Goal: Task Accomplishment & Management: Use online tool/utility

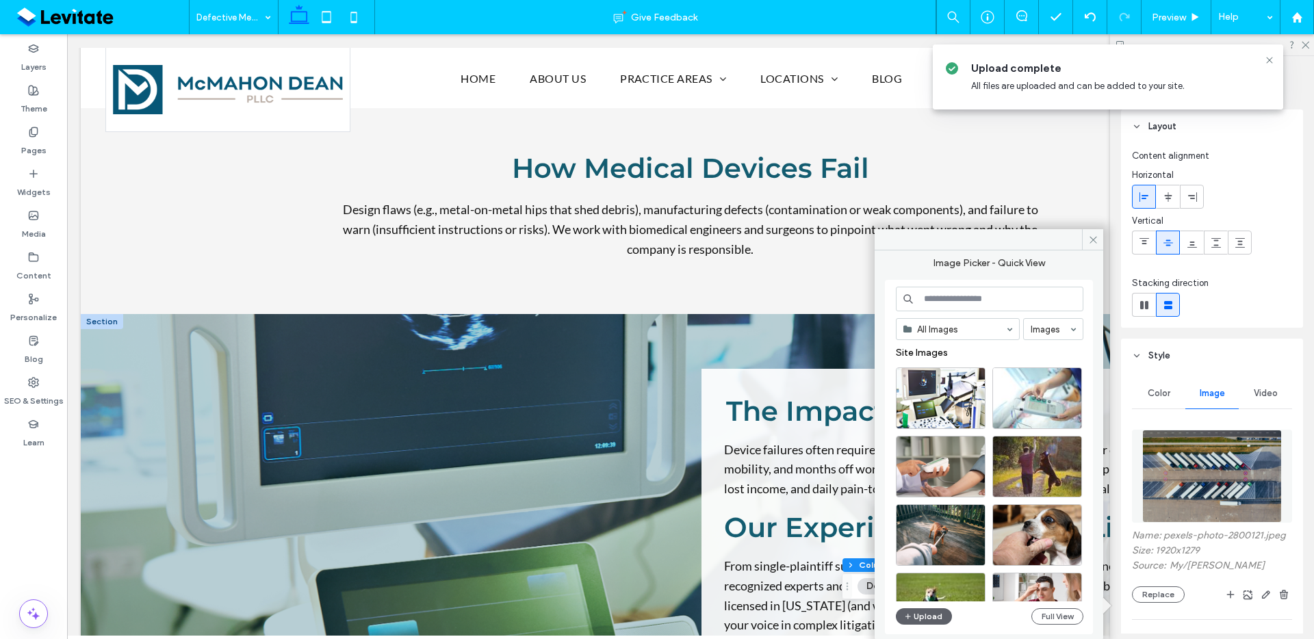
scroll to position [1057, 0]
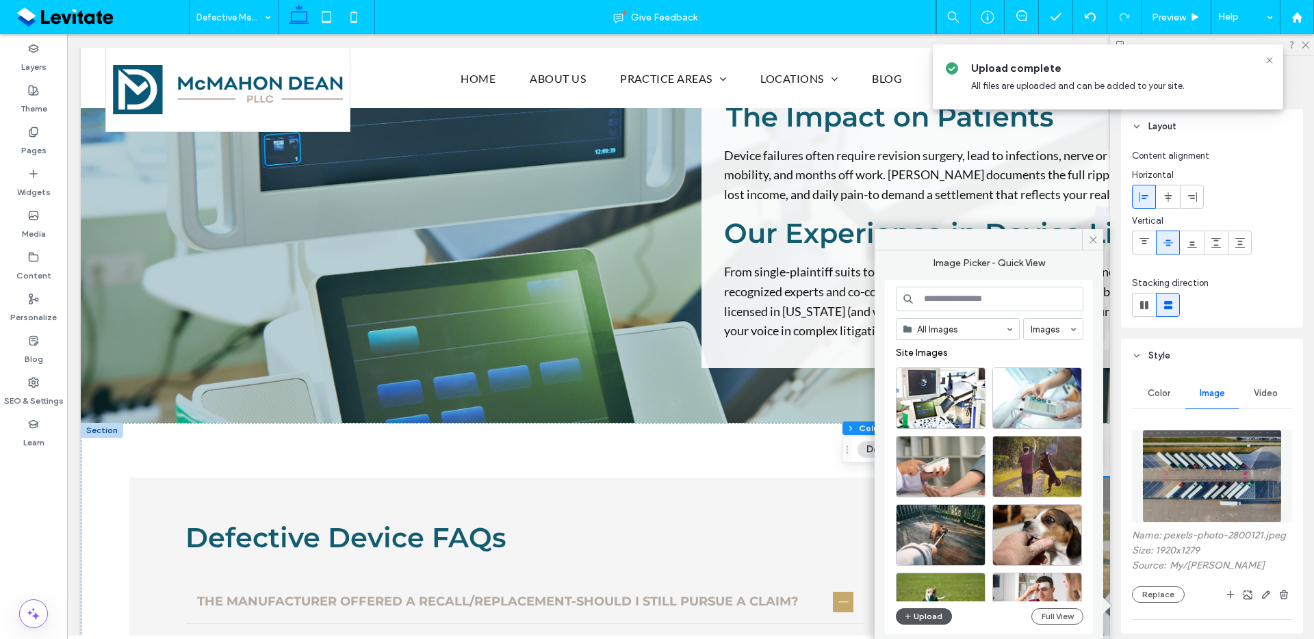
click at [910, 617] on icon "button" at bounding box center [908, 616] width 8 height 11
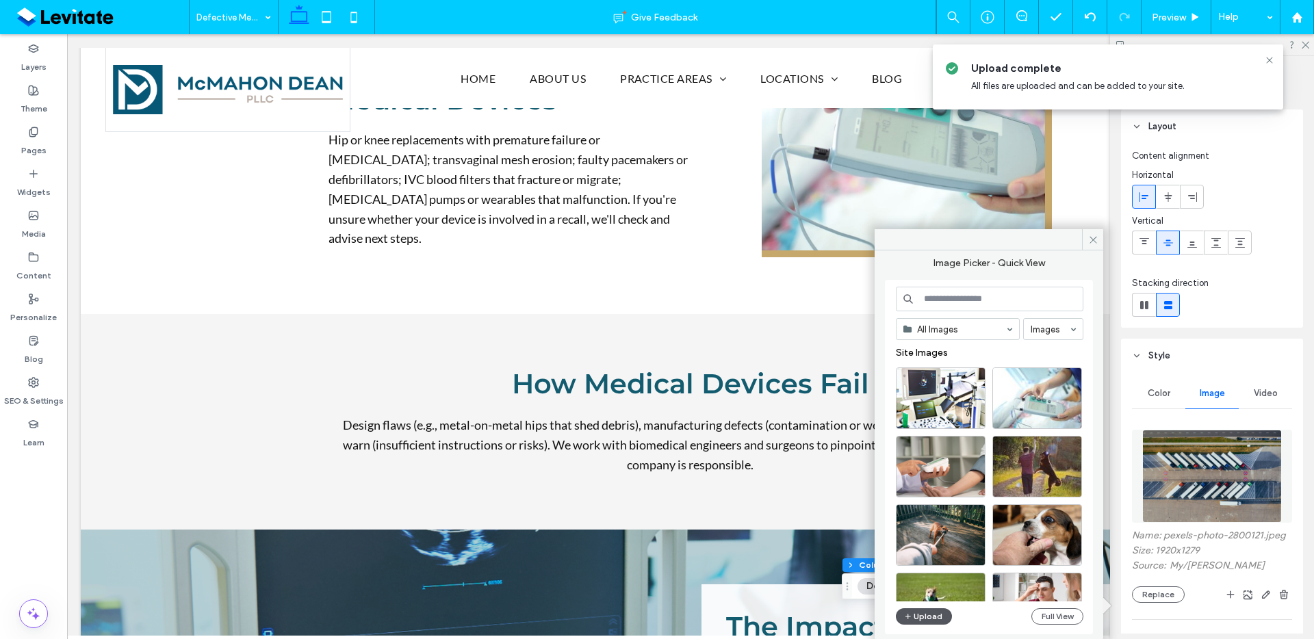
click at [918, 610] on button "Upload" at bounding box center [924, 617] width 56 height 16
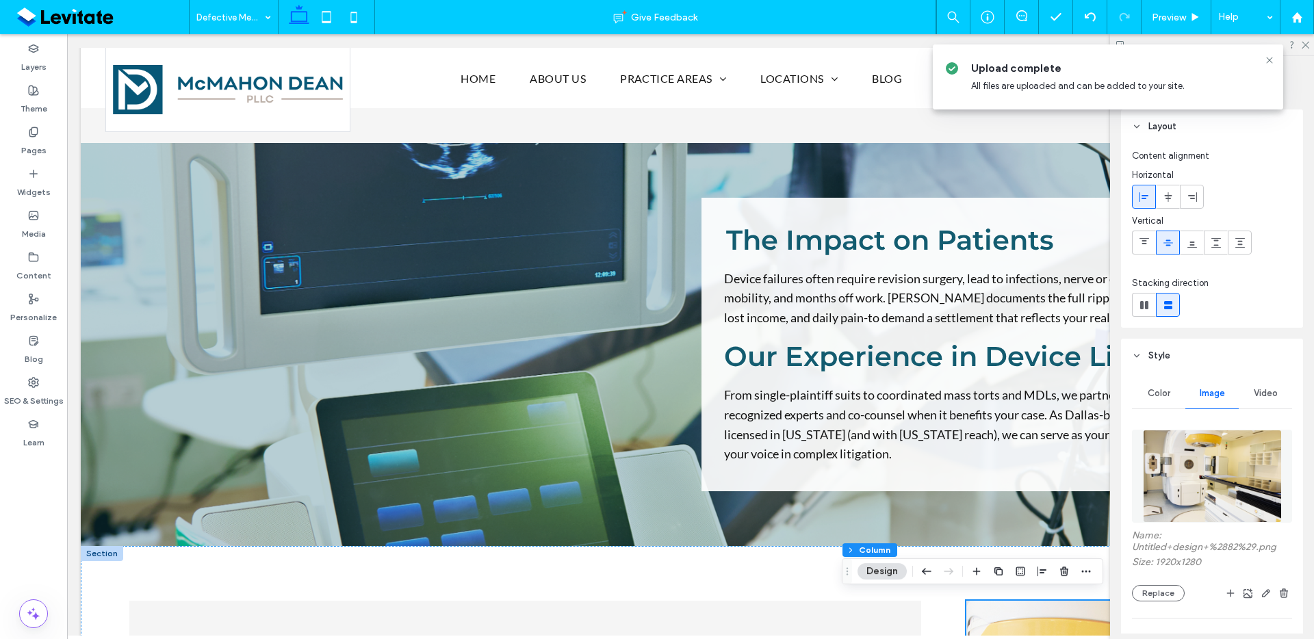
scroll to position [935, 0]
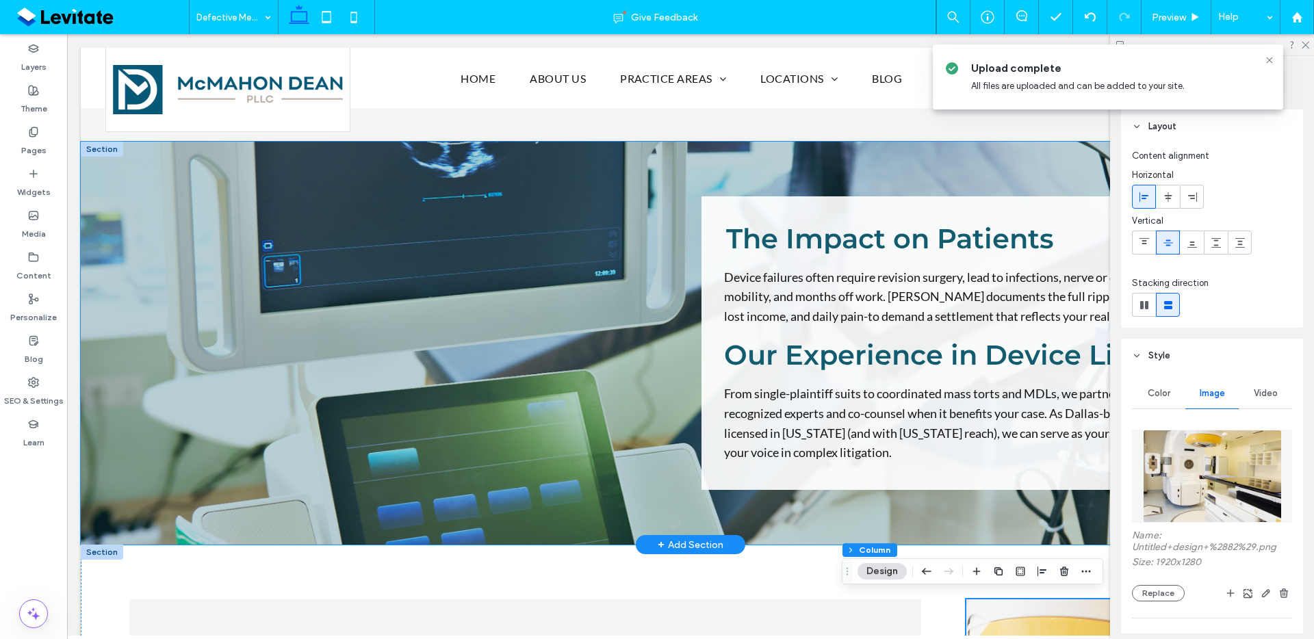
click at [910, 516] on div "The Impact on Patients Device failures often require revision surgery, lead to …" at bounding box center [691, 344] width 1220 height 404
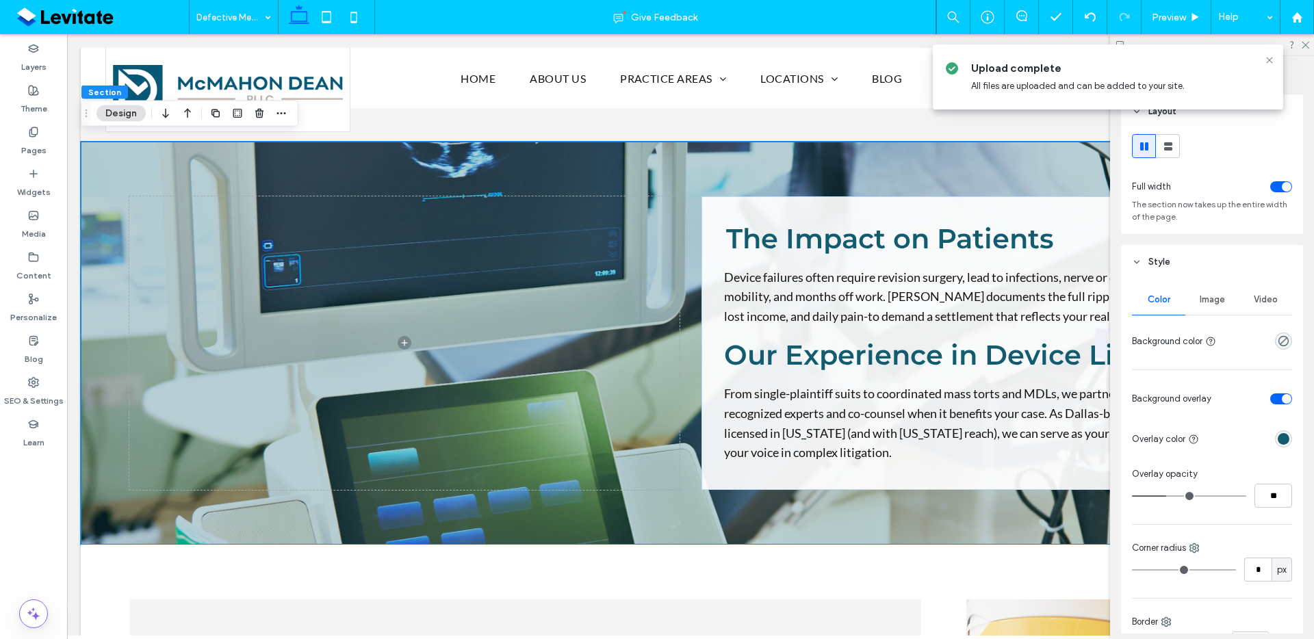
click at [1201, 302] on span "Image" at bounding box center [1212, 299] width 25 height 11
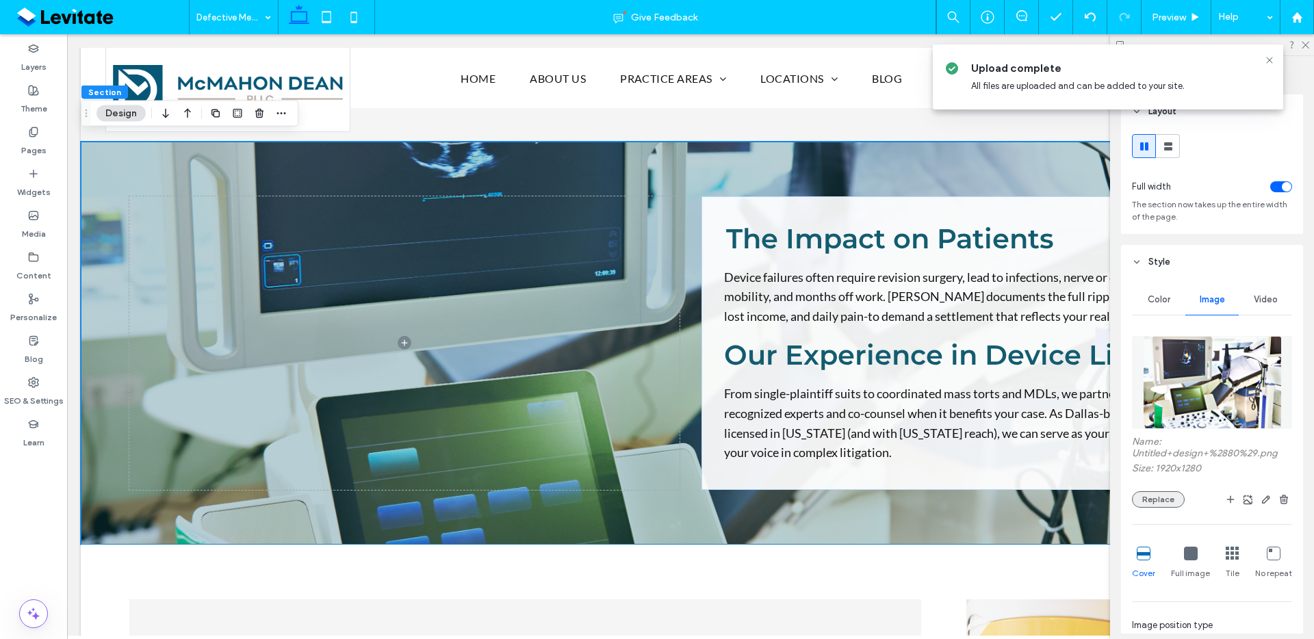
click at [1160, 504] on button "Replace" at bounding box center [1158, 499] width 53 height 16
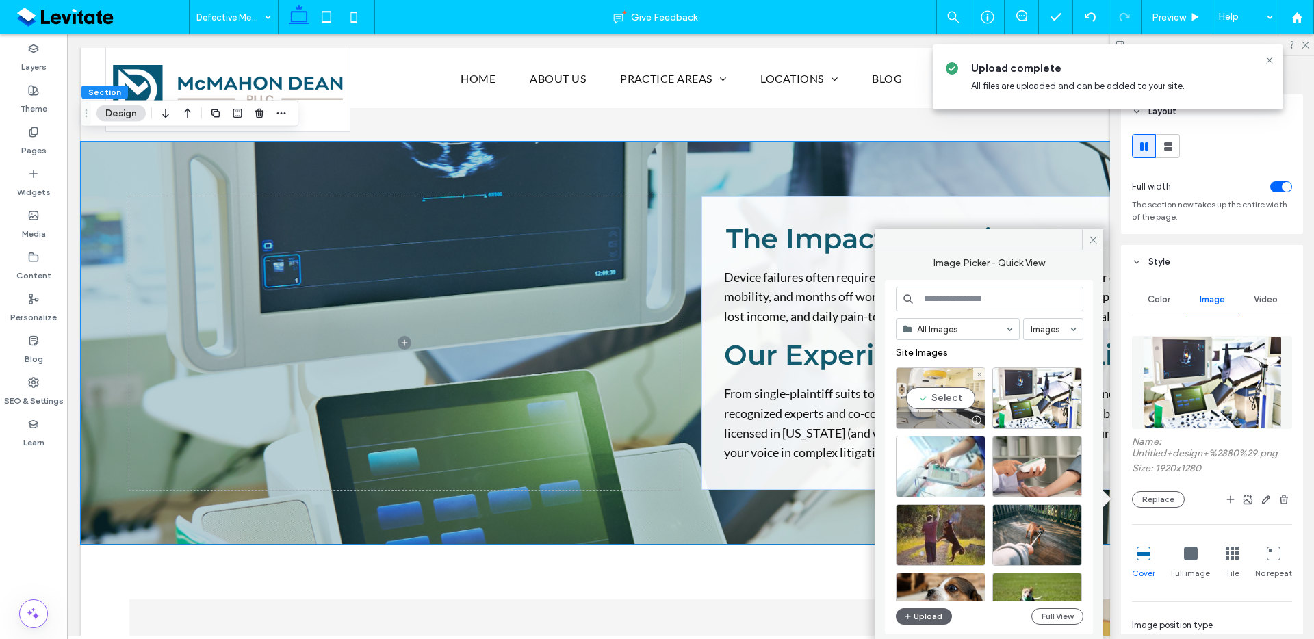
click at [948, 395] on div "Select" at bounding box center [941, 399] width 90 height 62
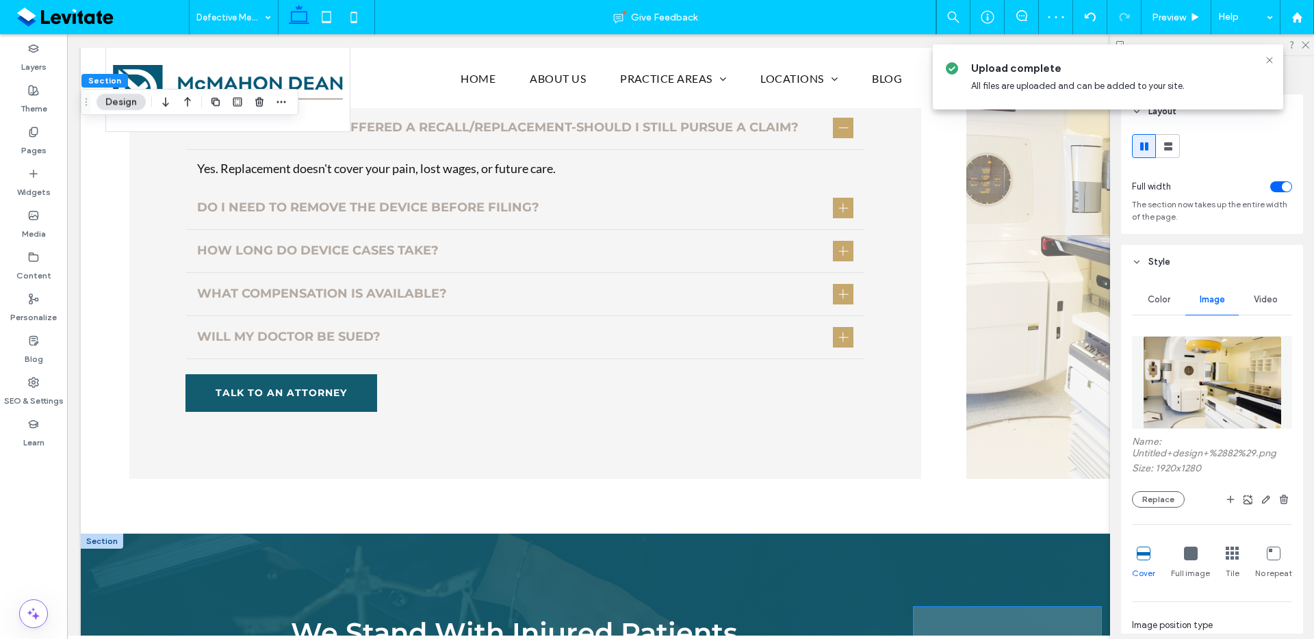
scroll to position [1637, 0]
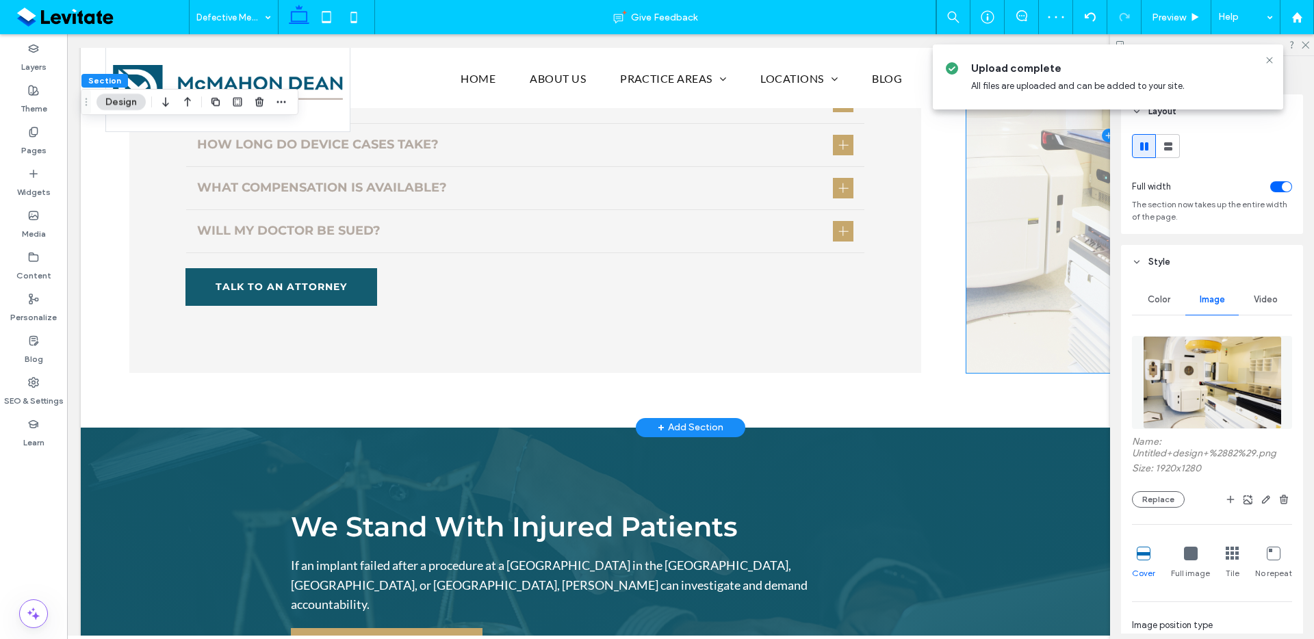
click at [1034, 346] on span at bounding box center [1108, 135] width 284 height 476
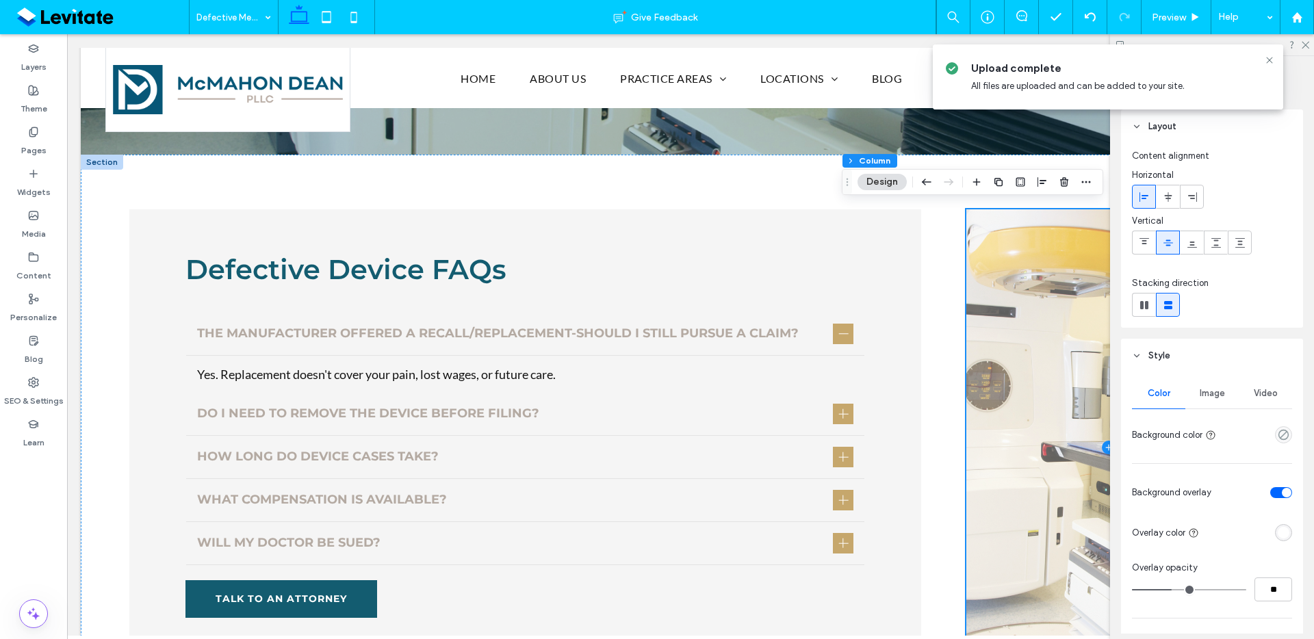
scroll to position [1324, 0]
click at [1218, 396] on span "Image" at bounding box center [1212, 393] width 25 height 11
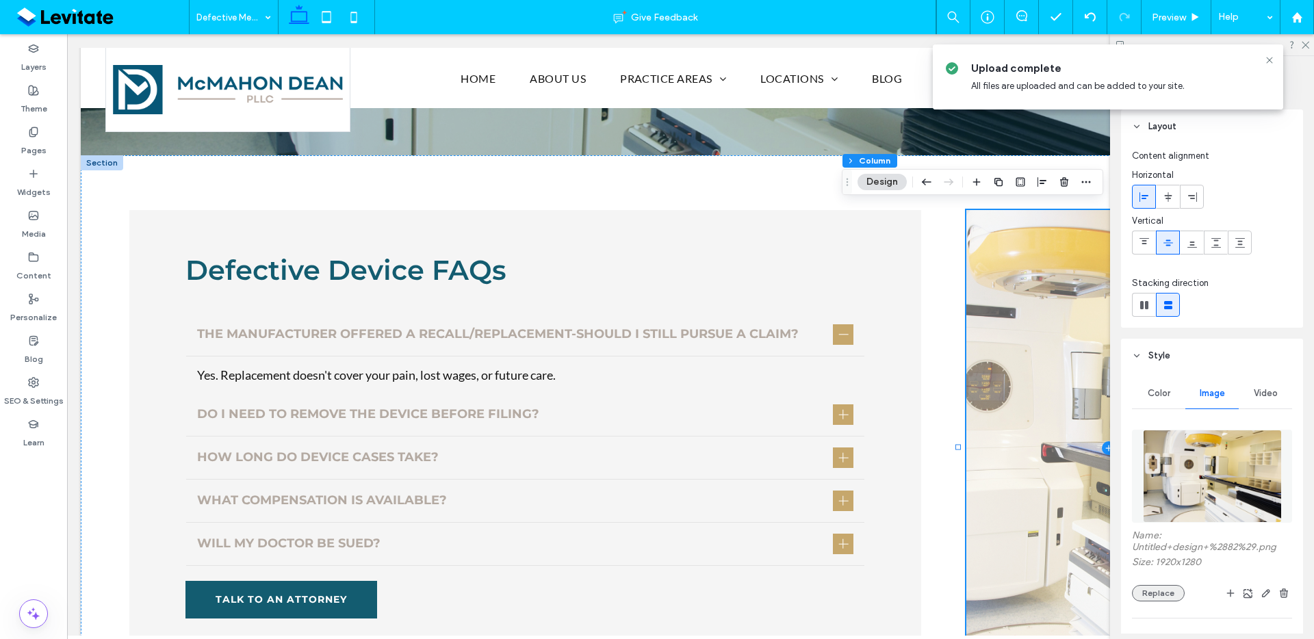
click at [1164, 598] on button "Replace" at bounding box center [1158, 593] width 53 height 16
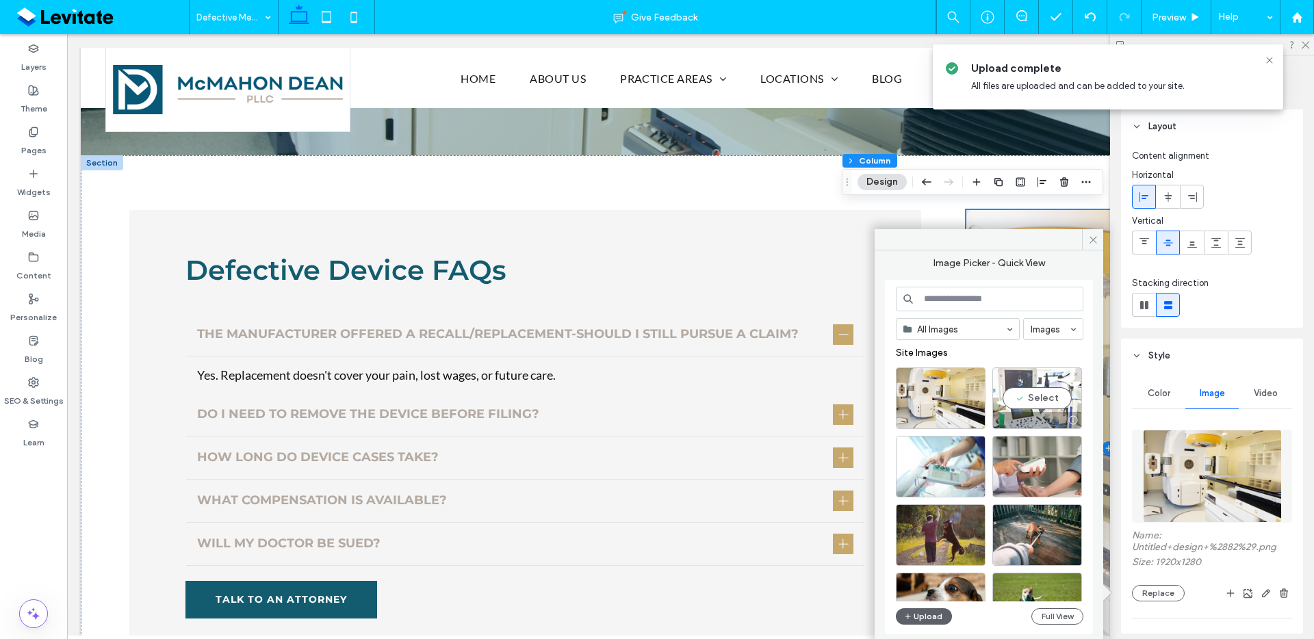
click at [1070, 375] on div "Select" at bounding box center [1038, 399] width 90 height 62
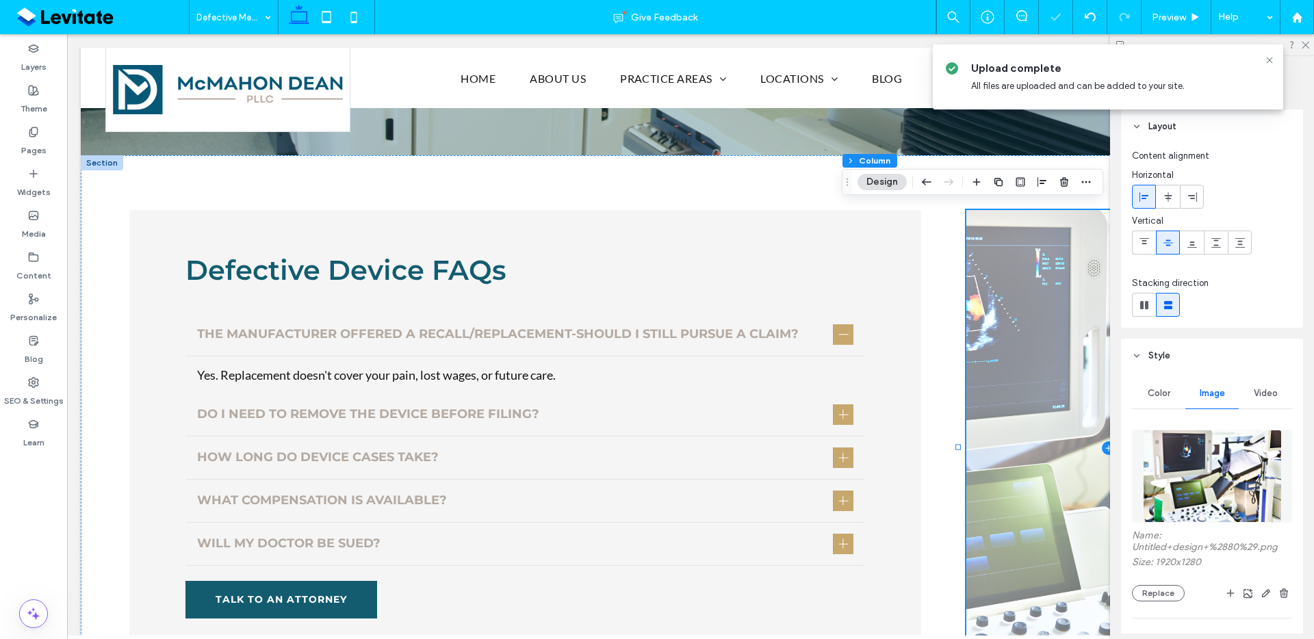
click at [1024, 520] on span at bounding box center [1108, 448] width 284 height 476
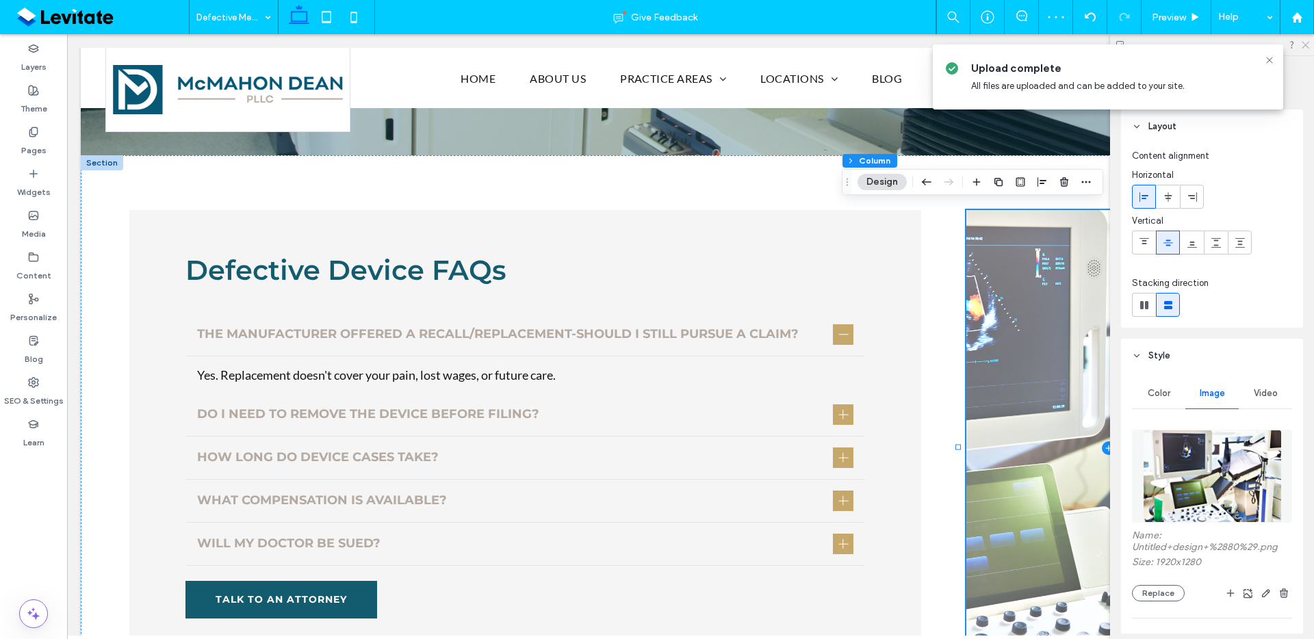
click at [1305, 46] on use at bounding box center [1306, 46] width 8 height 8
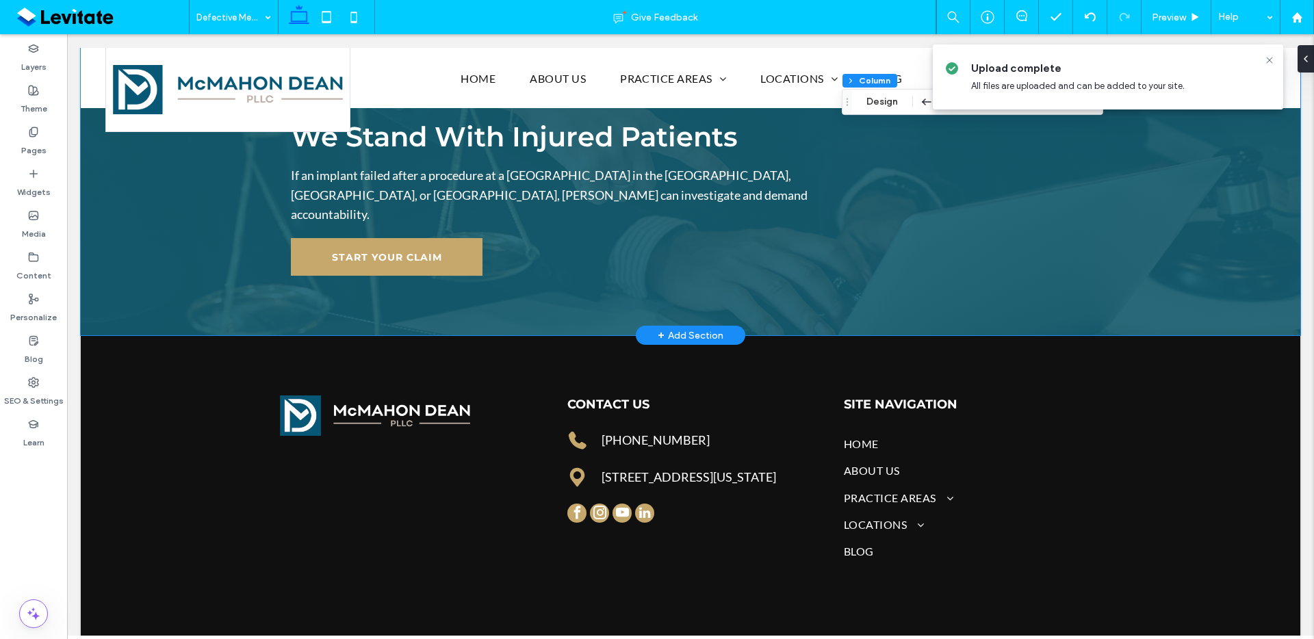
scroll to position [2030, 0]
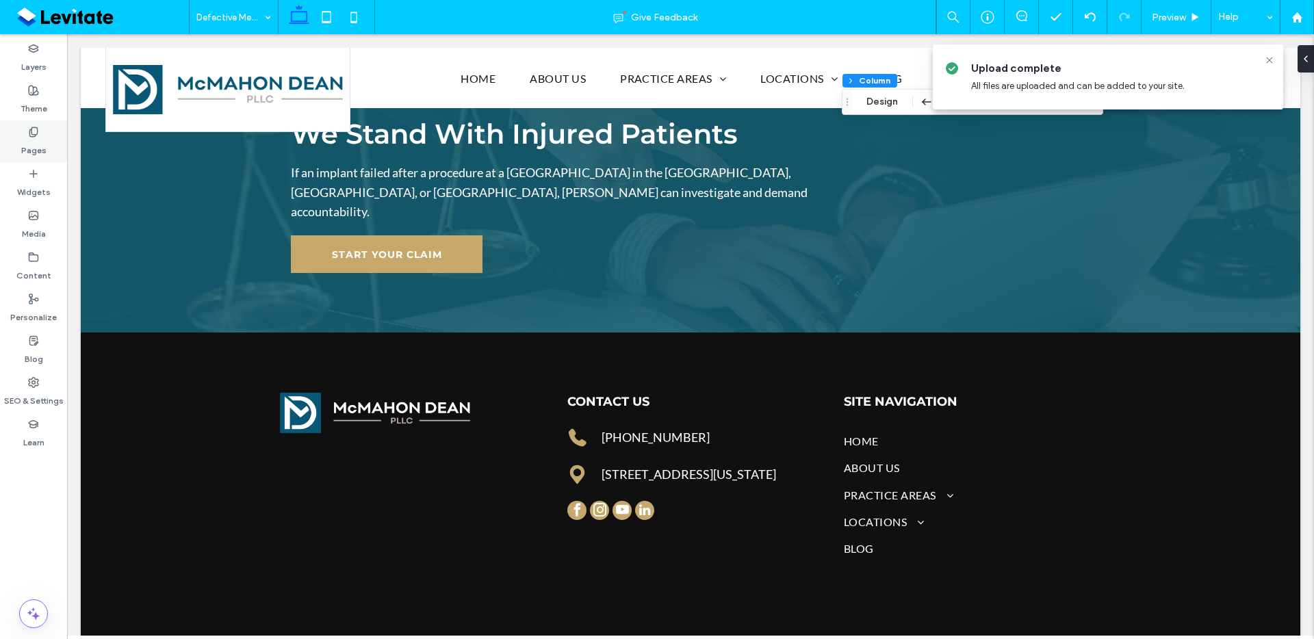
click at [28, 151] on label "Pages" at bounding box center [33, 147] width 25 height 19
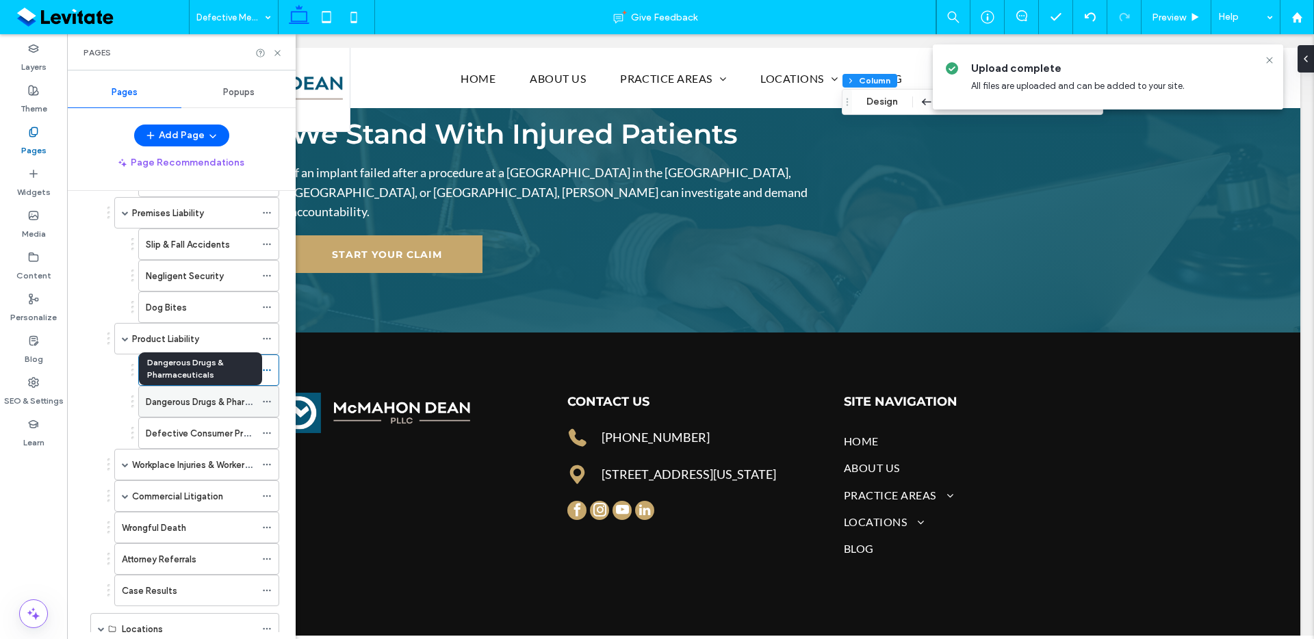
scroll to position [322, 0]
click at [214, 405] on label "Dangerous Drugs & Pharmaceuticals" at bounding box center [221, 401] width 150 height 24
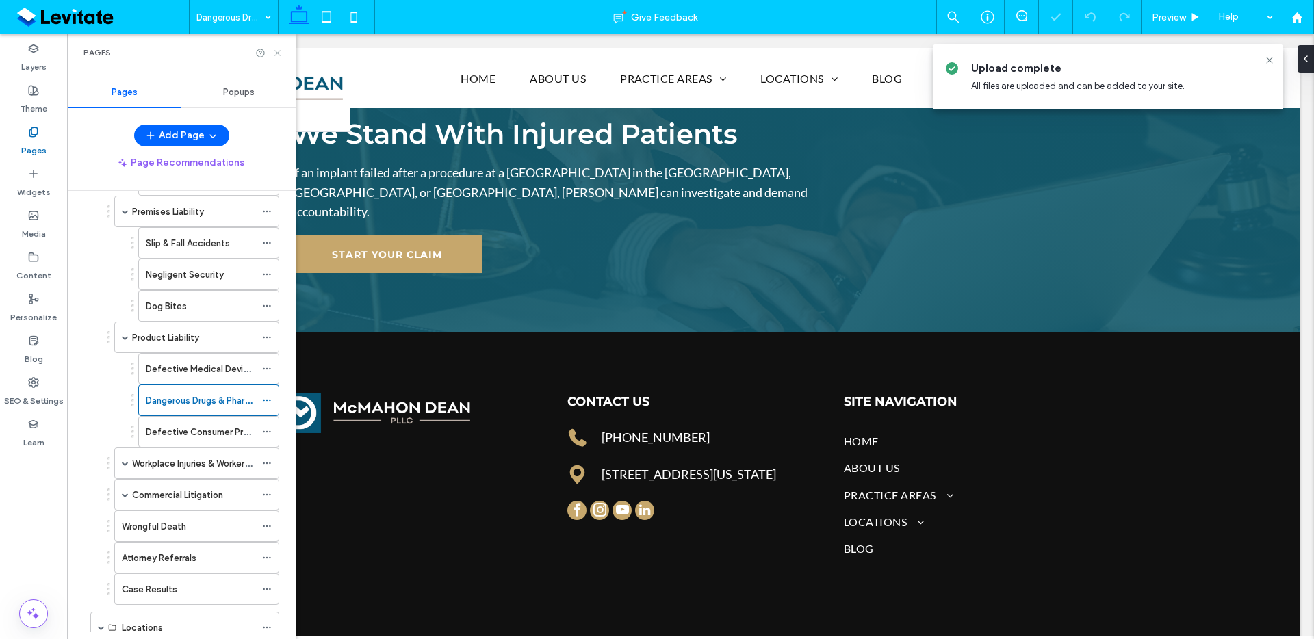
click at [280, 57] on icon at bounding box center [277, 53] width 10 height 10
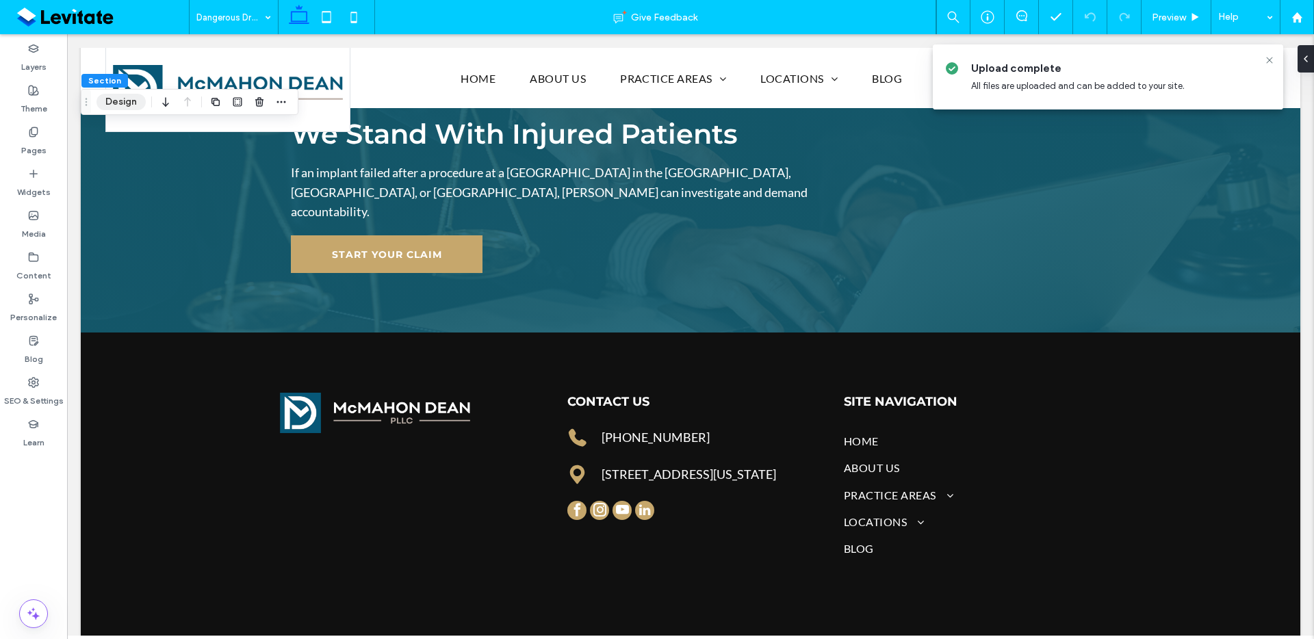
click at [110, 109] on button "Design" at bounding box center [121, 102] width 49 height 16
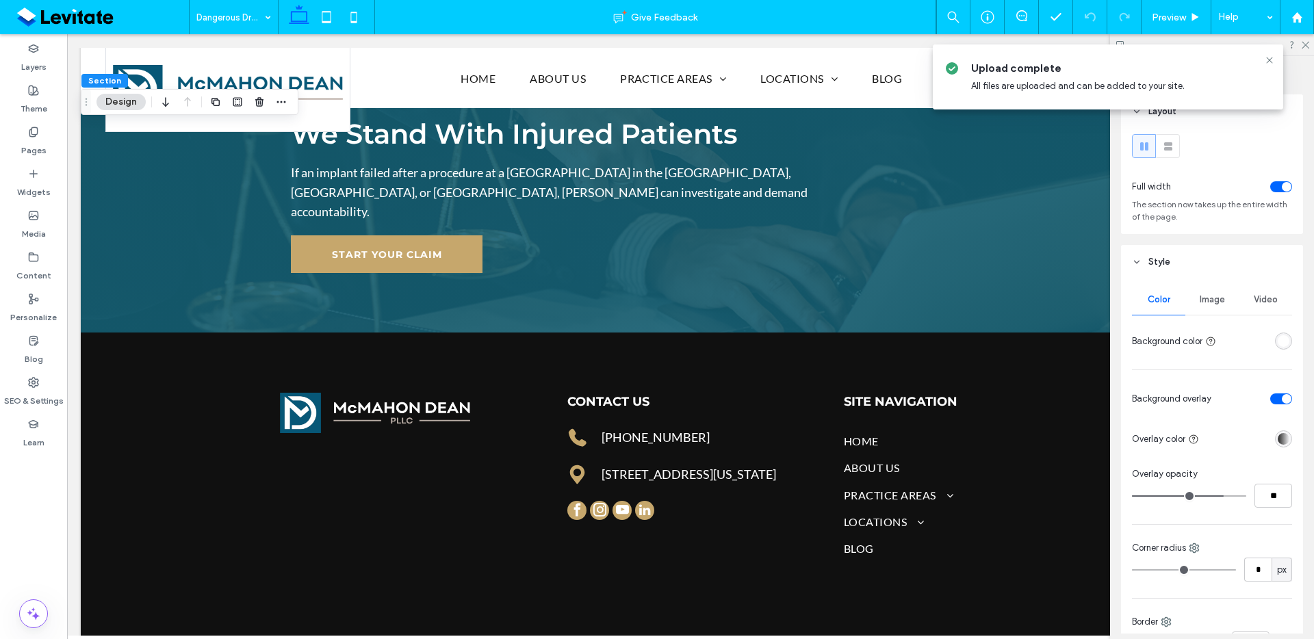
click at [1213, 307] on div "Image" at bounding box center [1212, 300] width 53 height 30
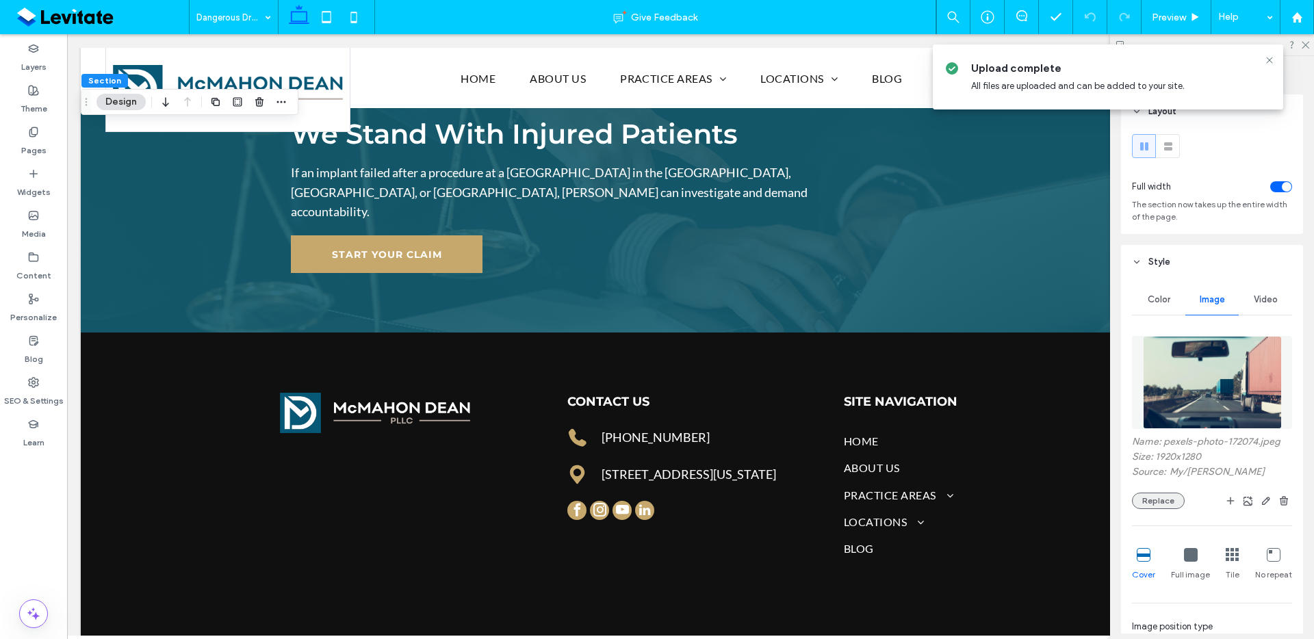
drag, startPoint x: 1162, startPoint y: 504, endPoint x: 1170, endPoint y: 507, distance: 8.9
click at [1162, 504] on button "Replace" at bounding box center [1158, 501] width 53 height 16
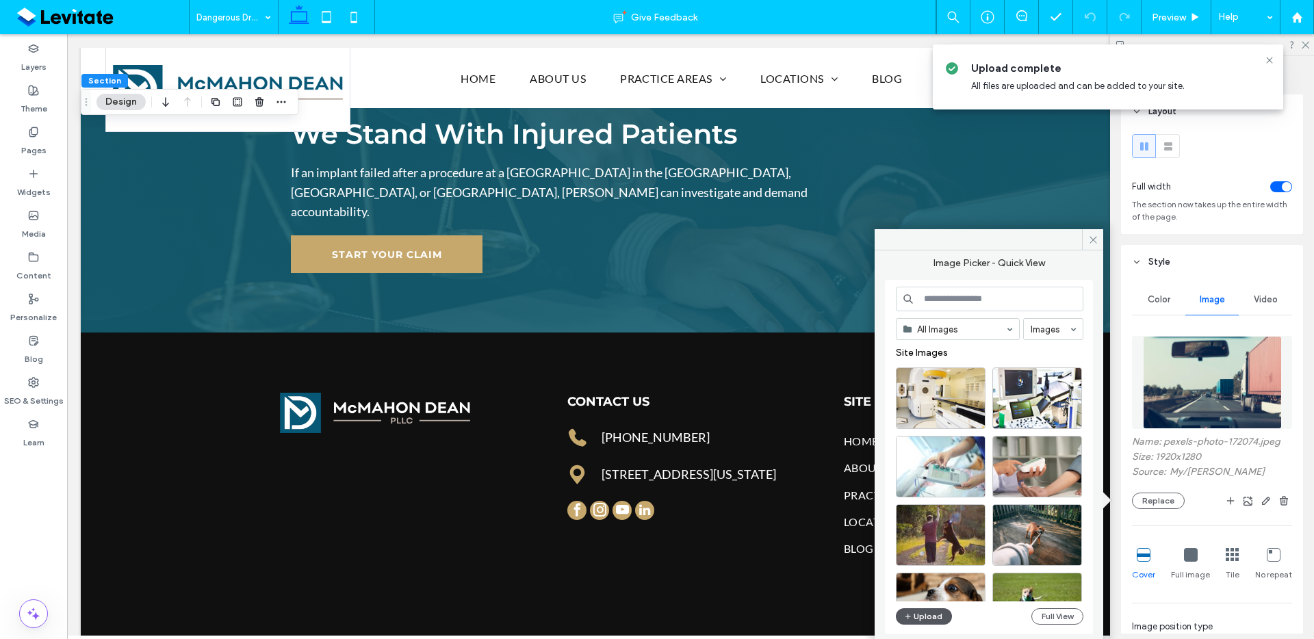
click at [904, 610] on span "button" at bounding box center [909, 616] width 10 height 15
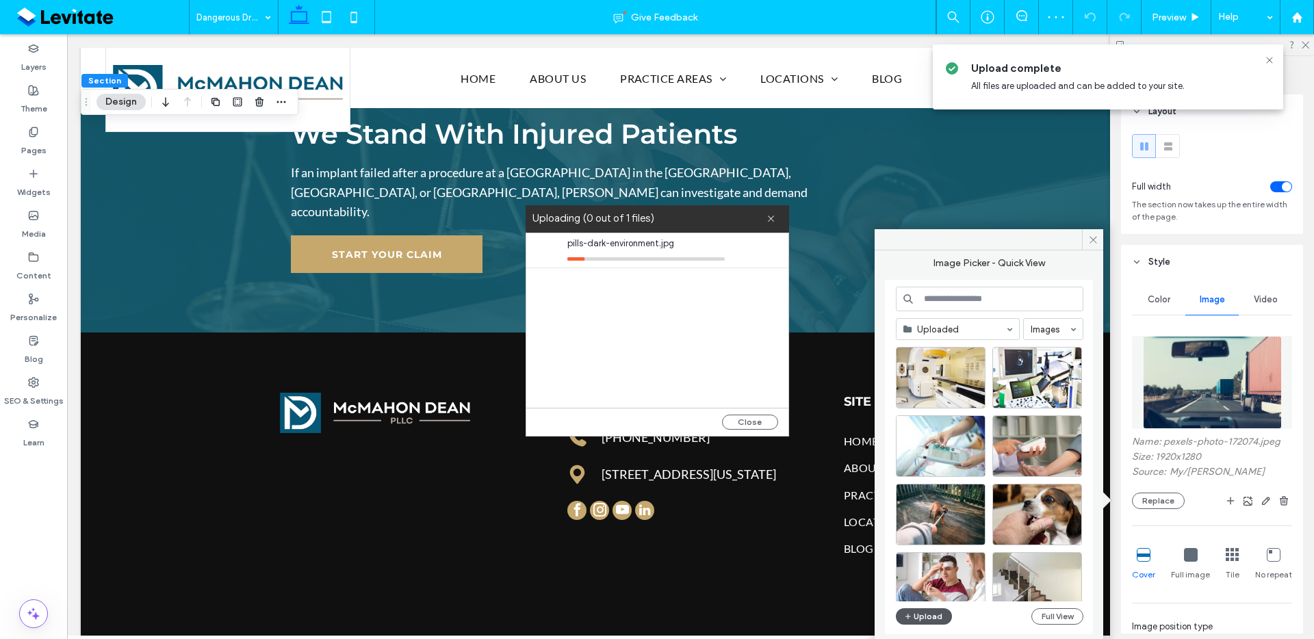
click at [896, 609] on button "Upload" at bounding box center [924, 617] width 56 height 16
drag, startPoint x: 761, startPoint y: 421, endPoint x: 933, endPoint y: 405, distance: 172.6
click at [763, 420] on button "Close" at bounding box center [750, 422] width 56 height 15
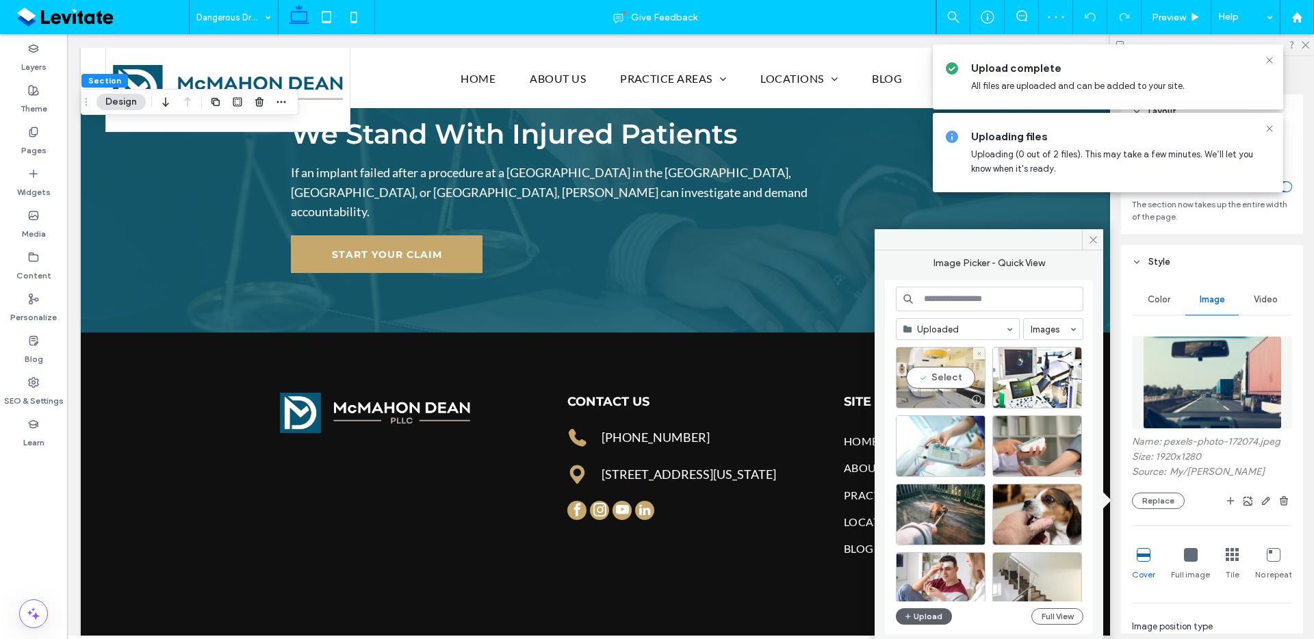
click at [949, 381] on div "Select" at bounding box center [941, 378] width 90 height 62
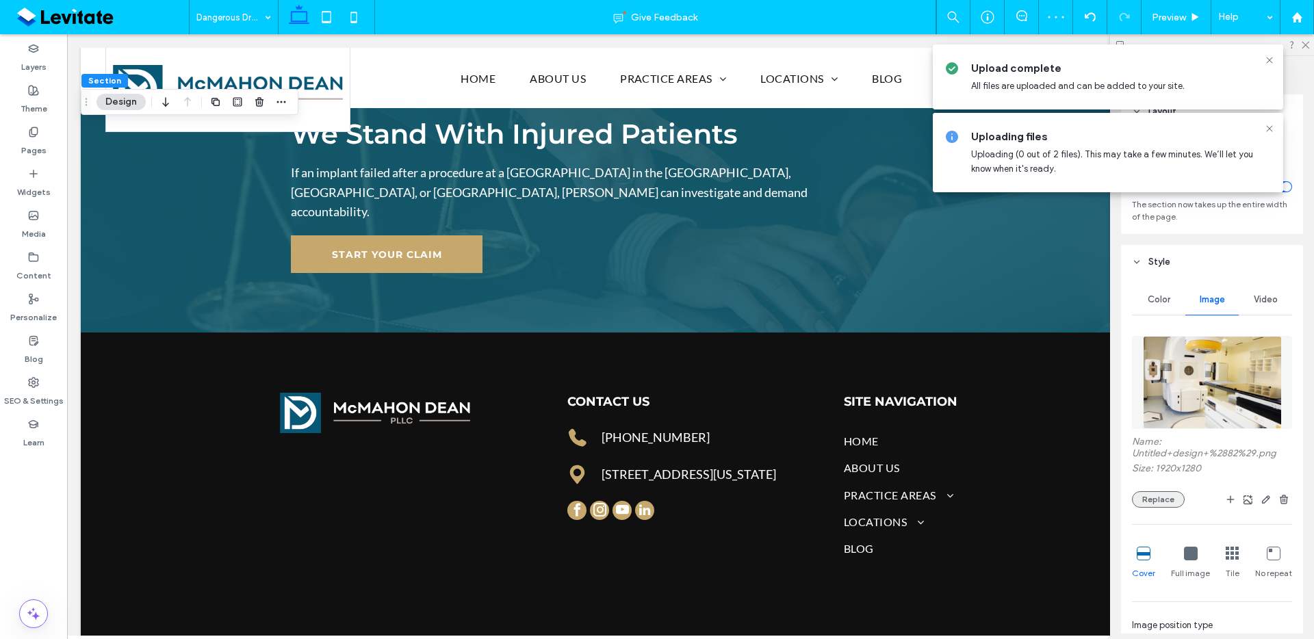
click at [1159, 495] on button "Replace" at bounding box center [1158, 499] width 53 height 16
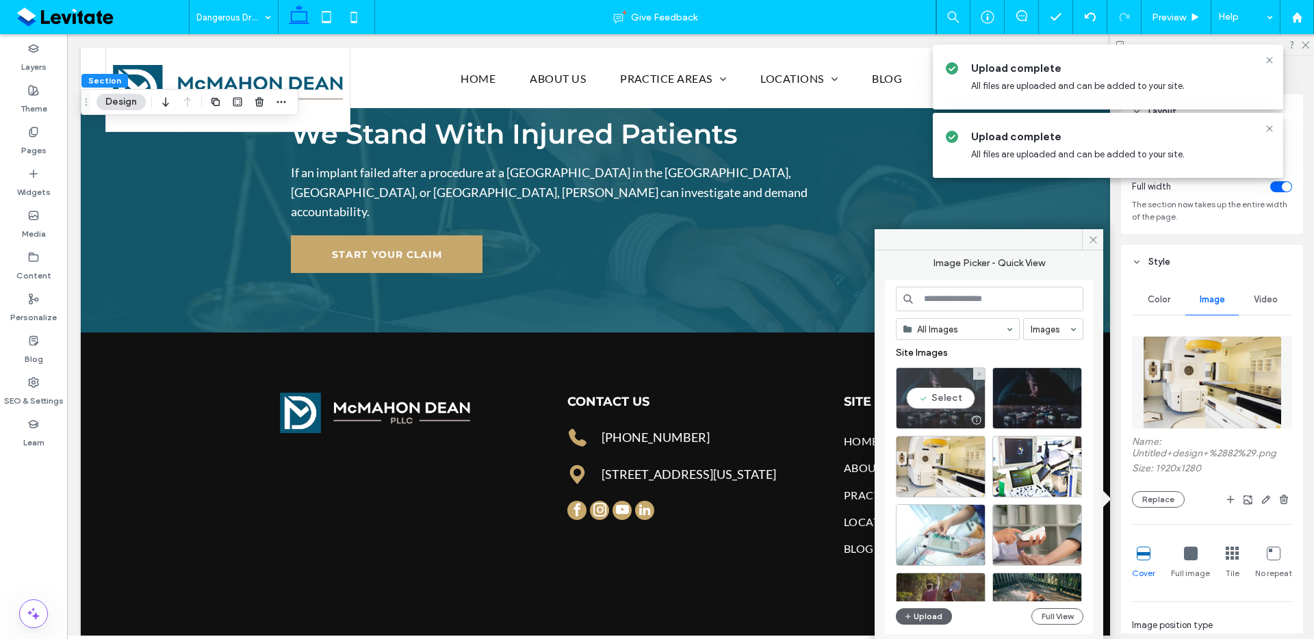
click at [947, 392] on div "Select" at bounding box center [941, 399] width 90 height 62
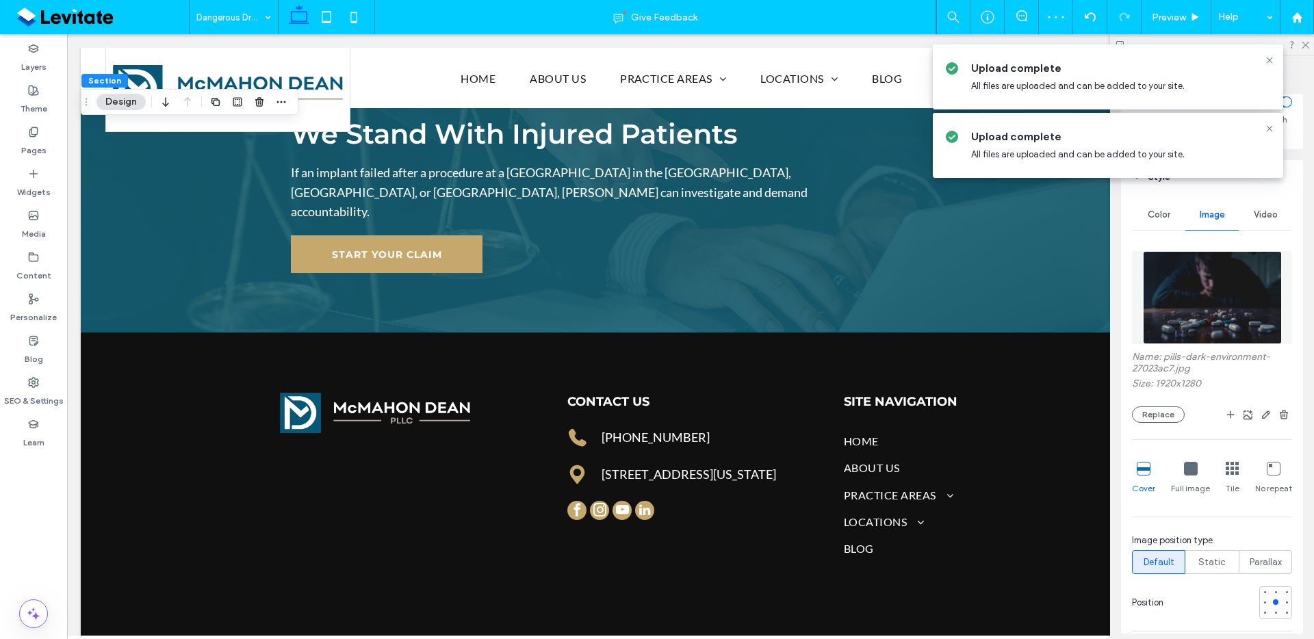
scroll to position [133, 0]
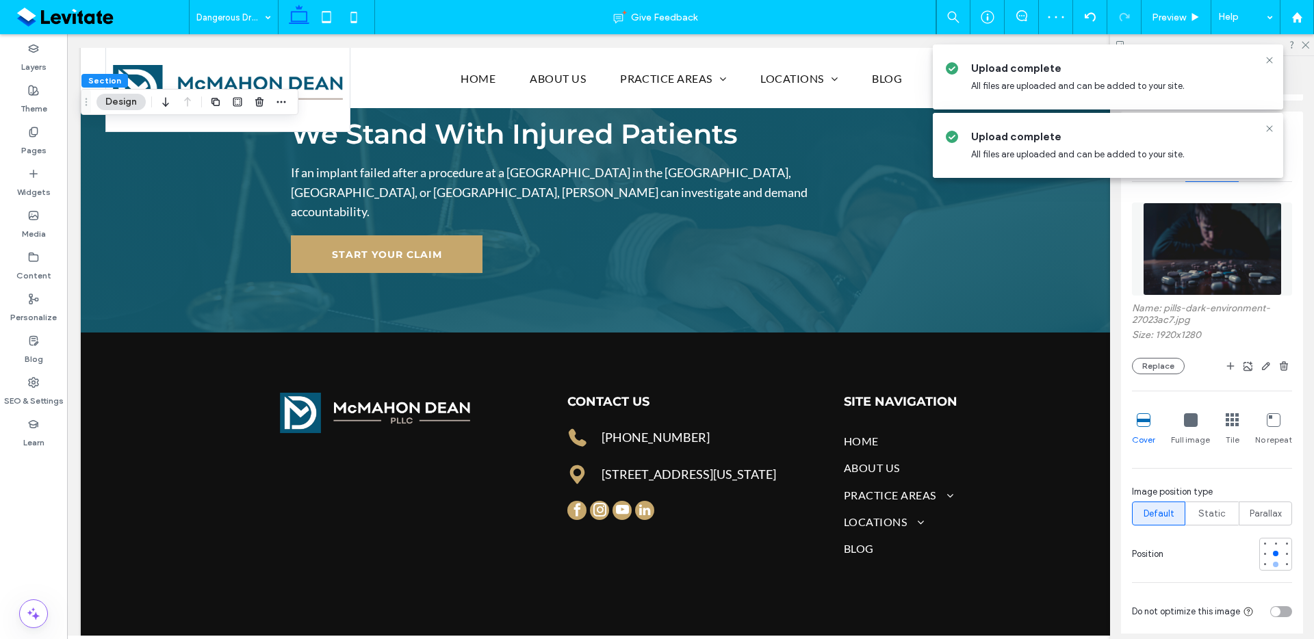
click at [1273, 565] on div at bounding box center [1275, 564] width 5 height 5
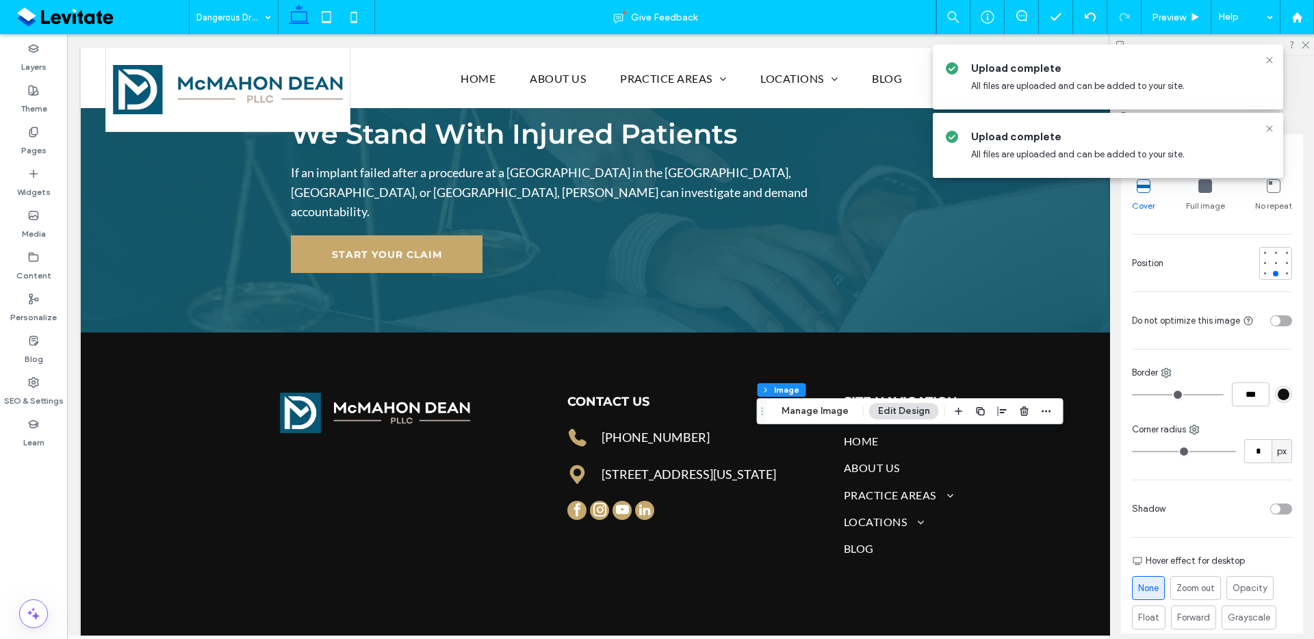
scroll to position [0, 0]
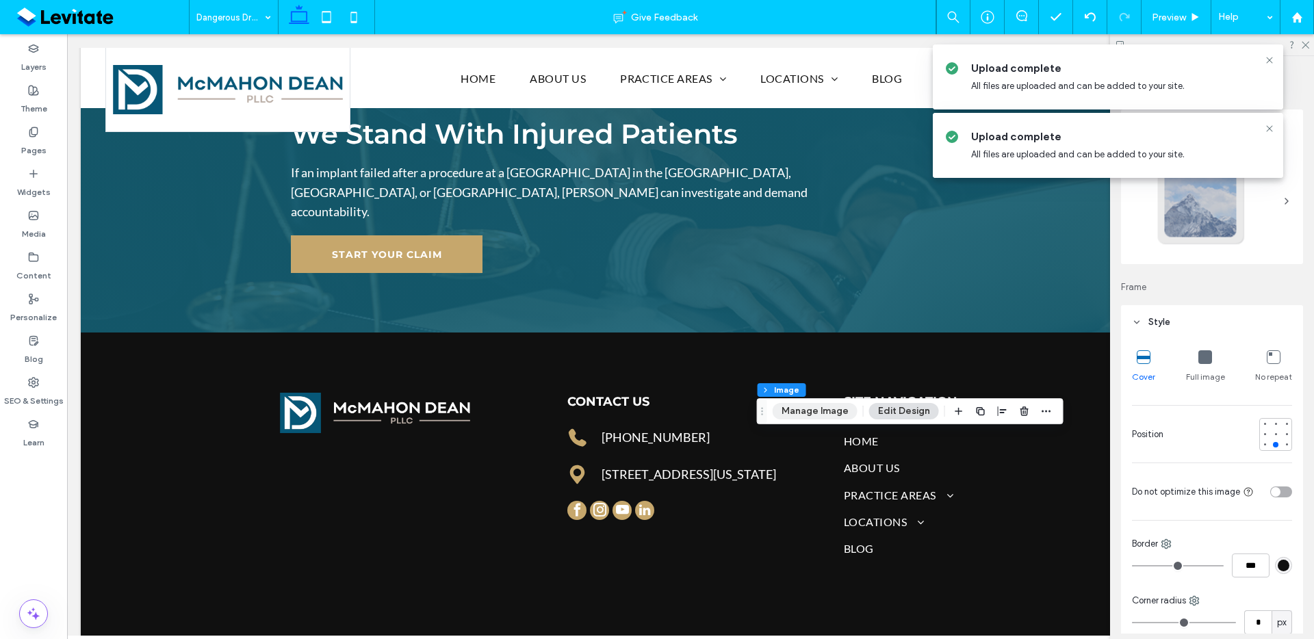
click at [831, 414] on button "Manage Image" at bounding box center [815, 411] width 85 height 16
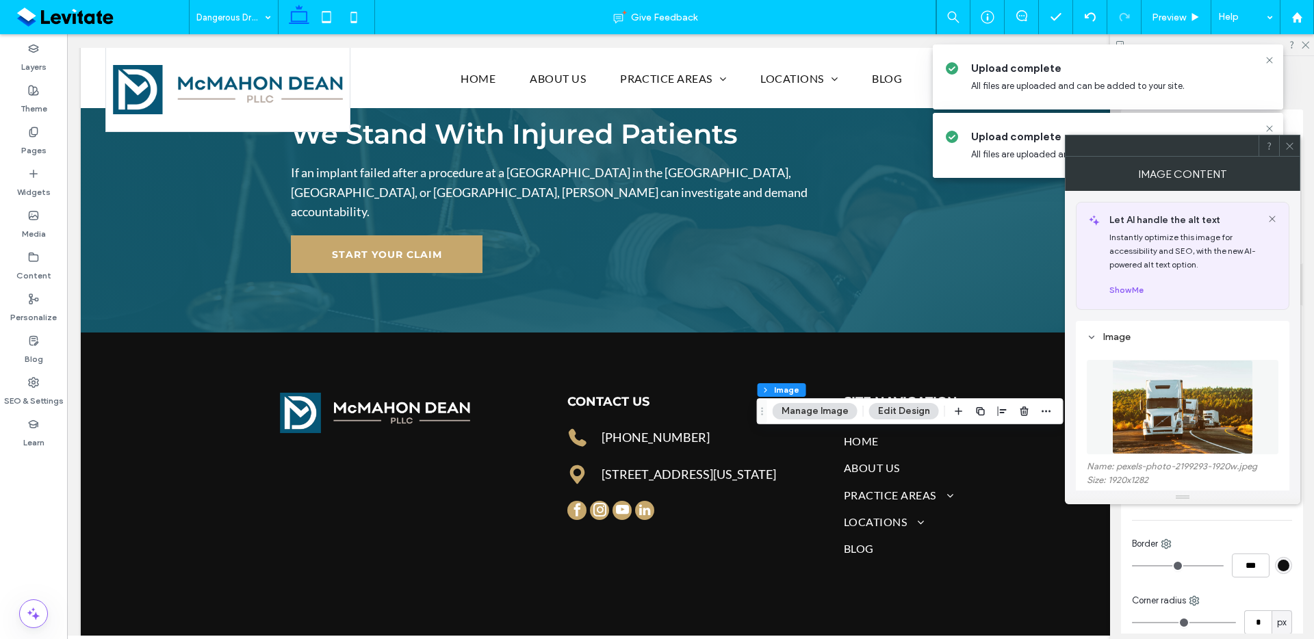
scroll to position [115, 0]
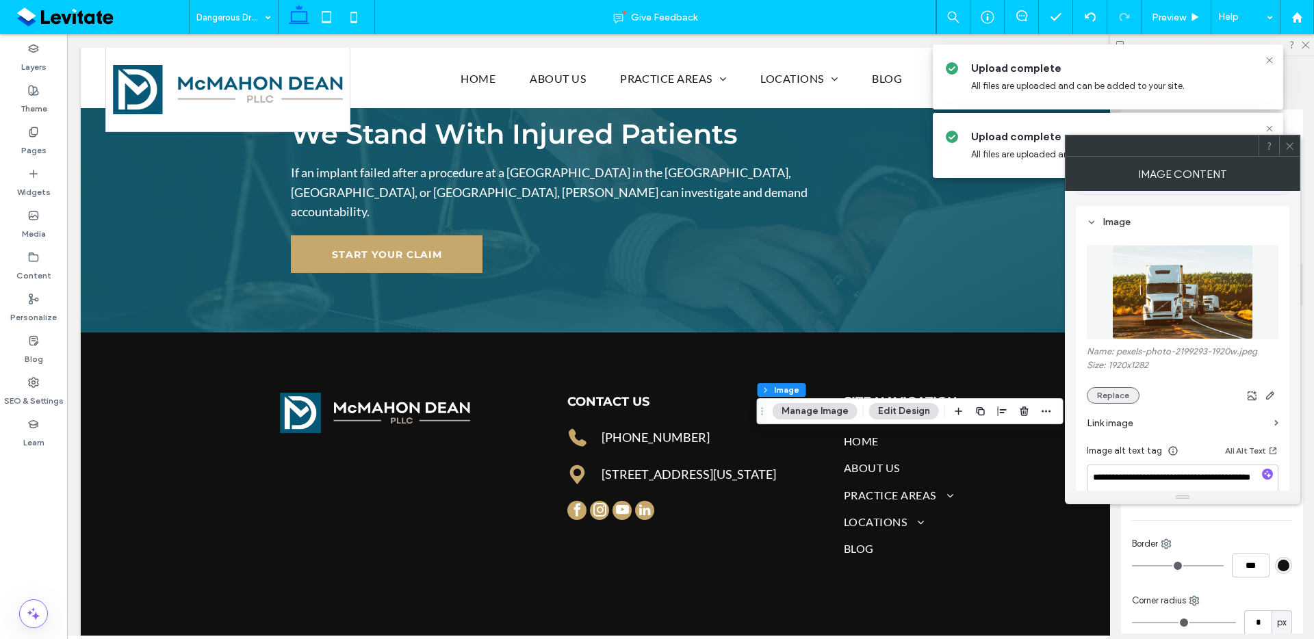
click at [1112, 401] on button "Replace" at bounding box center [1113, 395] width 53 height 16
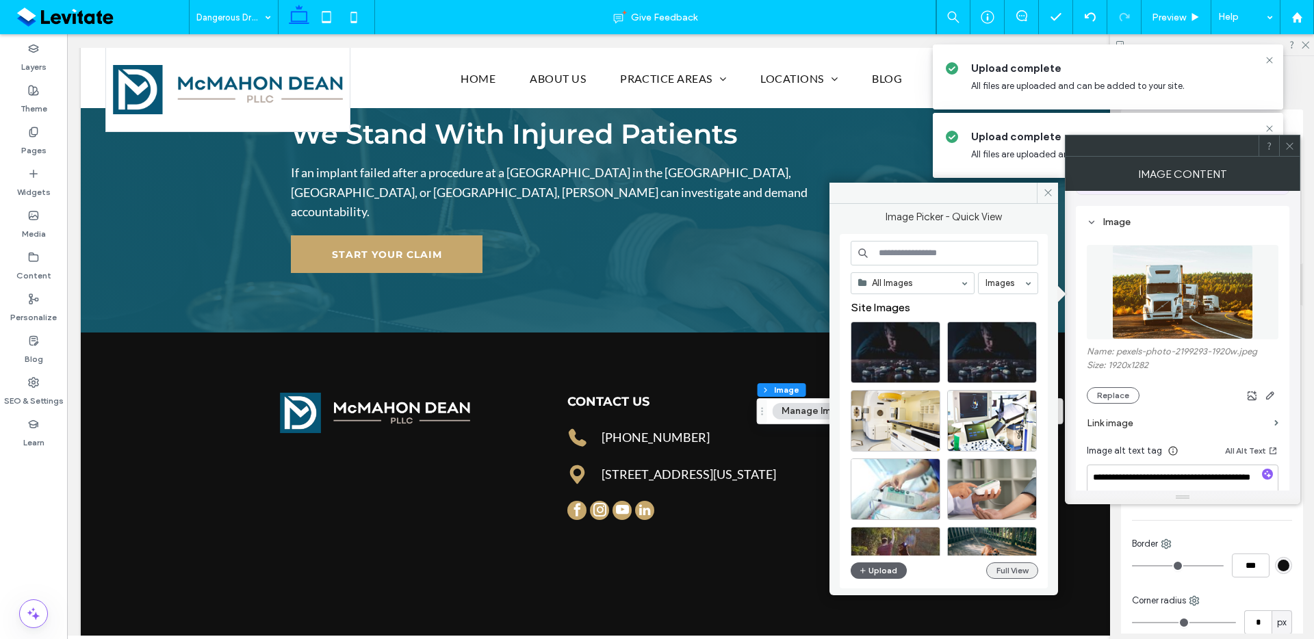
click at [1001, 569] on button "Full View" at bounding box center [1012, 571] width 52 height 16
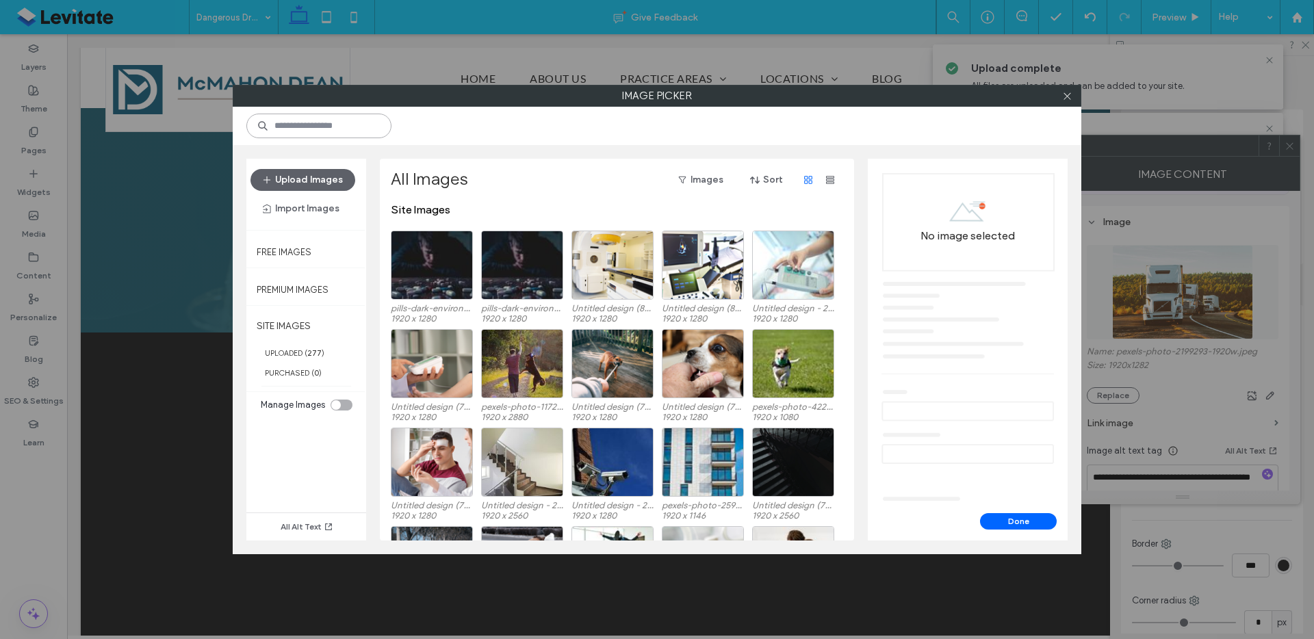
click at [301, 122] on input at bounding box center [318, 126] width 145 height 25
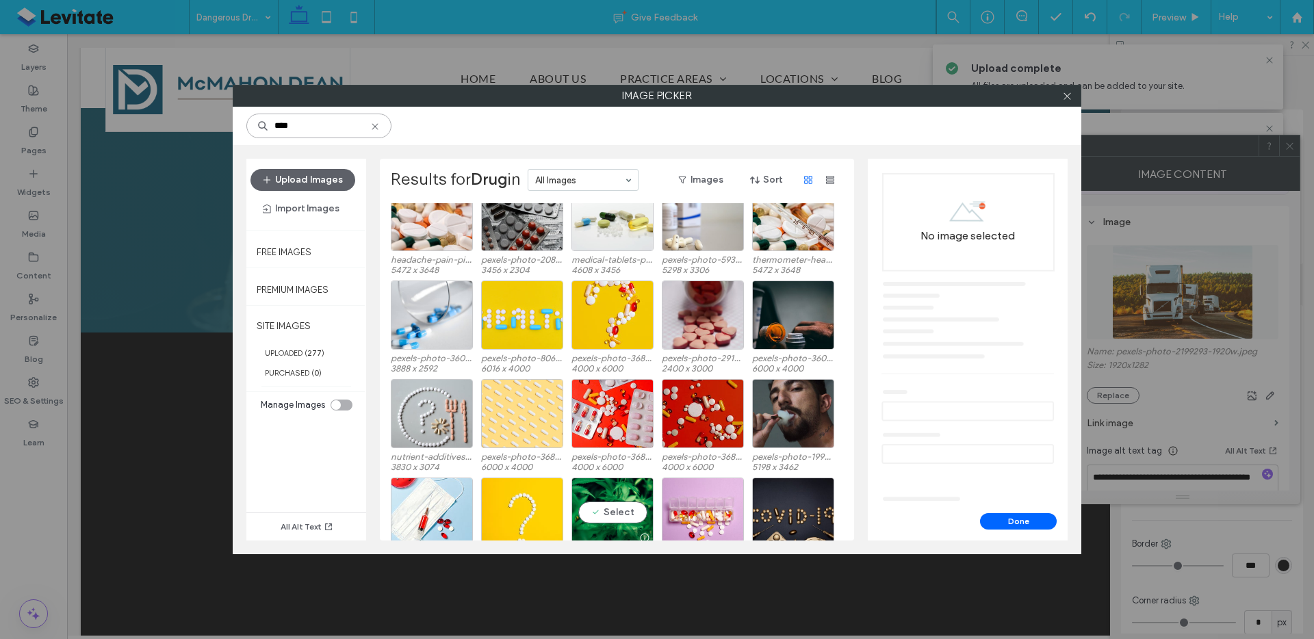
scroll to position [0, 0]
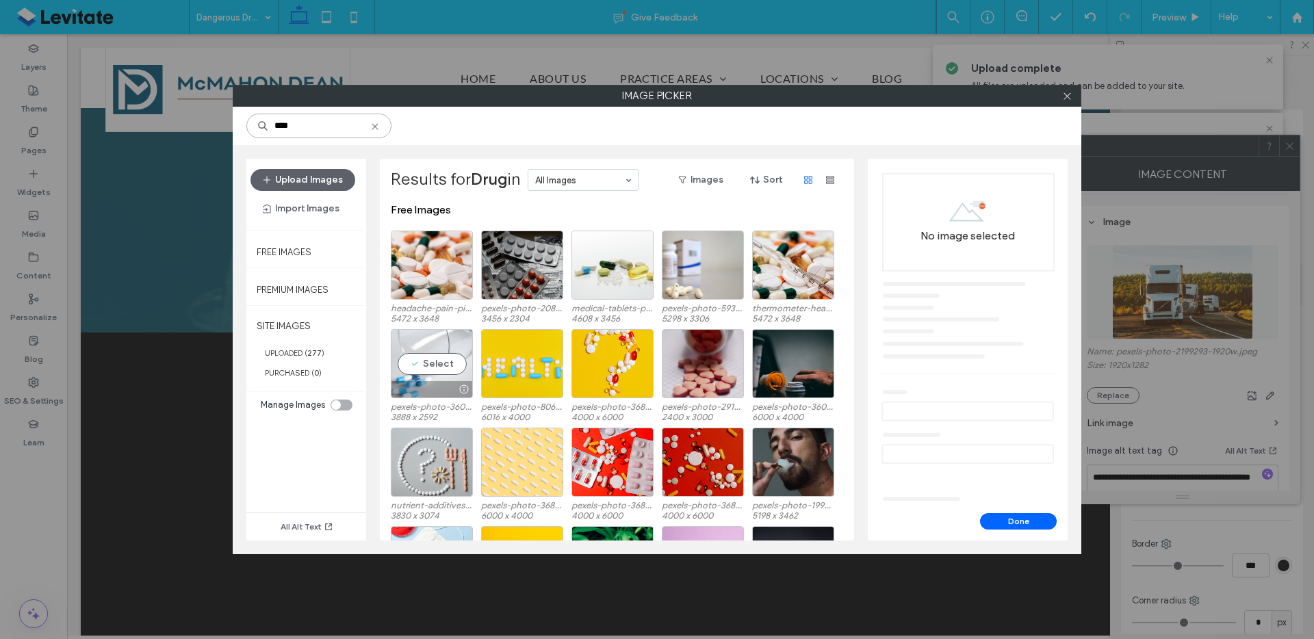
type input "****"
click at [454, 339] on div "Select" at bounding box center [432, 363] width 82 height 69
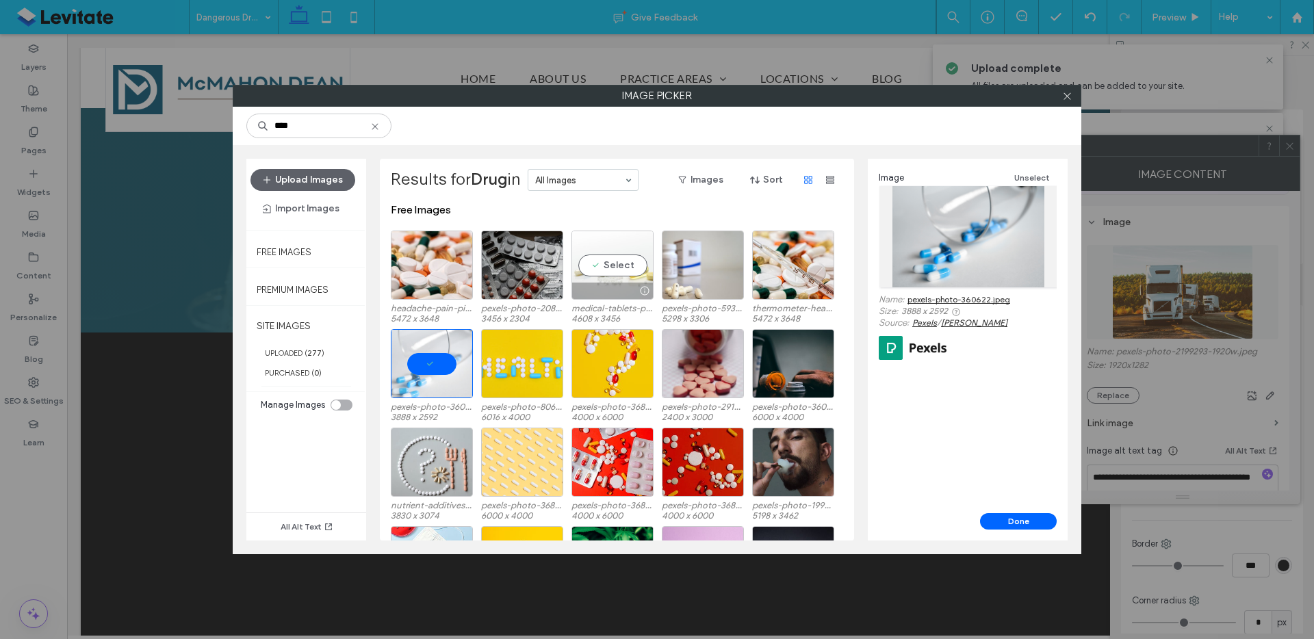
click at [630, 270] on div "Select" at bounding box center [613, 265] width 82 height 69
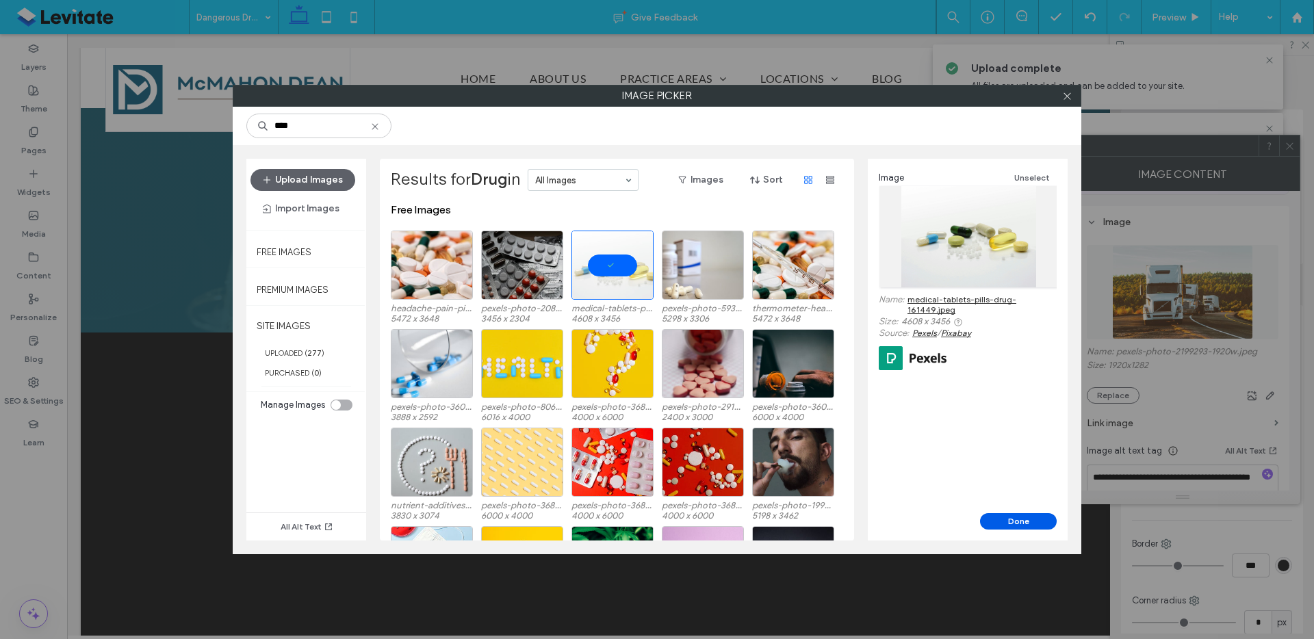
click at [1025, 524] on button "Done" at bounding box center [1018, 521] width 77 height 16
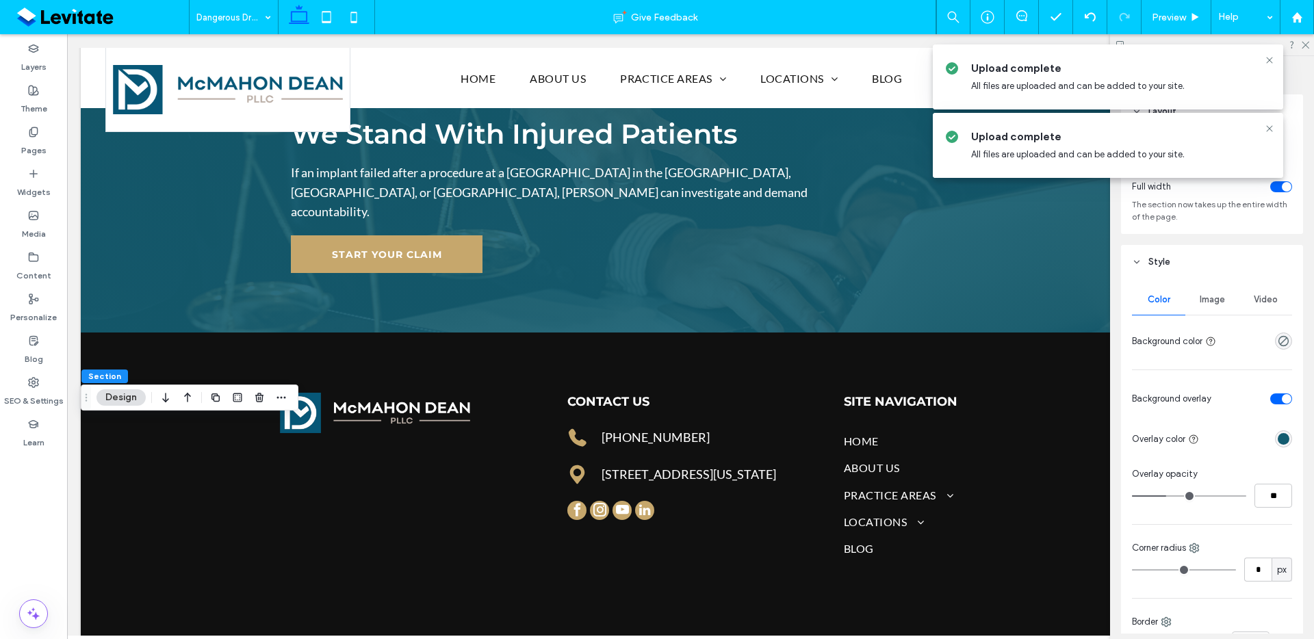
click at [1225, 303] on div "Image" at bounding box center [1212, 300] width 53 height 30
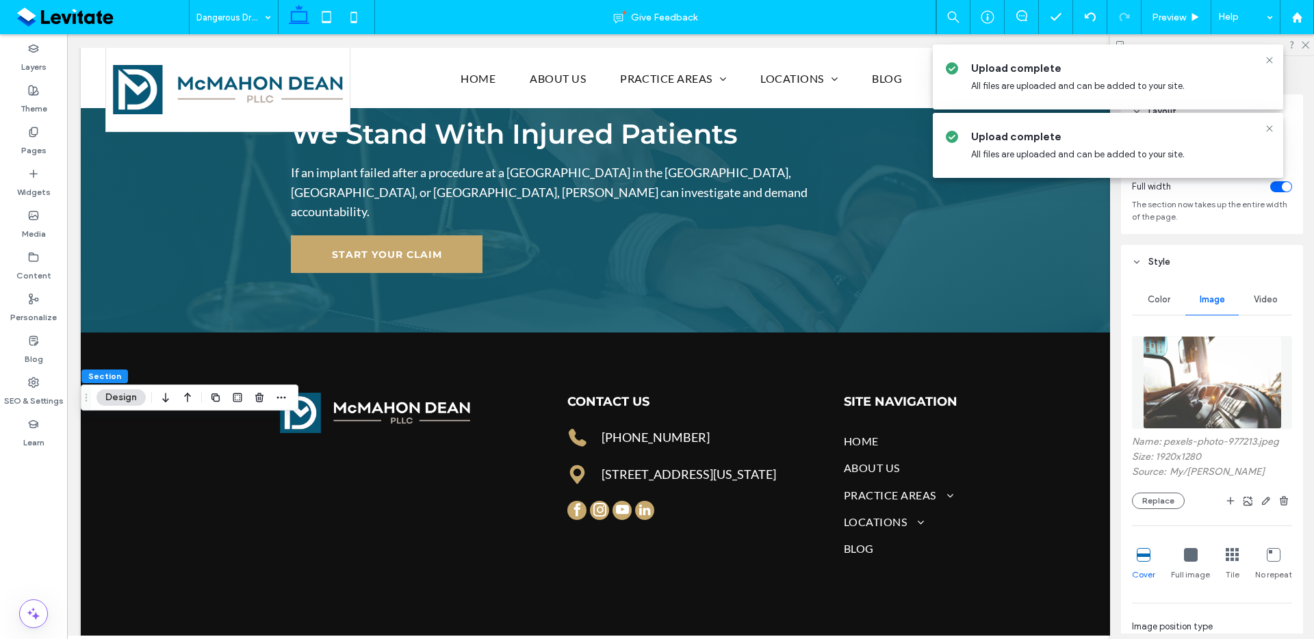
drag, startPoint x: 1144, startPoint y: 501, endPoint x: 1153, endPoint y: 491, distance: 14.0
click at [1144, 501] on button "Replace" at bounding box center [1158, 501] width 53 height 16
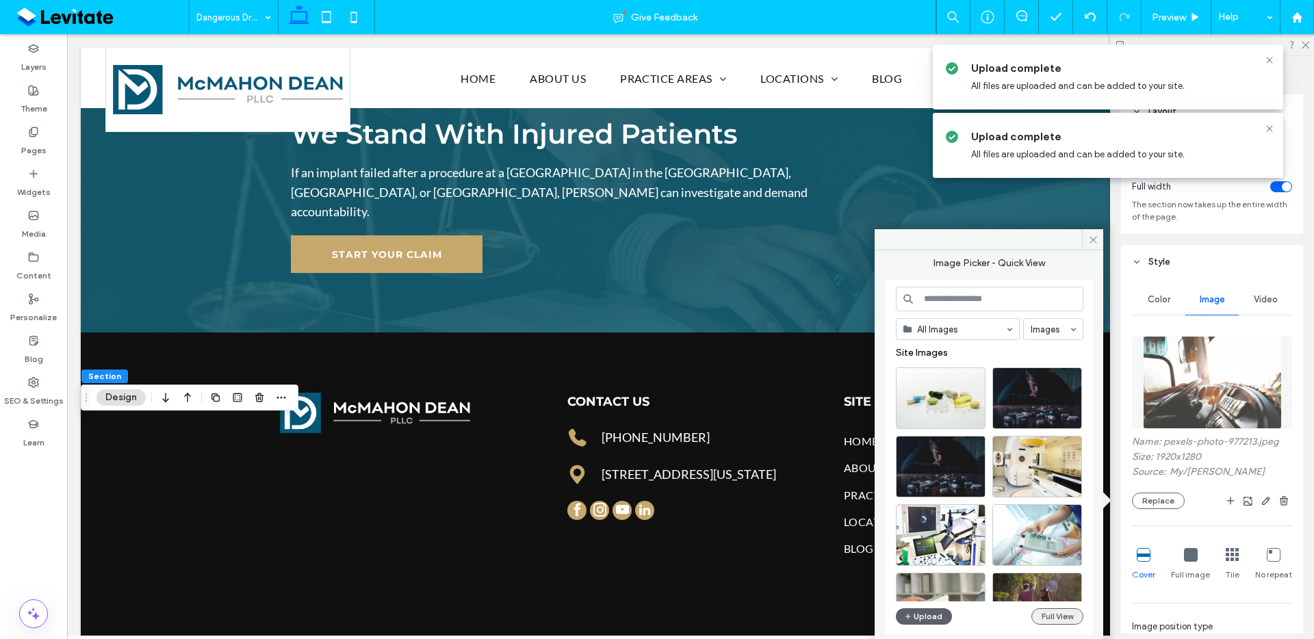
click at [1060, 614] on button "Full View" at bounding box center [1058, 617] width 52 height 16
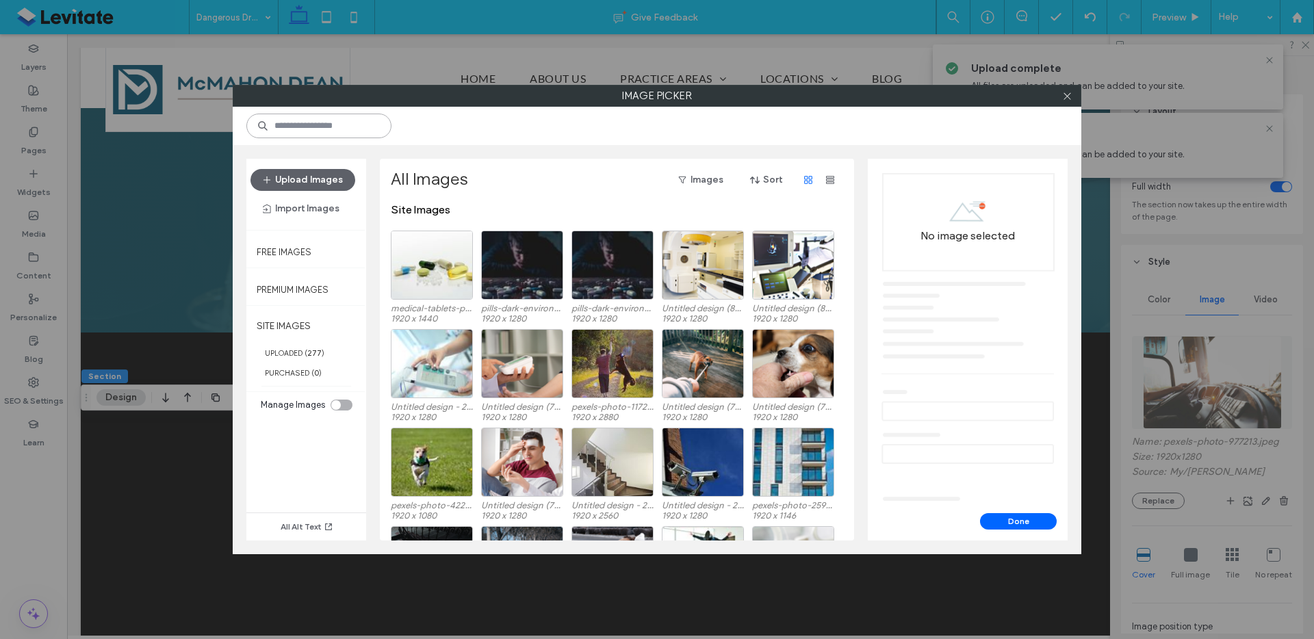
click at [327, 125] on input at bounding box center [318, 126] width 145 height 25
click at [326, 135] on input at bounding box center [318, 126] width 145 height 25
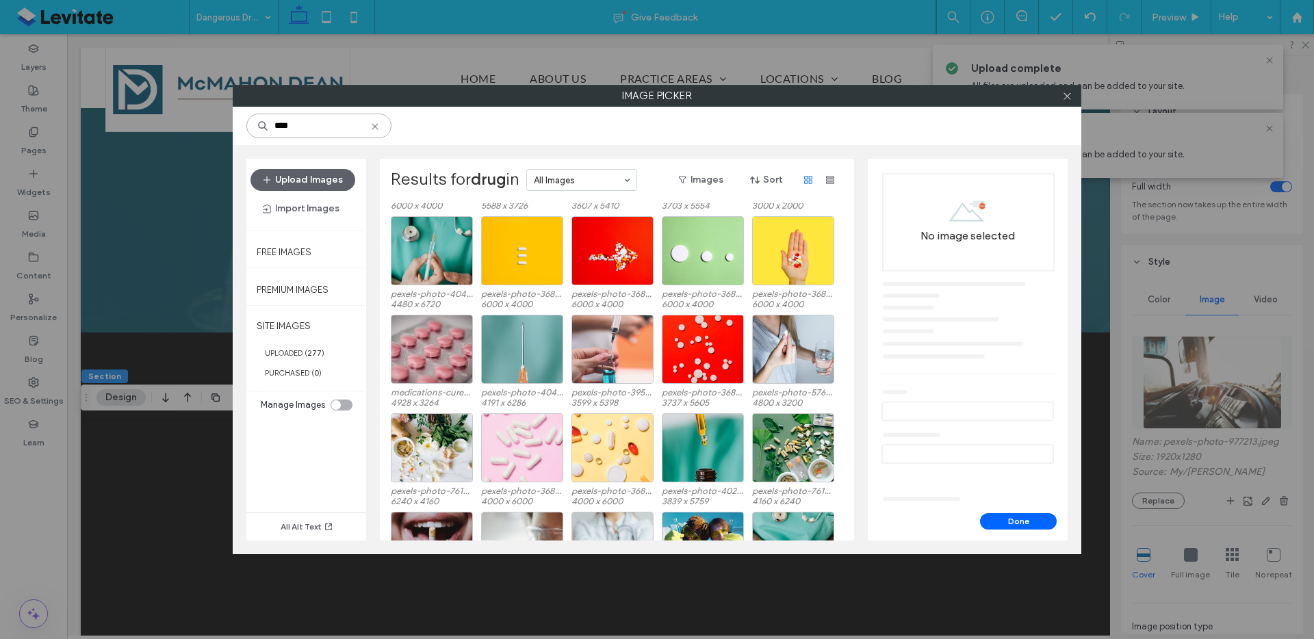
scroll to position [932, 0]
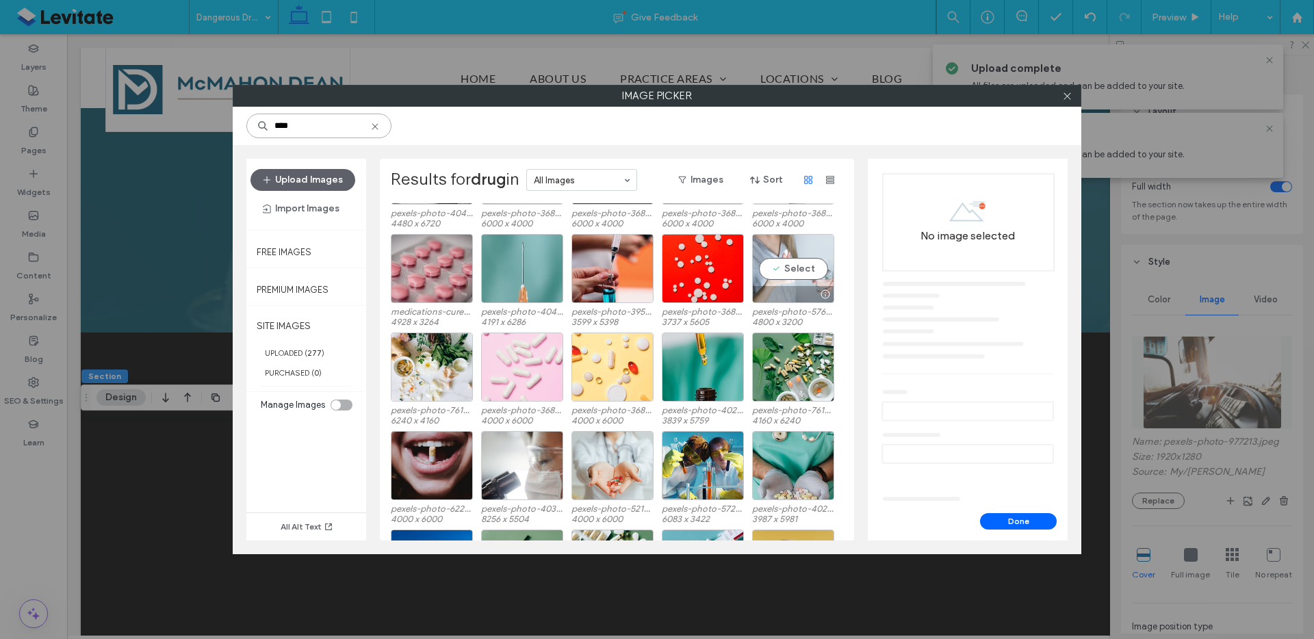
type input "****"
click at [787, 294] on div at bounding box center [793, 294] width 81 height 16
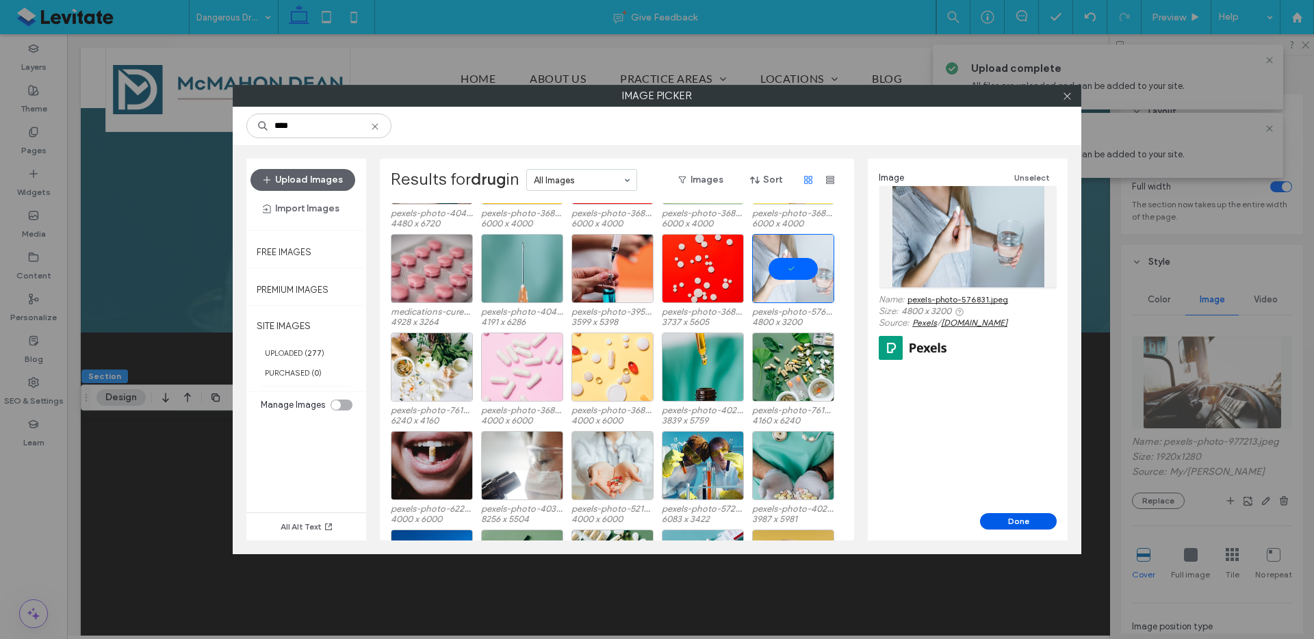
click at [1022, 525] on button "Done" at bounding box center [1018, 521] width 77 height 16
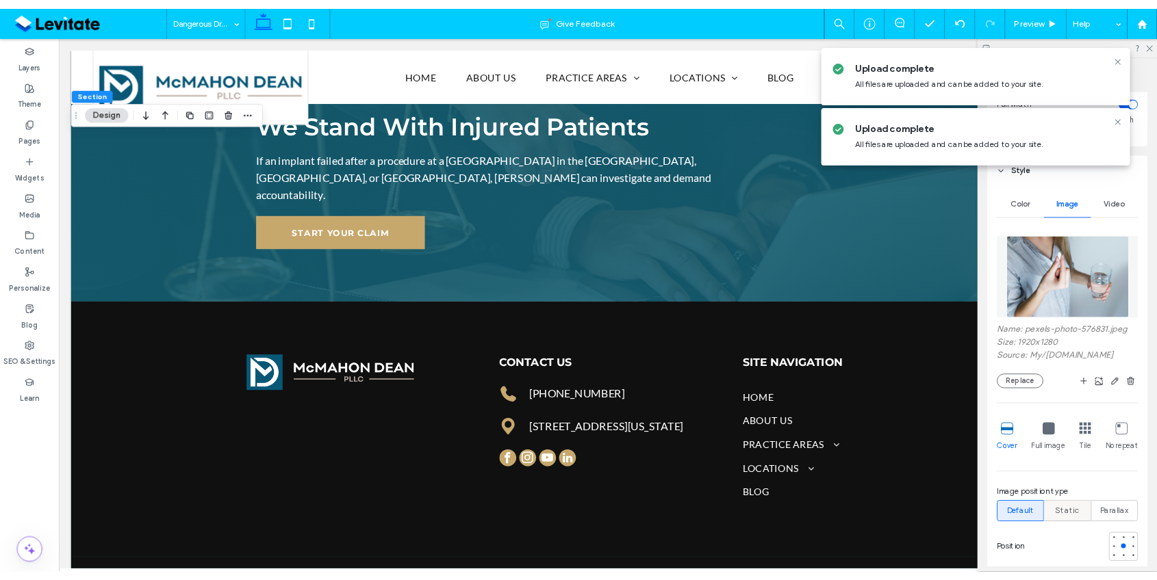
scroll to position [128, 0]
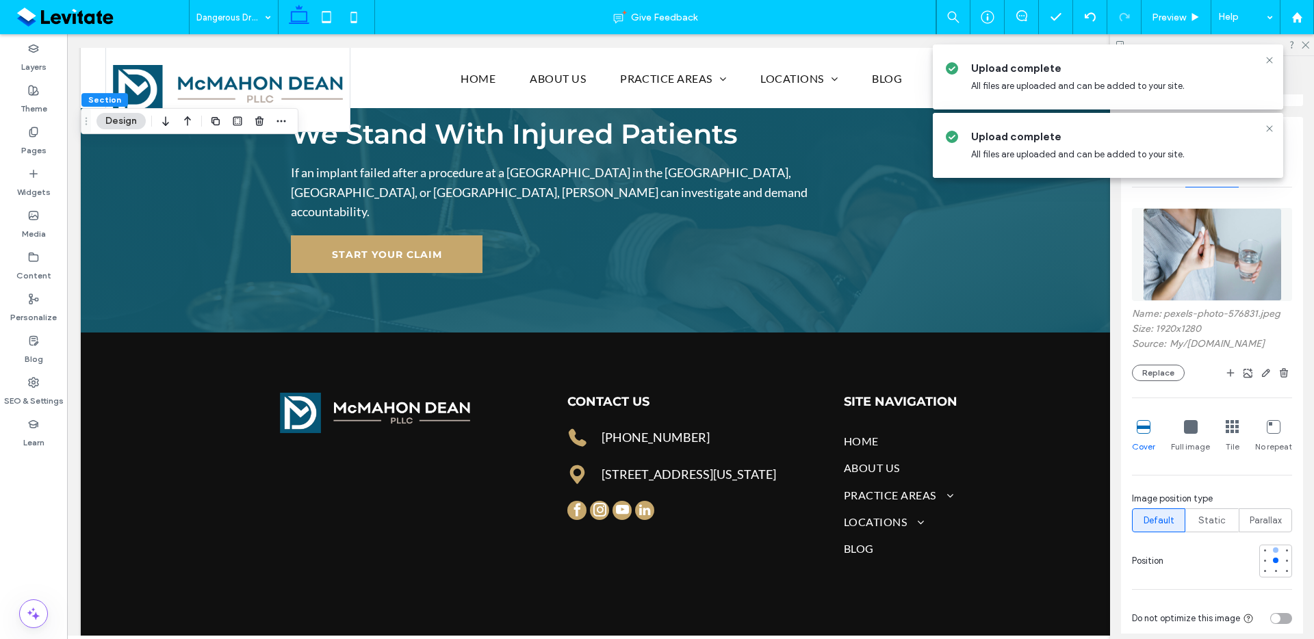
click at [1271, 552] on div at bounding box center [1276, 551] width 10 height 10
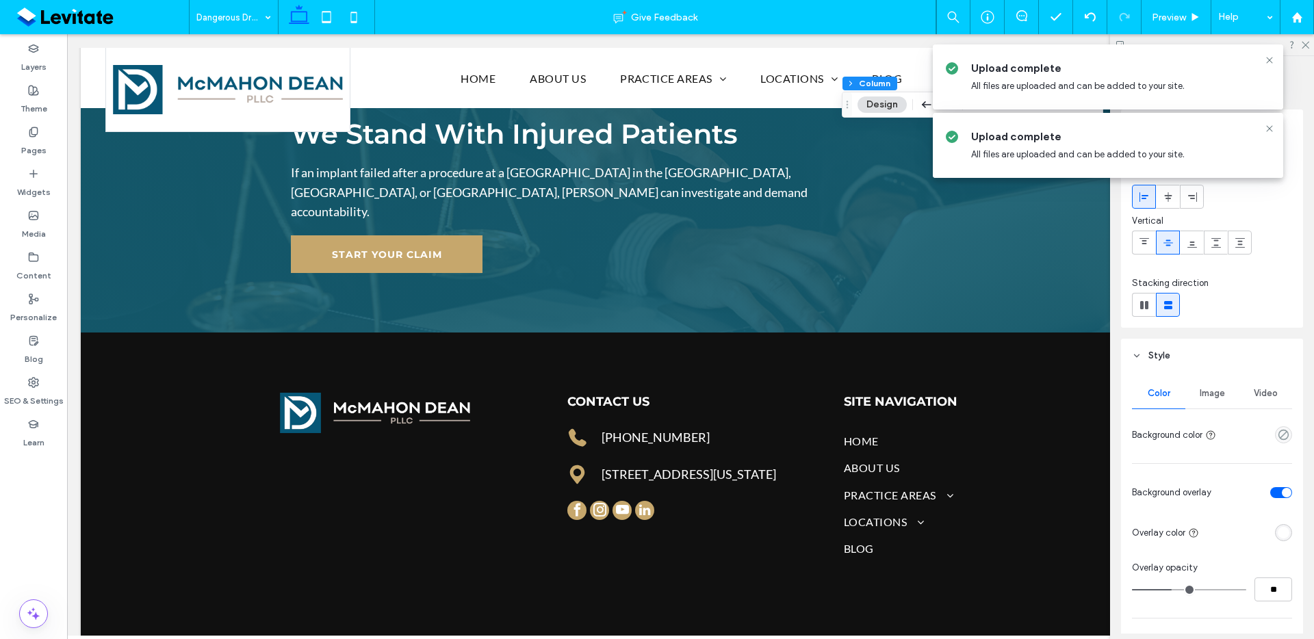
click at [1205, 396] on span "Image" at bounding box center [1212, 393] width 25 height 11
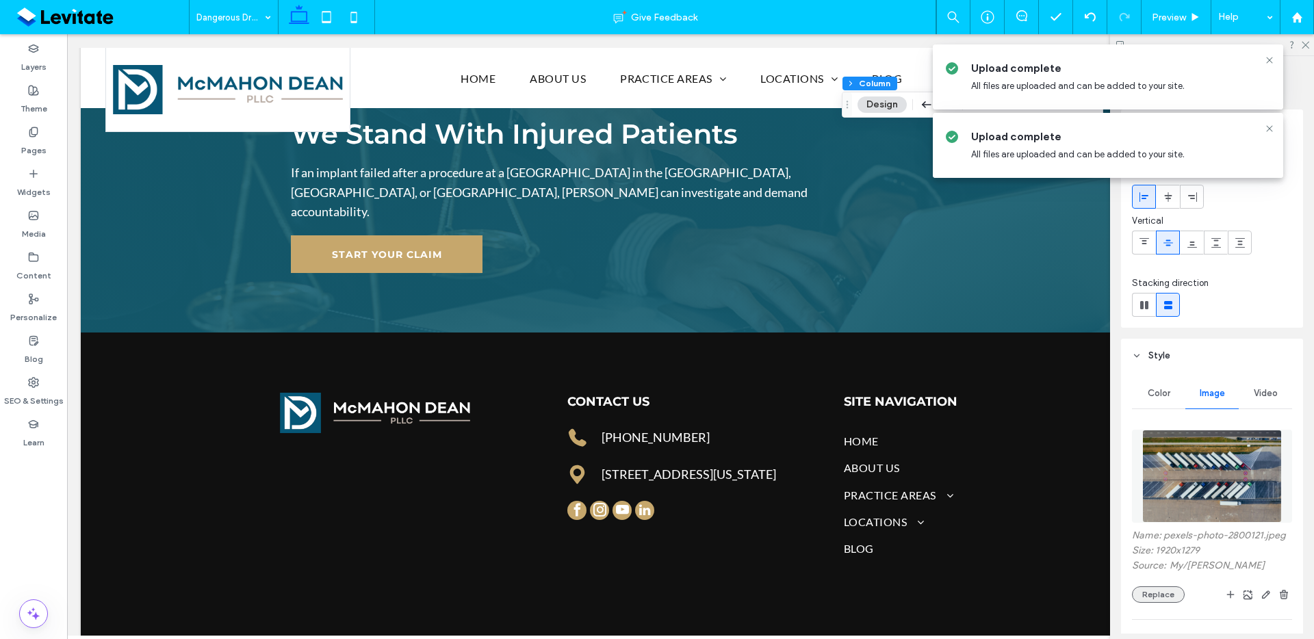
click at [1160, 603] on button "Replace" at bounding box center [1158, 595] width 53 height 16
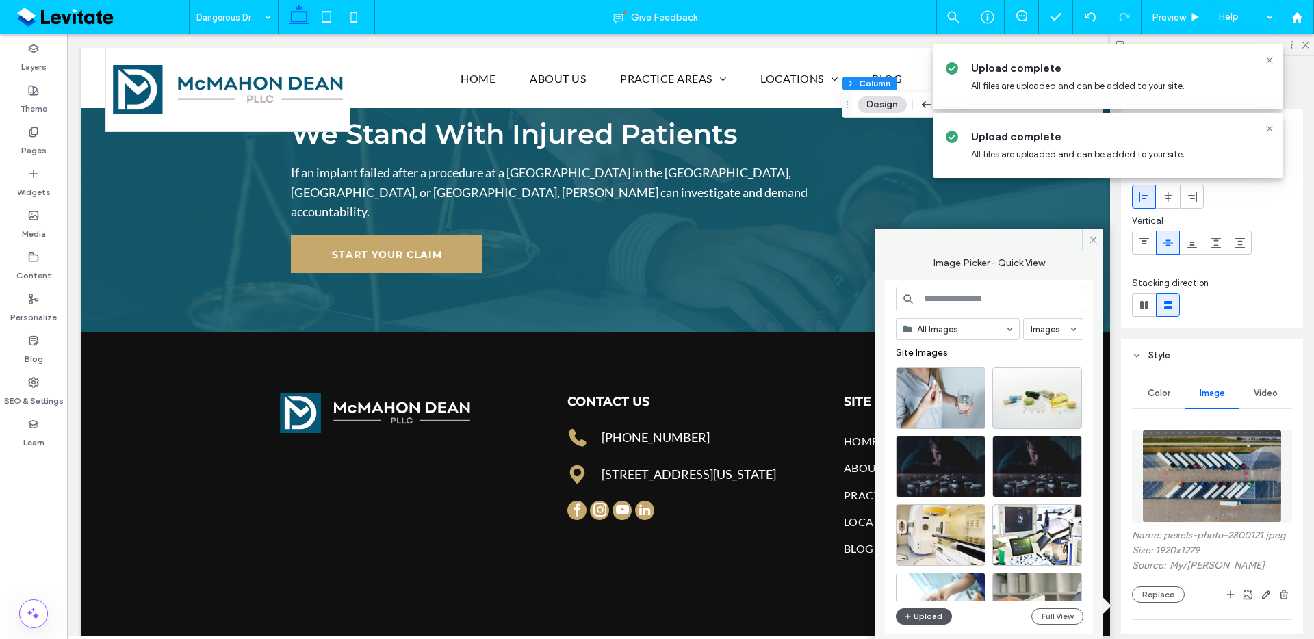
click at [934, 616] on button "Upload" at bounding box center [924, 617] width 56 height 16
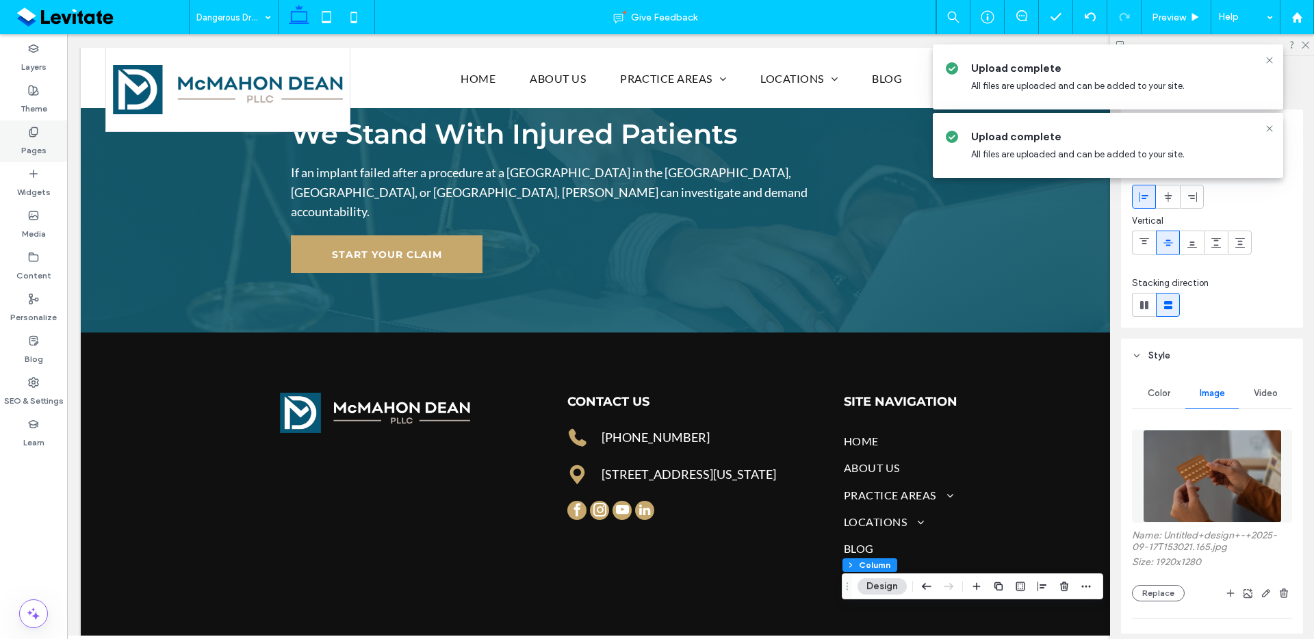
click at [34, 148] on label "Pages" at bounding box center [33, 147] width 25 height 19
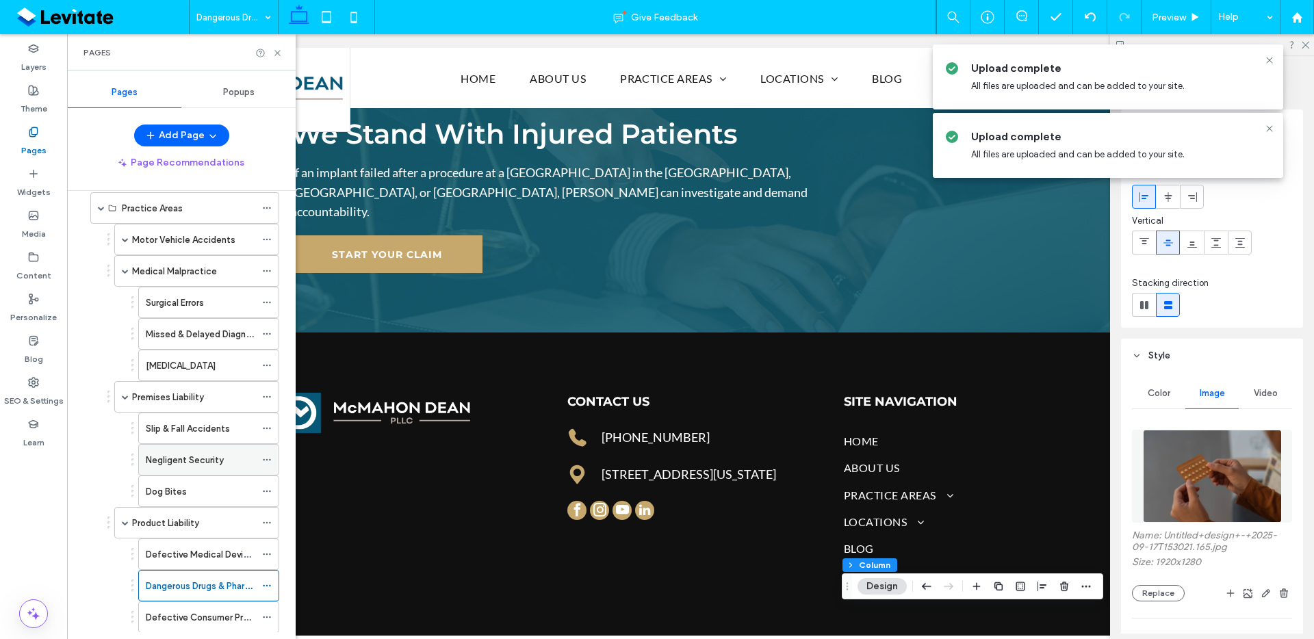
scroll to position [281, 0]
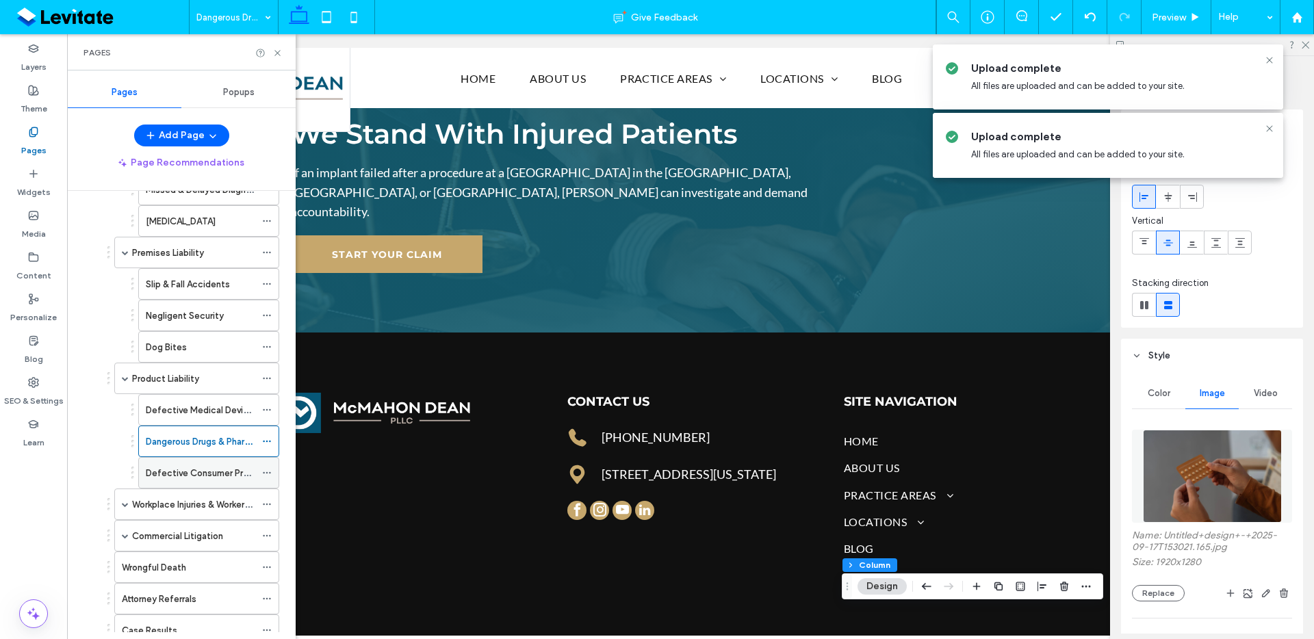
click at [224, 481] on div "Defective Consumer Products" at bounding box center [201, 473] width 110 height 30
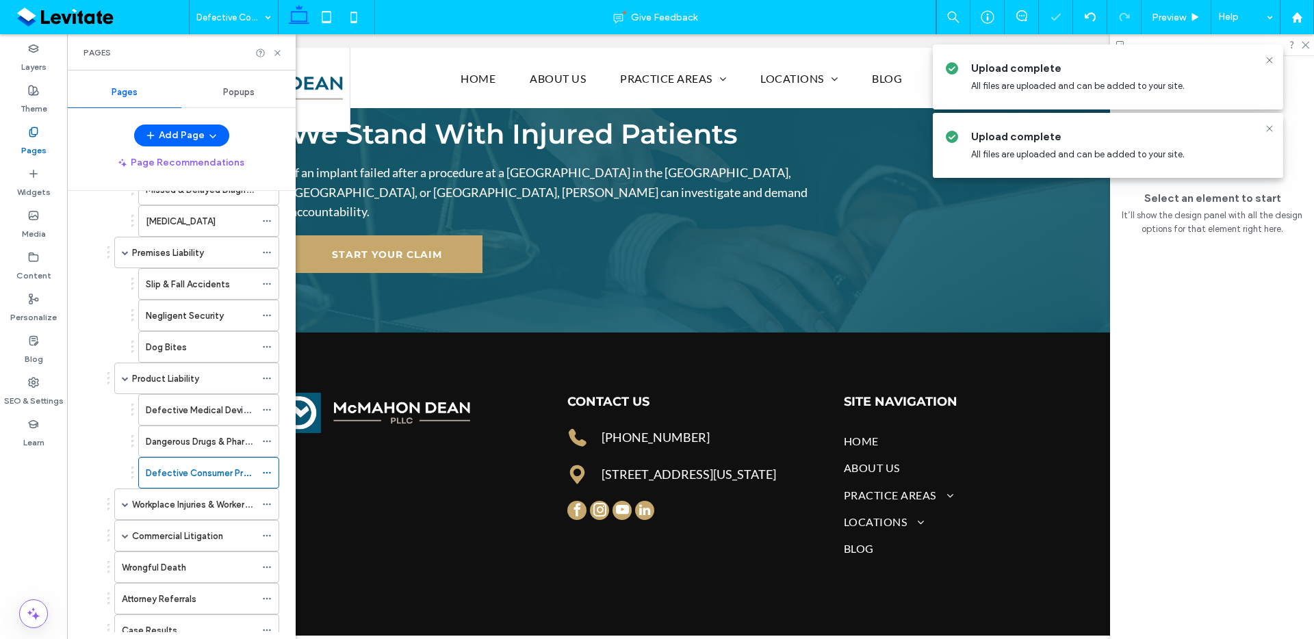
click at [283, 53] on div "Pages" at bounding box center [181, 52] width 229 height 36
click at [276, 53] on icon at bounding box center [277, 53] width 10 height 10
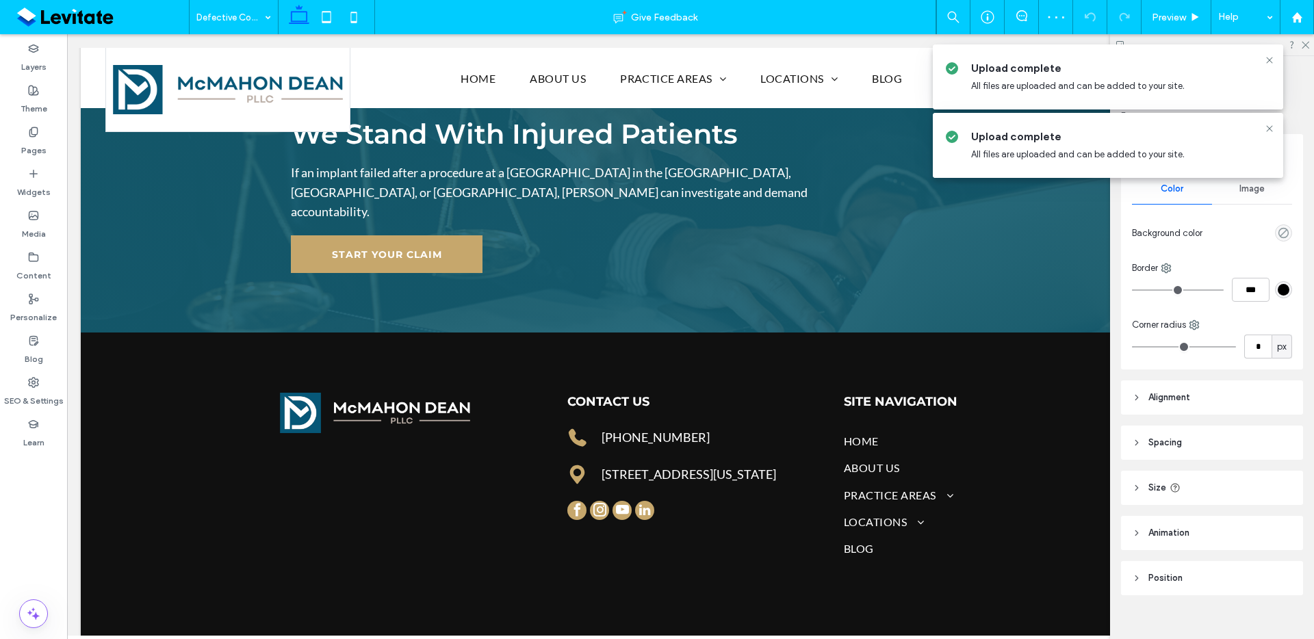
scroll to position [16, 0]
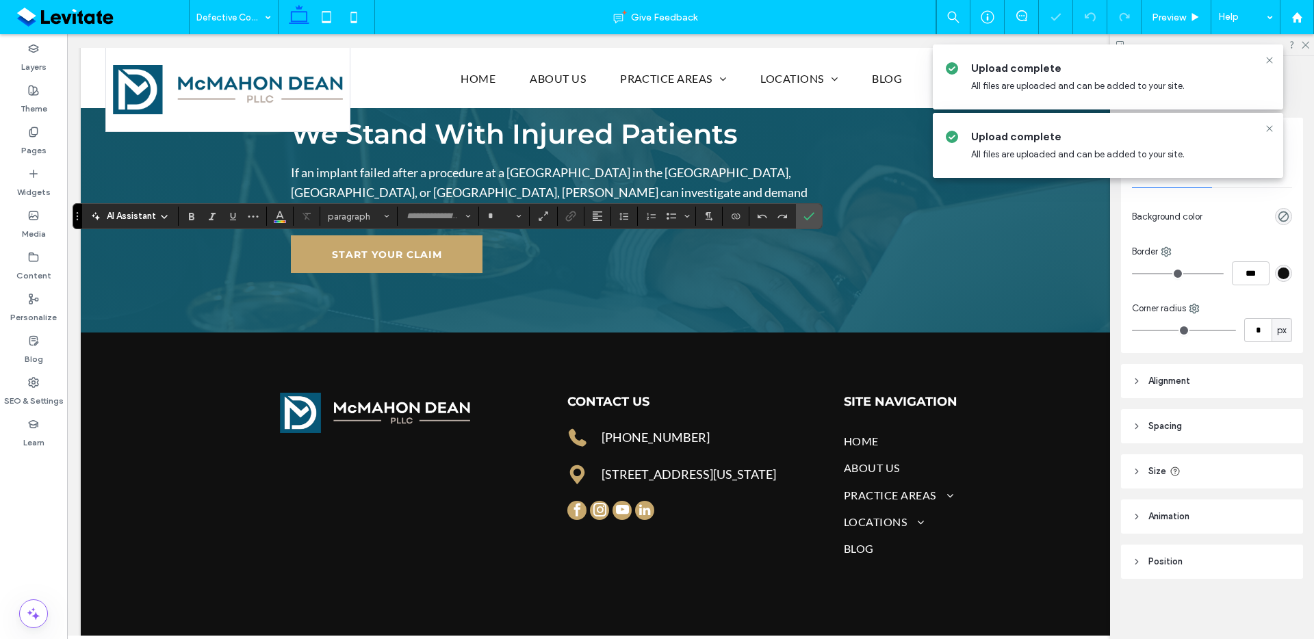
type input "**********"
type input "**"
click at [1220, 381] on header "Alignment" at bounding box center [1212, 381] width 182 height 34
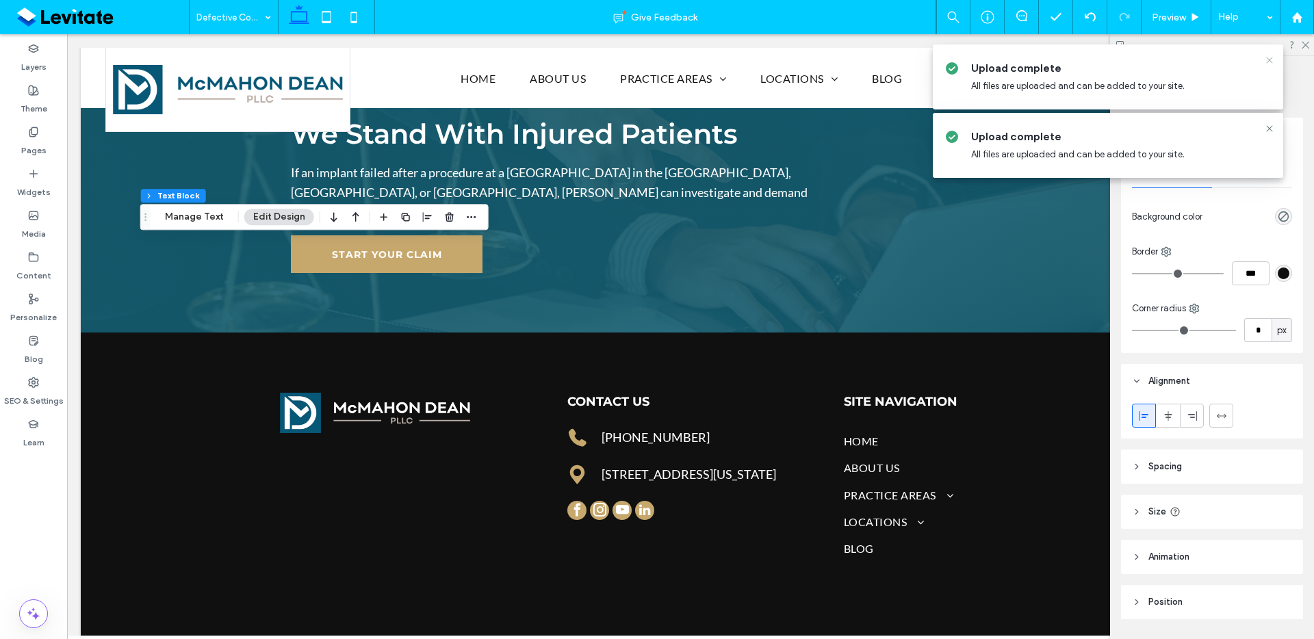
click at [1271, 58] on use at bounding box center [1269, 60] width 6 height 6
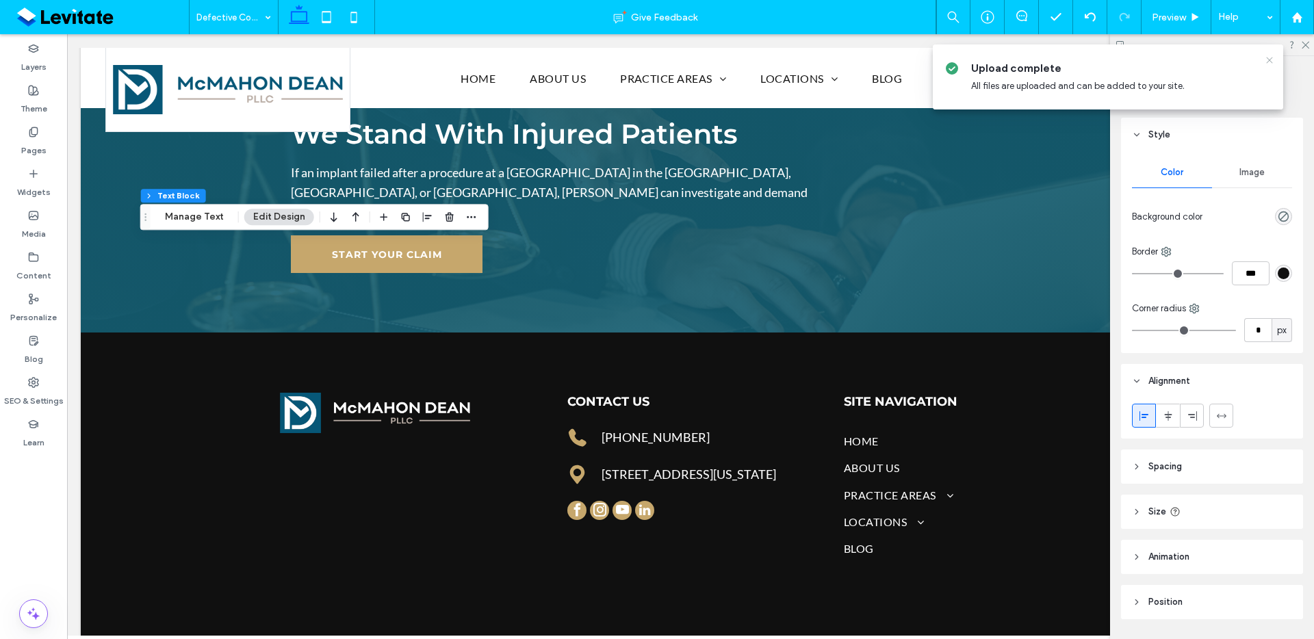
click at [1271, 63] on icon at bounding box center [1269, 60] width 11 height 11
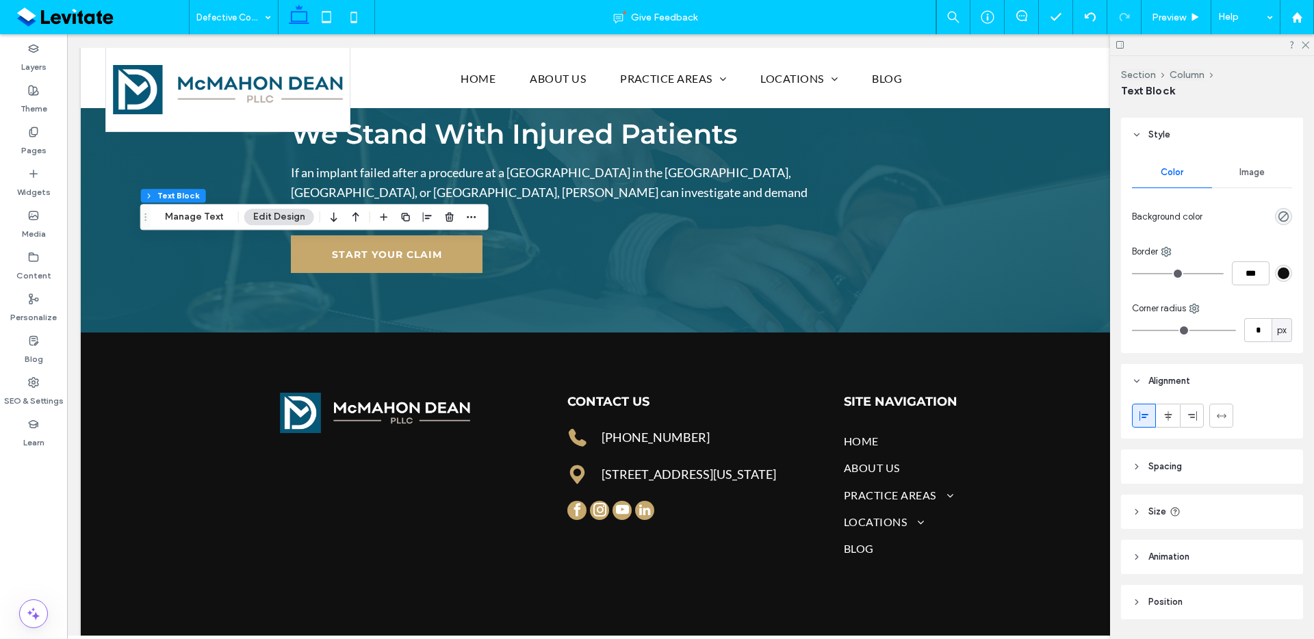
click at [1265, 177] on div "Image" at bounding box center [1252, 172] width 80 height 30
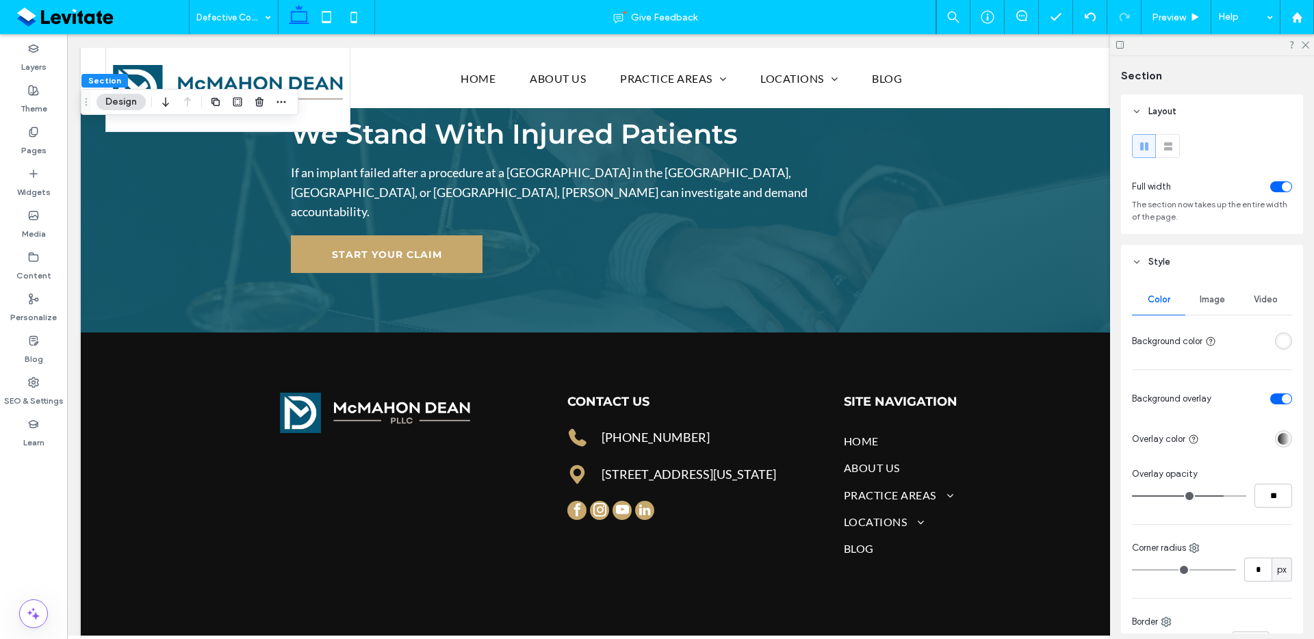
click at [1202, 303] on span "Image" at bounding box center [1212, 299] width 25 height 11
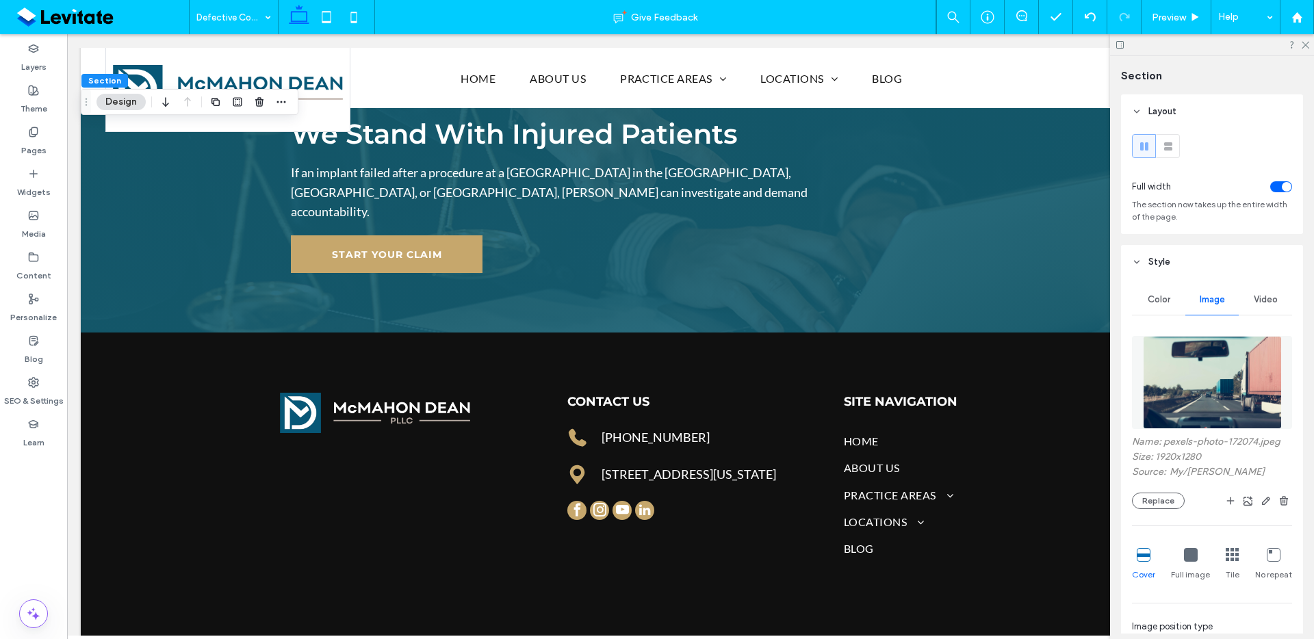
click at [1178, 489] on div "Name: pexels-photo-172074.jpeg Size: 1920x1280 Source: My / Markus Spiske Repla…" at bounding box center [1212, 472] width 160 height 73
click at [1170, 500] on button "Replace" at bounding box center [1158, 501] width 53 height 16
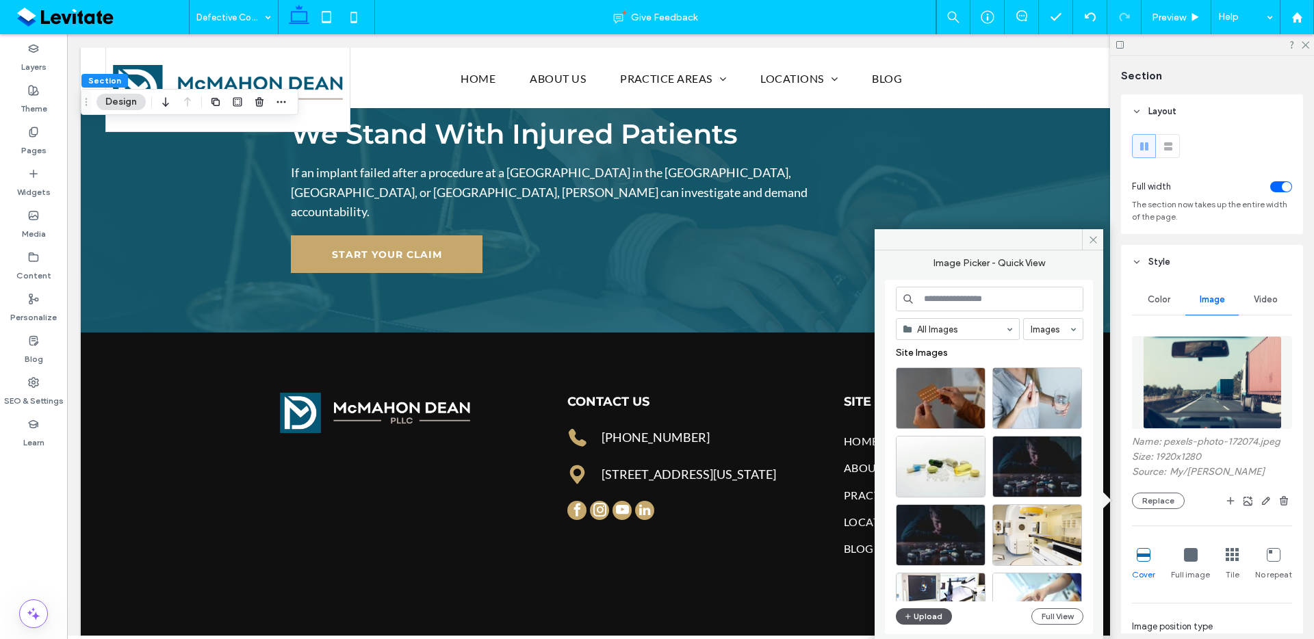
click at [927, 621] on button "Upload" at bounding box center [924, 617] width 56 height 16
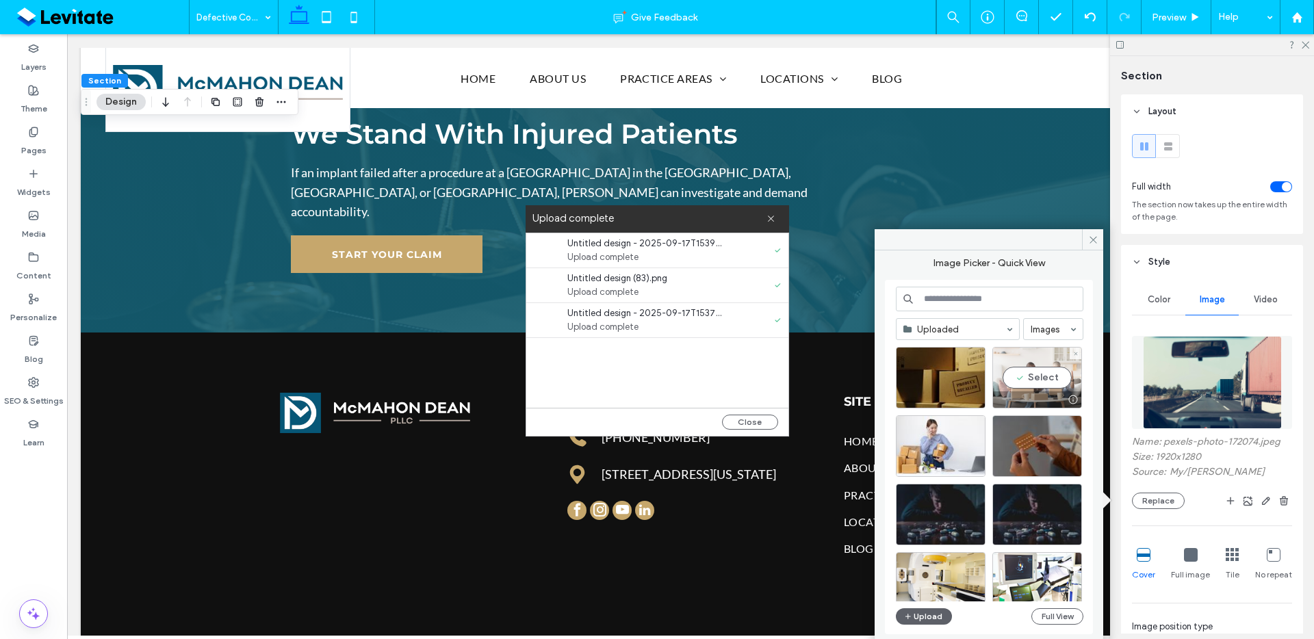
click at [1008, 387] on div "Select" at bounding box center [1038, 378] width 90 height 62
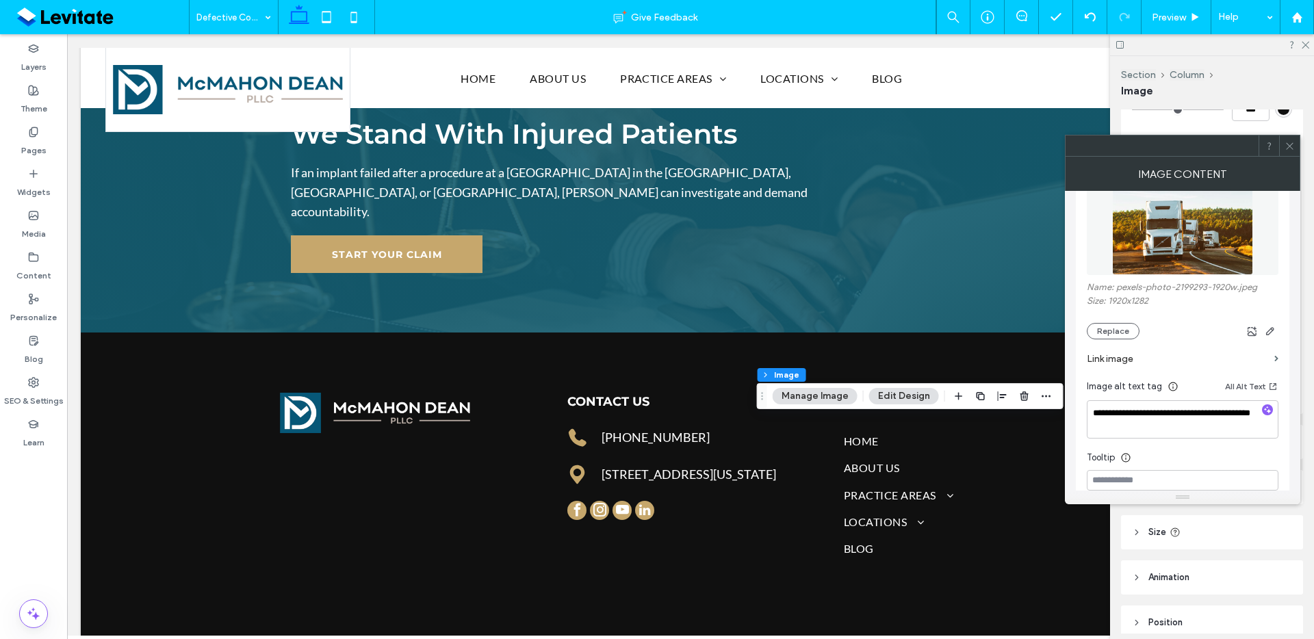
scroll to position [283, 0]
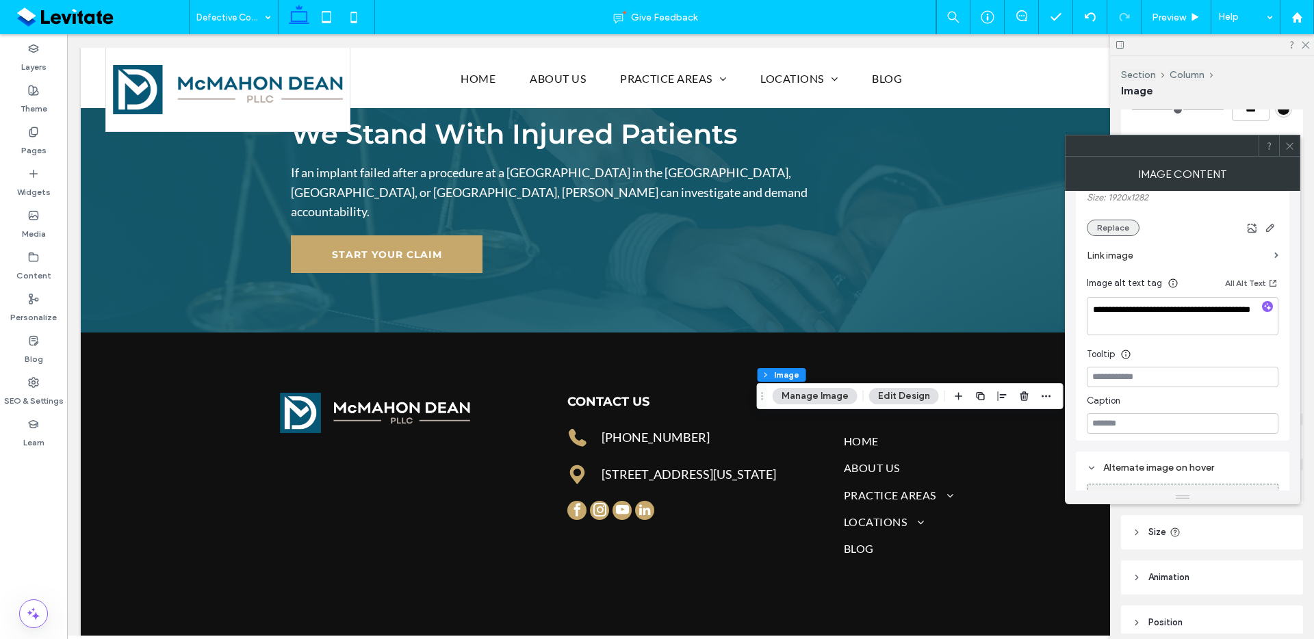
click at [1118, 228] on button "Replace" at bounding box center [1113, 228] width 53 height 16
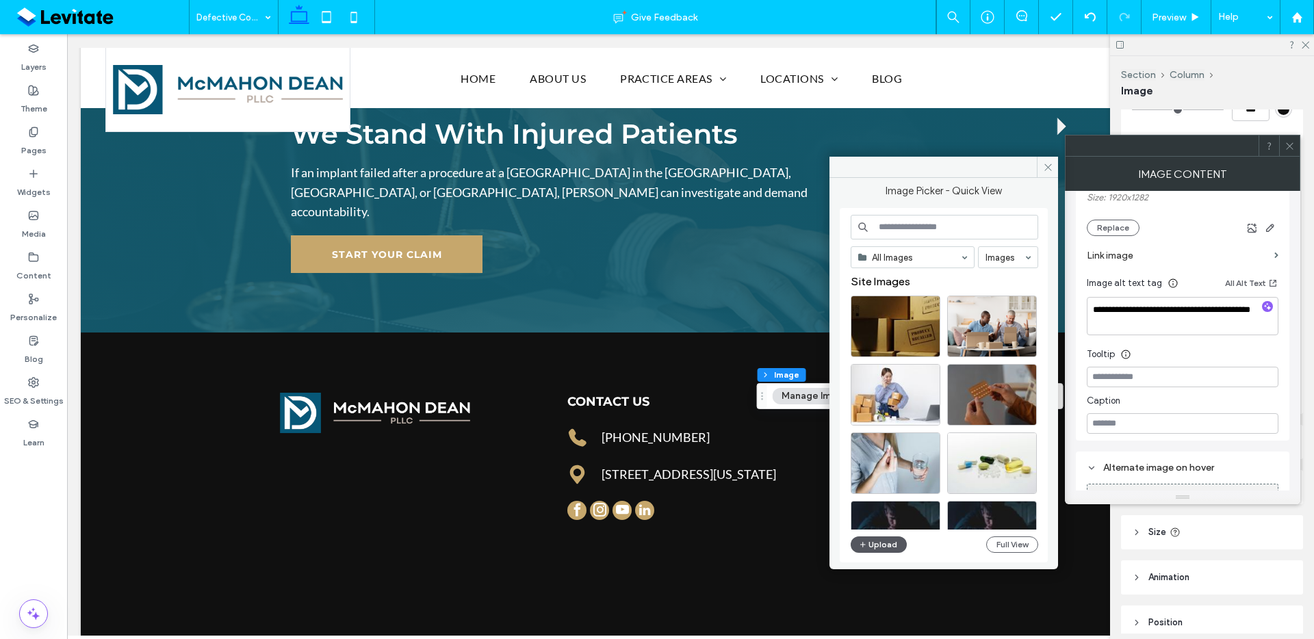
click at [871, 551] on button "Upload" at bounding box center [879, 545] width 56 height 16
click at [878, 548] on button "Upload" at bounding box center [879, 545] width 56 height 16
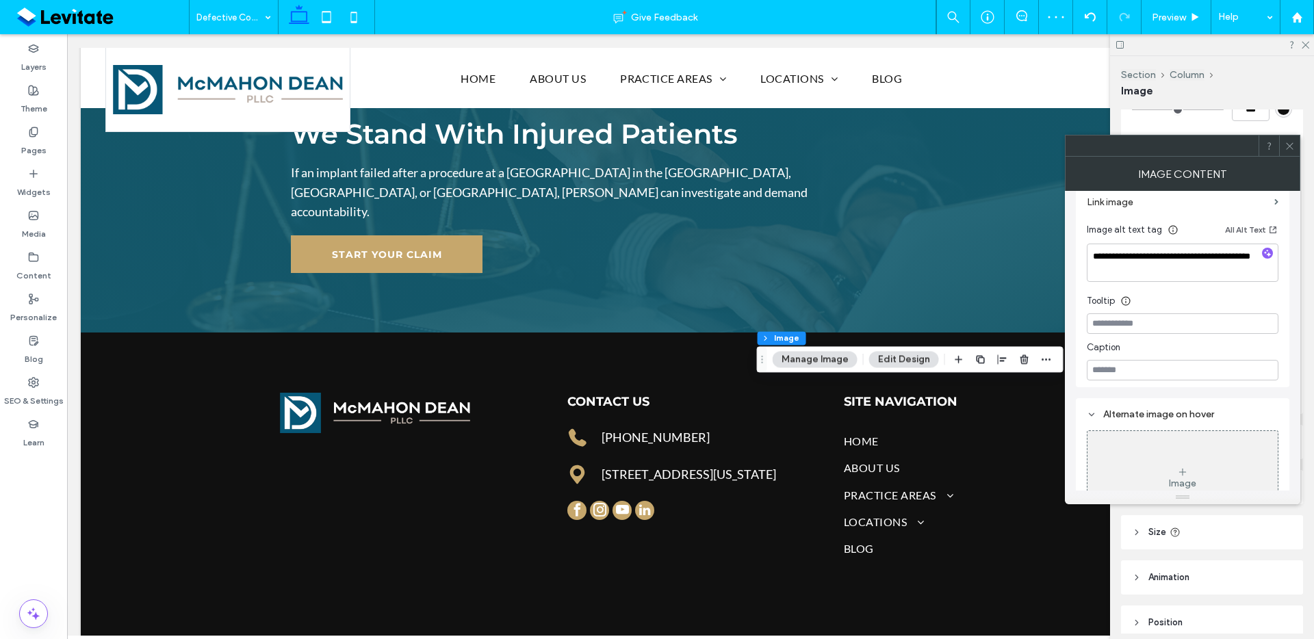
scroll to position [377, 0]
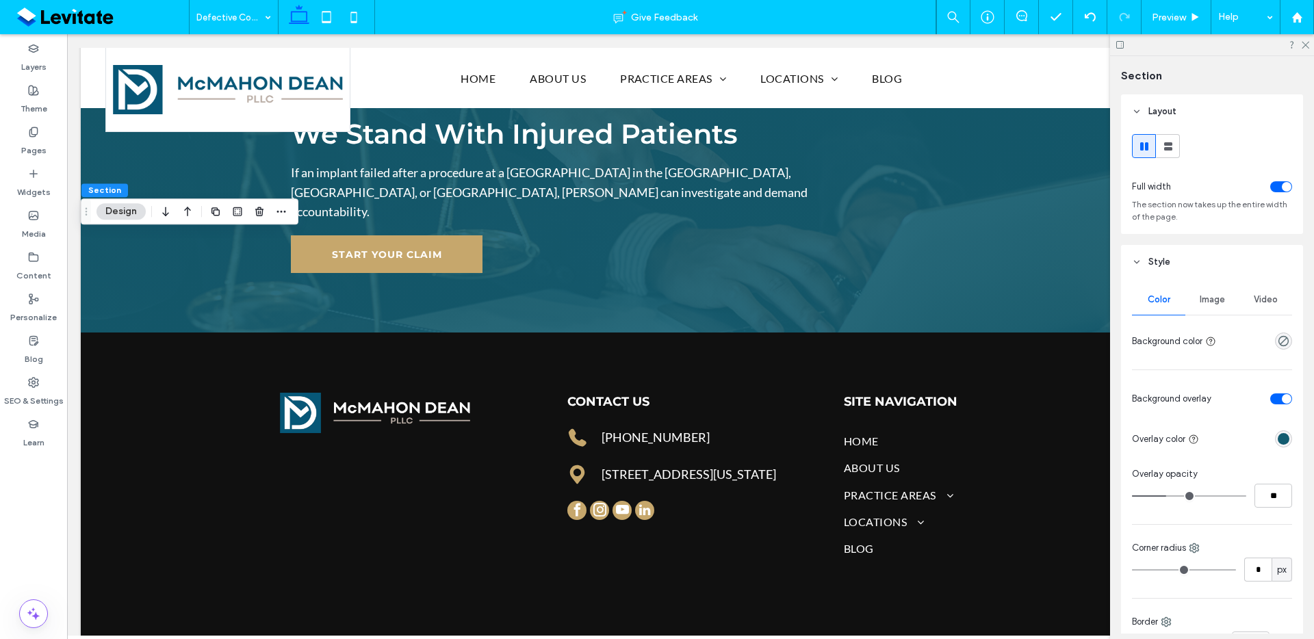
click at [1212, 299] on span "Image" at bounding box center [1212, 299] width 25 height 11
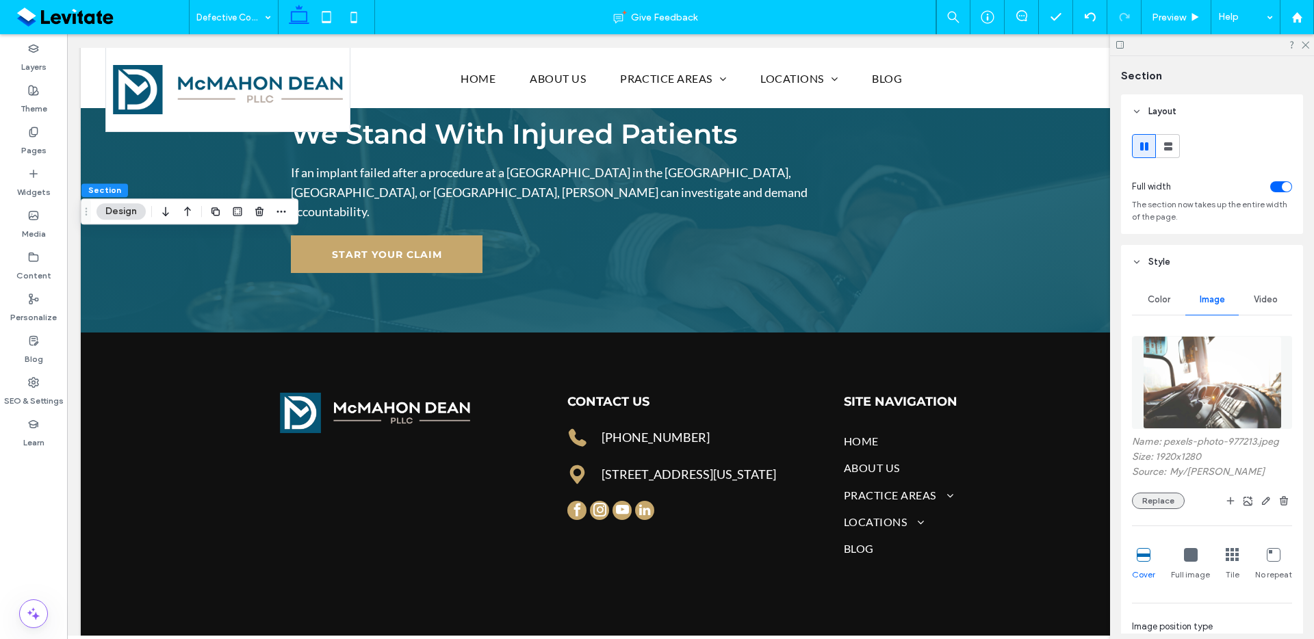
click at [1170, 496] on button "Replace" at bounding box center [1158, 501] width 53 height 16
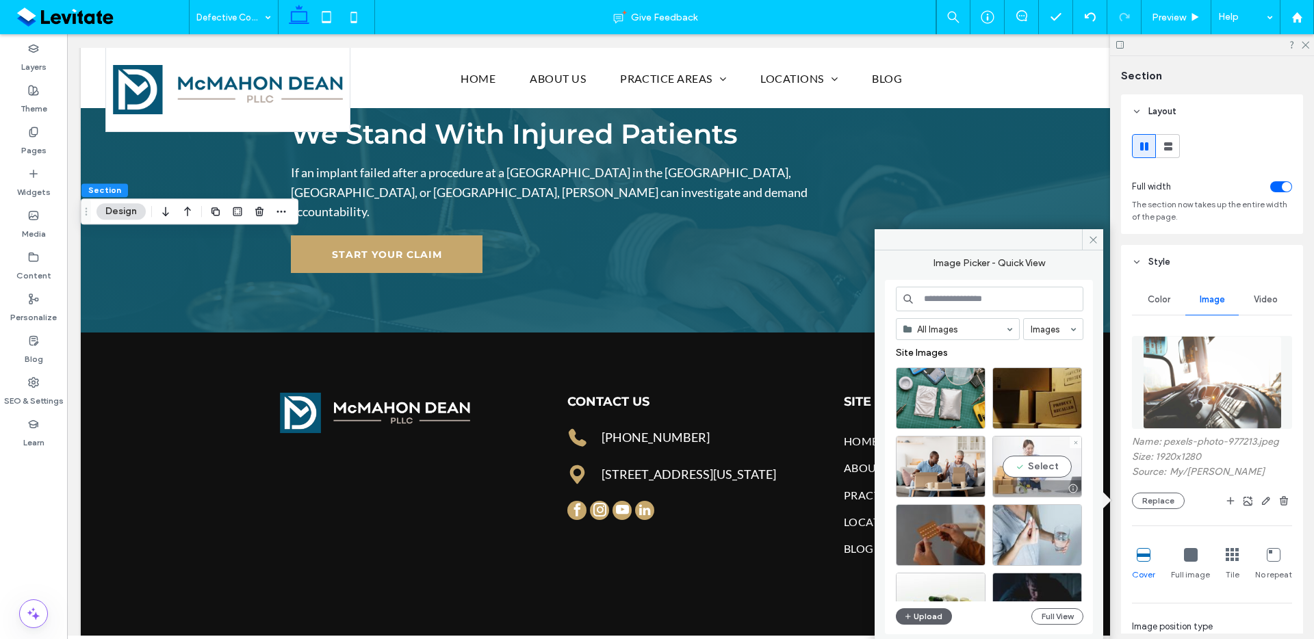
click at [1045, 468] on div "Select" at bounding box center [1038, 467] width 90 height 62
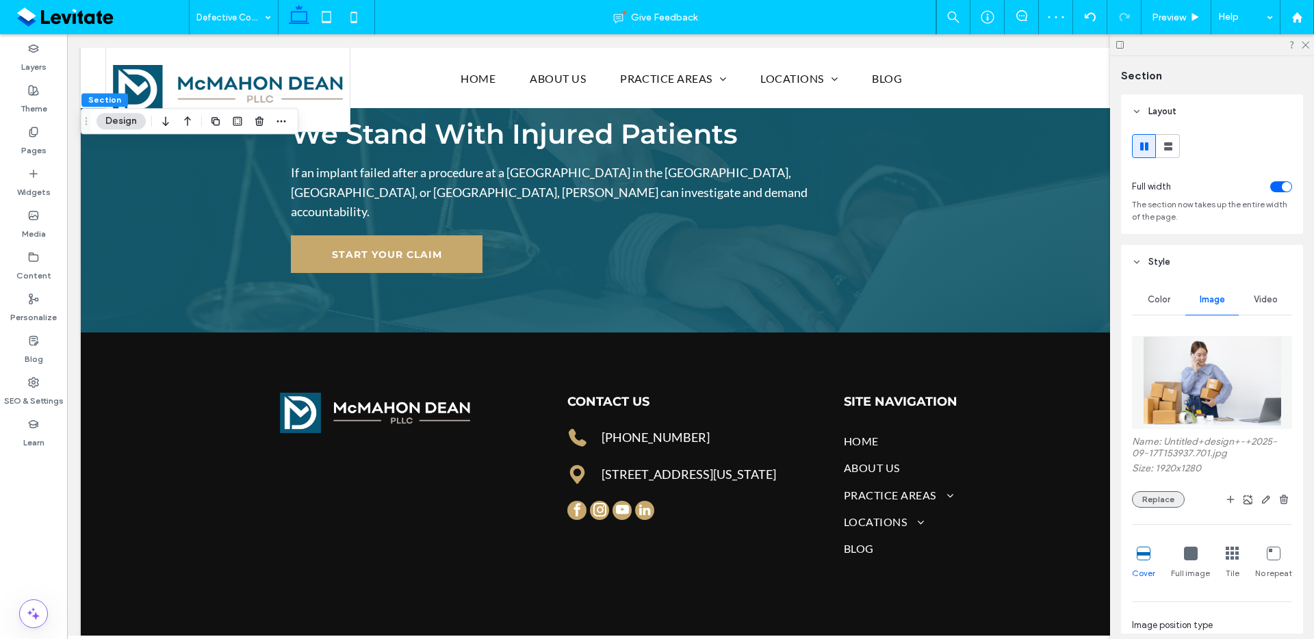
click at [1156, 502] on button "Replace" at bounding box center [1158, 499] width 53 height 16
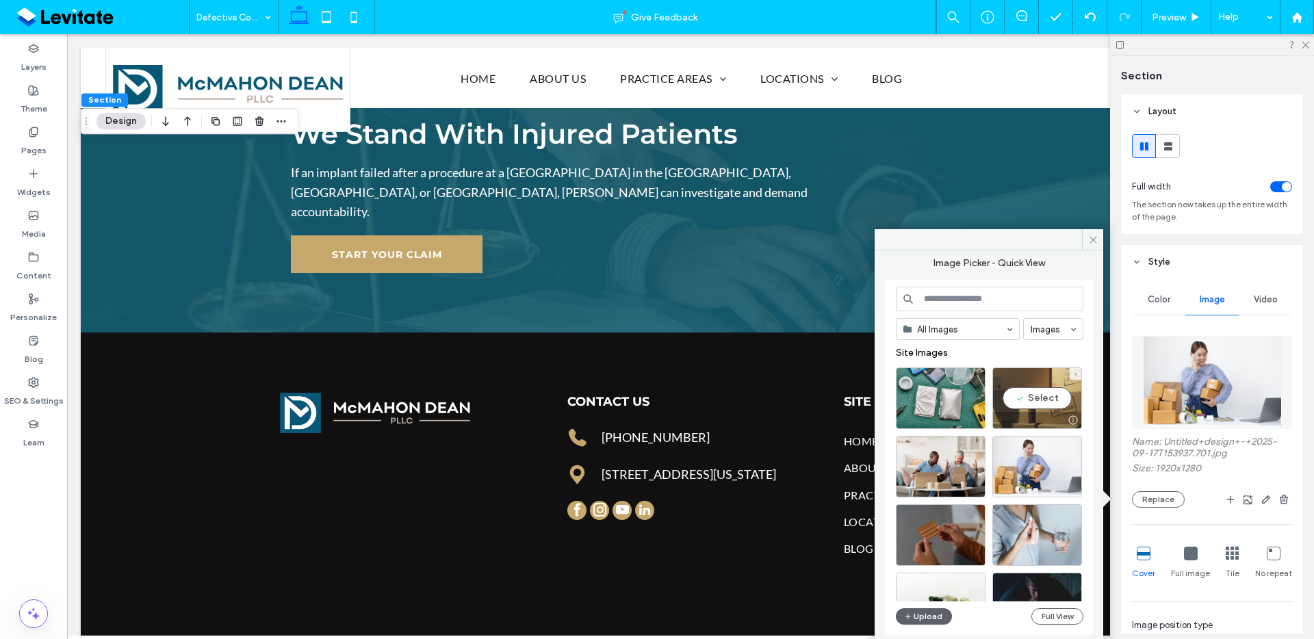
click at [1025, 387] on div "Select" at bounding box center [1038, 399] width 90 height 62
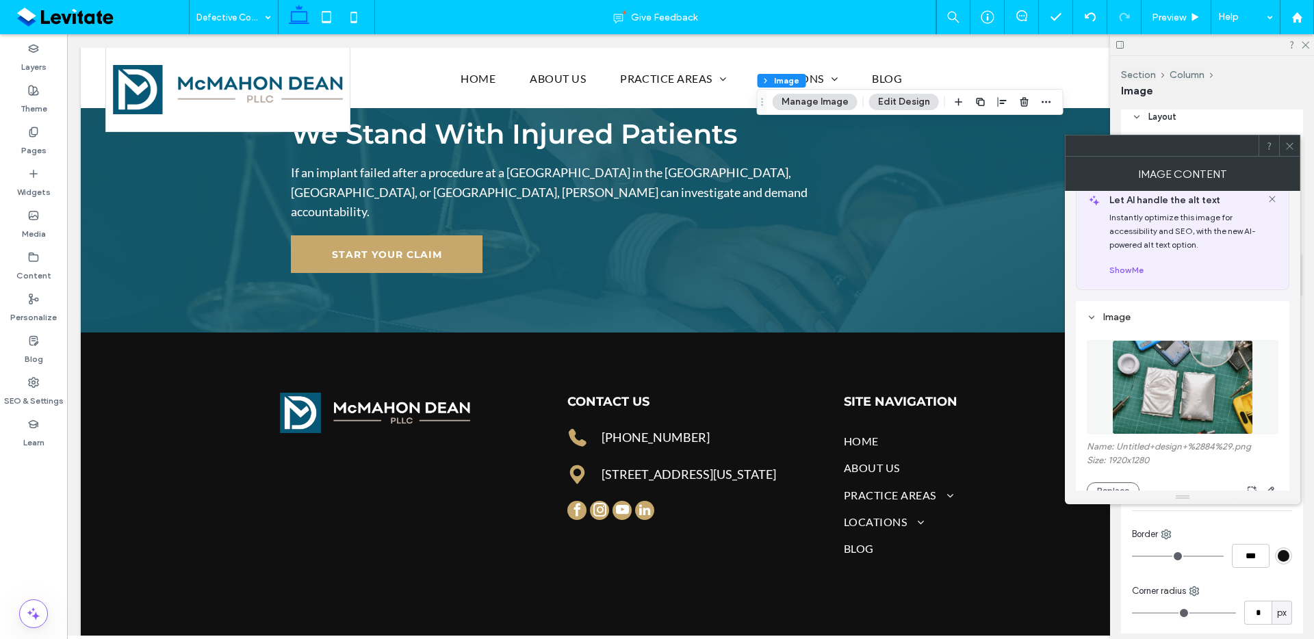
scroll to position [28, 0]
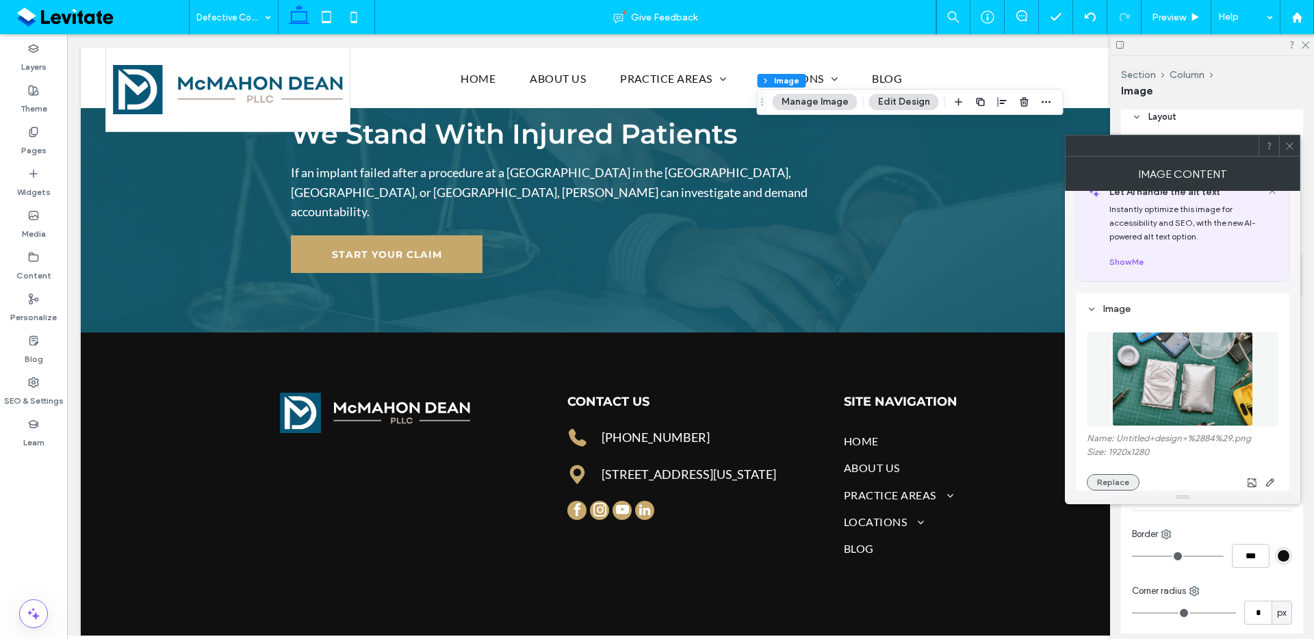
click at [1116, 481] on button "Replace" at bounding box center [1113, 482] width 53 height 16
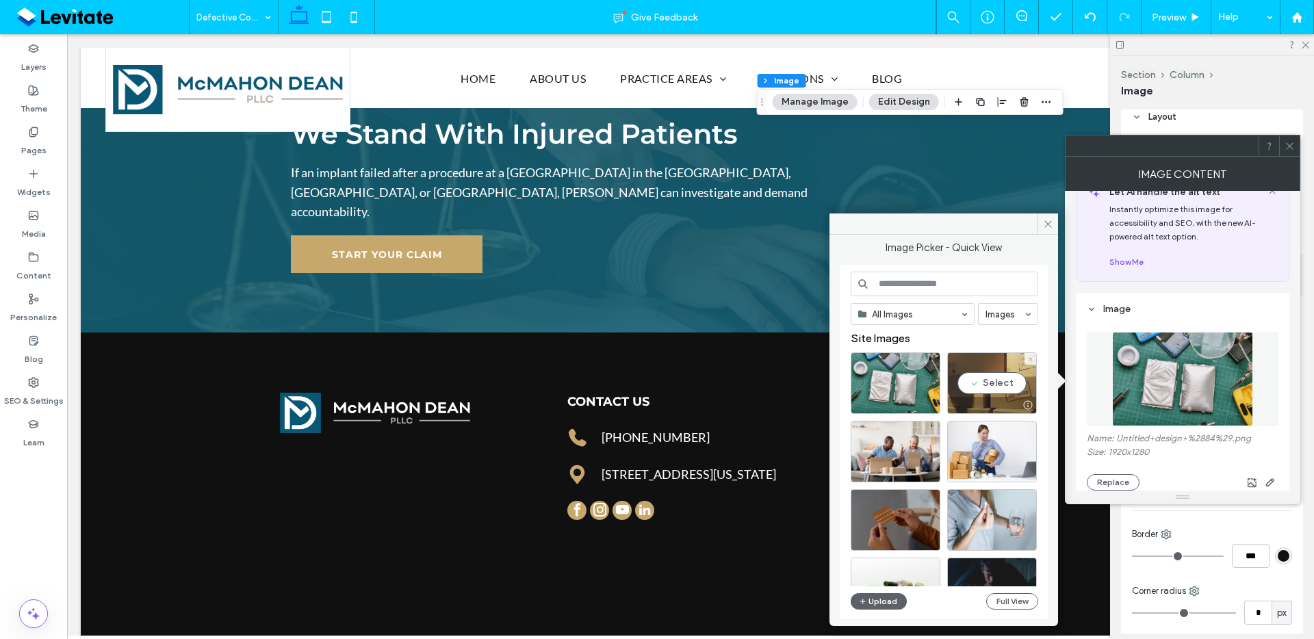
click at [1007, 383] on div "Select" at bounding box center [992, 384] width 90 height 62
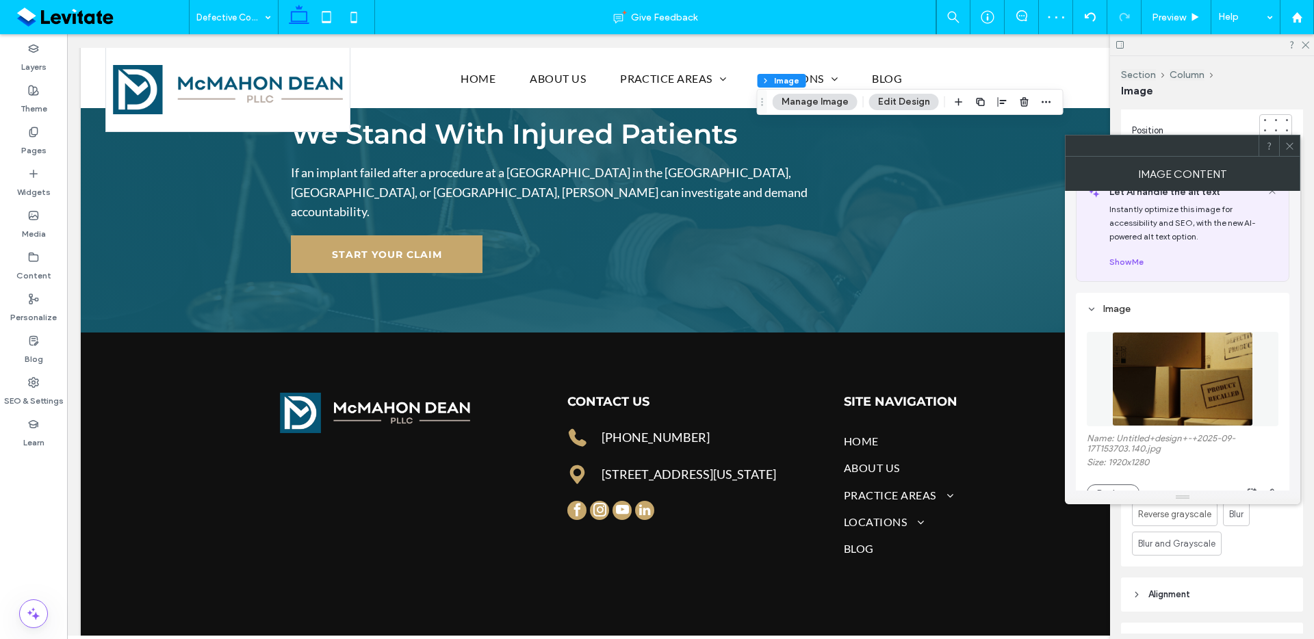
scroll to position [31, 0]
click at [1292, 149] on icon at bounding box center [1290, 146] width 10 height 10
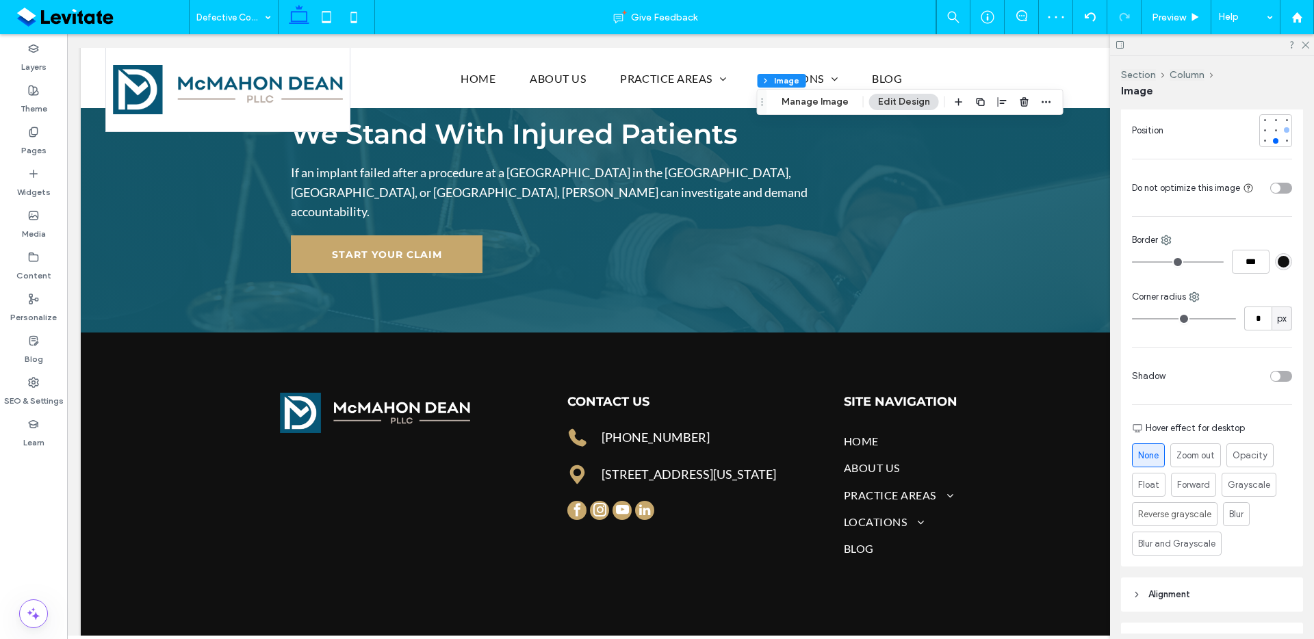
click at [1284, 132] on div at bounding box center [1286, 129] width 5 height 5
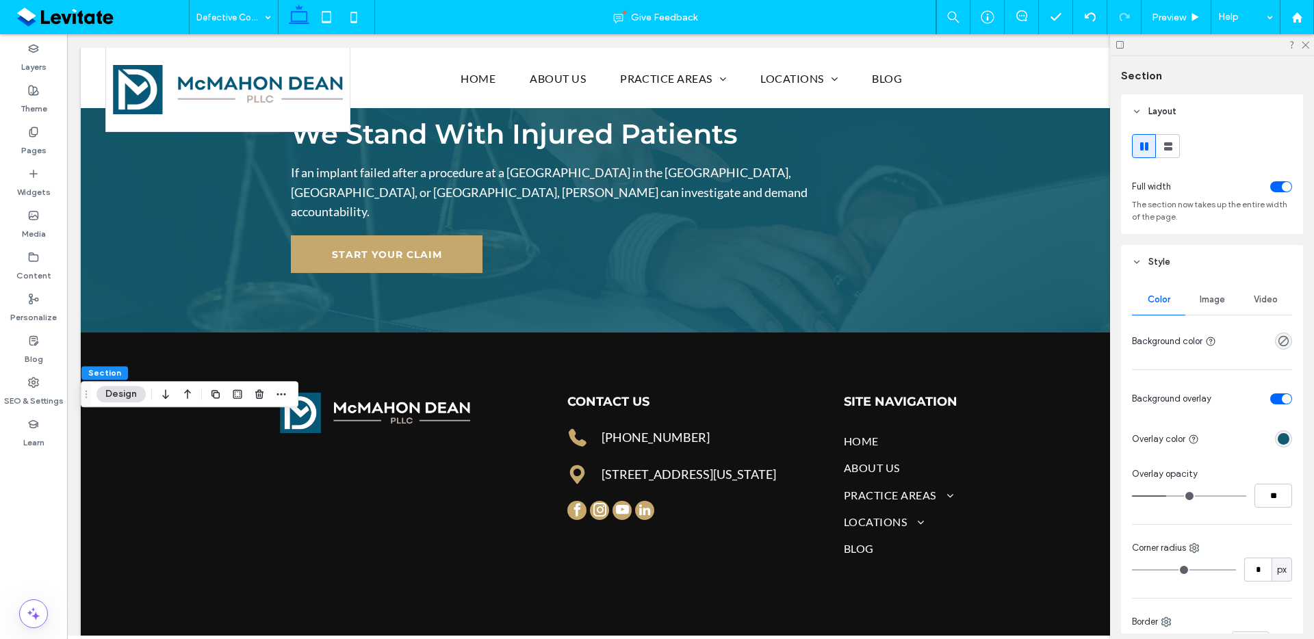
click at [1212, 308] on div "Image" at bounding box center [1212, 300] width 53 height 30
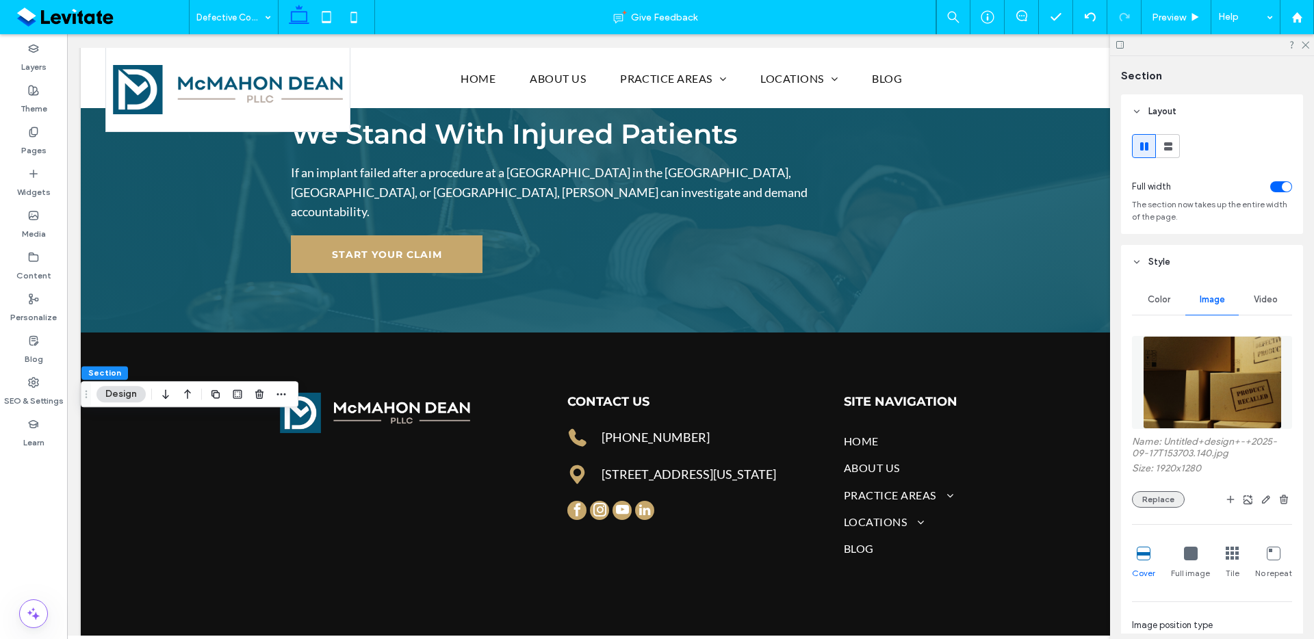
click at [1157, 503] on button "Replace" at bounding box center [1158, 499] width 53 height 16
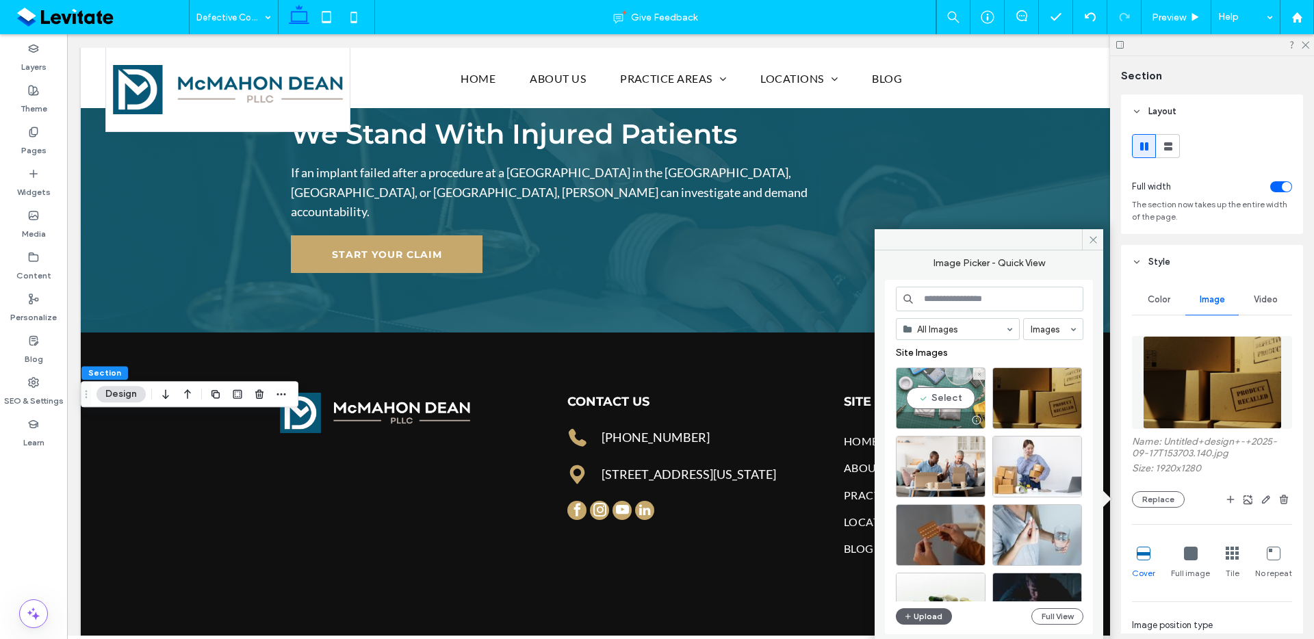
click at [976, 409] on div "Select" at bounding box center [941, 399] width 90 height 62
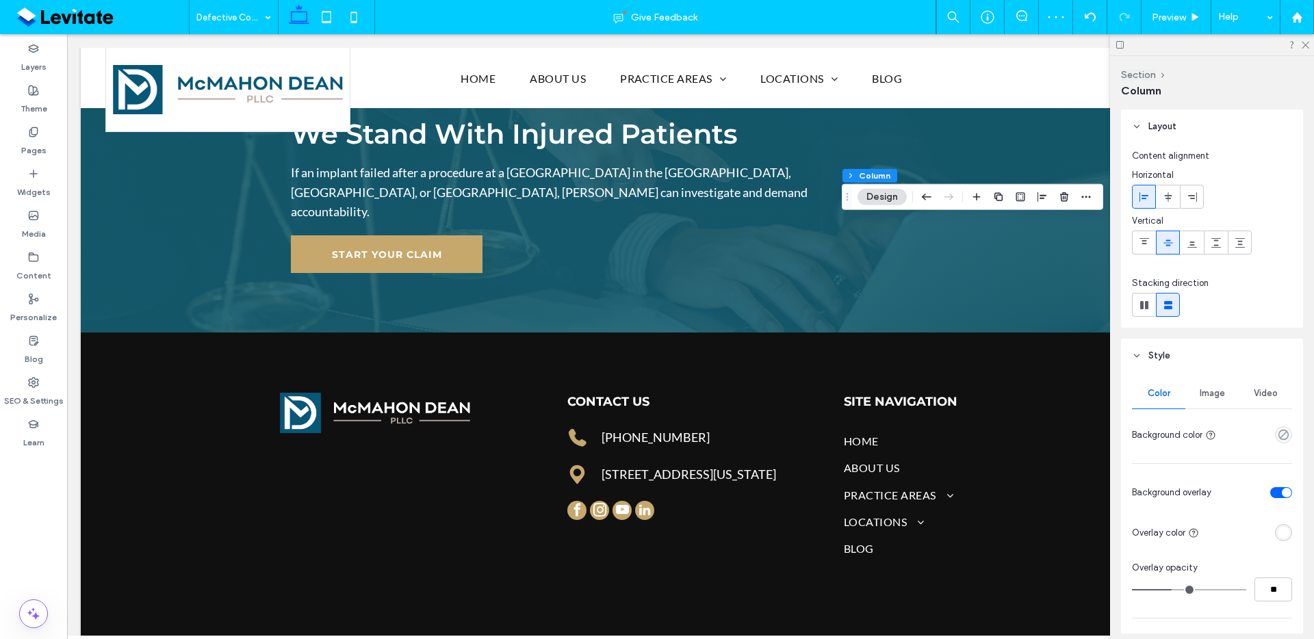
click at [1221, 401] on div "Image" at bounding box center [1212, 394] width 53 height 30
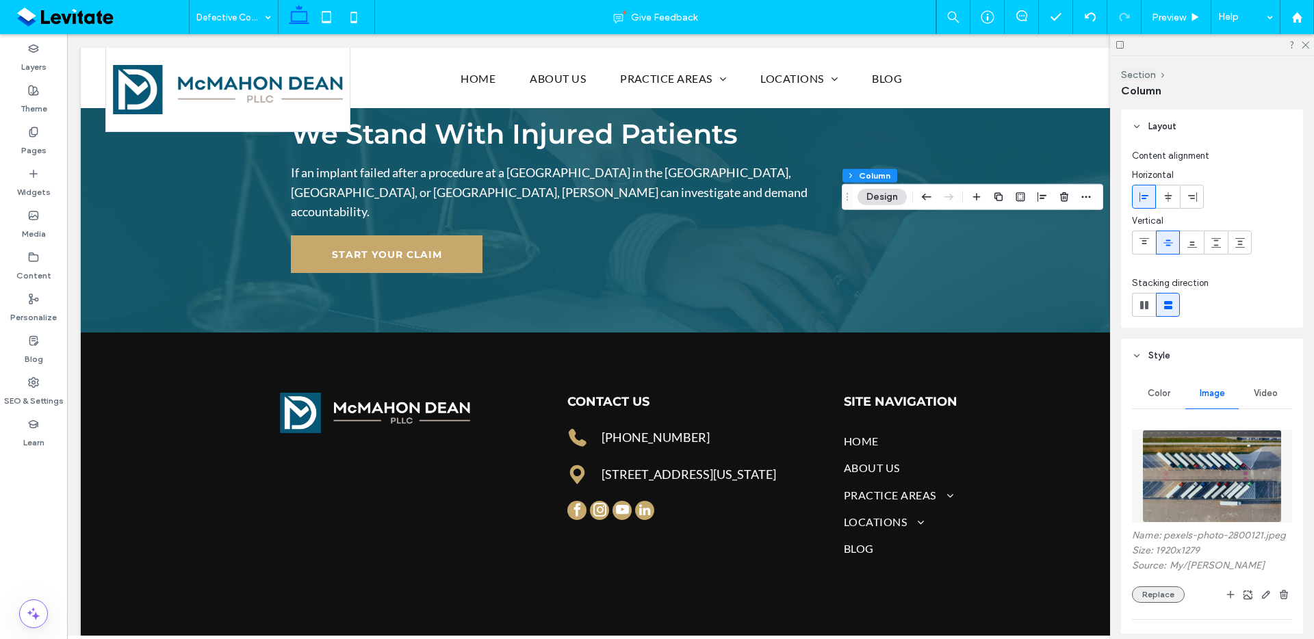
click at [1171, 603] on button "Replace" at bounding box center [1158, 595] width 53 height 16
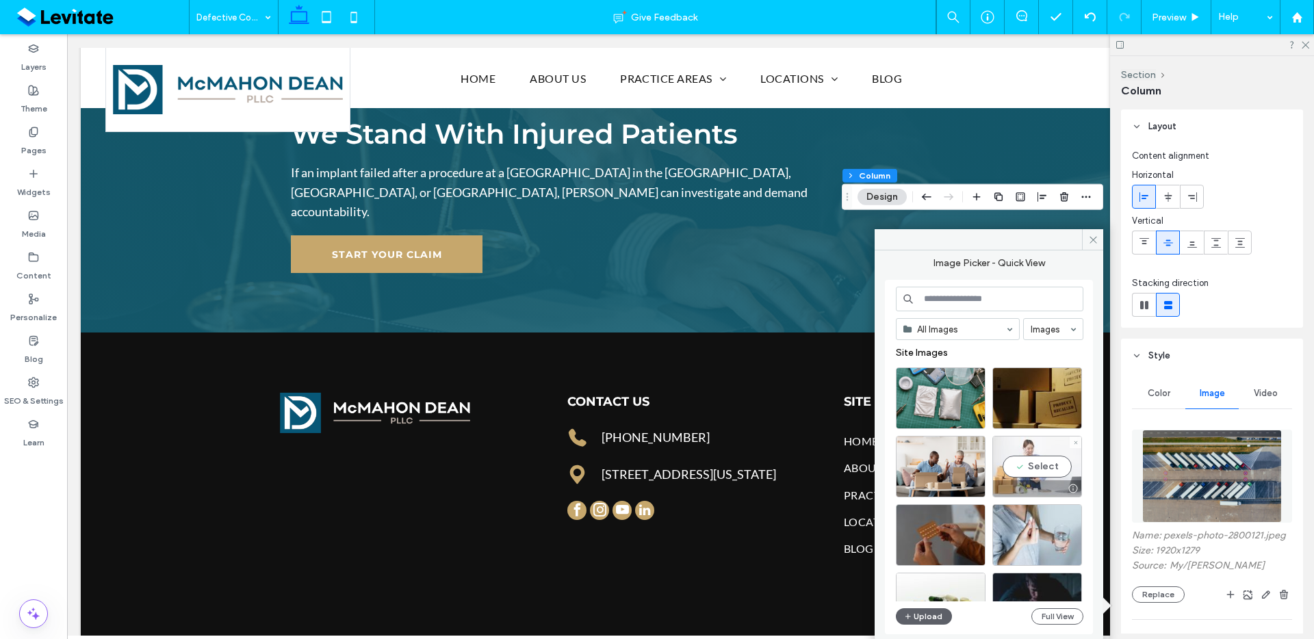
click at [1040, 468] on div "Select" at bounding box center [1038, 467] width 90 height 62
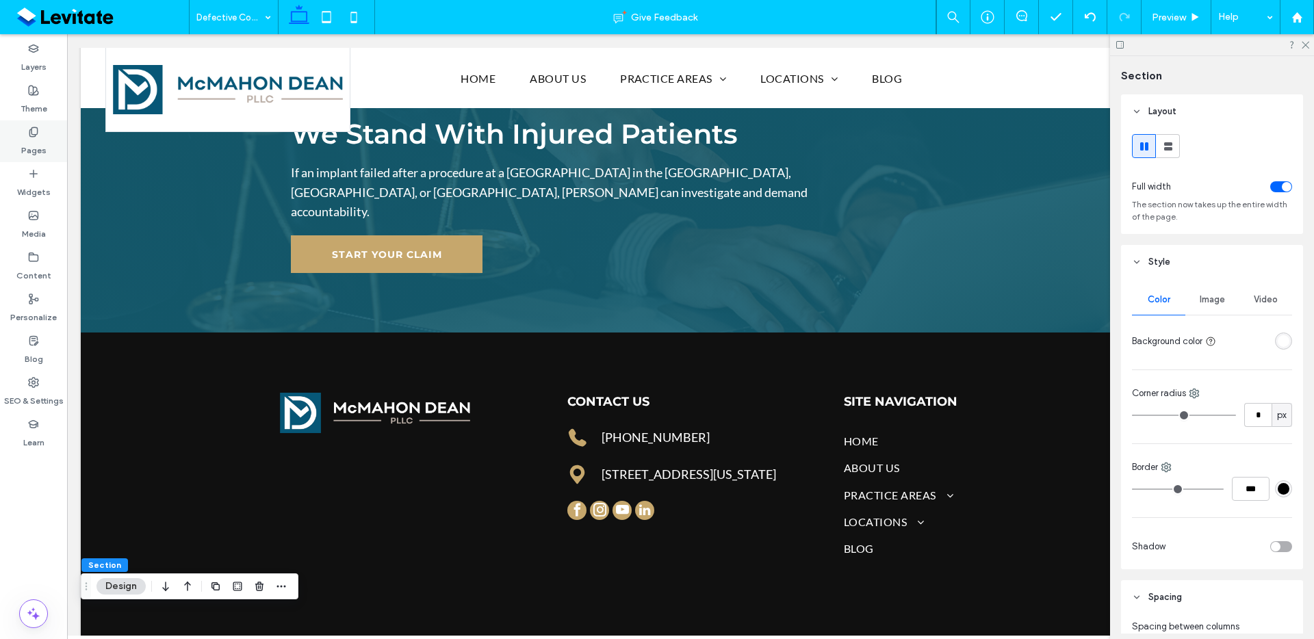
click at [29, 140] on label "Pages" at bounding box center [33, 147] width 25 height 19
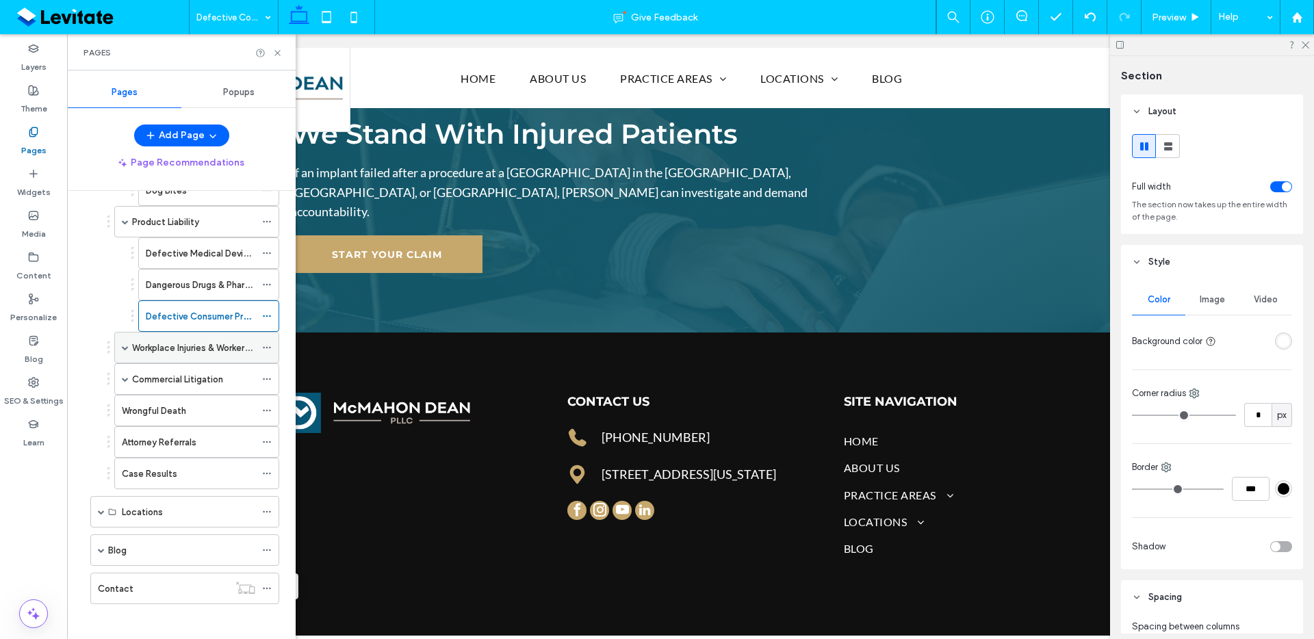
scroll to position [444, 0]
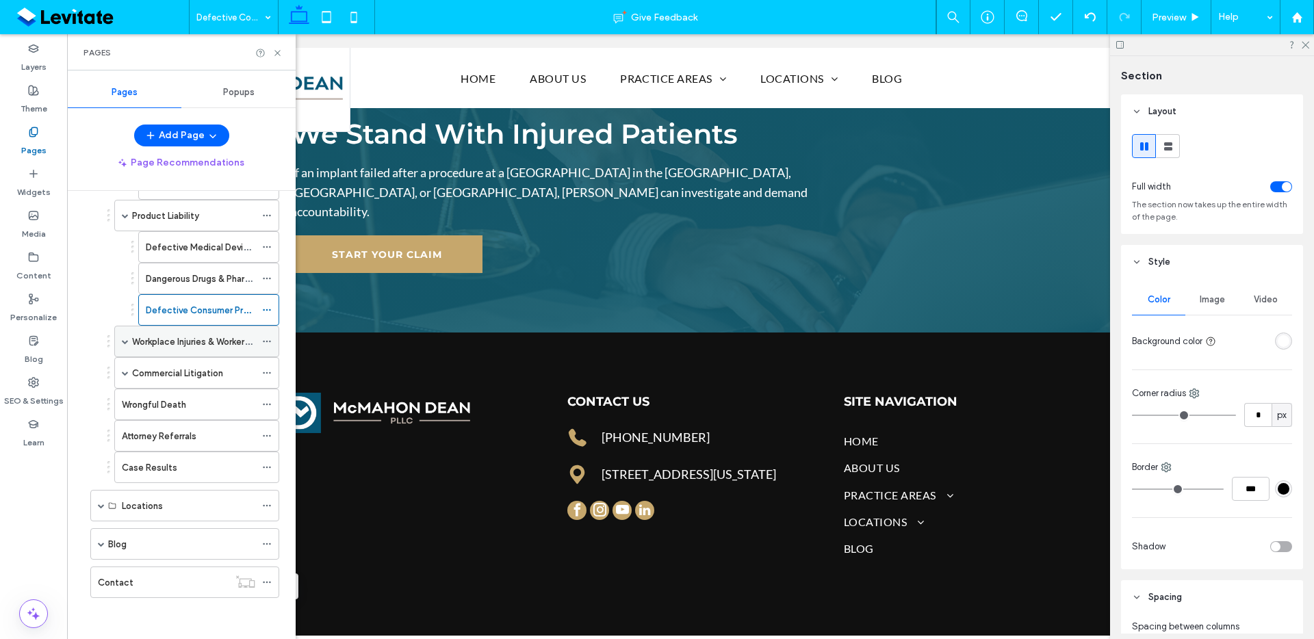
click at [194, 338] on label "Workplace Injuries & Workers' Compensation" at bounding box center [223, 342] width 183 height 24
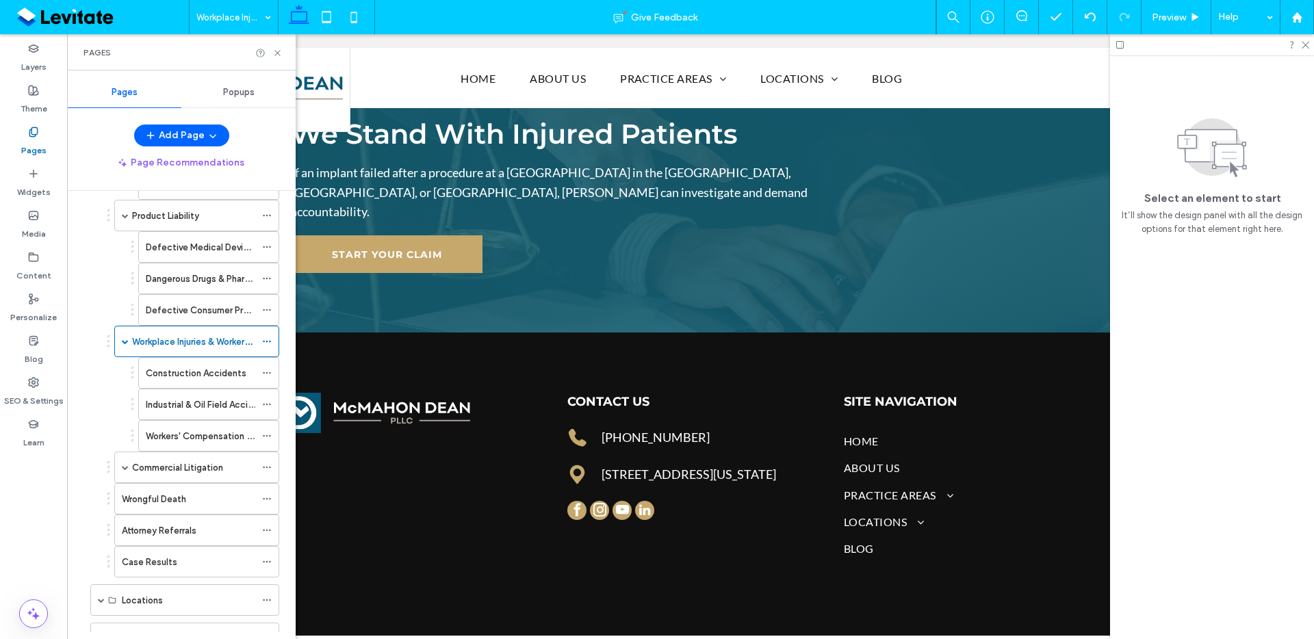
click at [217, 370] on div at bounding box center [657, 319] width 1314 height 639
click at [221, 369] on label "Construction Accidents" at bounding box center [196, 373] width 101 height 24
click at [279, 49] on icon at bounding box center [277, 53] width 10 height 10
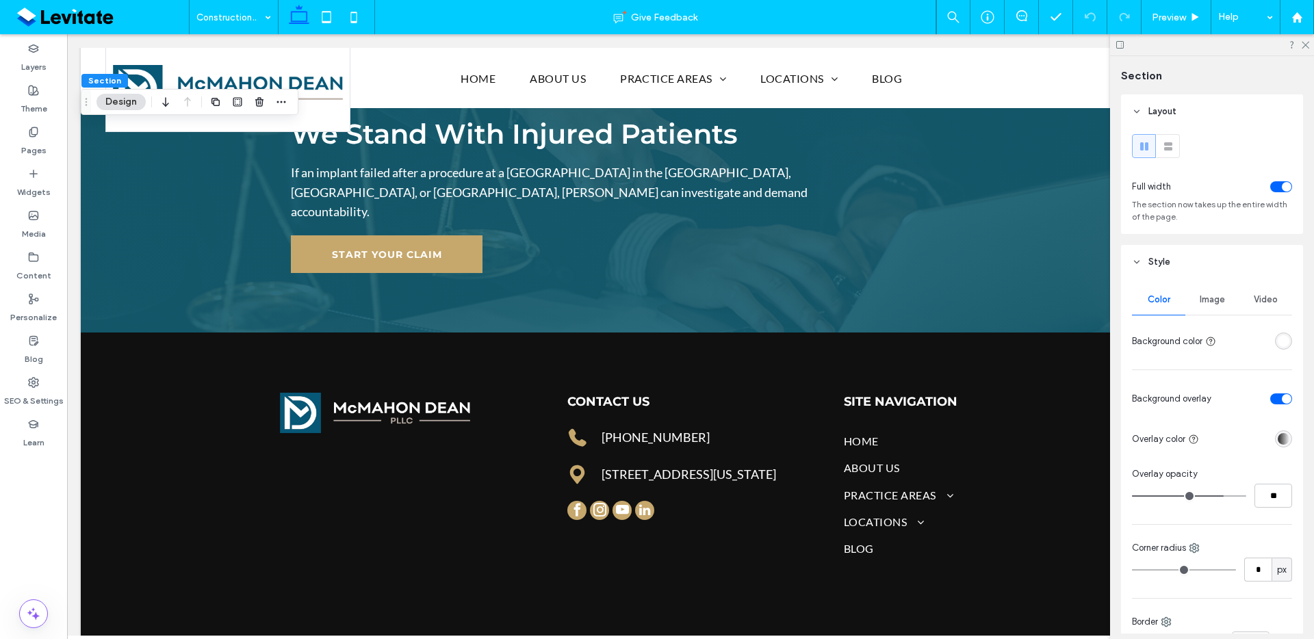
click at [1231, 305] on div "Image" at bounding box center [1212, 300] width 53 height 30
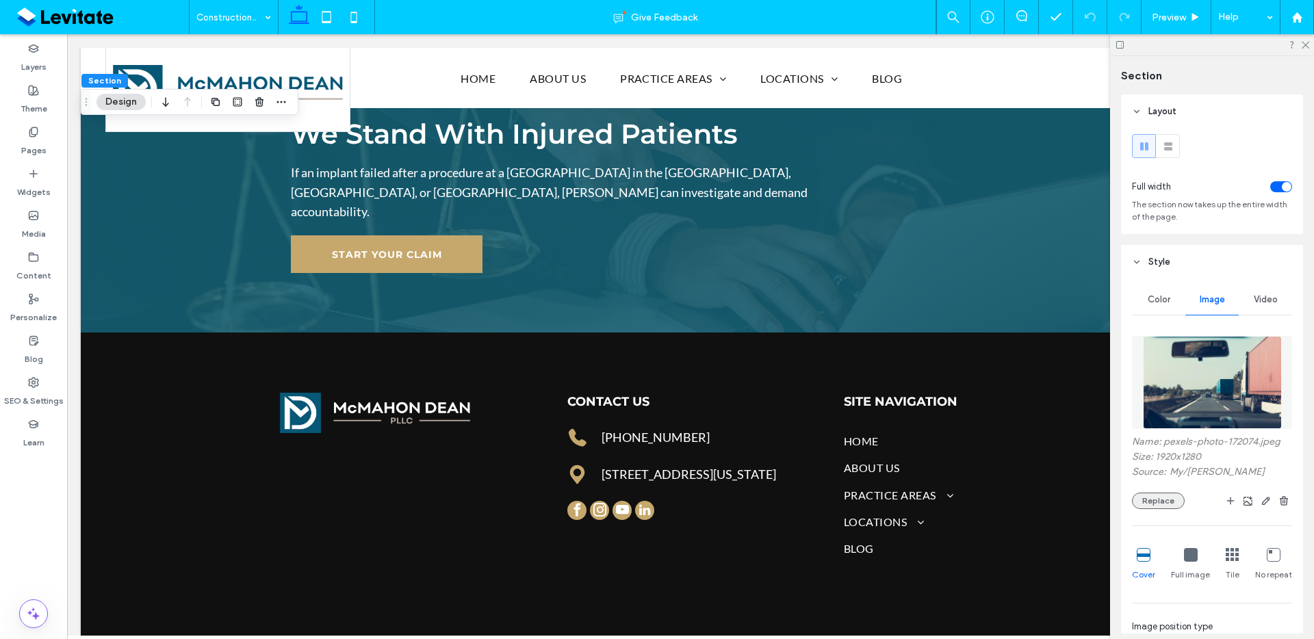
click at [1170, 499] on button "Replace" at bounding box center [1158, 501] width 53 height 16
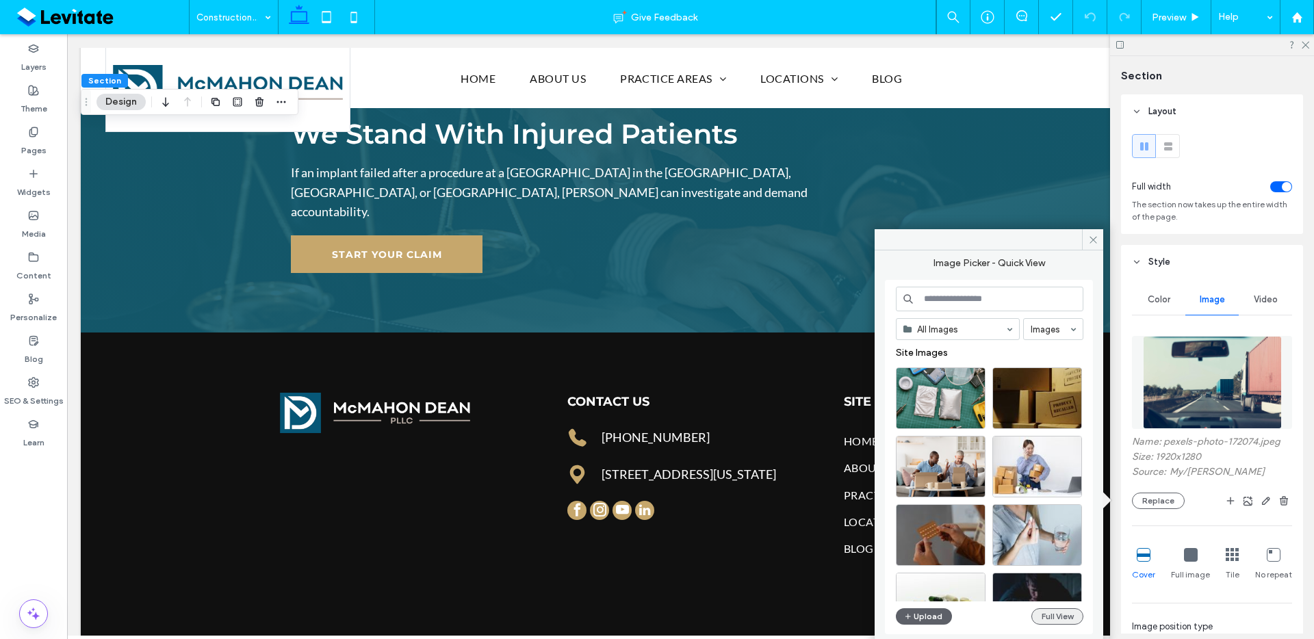
click at [1078, 620] on button "Full View" at bounding box center [1058, 617] width 52 height 16
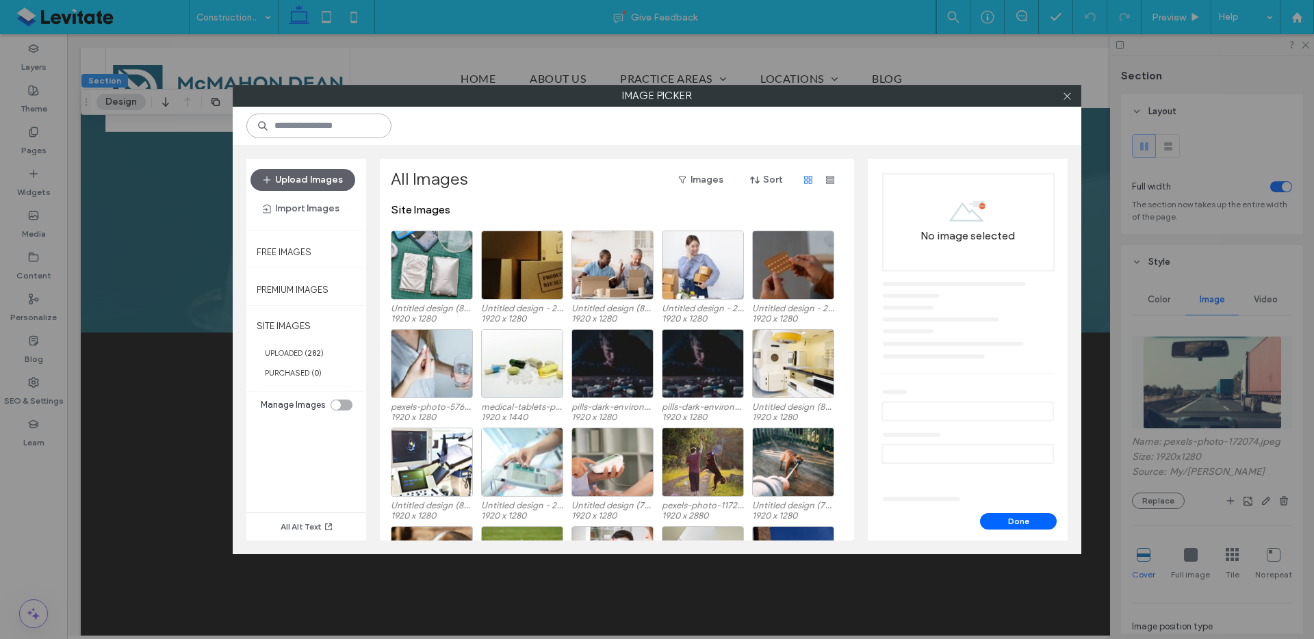
click at [351, 129] on input at bounding box center [318, 126] width 145 height 25
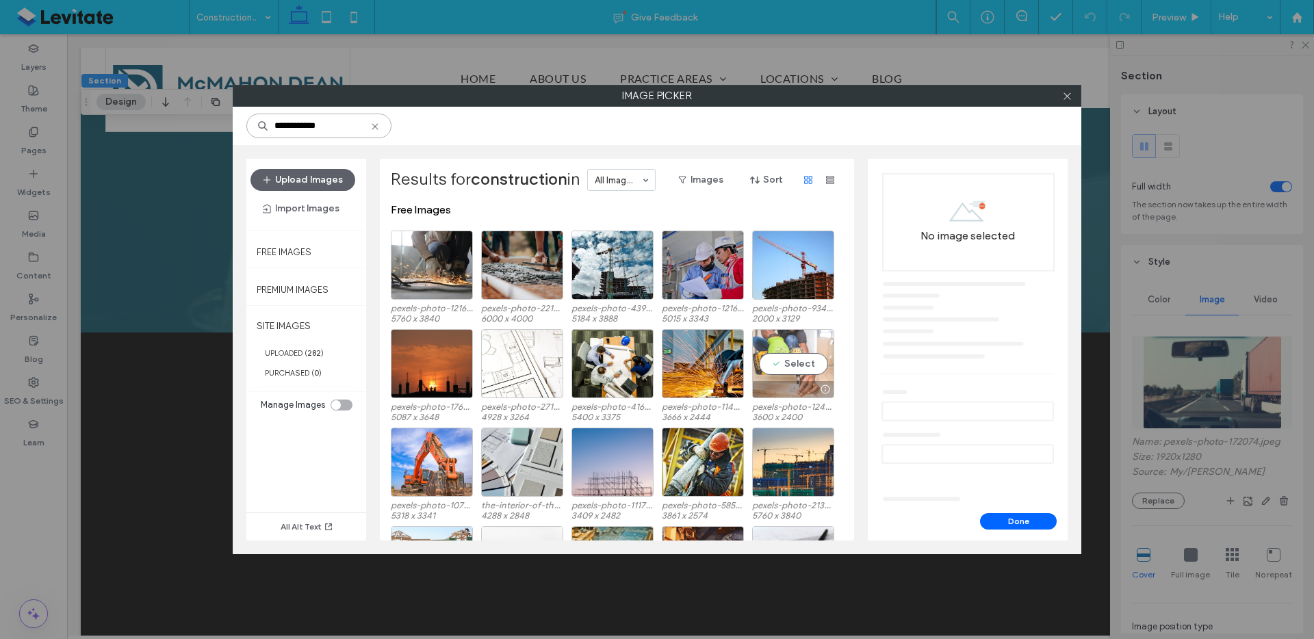
scroll to position [27, 0]
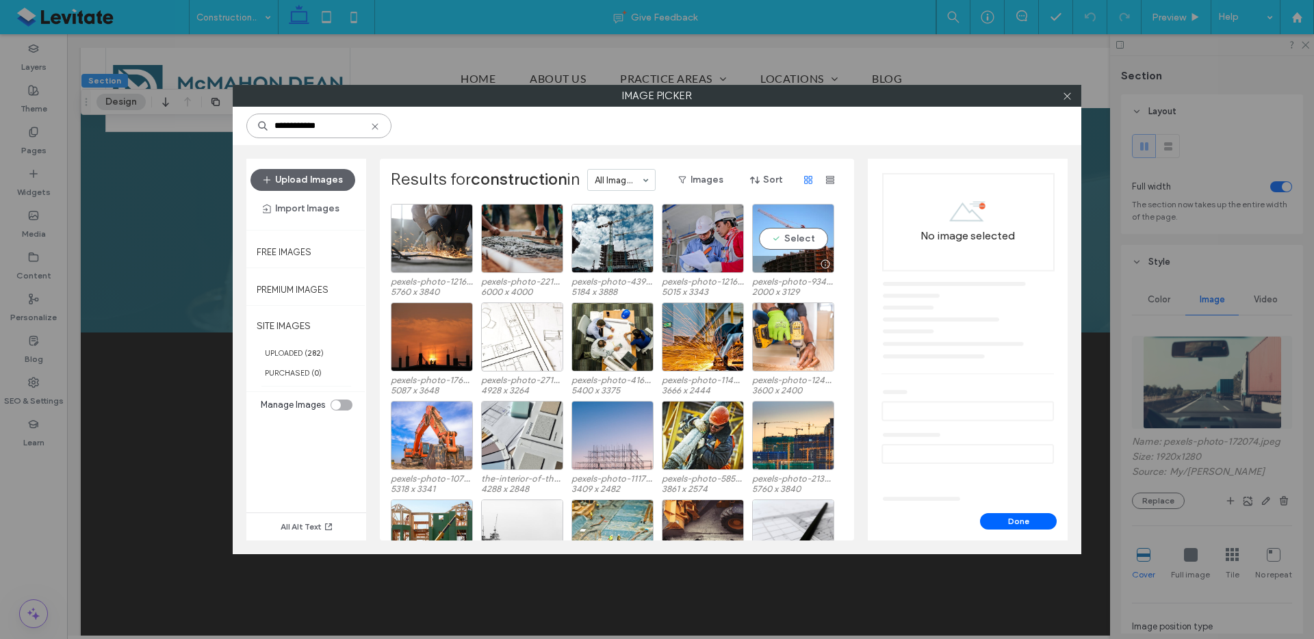
type input "**********"
drag, startPoint x: 825, startPoint y: 274, endPoint x: 862, endPoint y: 304, distance: 47.2
click at [819, 259] on div at bounding box center [825, 264] width 17 height 11
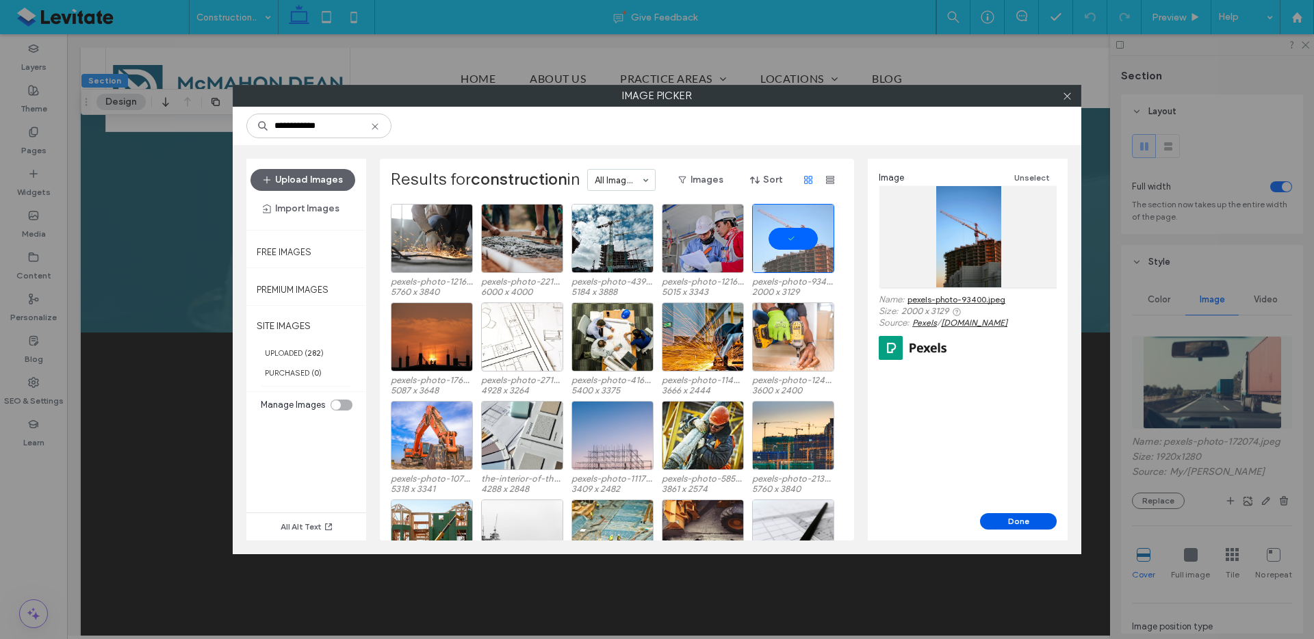
click at [1009, 521] on button "Done" at bounding box center [1018, 521] width 77 height 16
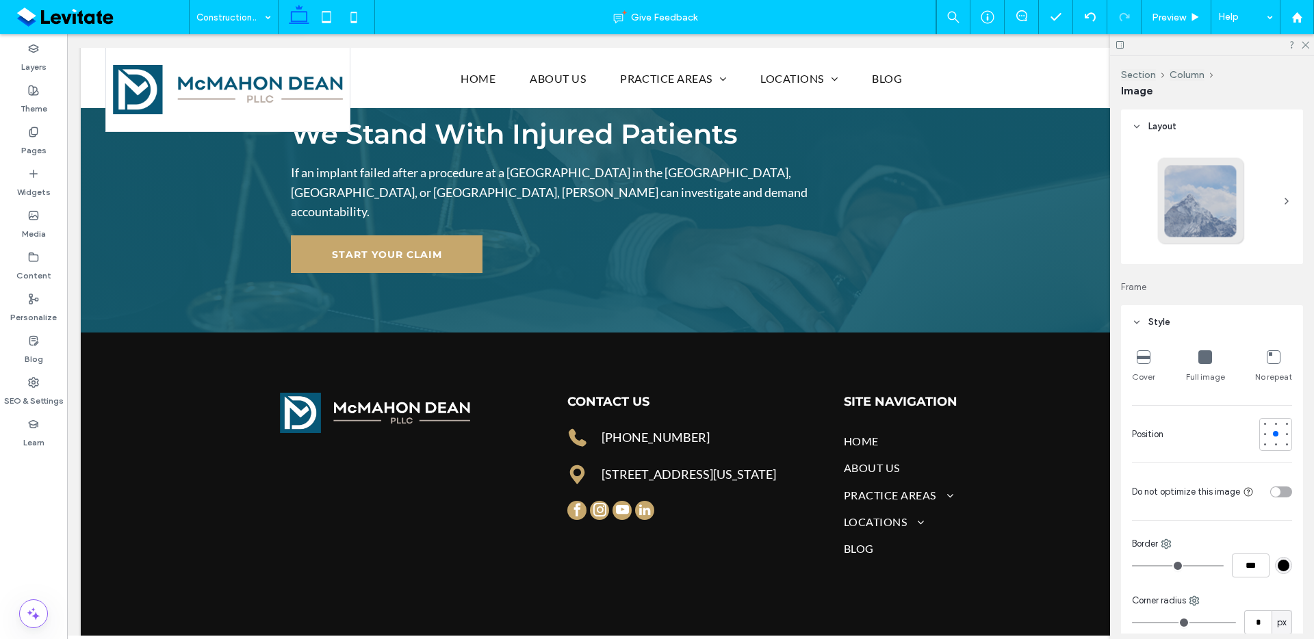
type input "**"
type input "****"
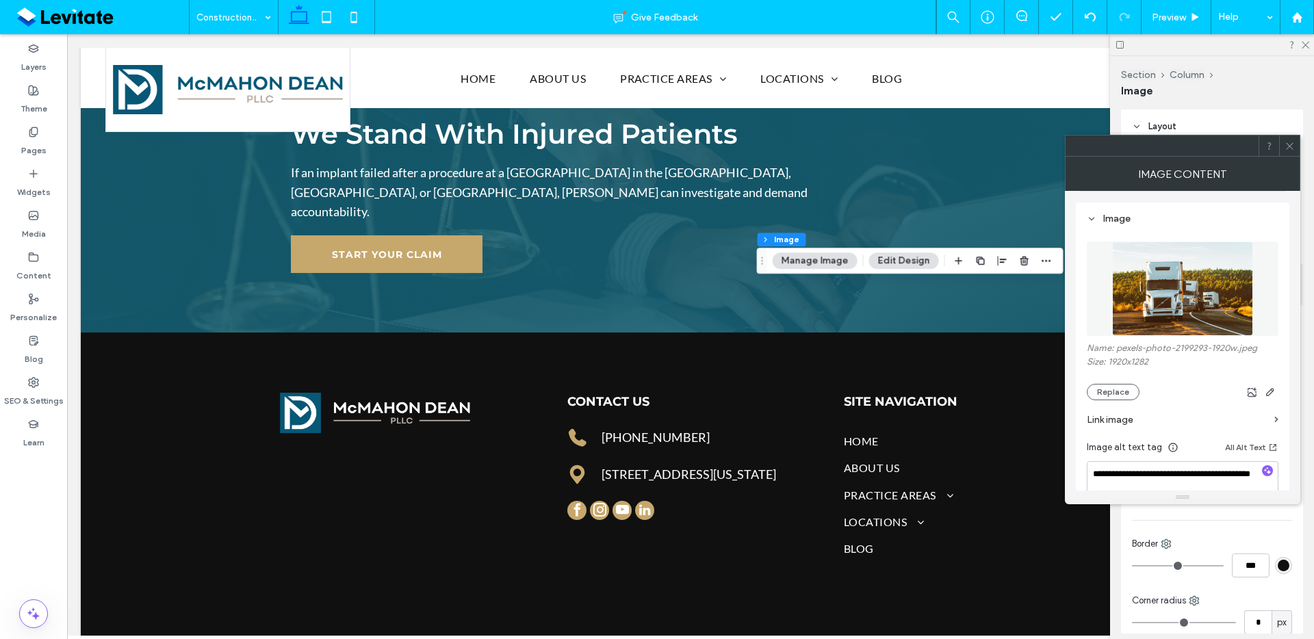
scroll to position [119, 0]
click at [1125, 378] on div "Name: pexels-photo-2199293-1920w.jpeg Size: 1920x1282 Replace" at bounding box center [1183, 370] width 192 height 57
click at [1126, 384] on button "Replace" at bounding box center [1113, 391] width 53 height 16
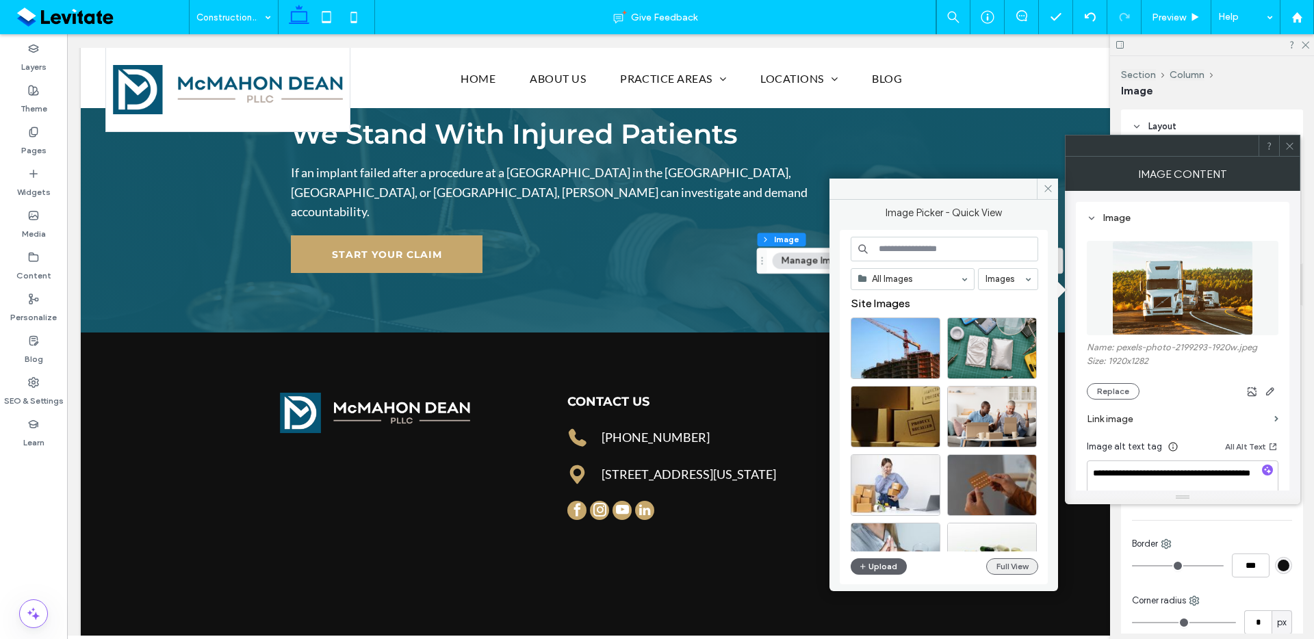
click at [1015, 563] on button "Full View" at bounding box center [1012, 567] width 52 height 16
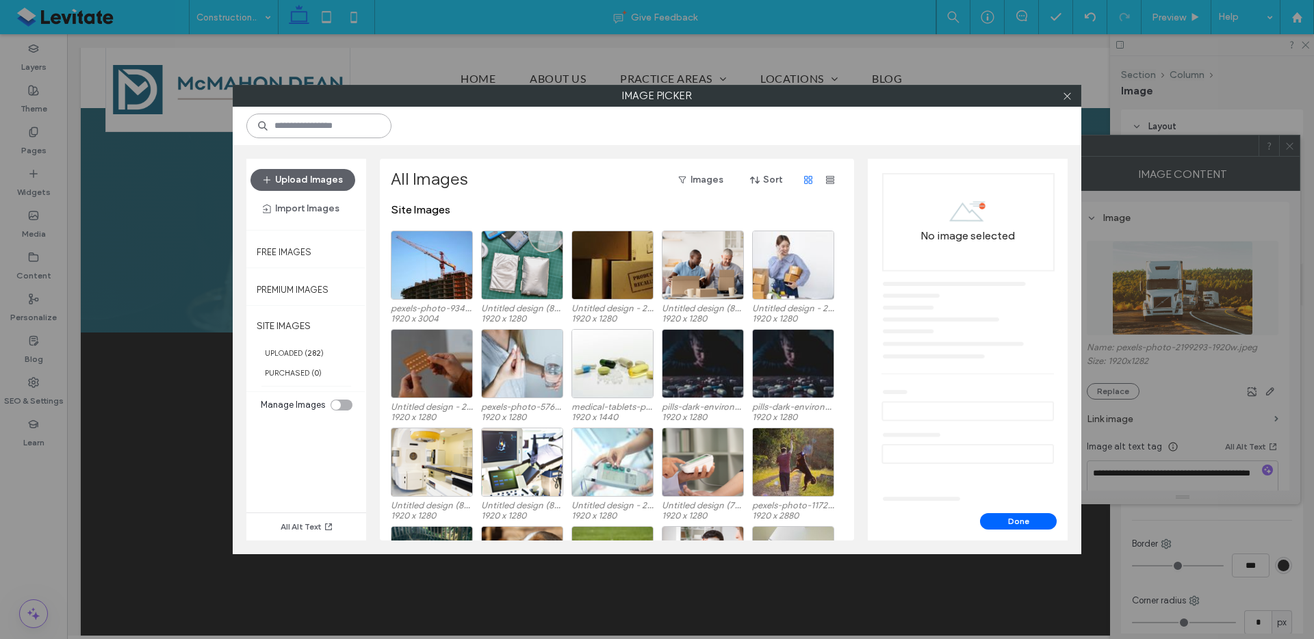
click at [327, 130] on input at bounding box center [318, 126] width 145 height 25
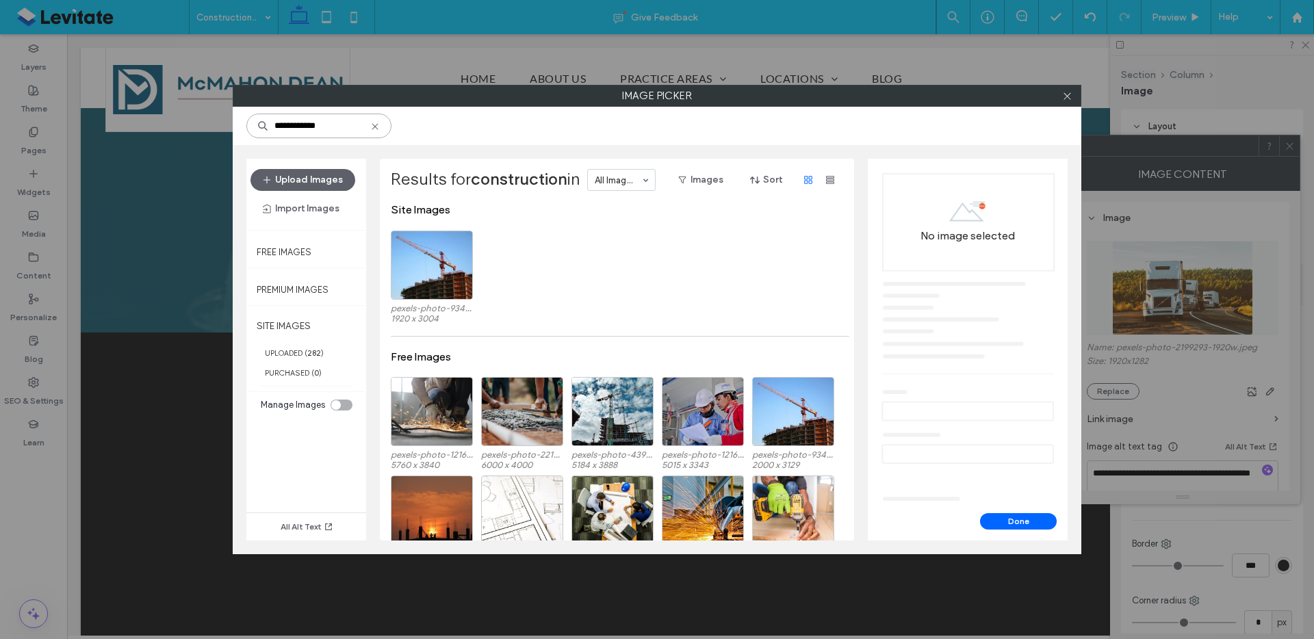
type input "**********"
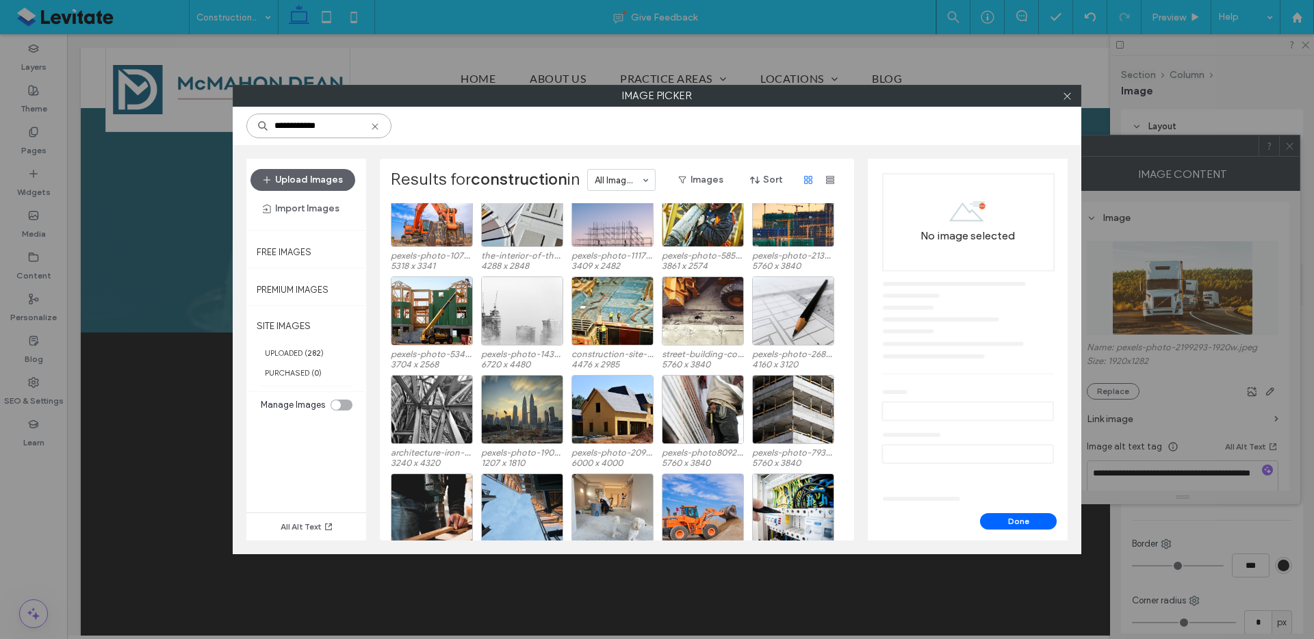
scroll to position [389, 0]
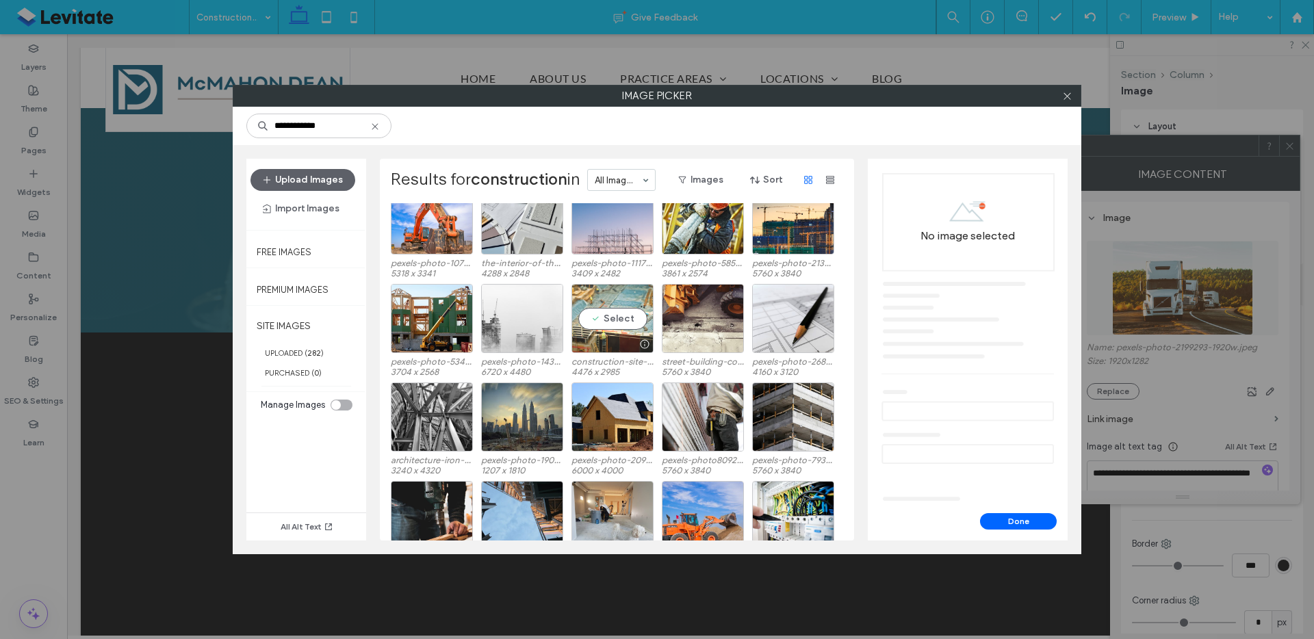
click at [609, 320] on div "Select" at bounding box center [613, 318] width 82 height 69
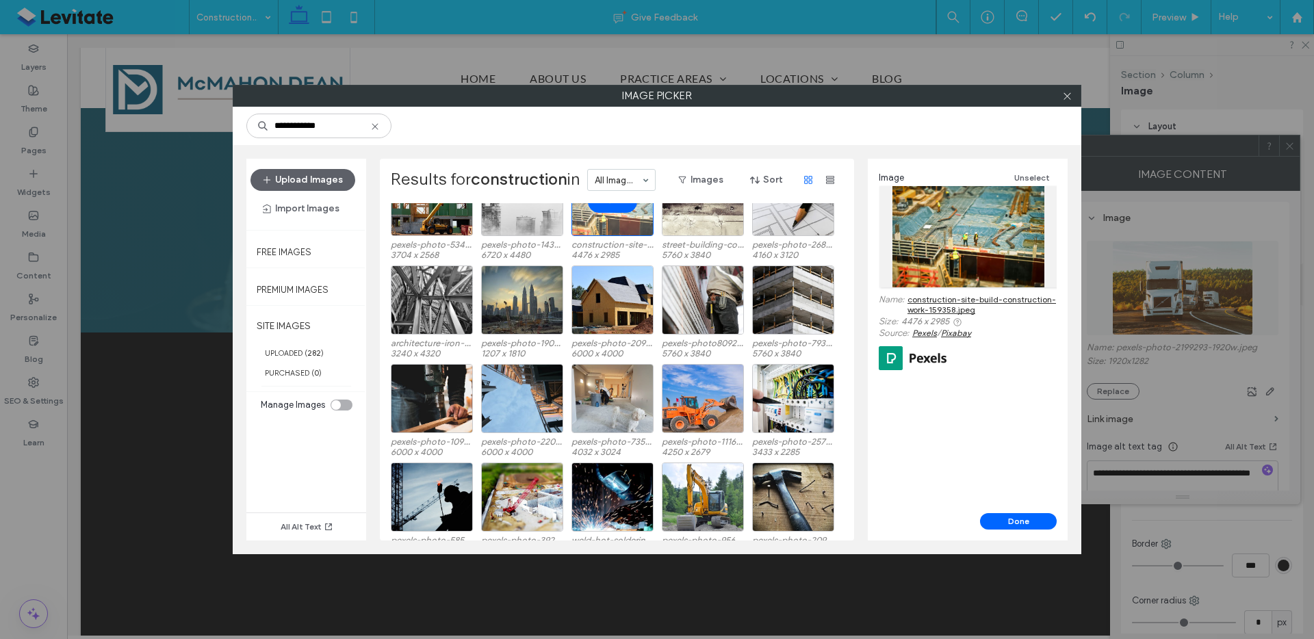
scroll to position [654, 0]
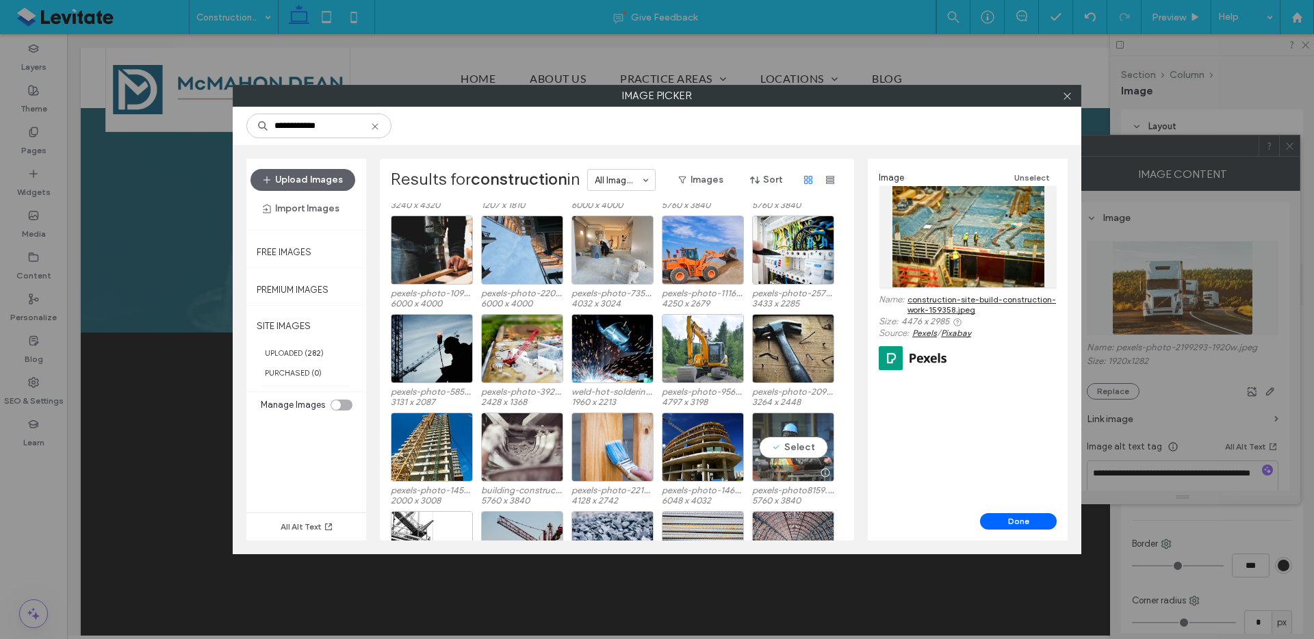
click at [810, 449] on div "Select" at bounding box center [793, 447] width 82 height 69
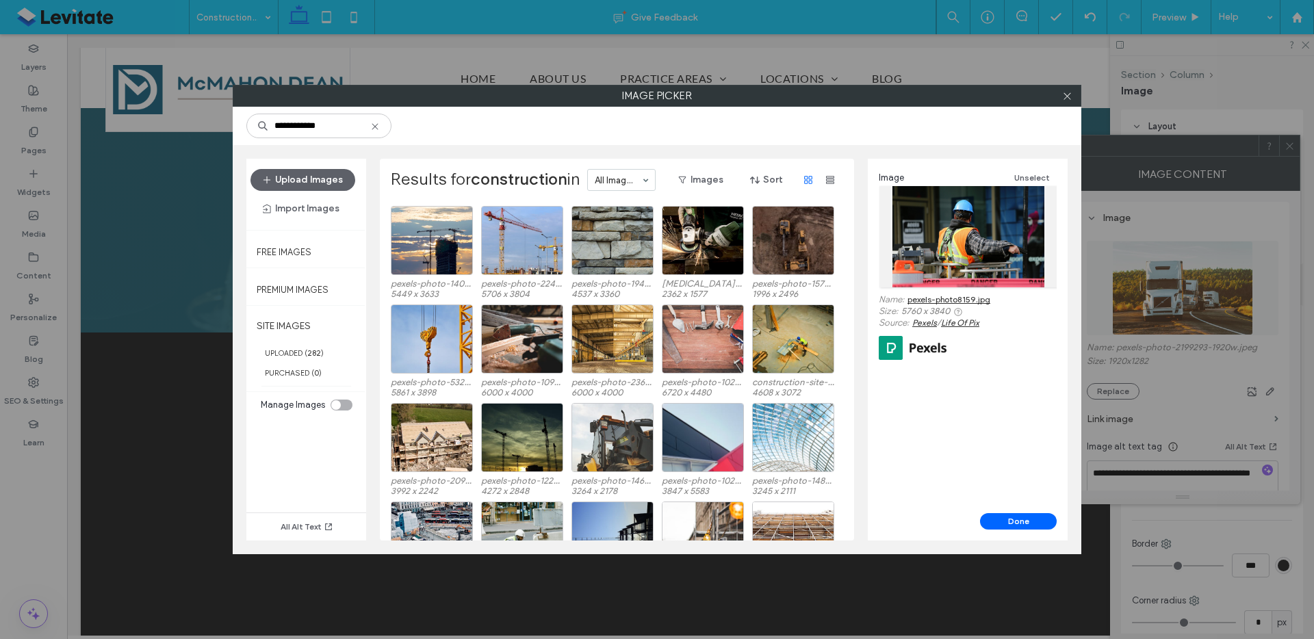
scroll to position [836, 0]
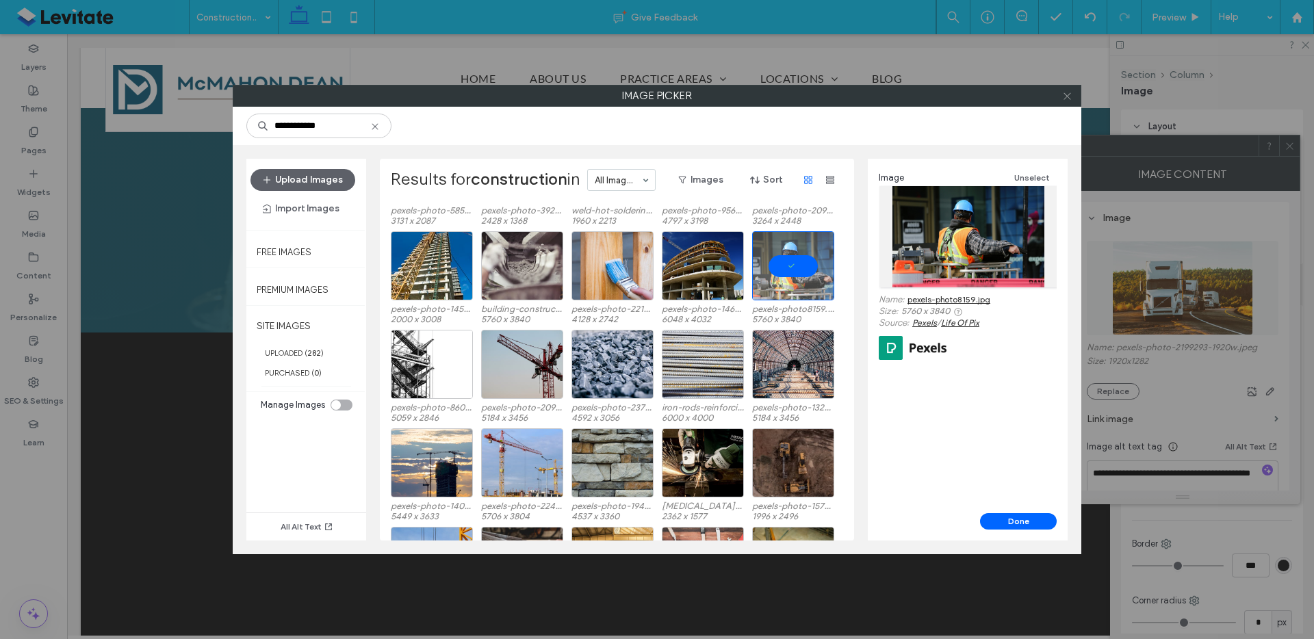
click at [1070, 100] on icon at bounding box center [1067, 96] width 10 height 10
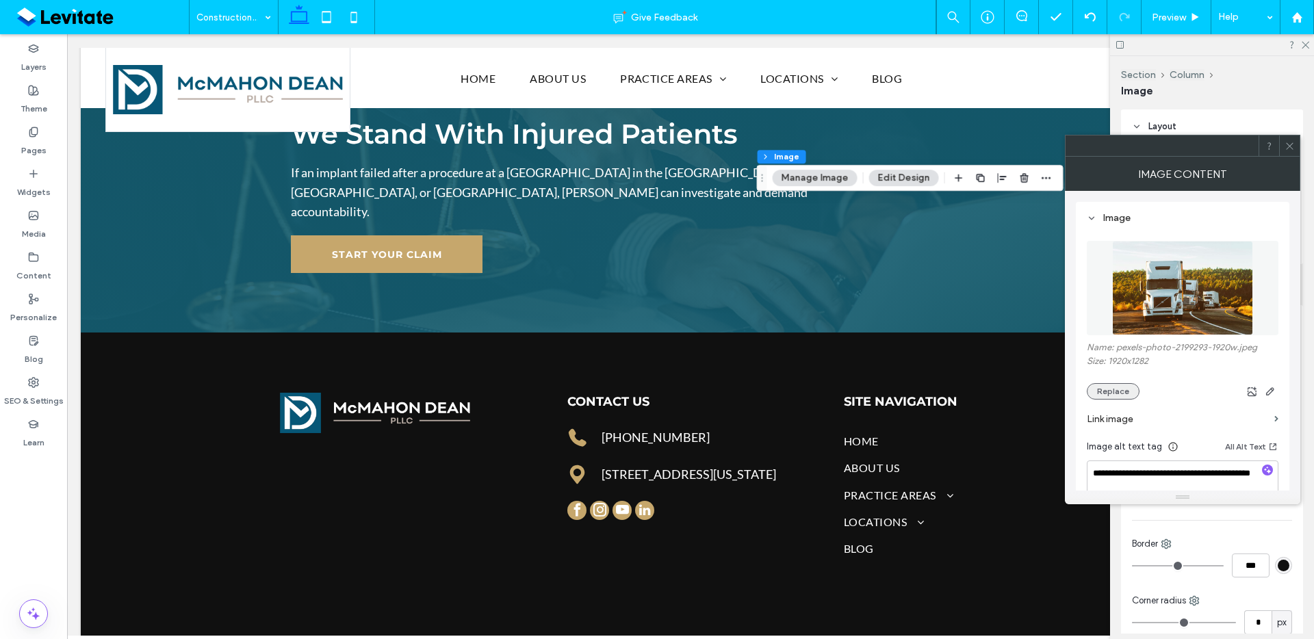
click at [1107, 393] on button "Replace" at bounding box center [1113, 391] width 53 height 16
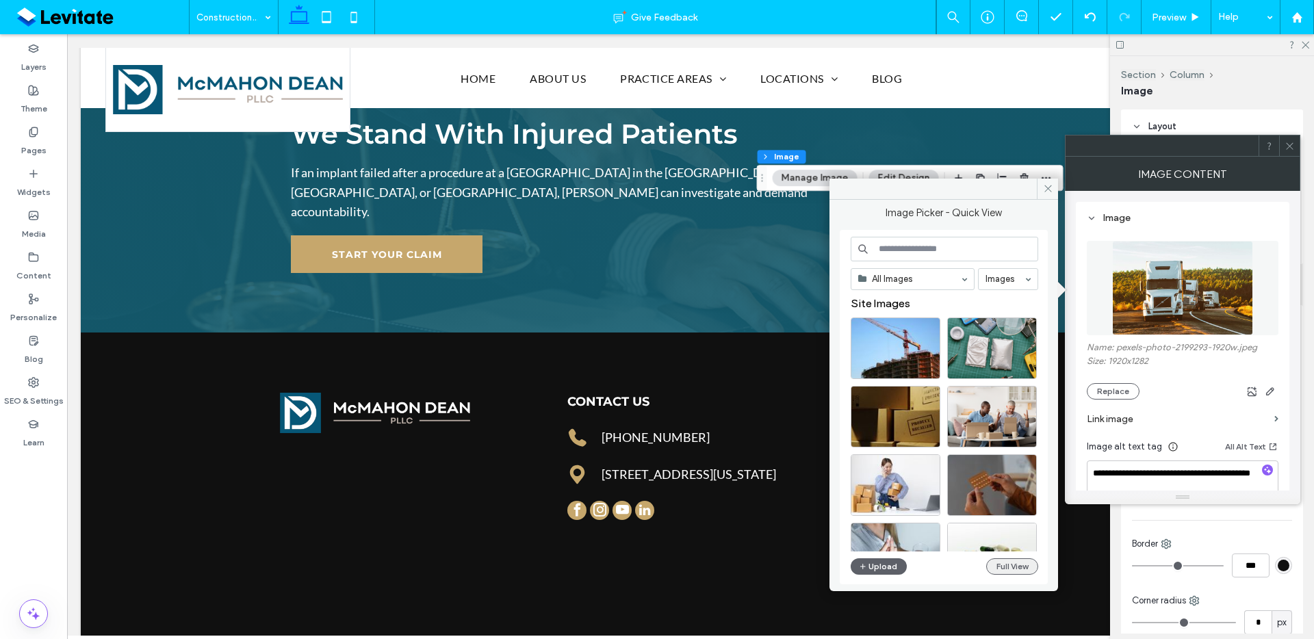
click at [1010, 572] on button "Full View" at bounding box center [1012, 567] width 52 height 16
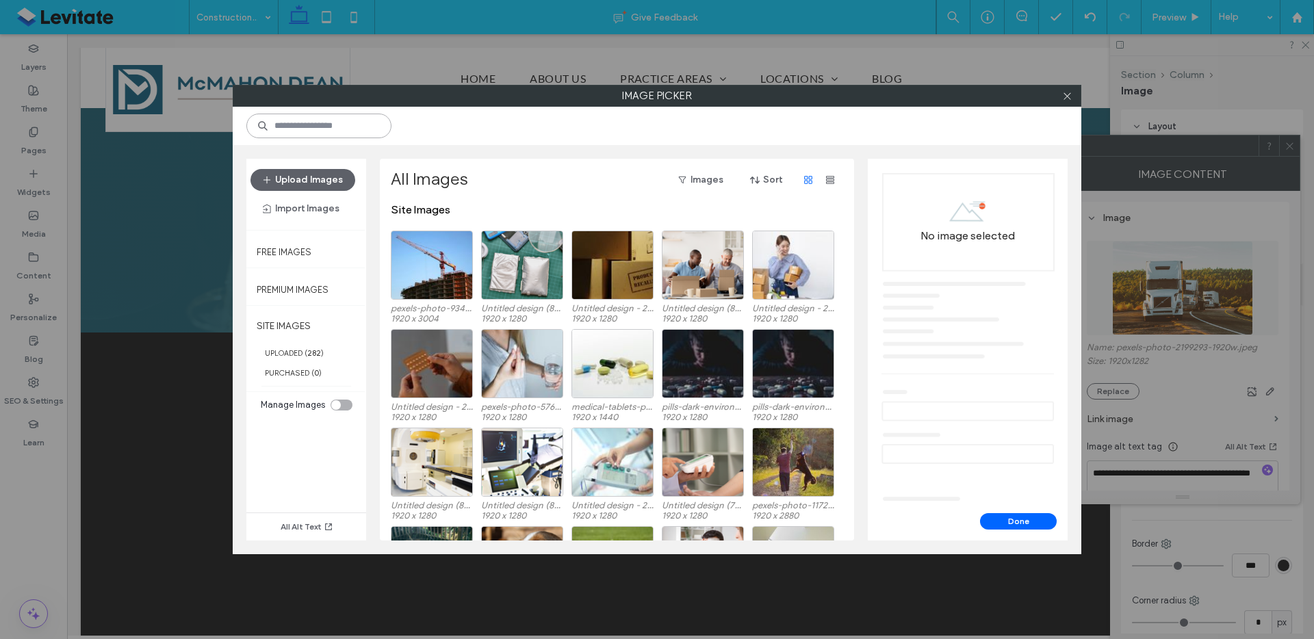
click at [344, 120] on input at bounding box center [318, 126] width 145 height 25
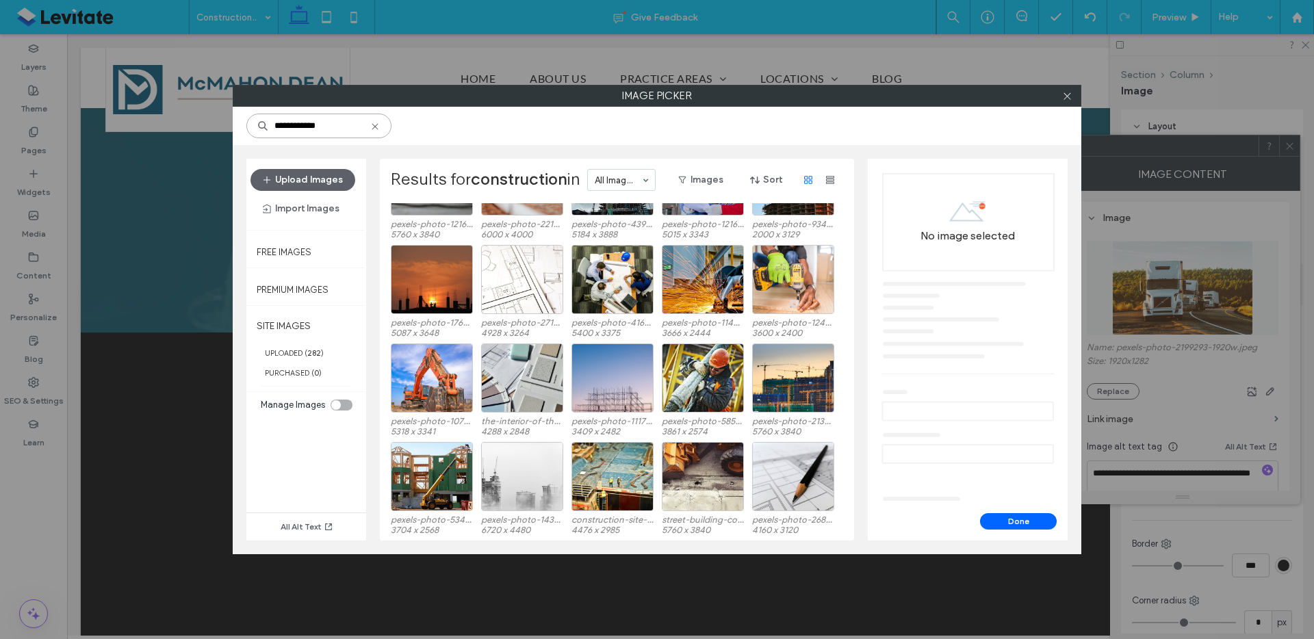
scroll to position [244, 0]
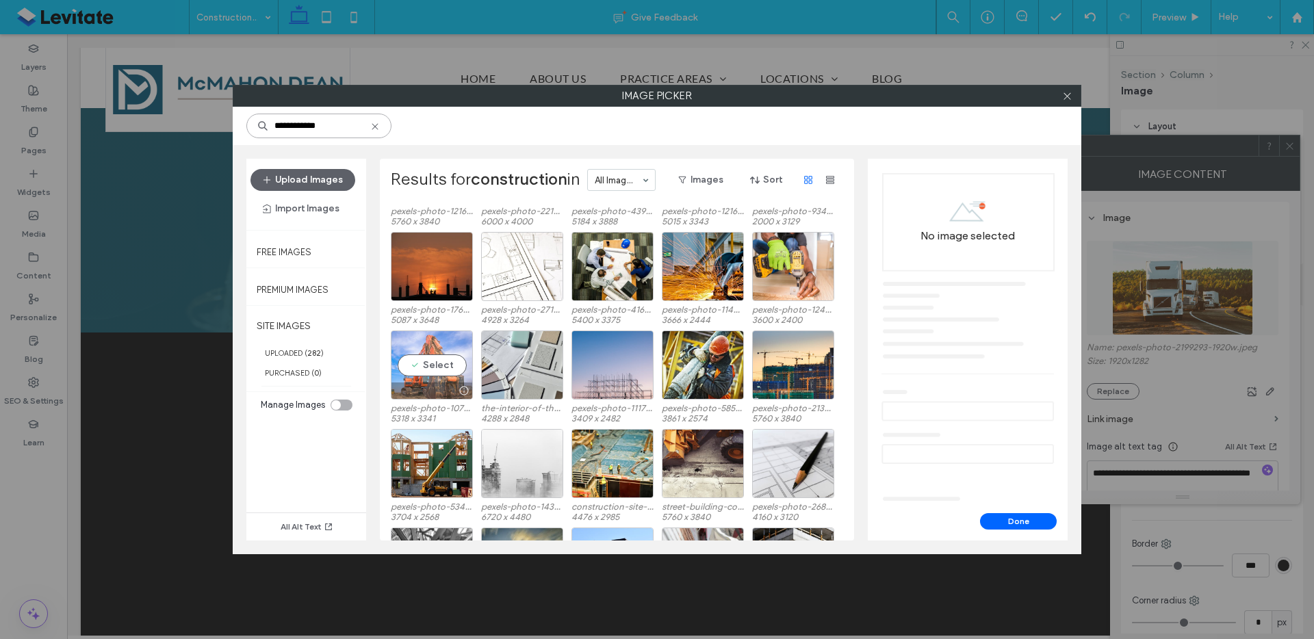
type input "**********"
click at [461, 374] on div "Select" at bounding box center [432, 365] width 82 height 69
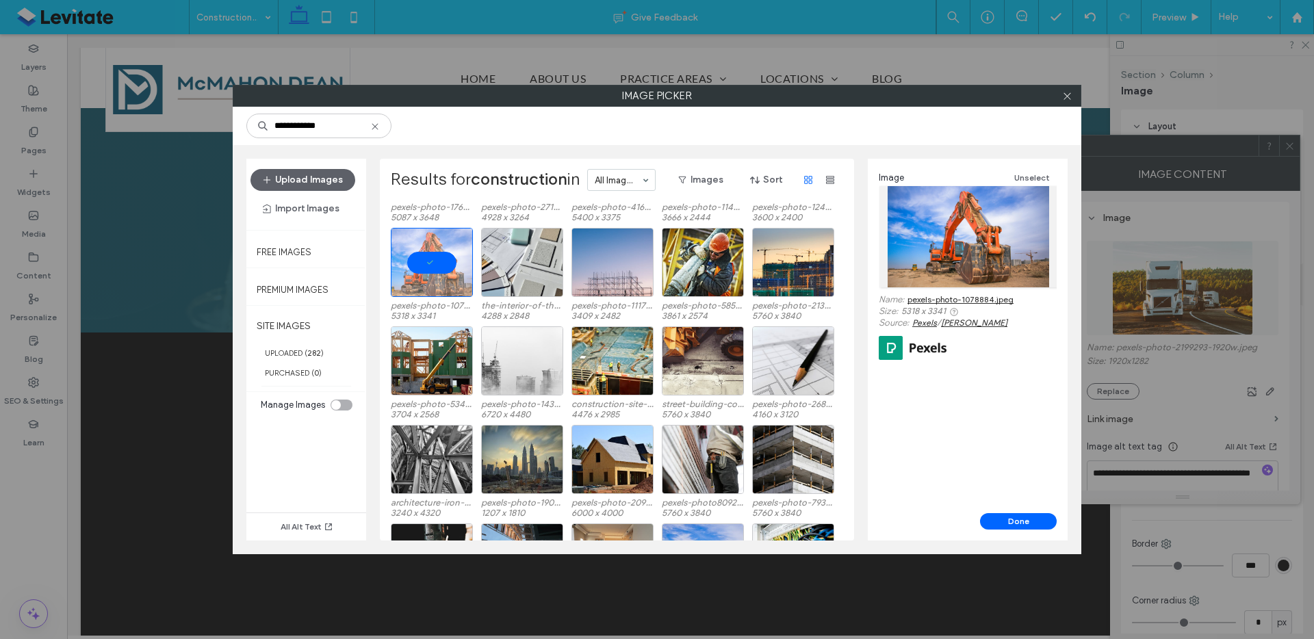
scroll to position [243, 0]
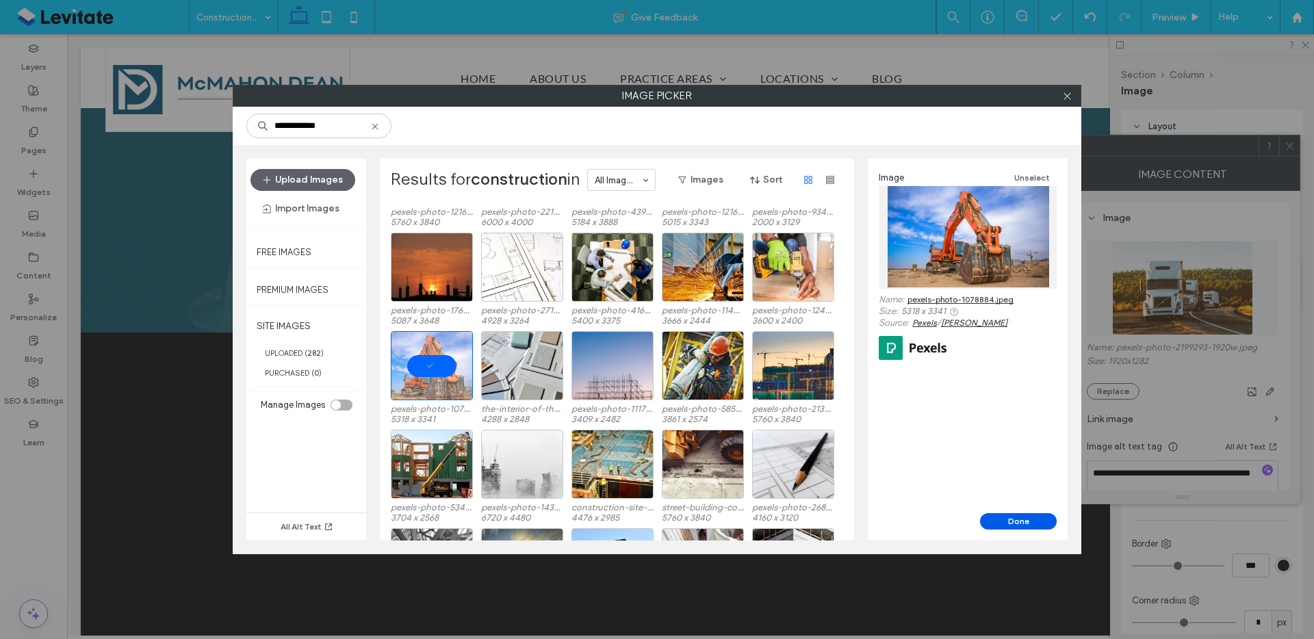
click at [1023, 517] on button "Done" at bounding box center [1018, 521] width 77 height 16
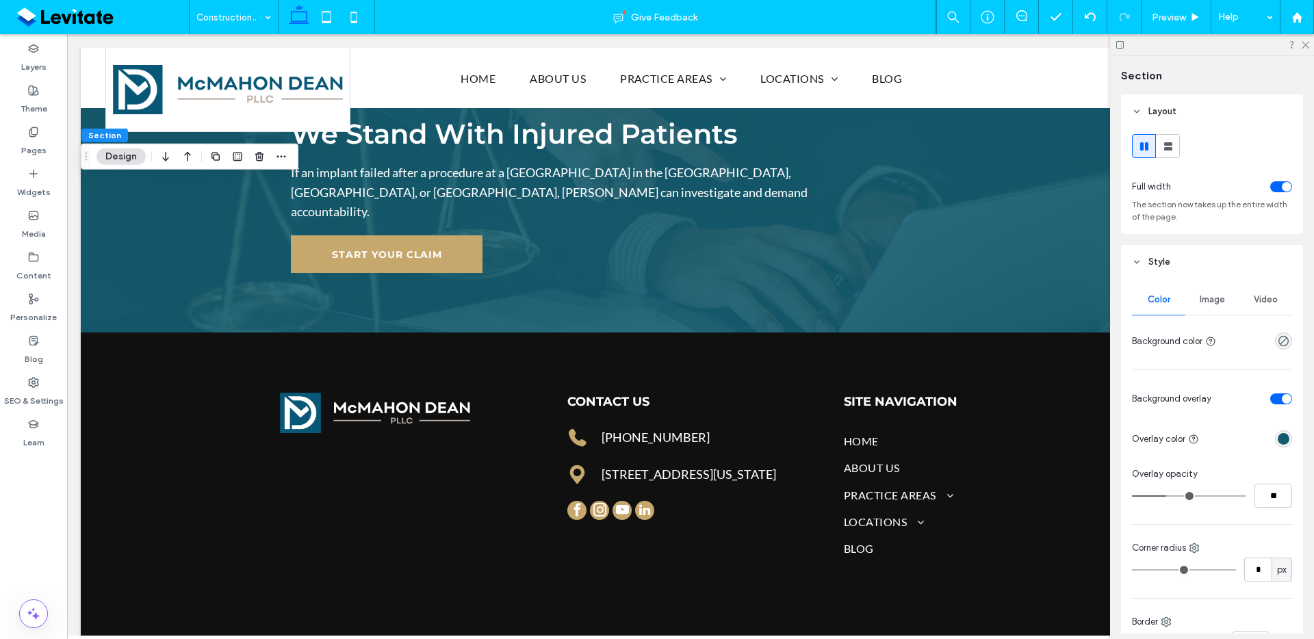
click at [1217, 302] on span "Image" at bounding box center [1212, 299] width 25 height 11
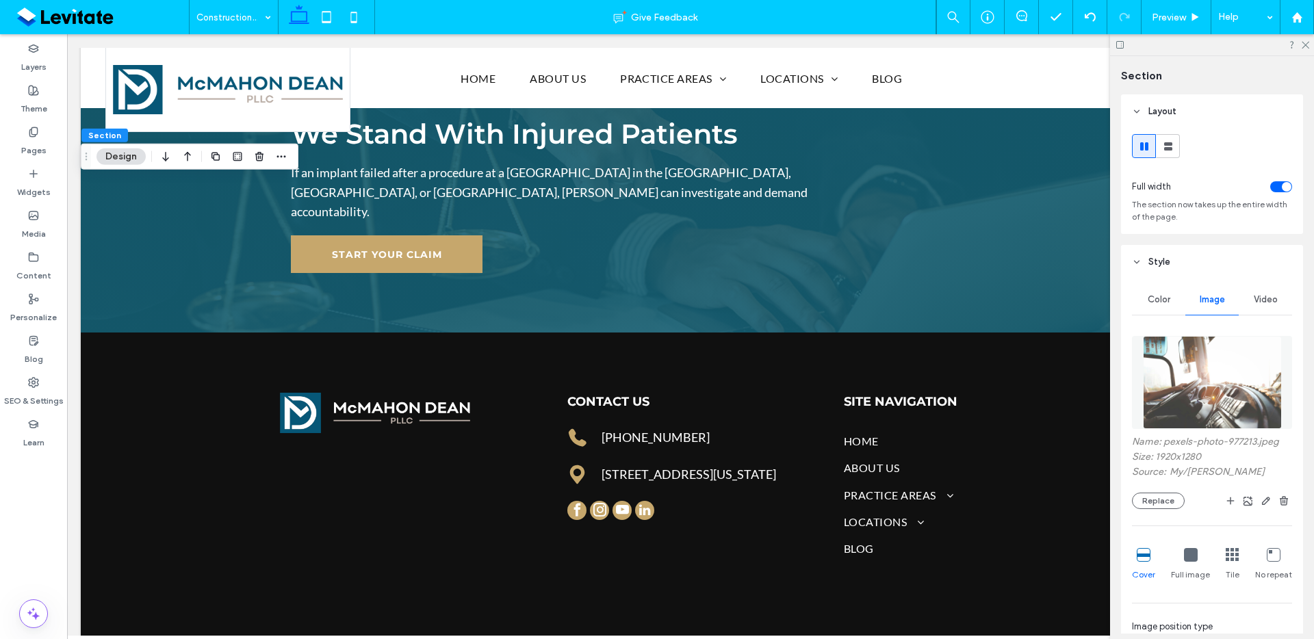
click at [1165, 486] on div "Name: pexels-photo-977213.jpeg Size: 1920x1280 Source: My / Lê Minh Replace" at bounding box center [1212, 472] width 160 height 73
click at [1164, 494] on button "Replace" at bounding box center [1158, 501] width 53 height 16
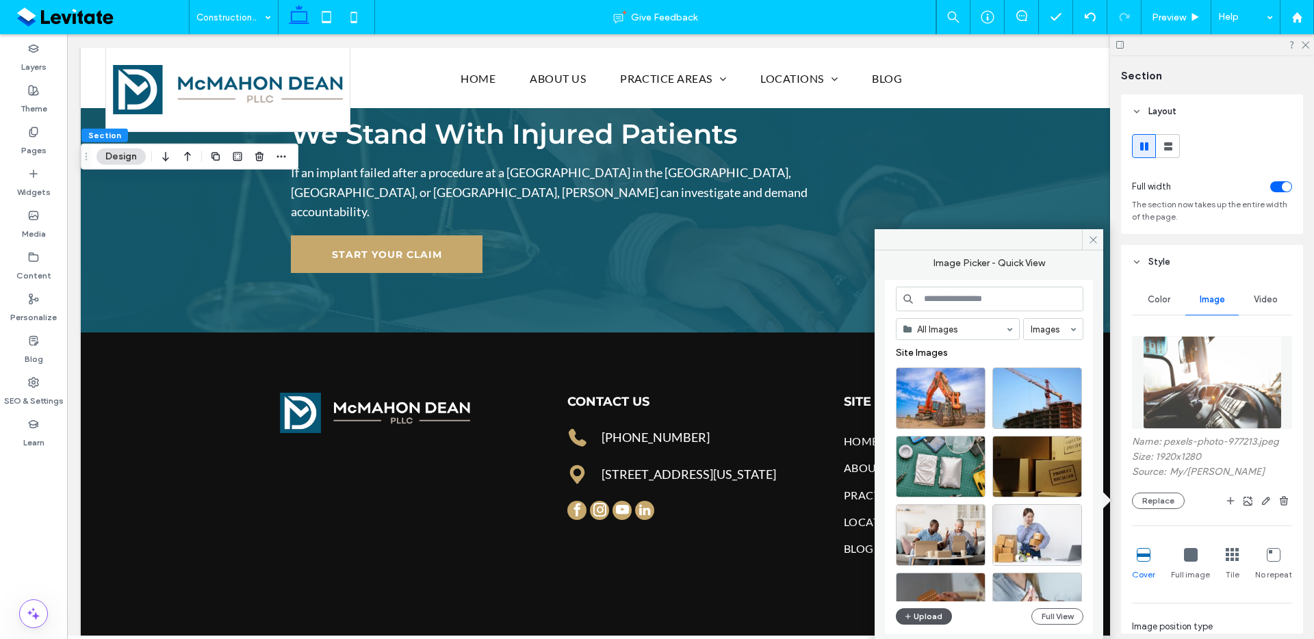
click at [924, 618] on button "Upload" at bounding box center [924, 617] width 56 height 16
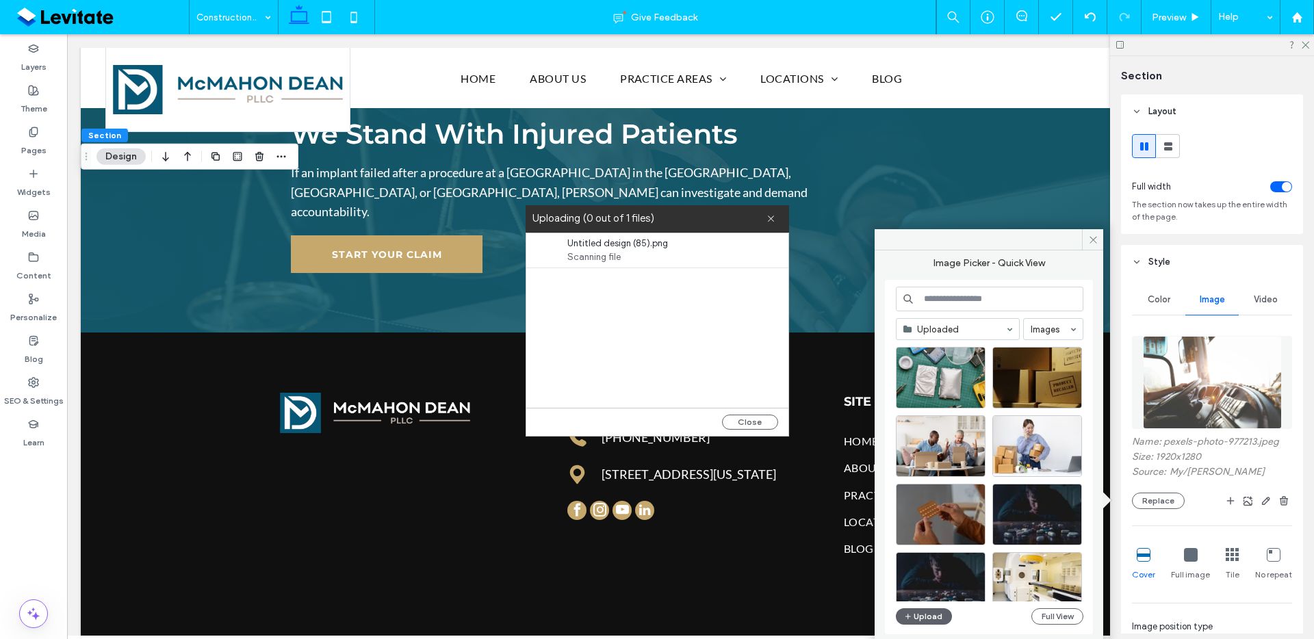
drag, startPoint x: 754, startPoint y: 420, endPoint x: 760, endPoint y: 413, distance: 9.2
click at [754, 420] on button "Close" at bounding box center [750, 422] width 56 height 15
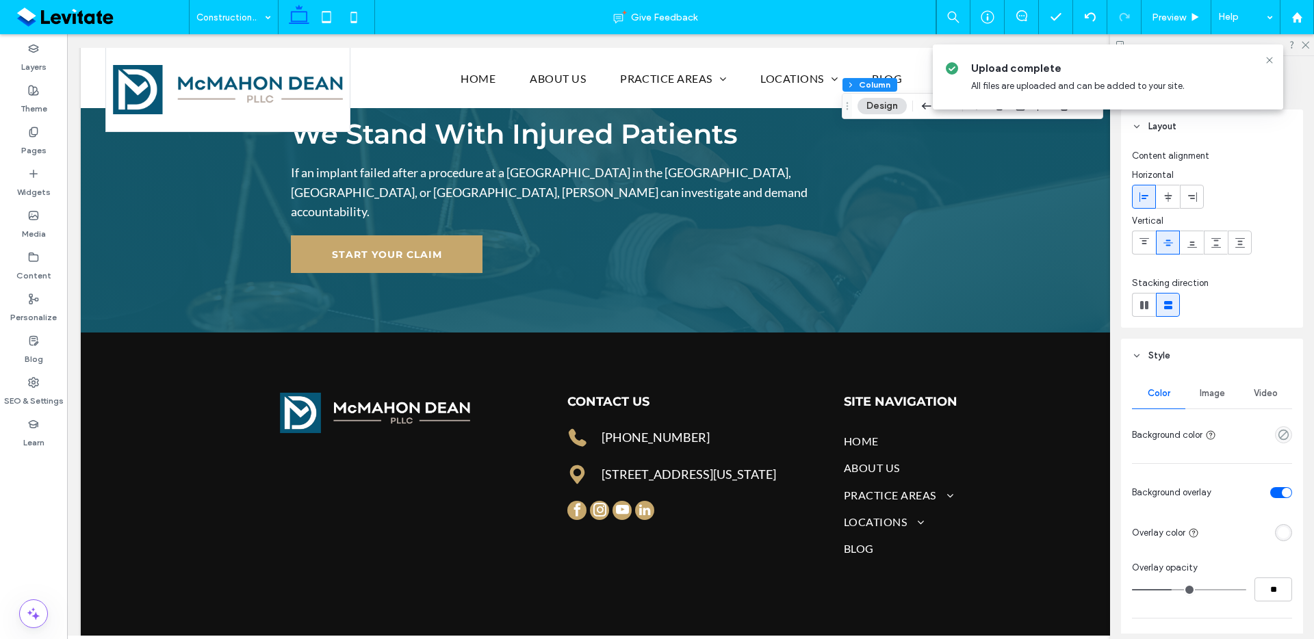
click at [1209, 391] on span "Image" at bounding box center [1212, 393] width 25 height 11
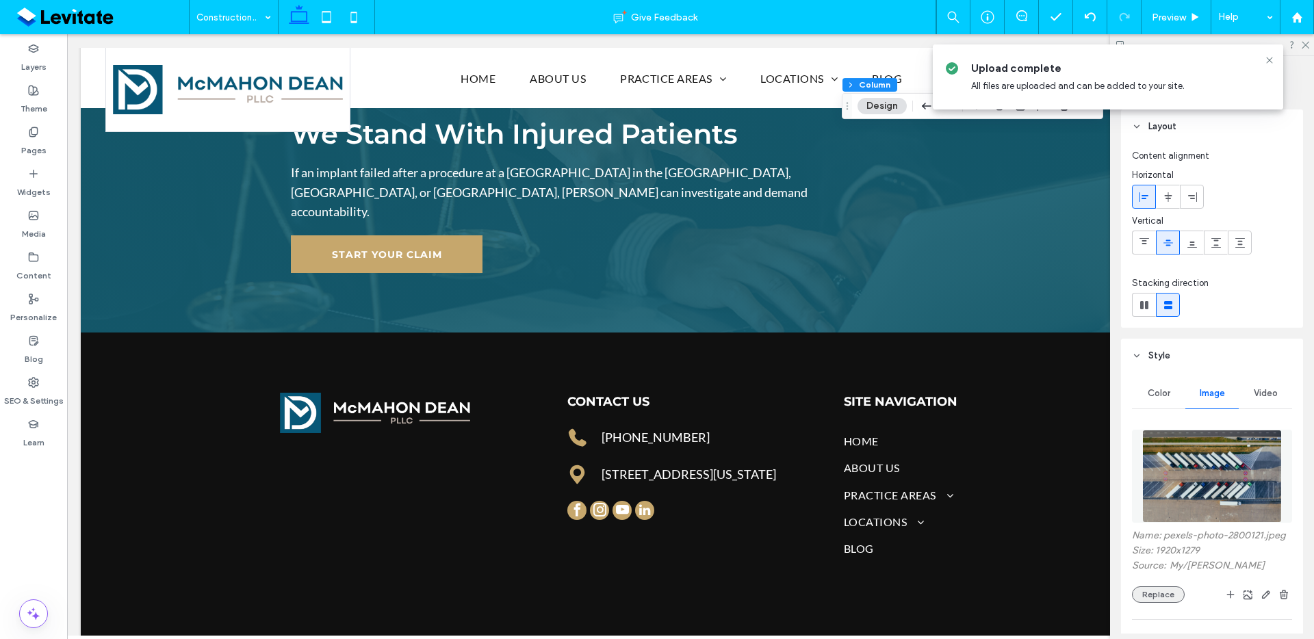
click at [1148, 603] on button "Replace" at bounding box center [1158, 595] width 53 height 16
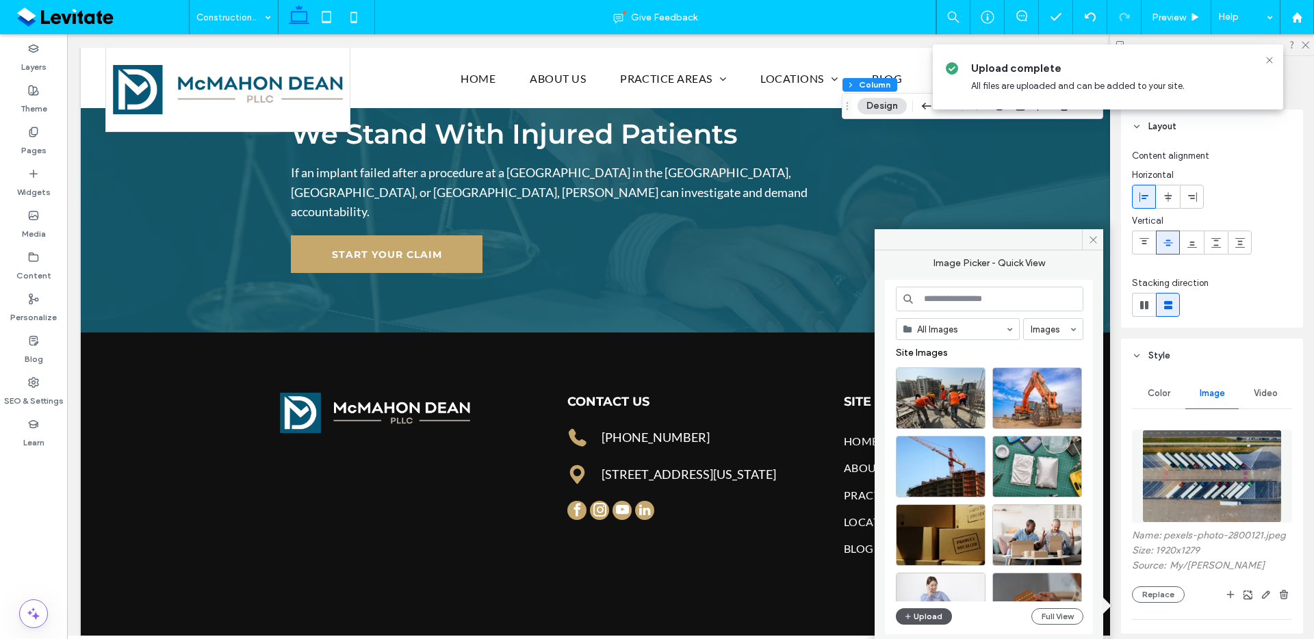
click at [923, 617] on button "Upload" at bounding box center [924, 617] width 56 height 16
click at [925, 621] on button "Upload" at bounding box center [924, 617] width 56 height 16
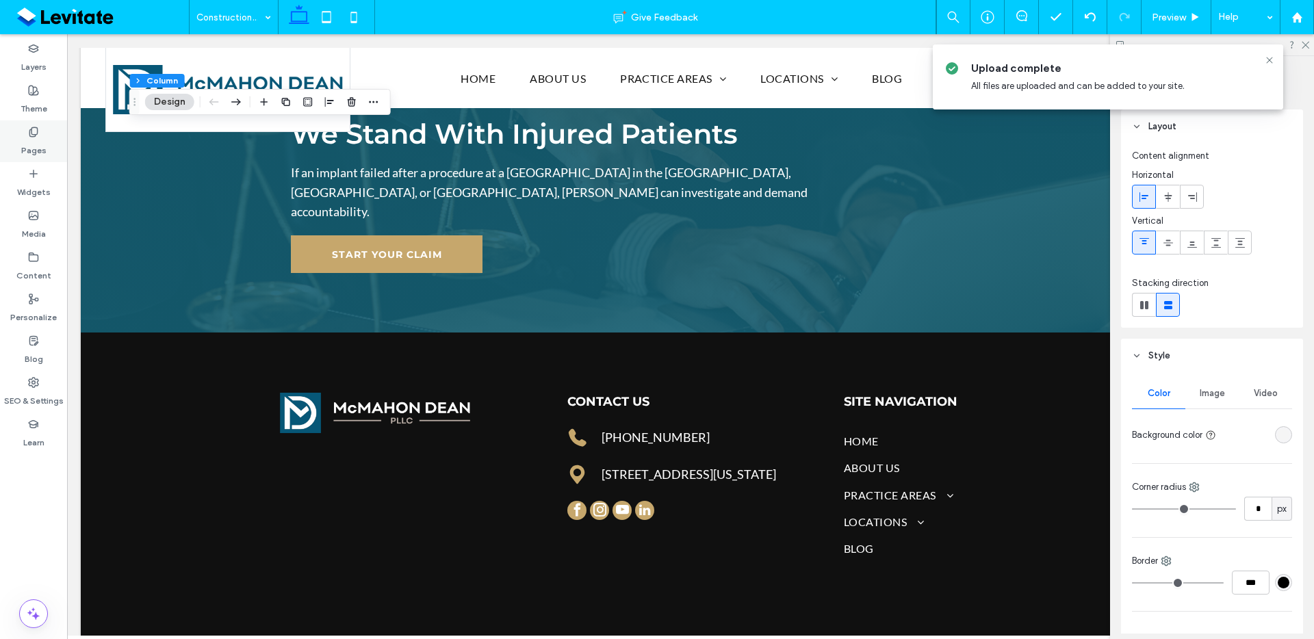
click at [45, 151] on div "Pages" at bounding box center [33, 141] width 67 height 42
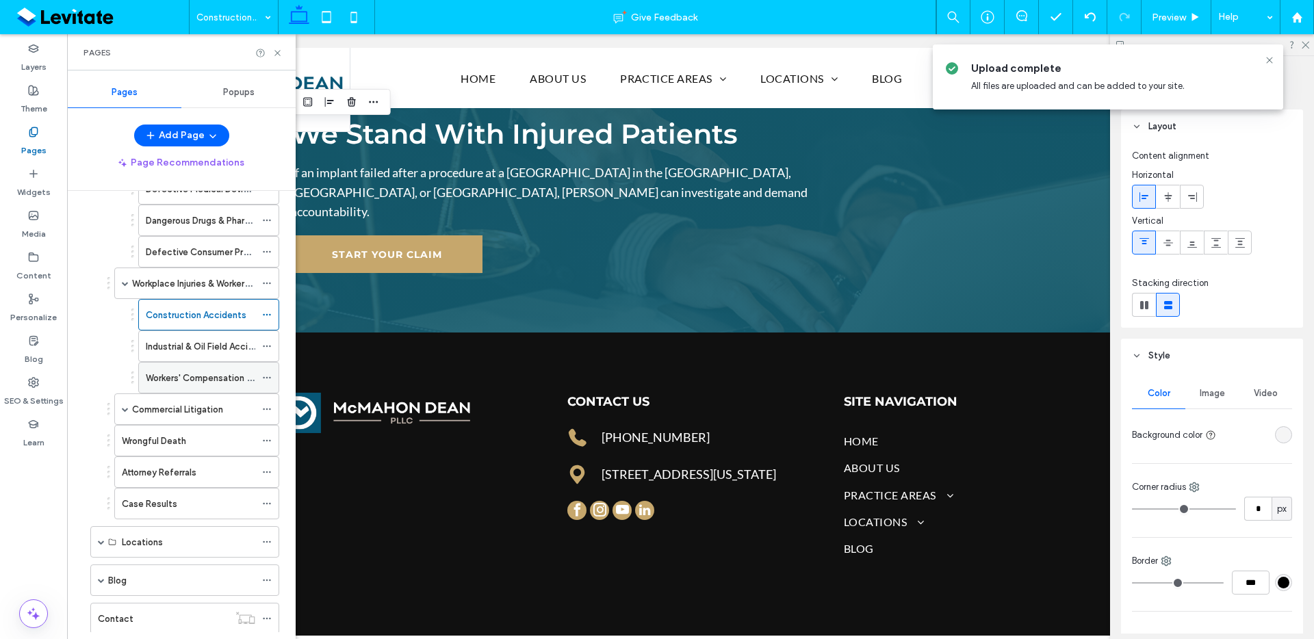
scroll to position [503, 0]
click at [199, 352] on label "Industrial & Oil Field Accidents" at bounding box center [209, 346] width 127 height 24
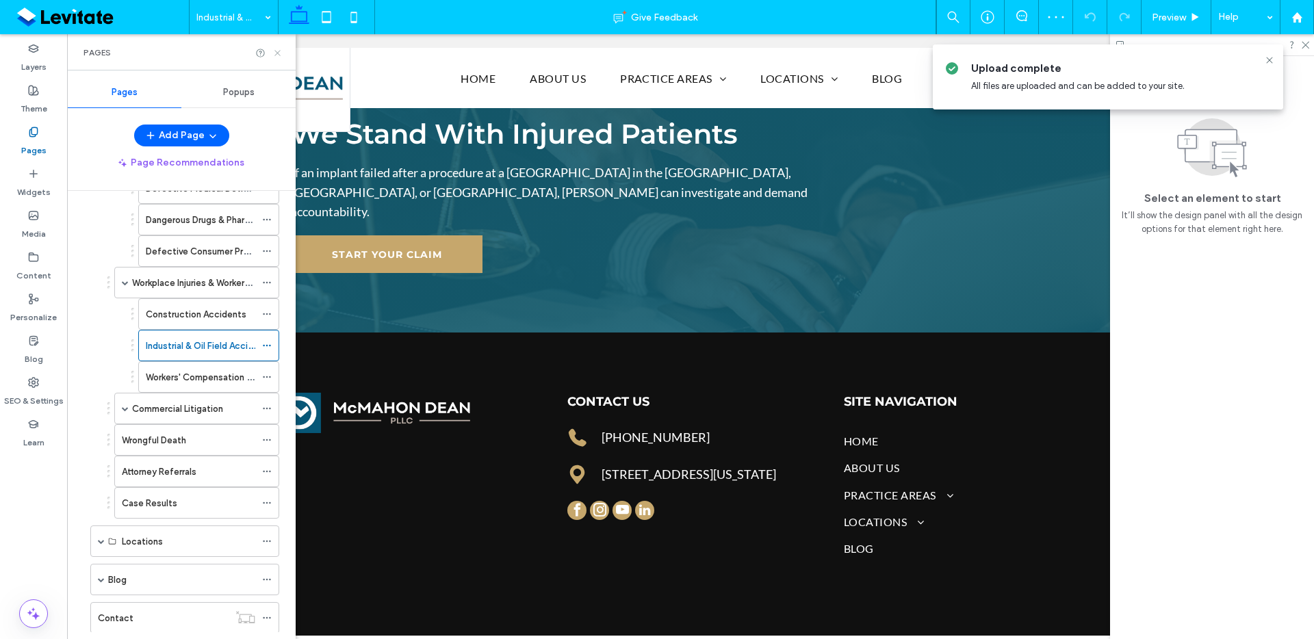
click at [279, 51] on use at bounding box center [276, 52] width 5 height 5
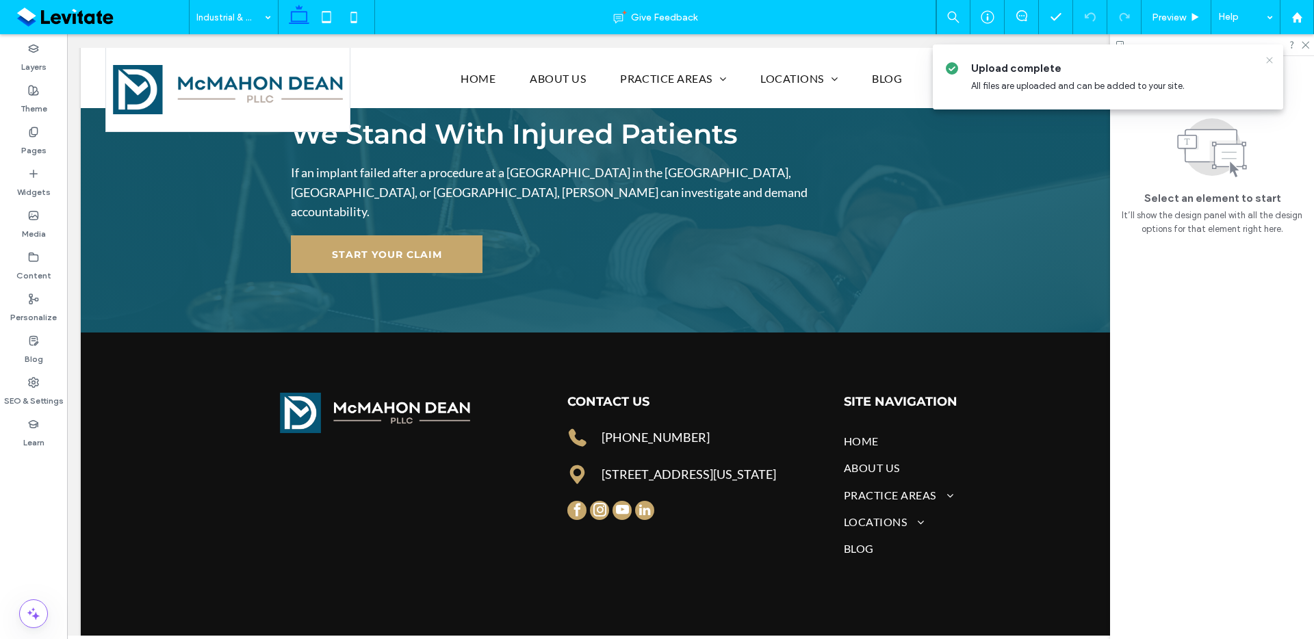
click at [1266, 60] on icon at bounding box center [1269, 60] width 11 height 11
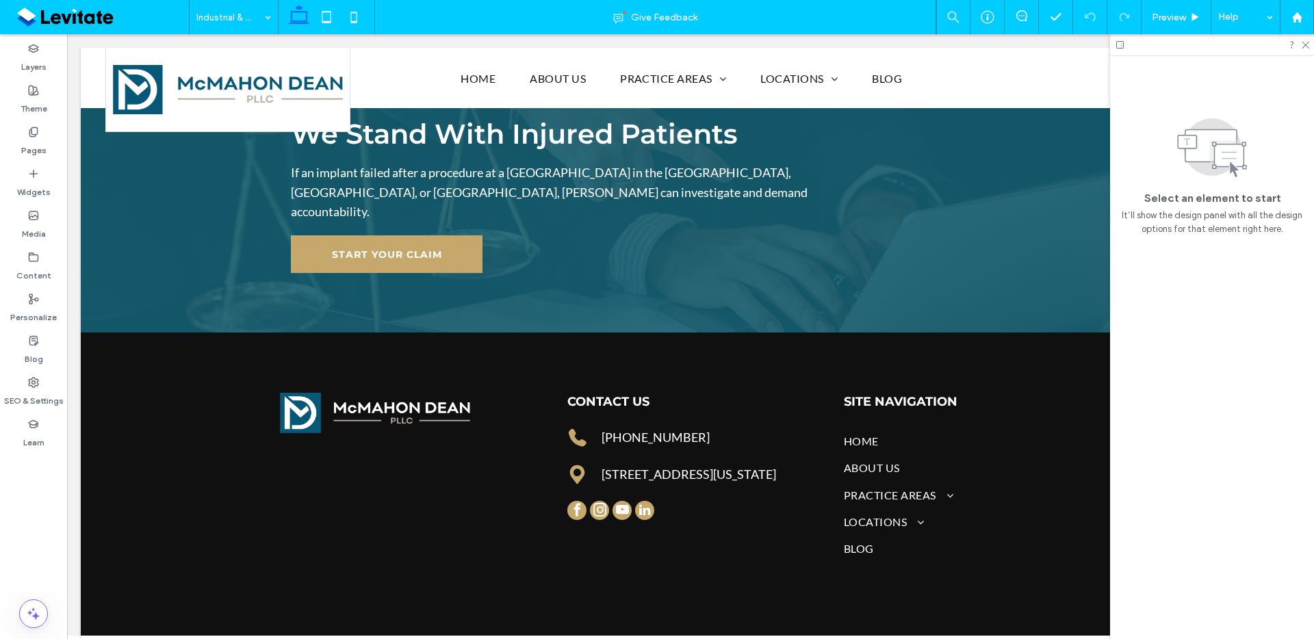
click at [1308, 50] on div at bounding box center [1212, 44] width 204 height 21
click at [1305, 49] on div at bounding box center [1212, 44] width 204 height 21
click at [1305, 43] on icon at bounding box center [1305, 44] width 9 height 9
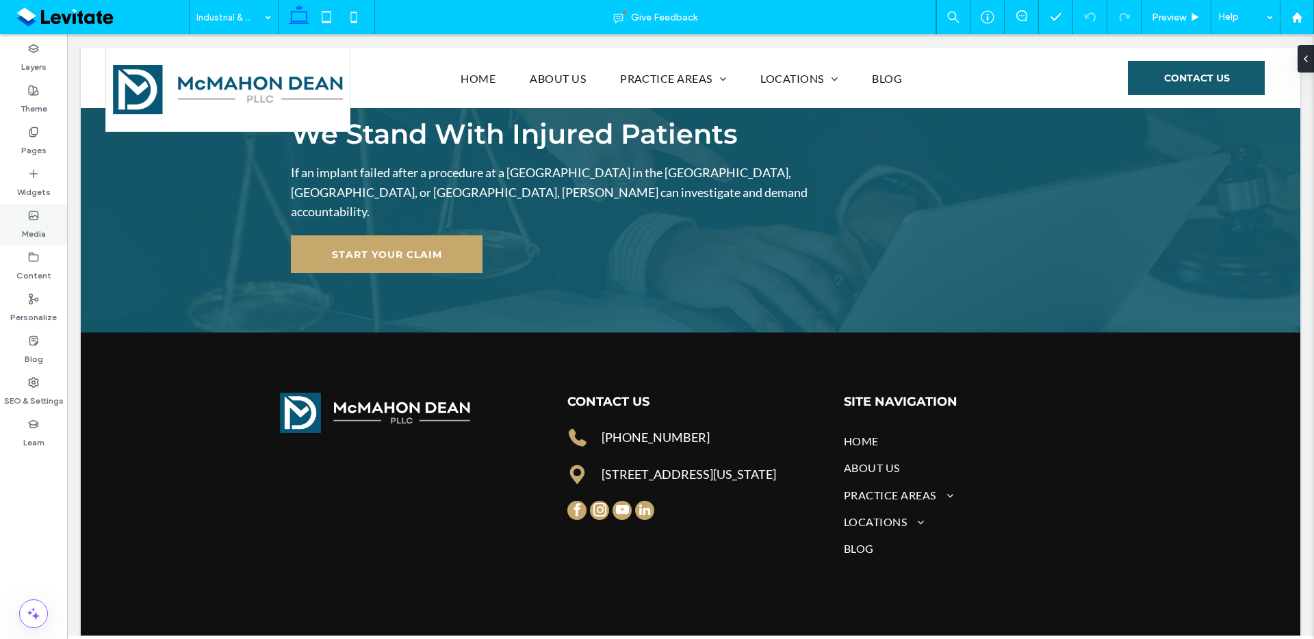
type input "****"
type input "**"
click at [138, 105] on button "Design" at bounding box center [121, 102] width 49 height 16
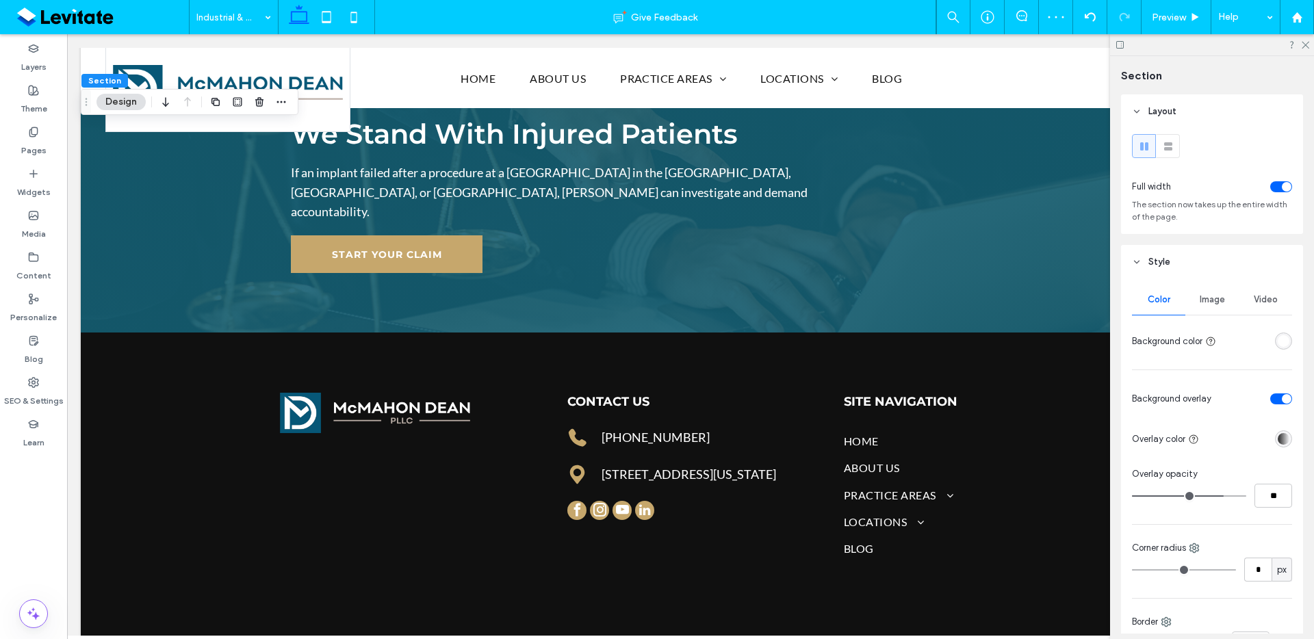
drag, startPoint x: 1216, startPoint y: 304, endPoint x: 1226, endPoint y: 323, distance: 21.4
click at [1217, 304] on span "Image" at bounding box center [1212, 299] width 25 height 11
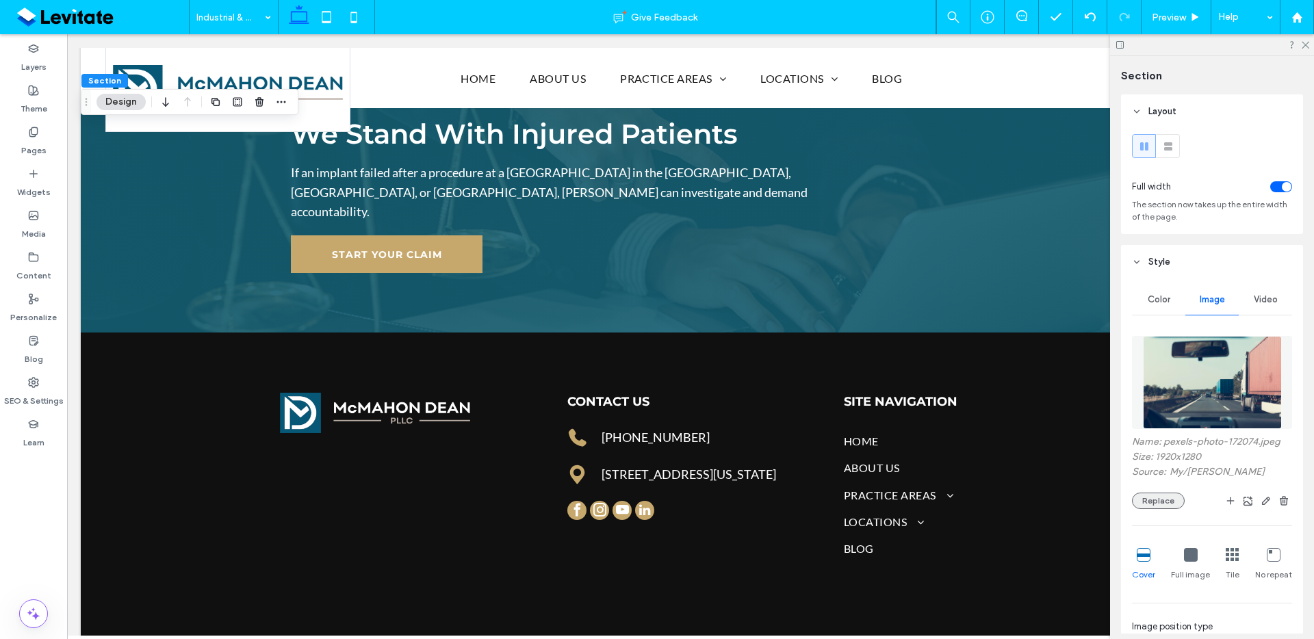
click at [1162, 495] on button "Replace" at bounding box center [1158, 501] width 53 height 16
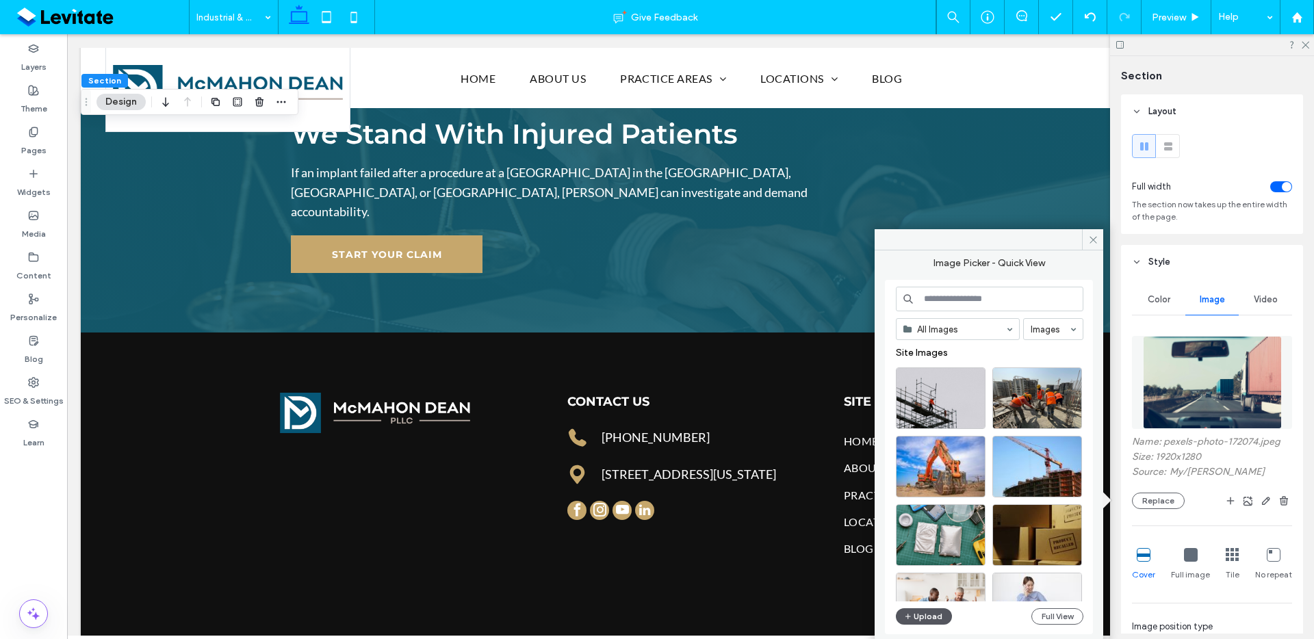
click at [933, 619] on button "Upload" at bounding box center [924, 617] width 56 height 16
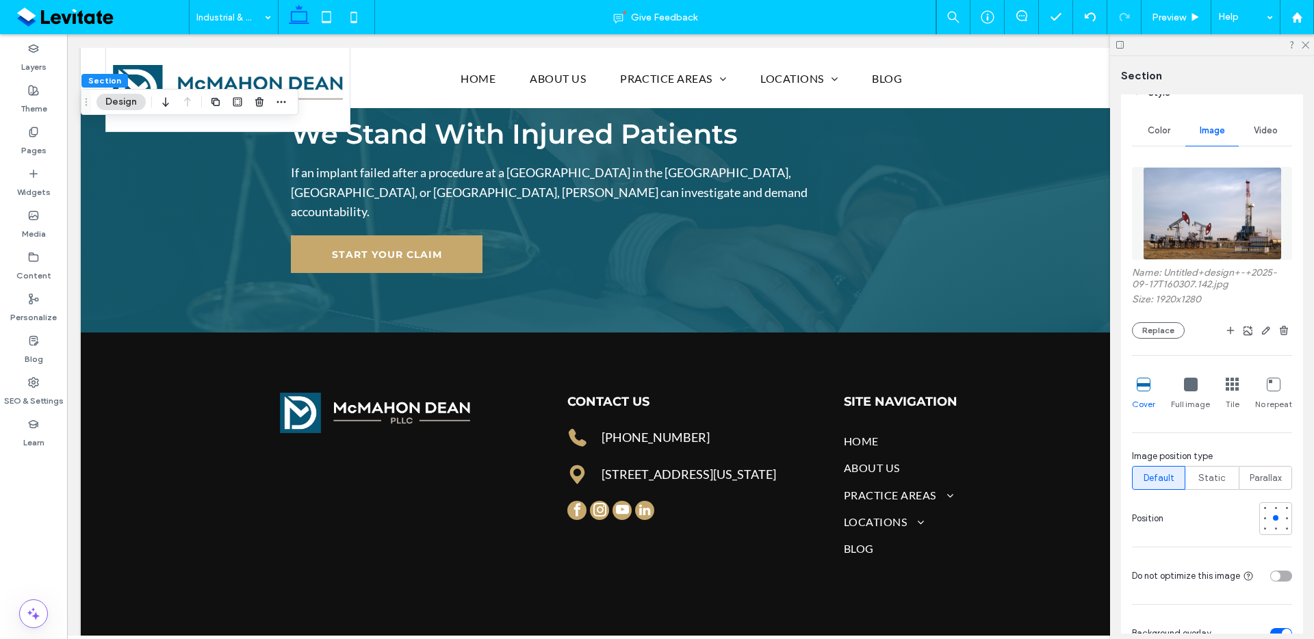
scroll to position [207, 0]
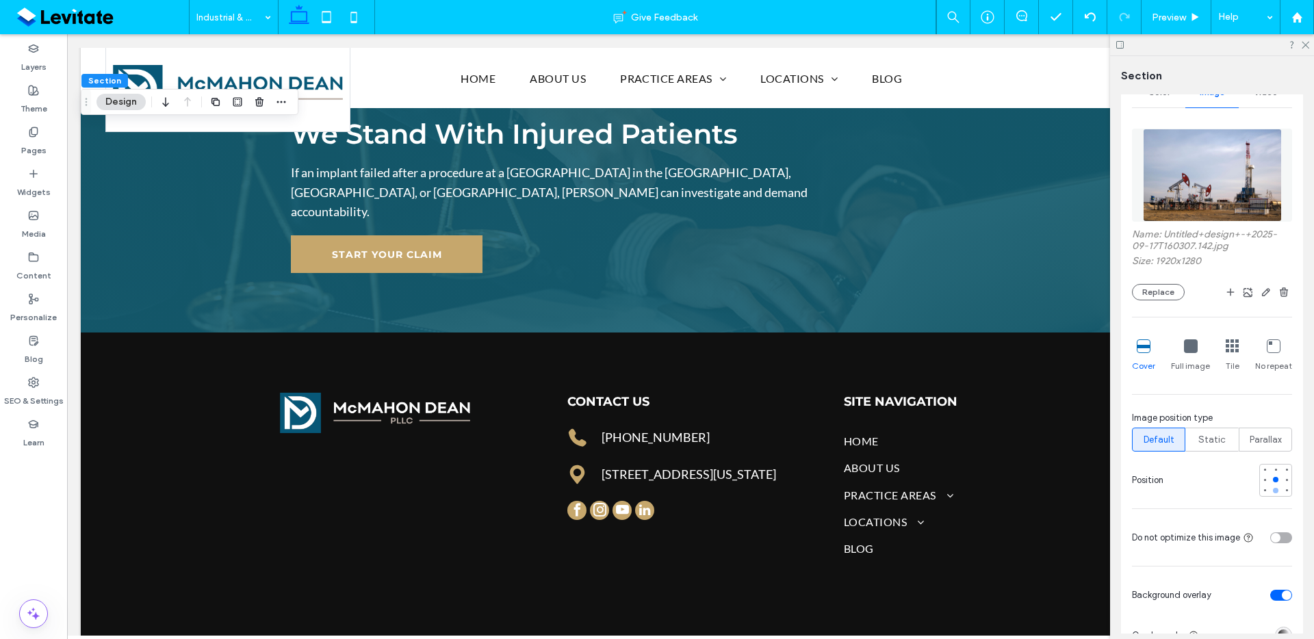
click at [1271, 495] on div at bounding box center [1276, 491] width 10 height 10
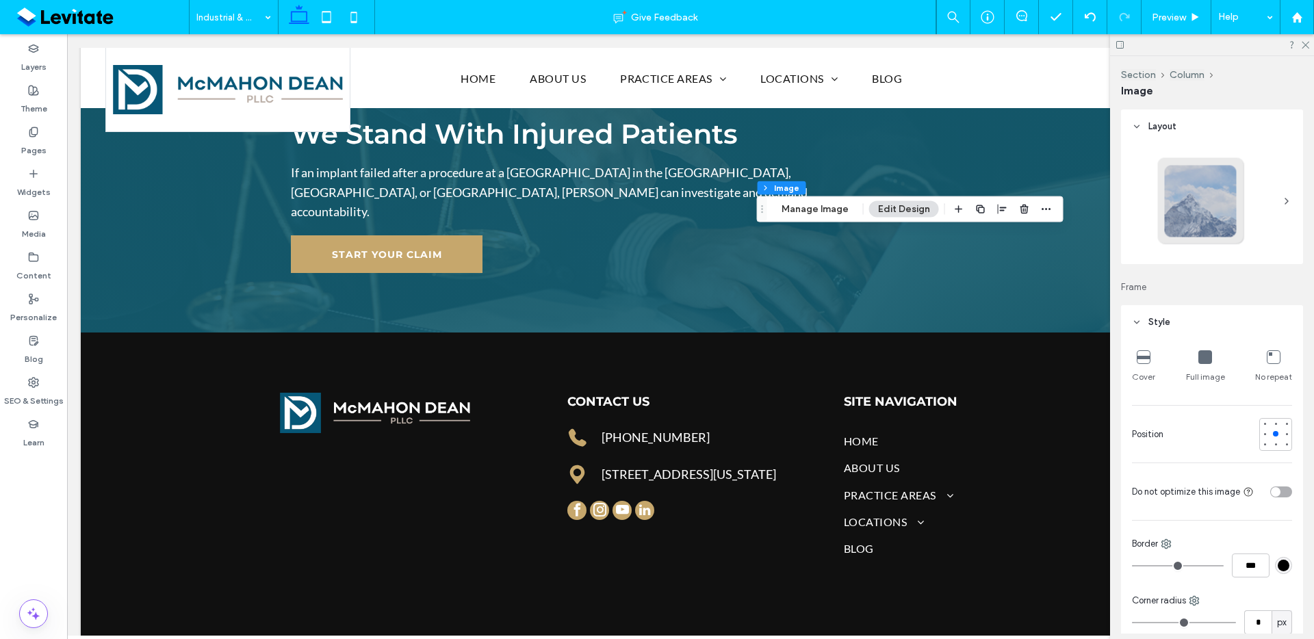
type input "**"
type input "****"
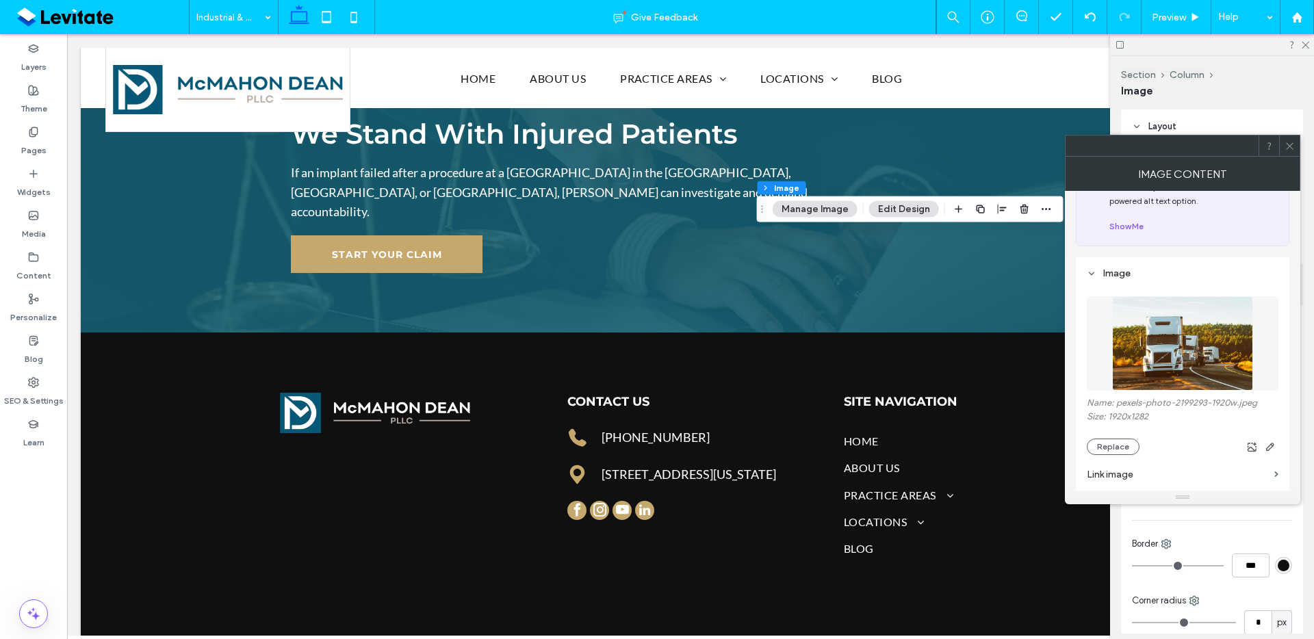
scroll to position [131, 0]
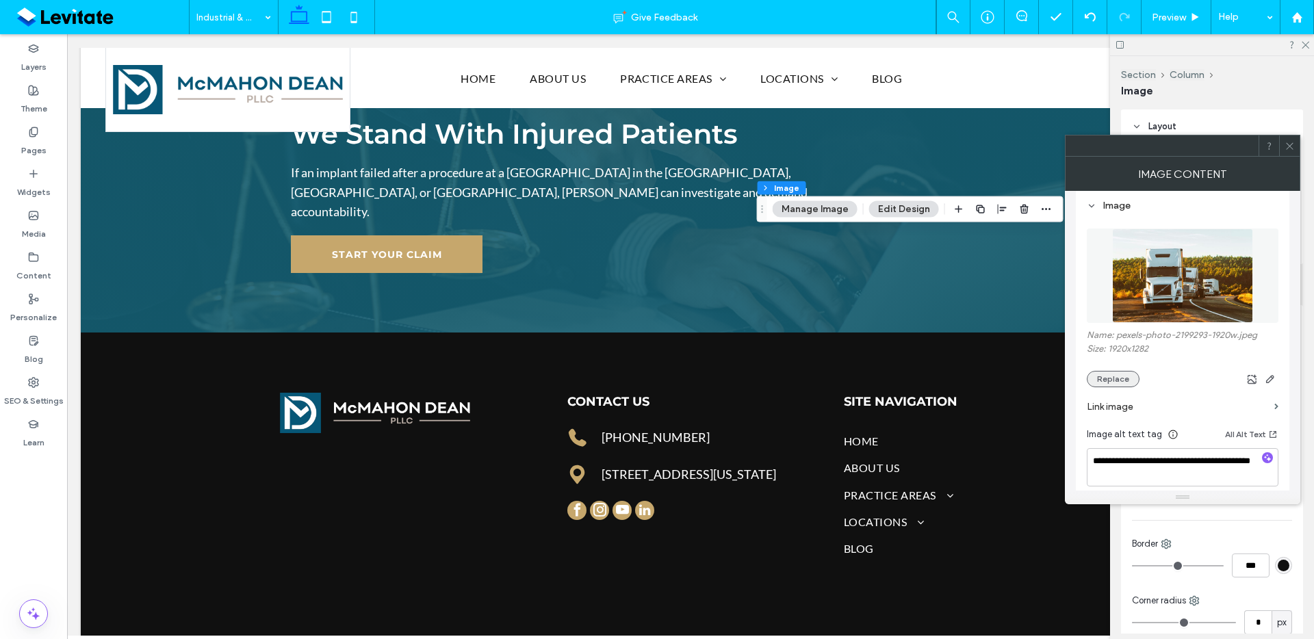
click at [1116, 372] on button "Replace" at bounding box center [1113, 379] width 53 height 16
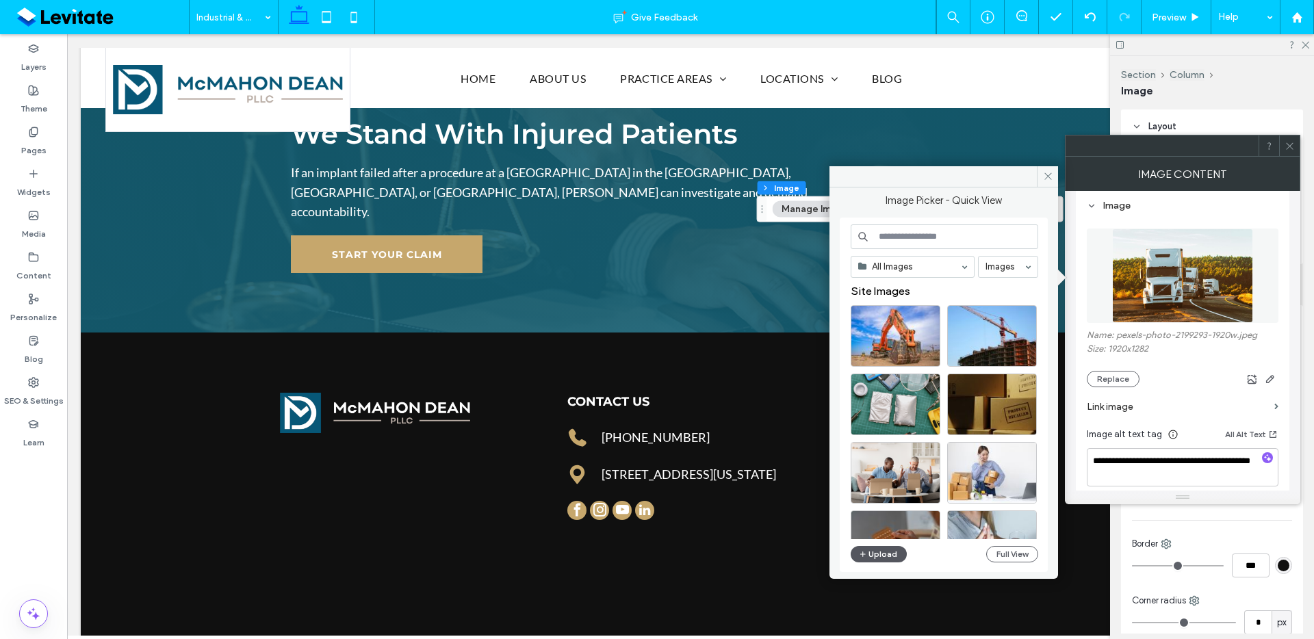
click at [875, 552] on button "Upload" at bounding box center [879, 554] width 56 height 16
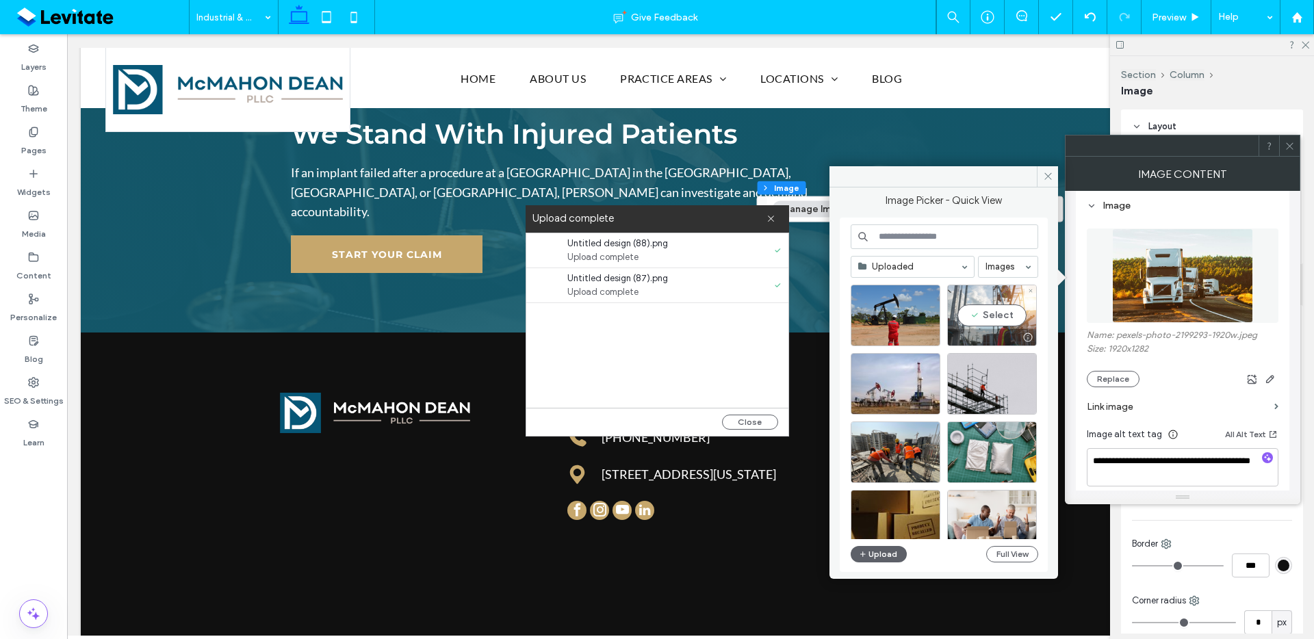
click at [1019, 322] on div "Select" at bounding box center [992, 316] width 90 height 62
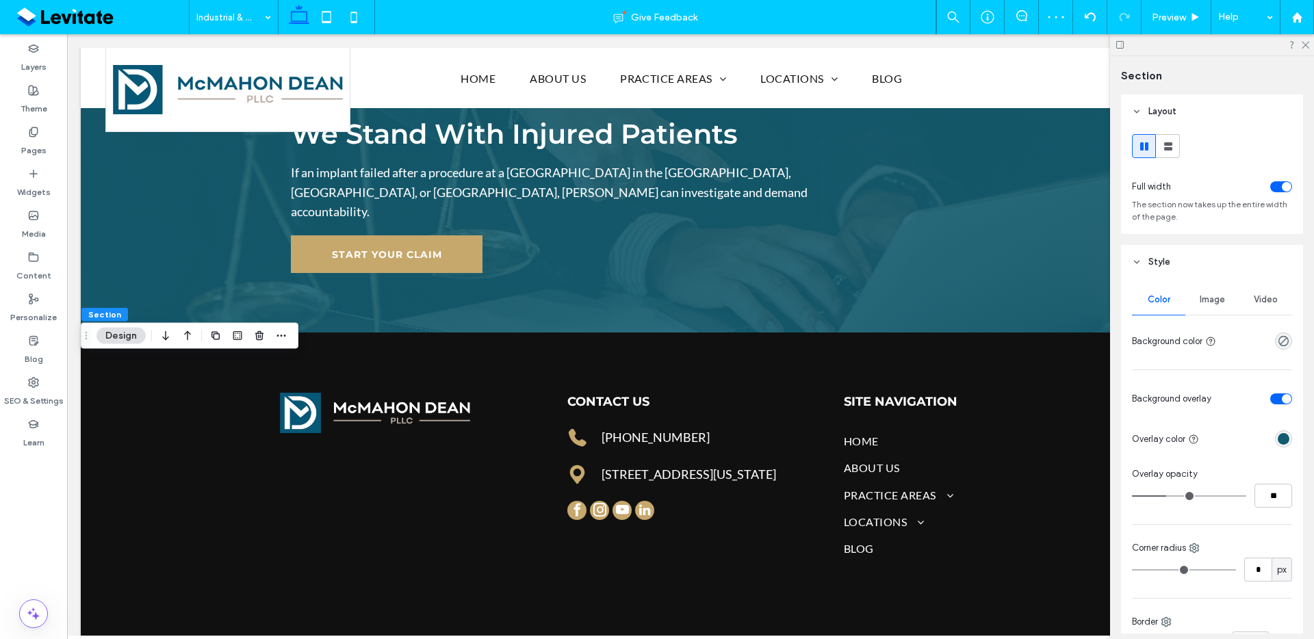
click at [1206, 302] on span "Image" at bounding box center [1212, 299] width 25 height 11
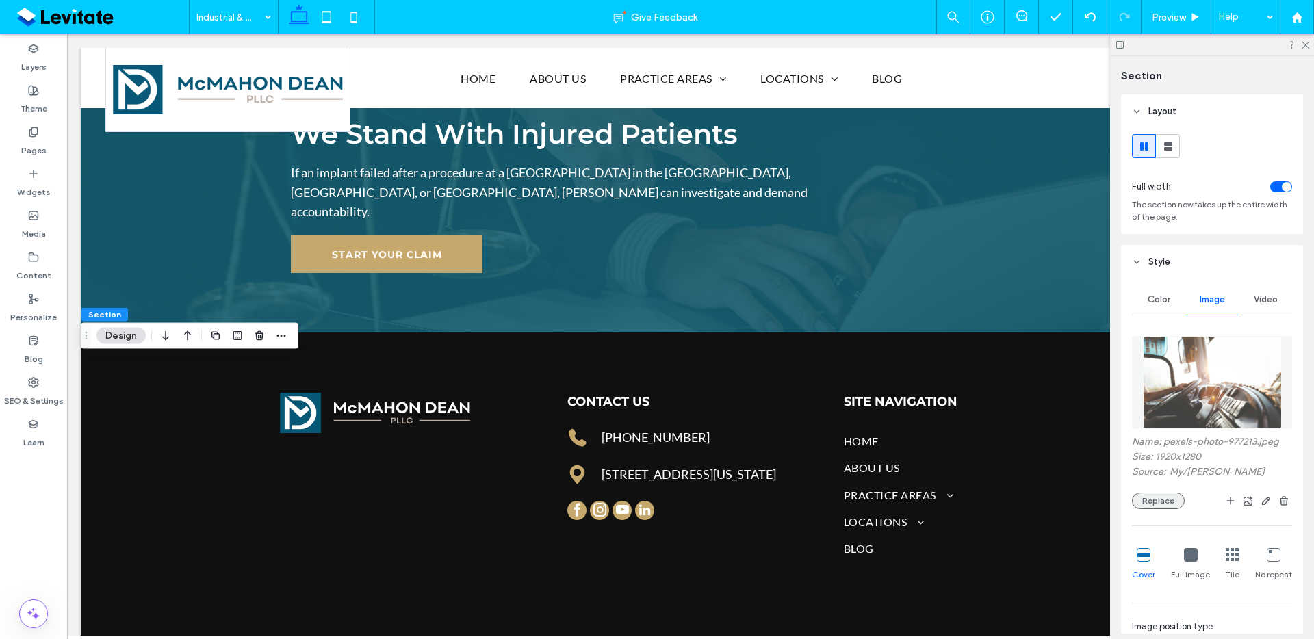
click at [1159, 500] on button "Replace" at bounding box center [1158, 501] width 53 height 16
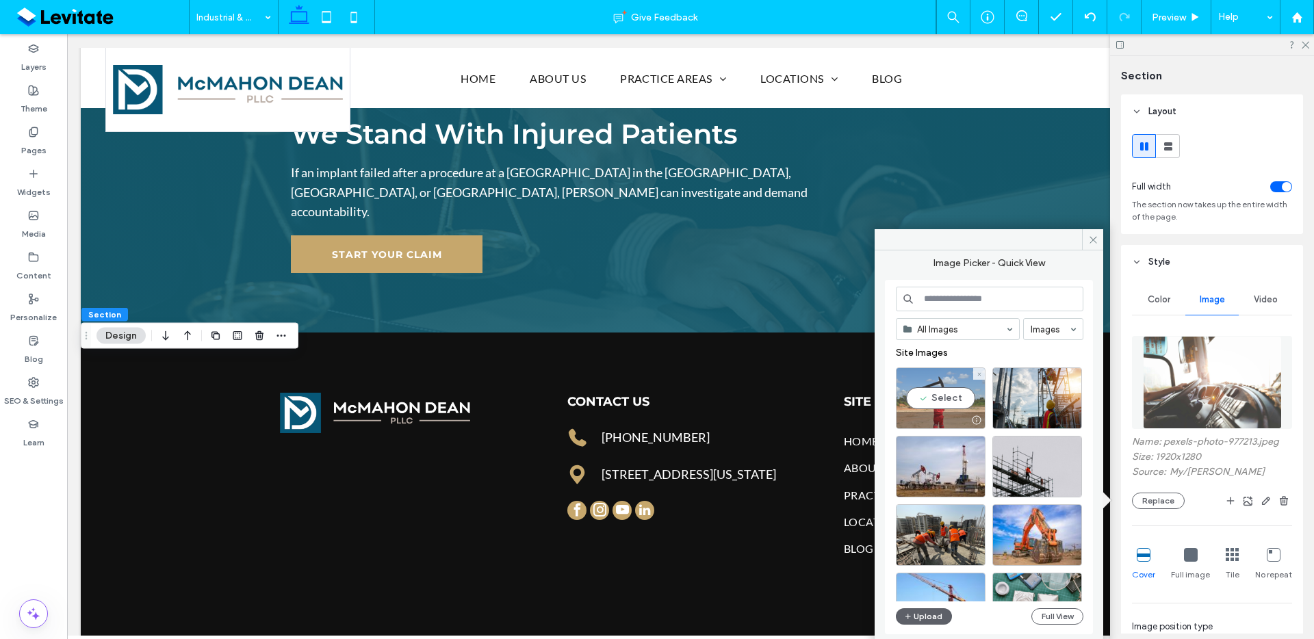
click at [918, 415] on div at bounding box center [941, 420] width 88 height 16
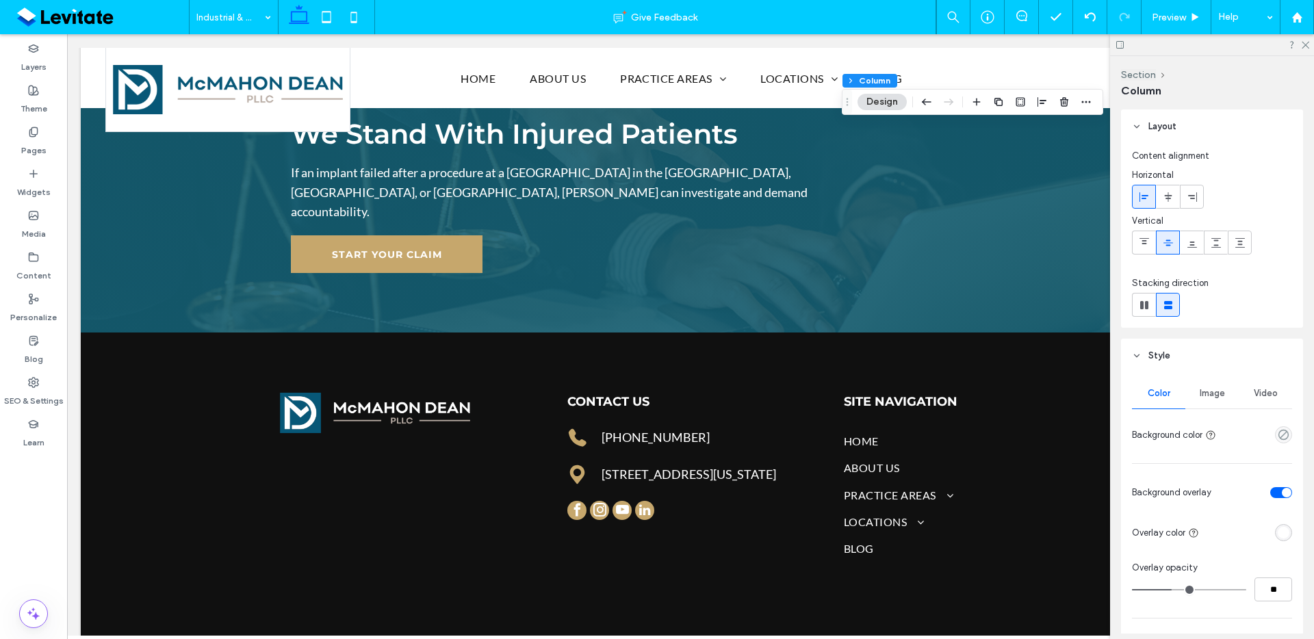
click at [1216, 411] on div "Color Image Video Background color" at bounding box center [1212, 413] width 160 height 68
click at [1216, 409] on hr at bounding box center [1212, 409] width 160 height 1
drag, startPoint x: 1217, startPoint y: 401, endPoint x: 1214, endPoint y: 413, distance: 12.1
click at [1217, 401] on div "Image" at bounding box center [1212, 394] width 53 height 30
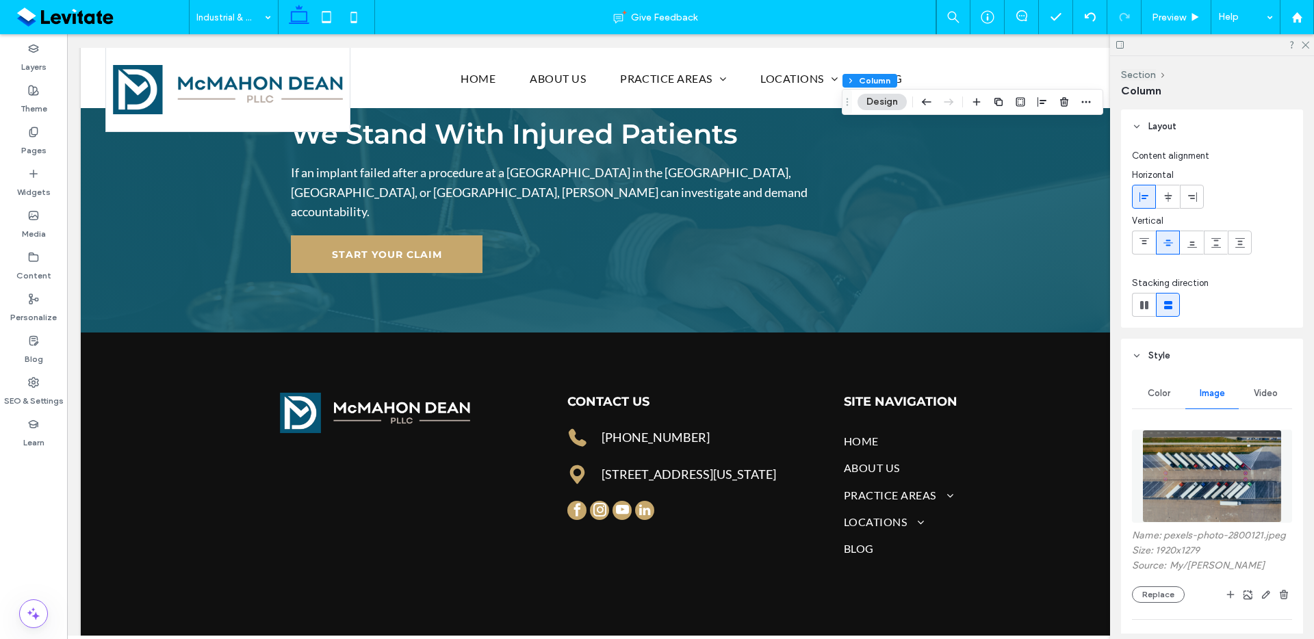
drag, startPoint x: 1163, startPoint y: 611, endPoint x: 1114, endPoint y: 618, distance: 49.2
click at [1162, 603] on button "Replace" at bounding box center [1158, 595] width 53 height 16
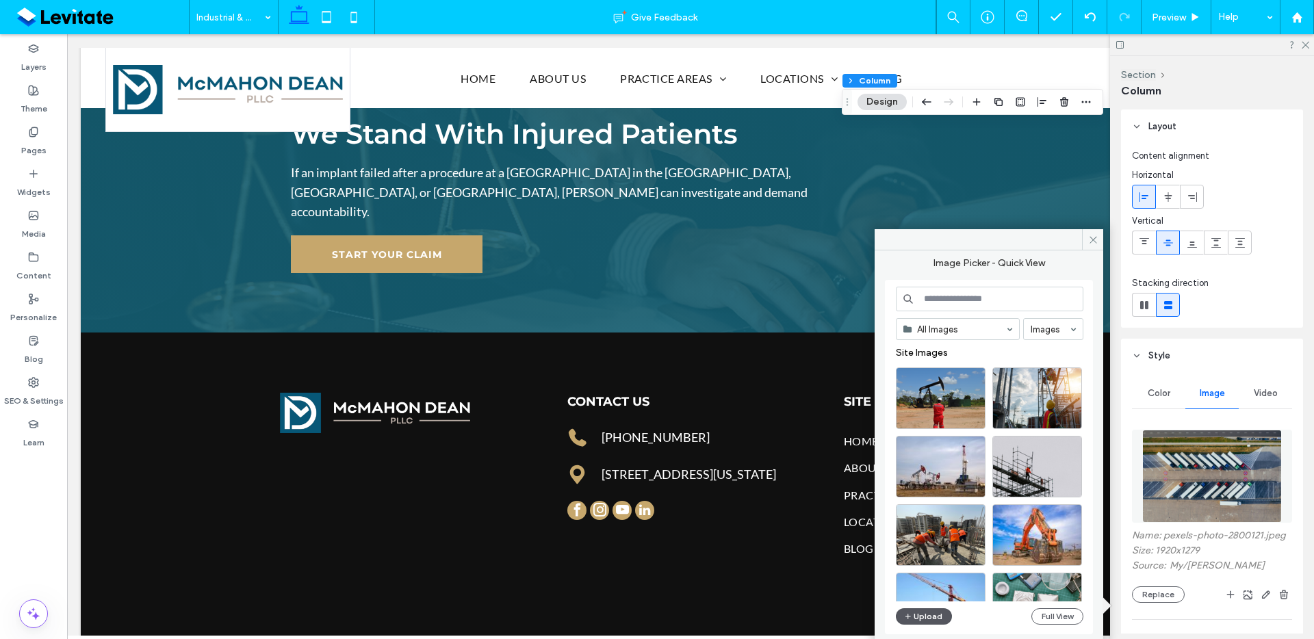
click at [915, 620] on button "Upload" at bounding box center [924, 617] width 56 height 16
click at [932, 619] on button "Upload" at bounding box center [924, 617] width 56 height 16
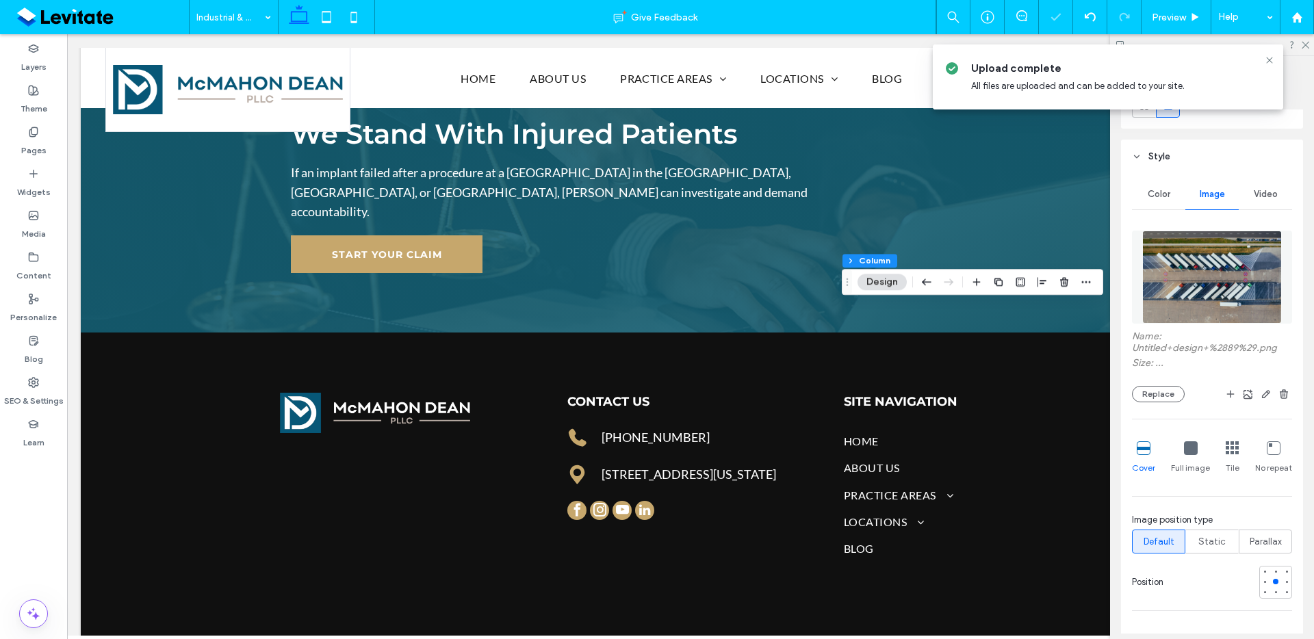
scroll to position [200, 0]
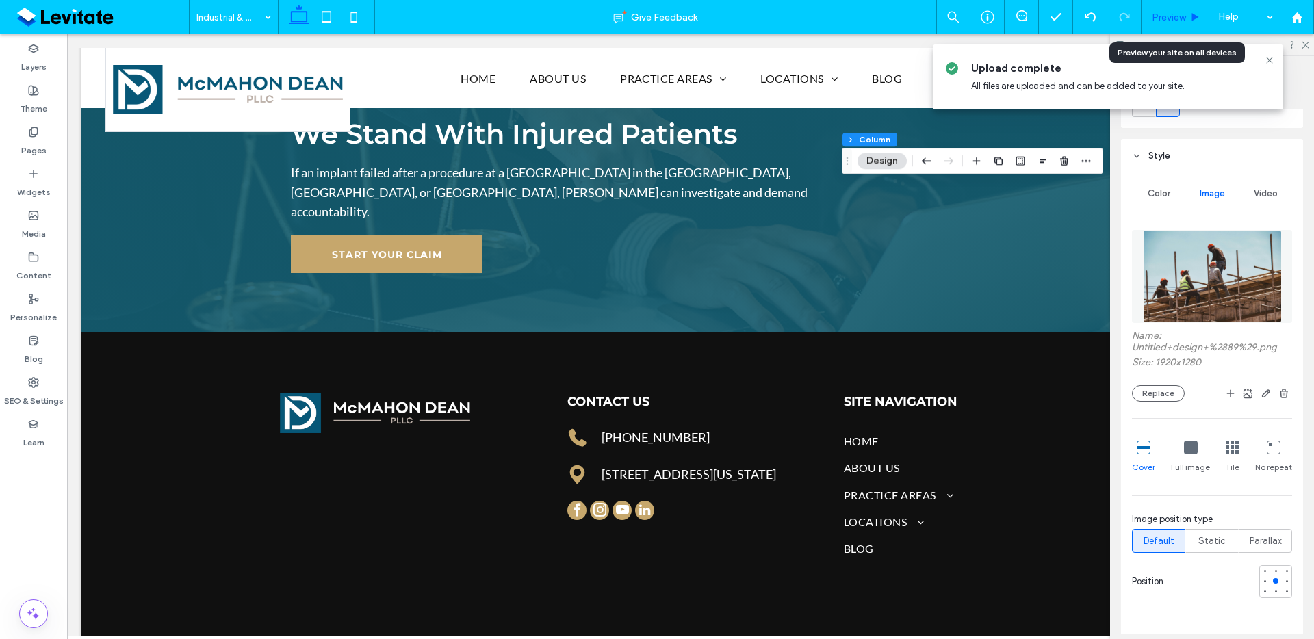
click at [1194, 14] on use at bounding box center [1195, 17] width 7 height 8
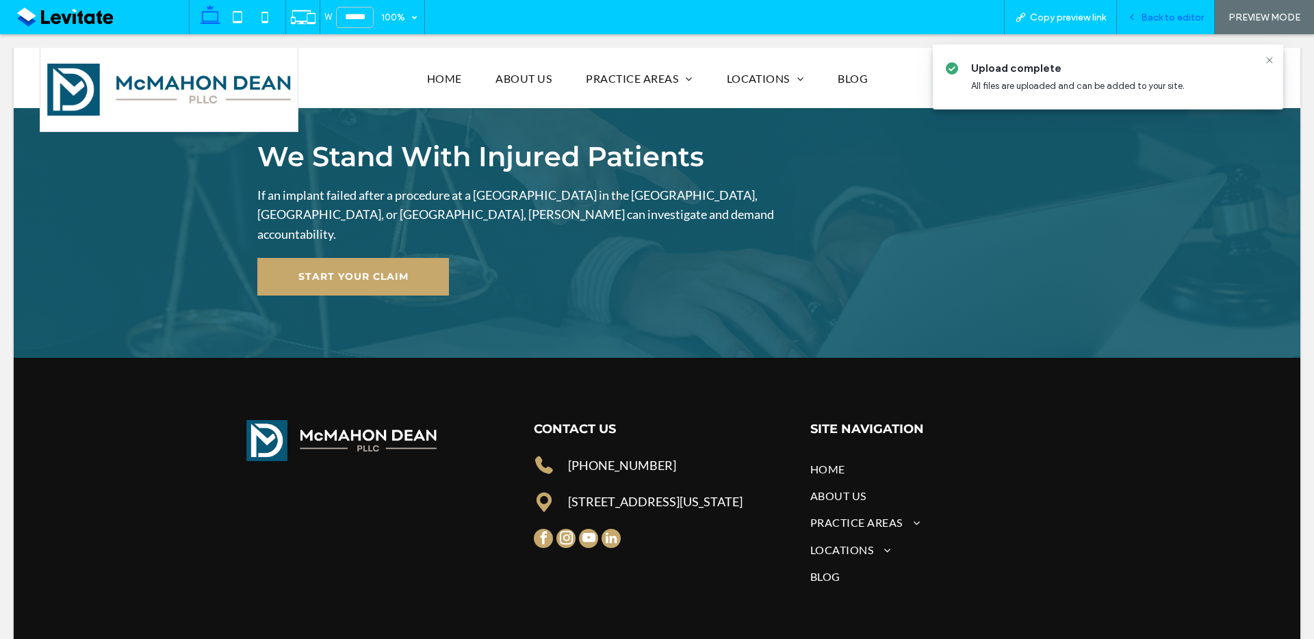
click at [1159, 21] on span "Back to editor" at bounding box center [1172, 18] width 63 height 12
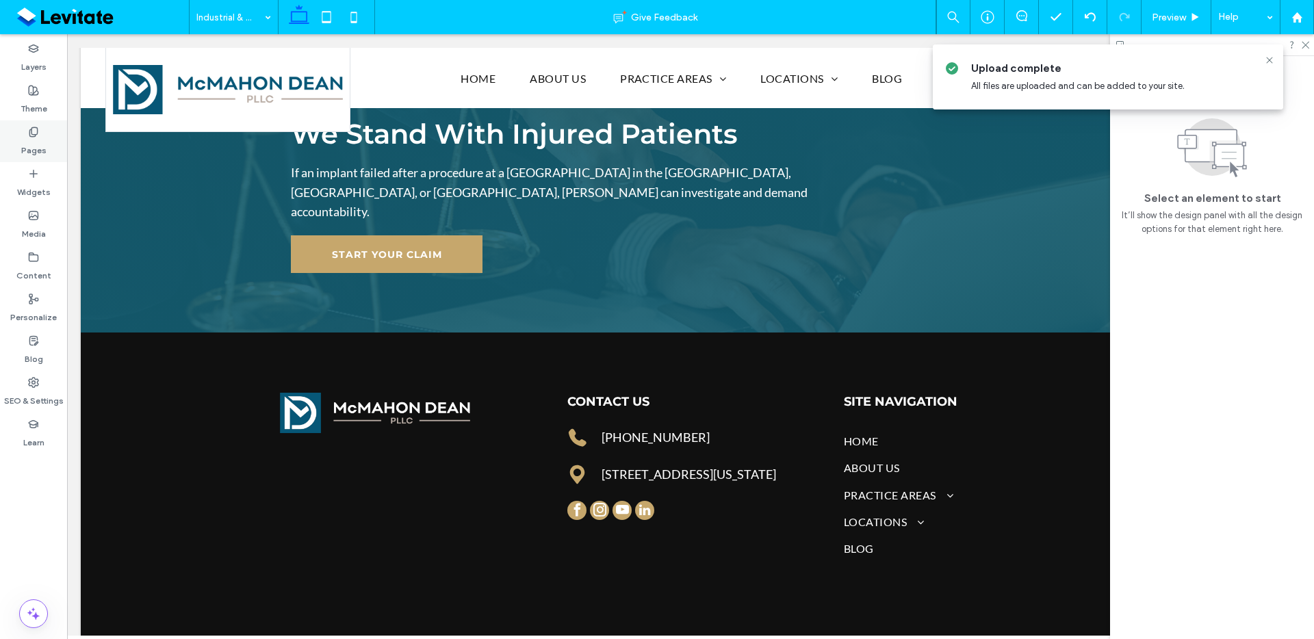
click at [24, 149] on label "Pages" at bounding box center [33, 147] width 25 height 19
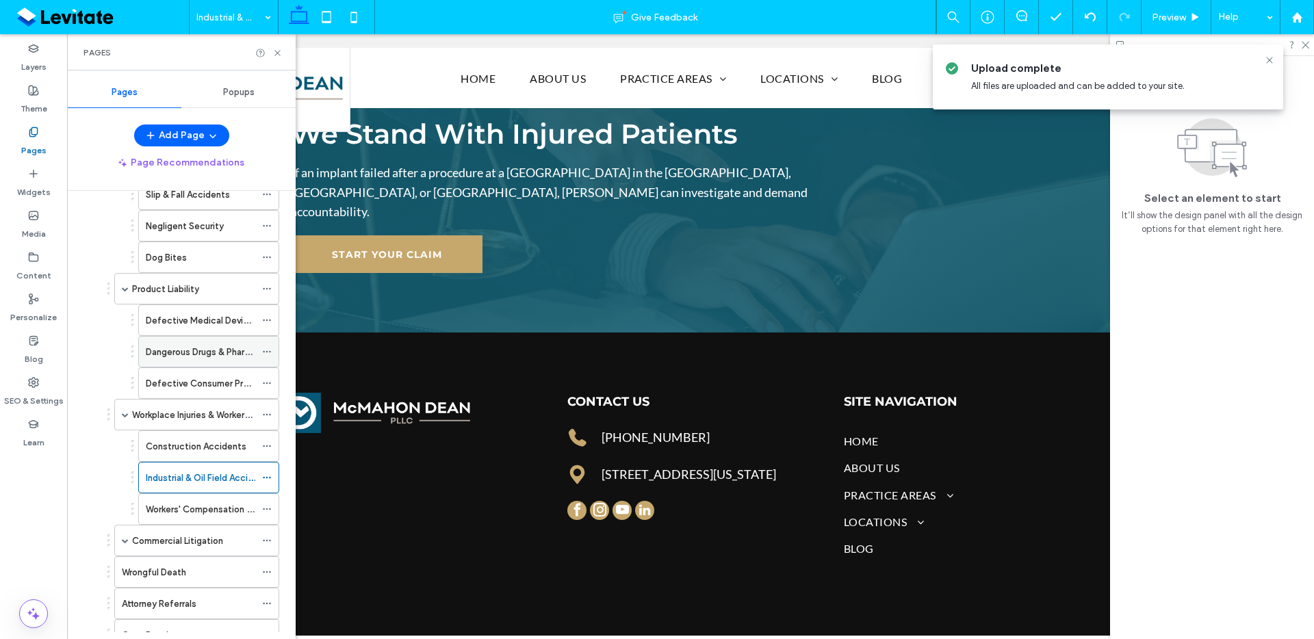
scroll to position [385, 0]
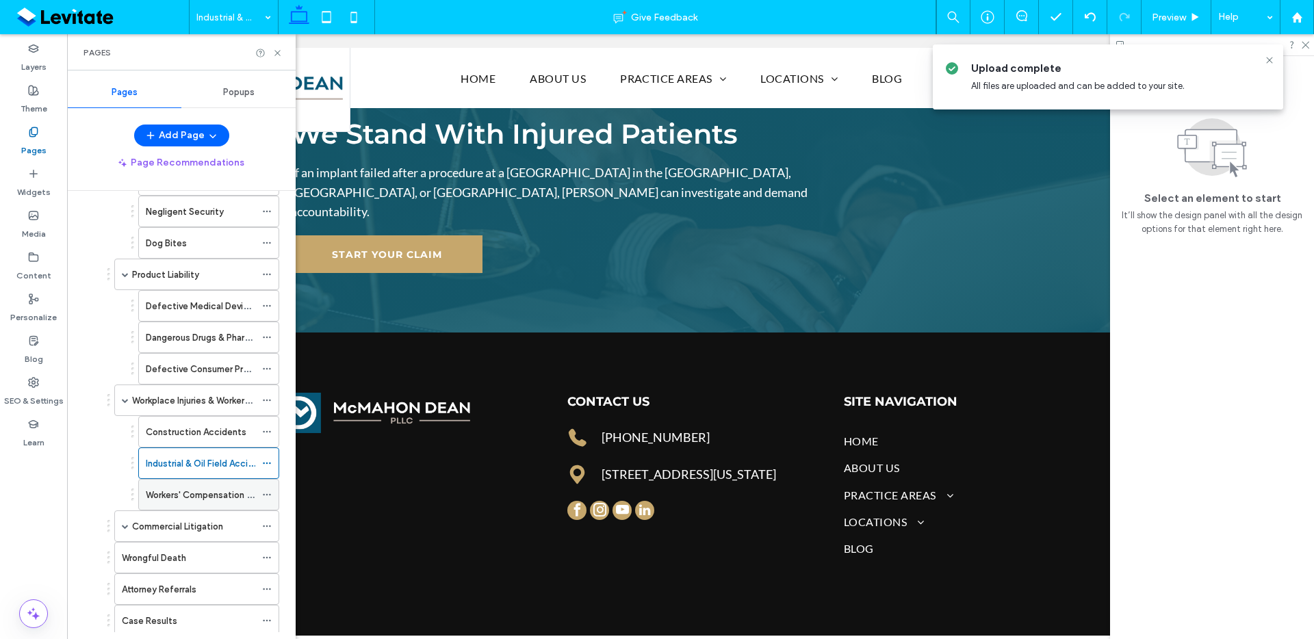
click at [199, 489] on label "Workers' Compensation Claims" at bounding box center [210, 495] width 129 height 24
click at [277, 53] on icon at bounding box center [277, 53] width 10 height 10
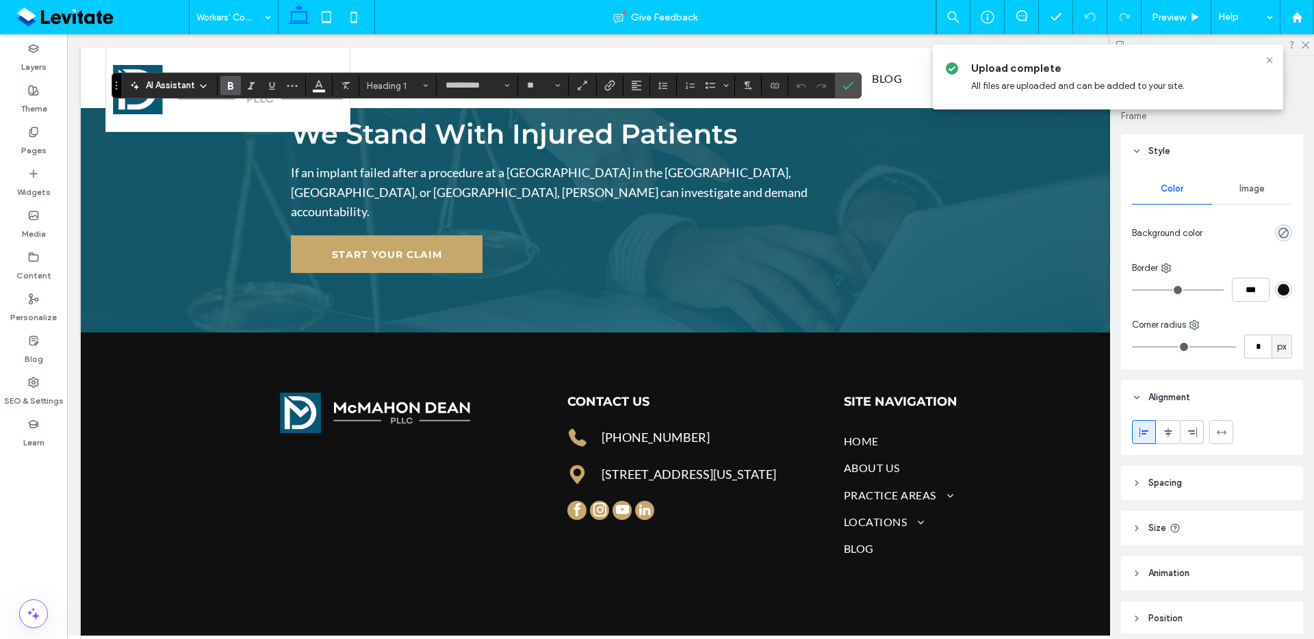
click at [1255, 184] on span "Image" at bounding box center [1252, 188] width 25 height 11
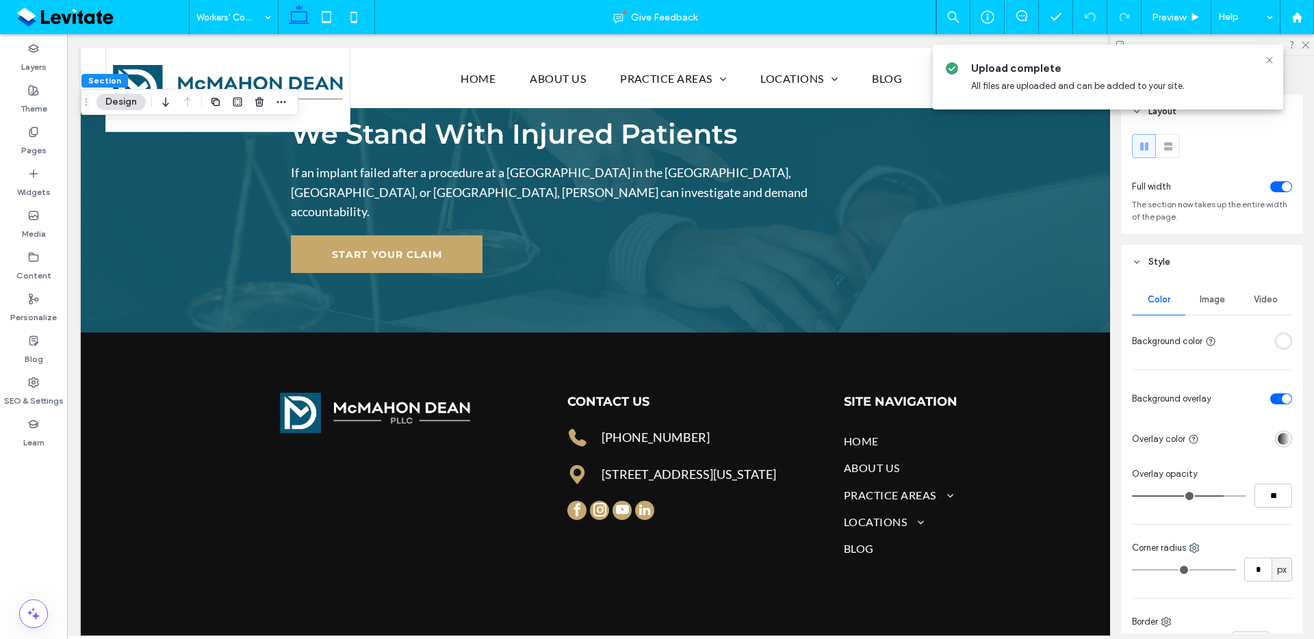
click at [1190, 301] on div "Image" at bounding box center [1212, 300] width 53 height 30
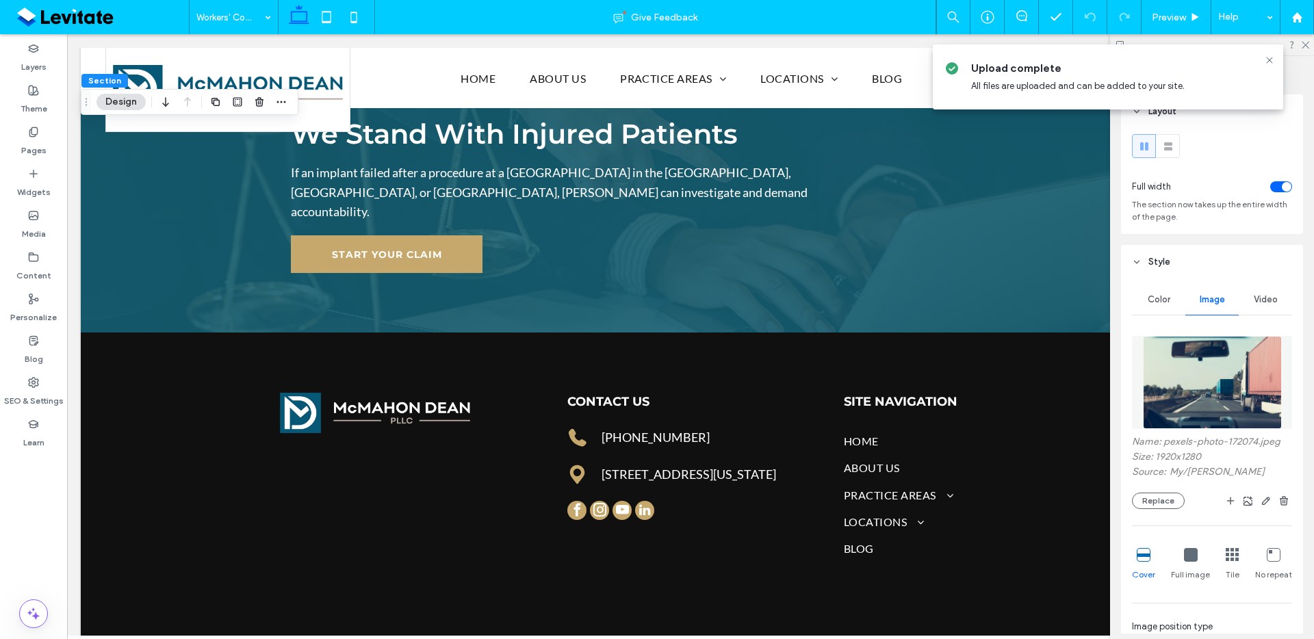
click at [1161, 512] on div "Name: pexels-photo-172074.jpeg Size: 1920x1280 Source: My / Markus Spiske Repla…" at bounding box center [1212, 543] width 160 height 429
click at [1170, 499] on button "Replace" at bounding box center [1158, 501] width 53 height 16
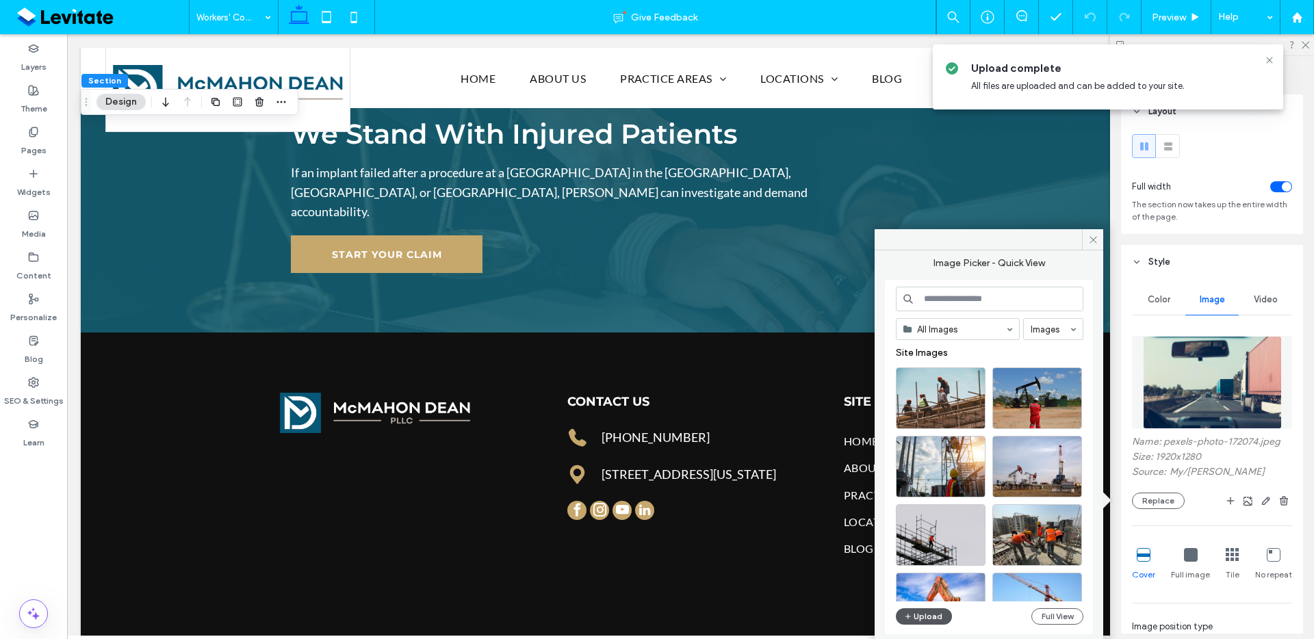
click at [922, 614] on button "Upload" at bounding box center [924, 617] width 56 height 16
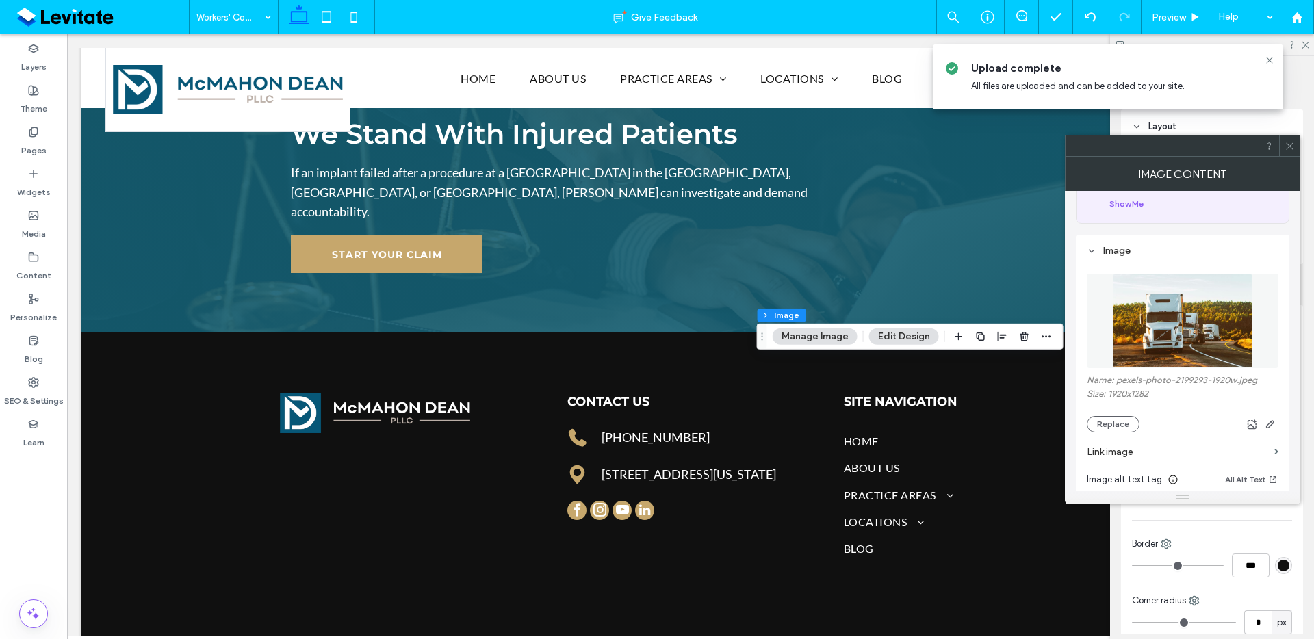
scroll to position [231, 0]
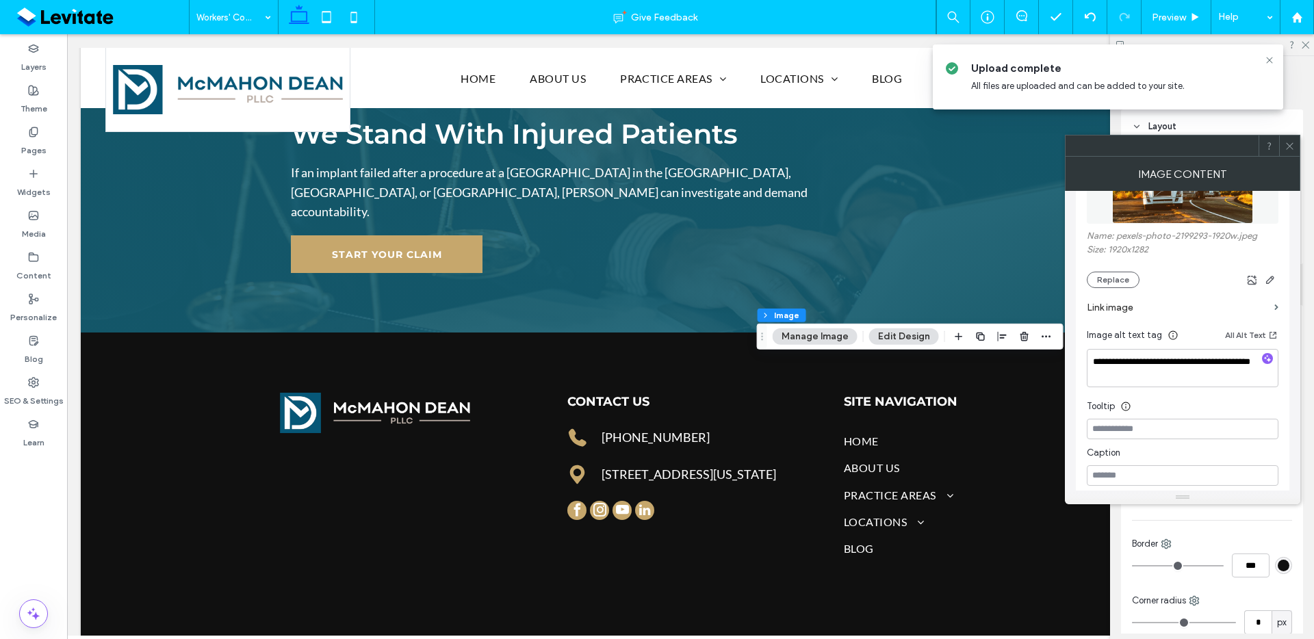
drag, startPoint x: 1119, startPoint y: 284, endPoint x: 1147, endPoint y: 306, distance: 35.6
click at [1119, 284] on button "Replace" at bounding box center [1113, 280] width 53 height 16
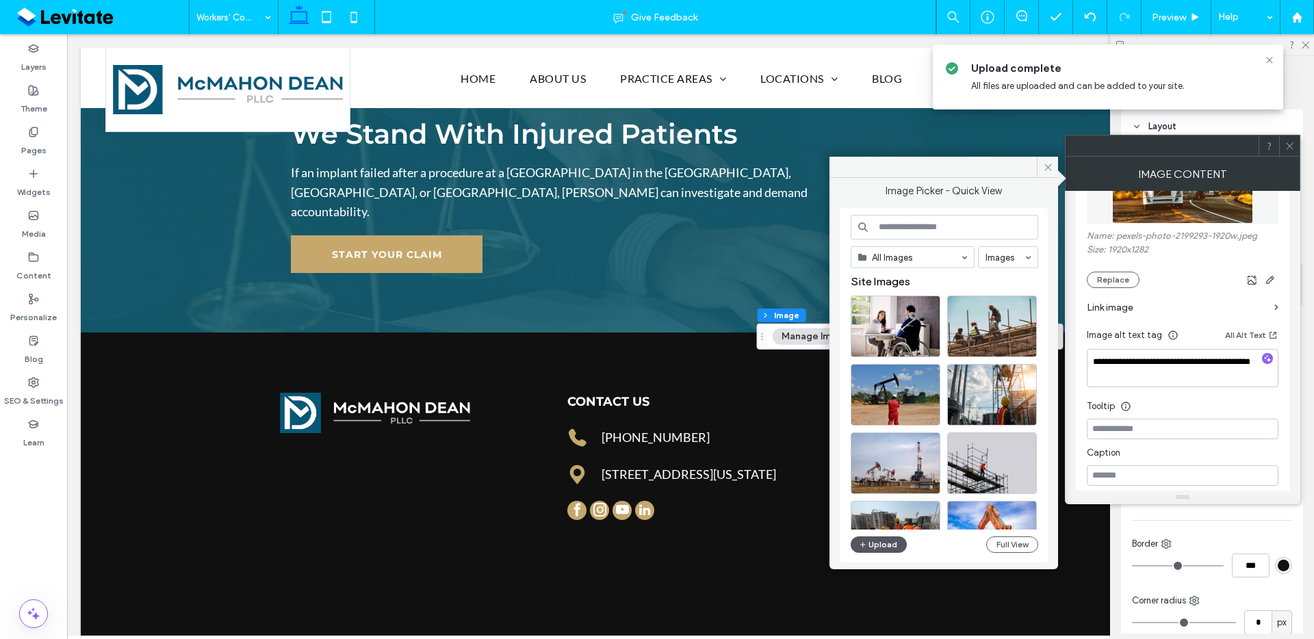
click at [888, 546] on button "Upload" at bounding box center [879, 545] width 56 height 16
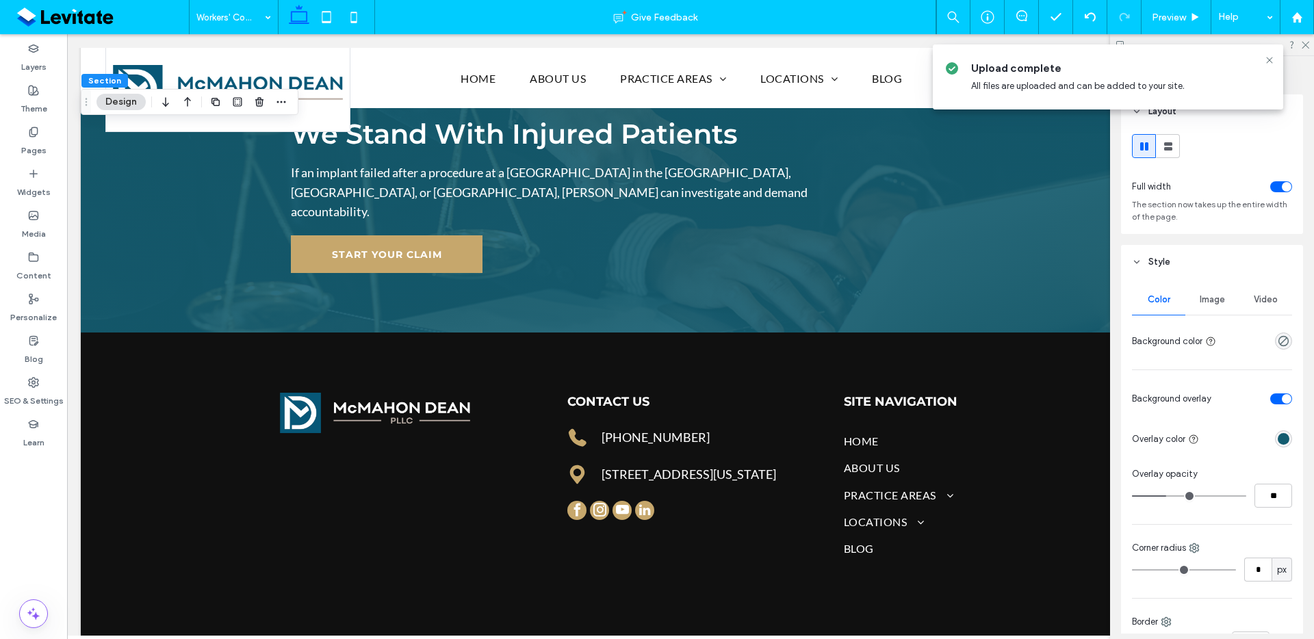
click at [1206, 294] on span "Image" at bounding box center [1212, 299] width 25 height 11
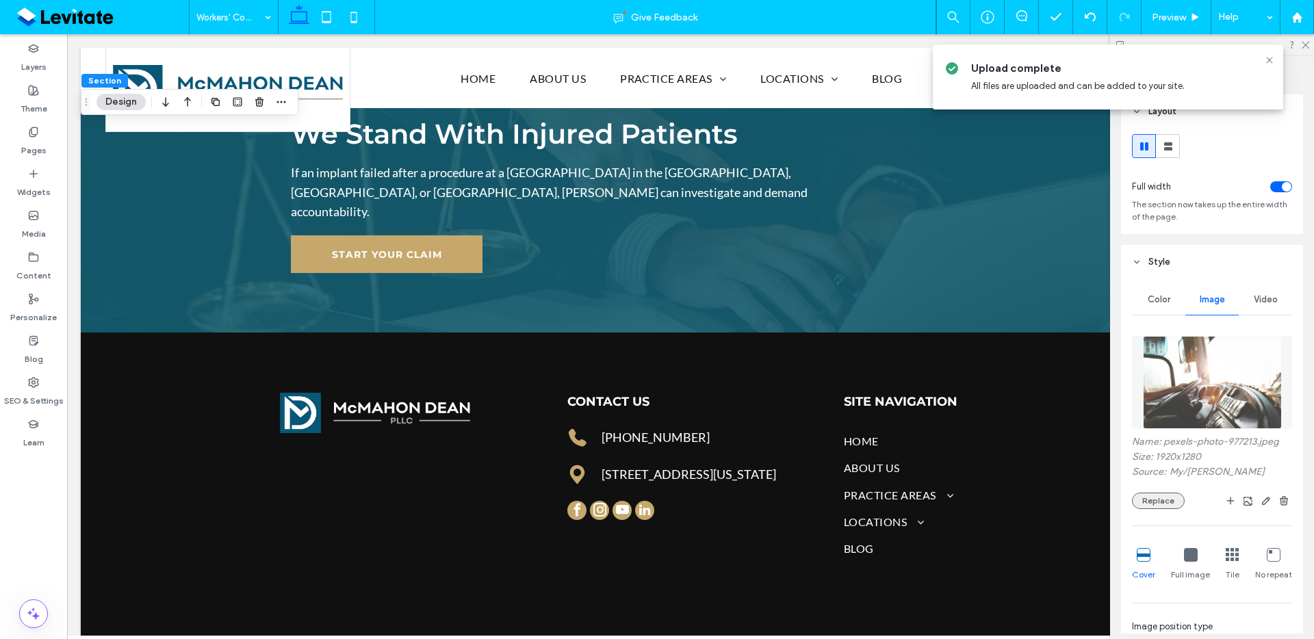
click at [1158, 502] on button "Replace" at bounding box center [1158, 501] width 53 height 16
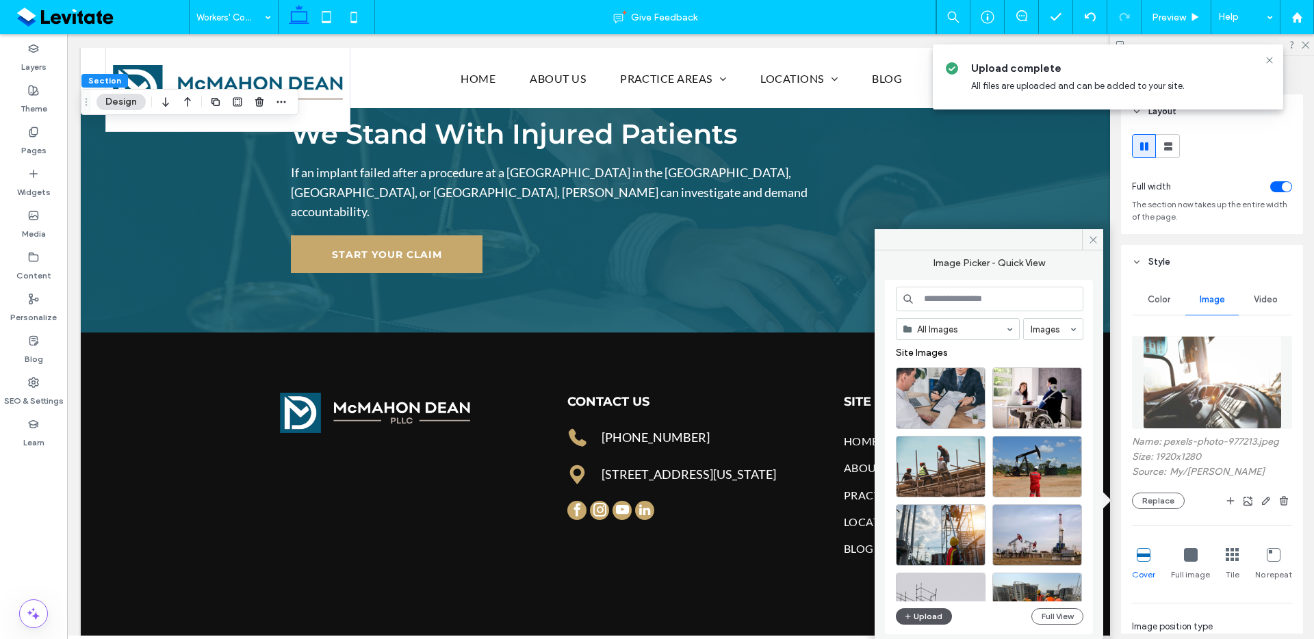
click at [940, 616] on button "Upload" at bounding box center [924, 617] width 56 height 16
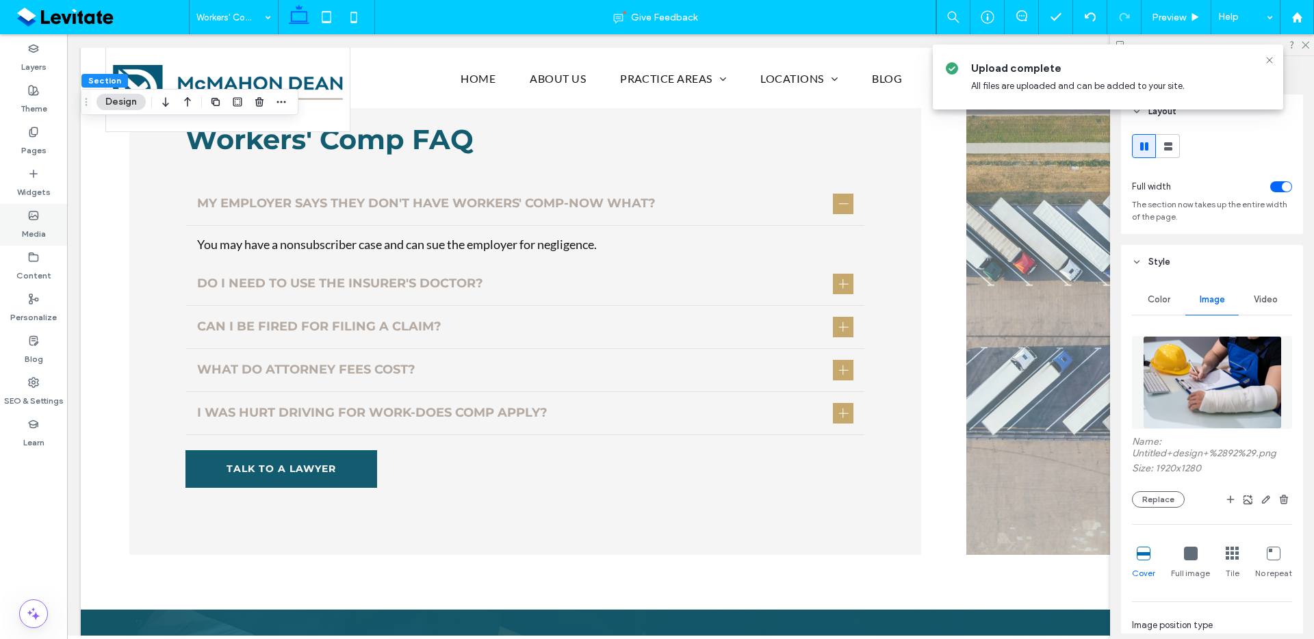
scroll to position [1830, 0]
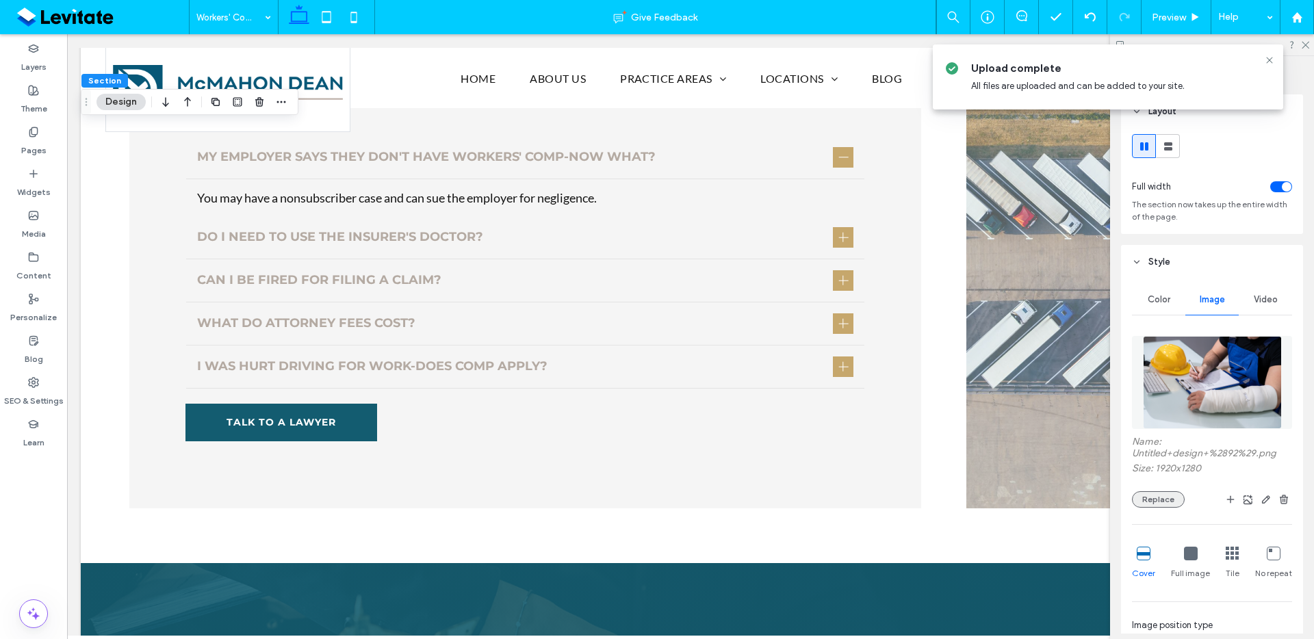
click at [1166, 502] on button "Replace" at bounding box center [1158, 499] width 53 height 16
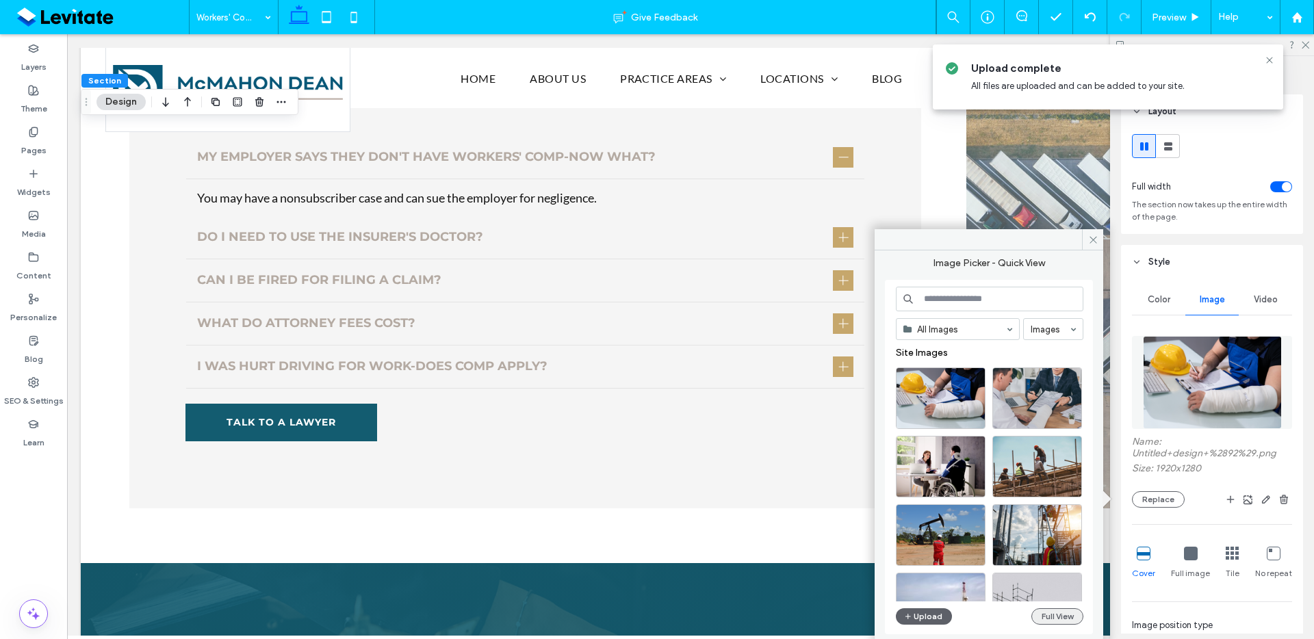
click at [1056, 610] on button "Full View" at bounding box center [1058, 617] width 52 height 16
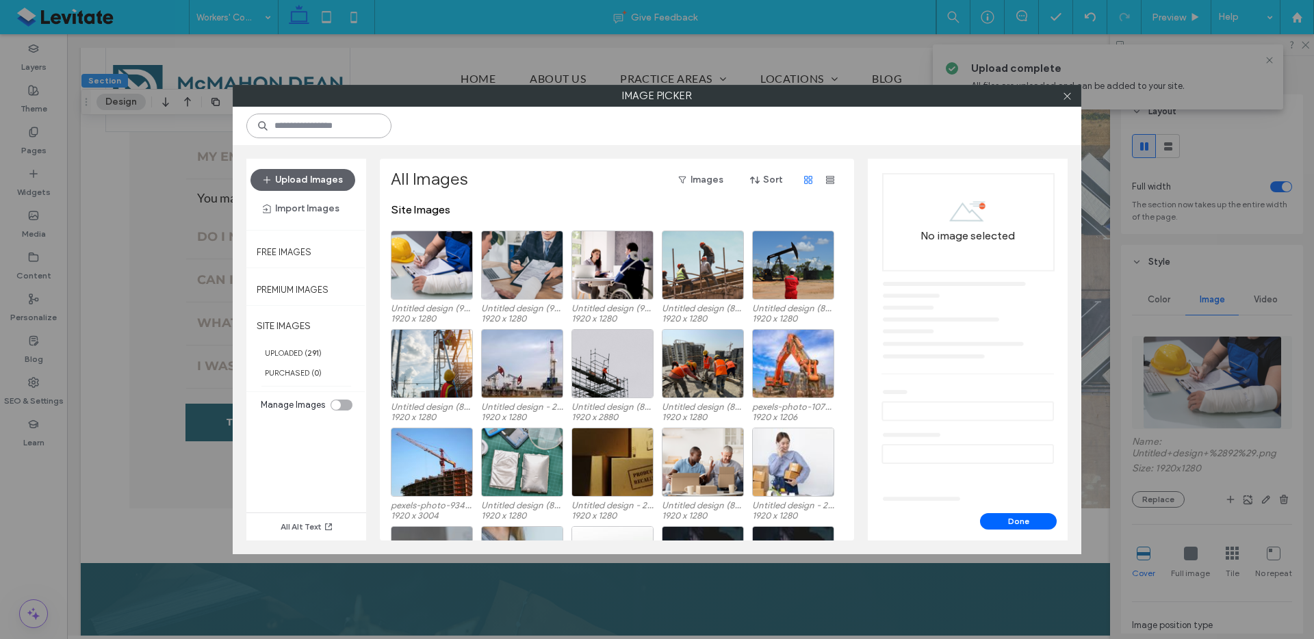
click at [331, 120] on input at bounding box center [318, 126] width 145 height 25
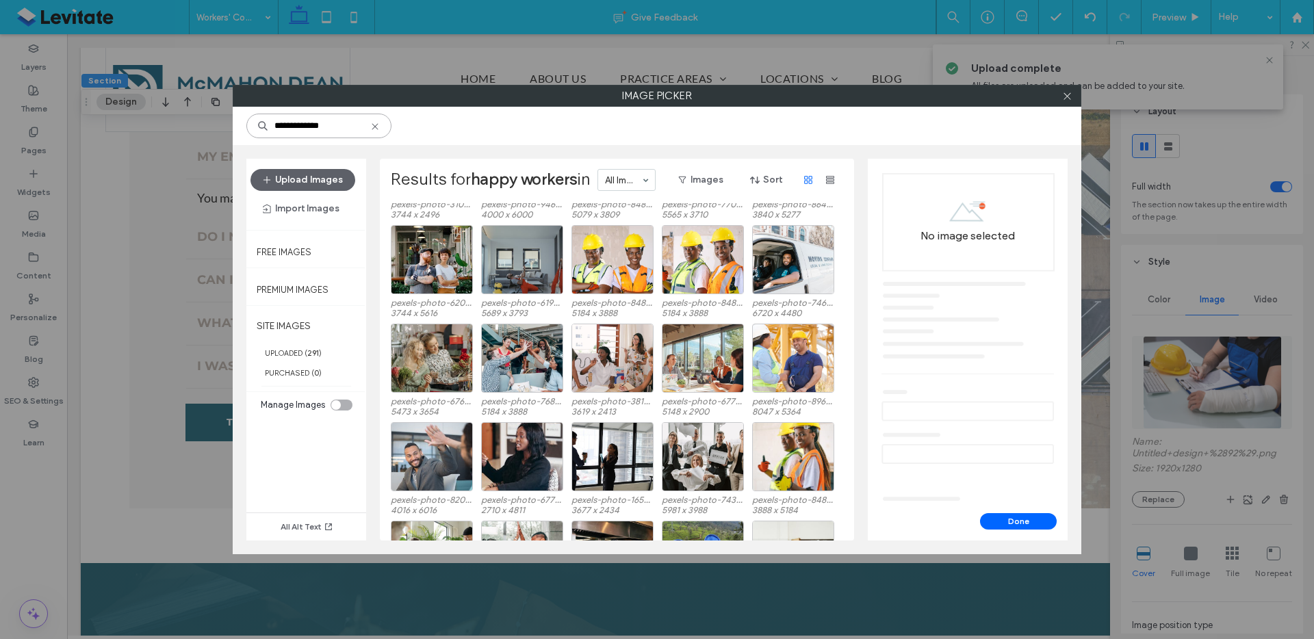
scroll to position [387, 0]
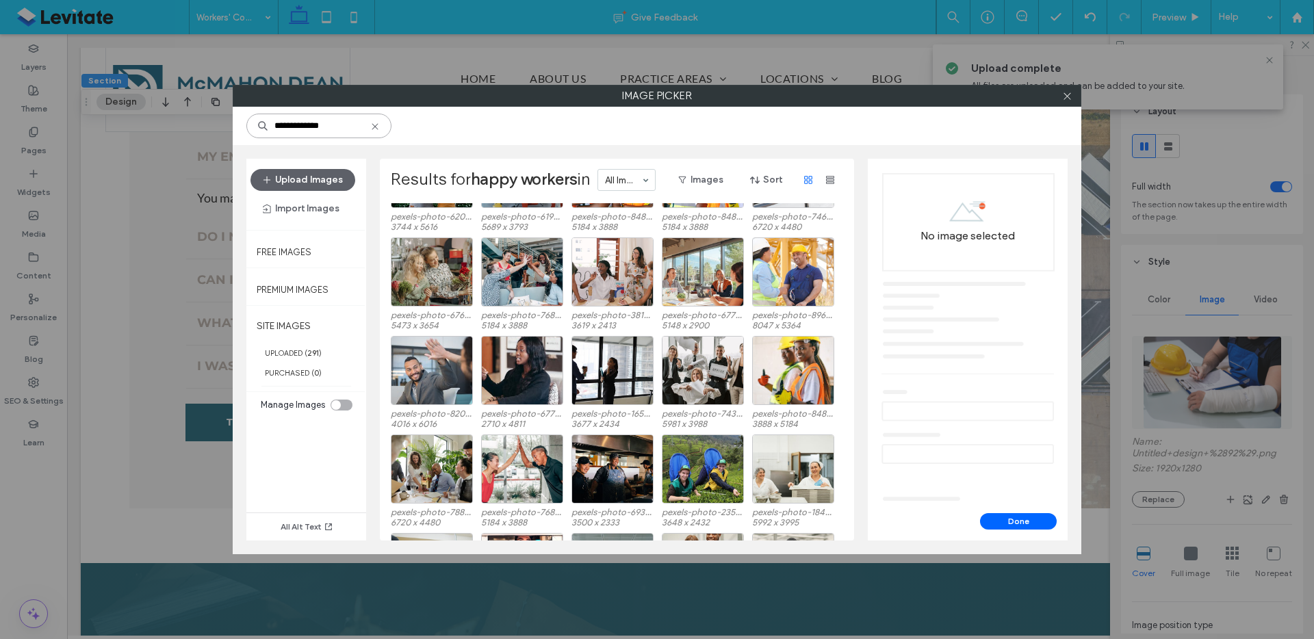
type input "**********"
click at [331, 181] on button "Upload Images" at bounding box center [303, 180] width 105 height 22
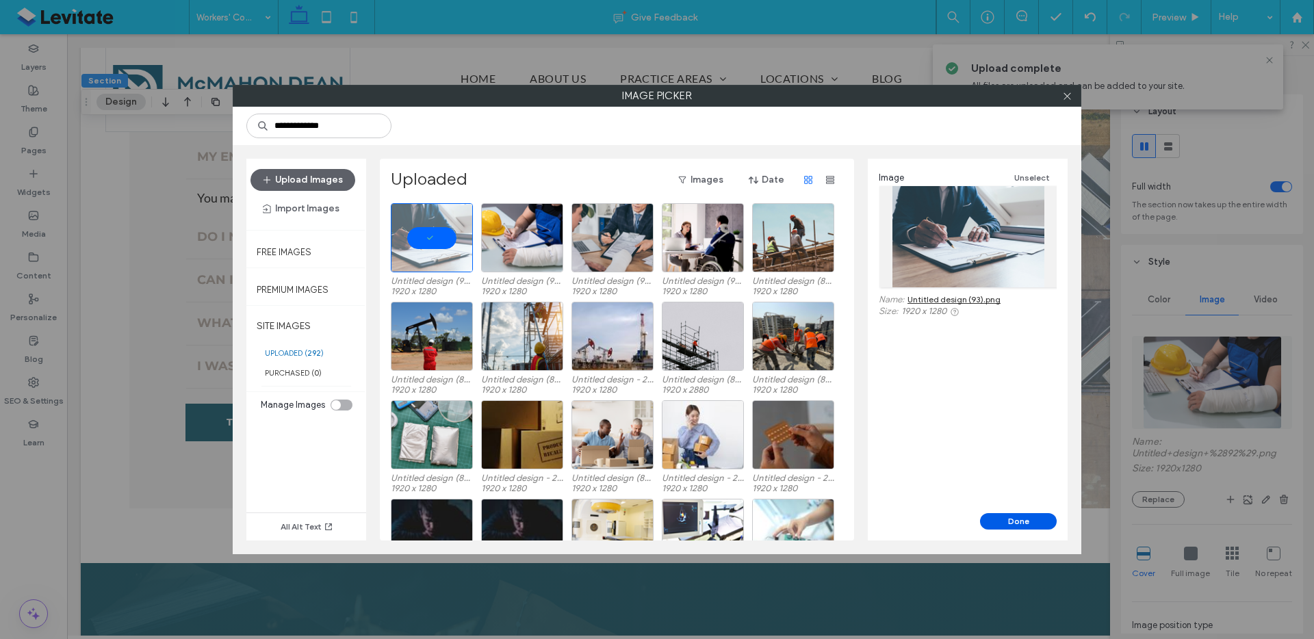
click at [1015, 528] on button "Done" at bounding box center [1018, 521] width 77 height 16
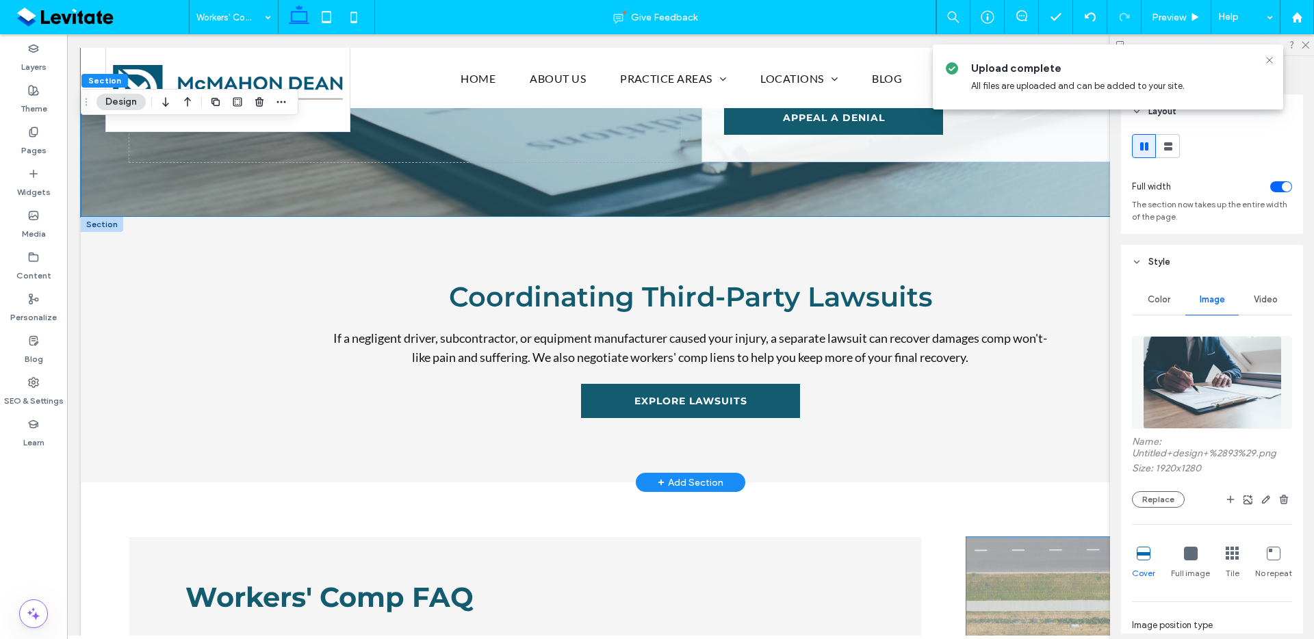
scroll to position [1408, 0]
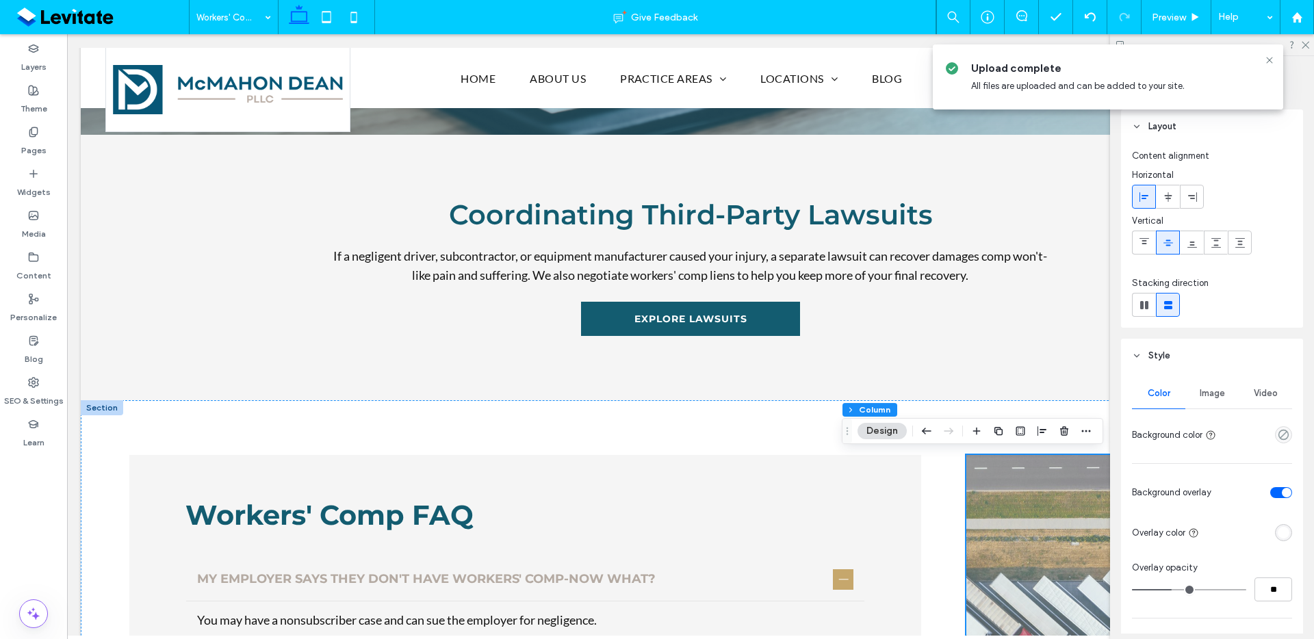
click at [1219, 398] on span "Image" at bounding box center [1212, 393] width 25 height 11
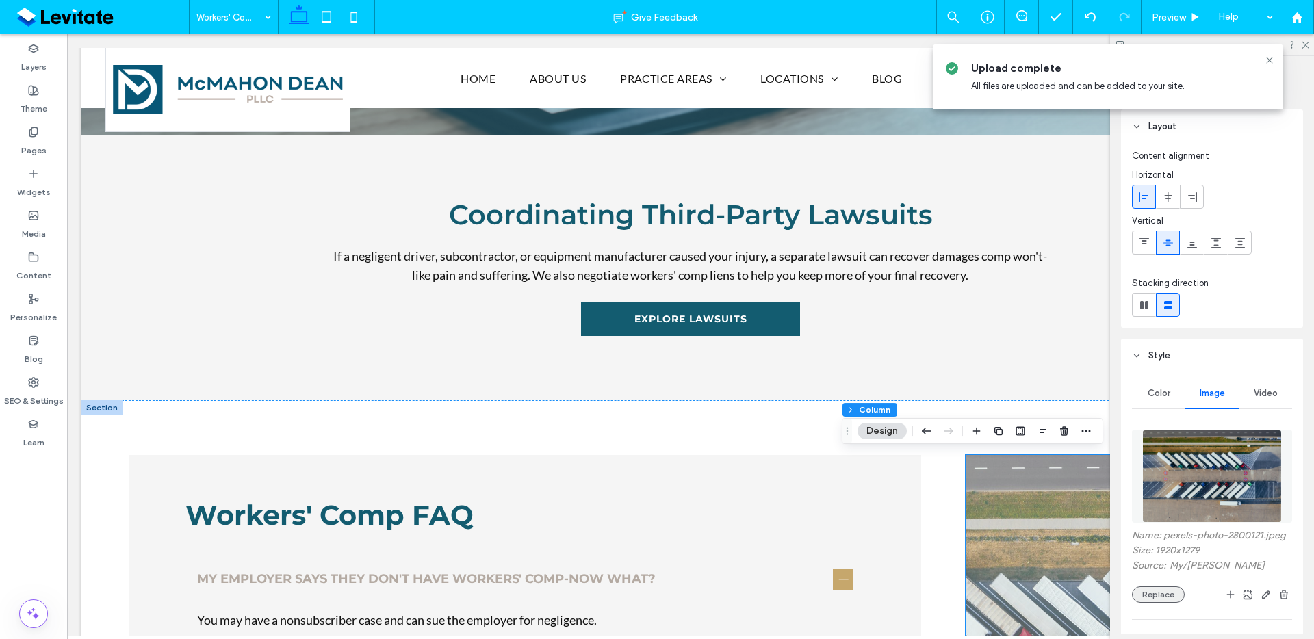
click at [1144, 603] on button "Replace" at bounding box center [1158, 595] width 53 height 16
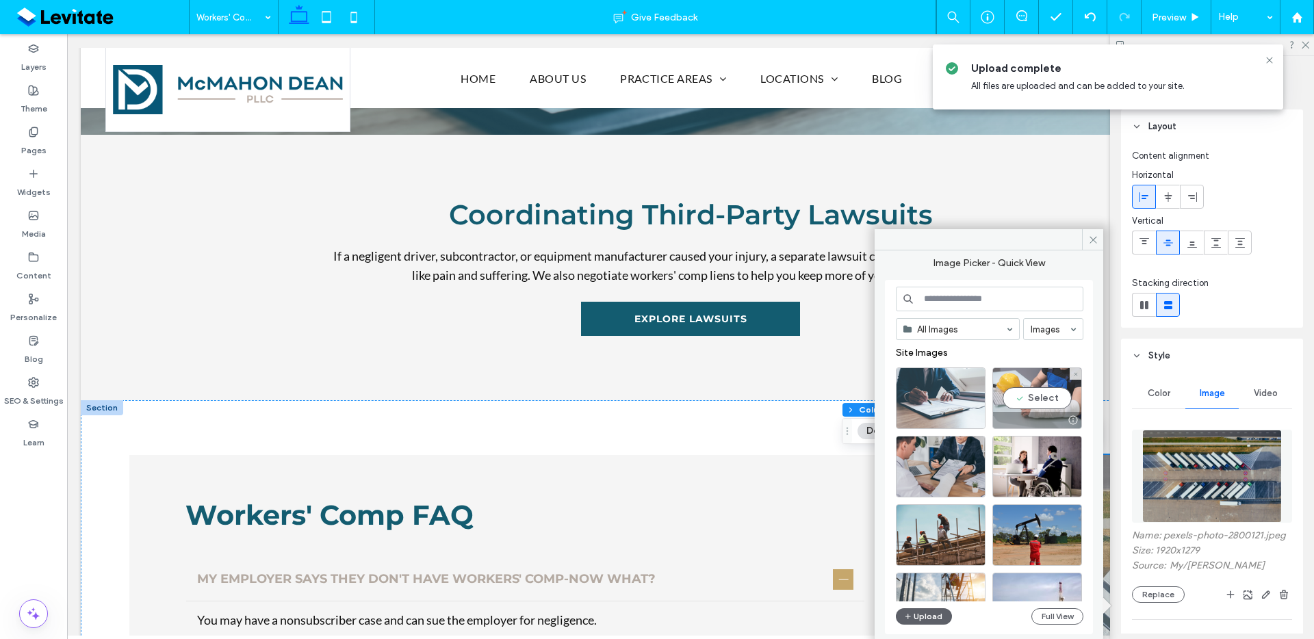
click at [1036, 407] on div "Select" at bounding box center [1038, 399] width 90 height 62
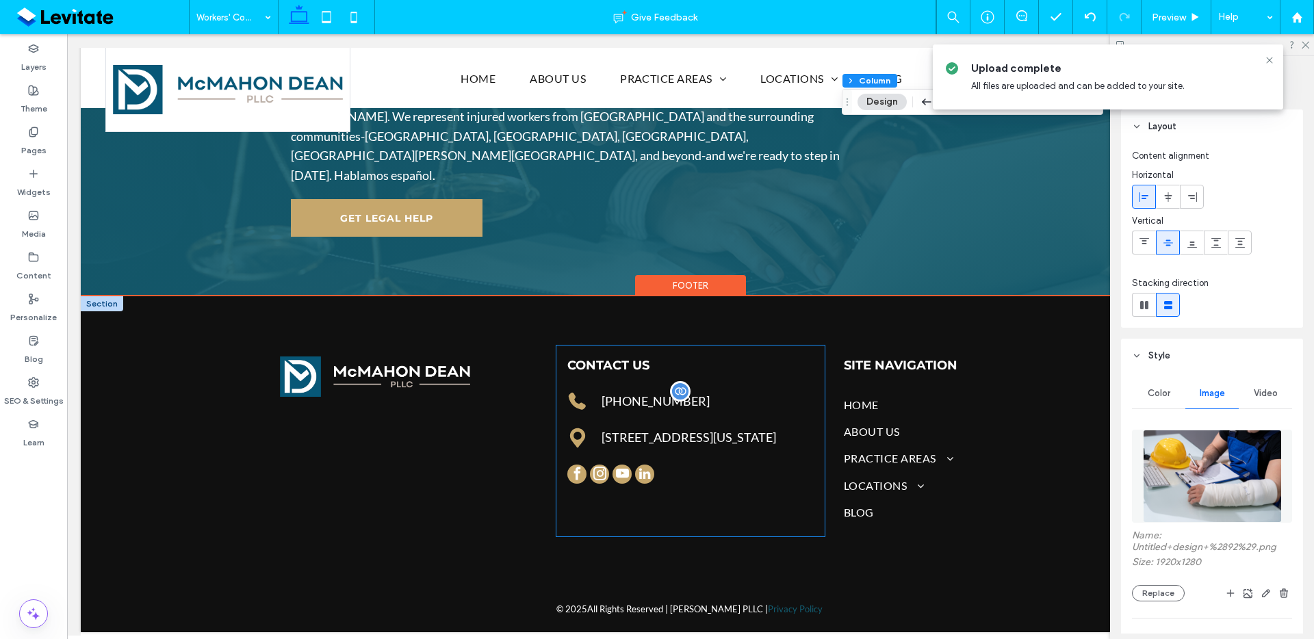
scroll to position [2400, 0]
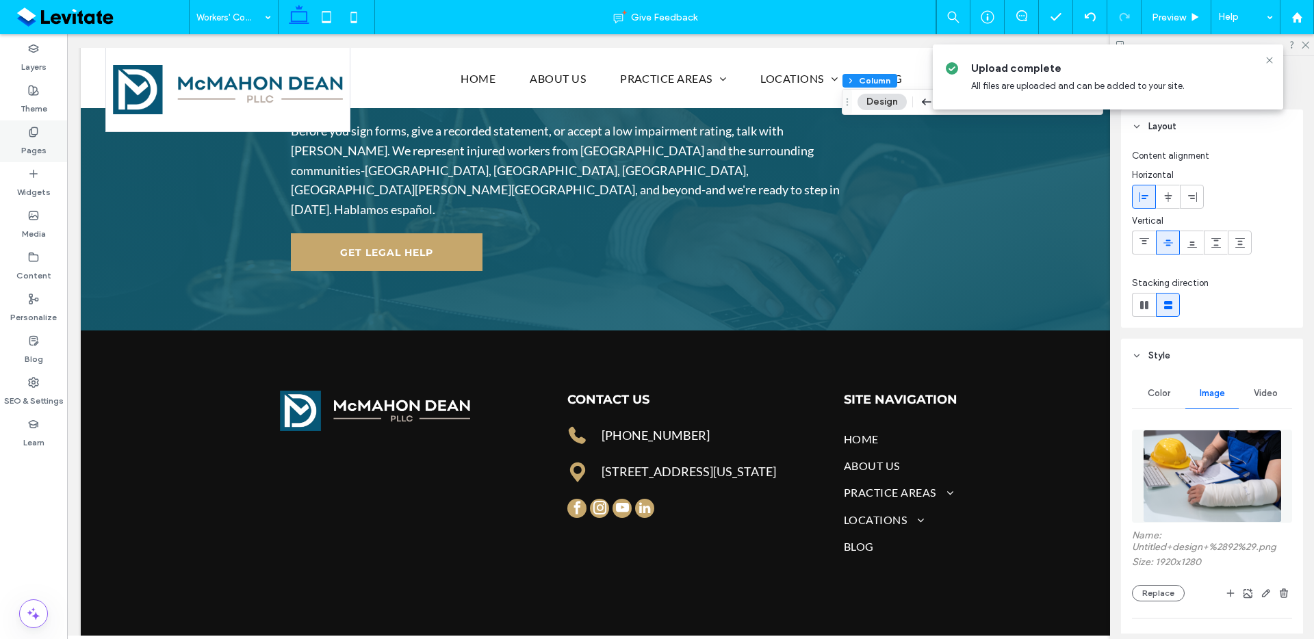
click at [23, 146] on label "Pages" at bounding box center [33, 147] width 25 height 19
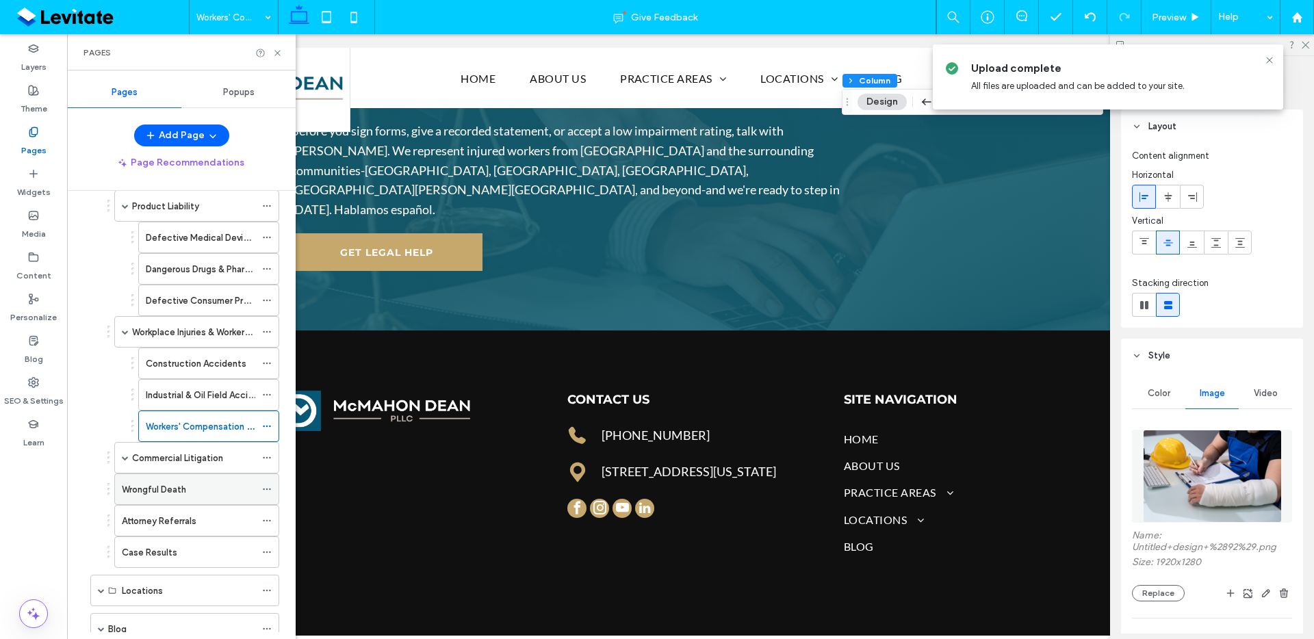
scroll to position [454, 0]
click at [214, 457] on label "Commercial Litigation" at bounding box center [177, 458] width 91 height 24
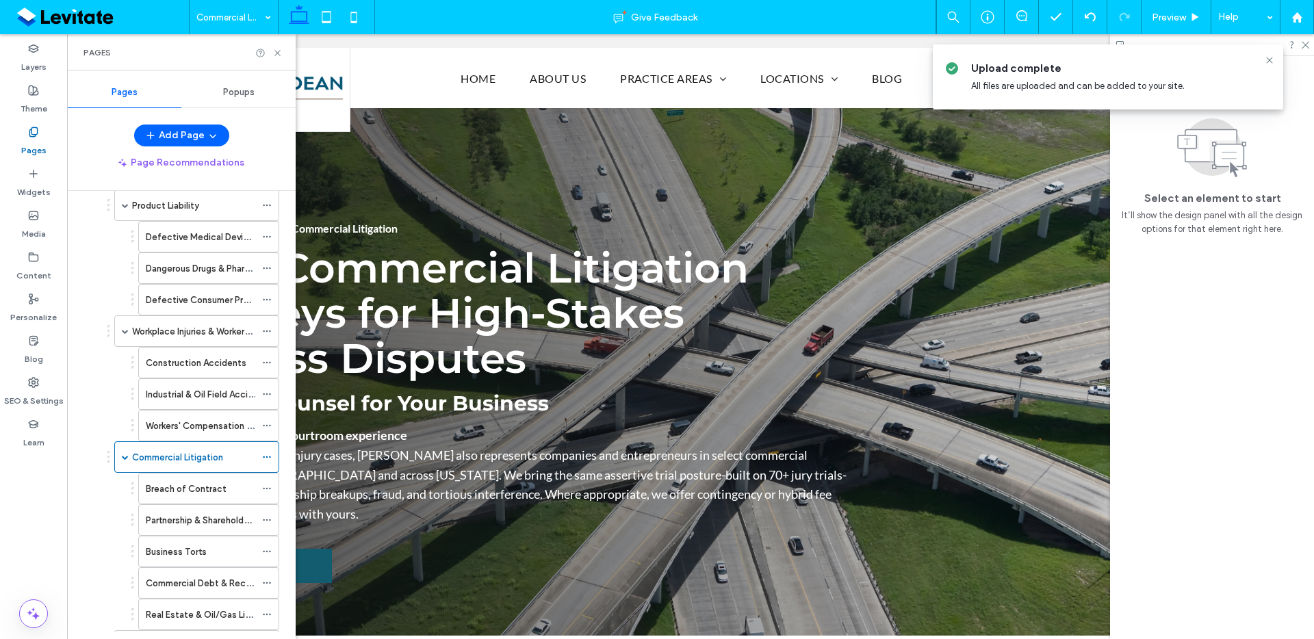
scroll to position [0, 0]
click at [200, 491] on label "Breach of Contract" at bounding box center [186, 489] width 81 height 24
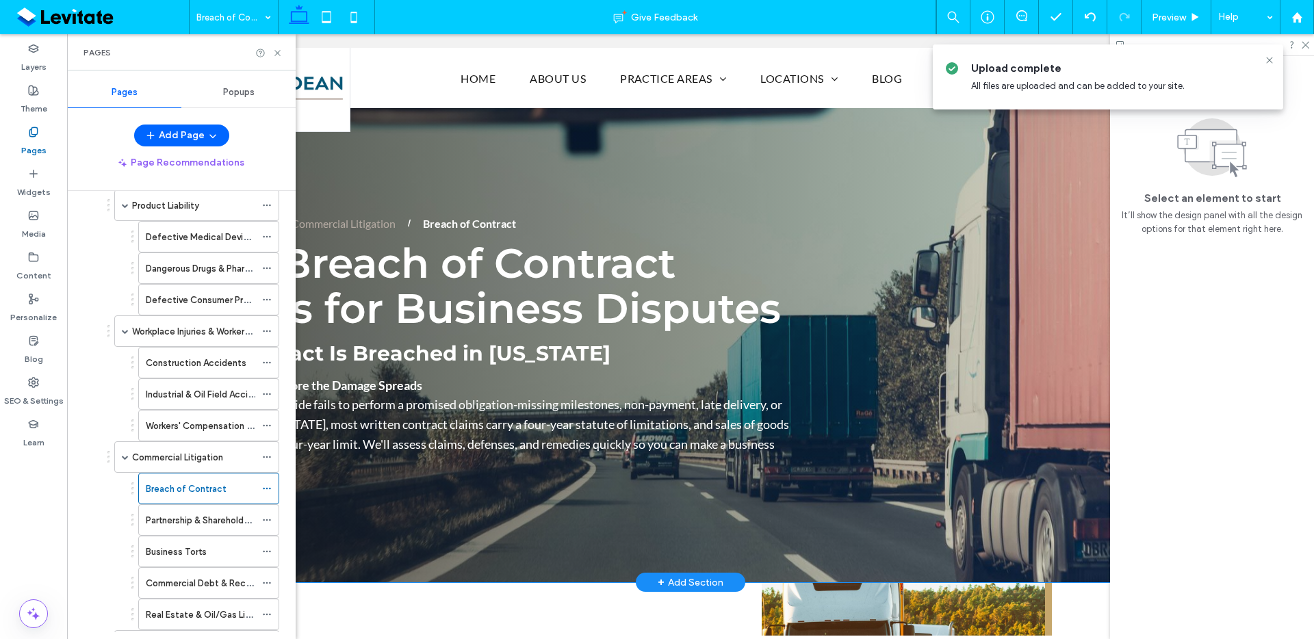
click at [1009, 556] on div "Dallas Breach of Contract Lawyers for Business Disputes Home Practice Areas Com…" at bounding box center [691, 345] width 1220 height 474
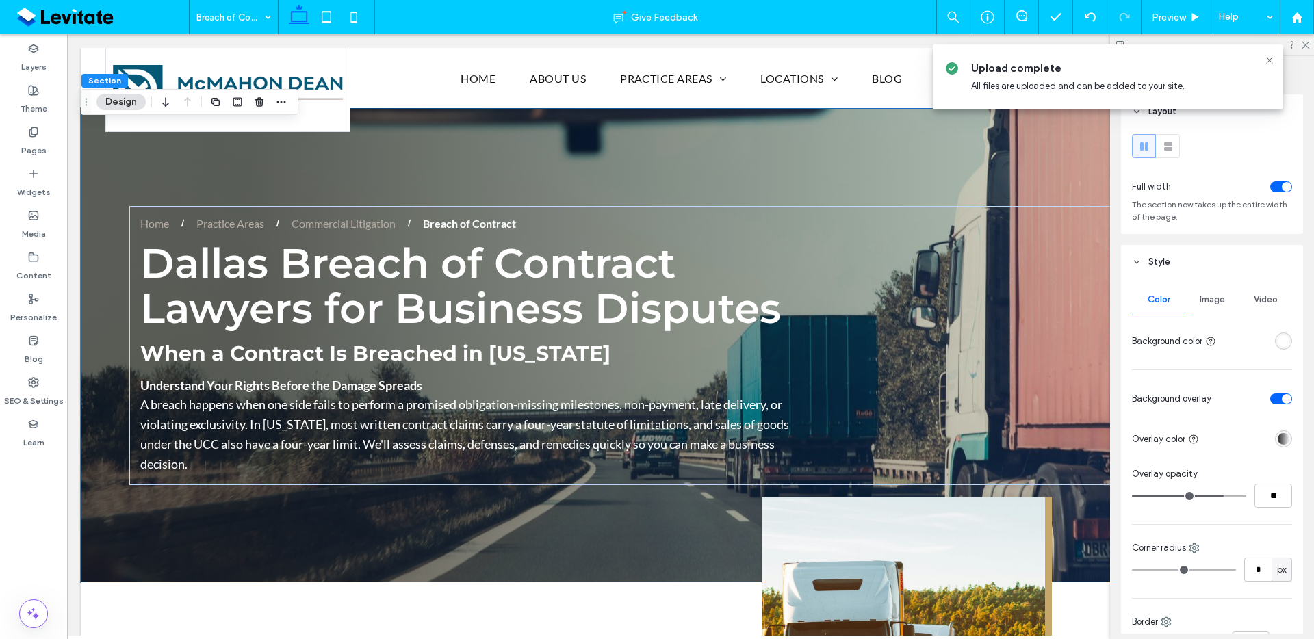
click at [1214, 296] on span "Image" at bounding box center [1212, 299] width 25 height 11
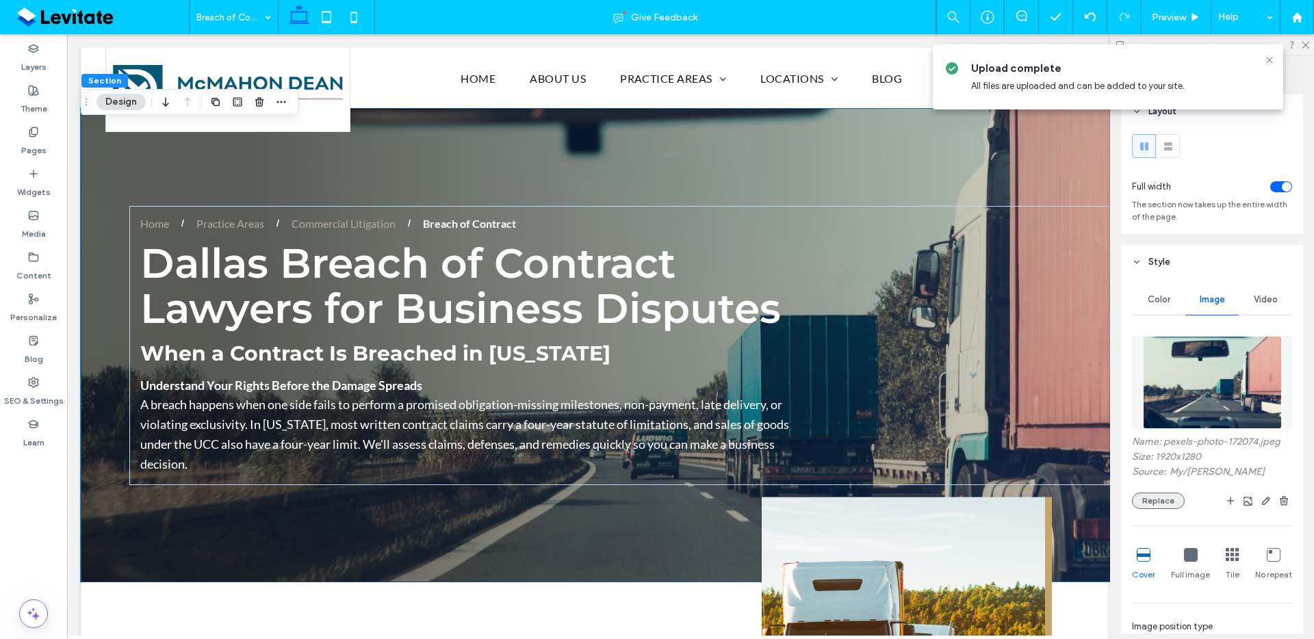
click at [1164, 502] on button "Replace" at bounding box center [1158, 501] width 53 height 16
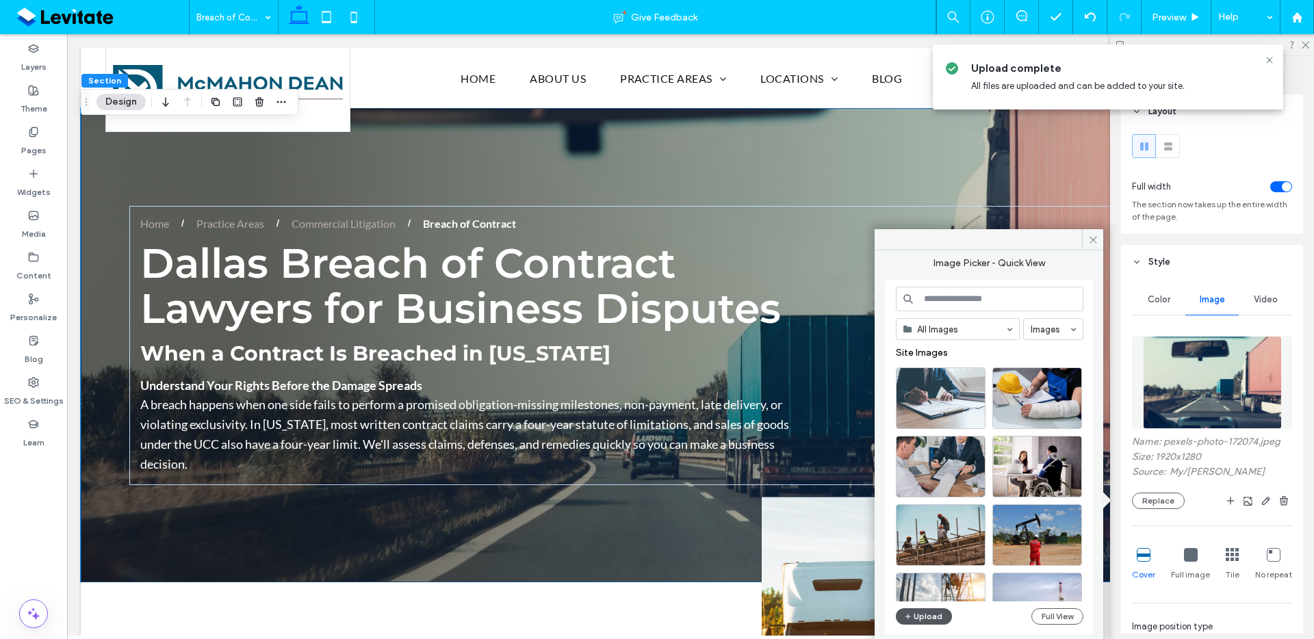
click at [933, 617] on button "Upload" at bounding box center [924, 617] width 56 height 16
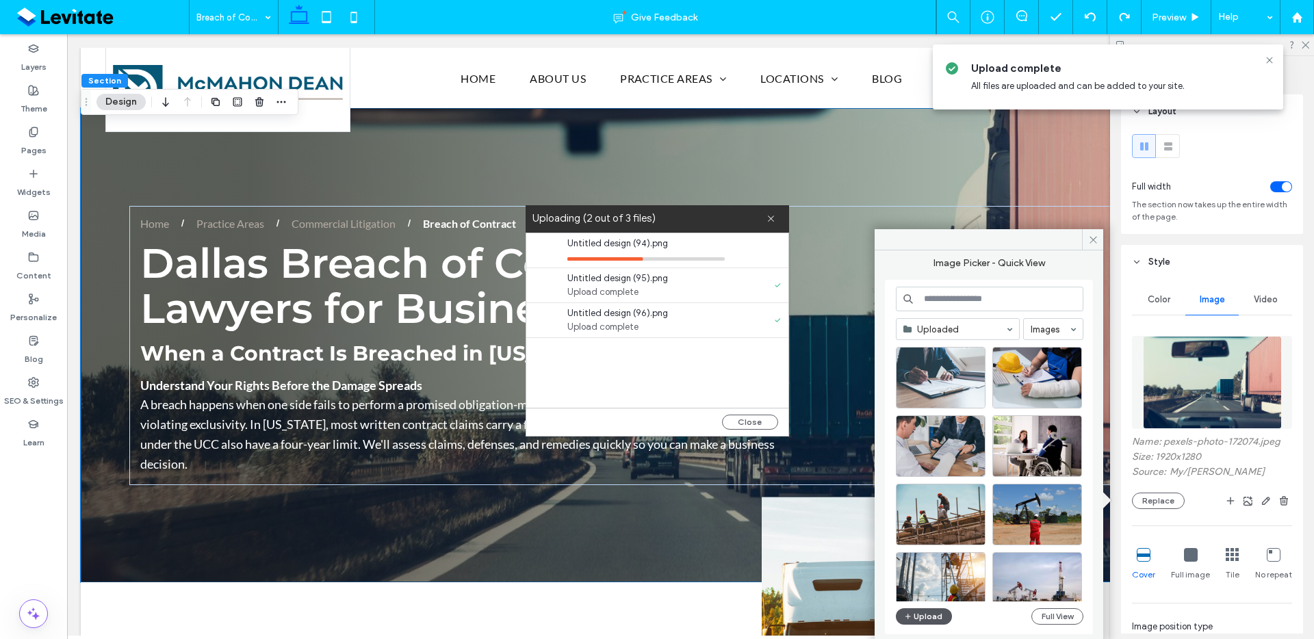
click at [940, 618] on button "Upload" at bounding box center [924, 617] width 56 height 16
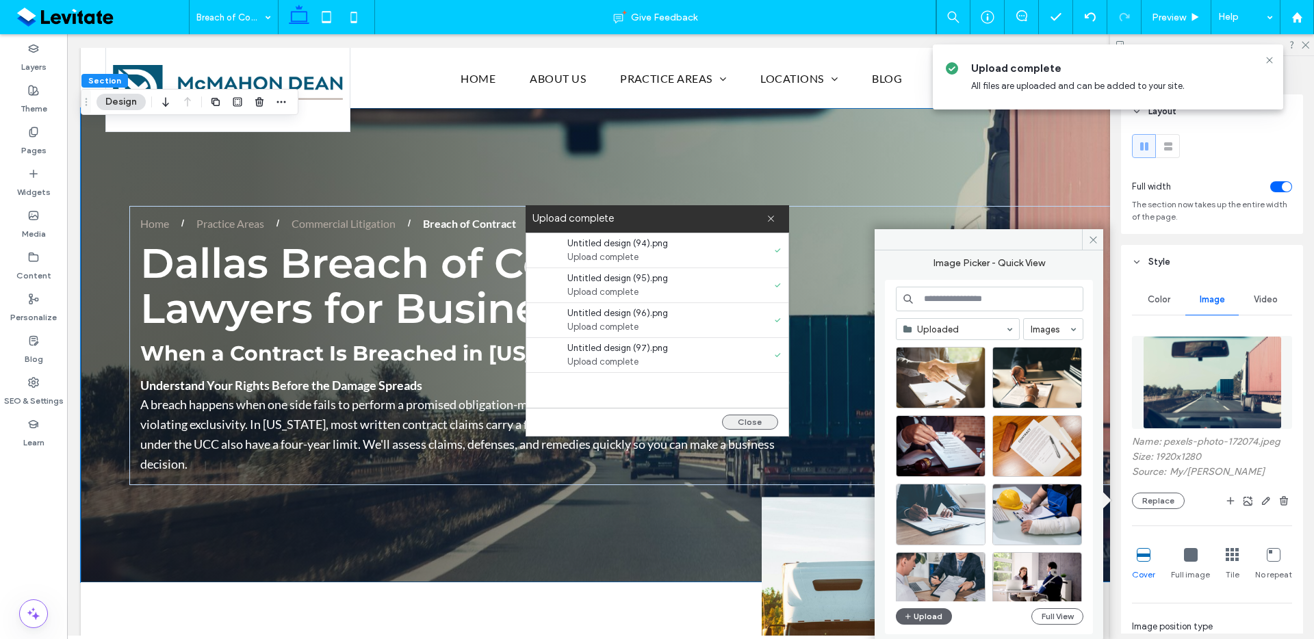
click at [760, 424] on button "Close" at bounding box center [750, 422] width 56 height 15
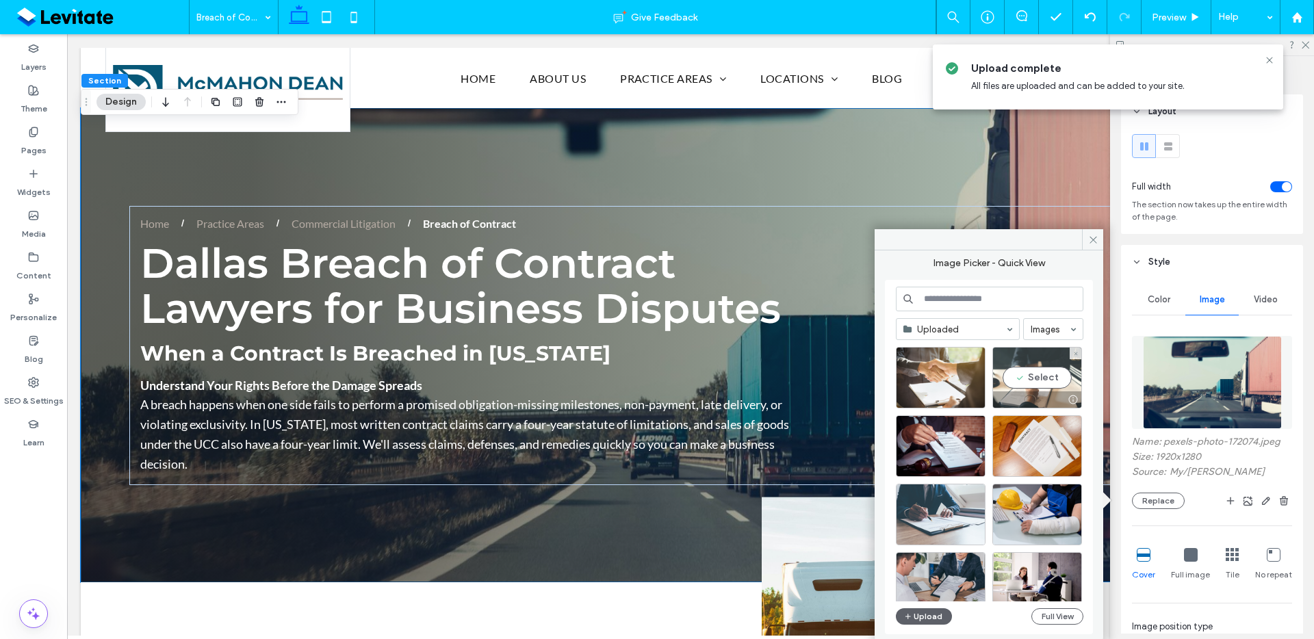
drag, startPoint x: 1036, startPoint y: 395, endPoint x: 963, endPoint y: 371, distance: 77.1
click at [1036, 395] on div at bounding box center [1037, 400] width 88 height 16
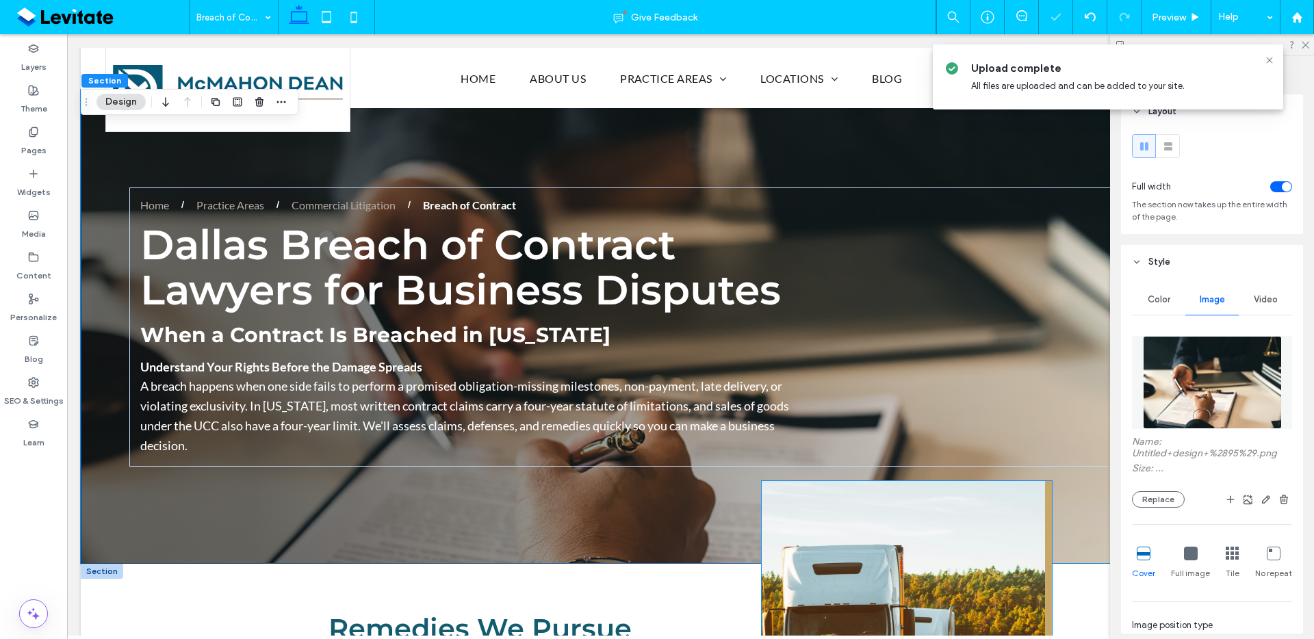
scroll to position [28, 0]
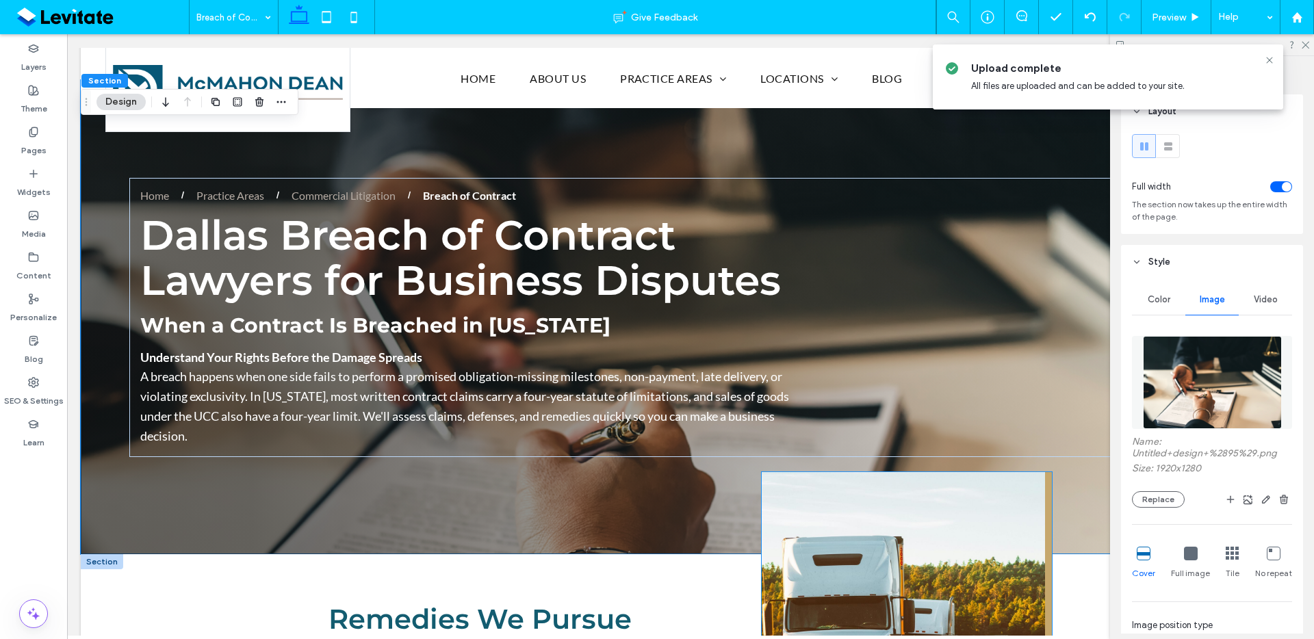
click at [904, 515] on img at bounding box center [907, 629] width 290 height 315
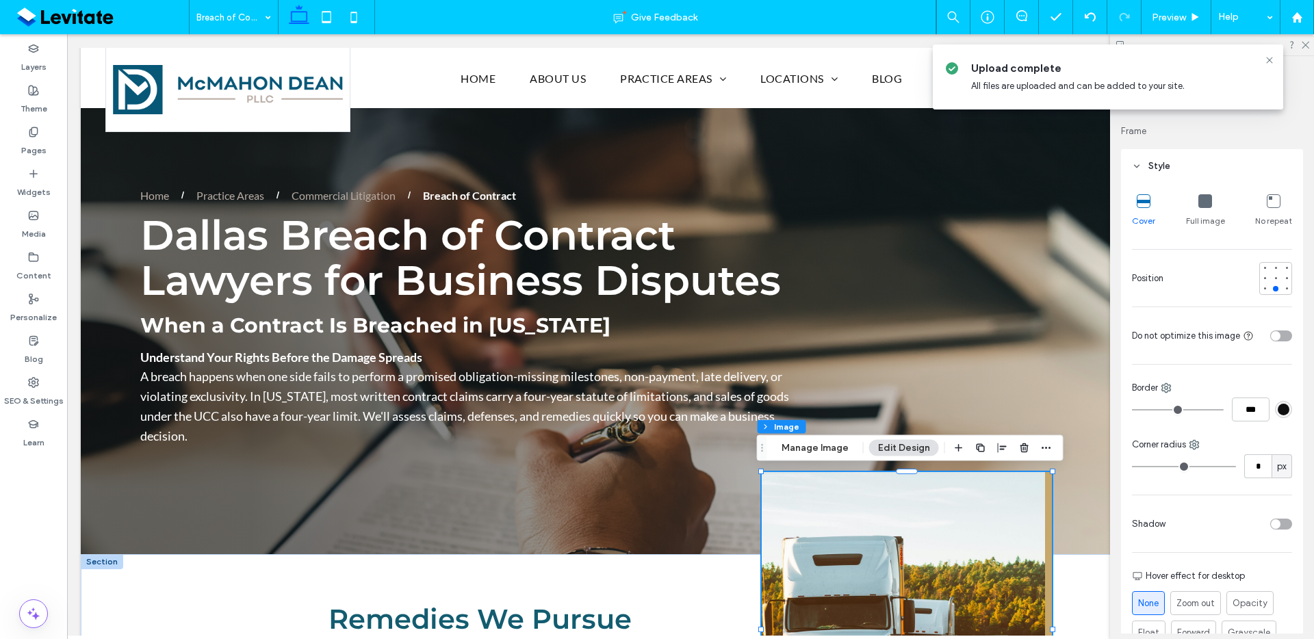
scroll to position [476, 0]
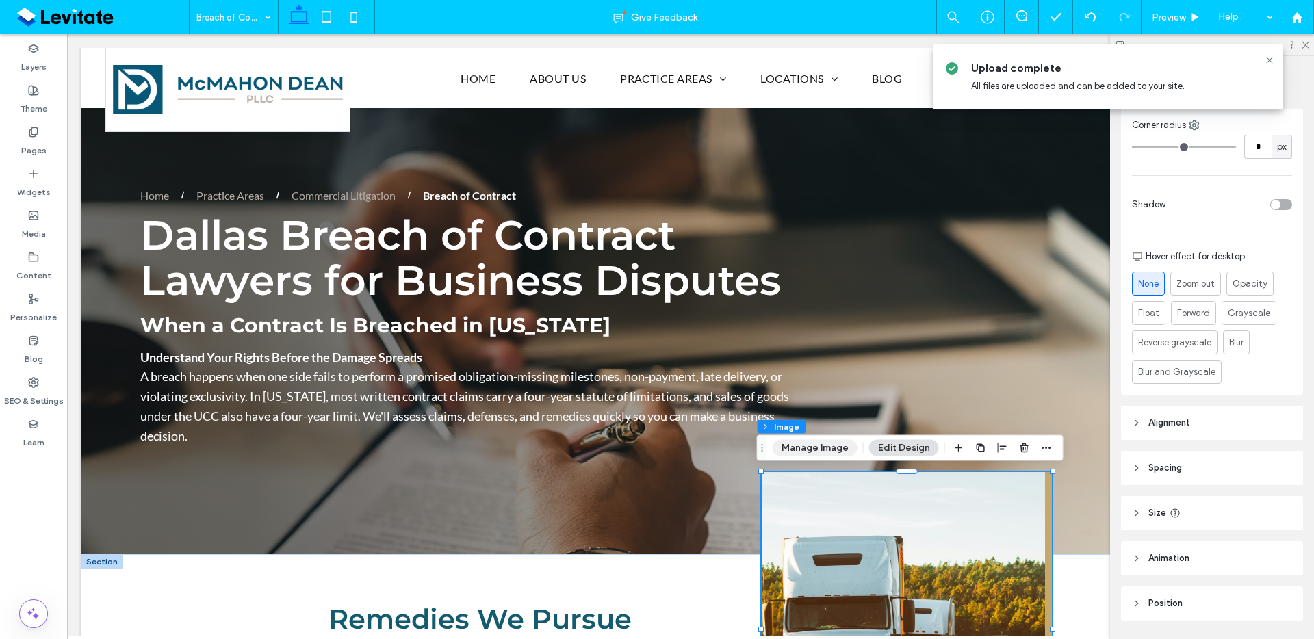
click at [832, 444] on button "Manage Image" at bounding box center [815, 448] width 85 height 16
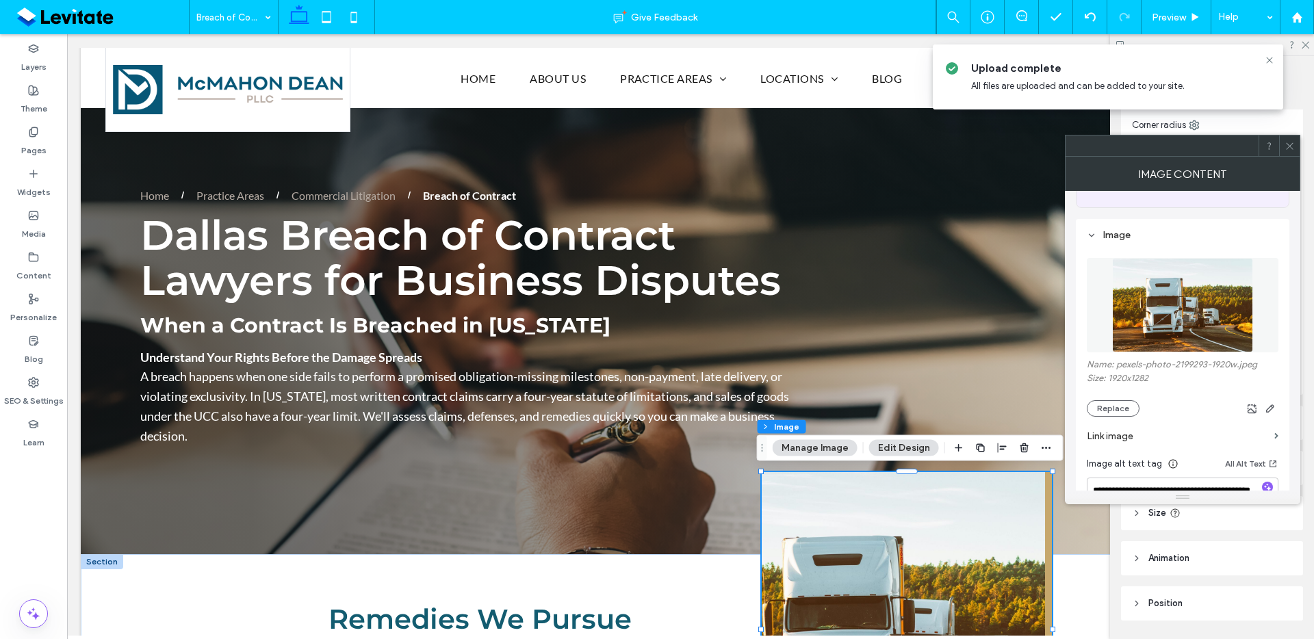
scroll to position [103, 0]
click at [1119, 412] on button "Replace" at bounding box center [1113, 408] width 53 height 16
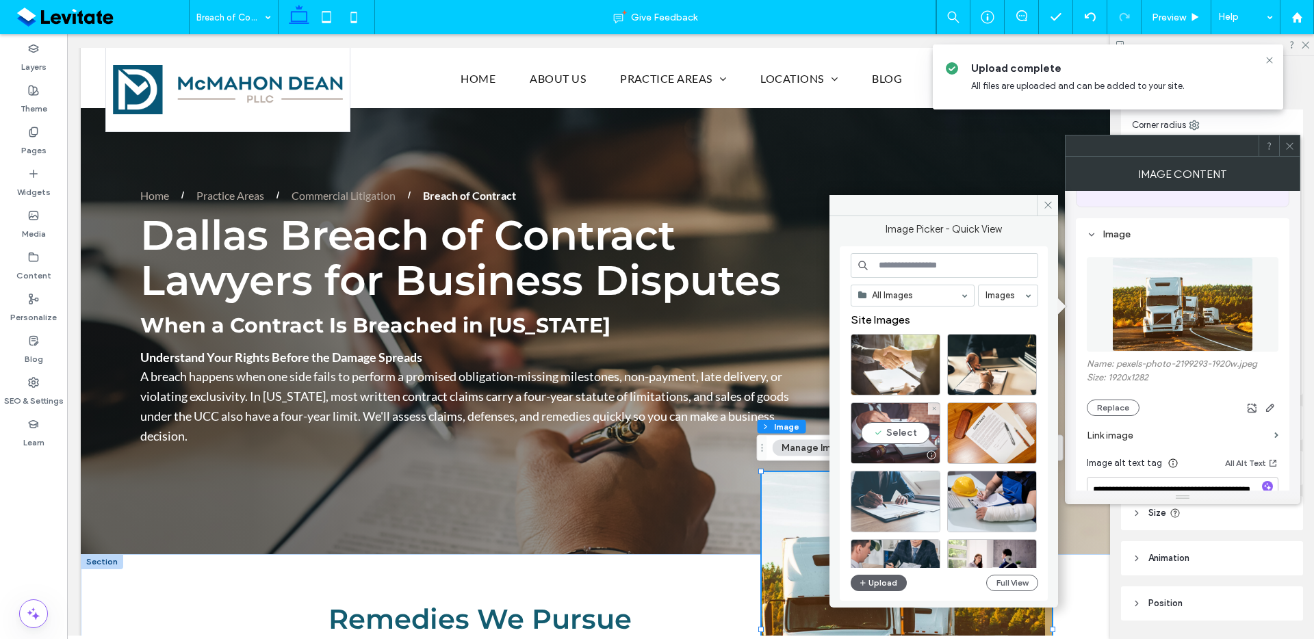
click at [918, 444] on div "Select" at bounding box center [896, 433] width 90 height 62
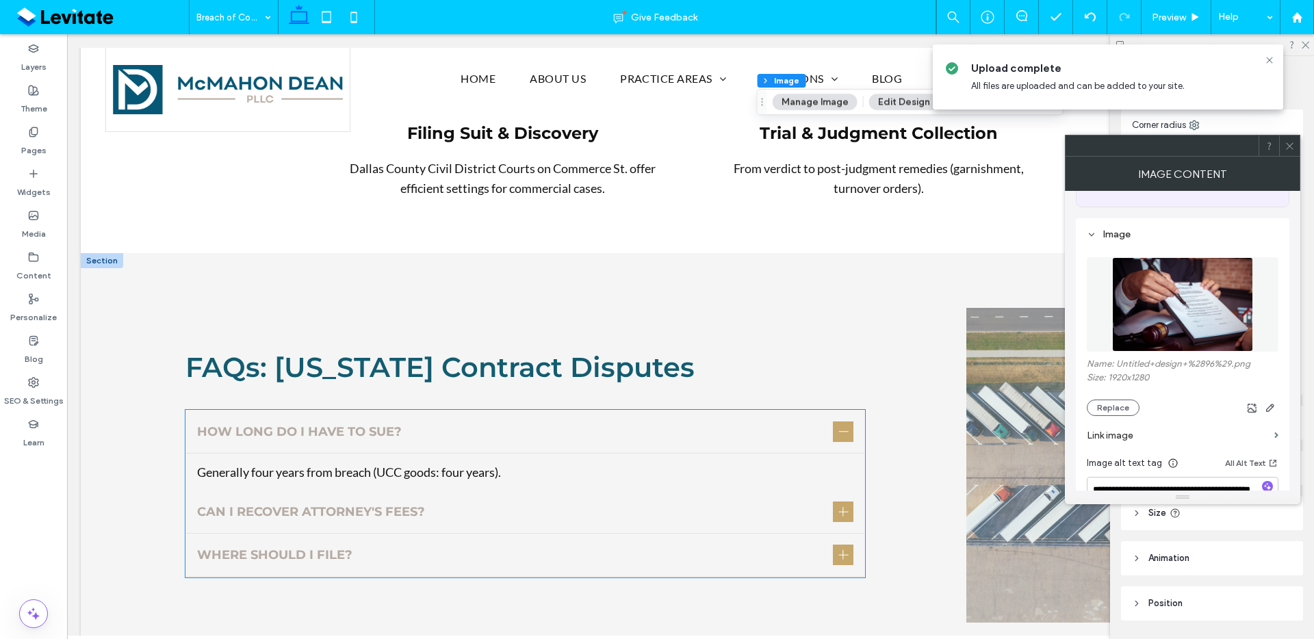
scroll to position [1549, 0]
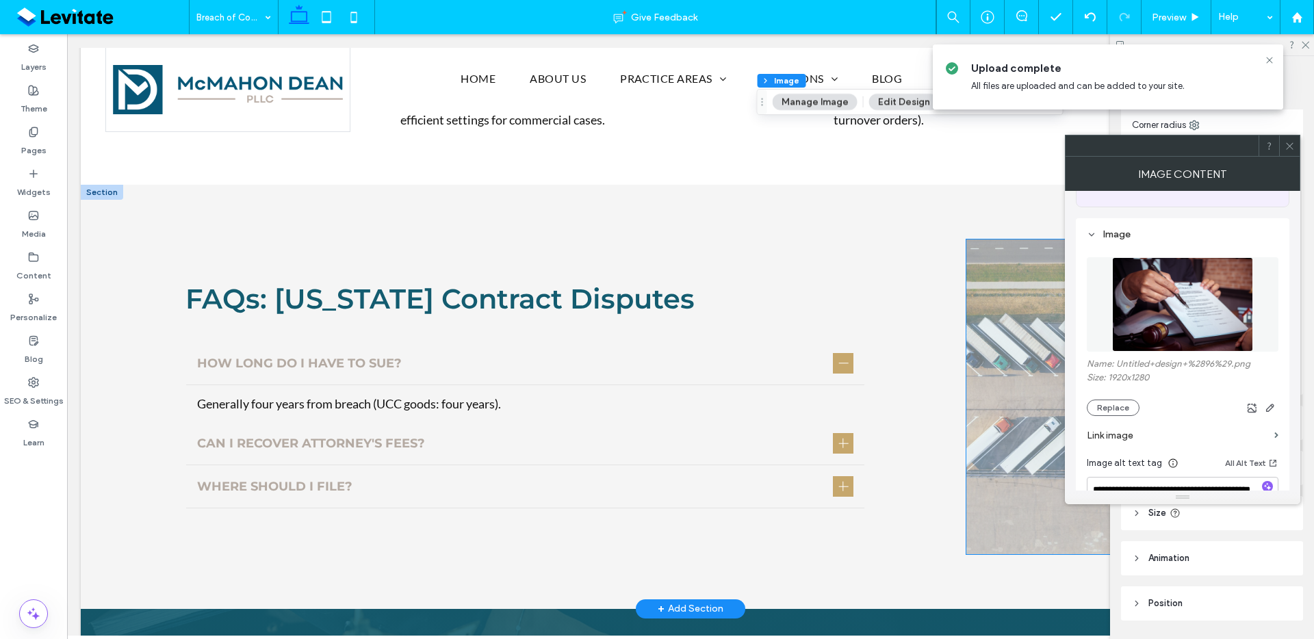
click at [1006, 457] on span at bounding box center [1108, 397] width 284 height 315
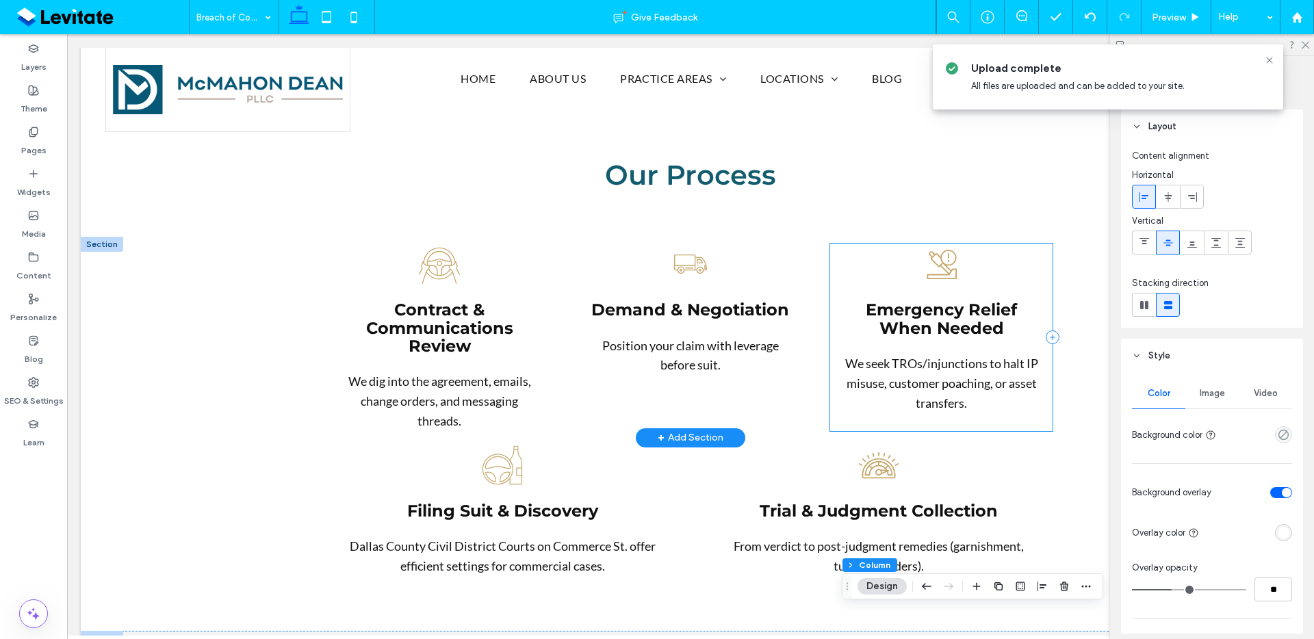
scroll to position [1491, 0]
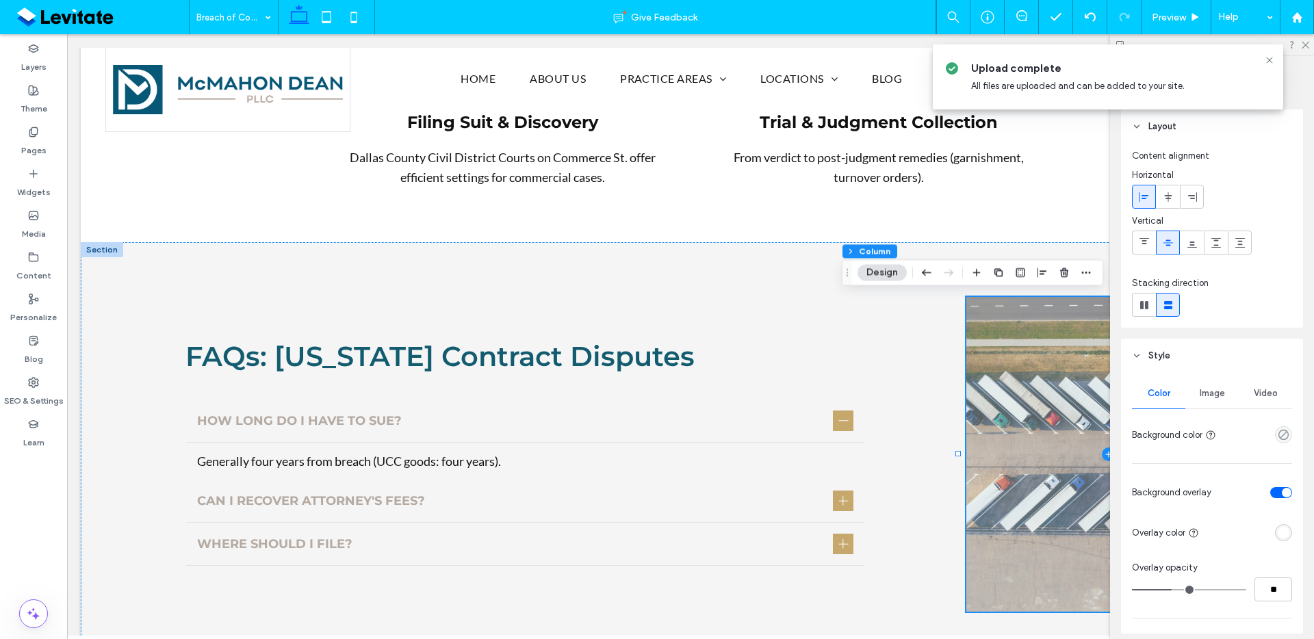
click at [1226, 400] on div "Image" at bounding box center [1212, 394] width 53 height 30
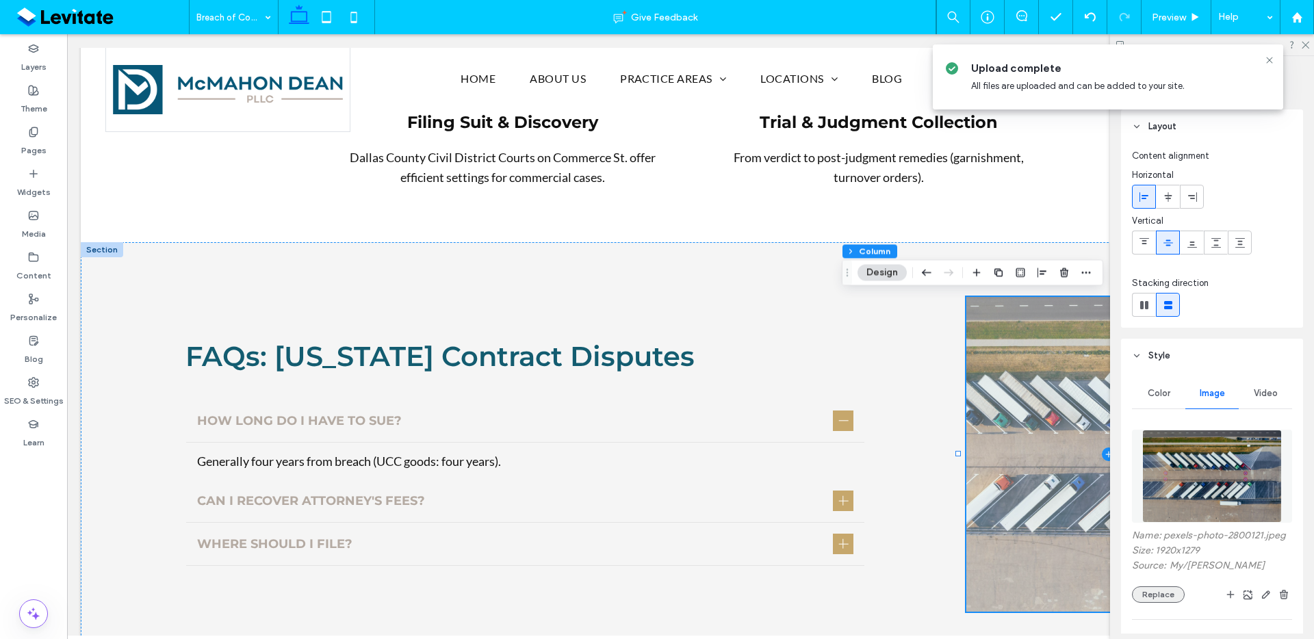
click at [1168, 601] on button "Replace" at bounding box center [1158, 595] width 53 height 16
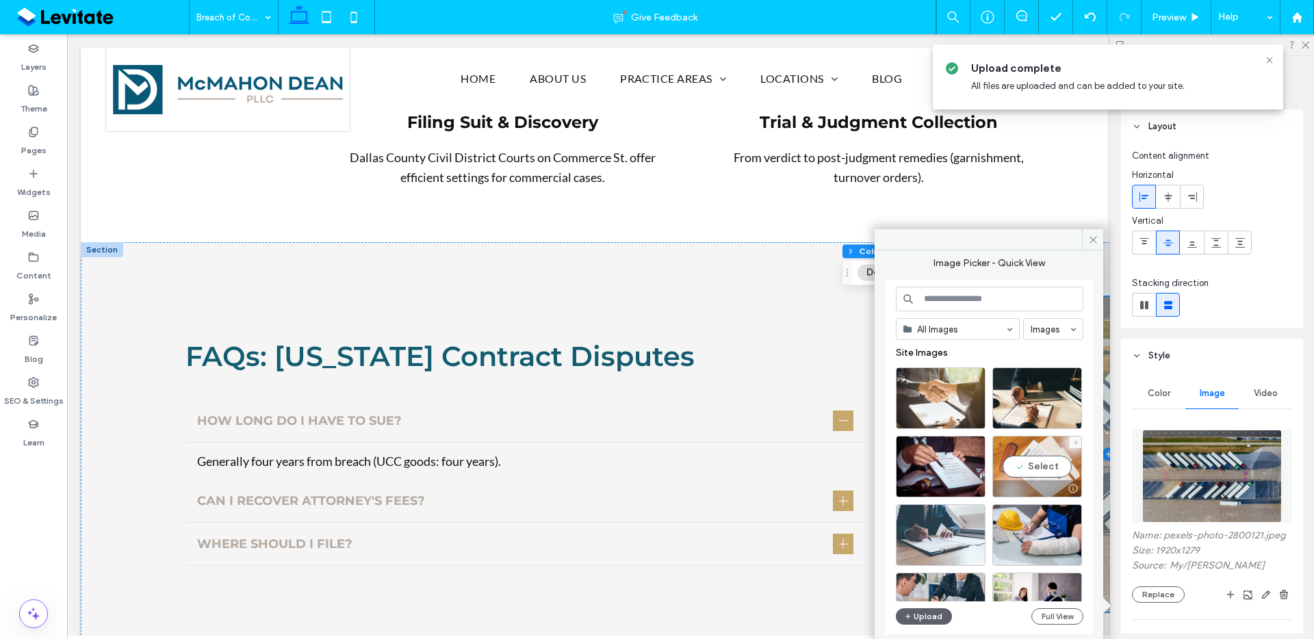
click at [1042, 470] on div "Select" at bounding box center [1038, 467] width 90 height 62
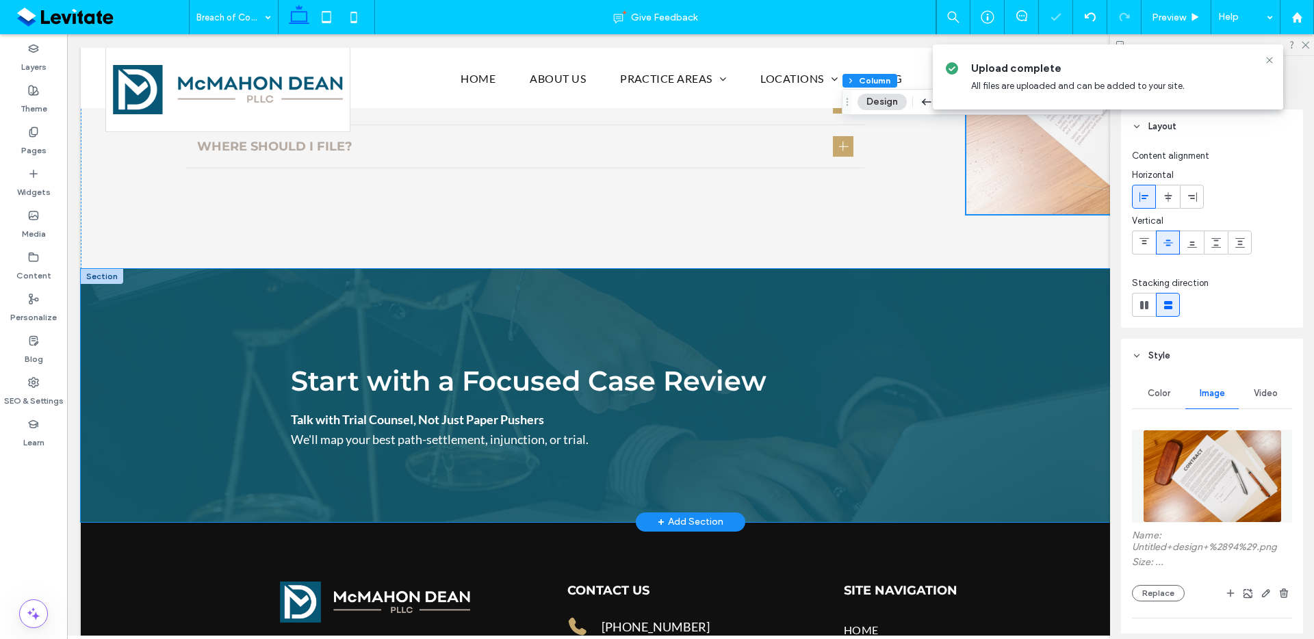
scroll to position [1898, 0]
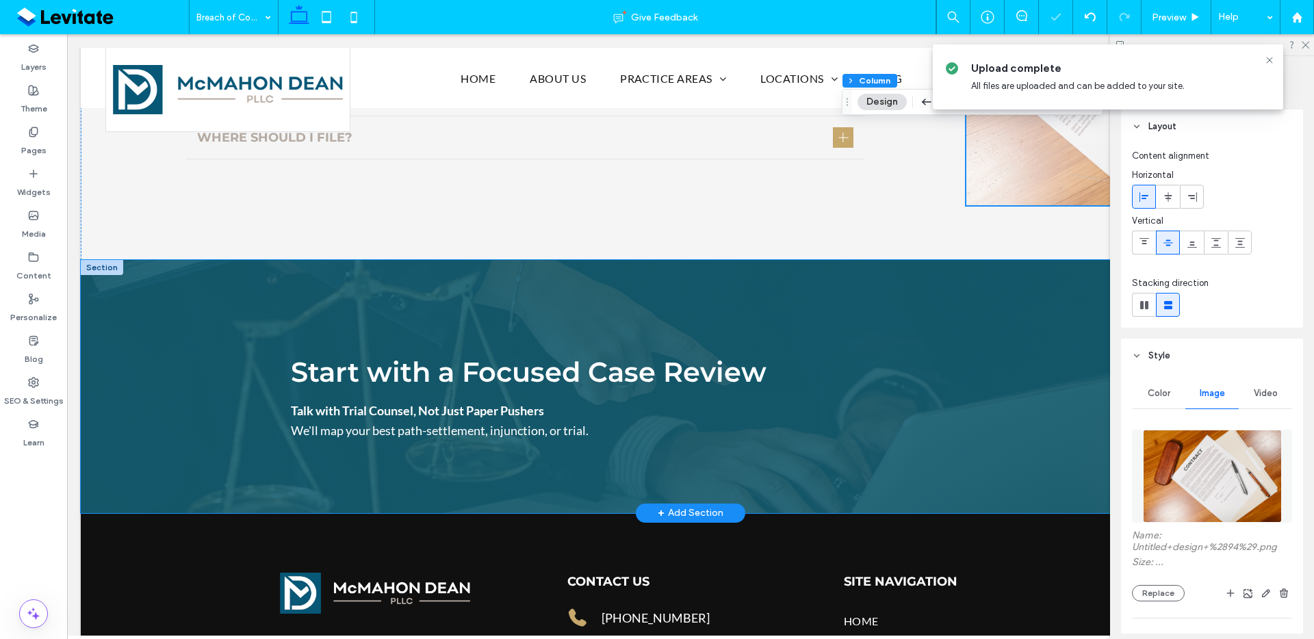
click at [1012, 287] on div "Start with a Focused Case Review Talk with Trial Counsel, Not Just Paper Pusher…" at bounding box center [690, 386] width 821 height 253
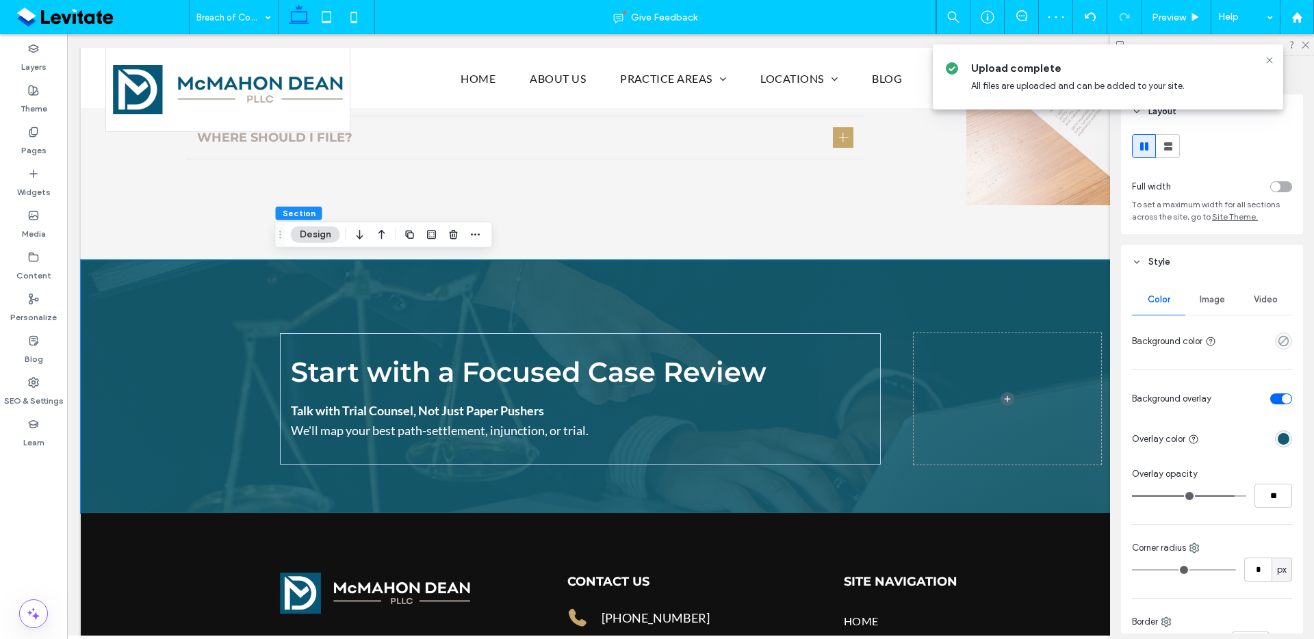
click at [1231, 292] on div "Image" at bounding box center [1212, 300] width 53 height 30
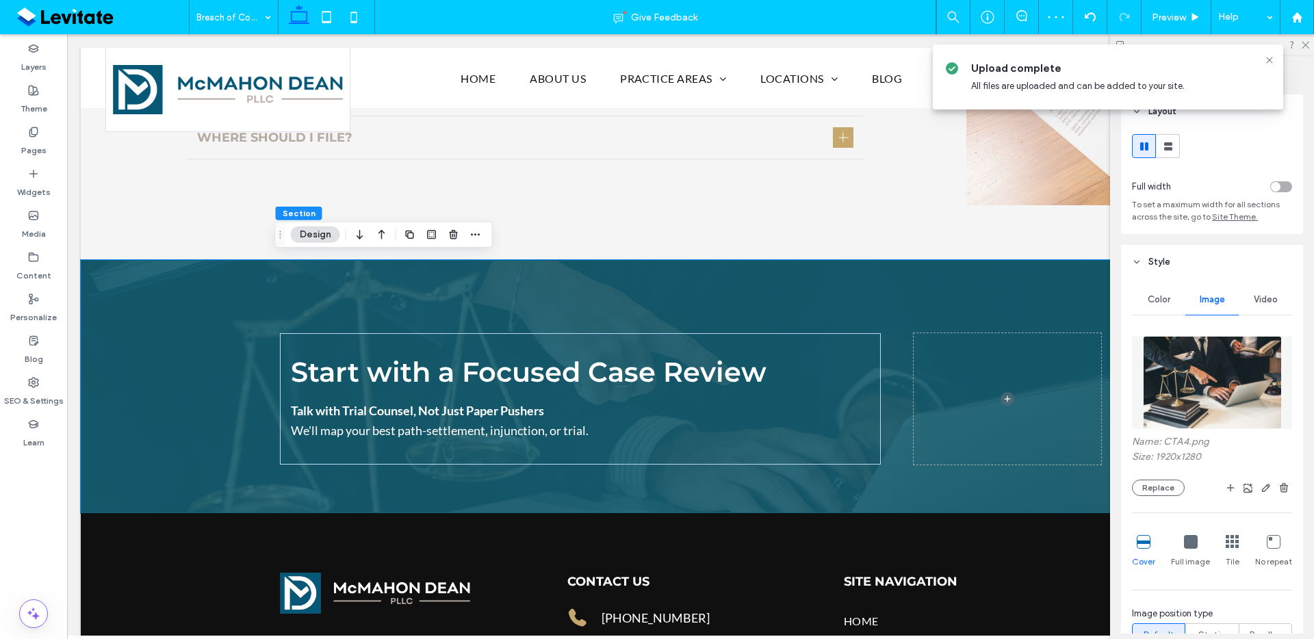
click at [1216, 305] on span "Image" at bounding box center [1212, 299] width 25 height 11
click at [1178, 481] on button "Replace" at bounding box center [1158, 488] width 53 height 16
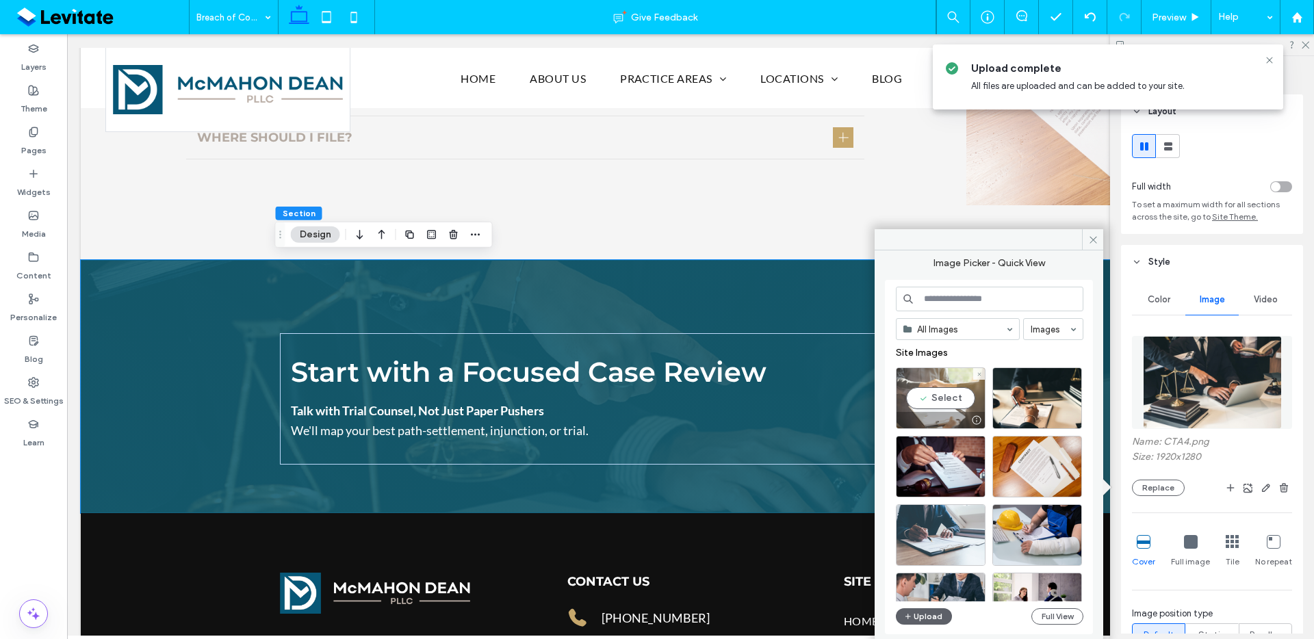
click at [927, 389] on div "Select" at bounding box center [941, 399] width 90 height 62
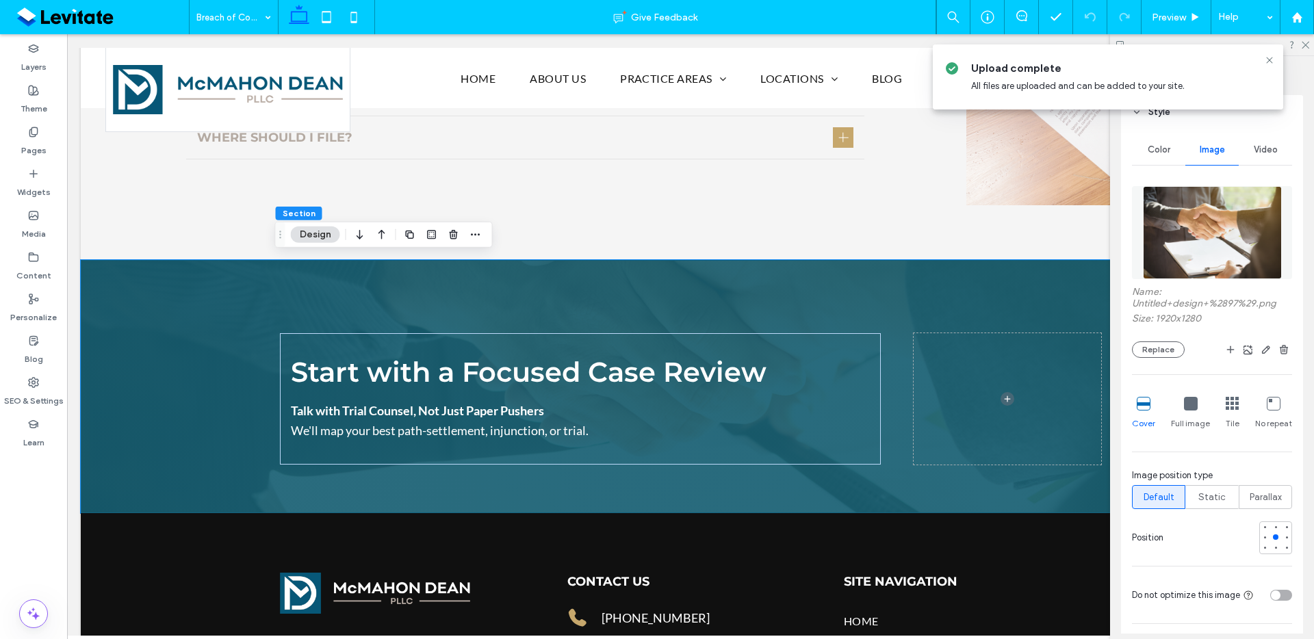
scroll to position [212, 0]
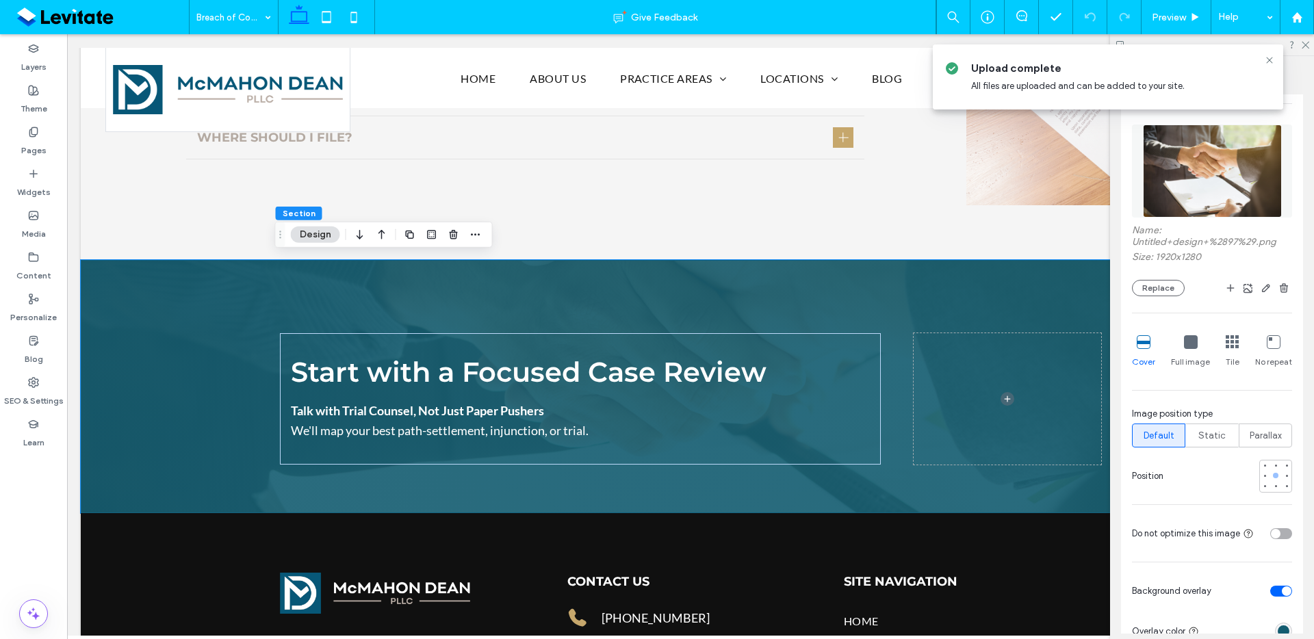
click at [1273, 476] on div at bounding box center [1275, 475] width 5 height 5
click at [1271, 489] on div at bounding box center [1276, 487] width 10 height 10
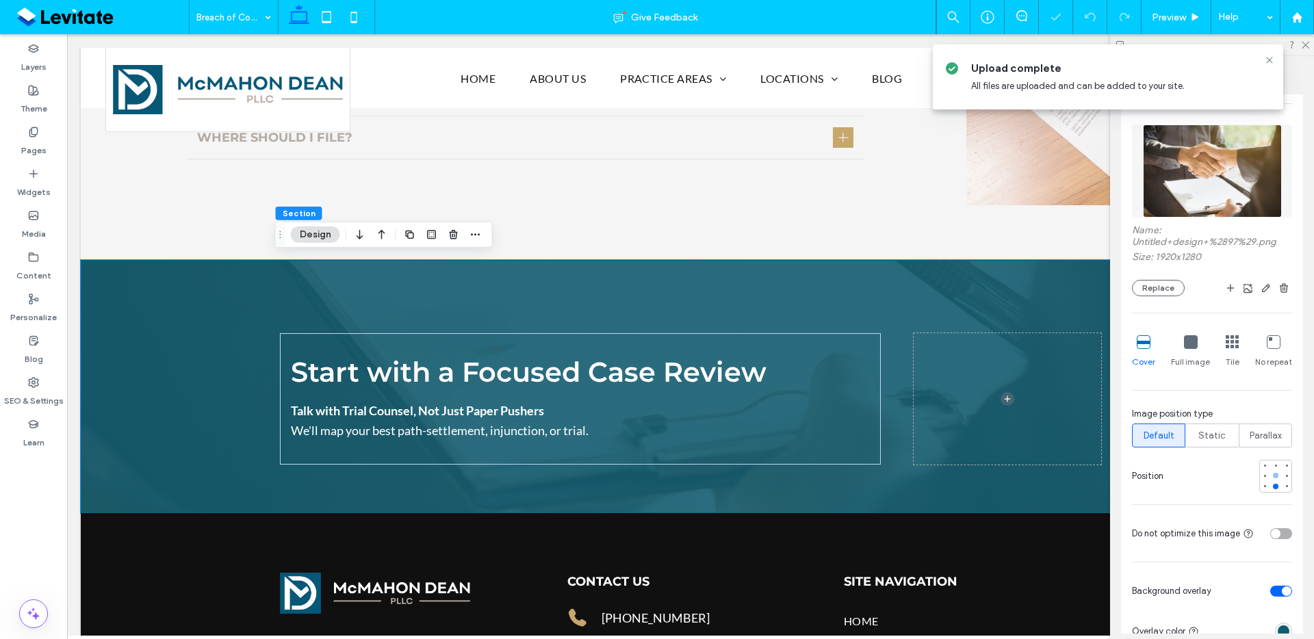
click at [1271, 478] on div at bounding box center [1276, 476] width 10 height 10
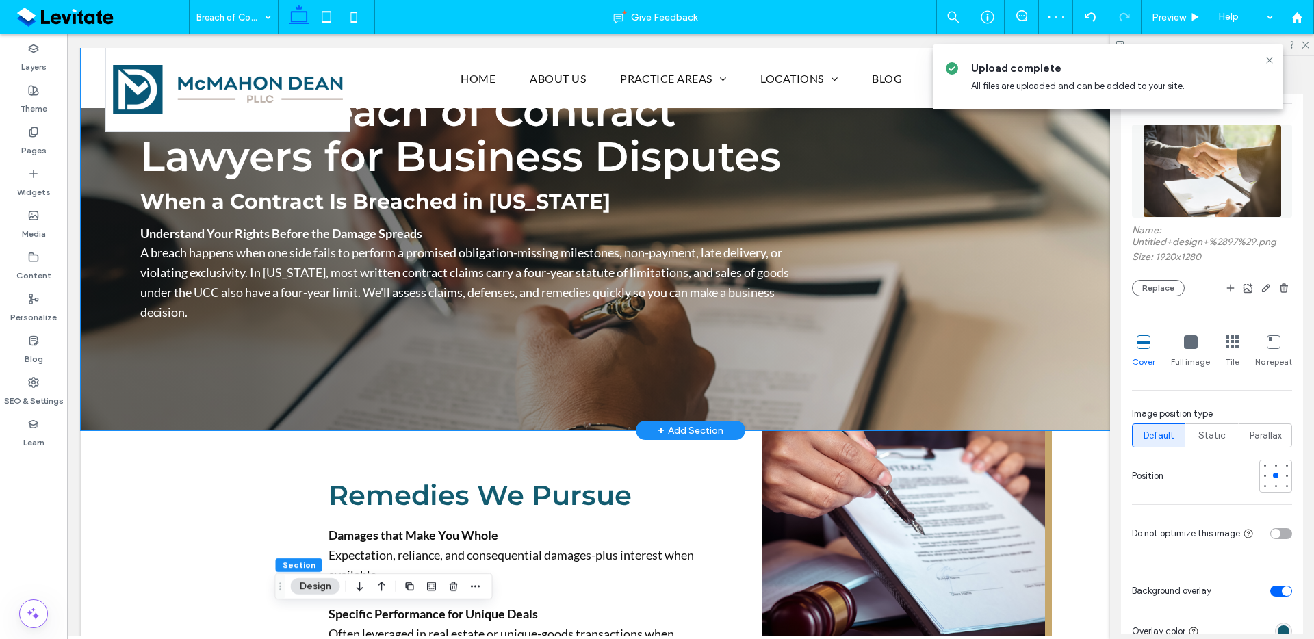
scroll to position [0, 0]
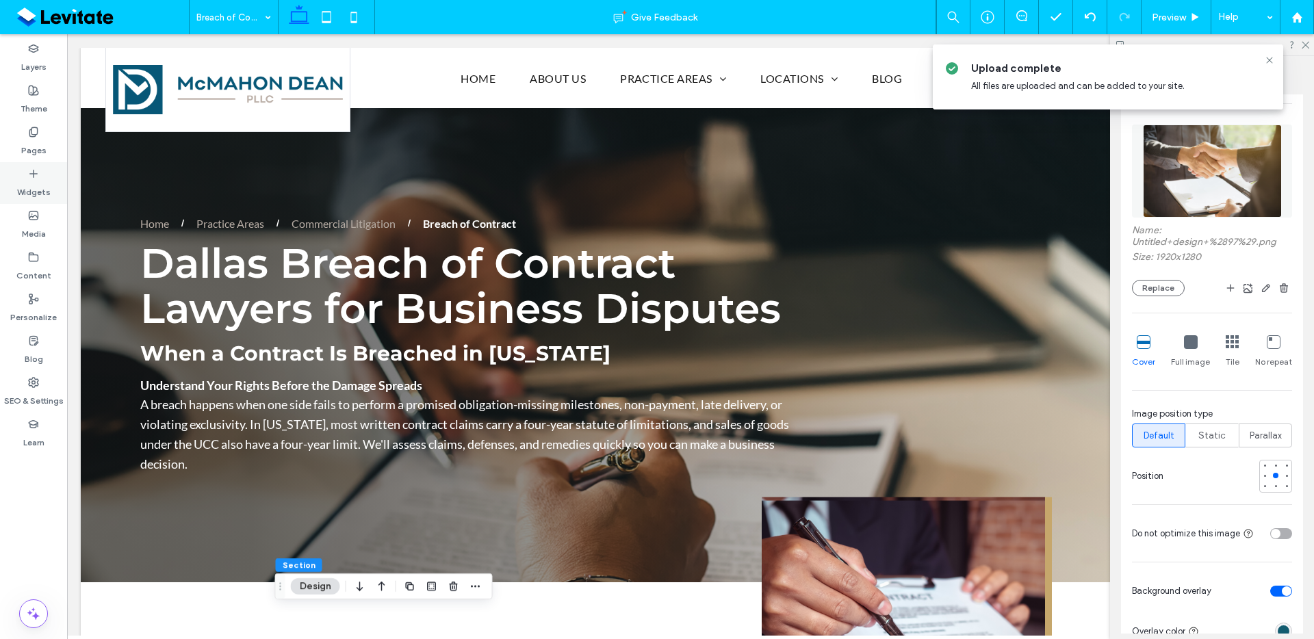
drag, startPoint x: 42, startPoint y: 137, endPoint x: 55, endPoint y: 190, distance: 55.0
click at [44, 138] on label "Pages" at bounding box center [33, 147] width 25 height 19
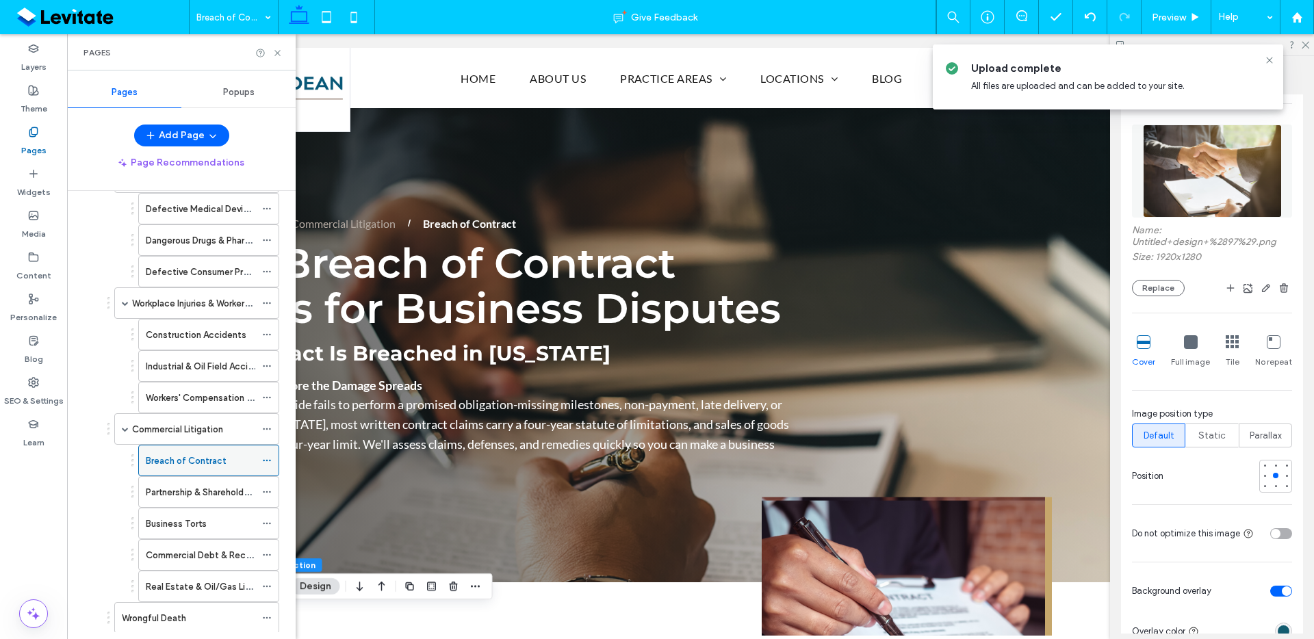
scroll to position [696, 0]
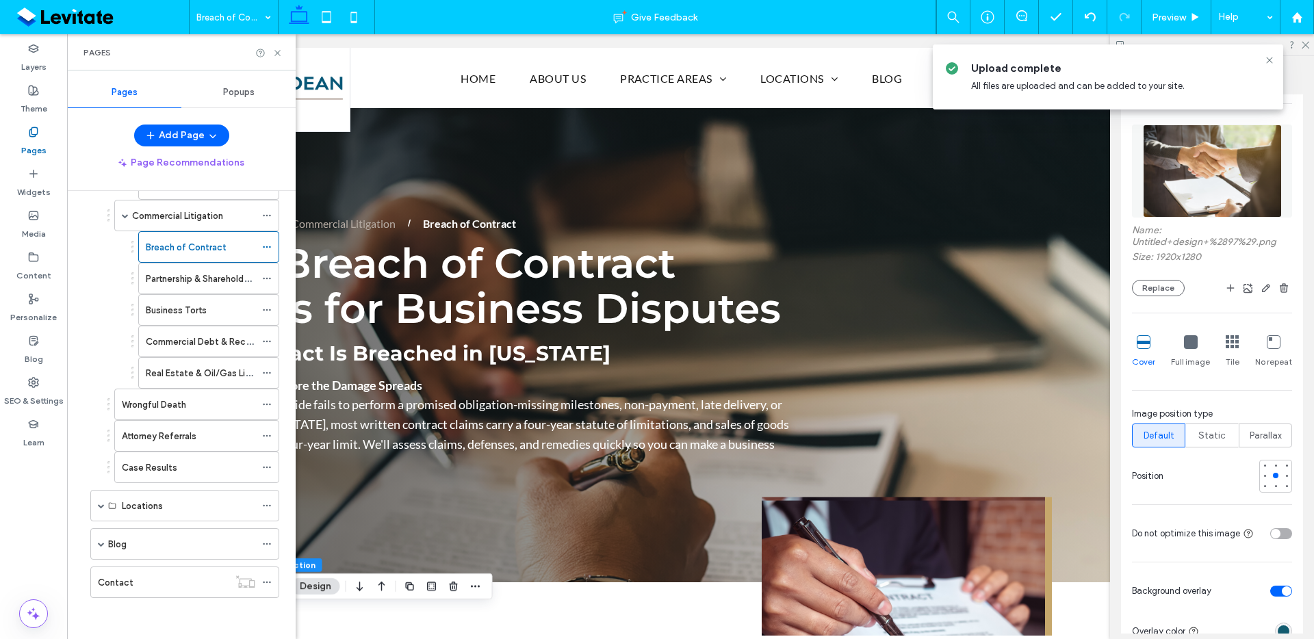
click at [209, 279] on label "Partnership & Shareholder Disputes" at bounding box center [219, 279] width 146 height 24
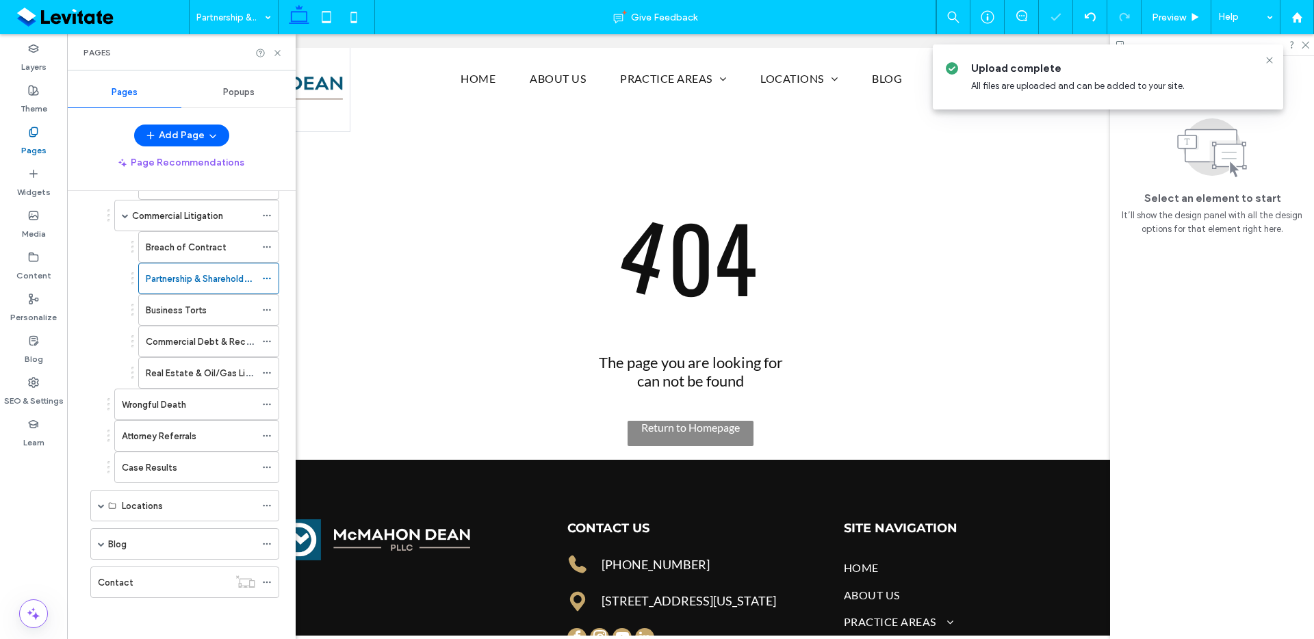
scroll to position [0, 0]
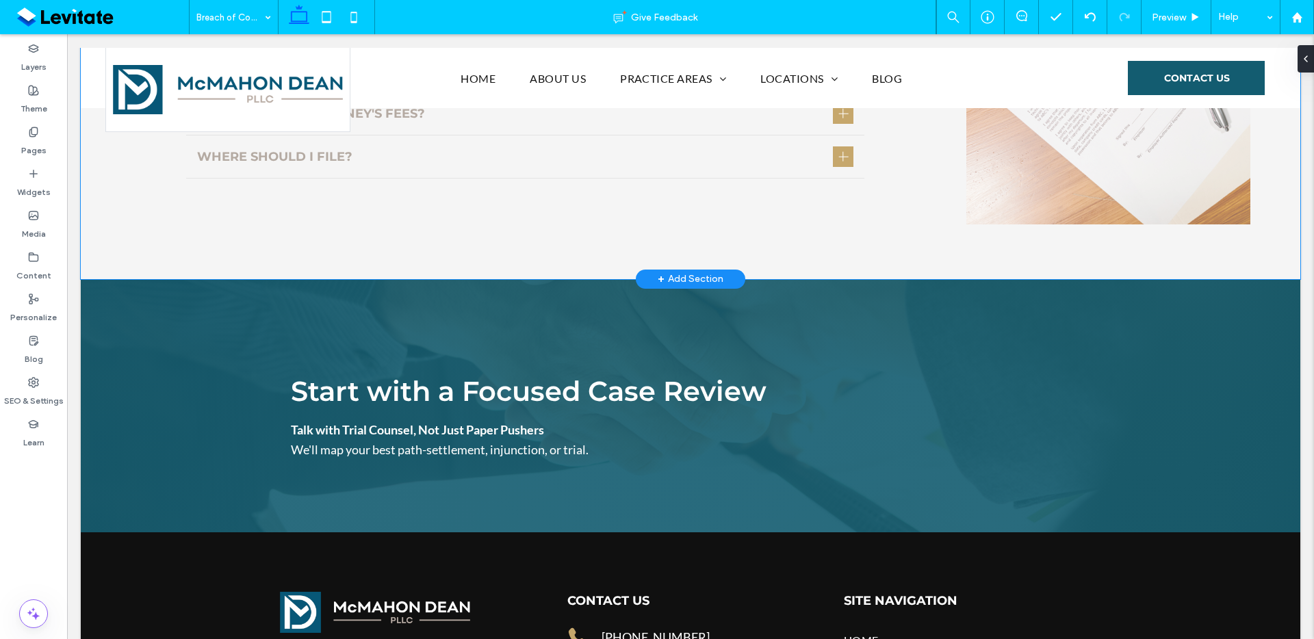
scroll to position [2107, 0]
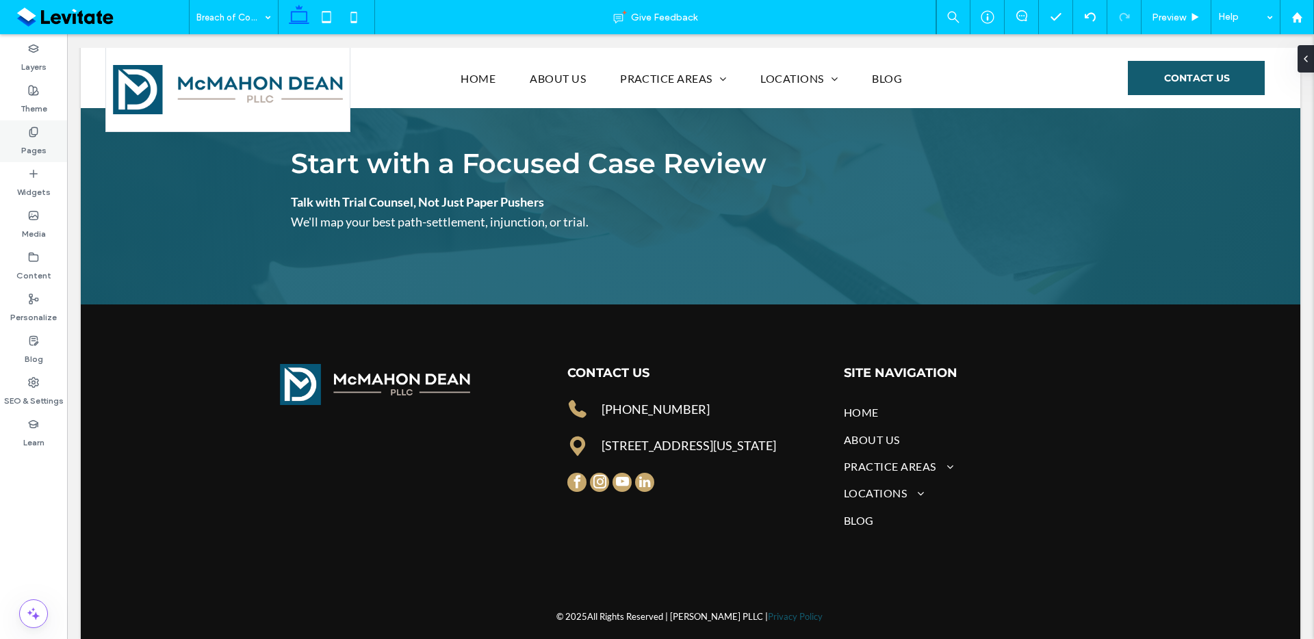
click at [46, 140] on div "Pages" at bounding box center [33, 141] width 67 height 42
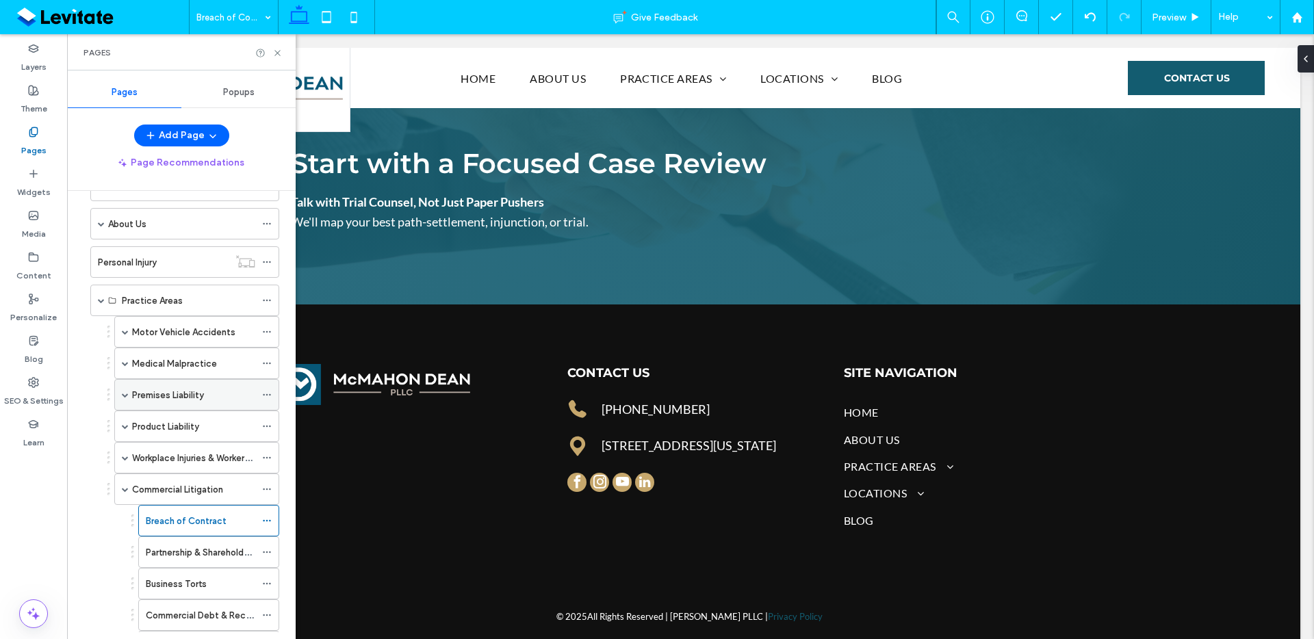
scroll to position [136, 0]
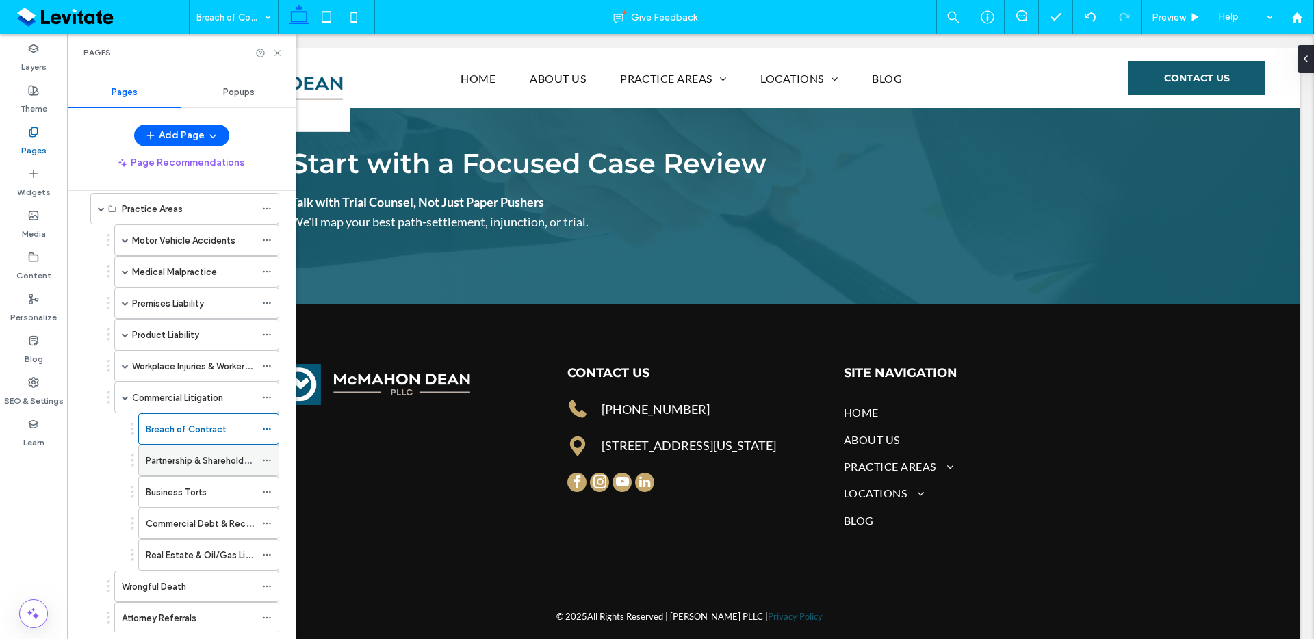
click at [206, 455] on label "Partnership & Shareholder Disputes" at bounding box center [219, 461] width 146 height 24
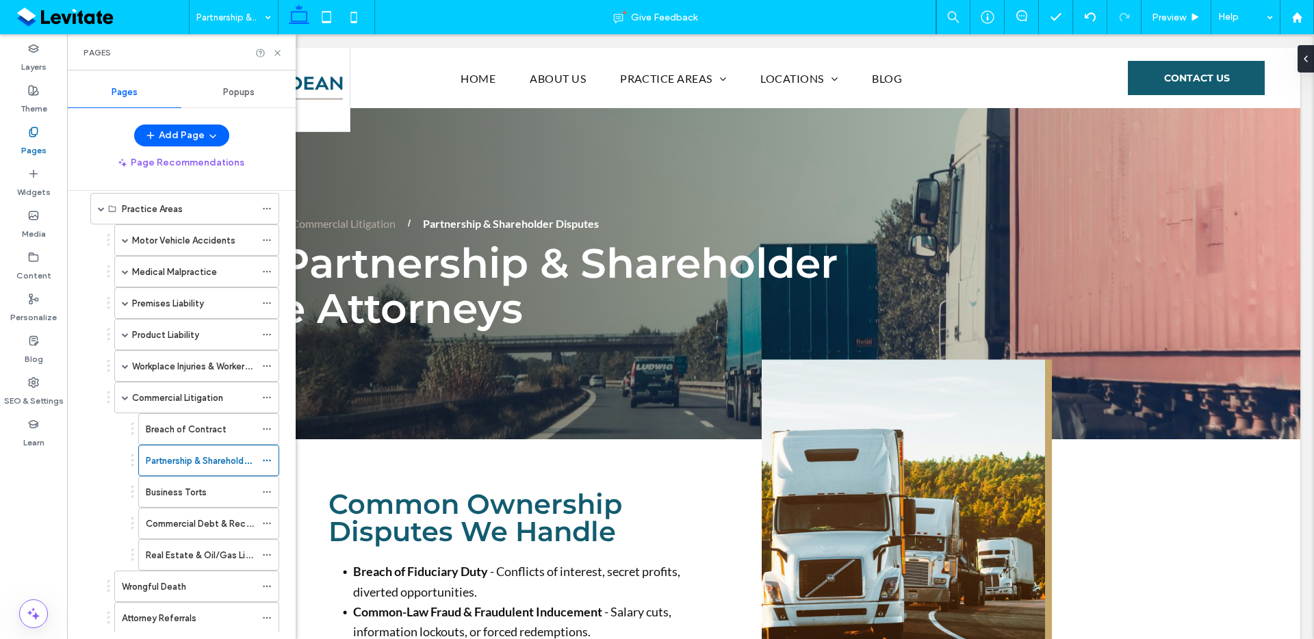
scroll to position [0, 0]
click at [281, 54] on icon at bounding box center [277, 53] width 10 height 10
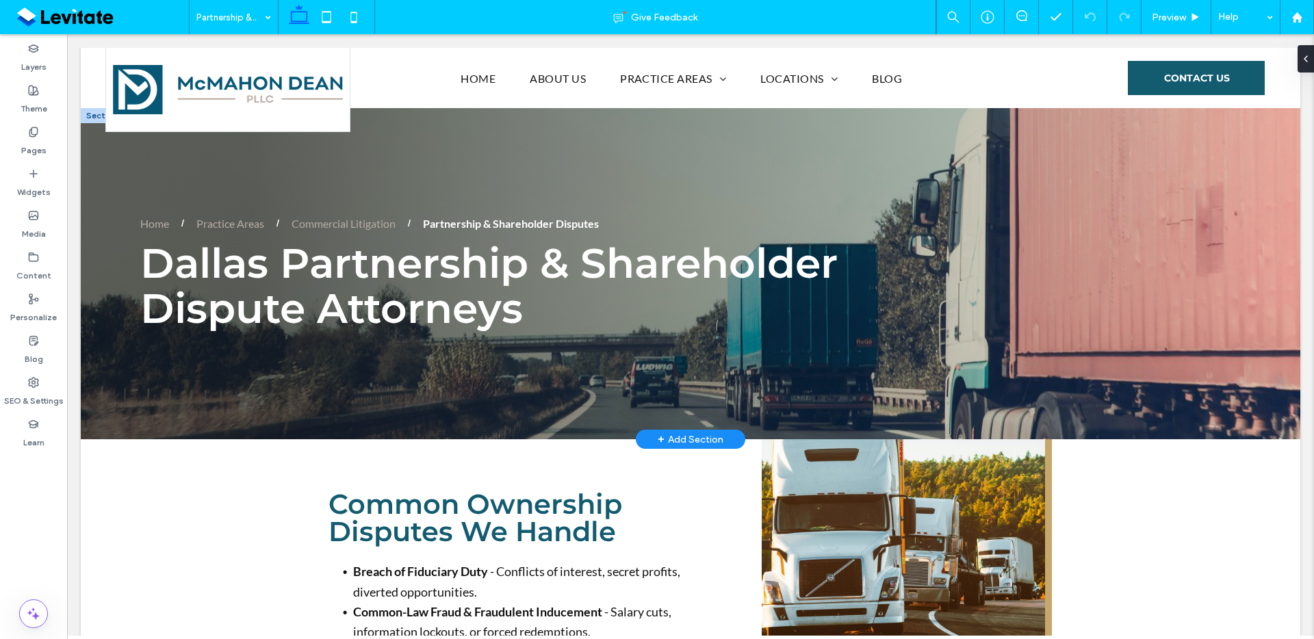
click at [559, 307] on h1 "Dallas Partnership & Shareholder Dispute Attorneys" at bounding box center [500, 286] width 721 height 90
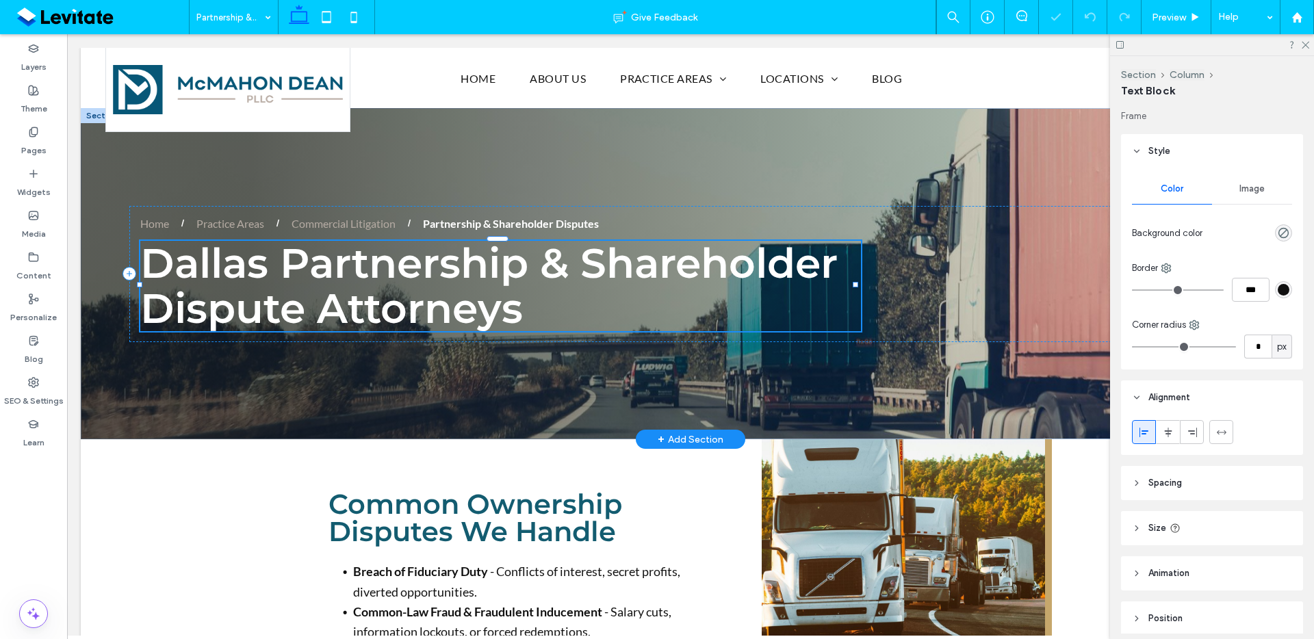
scroll to position [57, 0]
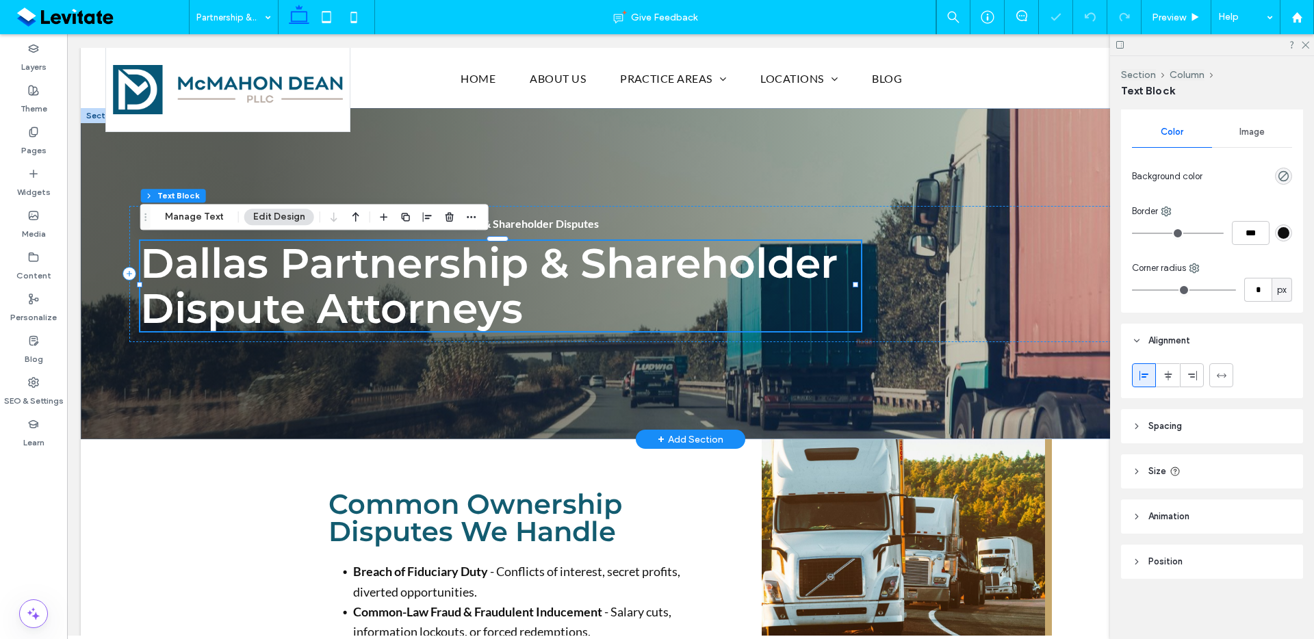
click at [511, 278] on span "Dallas Partnership & Shareholder Dispute Attorneys" at bounding box center [488, 285] width 697 height 95
click at [512, 279] on span "Dallas Partnership & Shareholder Dispute Attorneys" at bounding box center [488, 285] width 697 height 95
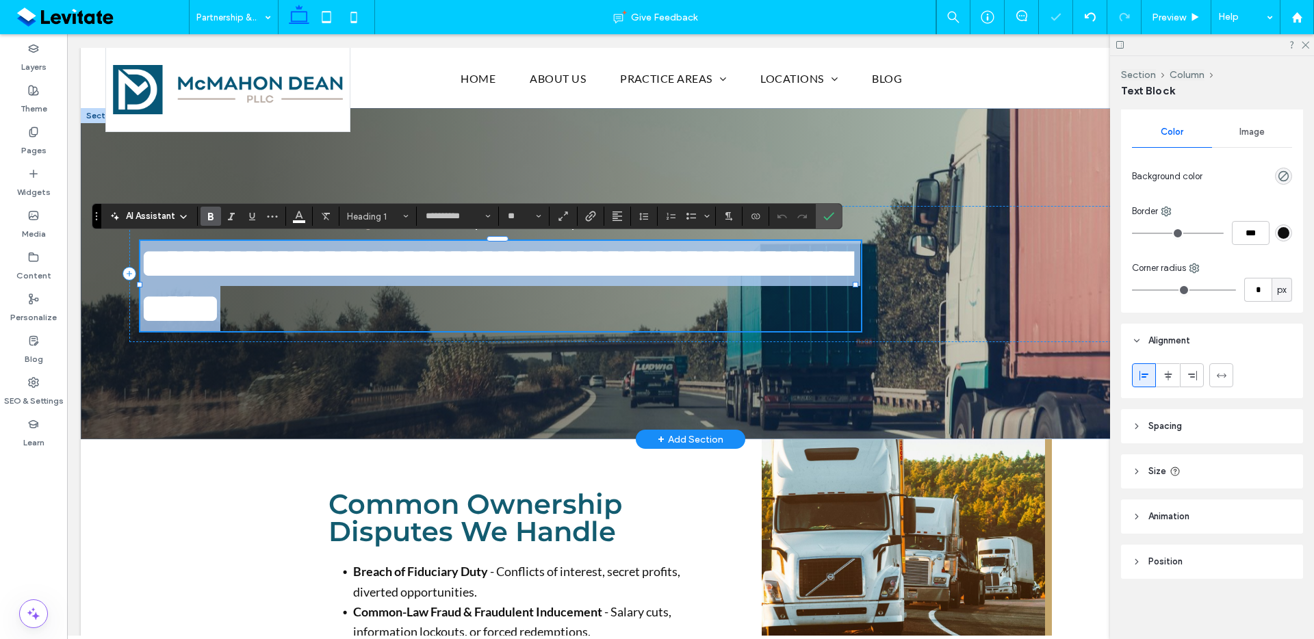
click at [346, 268] on span "**********" at bounding box center [494, 286] width 709 height 86
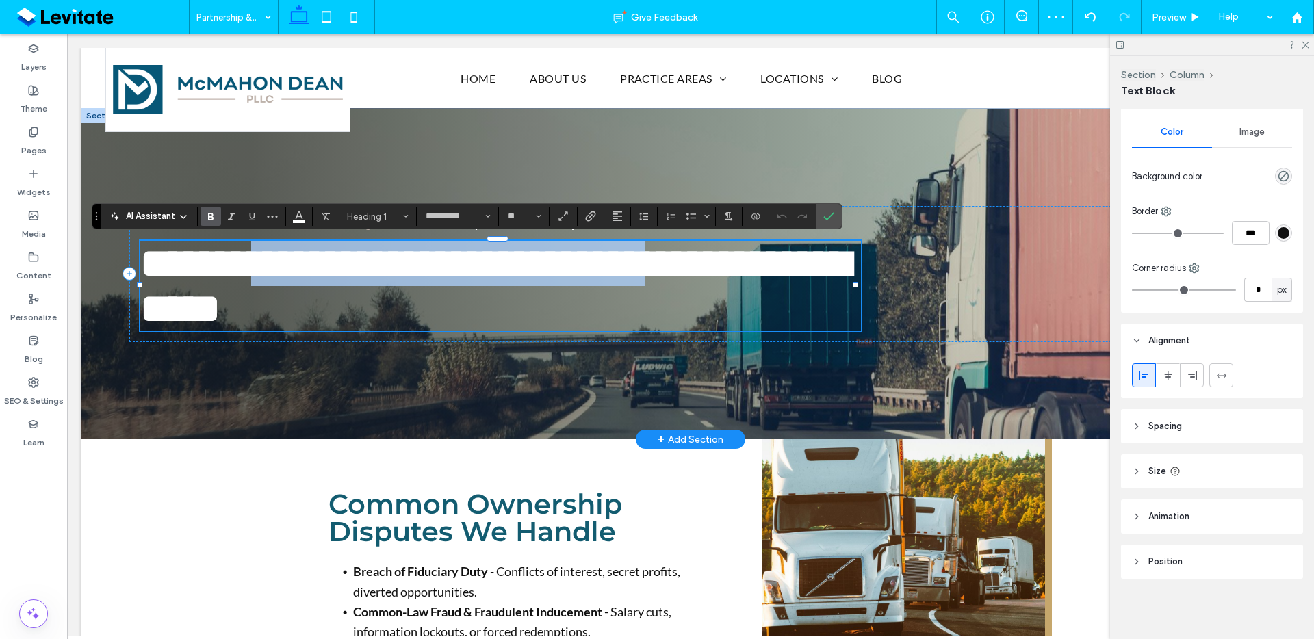
drag, startPoint x: 290, startPoint y: 258, endPoint x: 835, endPoint y: 270, distance: 545.0
click at [835, 270] on span "**********" at bounding box center [494, 286] width 709 height 86
copy span "**********"
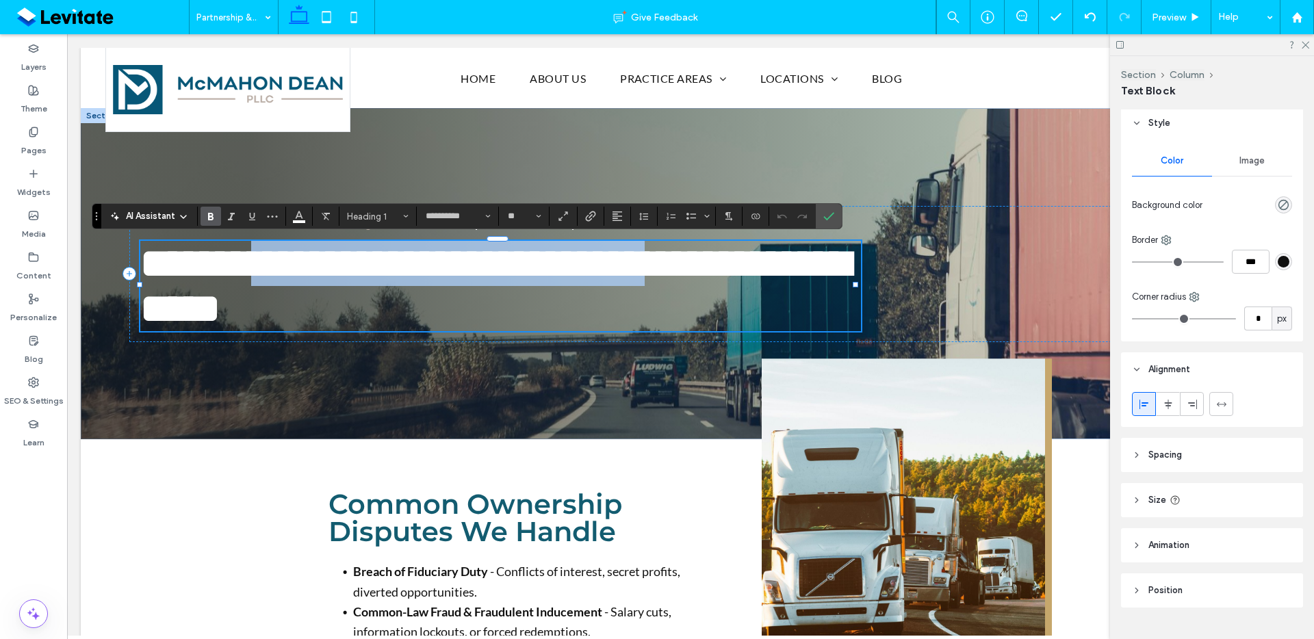
scroll to position [0, 0]
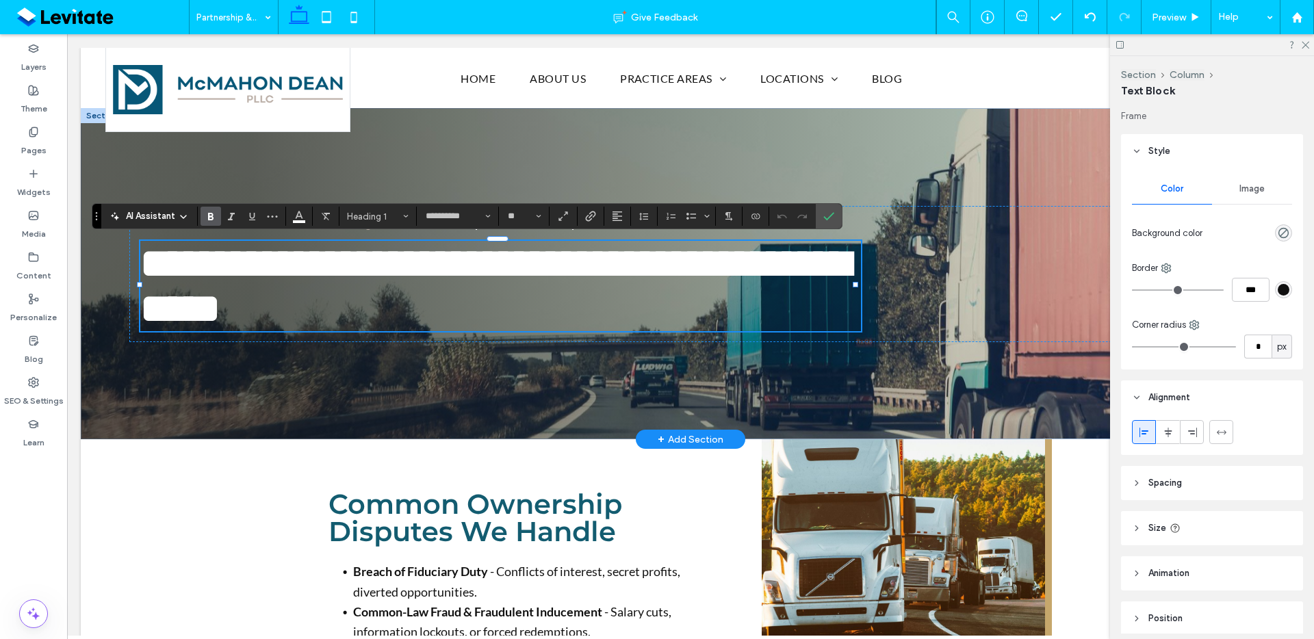
click at [95, 116] on div at bounding box center [102, 115] width 42 height 15
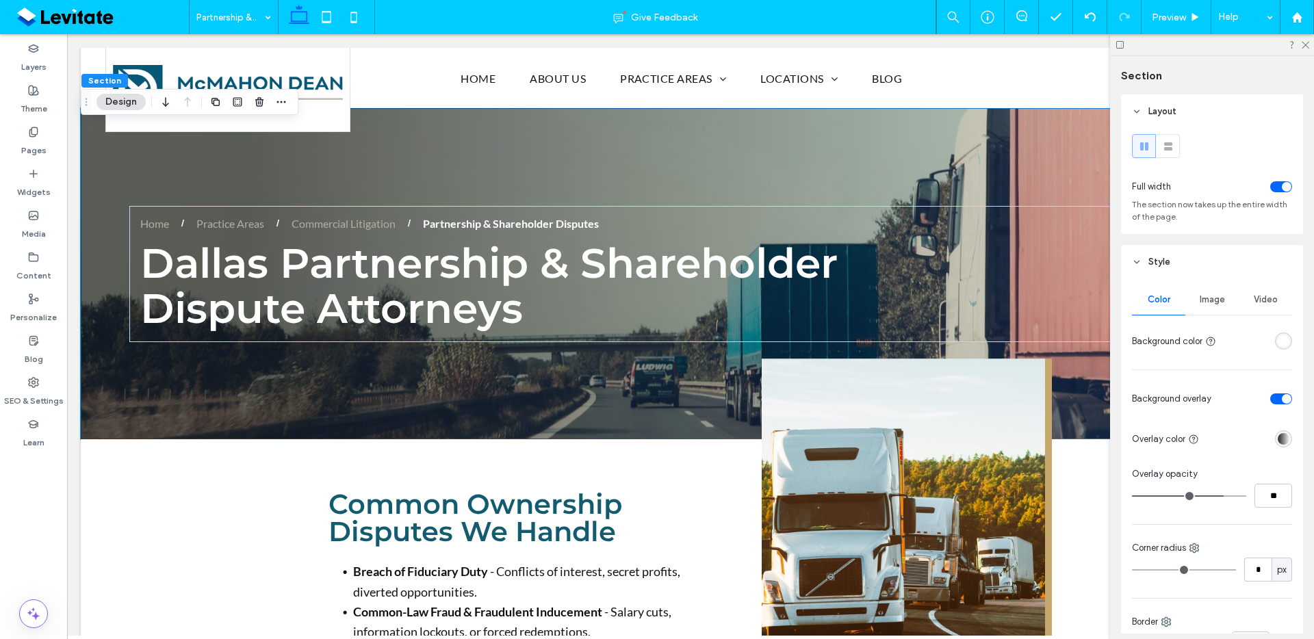
click at [1218, 303] on span "Image" at bounding box center [1212, 299] width 25 height 11
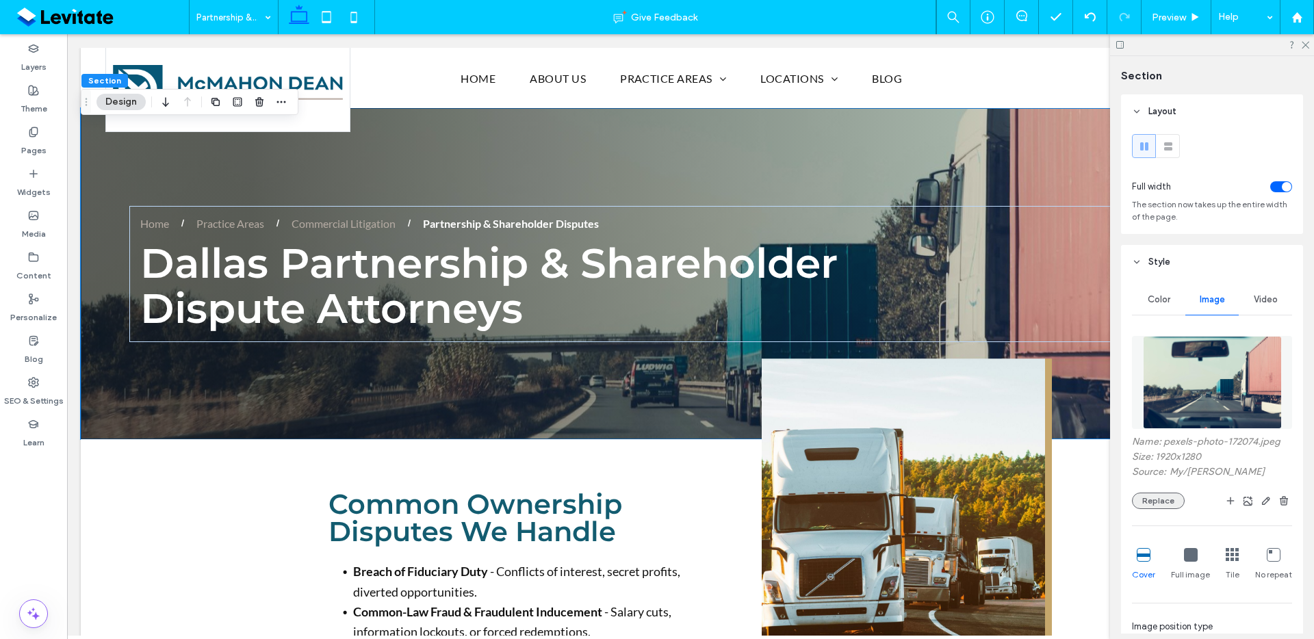
click at [1164, 499] on button "Replace" at bounding box center [1158, 501] width 53 height 16
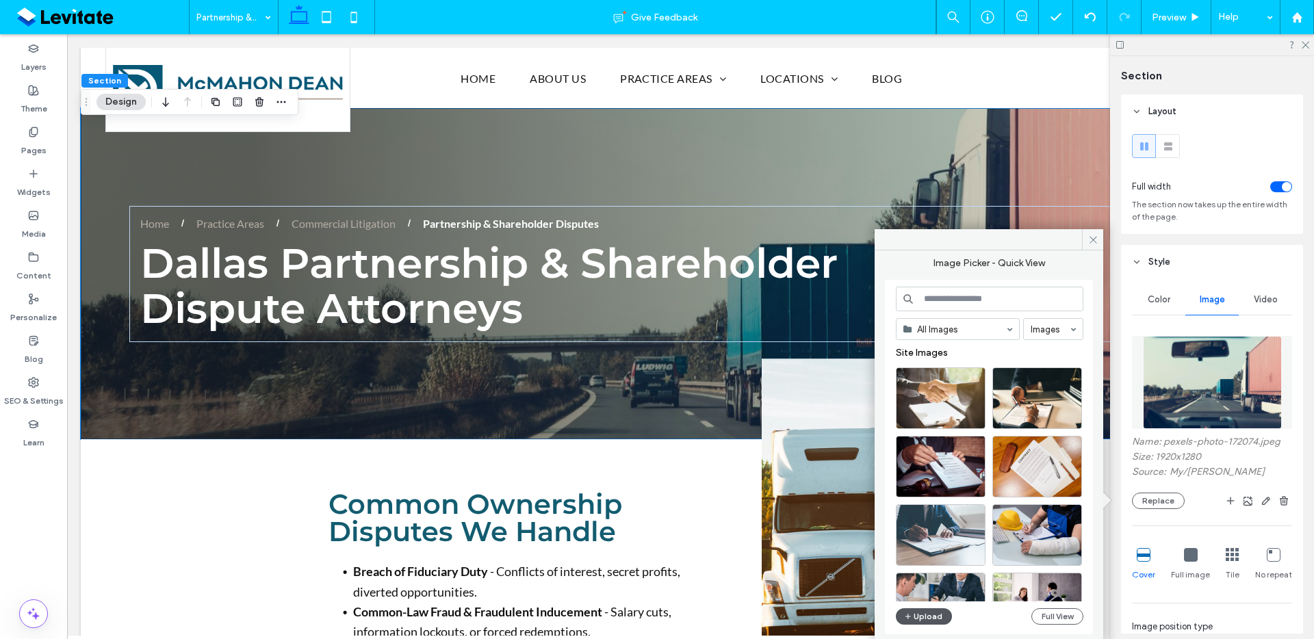
click at [930, 615] on button "Upload" at bounding box center [924, 617] width 56 height 16
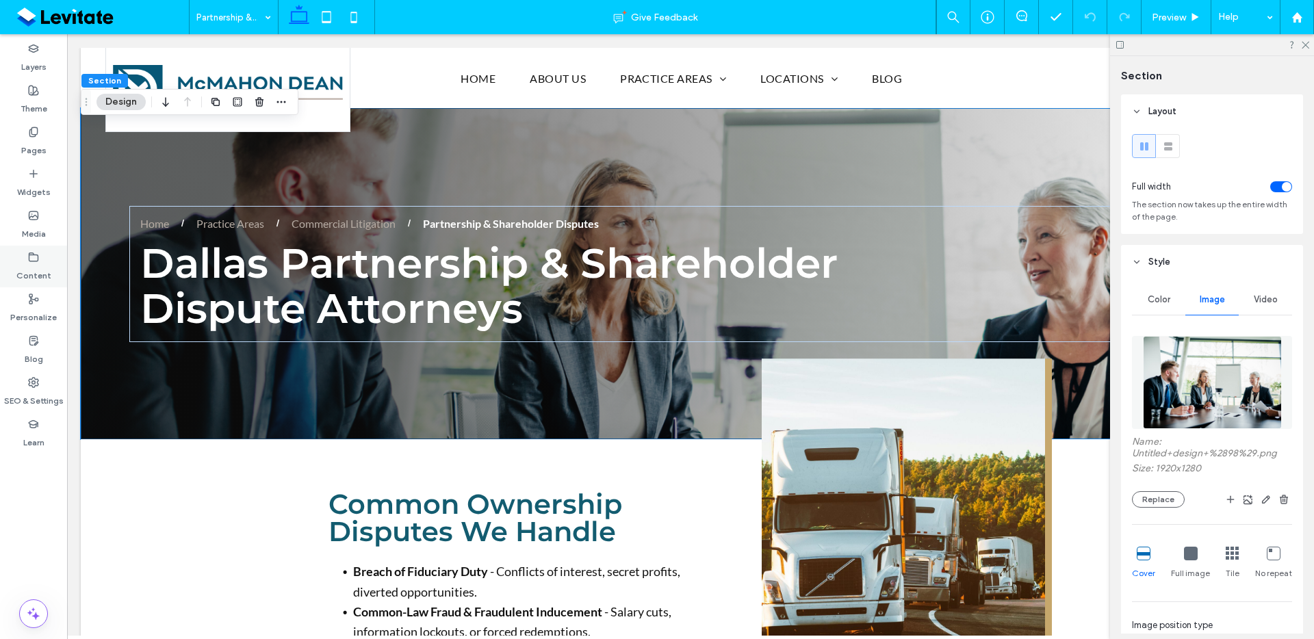
scroll to position [463, 0]
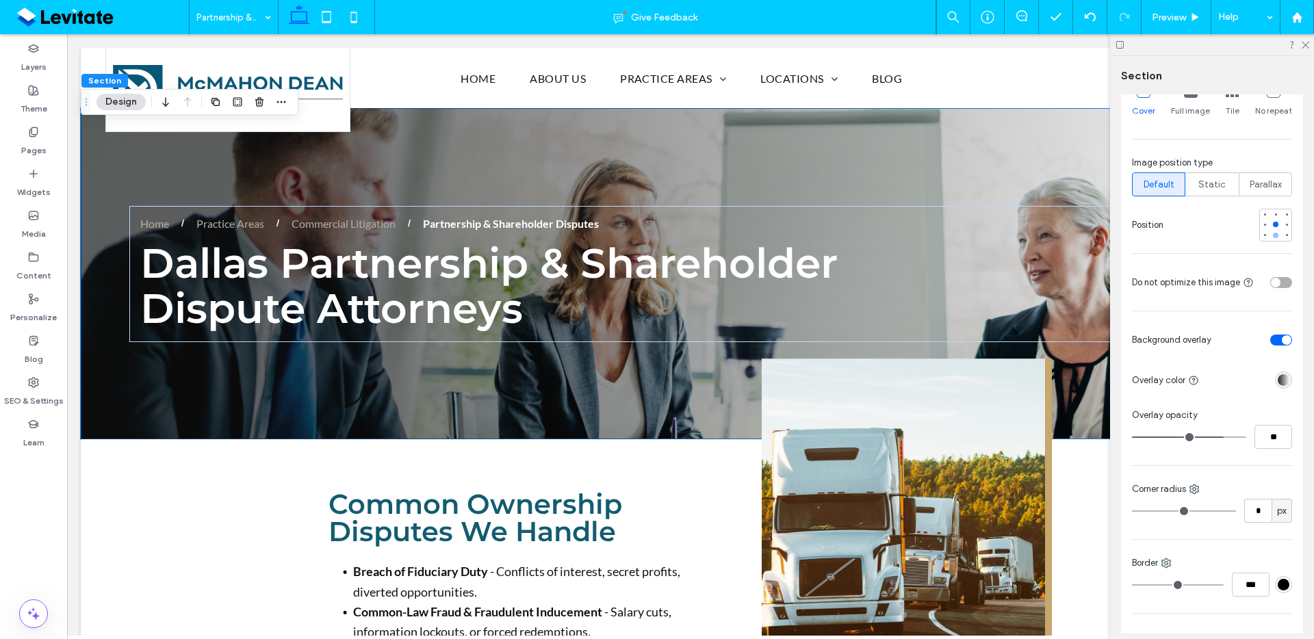
click at [1273, 237] on div at bounding box center [1275, 235] width 5 height 5
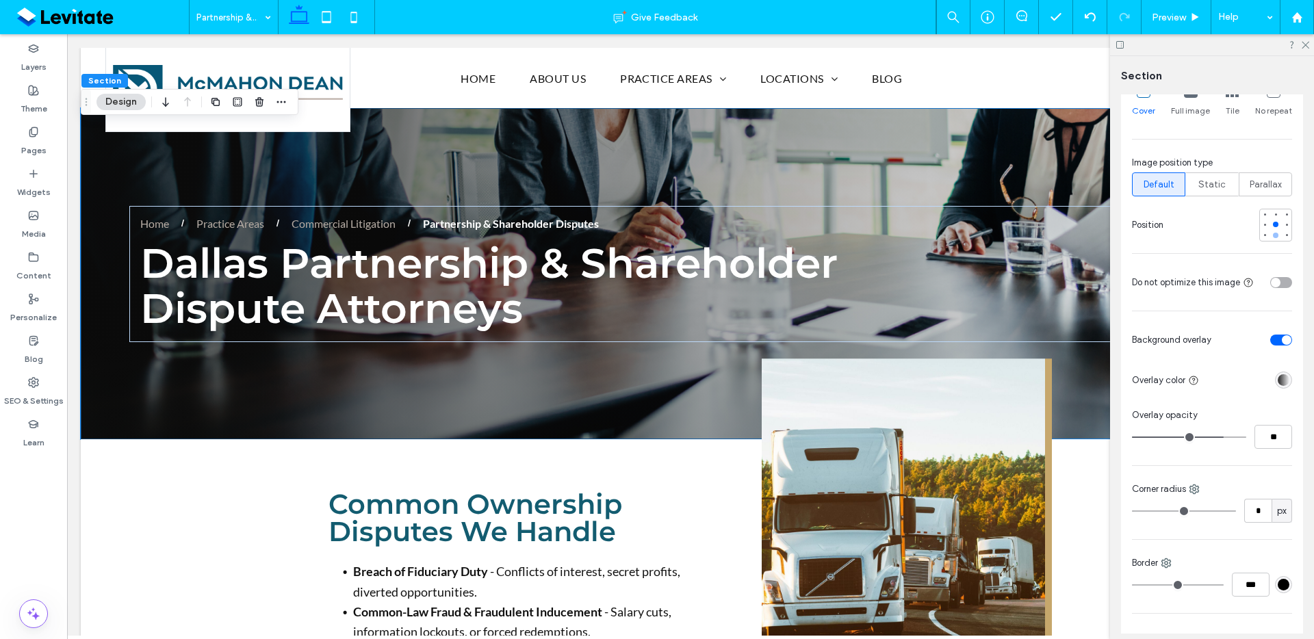
click at [1273, 237] on div at bounding box center [1275, 235] width 5 height 5
click at [930, 469] on img at bounding box center [907, 530] width 290 height 342
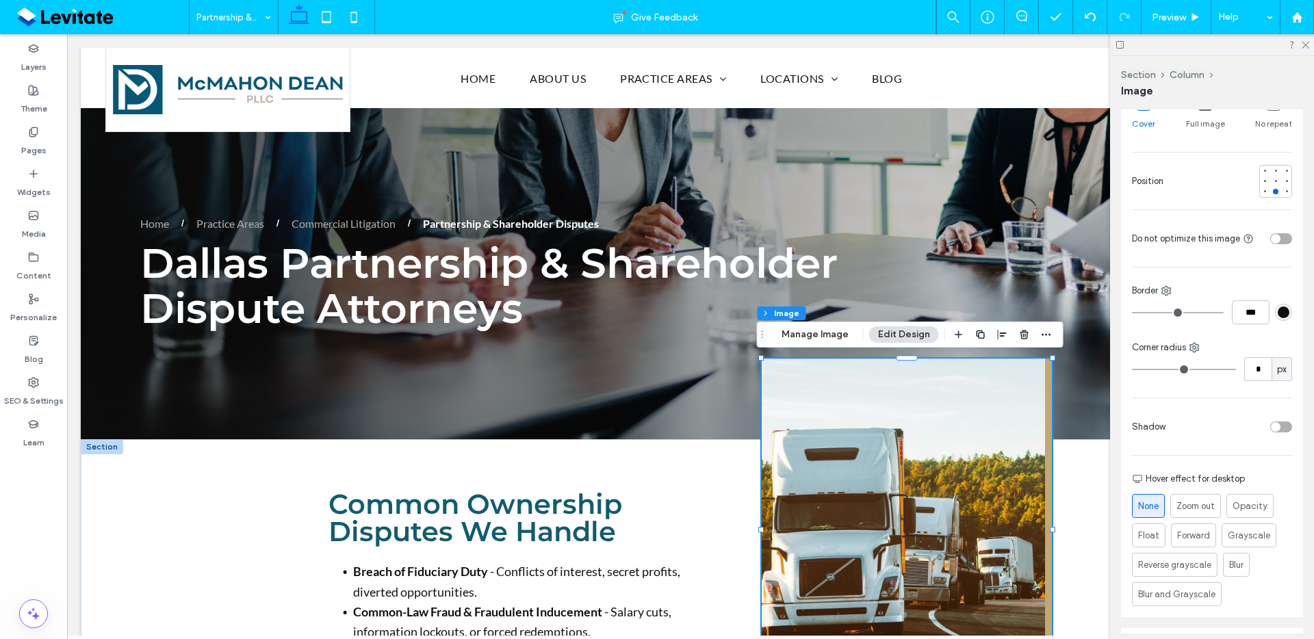
scroll to position [272, 0]
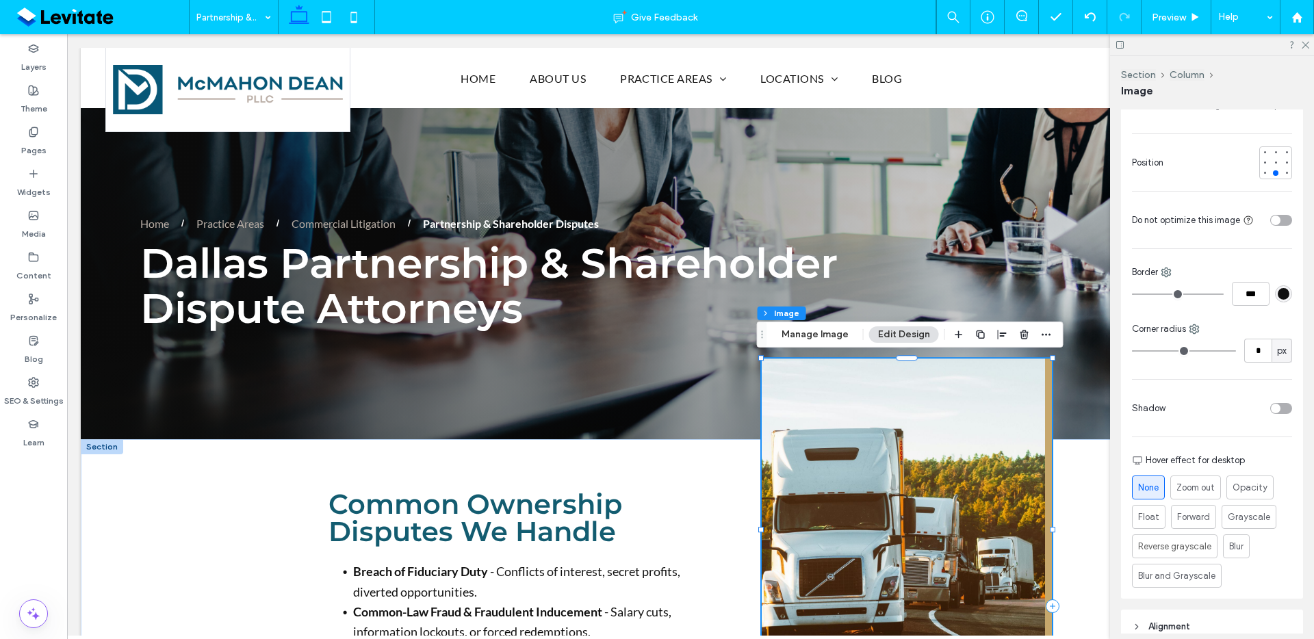
click at [997, 459] on img at bounding box center [907, 530] width 290 height 342
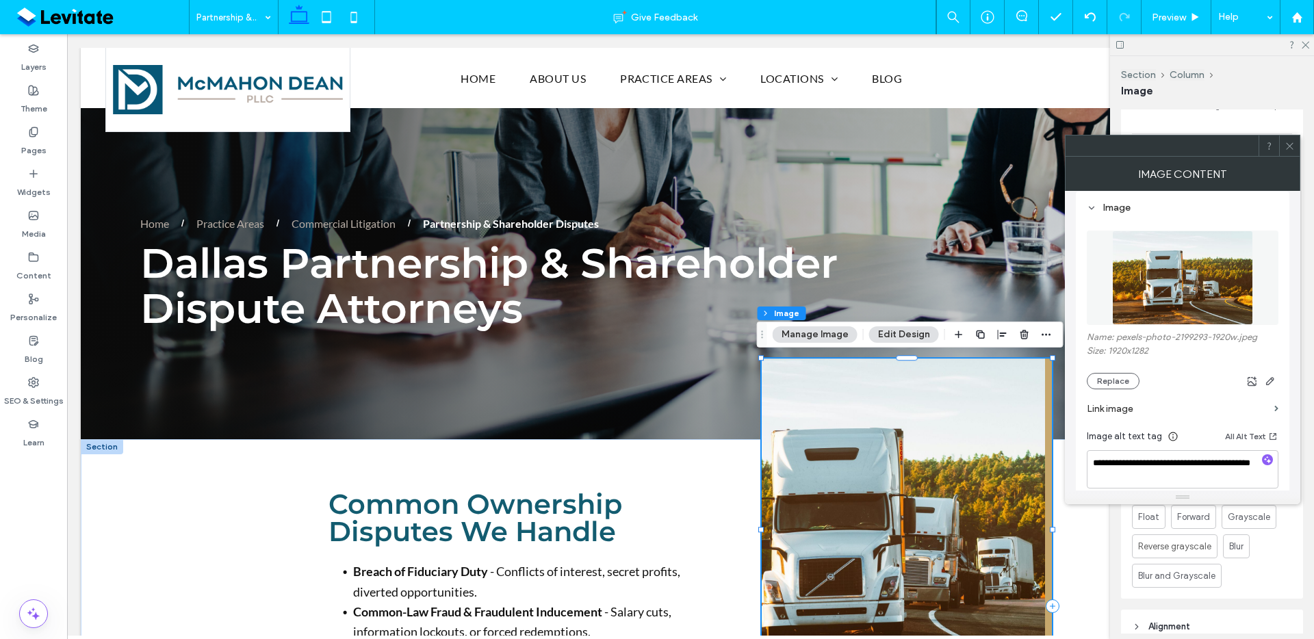
scroll to position [289, 0]
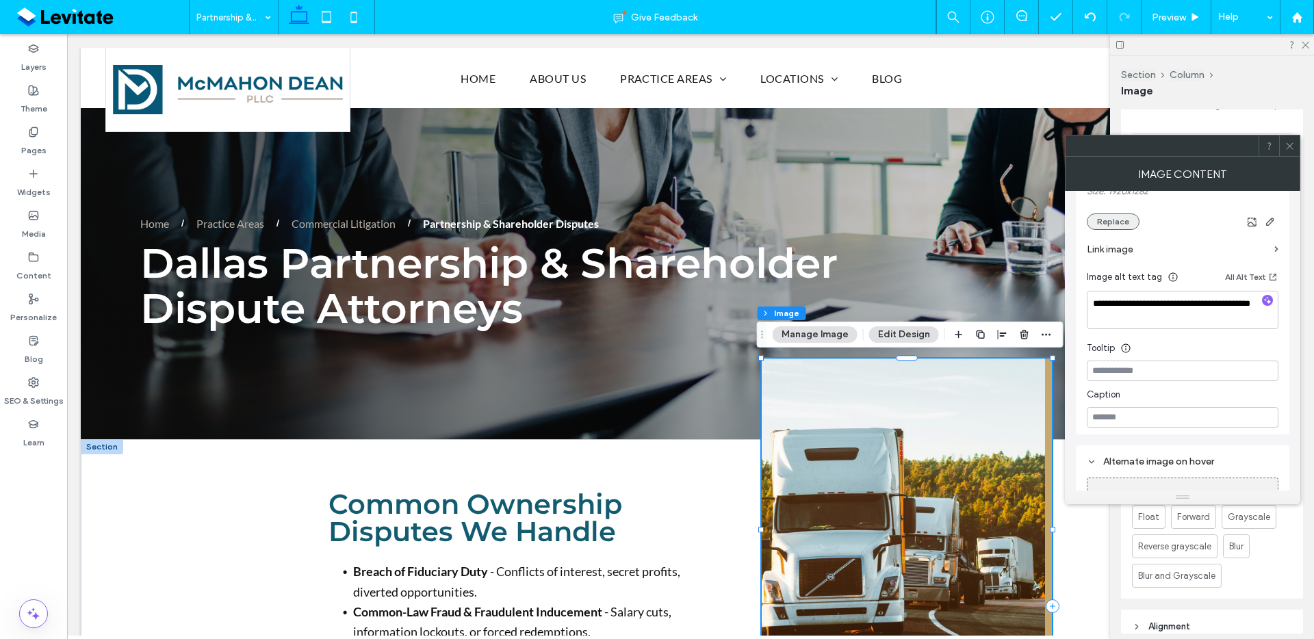
click at [1129, 222] on button "Replace" at bounding box center [1113, 222] width 53 height 16
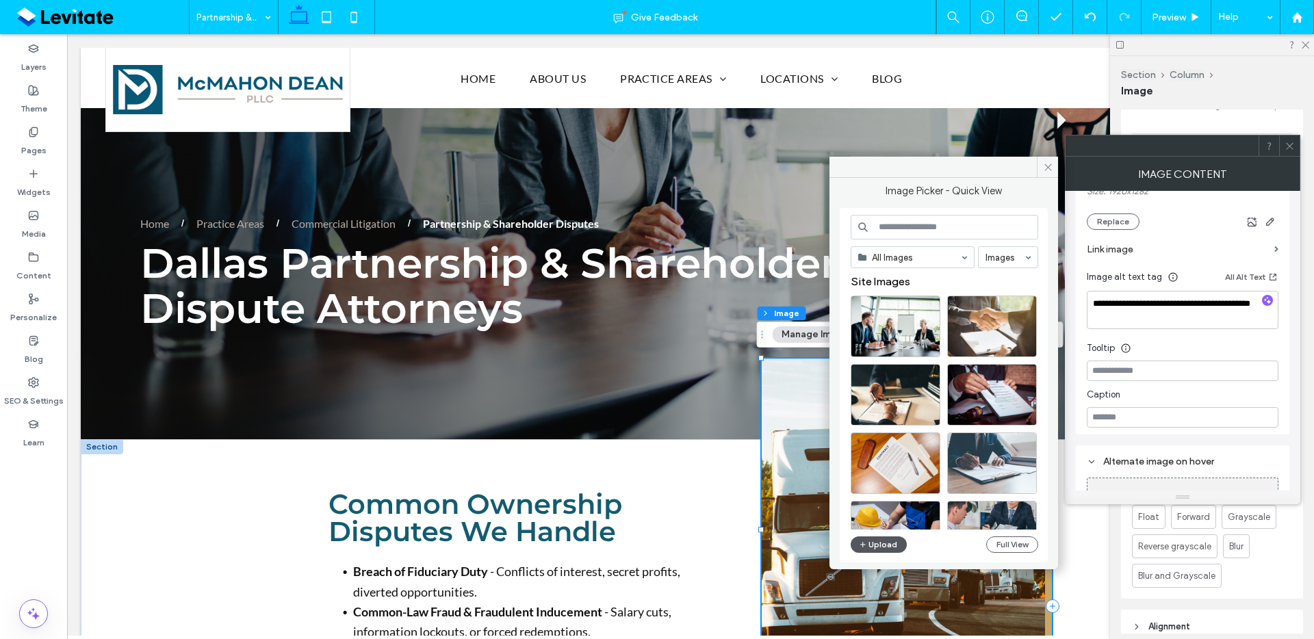
click at [858, 550] on button "Upload" at bounding box center [879, 545] width 56 height 16
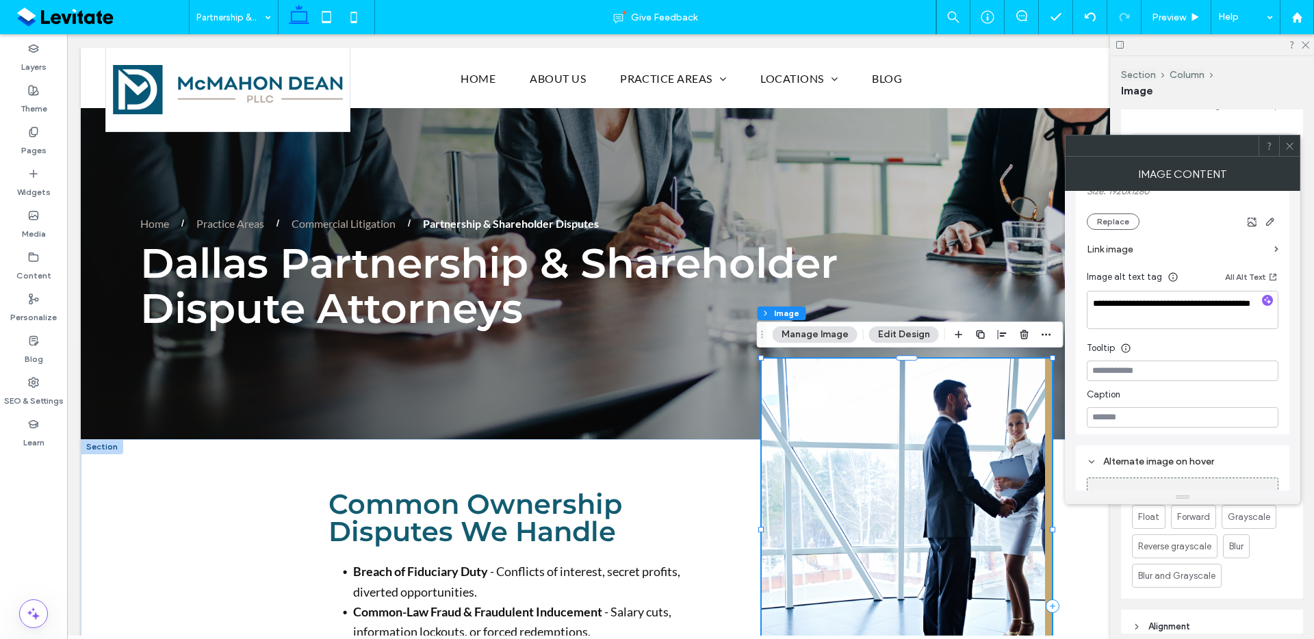
click at [1292, 143] on use at bounding box center [1289, 145] width 7 height 7
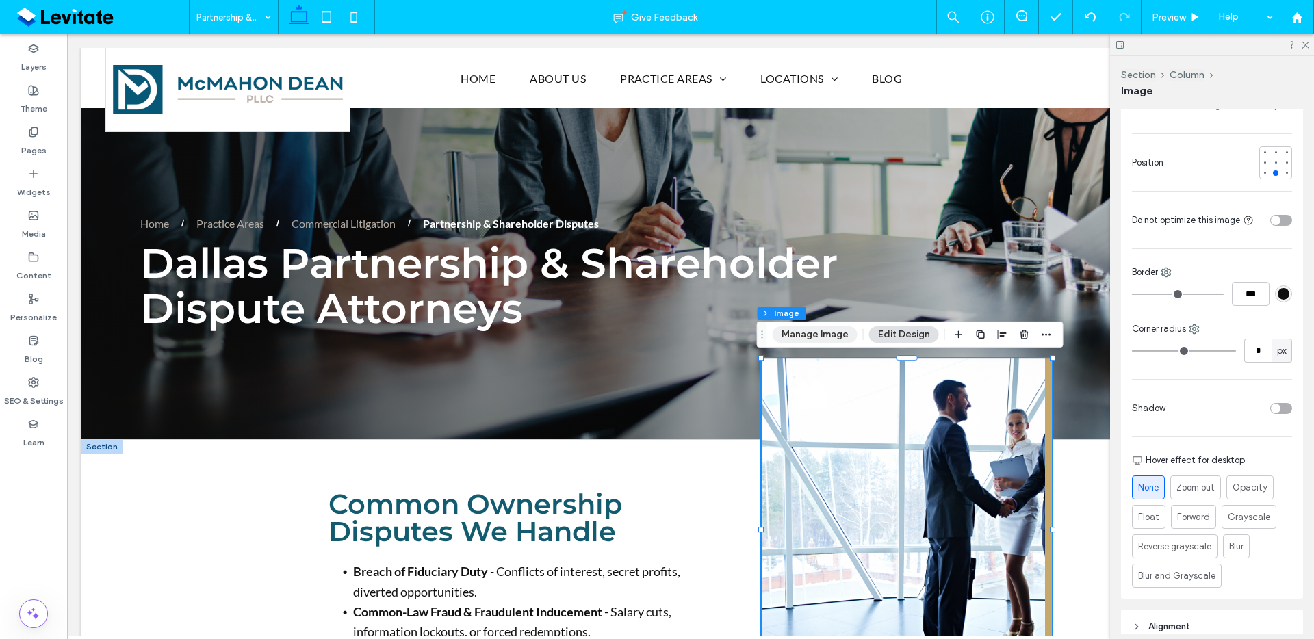
drag, startPoint x: 837, startPoint y: 334, endPoint x: 887, endPoint y: 315, distance: 53.5
click at [837, 334] on button "Manage Image" at bounding box center [815, 334] width 85 height 16
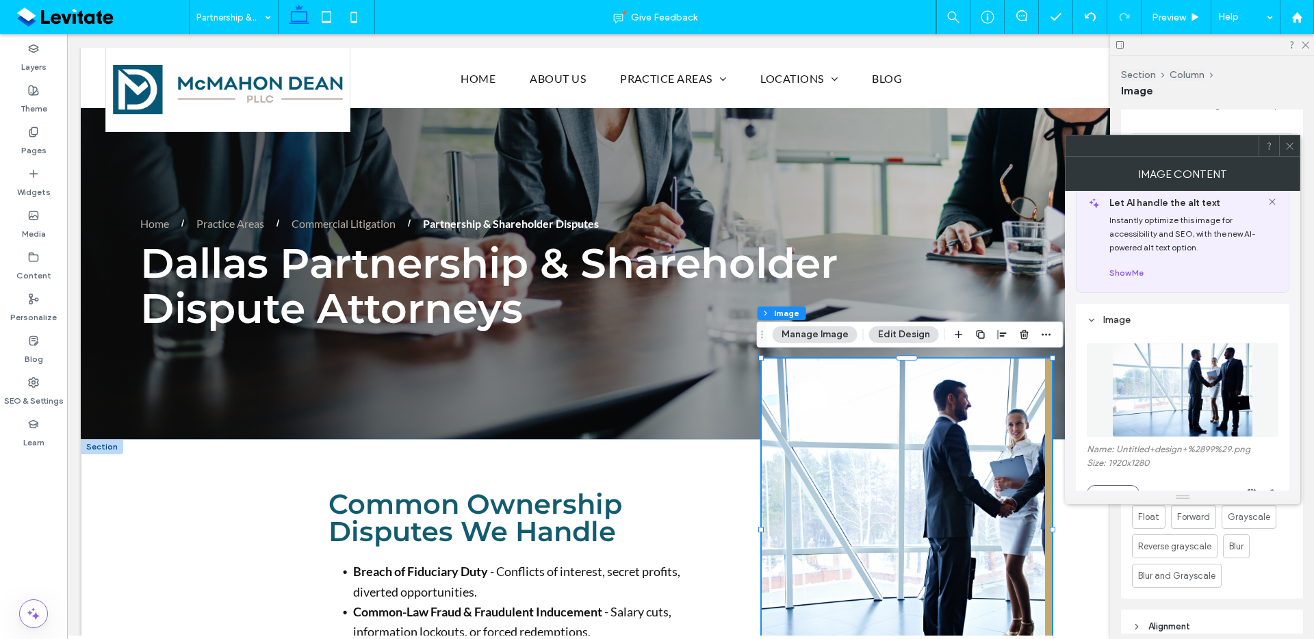
scroll to position [26, 0]
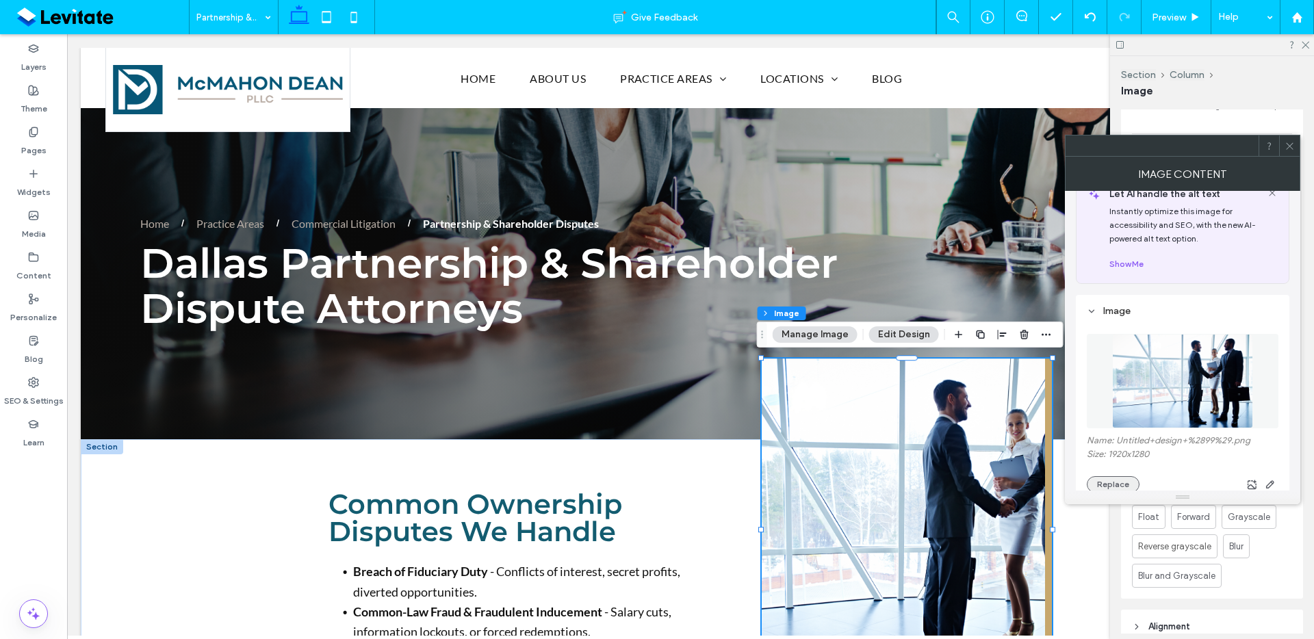
click at [1107, 482] on button "Replace" at bounding box center [1113, 484] width 53 height 16
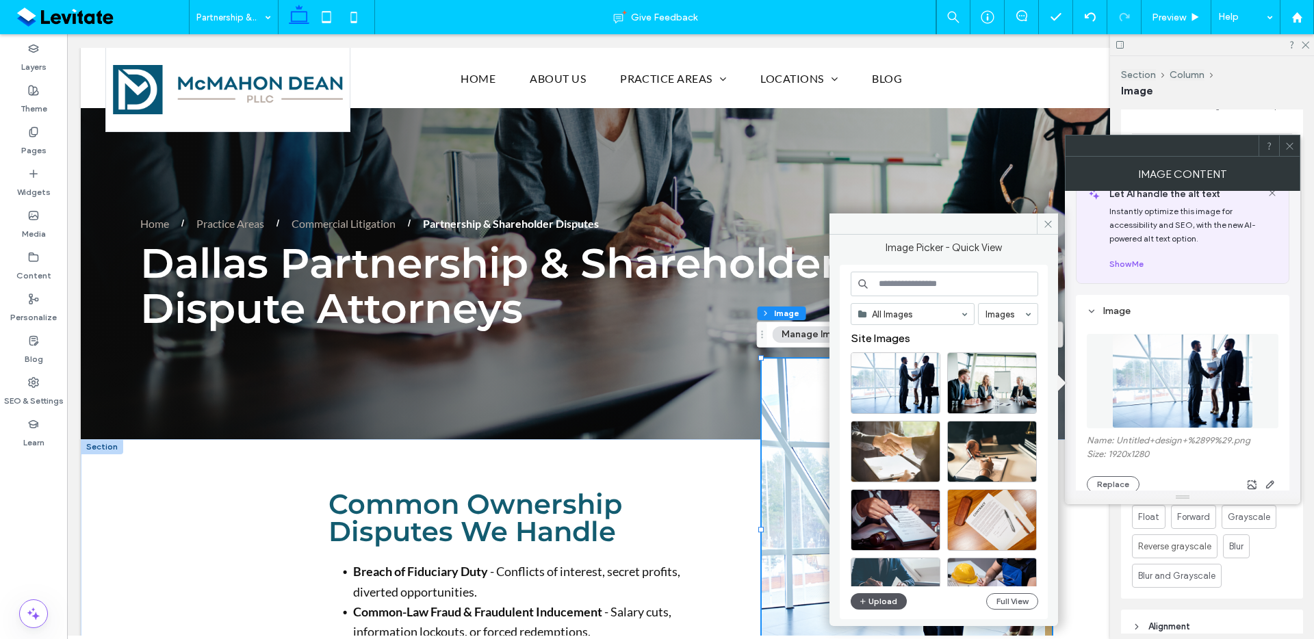
click at [888, 599] on button "Upload" at bounding box center [879, 601] width 56 height 16
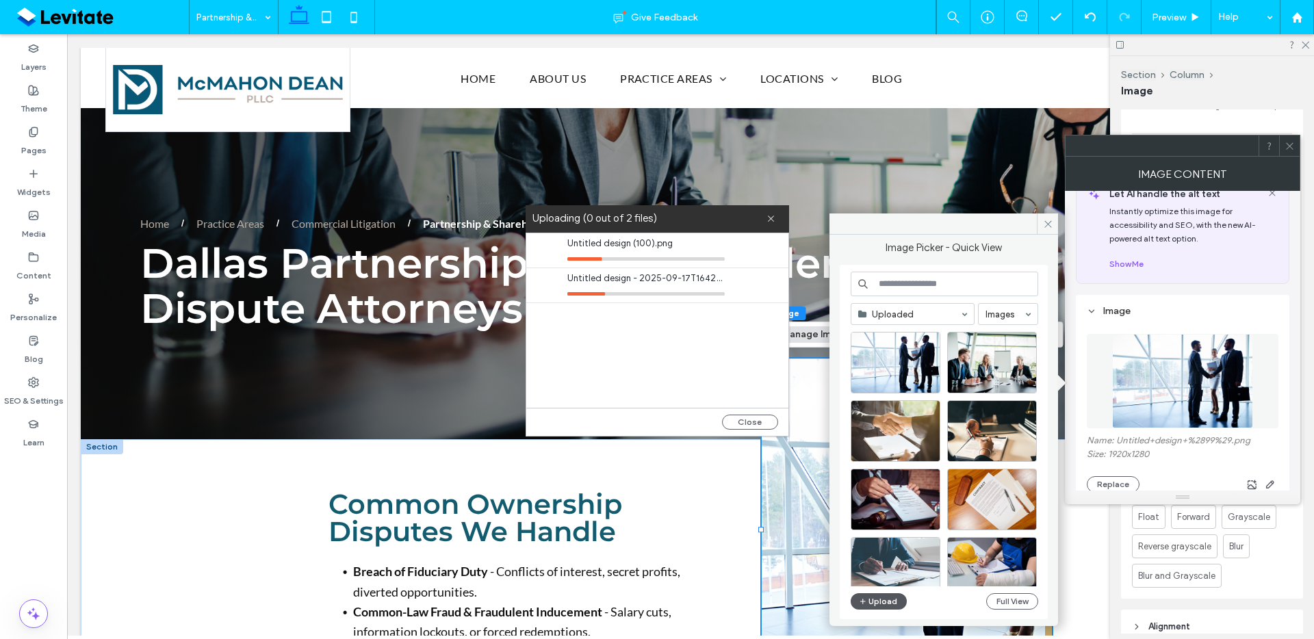
click at [869, 605] on button "Upload" at bounding box center [879, 601] width 56 height 16
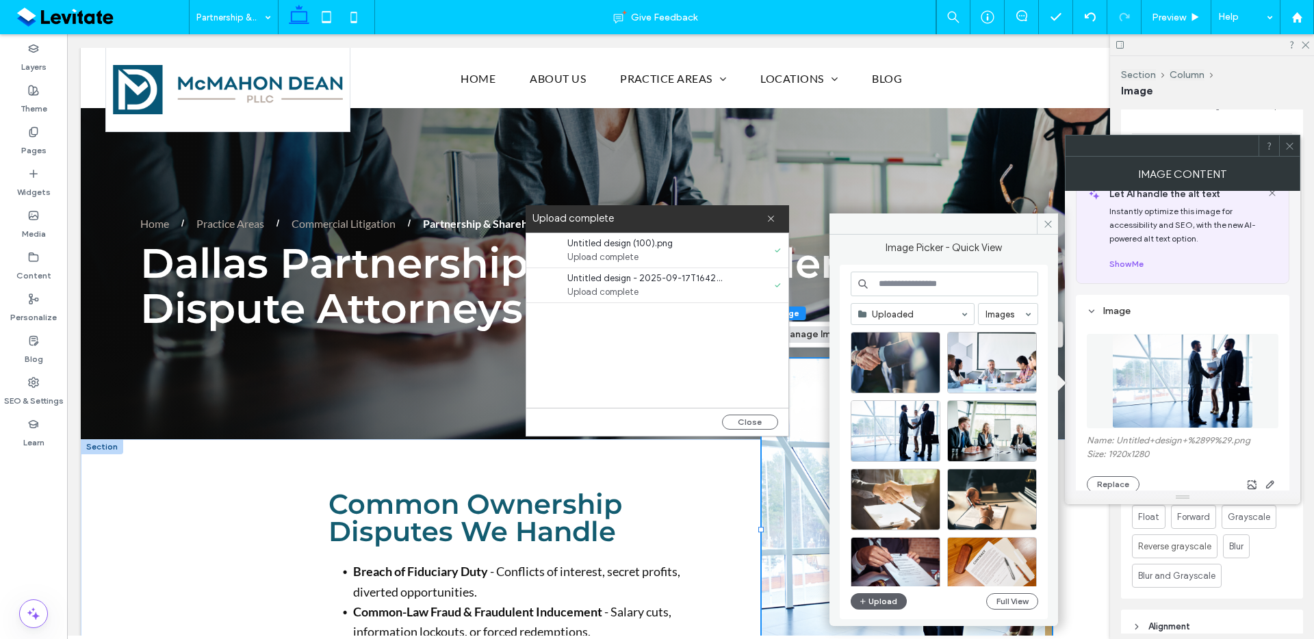
click at [1124, 491] on div at bounding box center [1182, 498] width 235 height 14
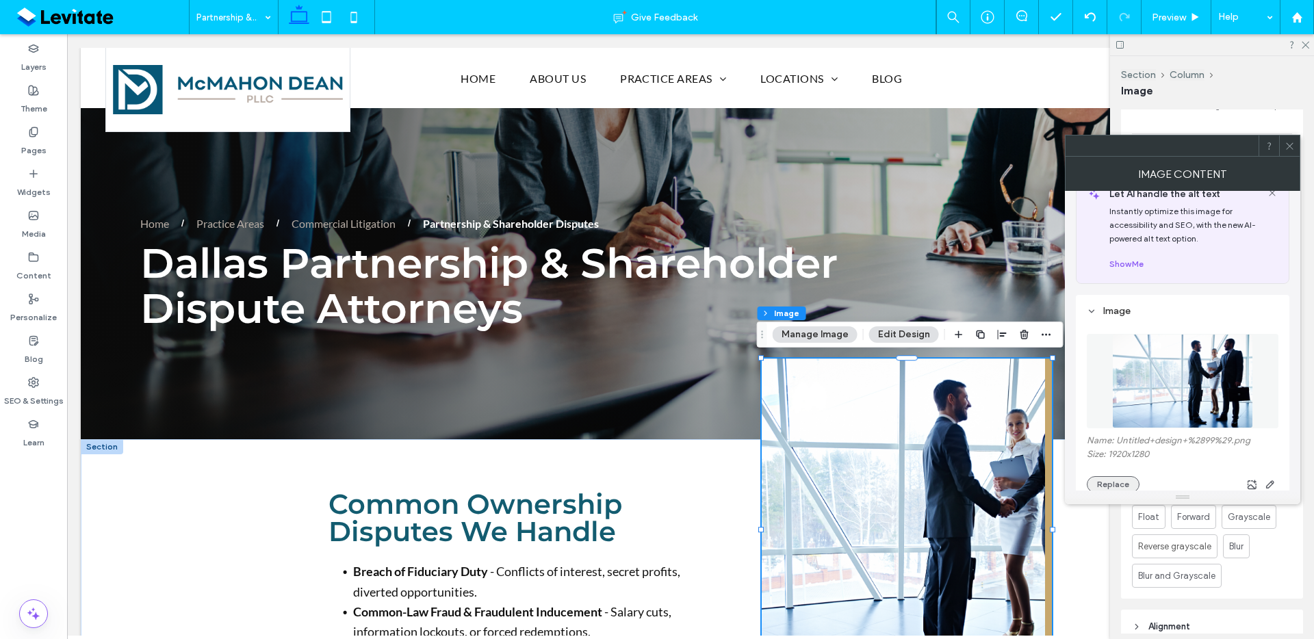
click at [1124, 480] on button "Replace" at bounding box center [1113, 484] width 53 height 16
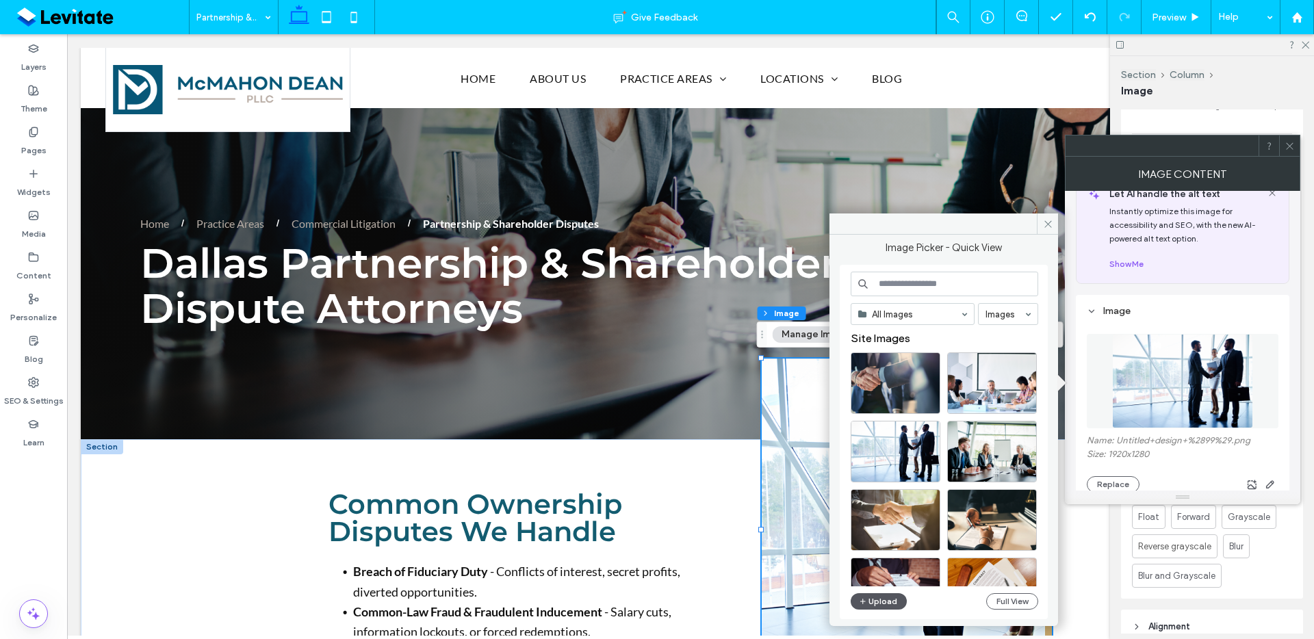
click at [886, 602] on button "Upload" at bounding box center [879, 601] width 56 height 16
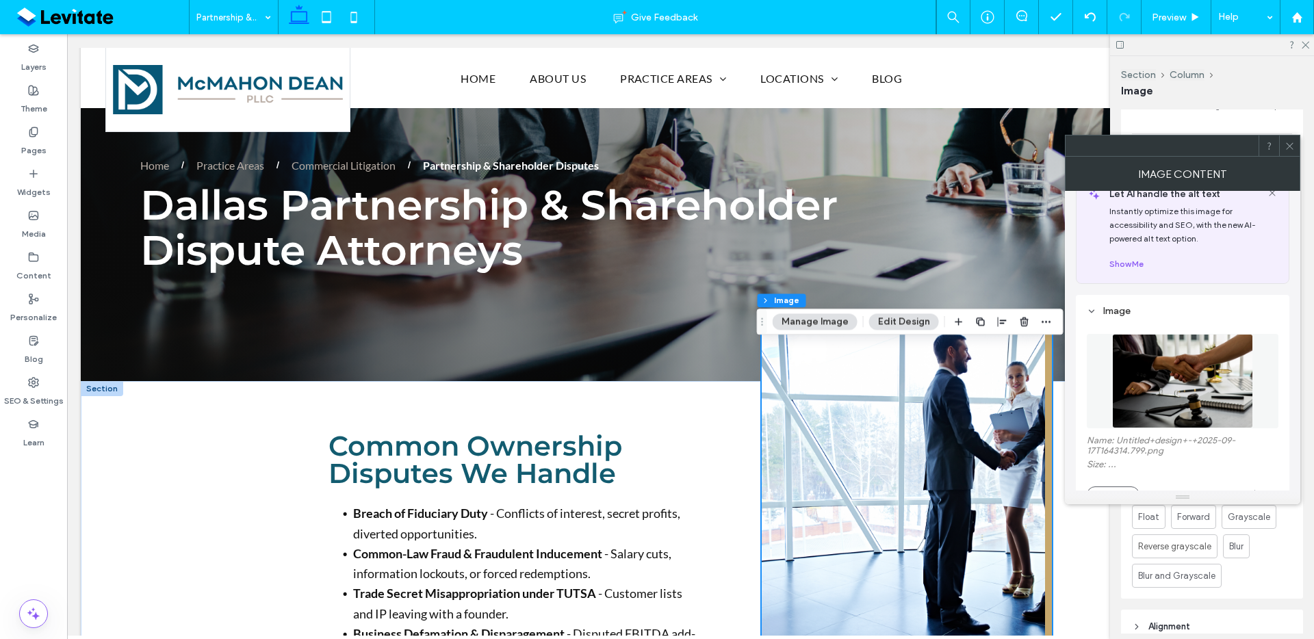
scroll to position [122, 0]
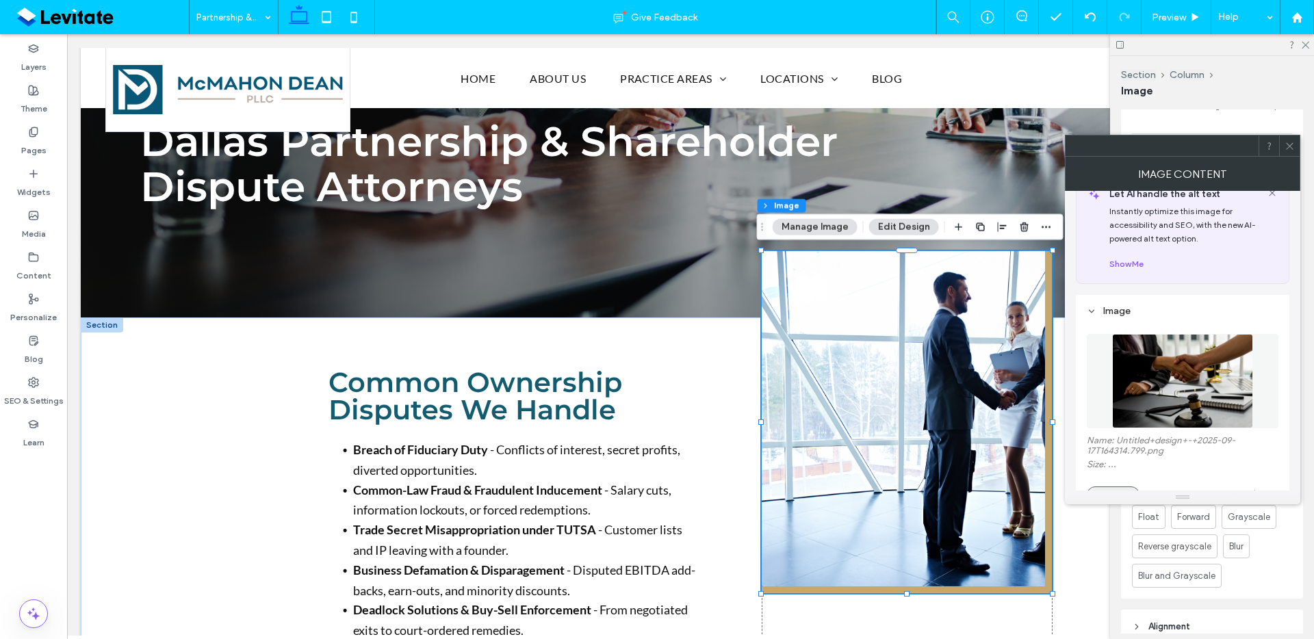
click at [1130, 487] on button "Replace" at bounding box center [1113, 495] width 53 height 16
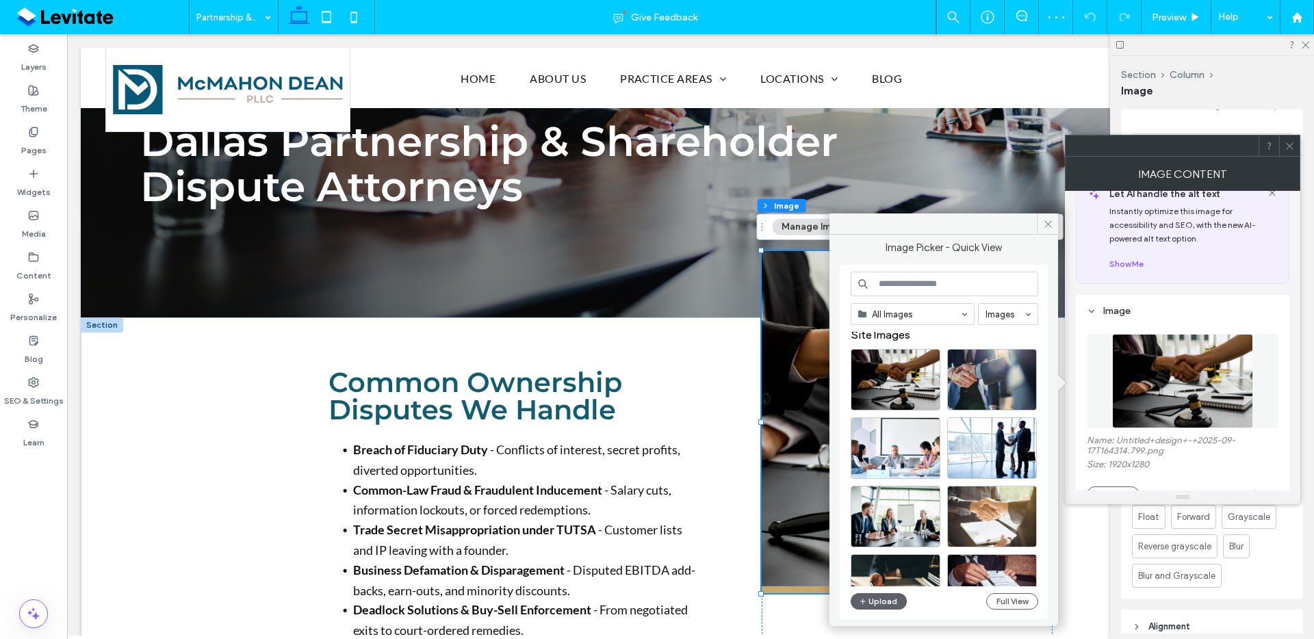
scroll to position [0, 0]
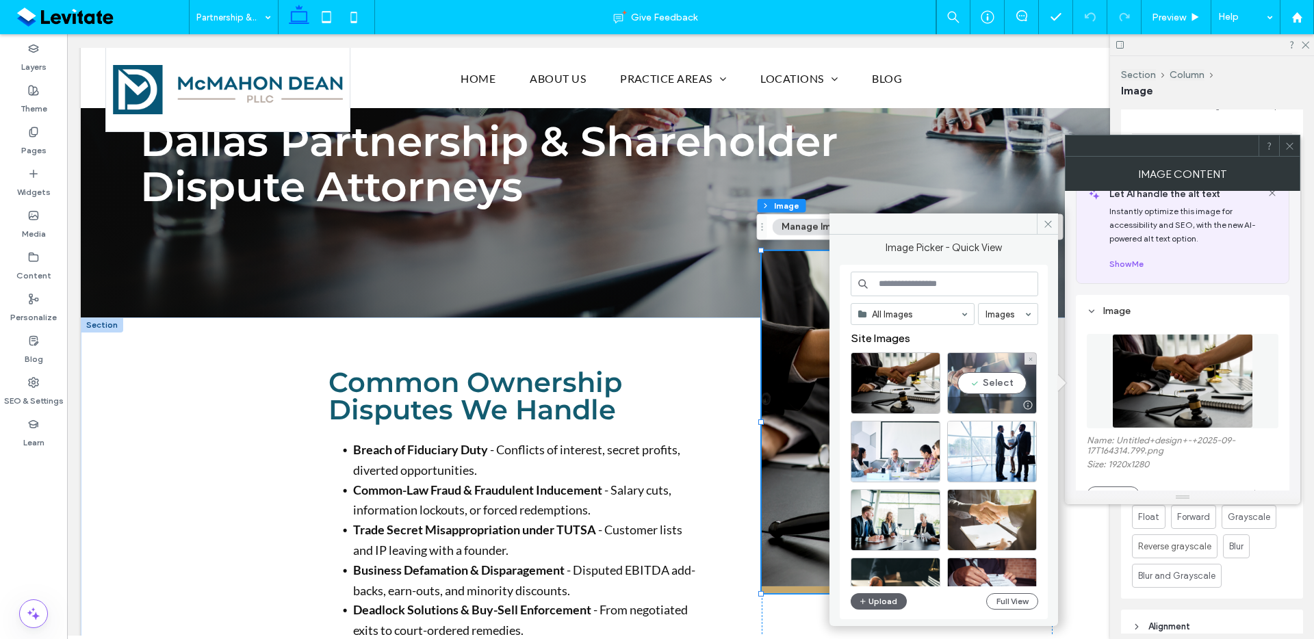
drag, startPoint x: 1005, startPoint y: 385, endPoint x: 990, endPoint y: 378, distance: 16.2
click at [1005, 385] on div "Select" at bounding box center [992, 384] width 90 height 62
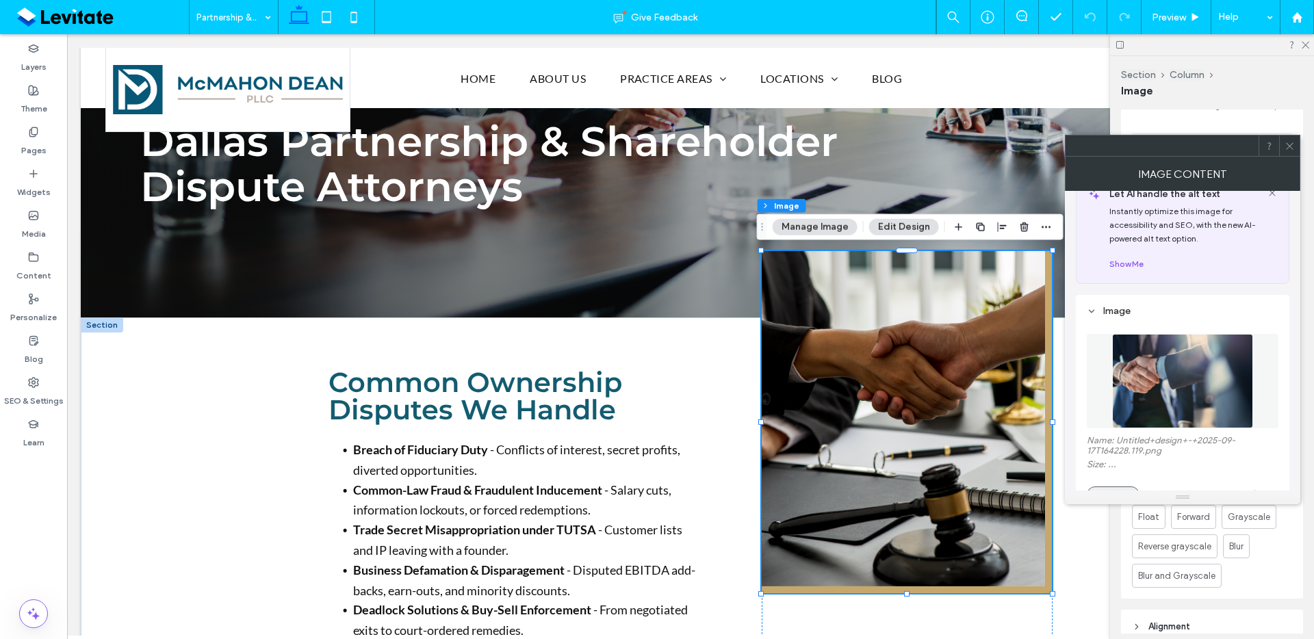
click at [1106, 488] on button "Replace" at bounding box center [1113, 495] width 53 height 16
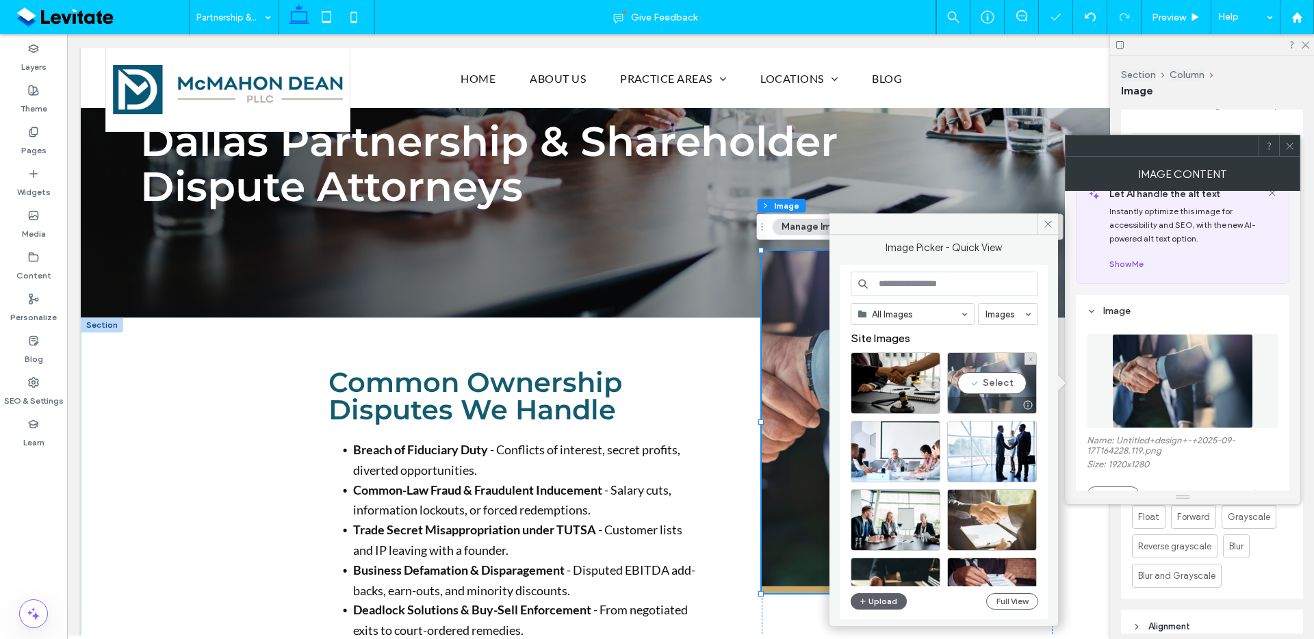
click at [998, 390] on div "Select" at bounding box center [992, 384] width 90 height 62
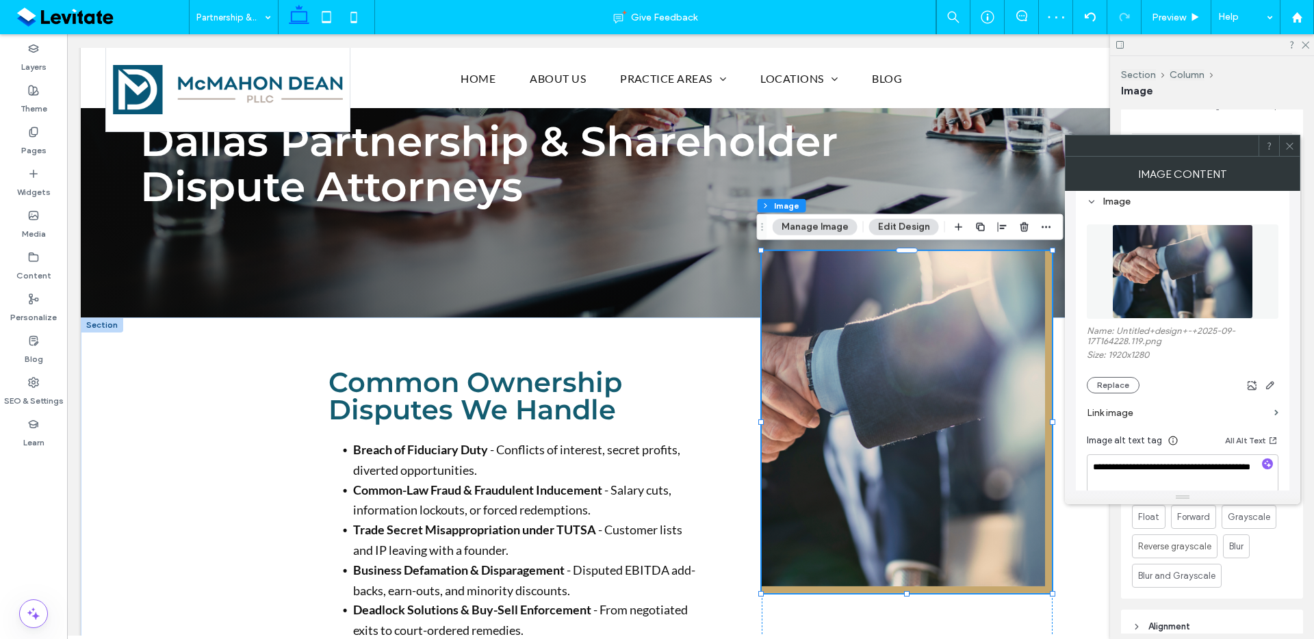
scroll to position [136, 0]
click at [1127, 384] on button "Replace" at bounding box center [1113, 384] width 53 height 16
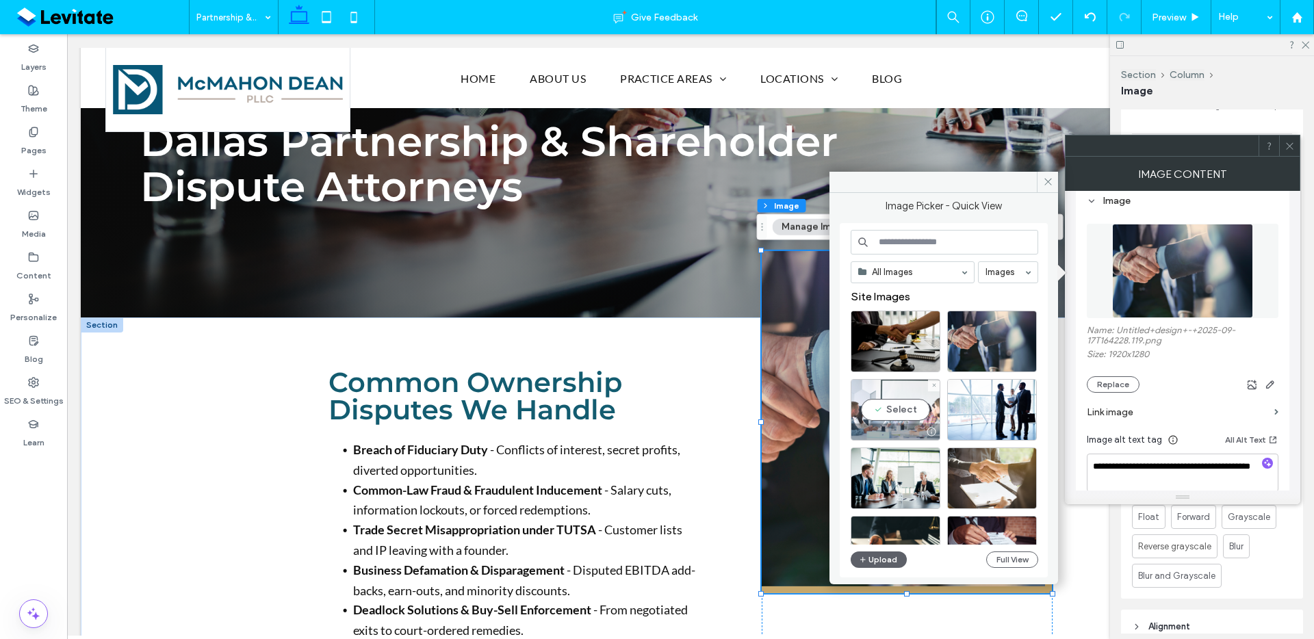
drag, startPoint x: 880, startPoint y: 415, endPoint x: 931, endPoint y: 418, distance: 50.7
click at [880, 415] on div "Select" at bounding box center [896, 410] width 90 height 62
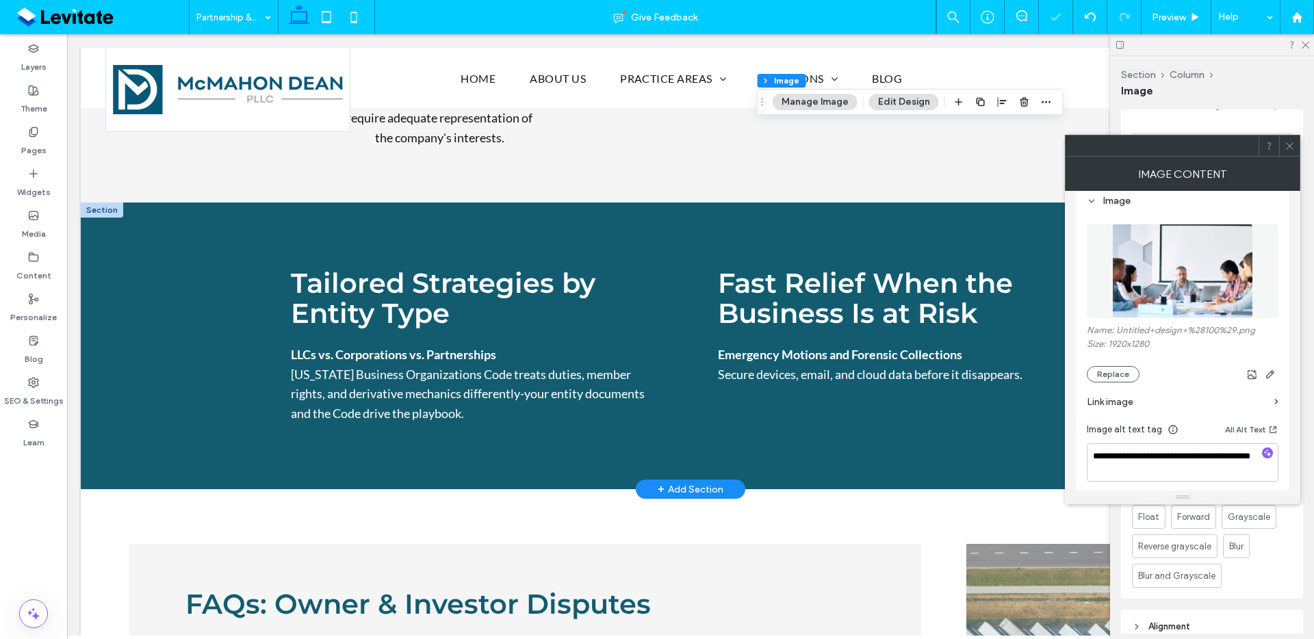
scroll to position [1366, 0]
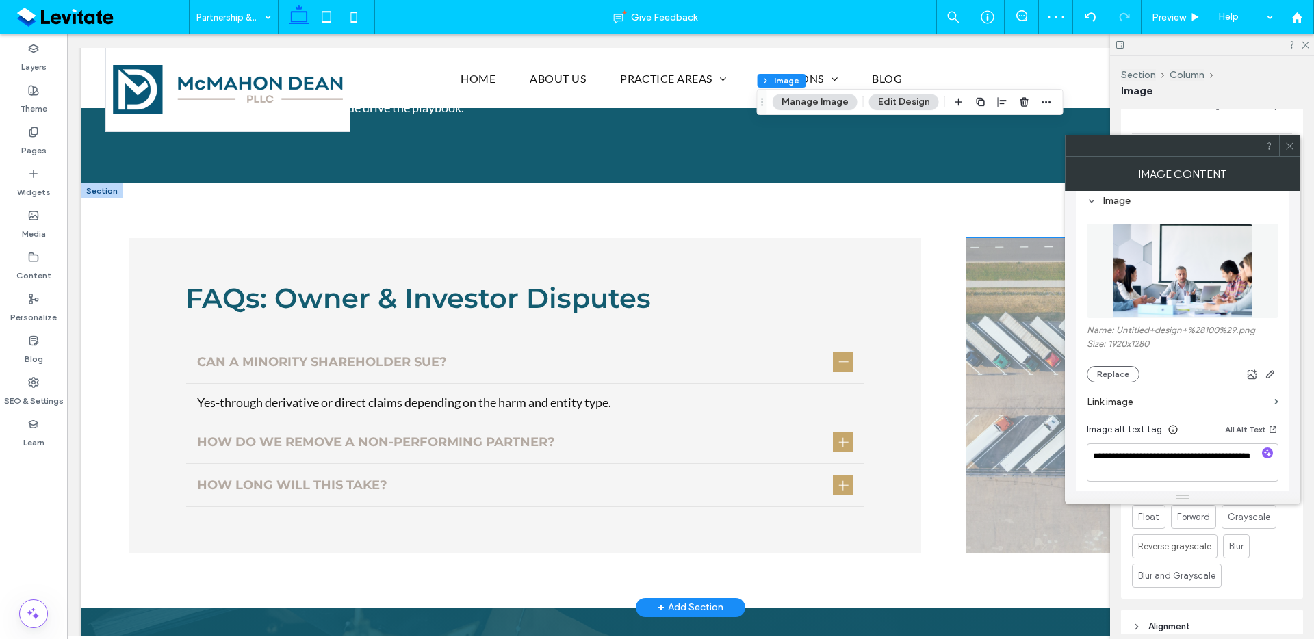
click at [1054, 480] on span at bounding box center [1108, 395] width 284 height 315
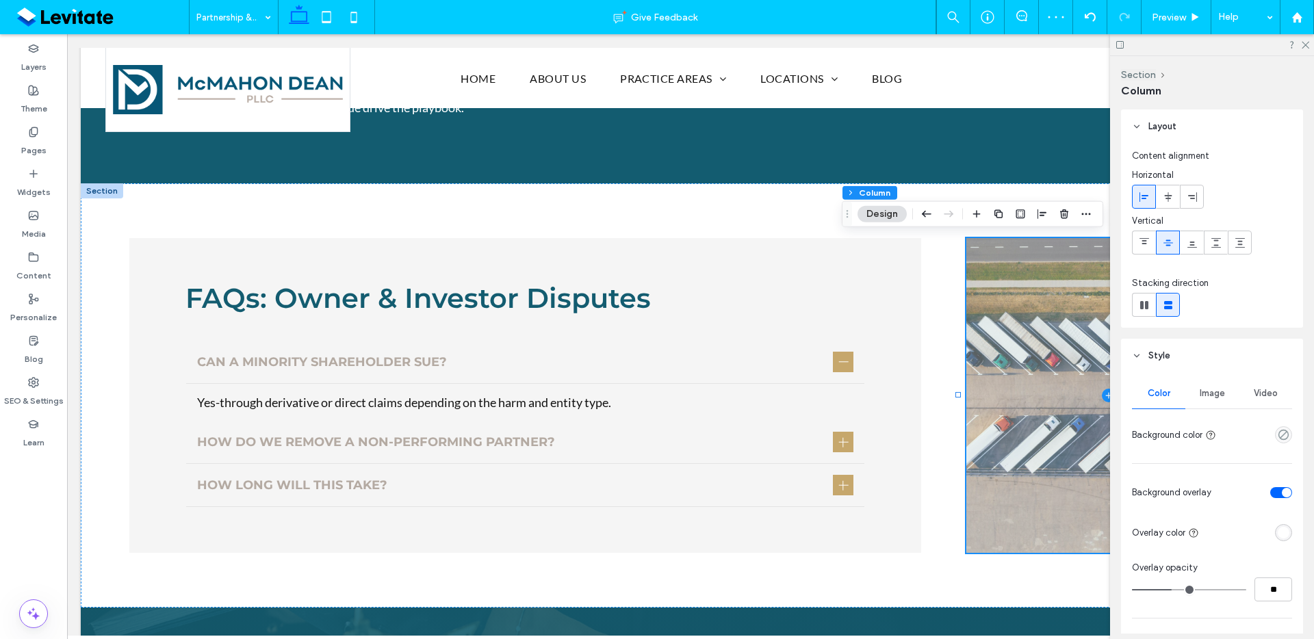
drag, startPoint x: 1220, startPoint y: 399, endPoint x: 1217, endPoint y: 414, distance: 15.3
click at [1220, 398] on div "Image" at bounding box center [1212, 394] width 53 height 30
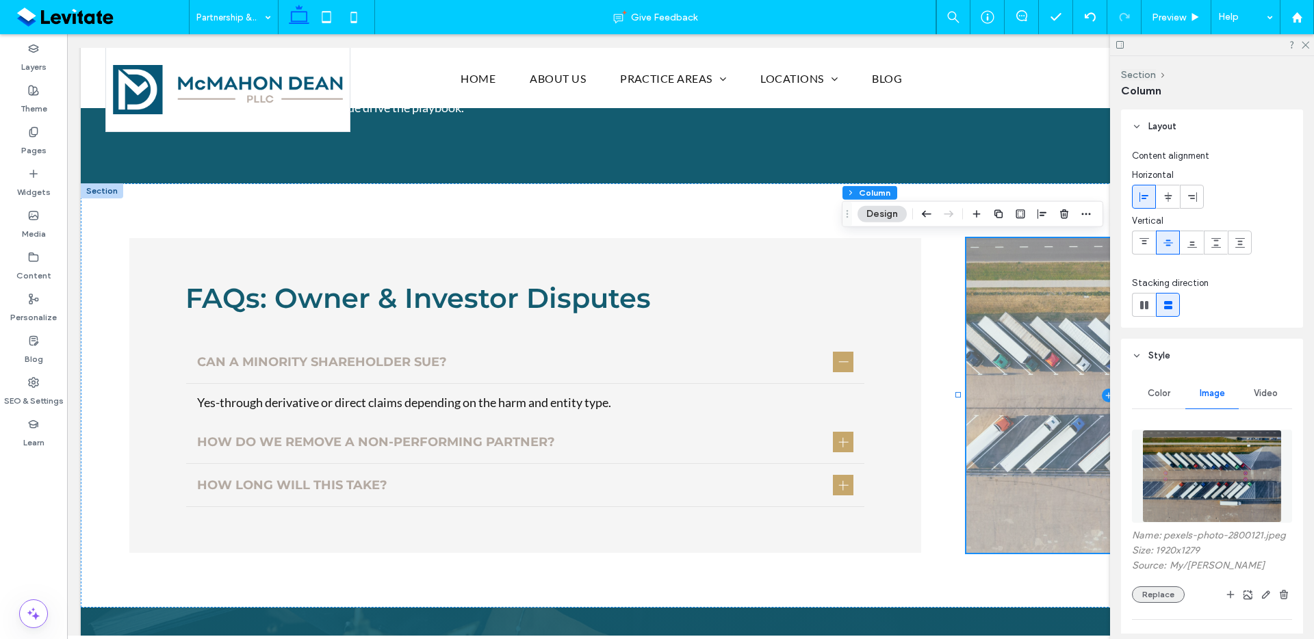
click at [1160, 603] on button "Replace" at bounding box center [1158, 595] width 53 height 16
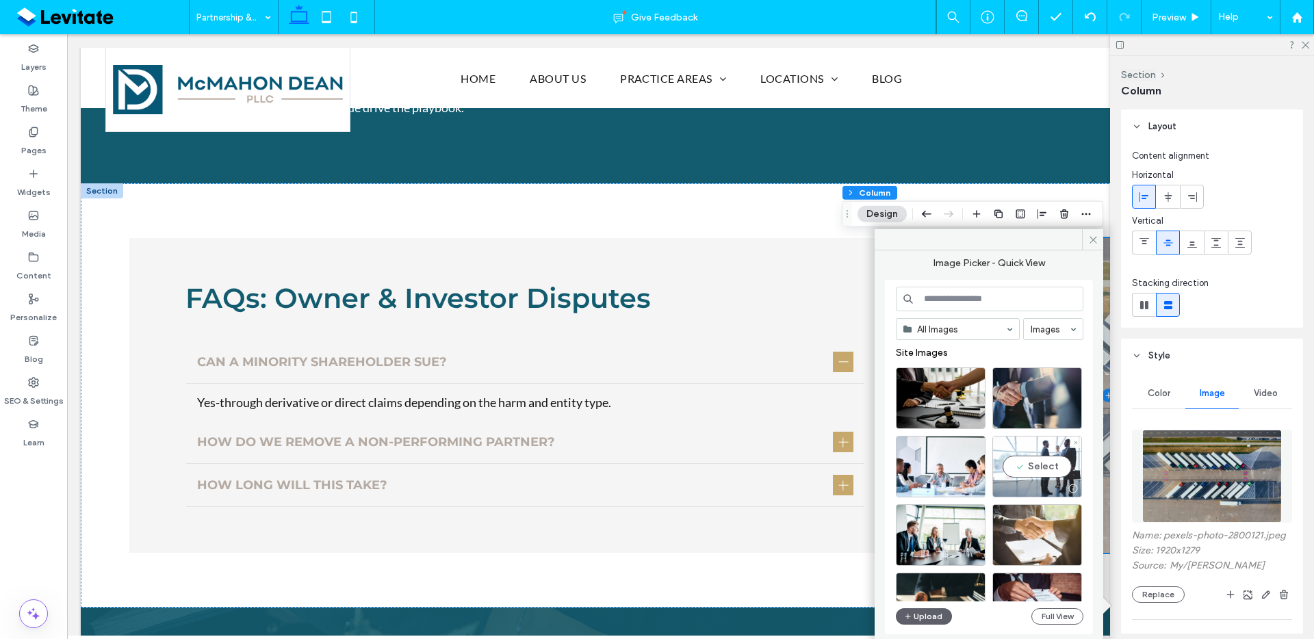
click at [1053, 472] on div "Select" at bounding box center [1038, 467] width 90 height 62
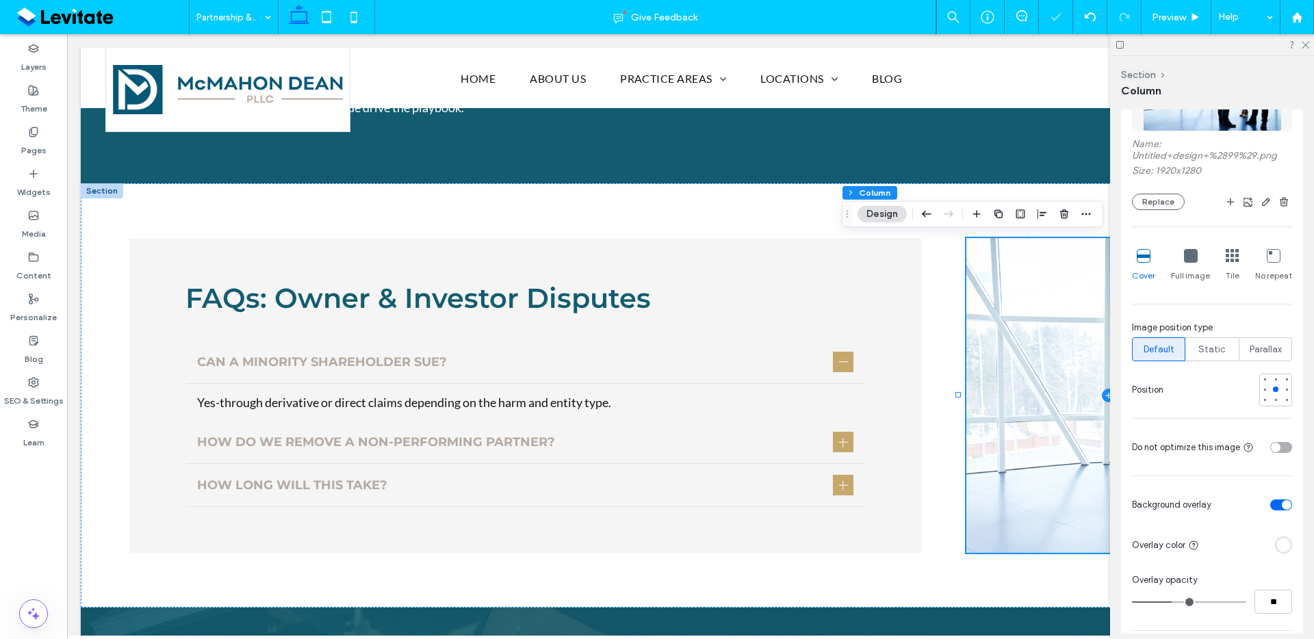
scroll to position [411, 0]
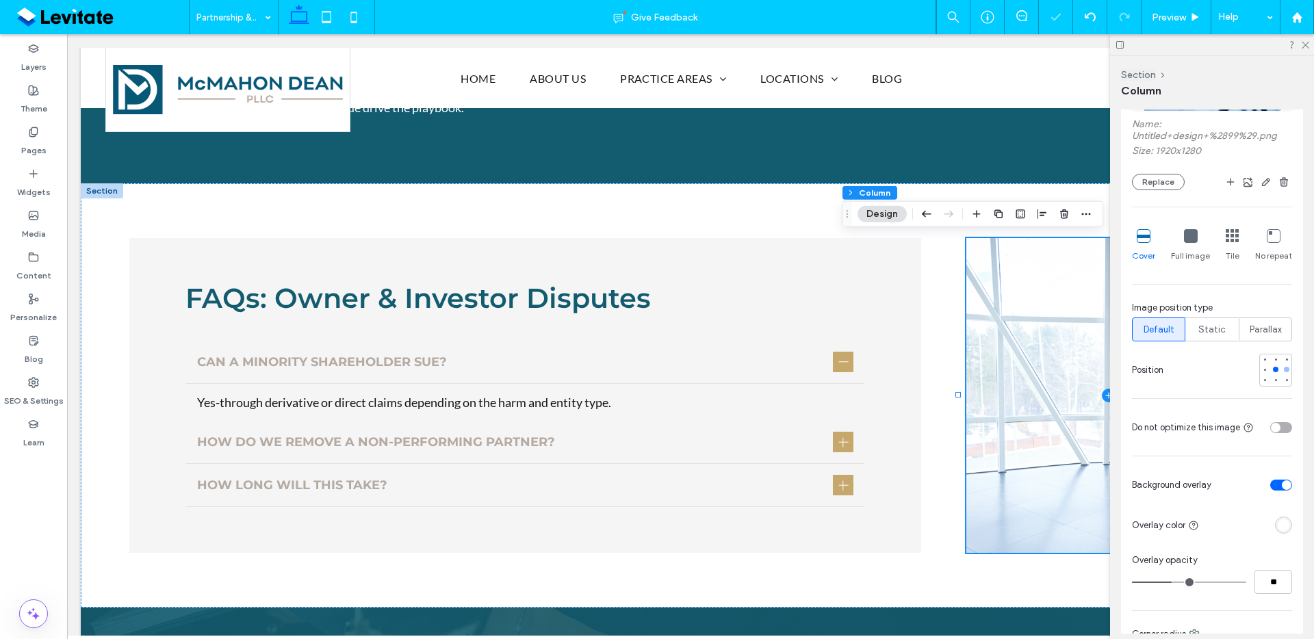
click at [1284, 370] on div at bounding box center [1286, 369] width 5 height 5
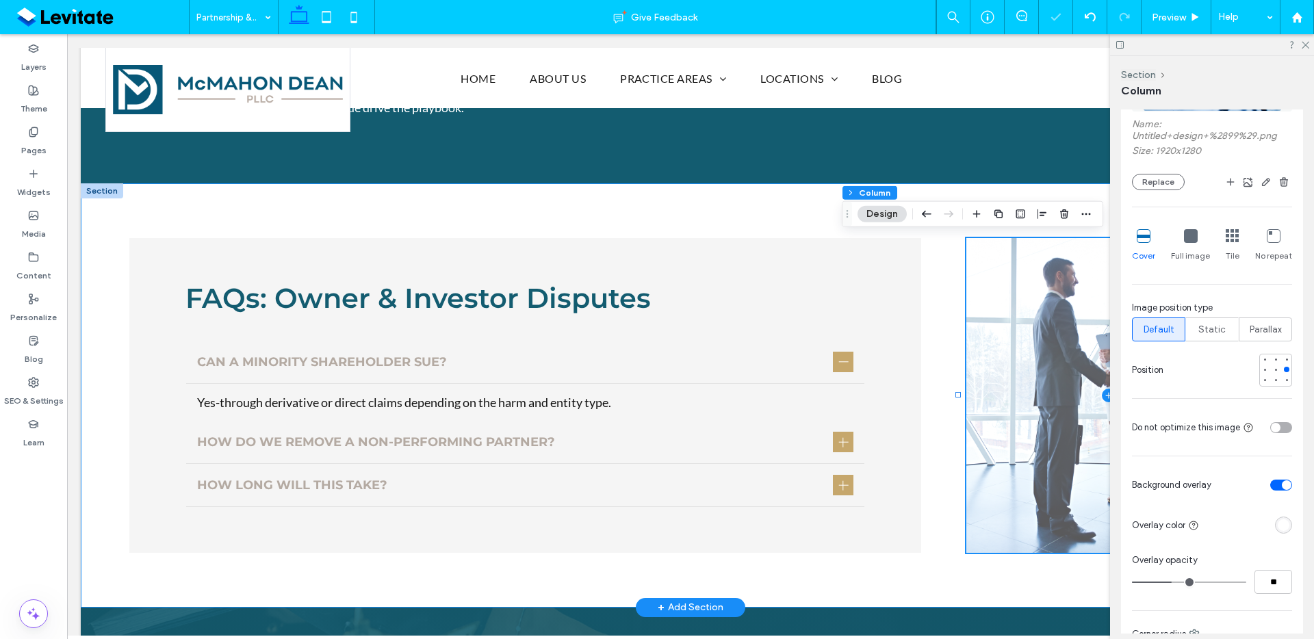
click at [1022, 569] on div "FAQs: Owner & Investor Disputes Can a minority shareholder sue? Yes-through der…" at bounding box center [691, 395] width 1220 height 424
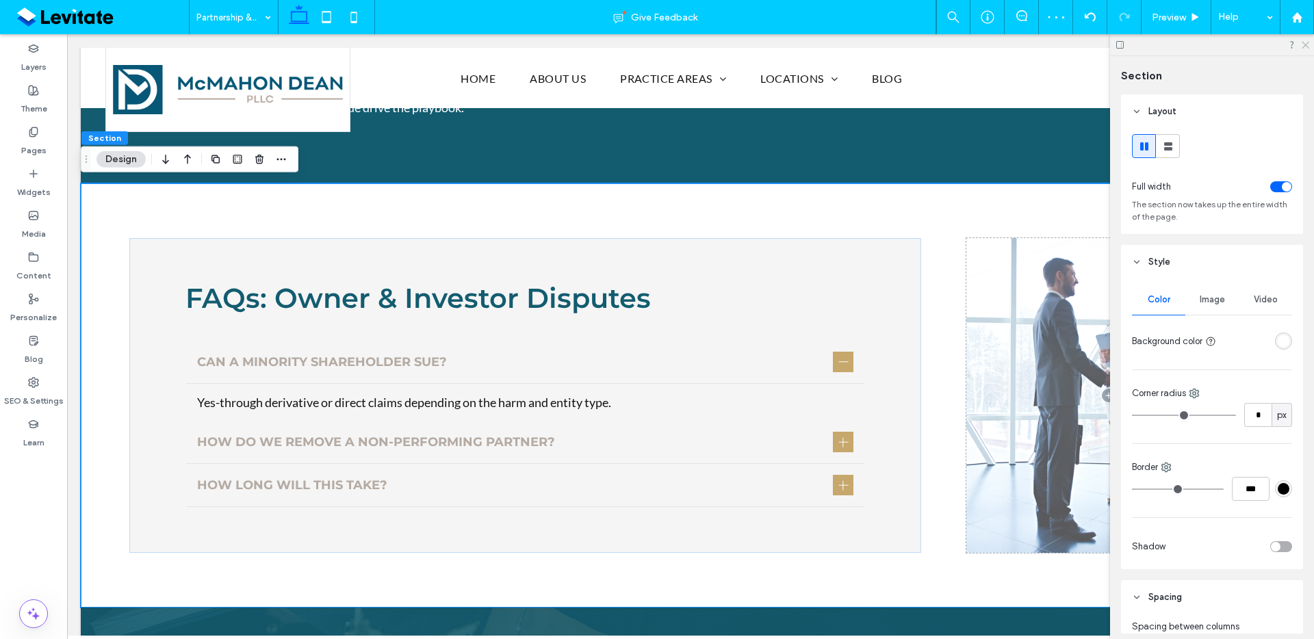
click at [1303, 48] on use at bounding box center [1306, 46] width 8 height 8
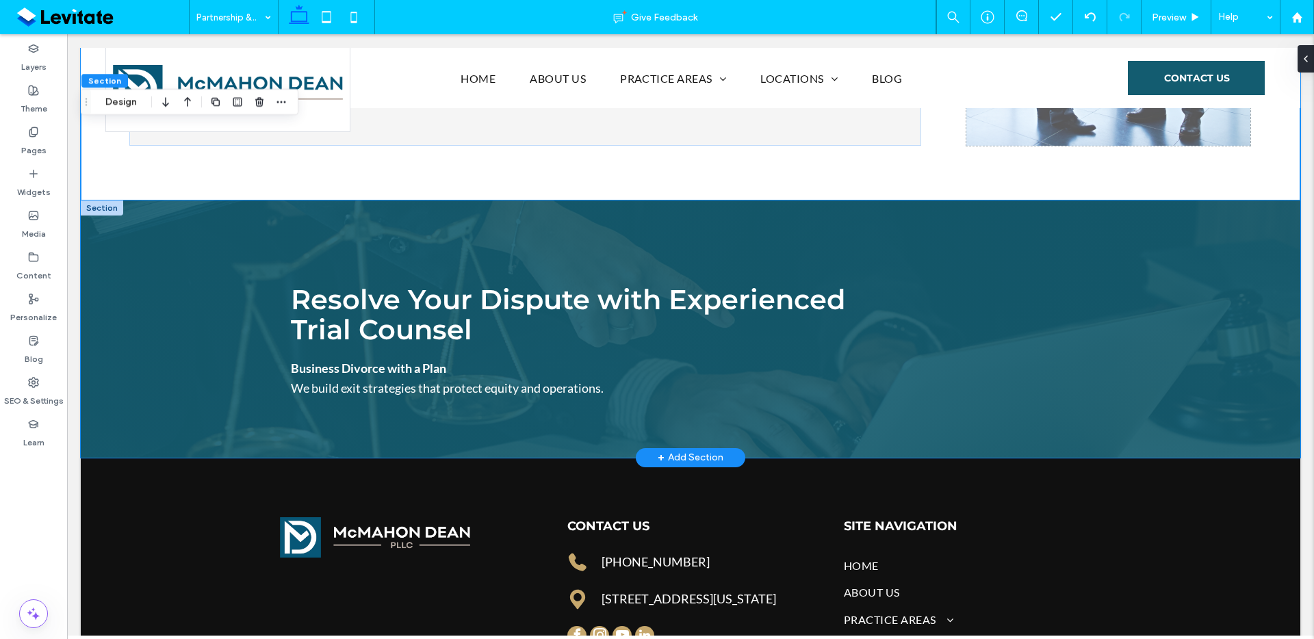
scroll to position [1771, 0]
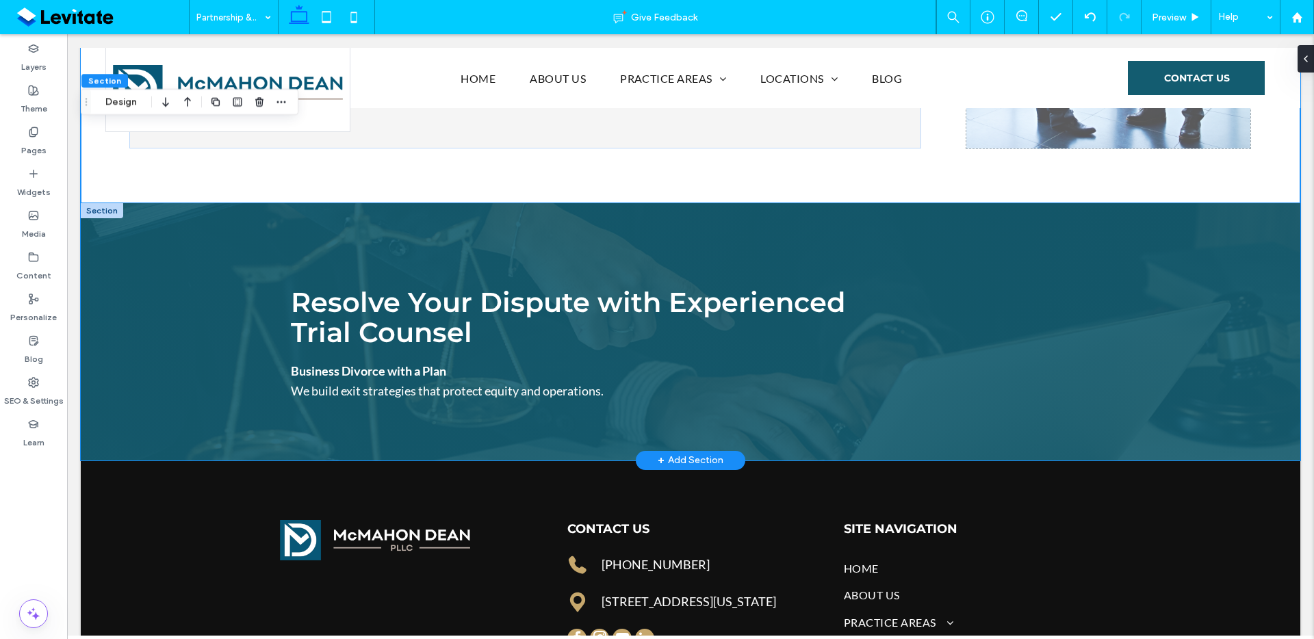
click at [1192, 213] on div "Resolve Your Dispute with Experienced Trial Counsel Business Divorce with a Pla…" at bounding box center [691, 331] width 1220 height 257
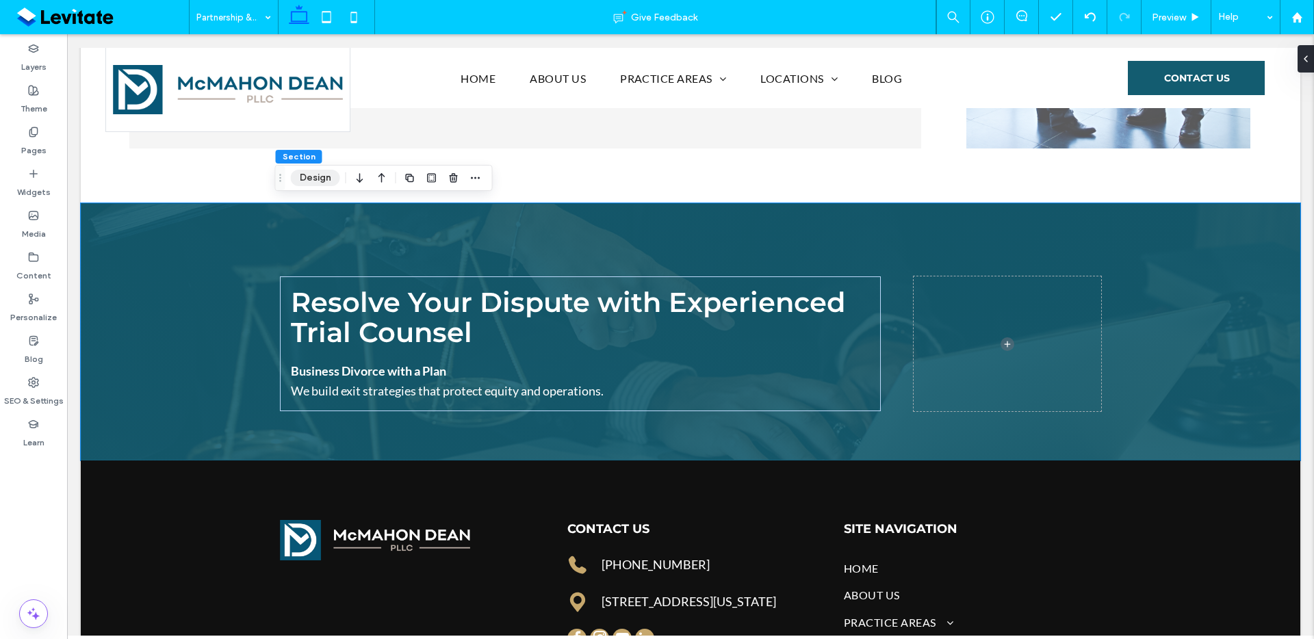
click at [315, 176] on button "Design" at bounding box center [315, 178] width 49 height 16
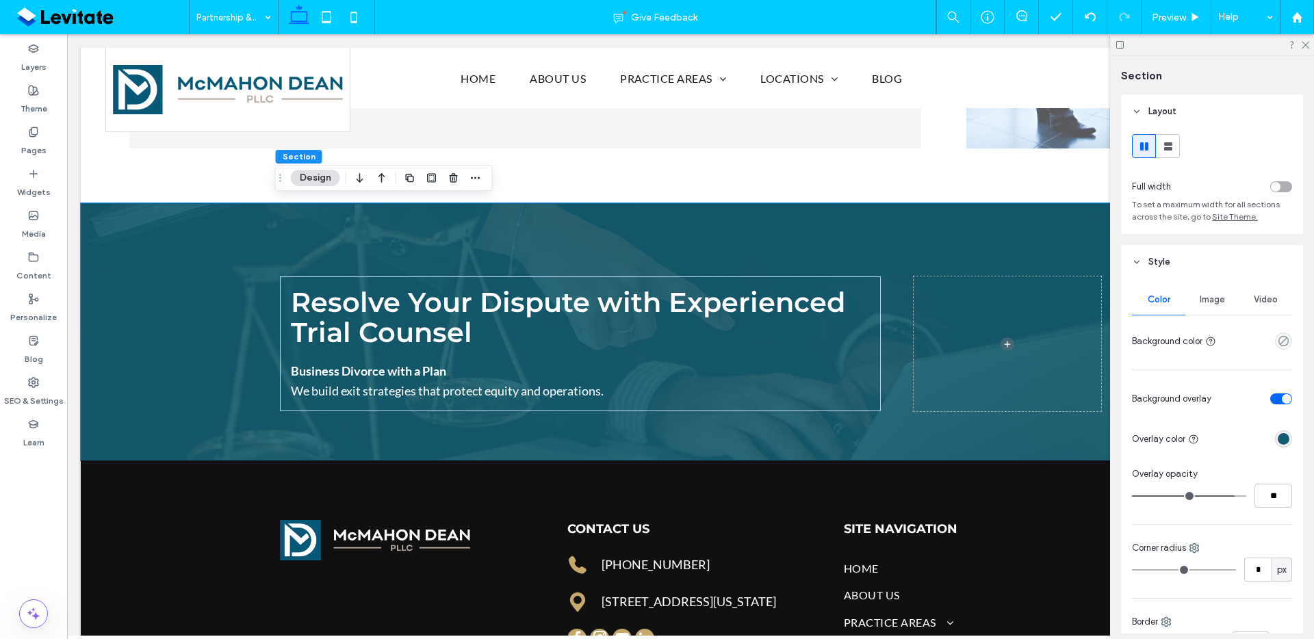
click at [1207, 296] on span "Image" at bounding box center [1212, 299] width 25 height 11
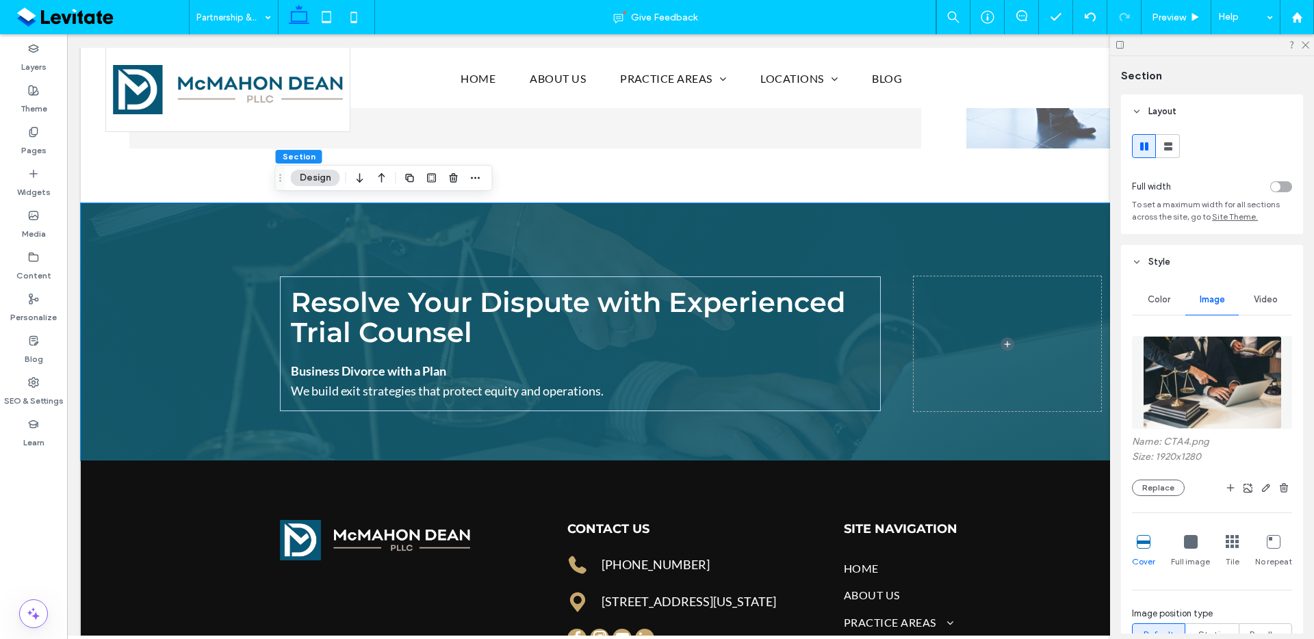
click at [1160, 497] on div "Name: CTA4.png Size: 1920x1280 Replace Cover Full image Tile No repeat Image po…" at bounding box center [1212, 537] width 160 height 416
click at [1161, 488] on button "Replace" at bounding box center [1158, 488] width 53 height 16
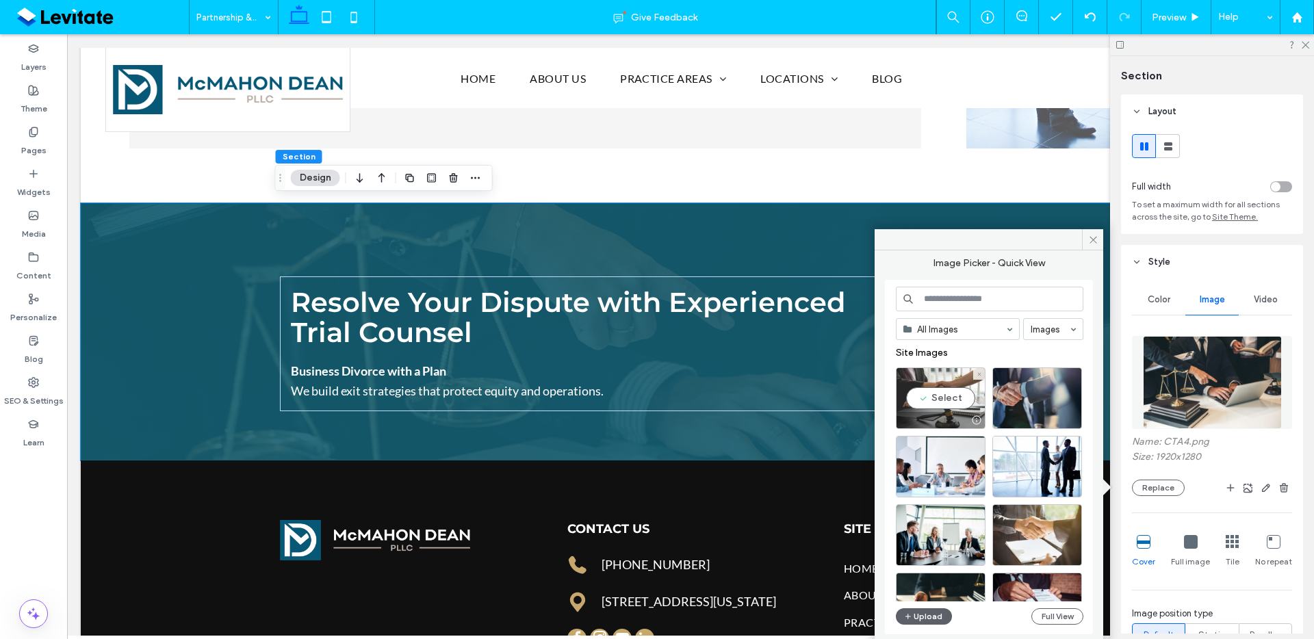
click at [968, 422] on div at bounding box center [976, 420] width 17 height 11
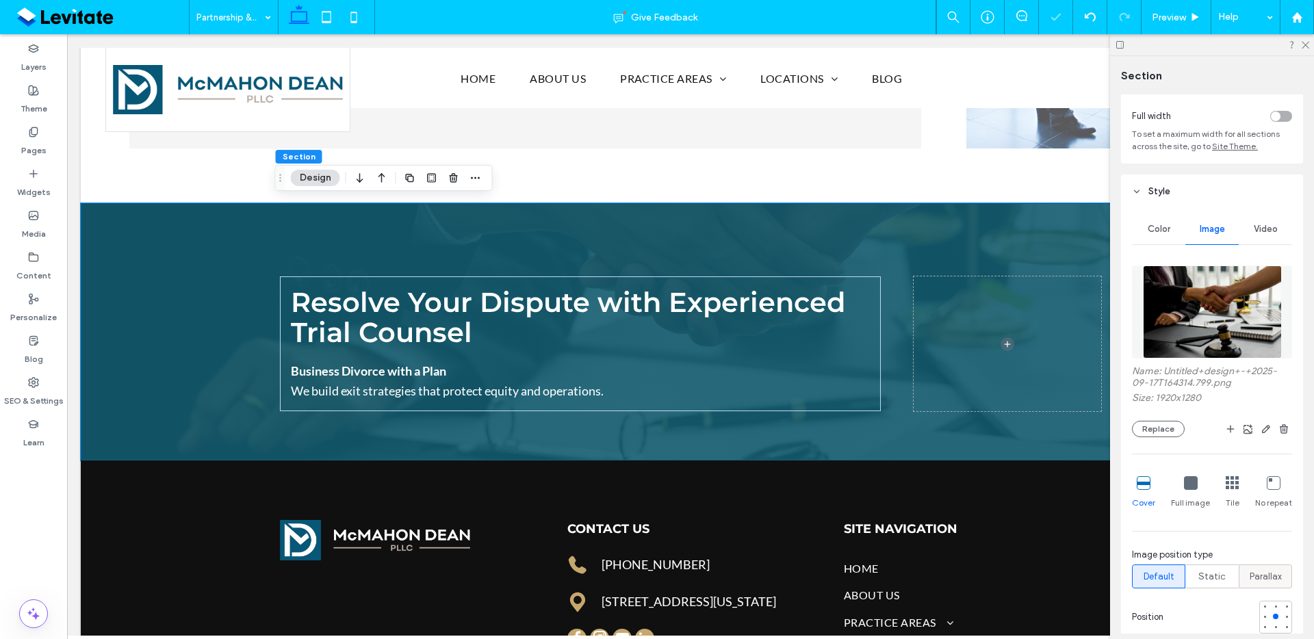
scroll to position [128, 0]
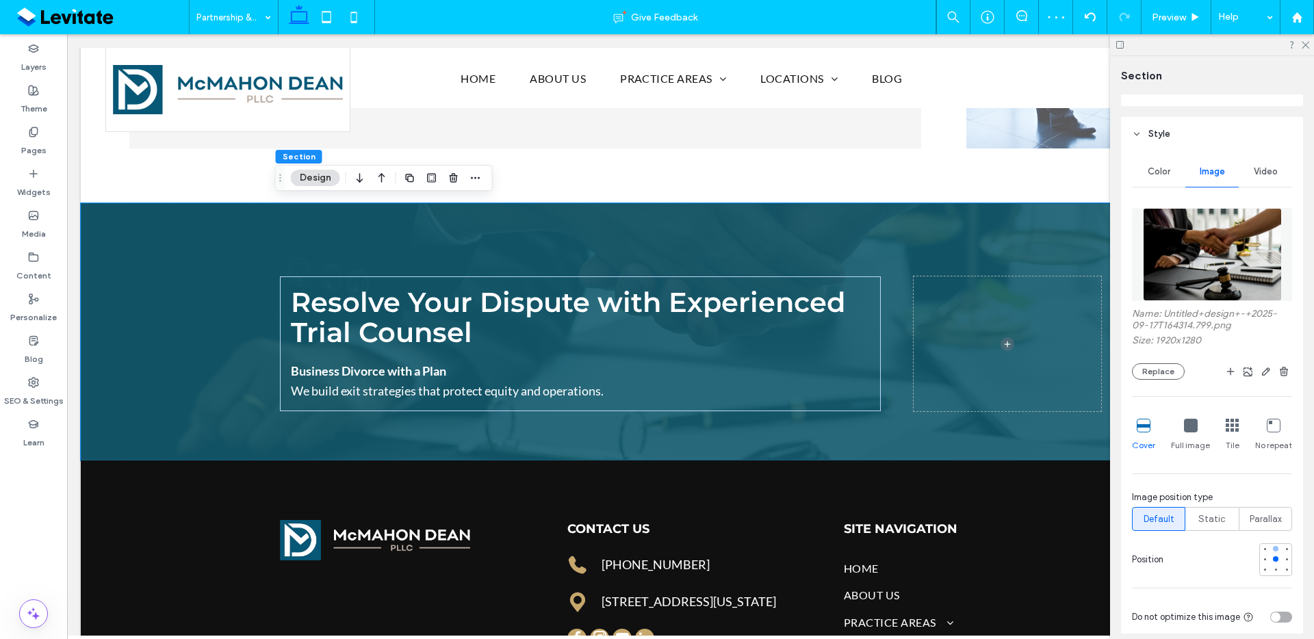
click at [1273, 550] on div at bounding box center [1275, 548] width 5 height 5
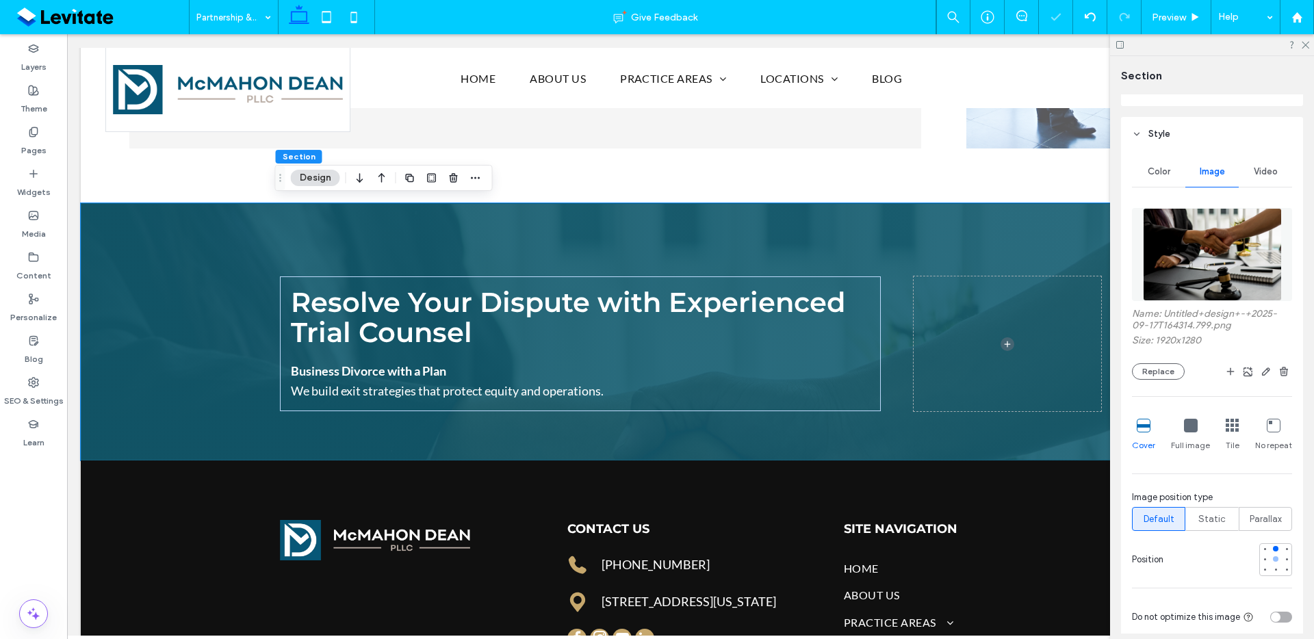
click at [1271, 564] on div at bounding box center [1276, 559] width 10 height 10
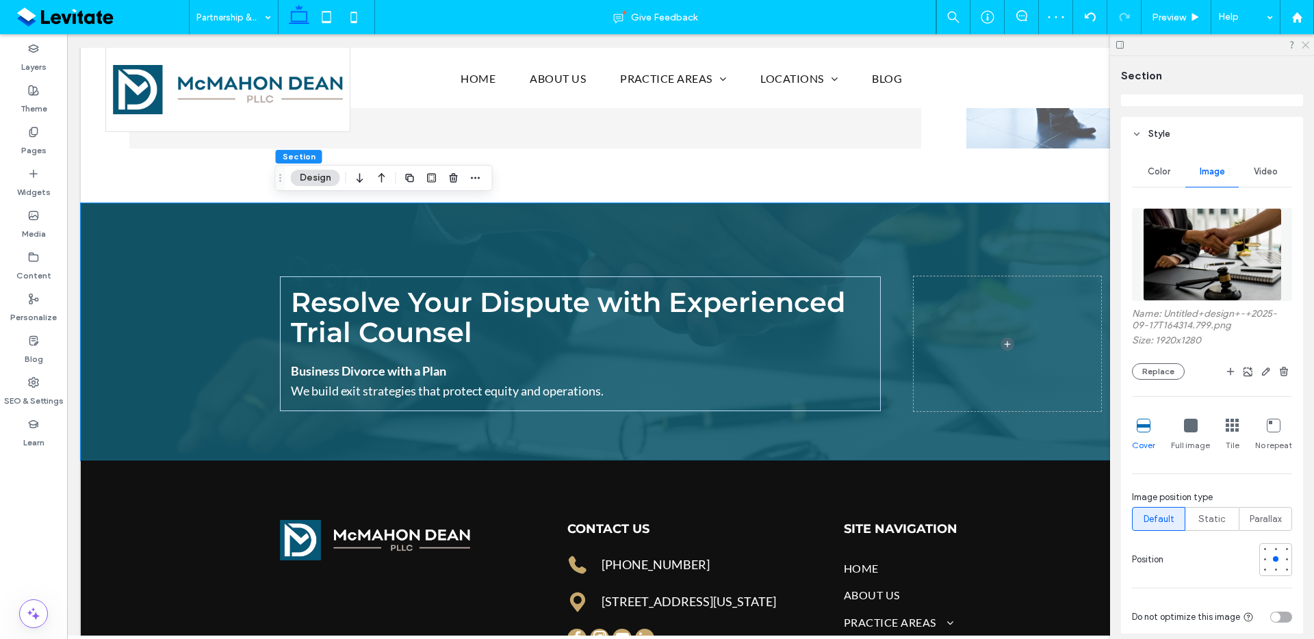
click at [1307, 43] on use at bounding box center [1306, 46] width 8 height 8
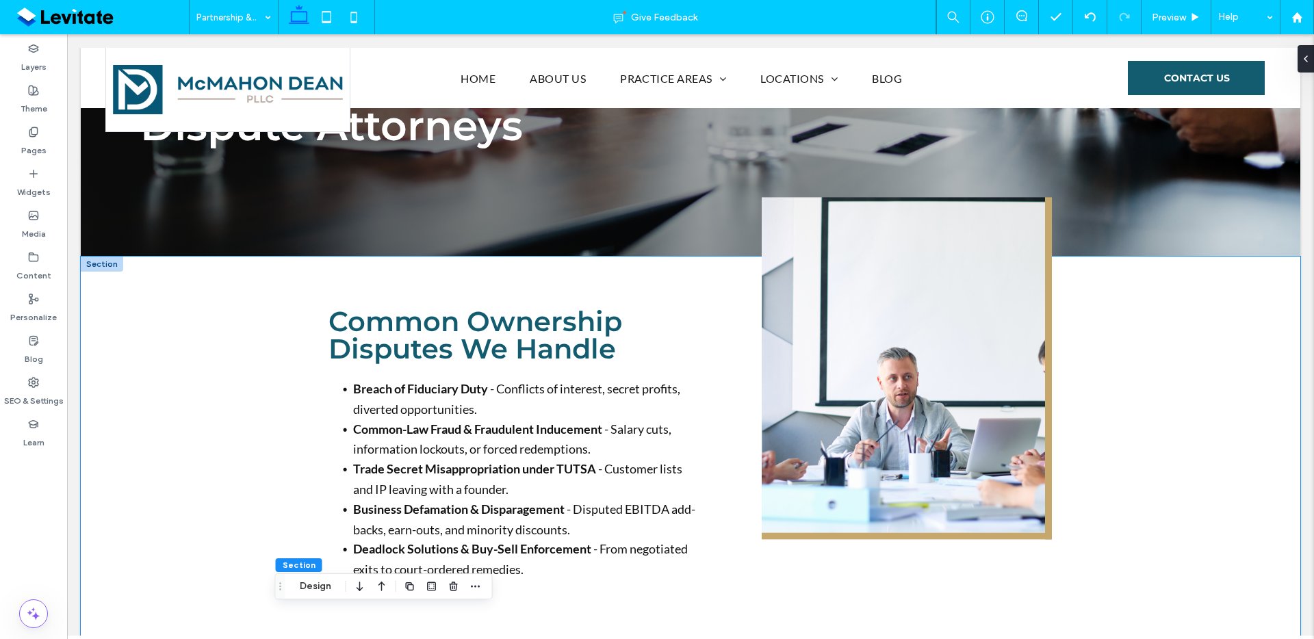
scroll to position [180, 0]
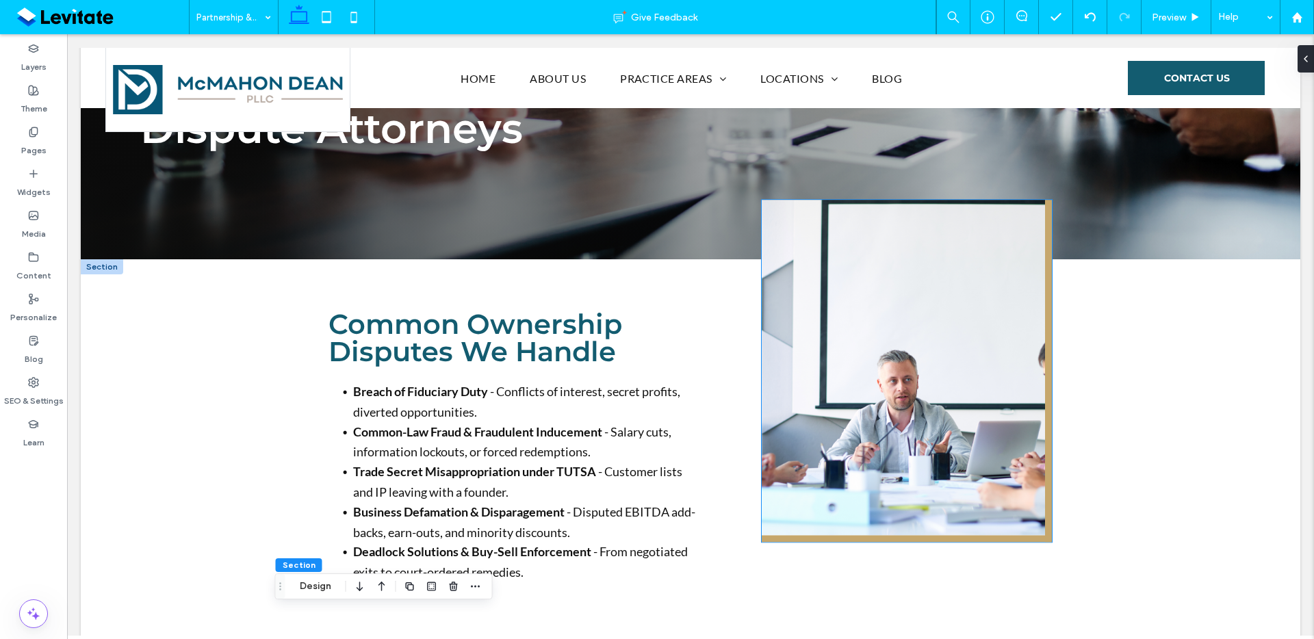
click at [999, 438] on img at bounding box center [907, 371] width 290 height 342
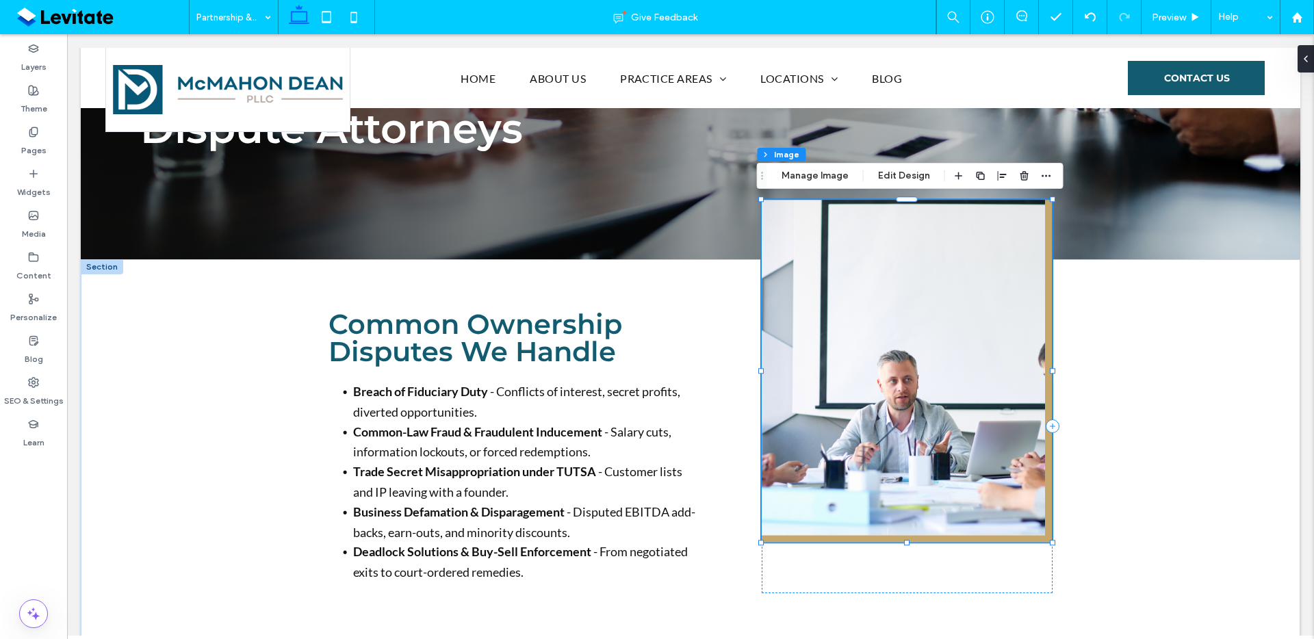
click at [999, 438] on img at bounding box center [907, 371] width 290 height 342
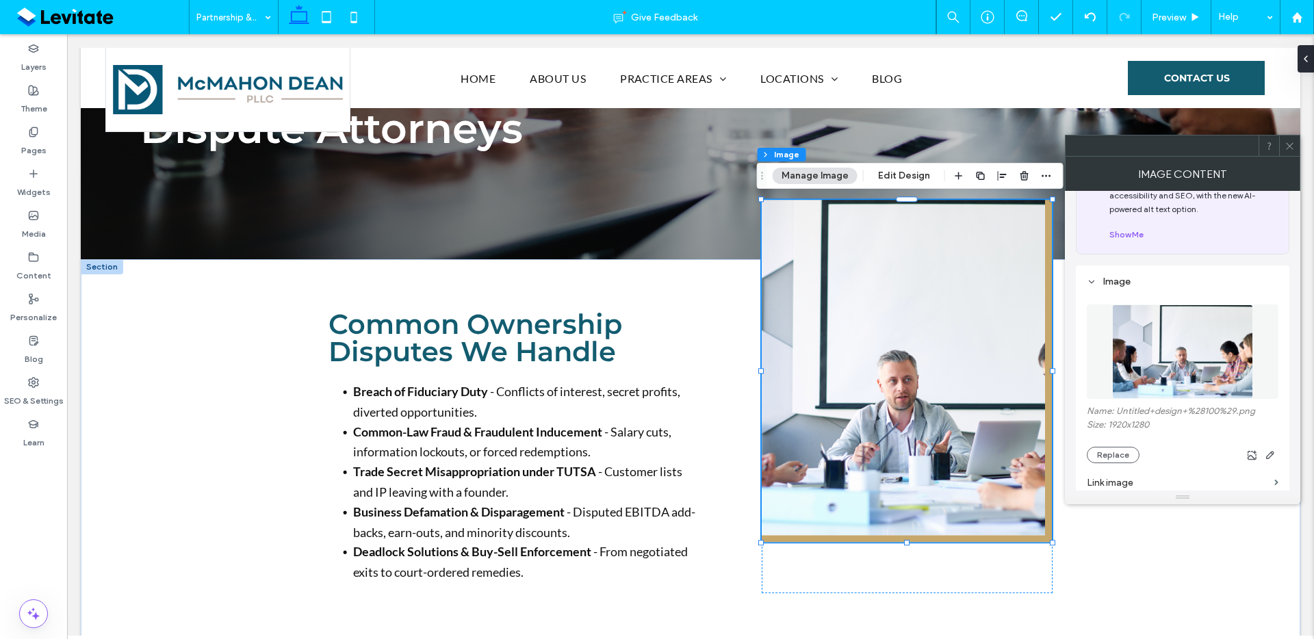
scroll to position [120, 0]
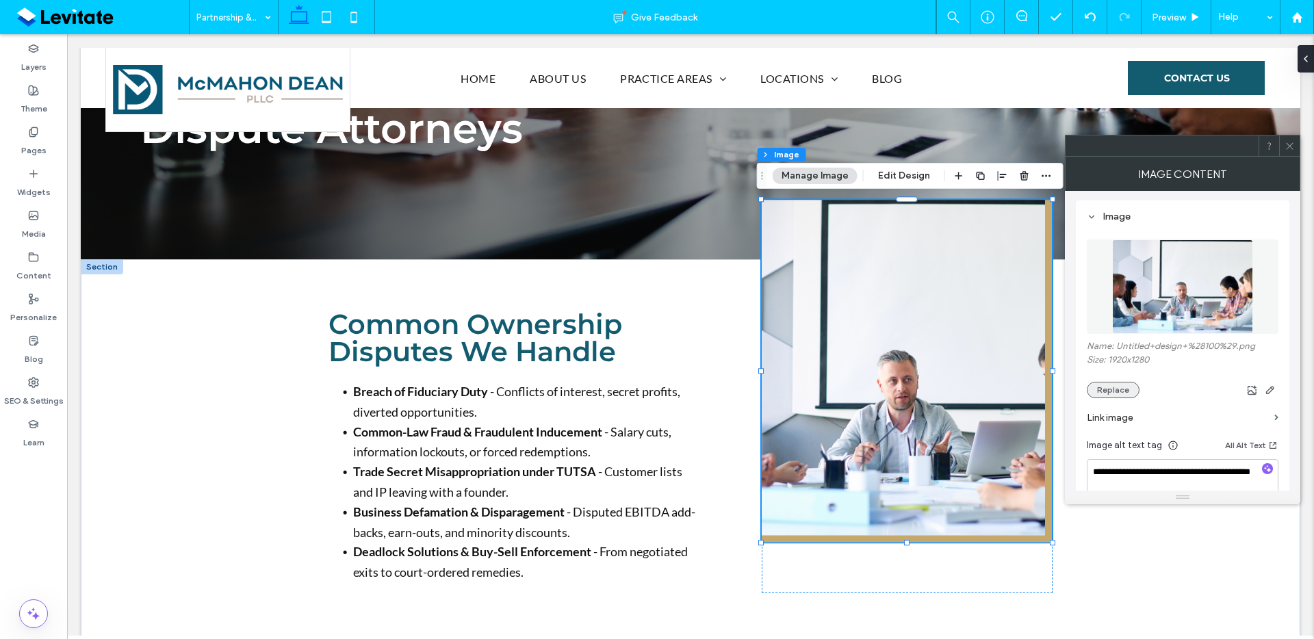
click at [1118, 389] on button "Replace" at bounding box center [1113, 390] width 53 height 16
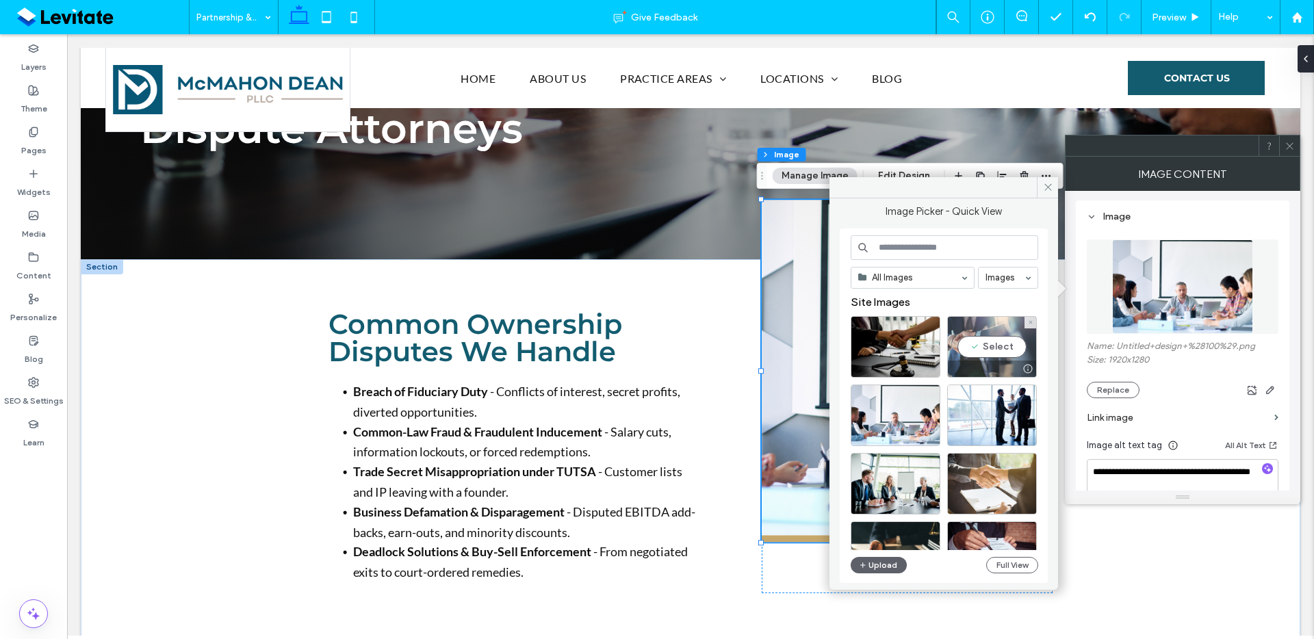
click at [1020, 353] on div "Select" at bounding box center [992, 347] width 90 height 62
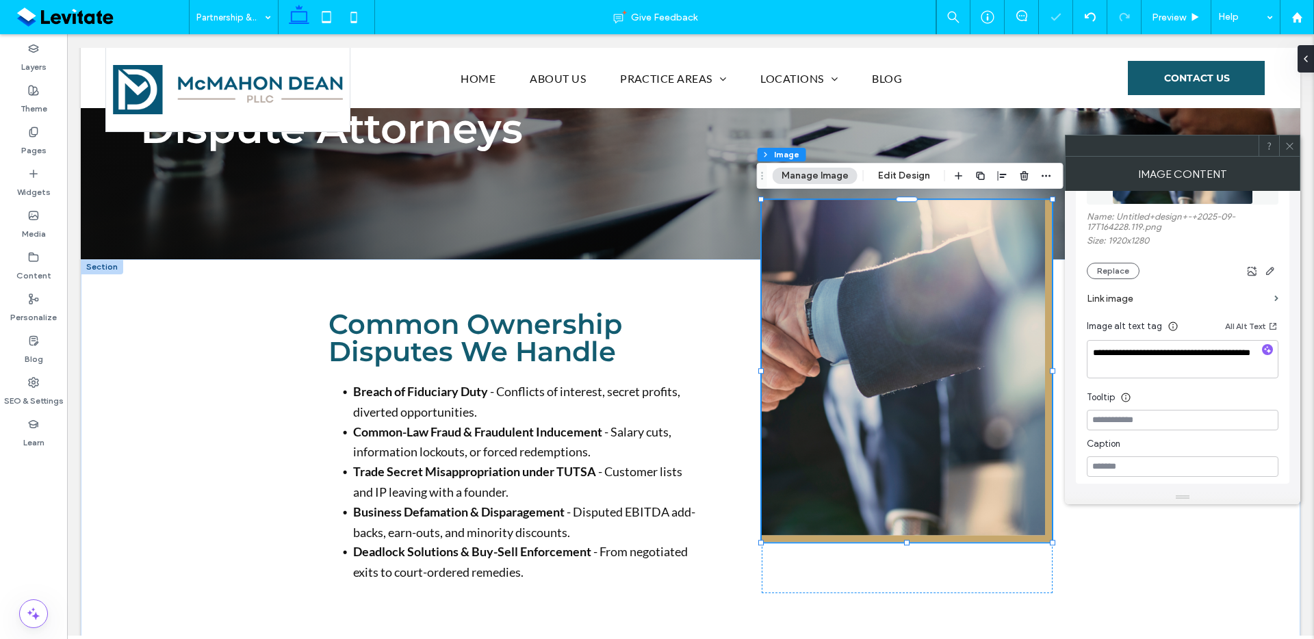
scroll to position [387, 0]
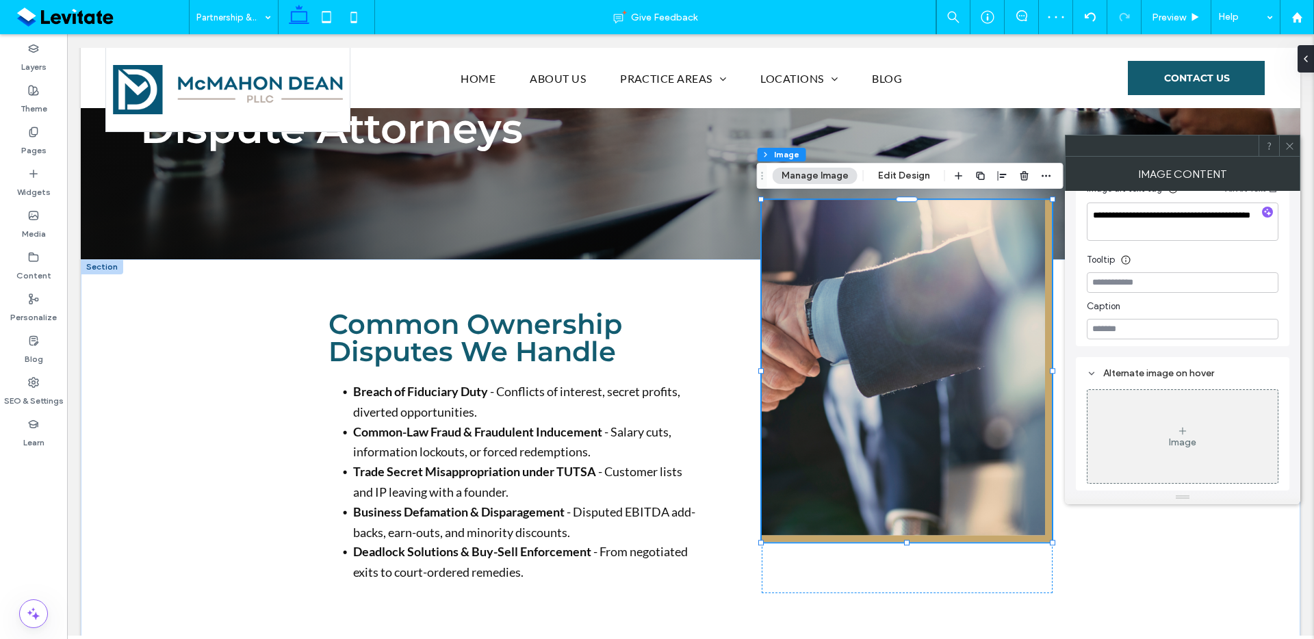
drag, startPoint x: 918, startPoint y: 179, endPoint x: 966, endPoint y: 185, distance: 49.0
click at [919, 179] on button "Edit Design" at bounding box center [904, 176] width 70 height 16
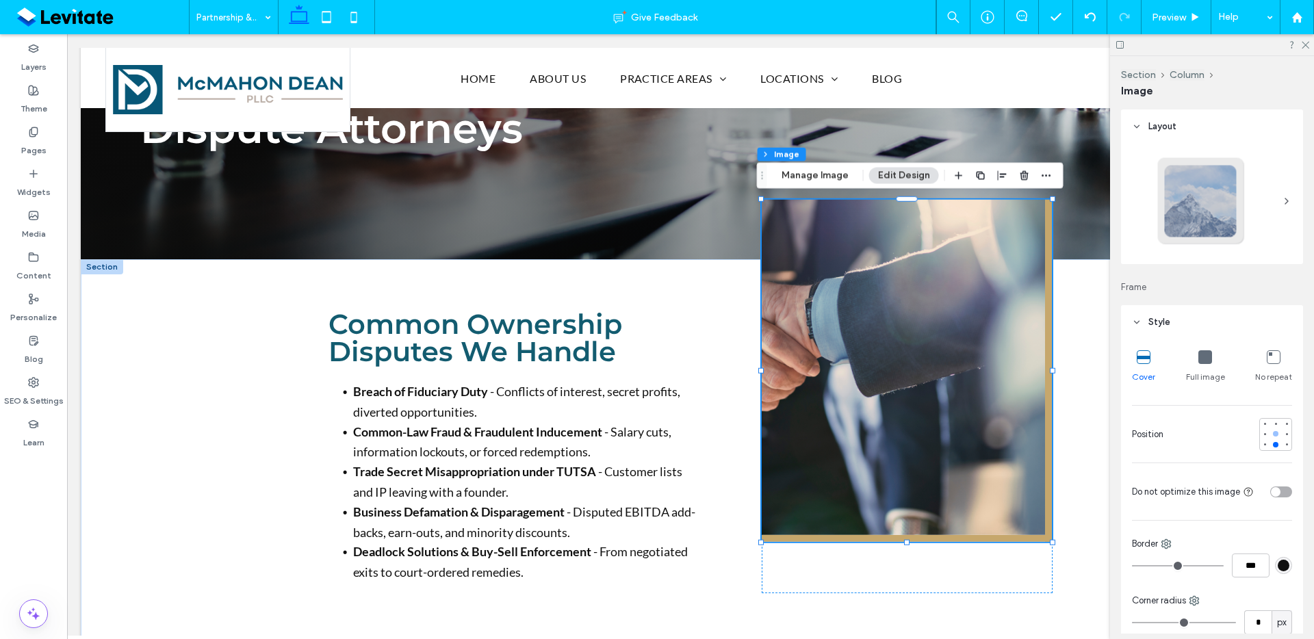
click at [1271, 434] on div at bounding box center [1276, 434] width 10 height 10
click at [1260, 438] on div at bounding box center [1265, 434] width 10 height 10
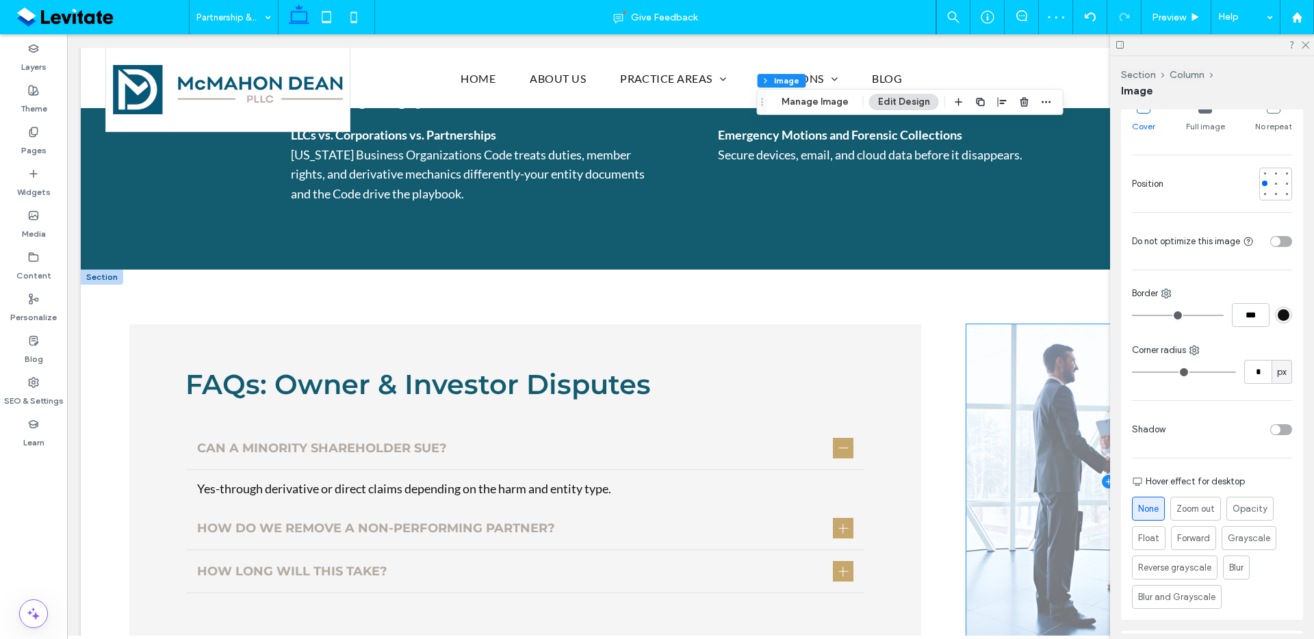
scroll to position [1483, 0]
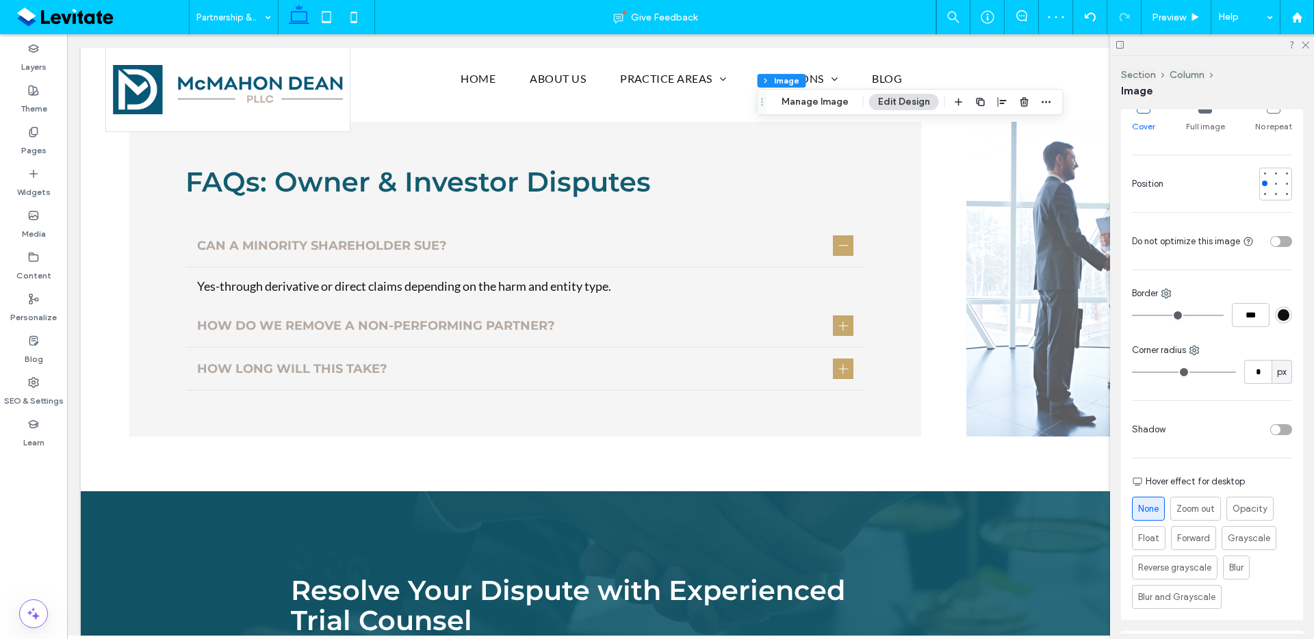
drag, startPoint x: 1309, startPoint y: 47, endPoint x: 1300, endPoint y: 77, distance: 32.3
click at [1309, 47] on div at bounding box center [1212, 44] width 204 height 21
click at [1303, 47] on use at bounding box center [1306, 46] width 8 height 8
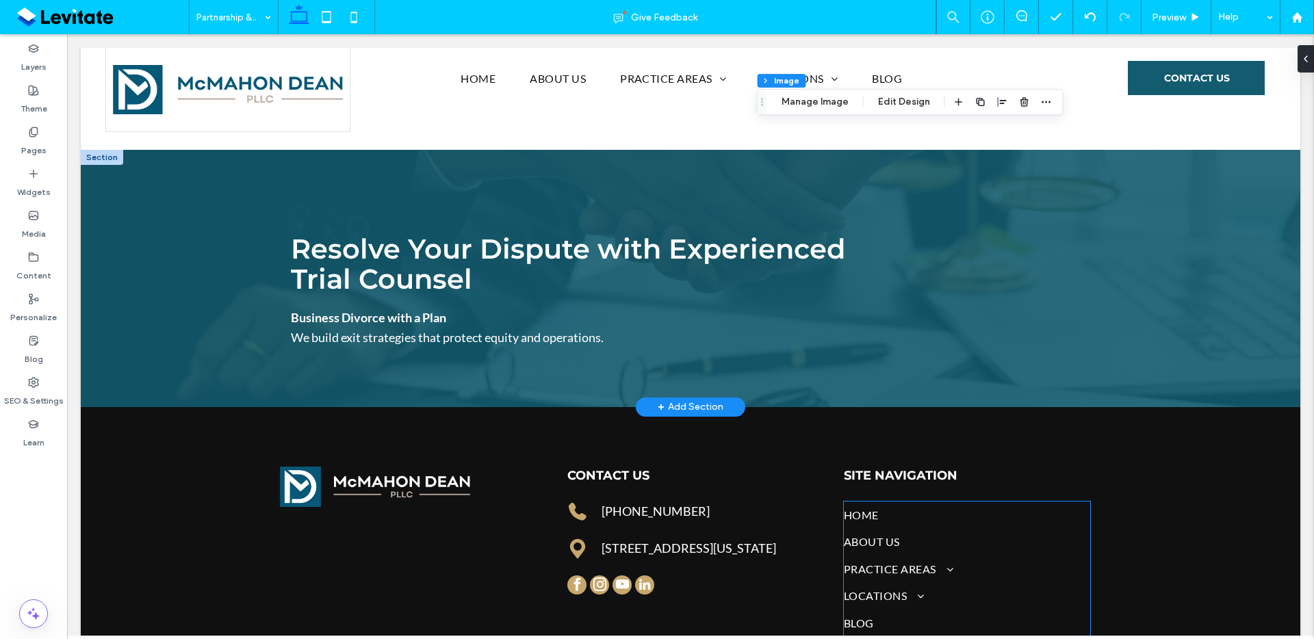
scroll to position [1633, 0]
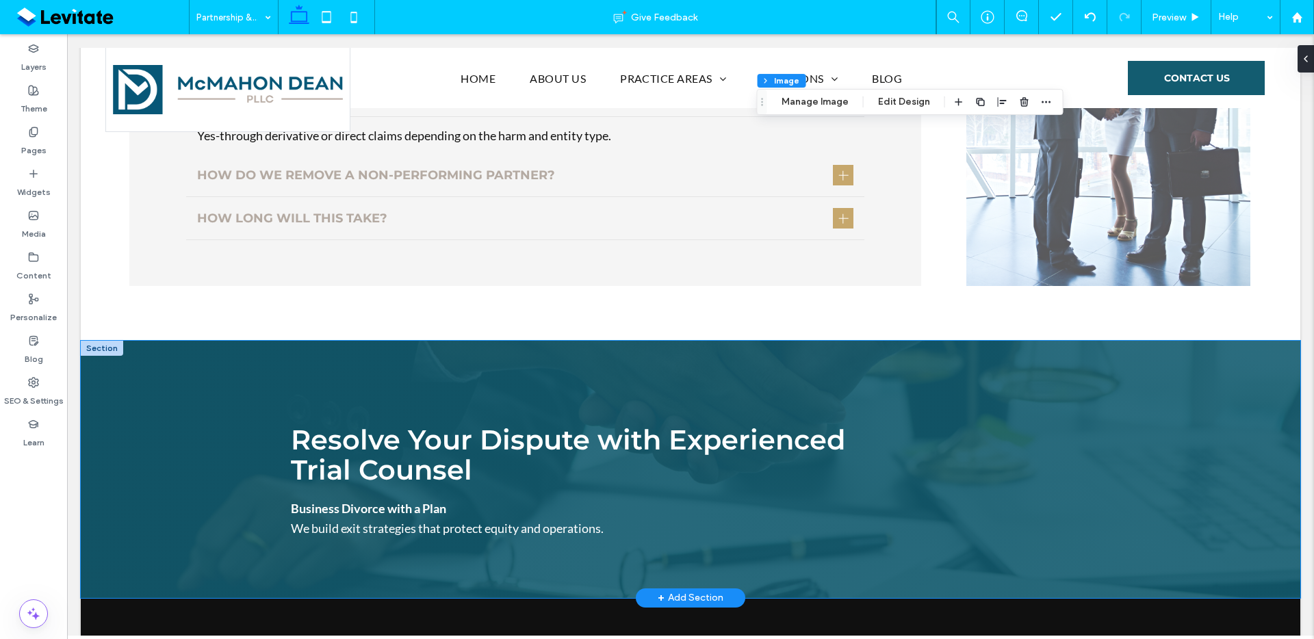
click at [1121, 360] on div "Resolve Your Dispute with Experienced Trial Counsel Business Divorce with a Pla…" at bounding box center [691, 469] width 1220 height 257
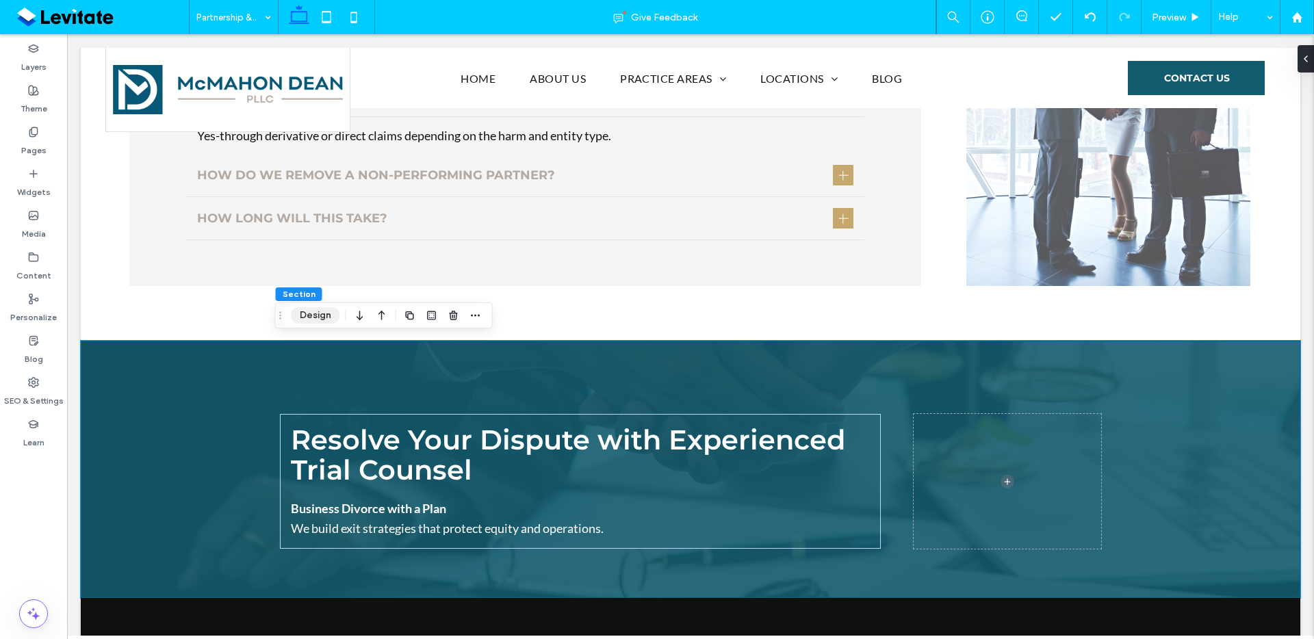
drag, startPoint x: 304, startPoint y: 315, endPoint x: 311, endPoint y: 317, distance: 7.1
click at [305, 315] on button "Design" at bounding box center [315, 315] width 49 height 16
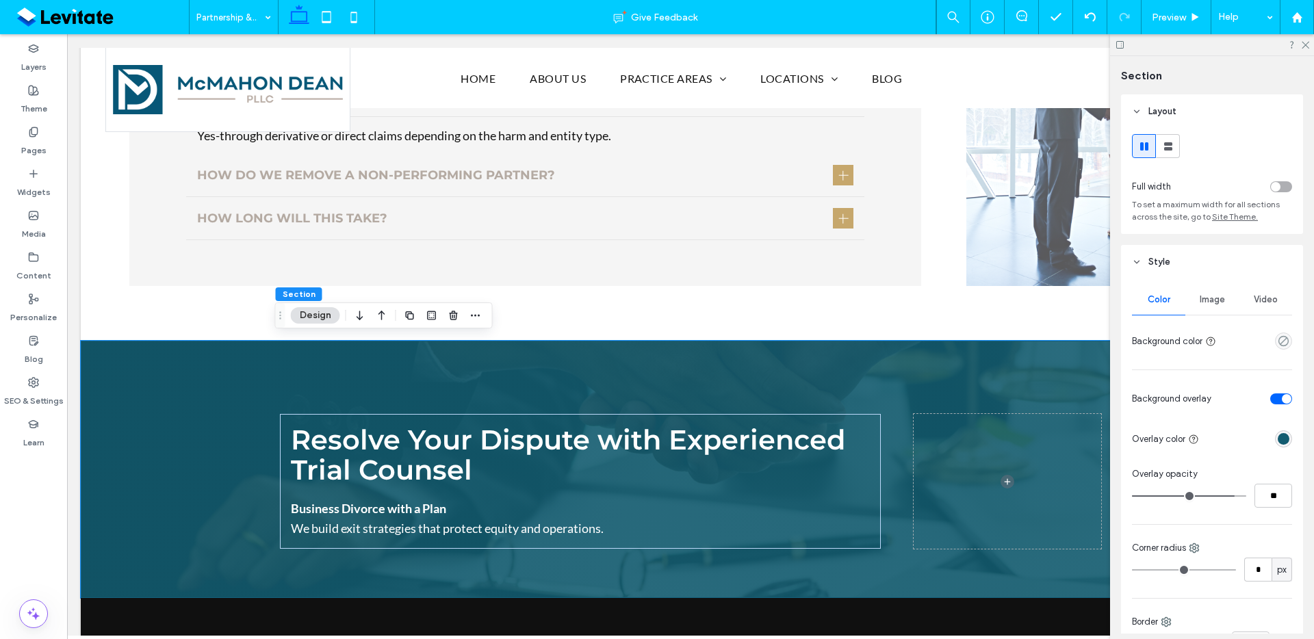
click at [1212, 294] on span "Image" at bounding box center [1212, 299] width 25 height 11
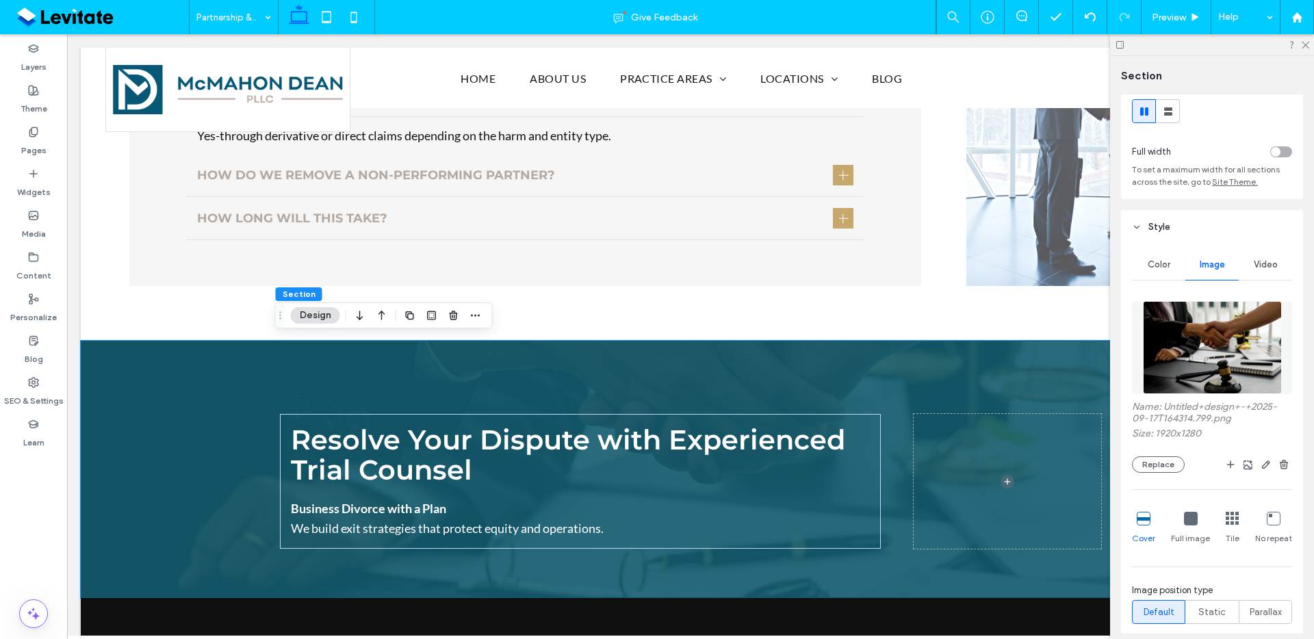
scroll to position [238, 0]
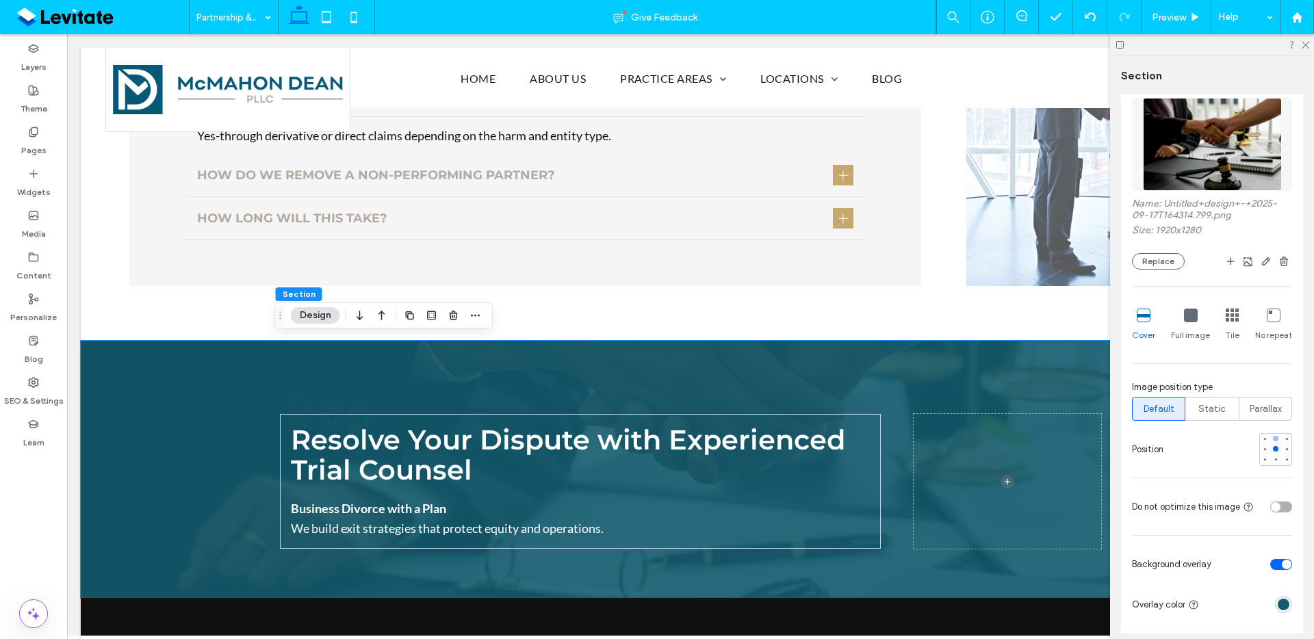
click at [1271, 437] on div at bounding box center [1276, 439] width 10 height 10
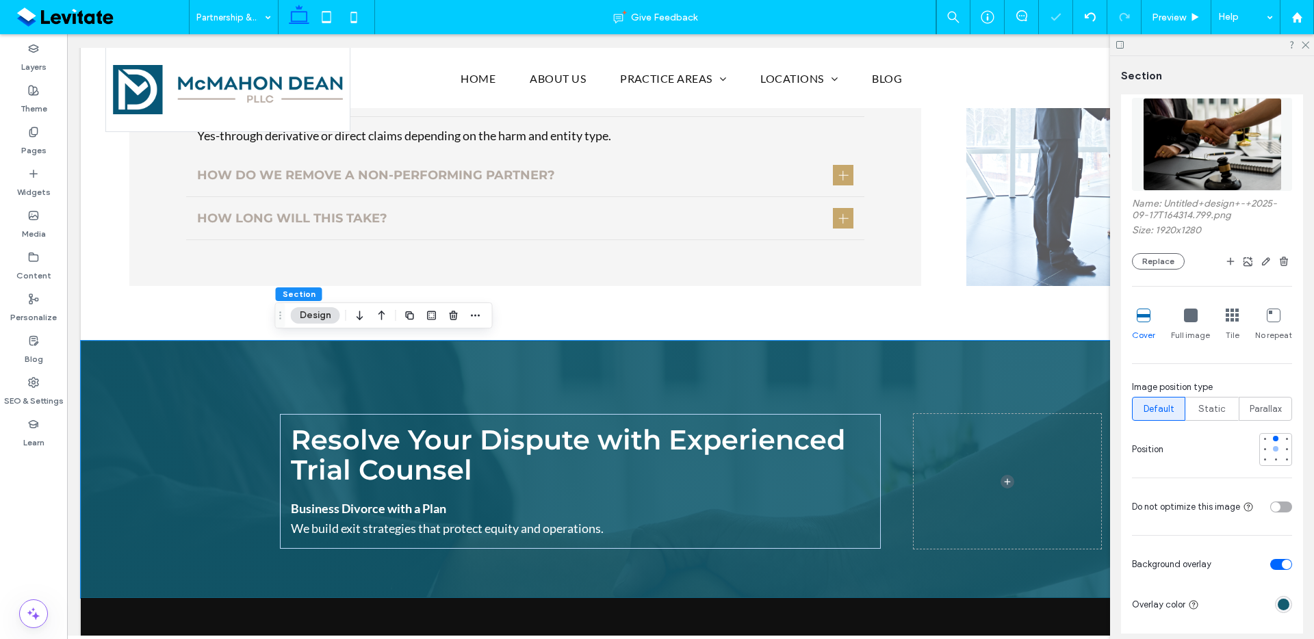
click at [1271, 445] on div at bounding box center [1276, 449] width 10 height 10
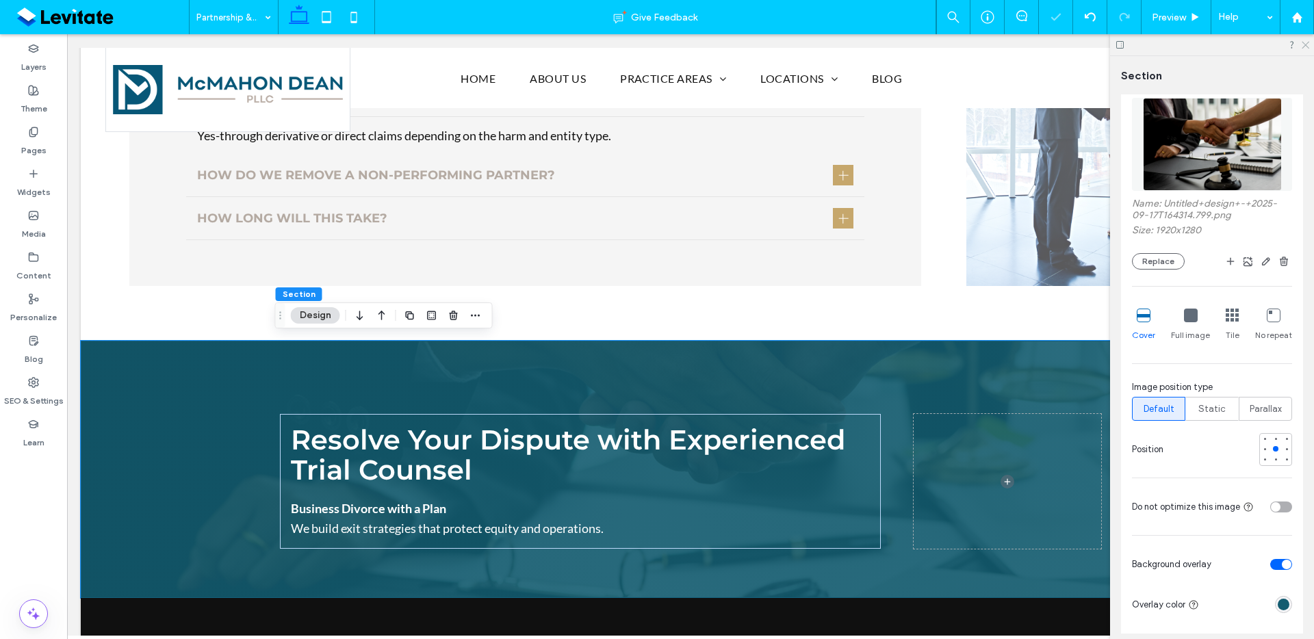
click at [1305, 45] on use at bounding box center [1306, 46] width 8 height 8
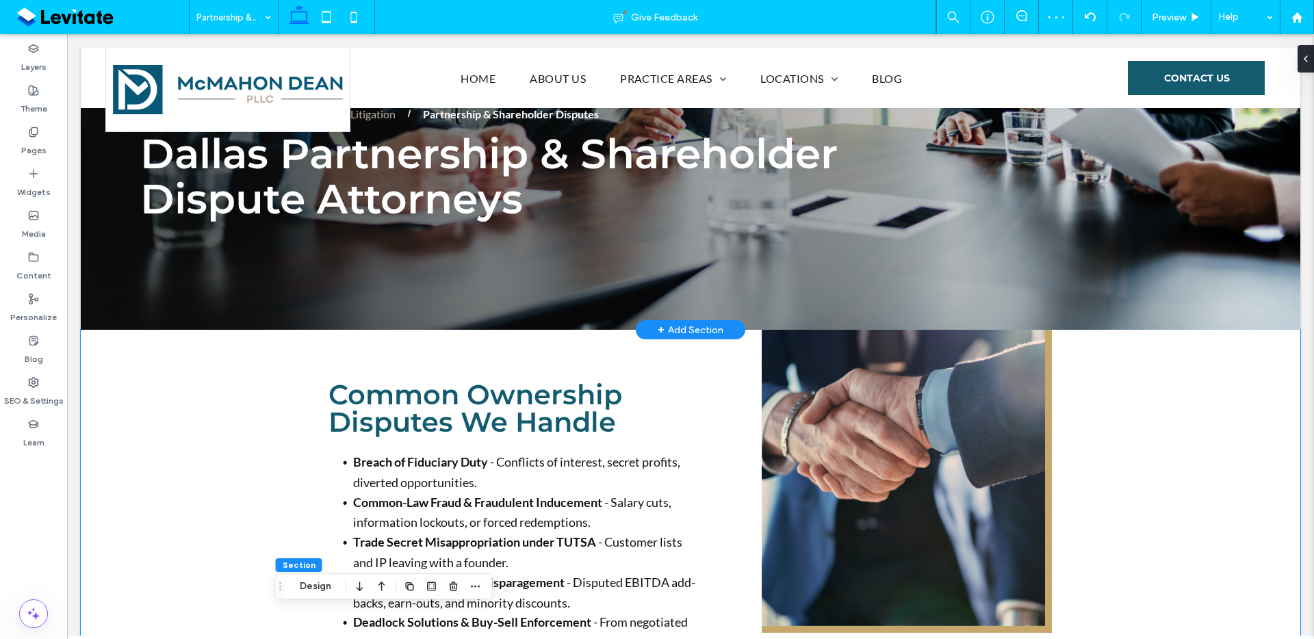
scroll to position [0, 0]
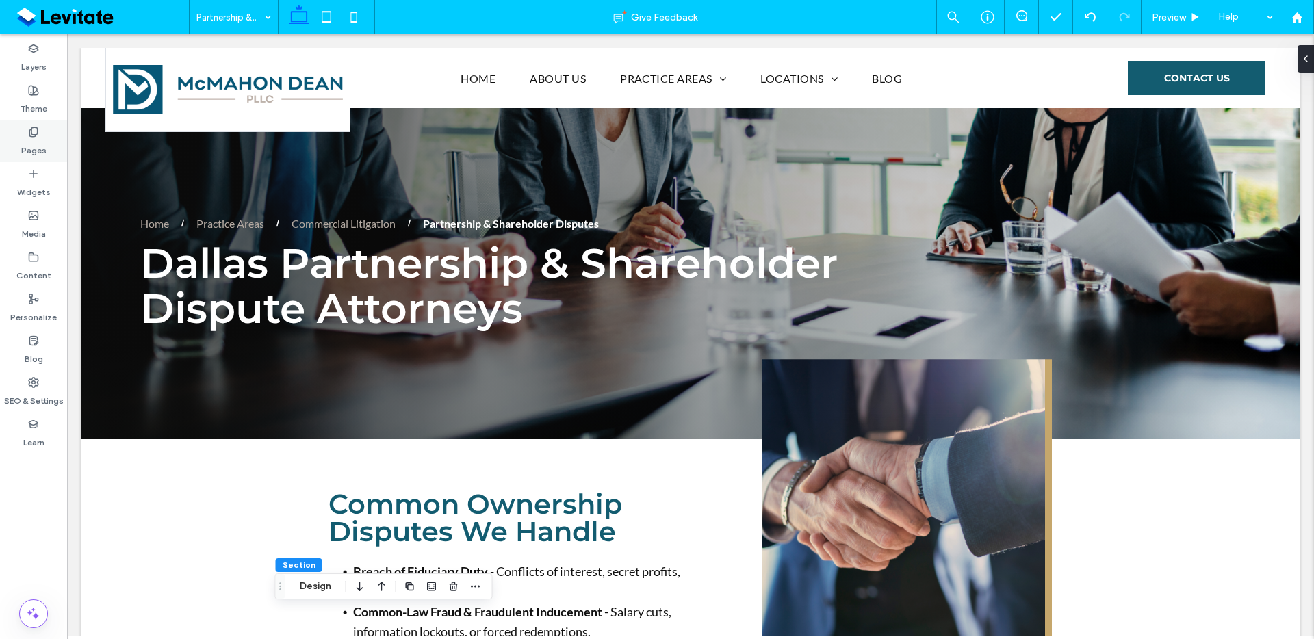
click at [45, 150] on div "Pages" at bounding box center [33, 141] width 67 height 42
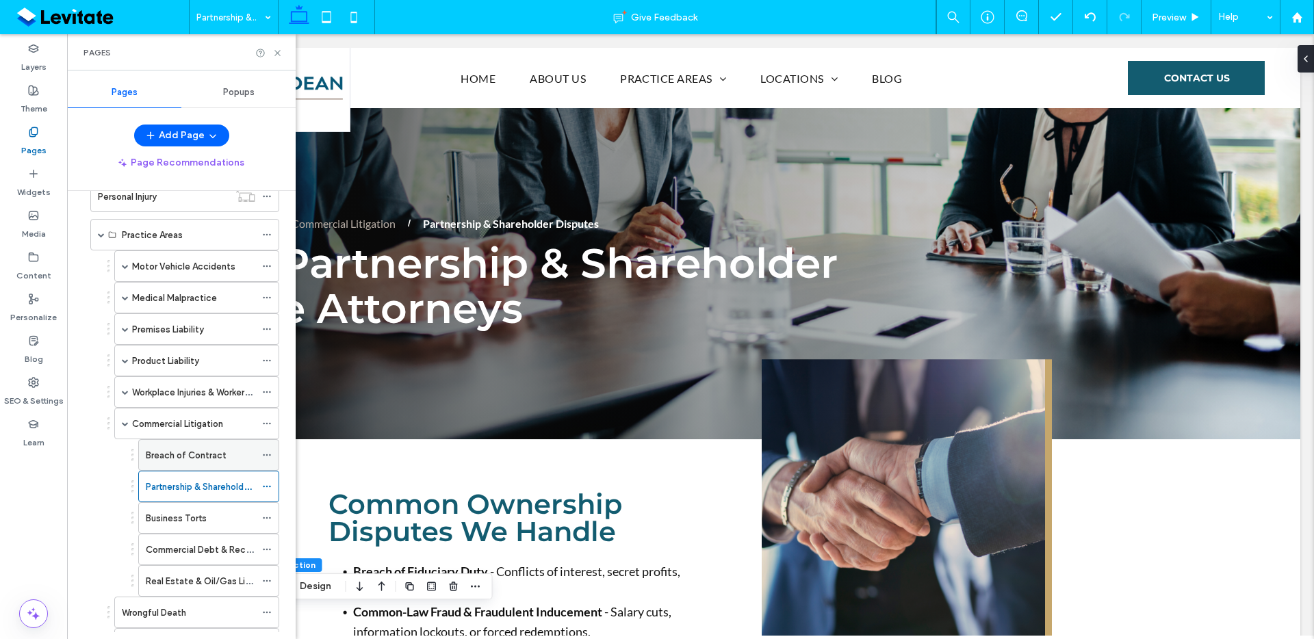
scroll to position [244, 0]
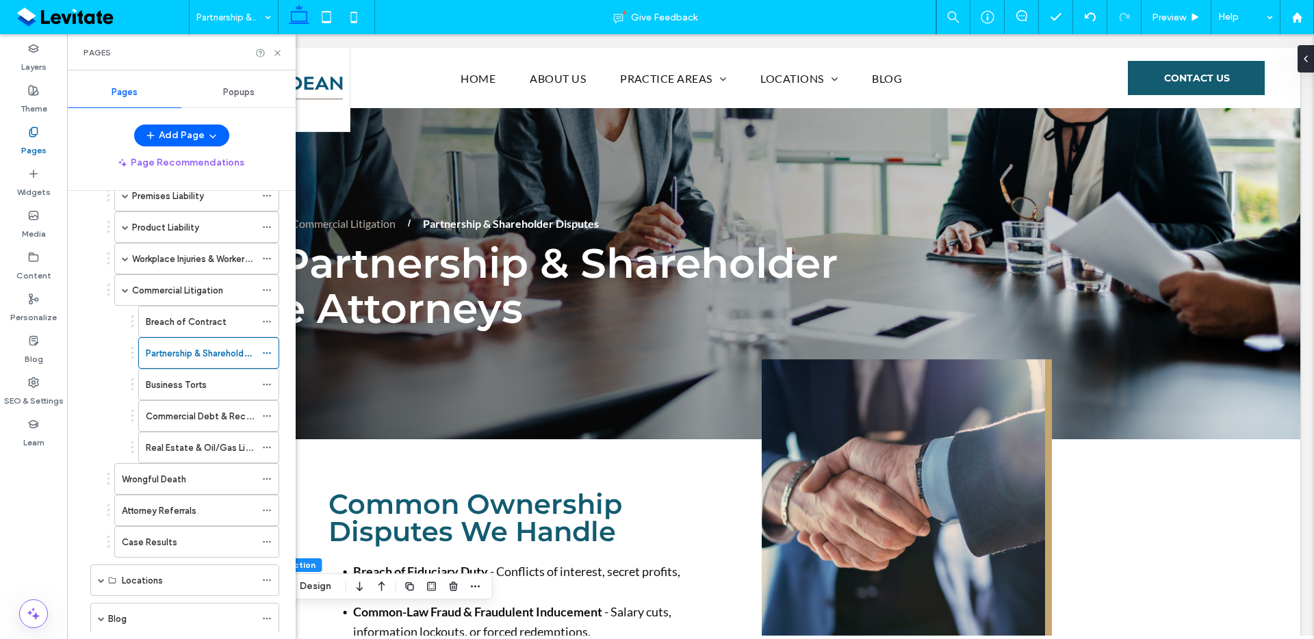
click at [191, 370] on div "Business Torts" at bounding box center [201, 385] width 110 height 30
click at [194, 390] on div "Business Torts Give Feedback Preview Help Design Panel Site Comments Team & Cli…" at bounding box center [657, 319] width 1314 height 639
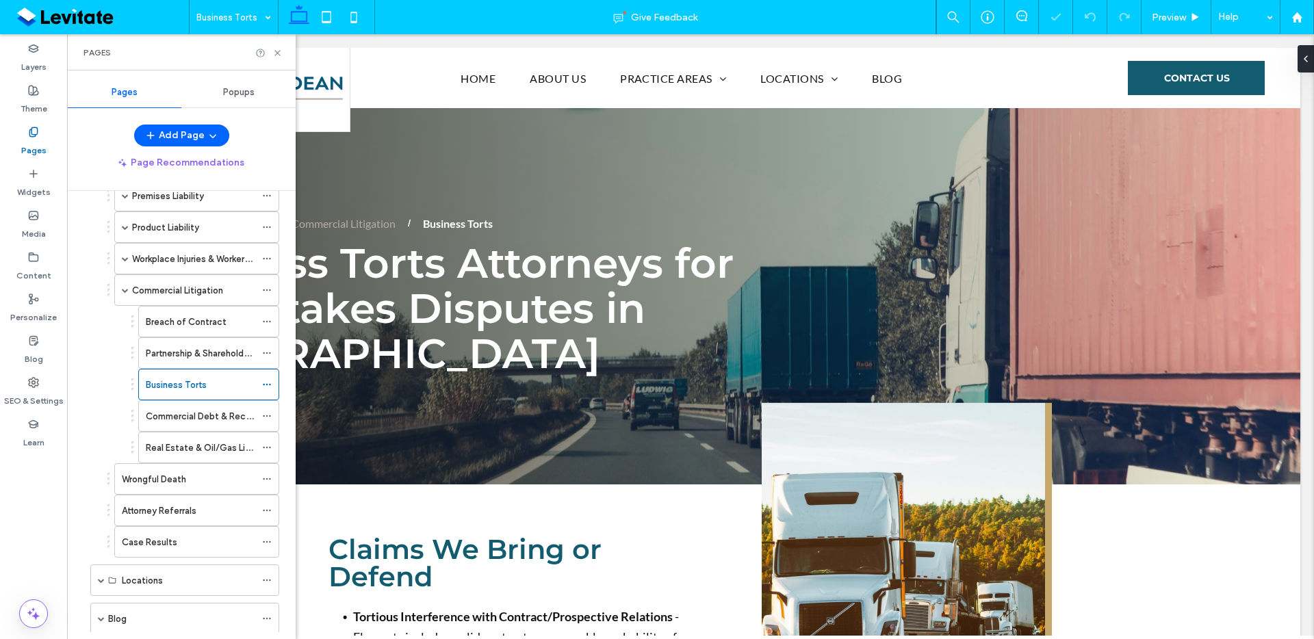
click at [283, 51] on div "Pages" at bounding box center [181, 52] width 229 height 36
click at [280, 54] on icon at bounding box center [277, 53] width 10 height 10
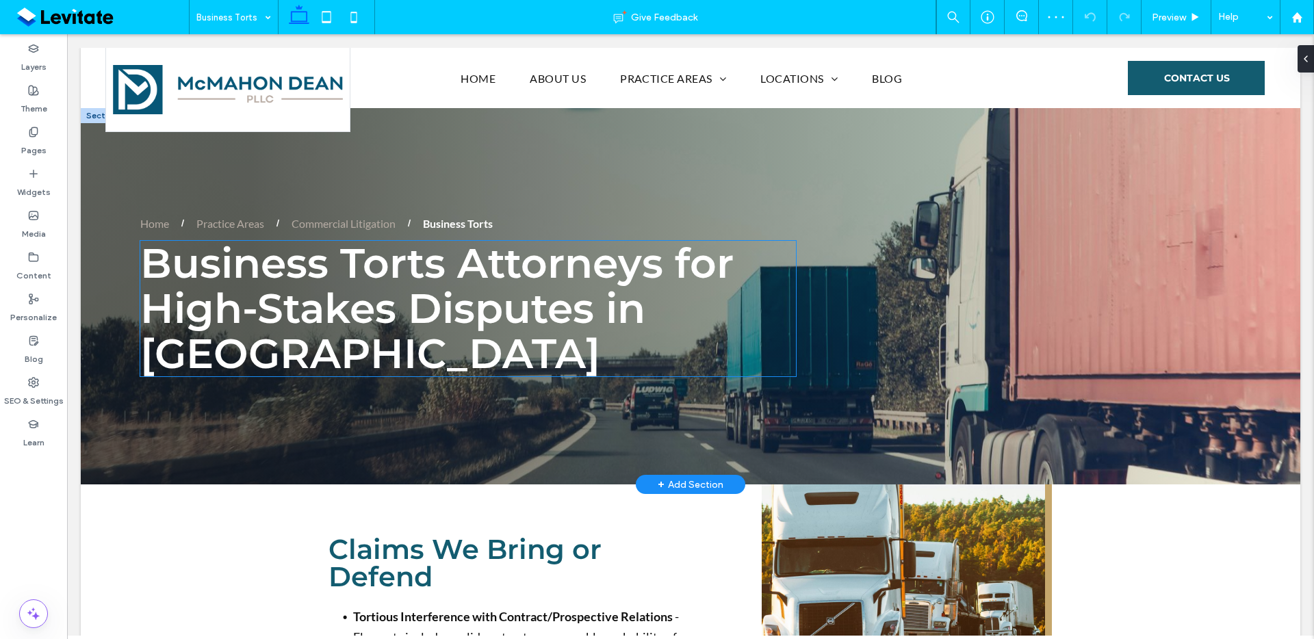
click at [395, 263] on span "Business Torts Attorneys for High-Stakes Disputes in Dallas" at bounding box center [436, 308] width 593 height 140
type input "**********"
type input "**"
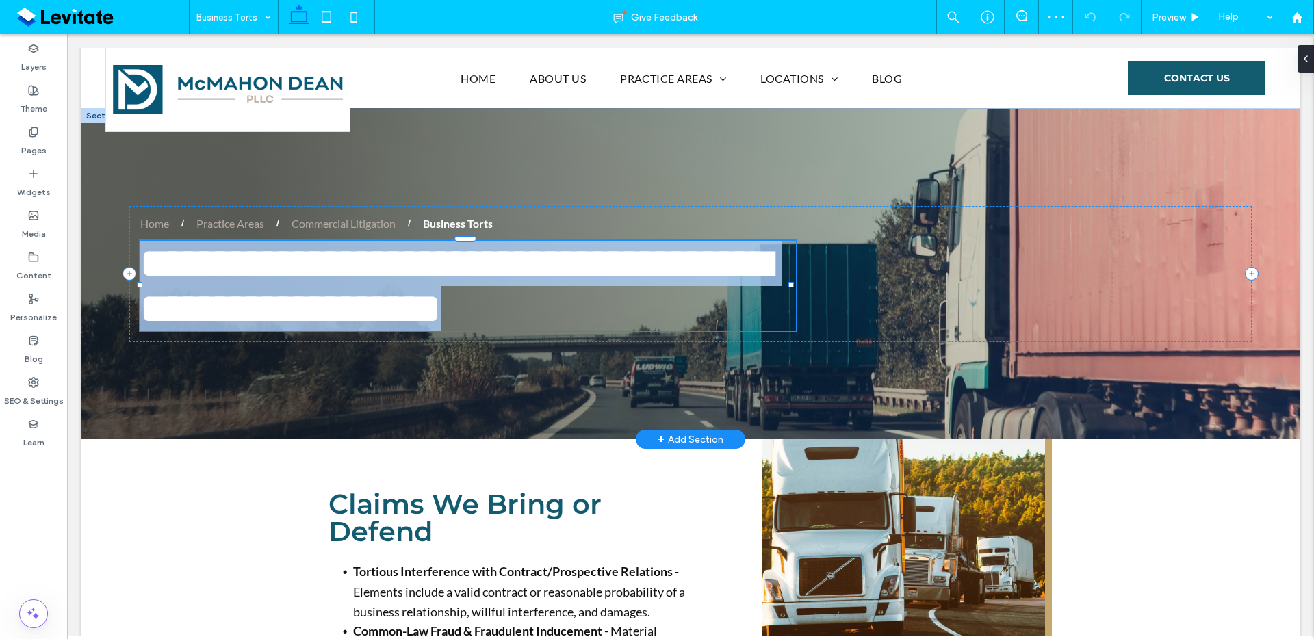
click at [395, 263] on span "**********" at bounding box center [455, 286] width 630 height 86
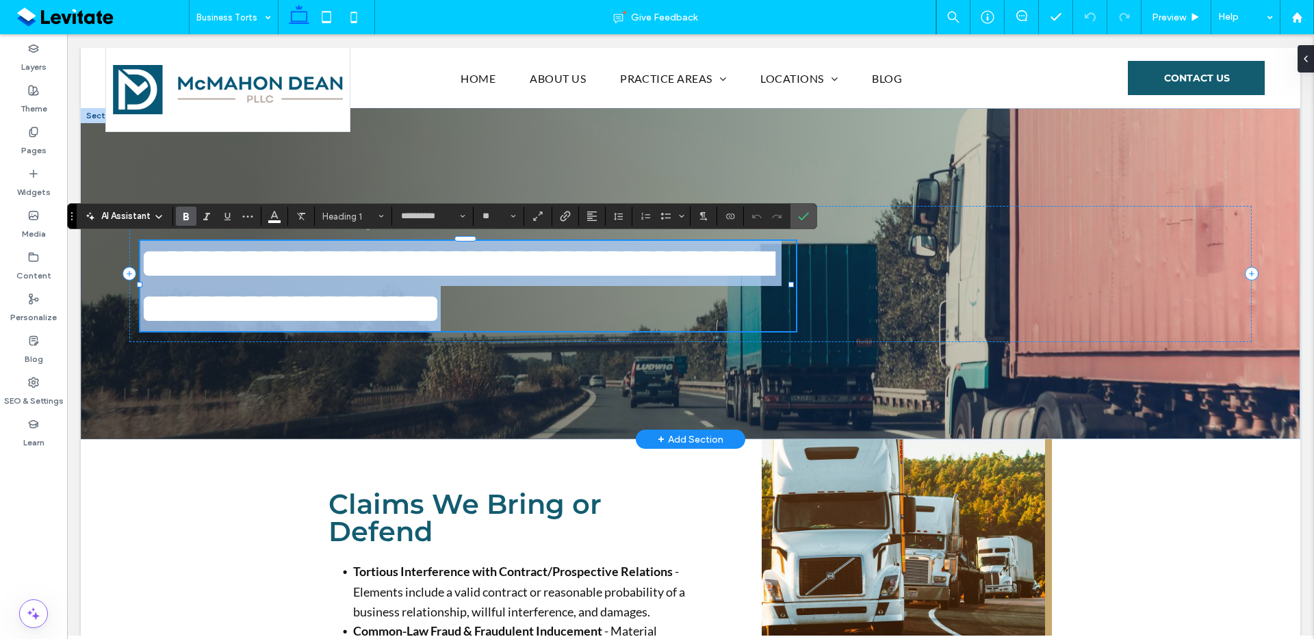
click at [622, 290] on span "**********" at bounding box center [455, 286] width 630 height 86
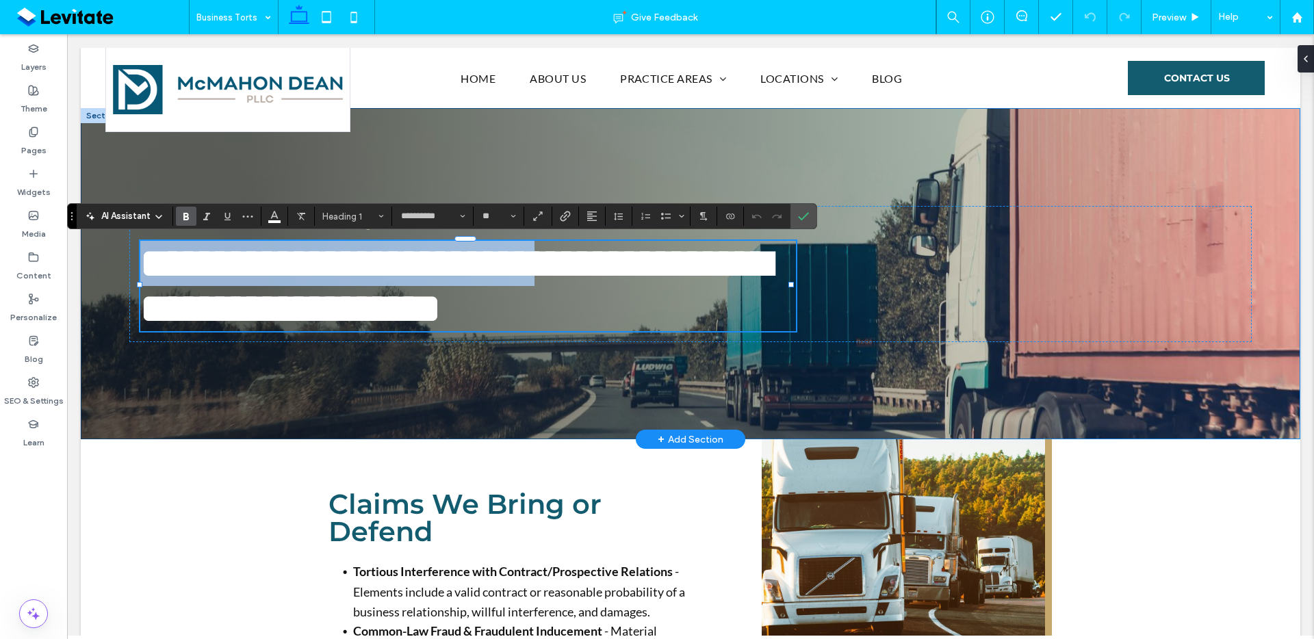
drag, startPoint x: 671, startPoint y: 259, endPoint x: 97, endPoint y: 263, distance: 574.3
click at [84, 261] on div "**********" at bounding box center [691, 273] width 1220 height 331
copy span "**********"
click at [610, 267] on span "**********" at bounding box center [455, 286] width 630 height 86
drag, startPoint x: 485, startPoint y: 257, endPoint x: 142, endPoint y: 281, distance: 343.8
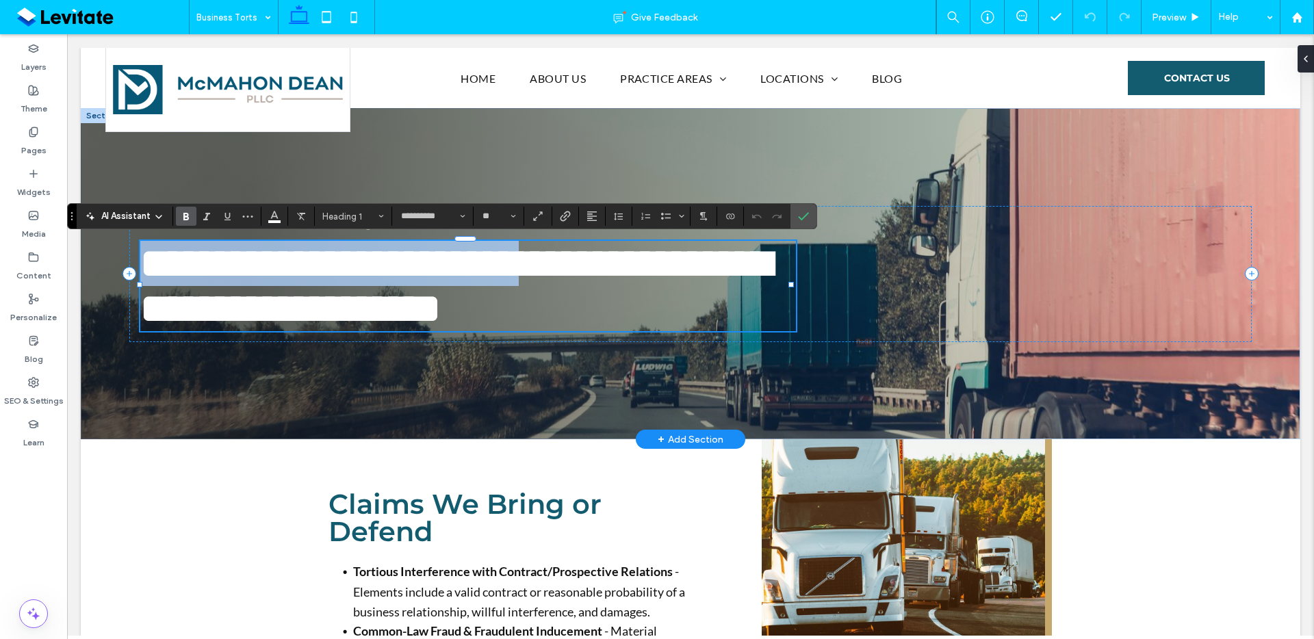
click at [142, 281] on span "**********" at bounding box center [455, 286] width 630 height 86
copy span "**********"
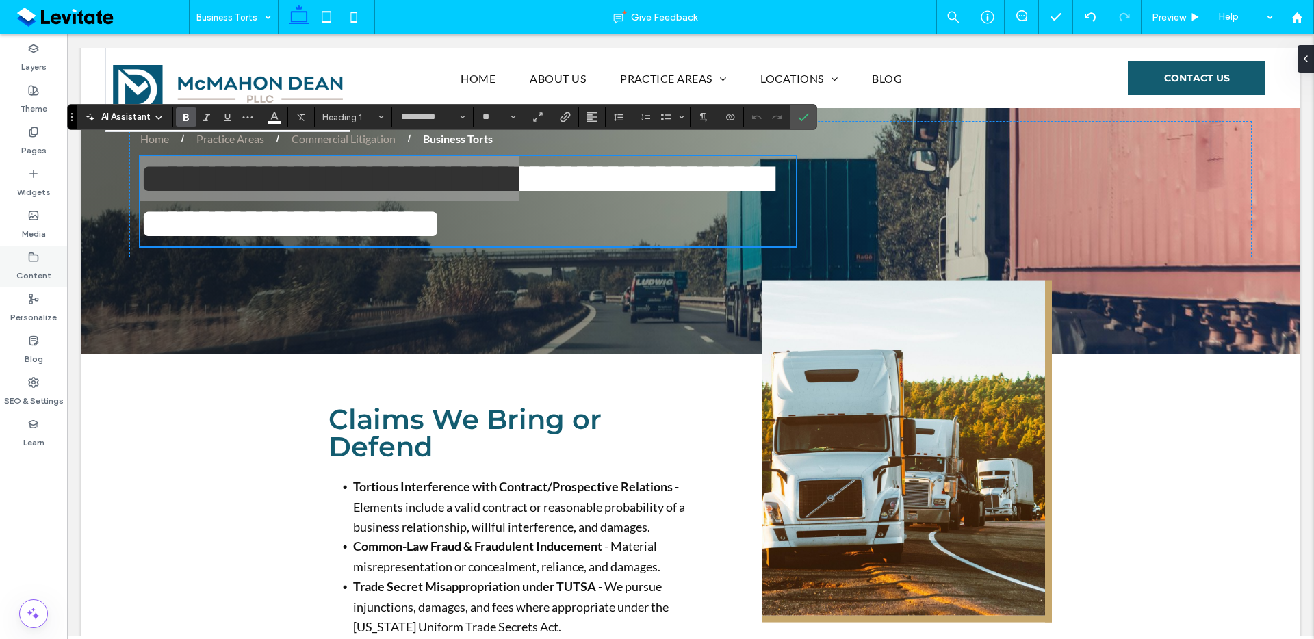
scroll to position [99, 0]
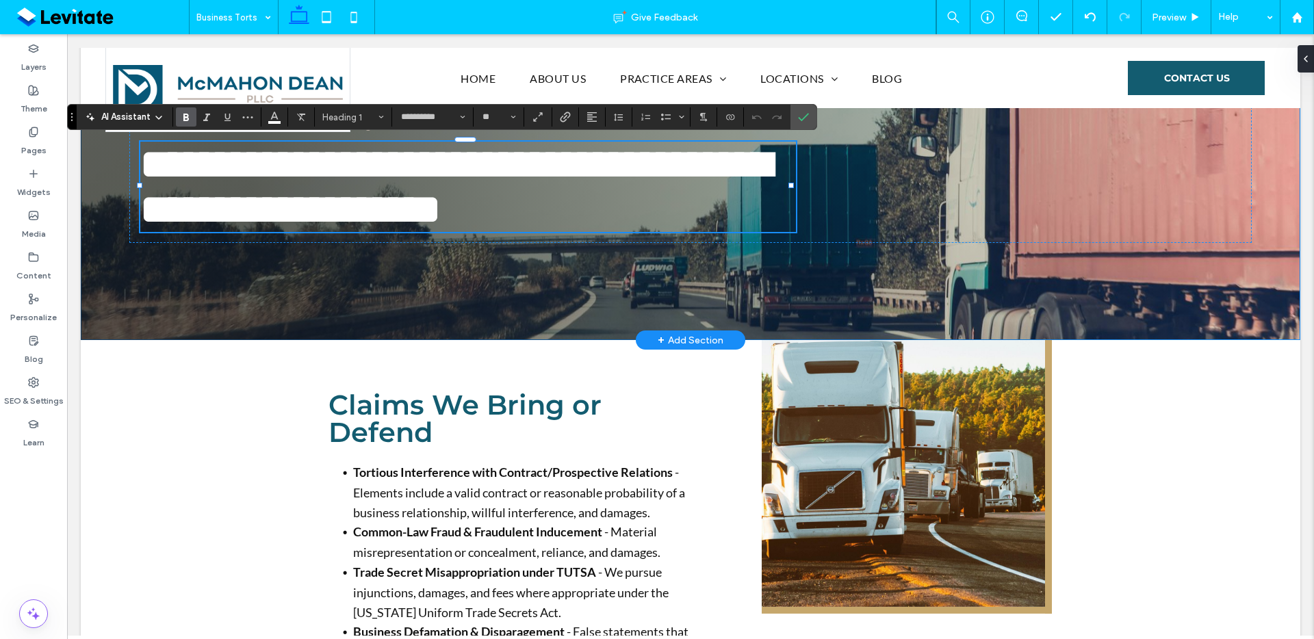
click at [680, 307] on div "**********" at bounding box center [691, 174] width 1220 height 331
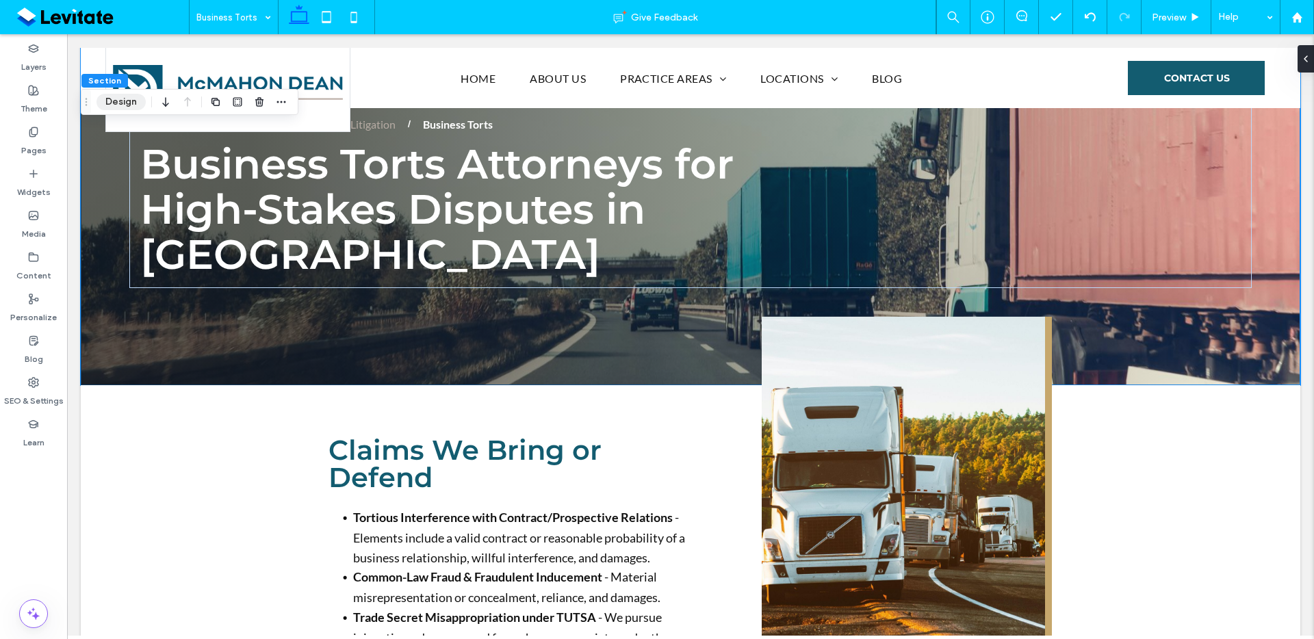
drag, startPoint x: 125, startPoint y: 103, endPoint x: 131, endPoint y: 107, distance: 8.0
click at [125, 103] on button "Design" at bounding box center [121, 102] width 49 height 16
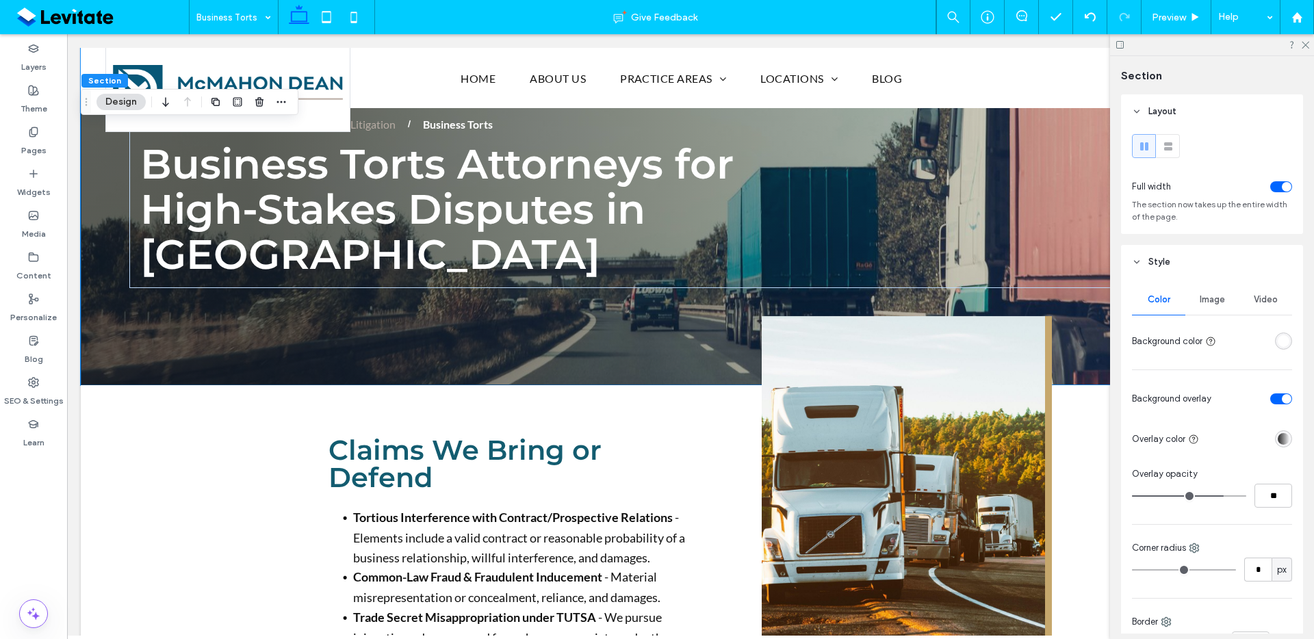
click at [1207, 299] on span "Image" at bounding box center [1212, 299] width 25 height 11
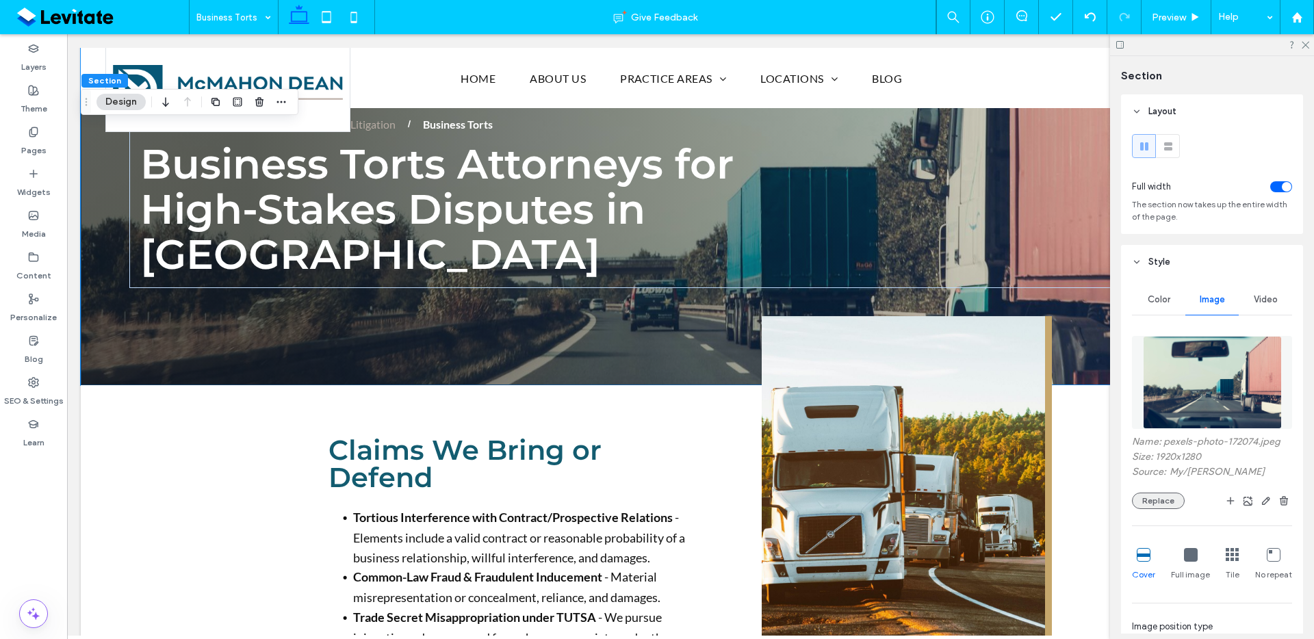
click at [1167, 497] on button "Replace" at bounding box center [1158, 501] width 53 height 16
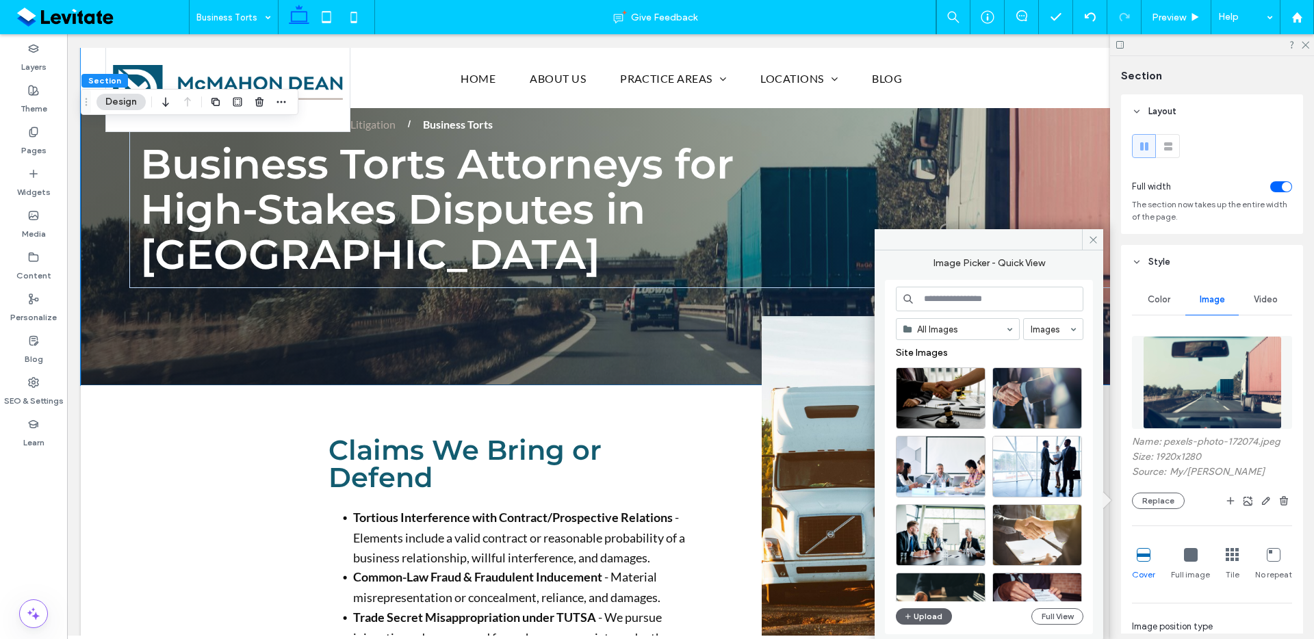
click at [1066, 625] on div "All Images Images Site Images Upload Full View" at bounding box center [990, 458] width 188 height 342
click at [1057, 620] on button "Full View" at bounding box center [1058, 617] width 52 height 16
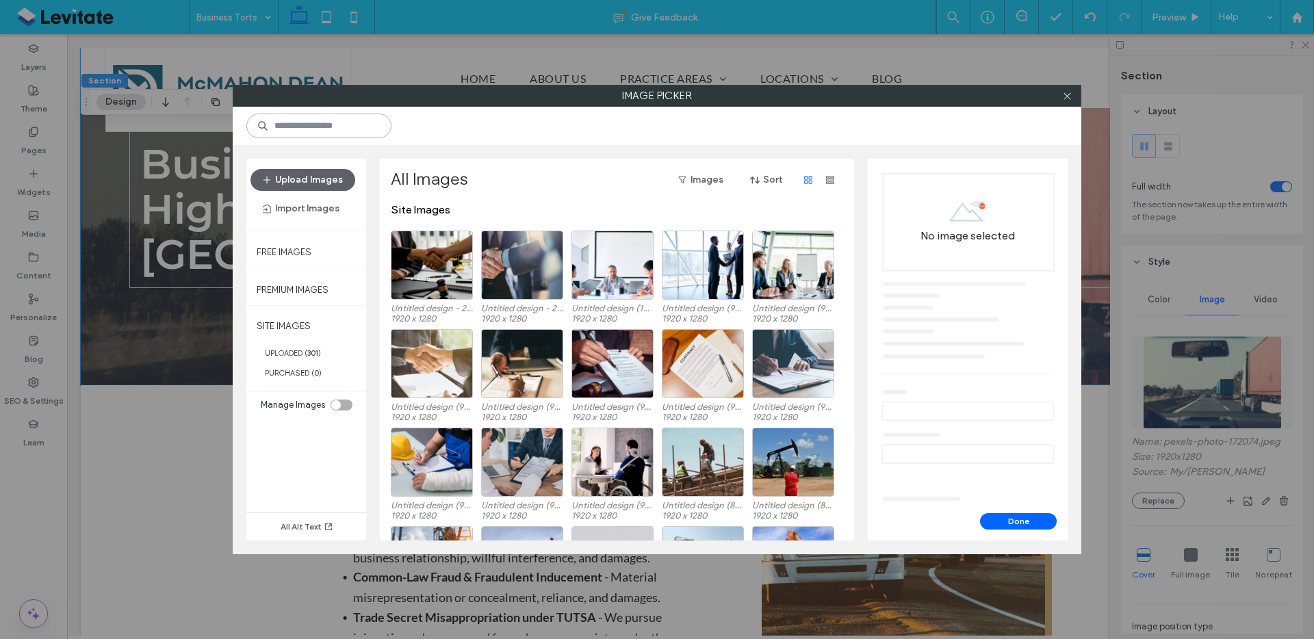
click at [344, 127] on input at bounding box center [318, 126] width 145 height 25
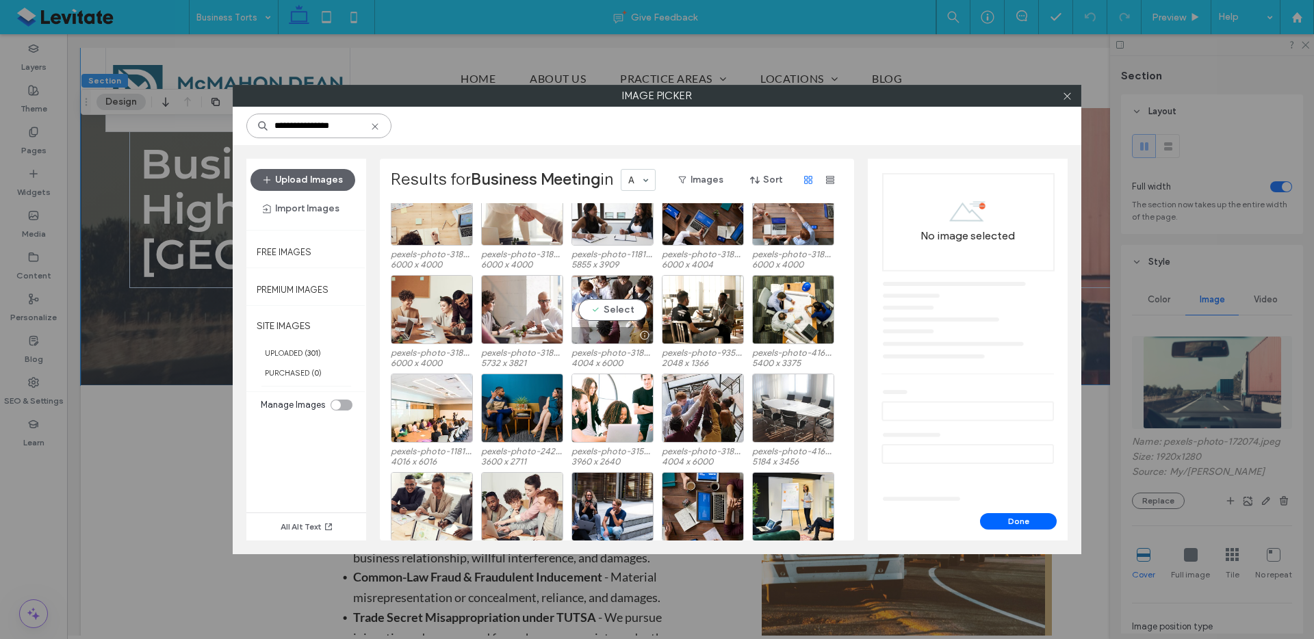
scroll to position [357, 0]
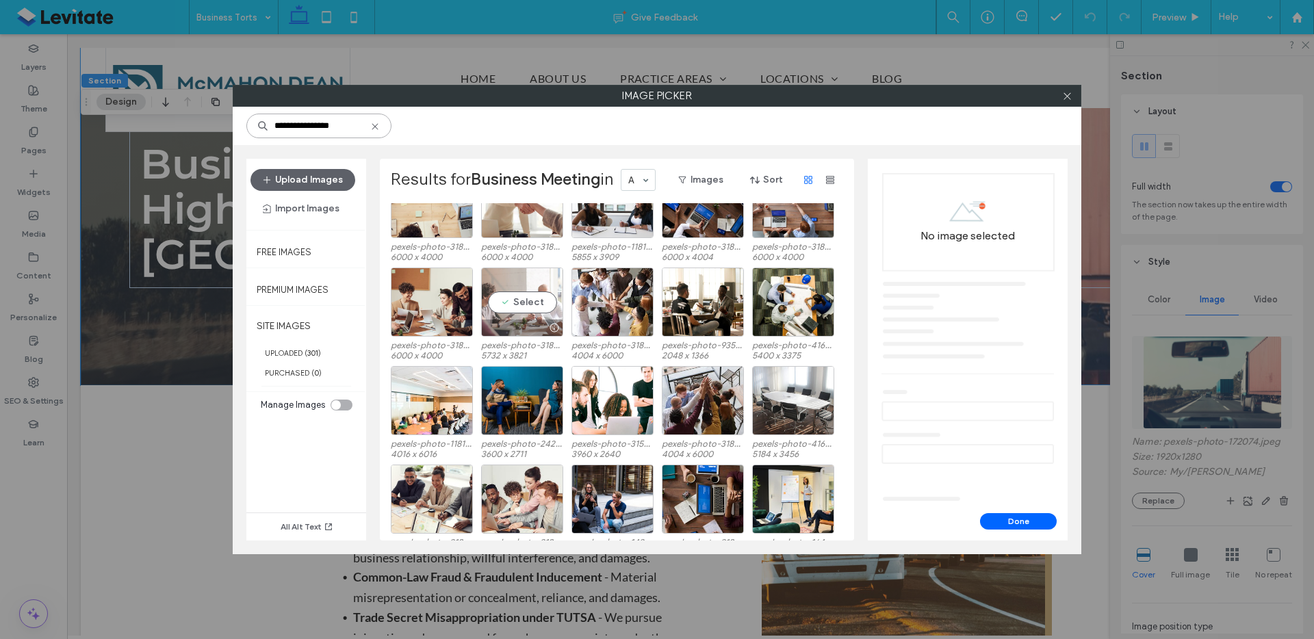
type input "**********"
click at [562, 310] on div "Select" at bounding box center [522, 302] width 82 height 69
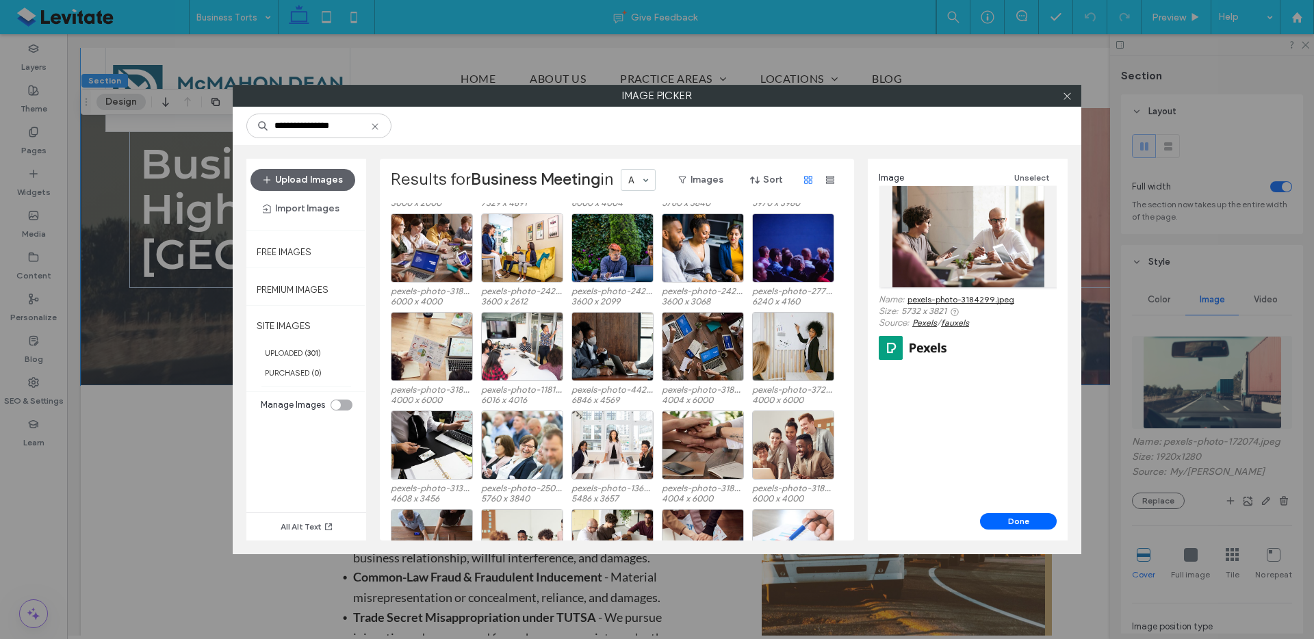
scroll to position [774, 0]
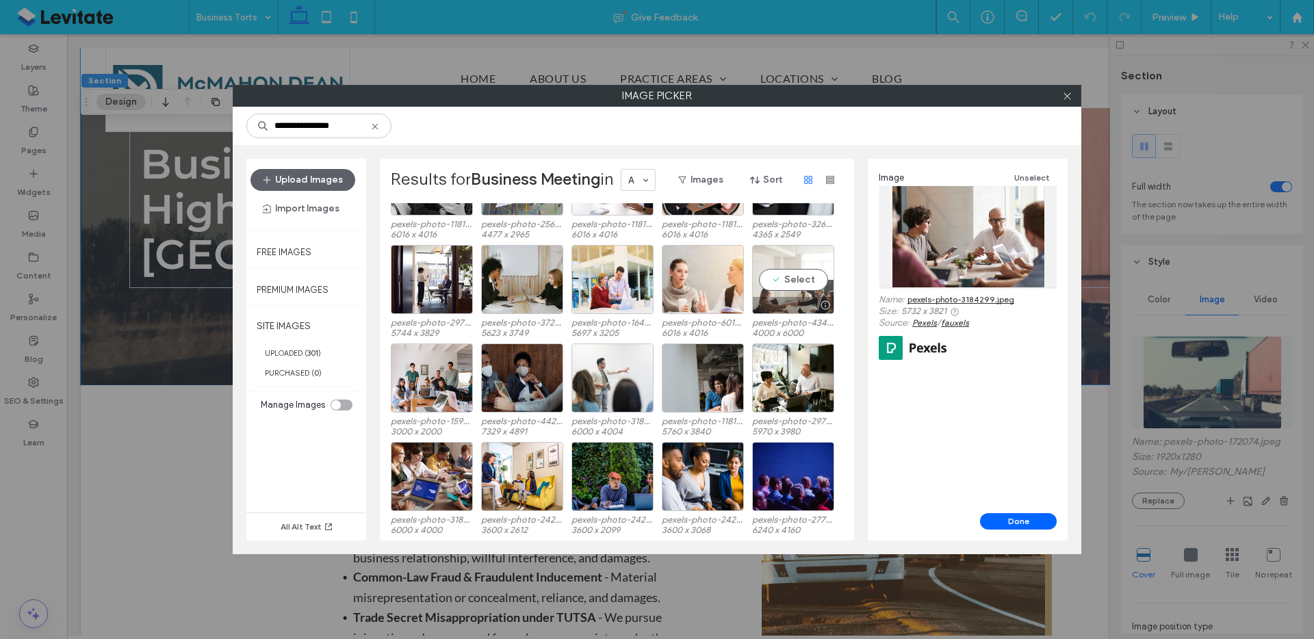
click at [783, 294] on div "Select" at bounding box center [793, 279] width 82 height 69
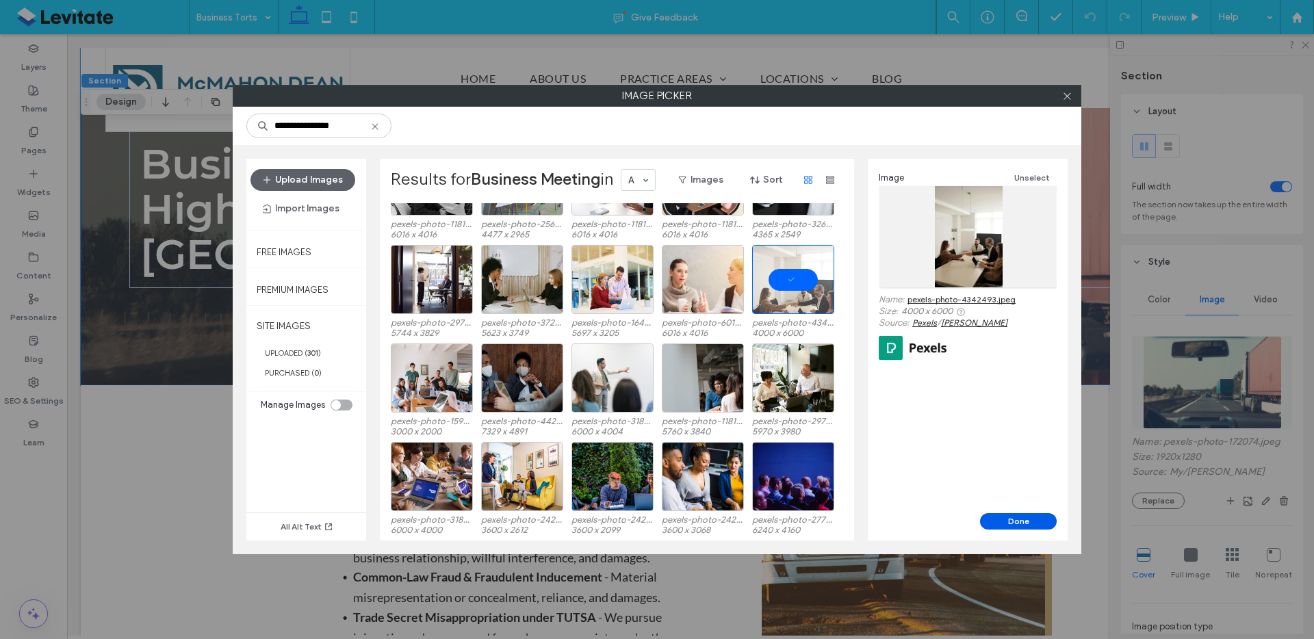
click at [1027, 524] on button "Done" at bounding box center [1018, 521] width 77 height 16
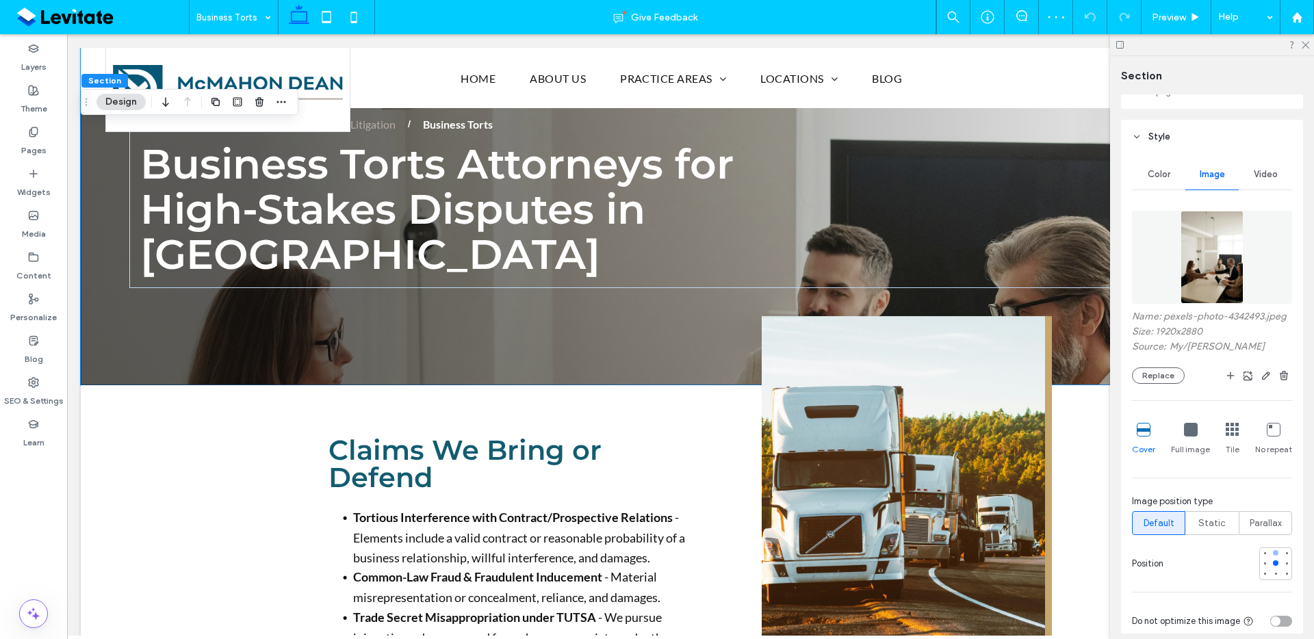
scroll to position [131, 0]
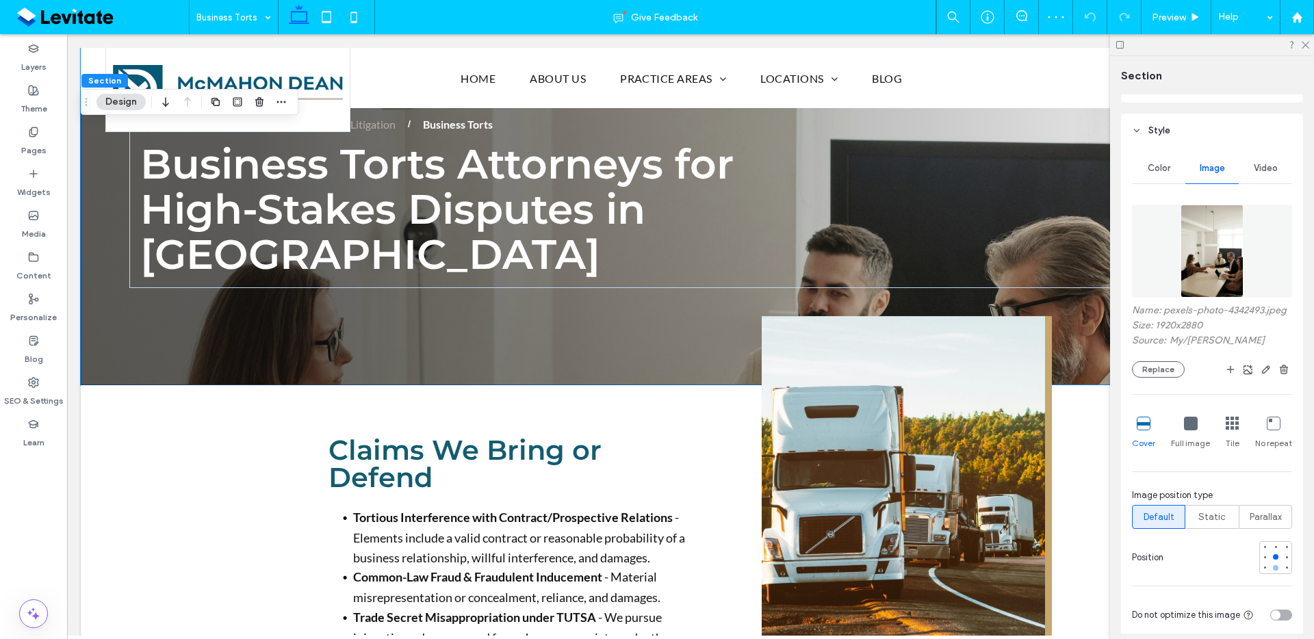
click at [1272, 573] on div at bounding box center [1276, 568] width 10 height 10
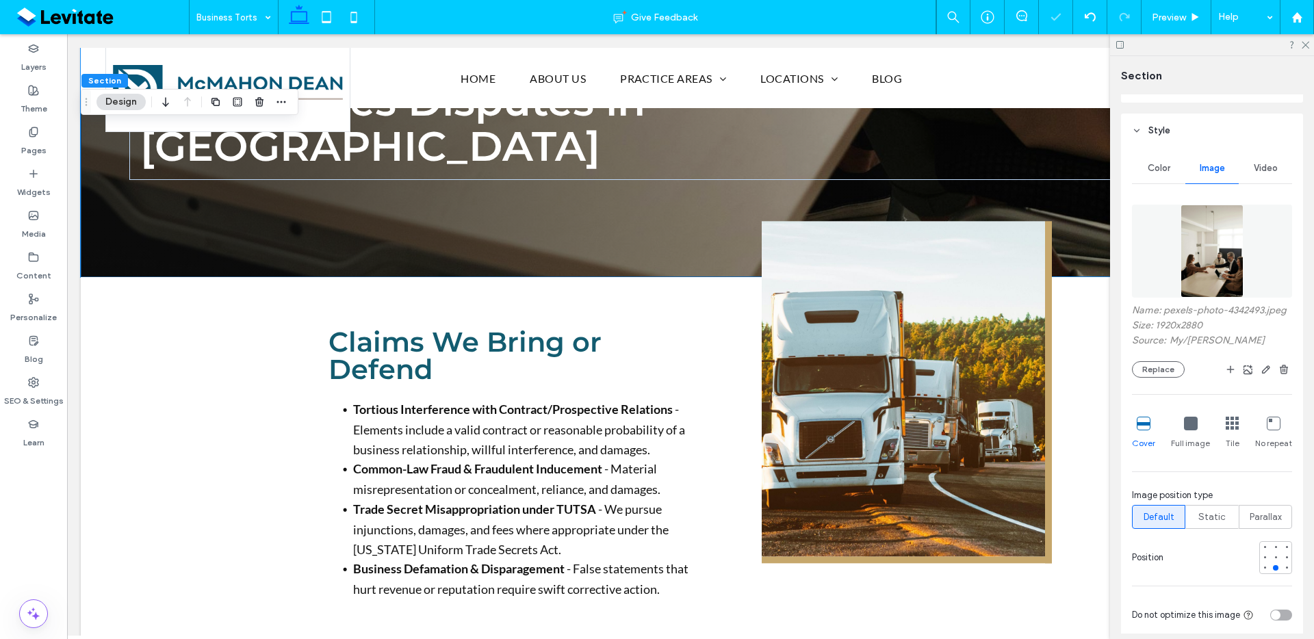
scroll to position [213, 0]
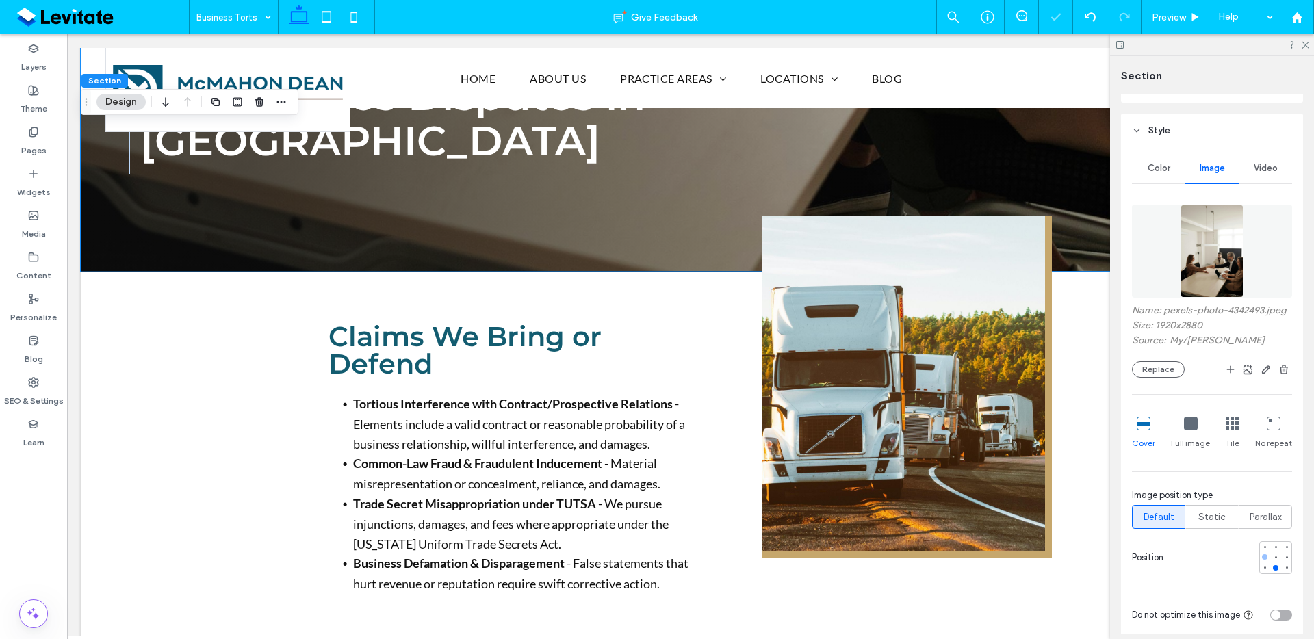
click at [1260, 562] on div at bounding box center [1265, 557] width 10 height 10
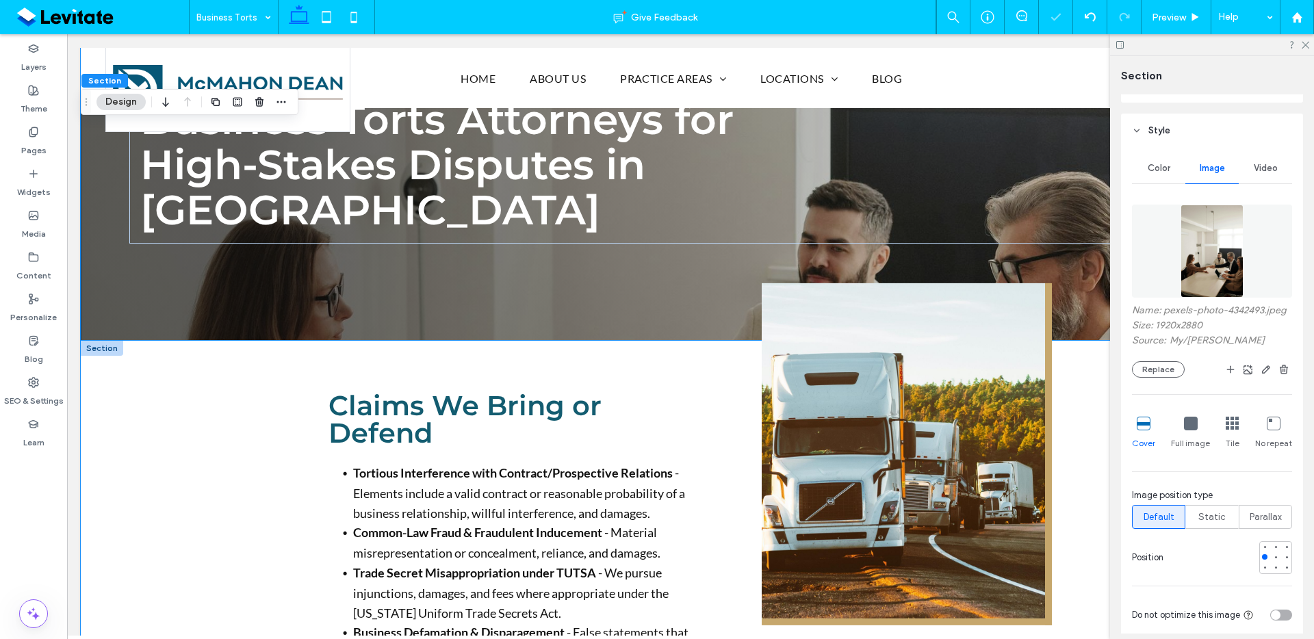
scroll to position [0, 0]
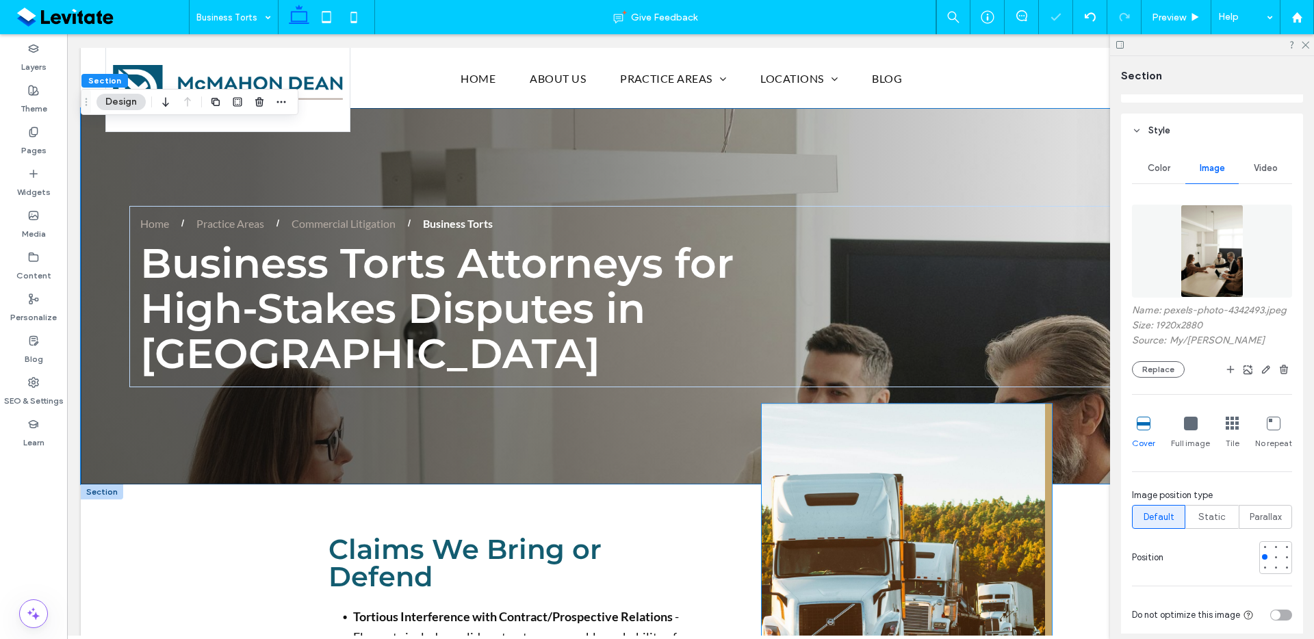
click at [1028, 466] on img at bounding box center [907, 575] width 290 height 342
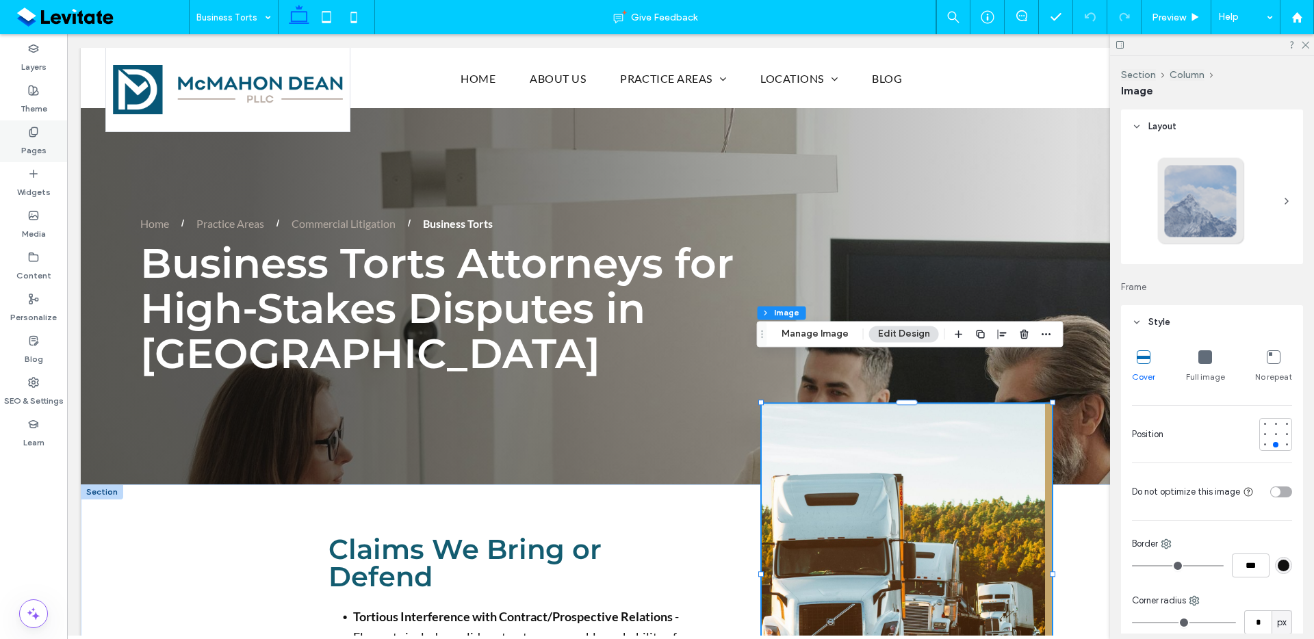
click at [47, 143] on div "Pages" at bounding box center [33, 141] width 67 height 42
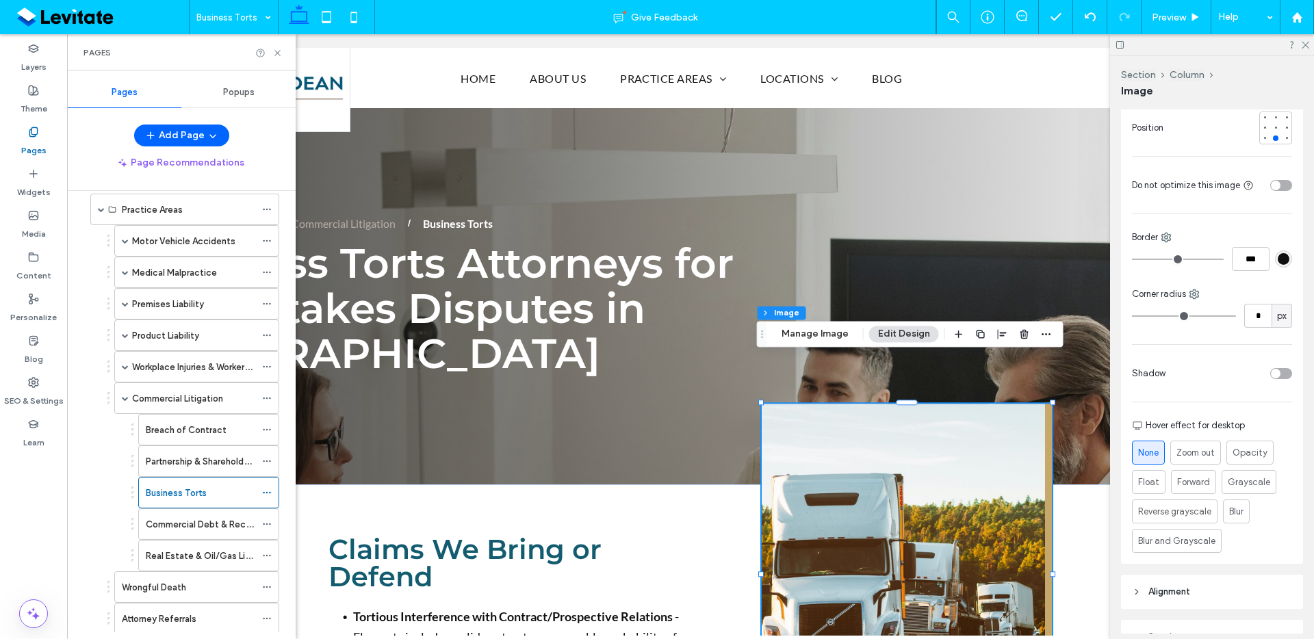
scroll to position [368, 0]
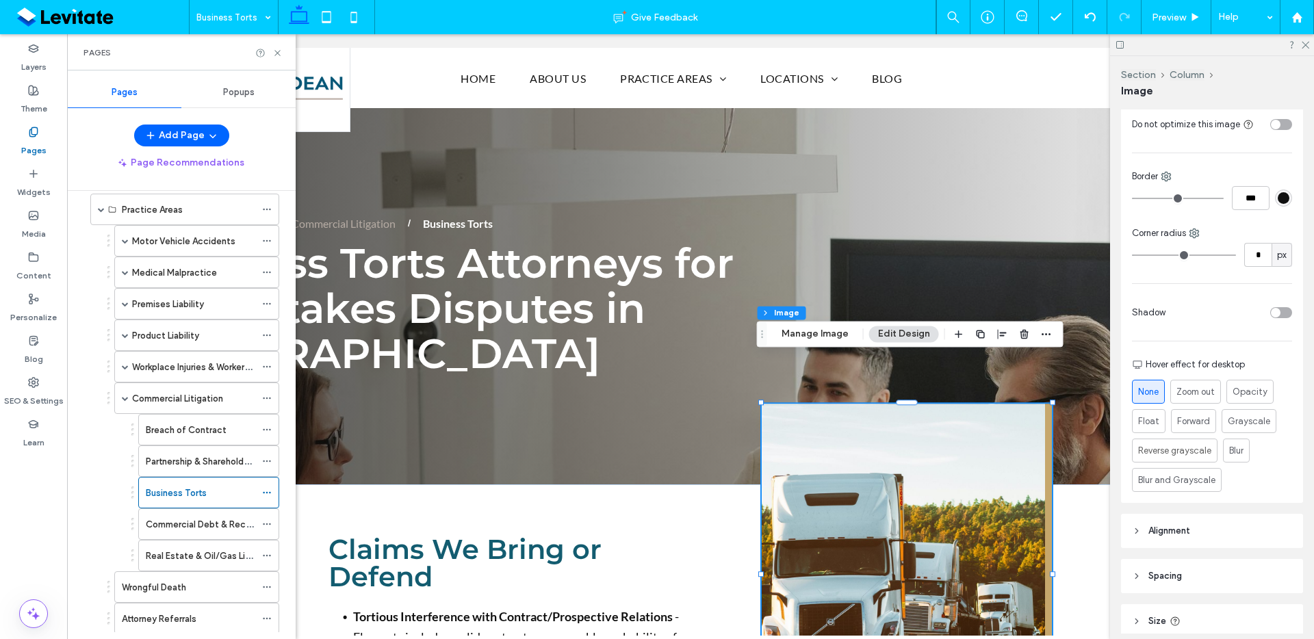
click at [951, 498] on img at bounding box center [907, 575] width 290 height 342
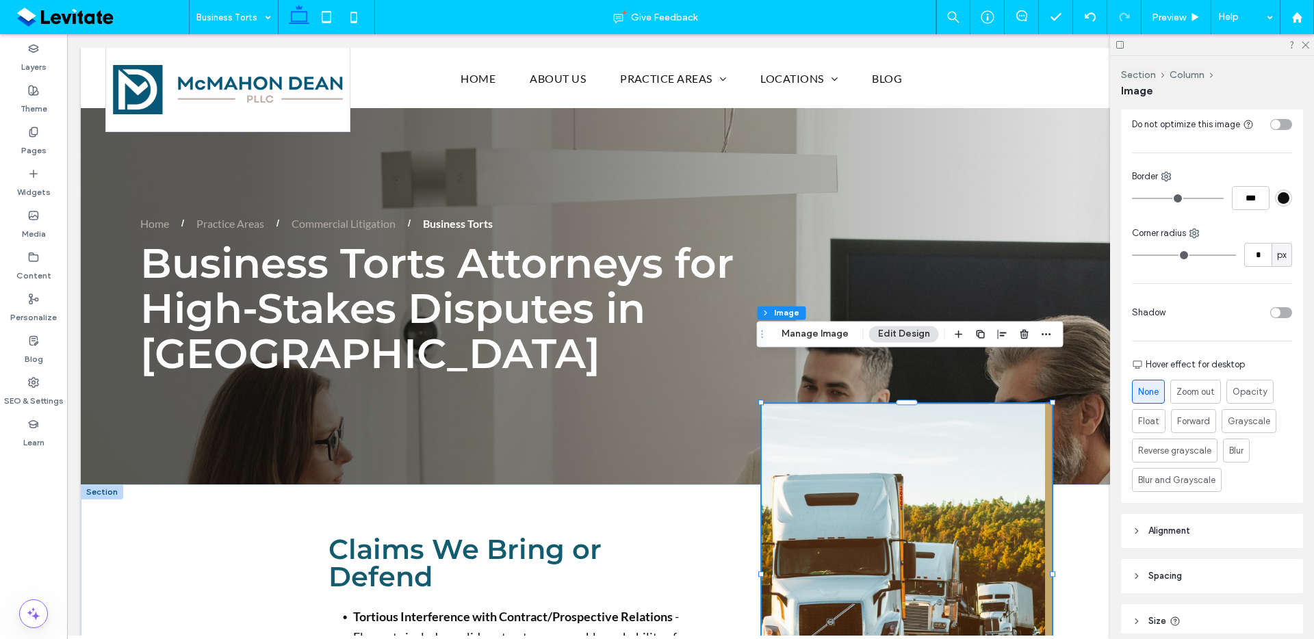
click at [951, 498] on img at bounding box center [907, 575] width 290 height 342
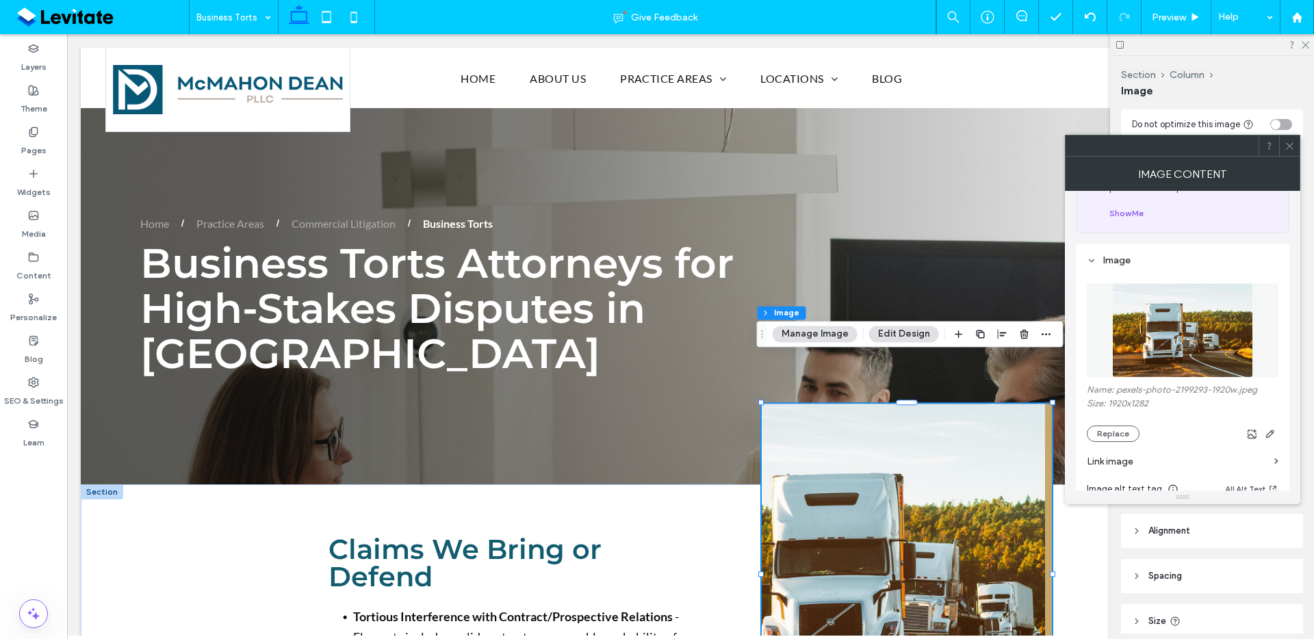
scroll to position [126, 0]
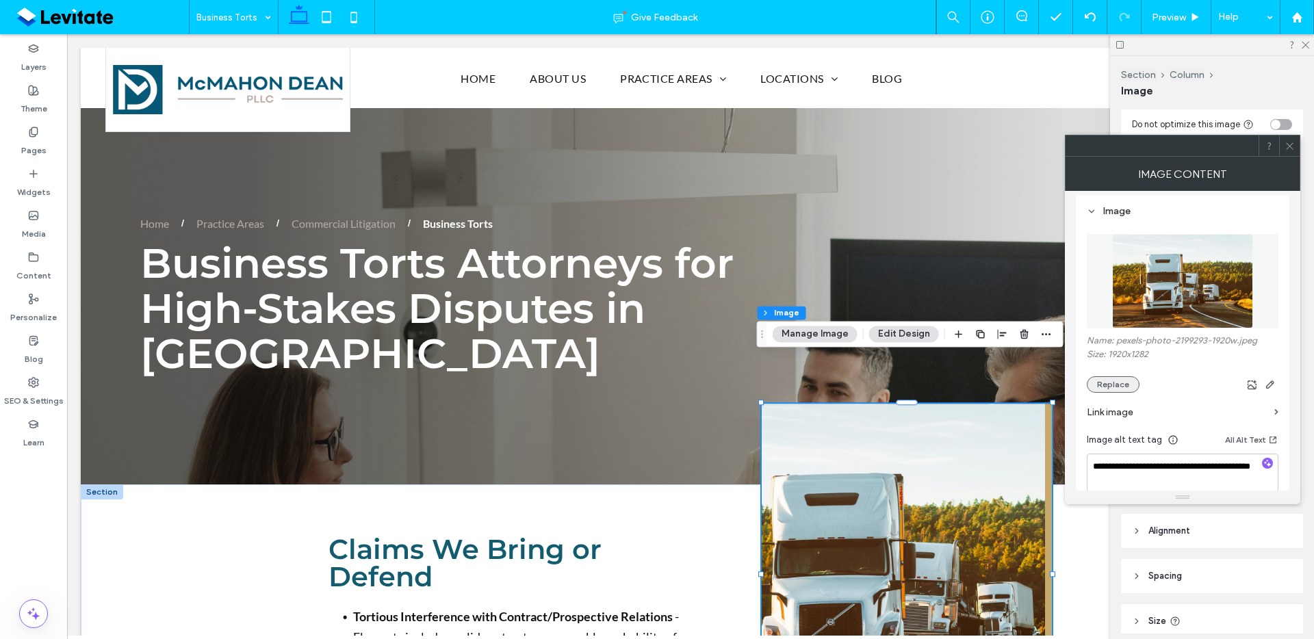
click at [1110, 388] on button "Replace" at bounding box center [1113, 384] width 53 height 16
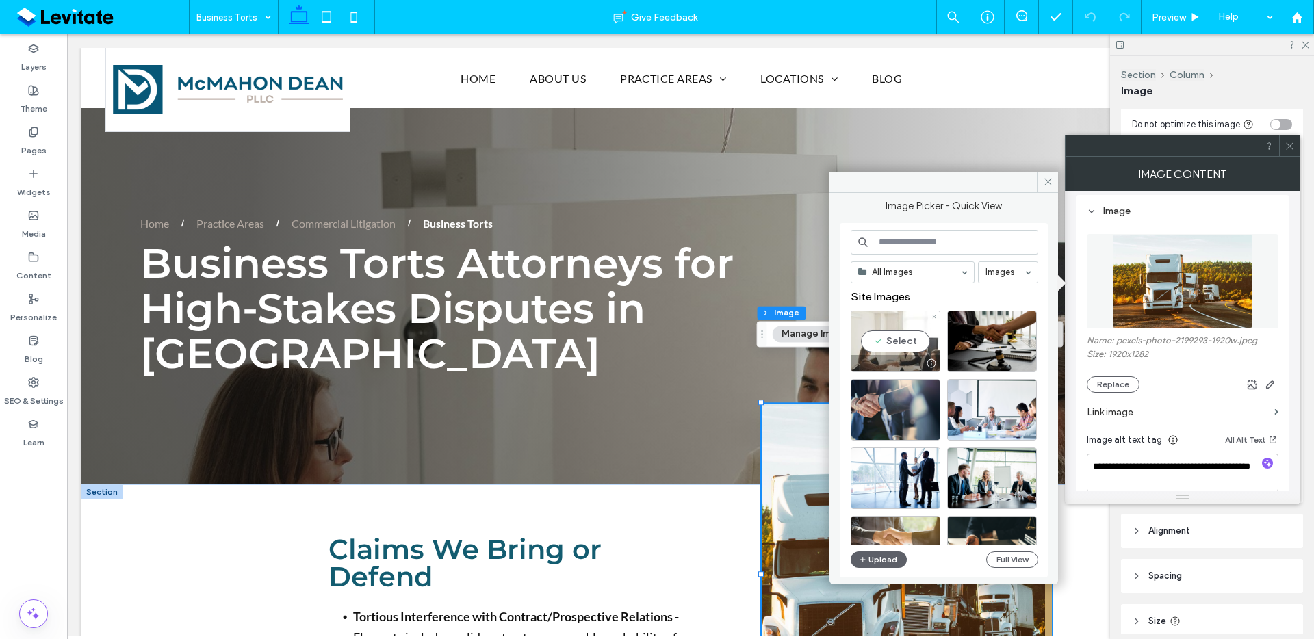
click at [898, 337] on div "Select" at bounding box center [896, 342] width 90 height 62
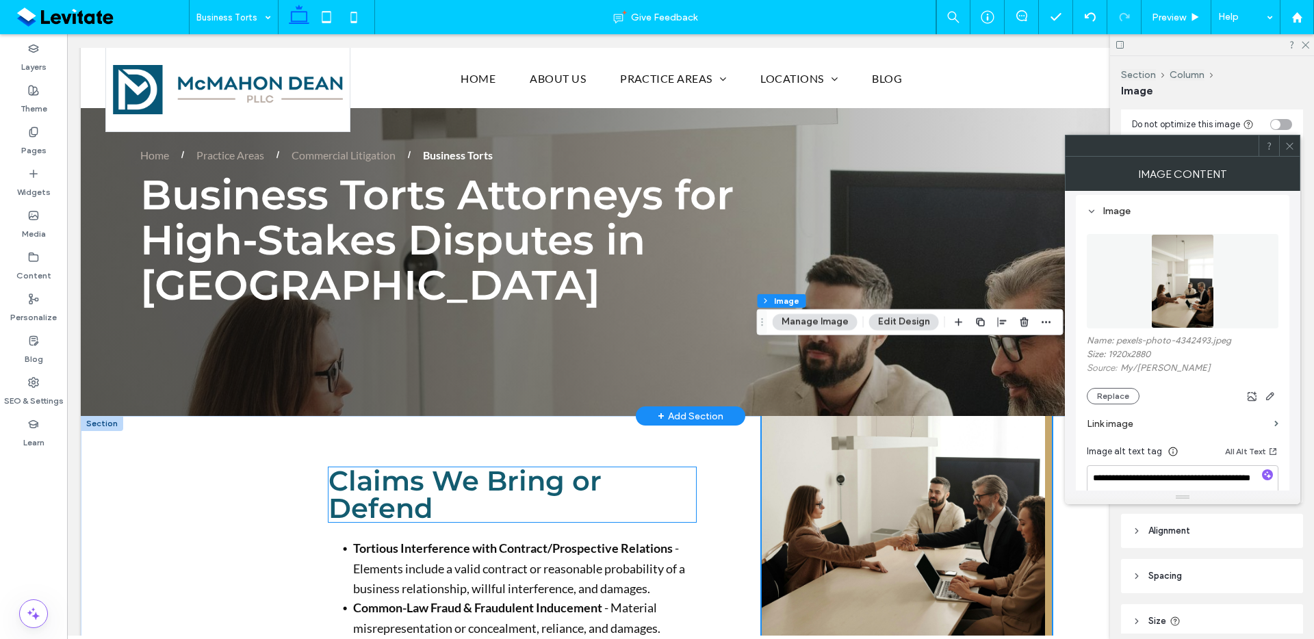
scroll to position [0, 0]
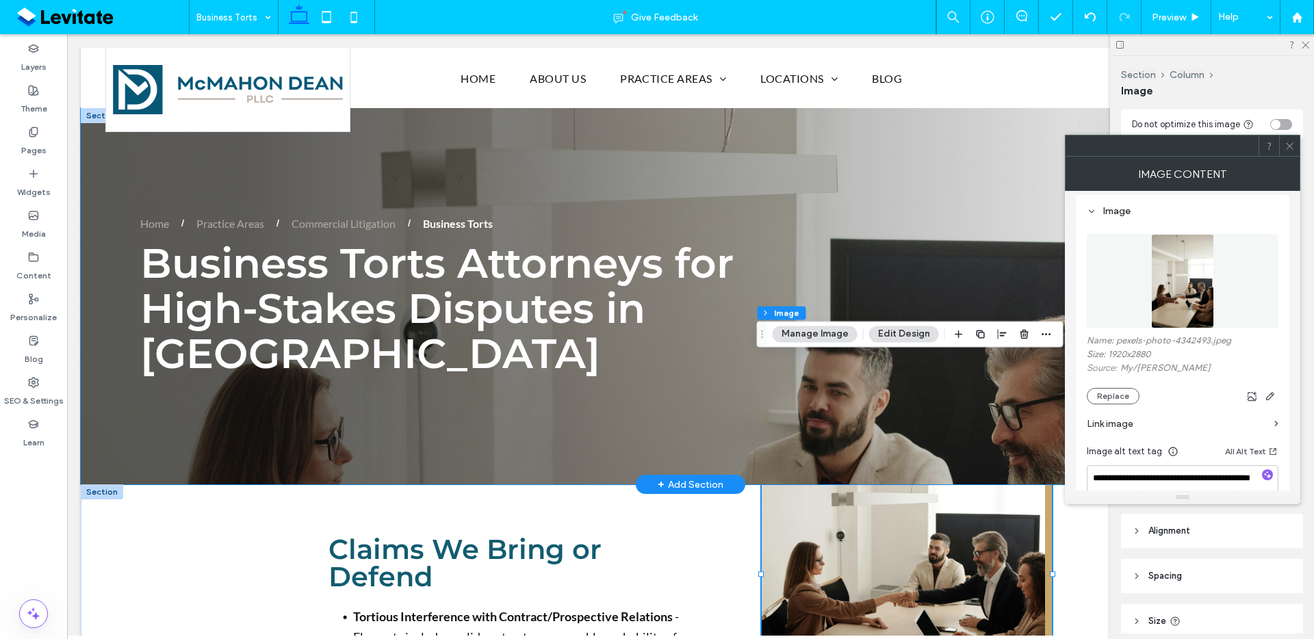
click at [625, 408] on div "Business Torts Attorneys for High-Stakes Disputes in Dallas Home Practice Areas…" at bounding box center [691, 296] width 1220 height 376
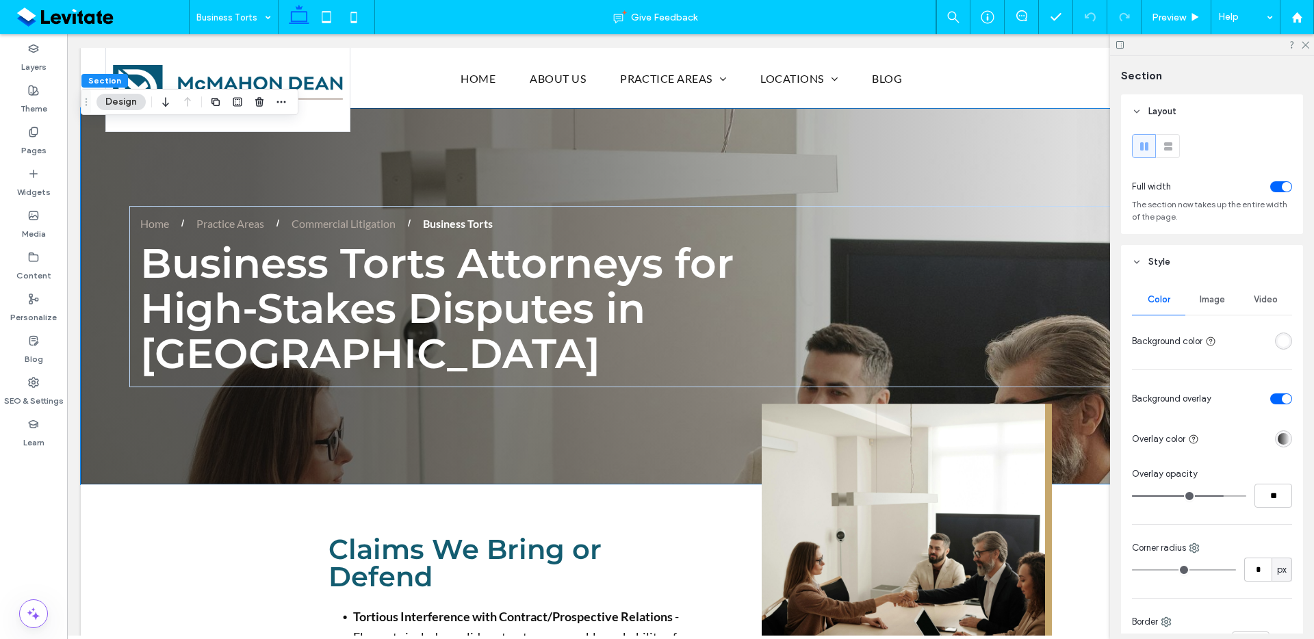
click at [1209, 299] on span "Image" at bounding box center [1212, 299] width 25 height 11
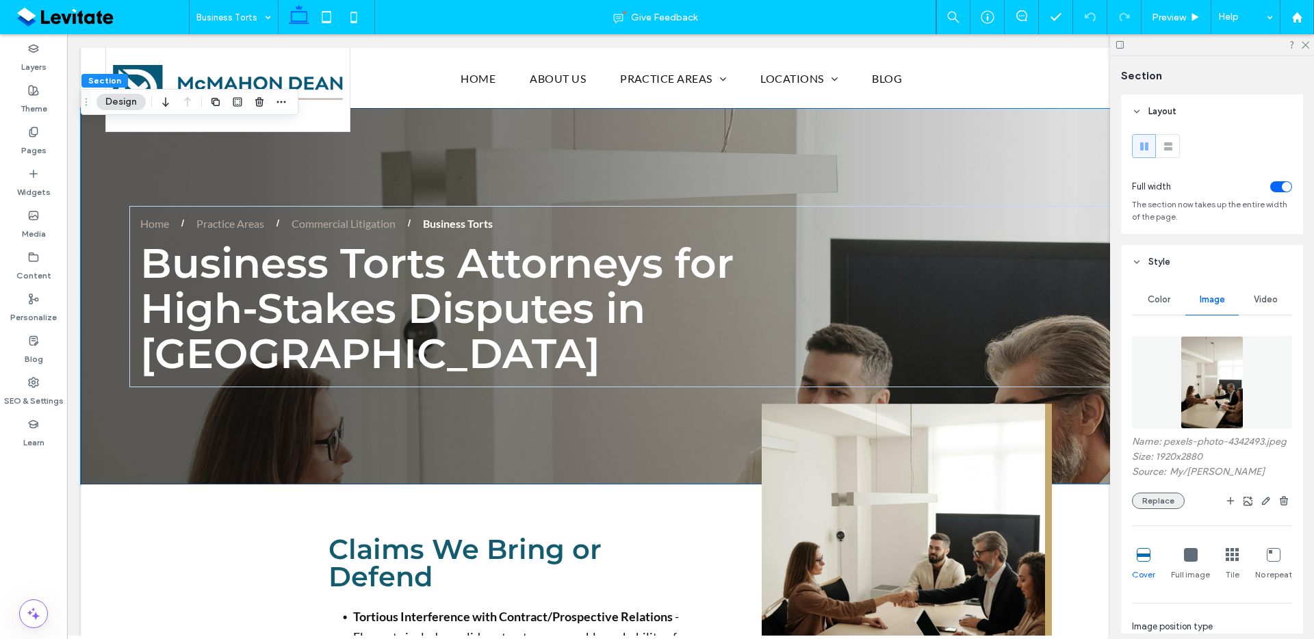
drag, startPoint x: 1160, startPoint y: 508, endPoint x: 1186, endPoint y: 498, distance: 27.3
click at [1160, 508] on button "Replace" at bounding box center [1158, 501] width 53 height 16
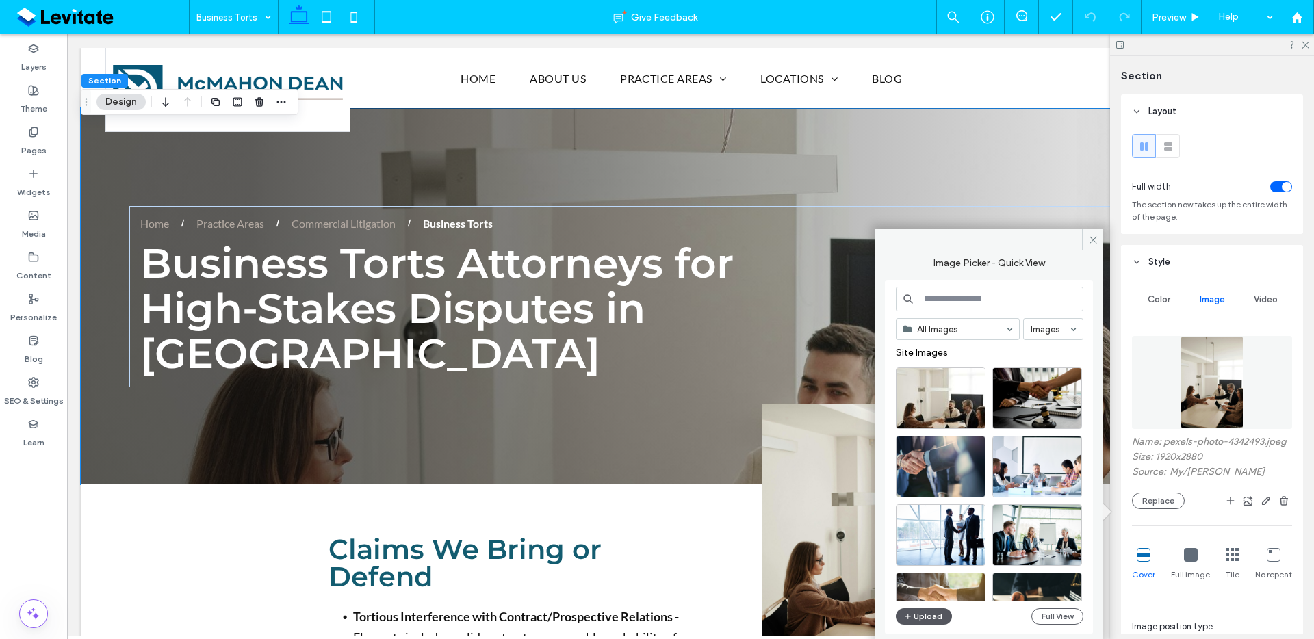
click at [935, 617] on button "Upload" at bounding box center [924, 617] width 56 height 16
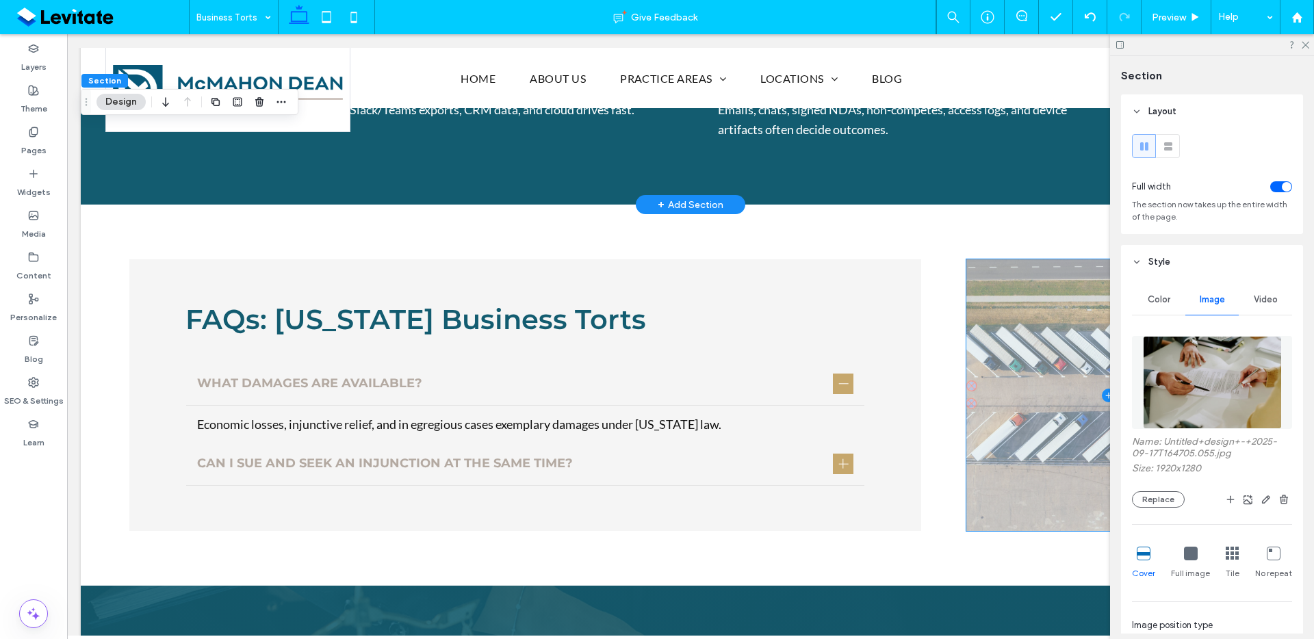
scroll to position [984, 0]
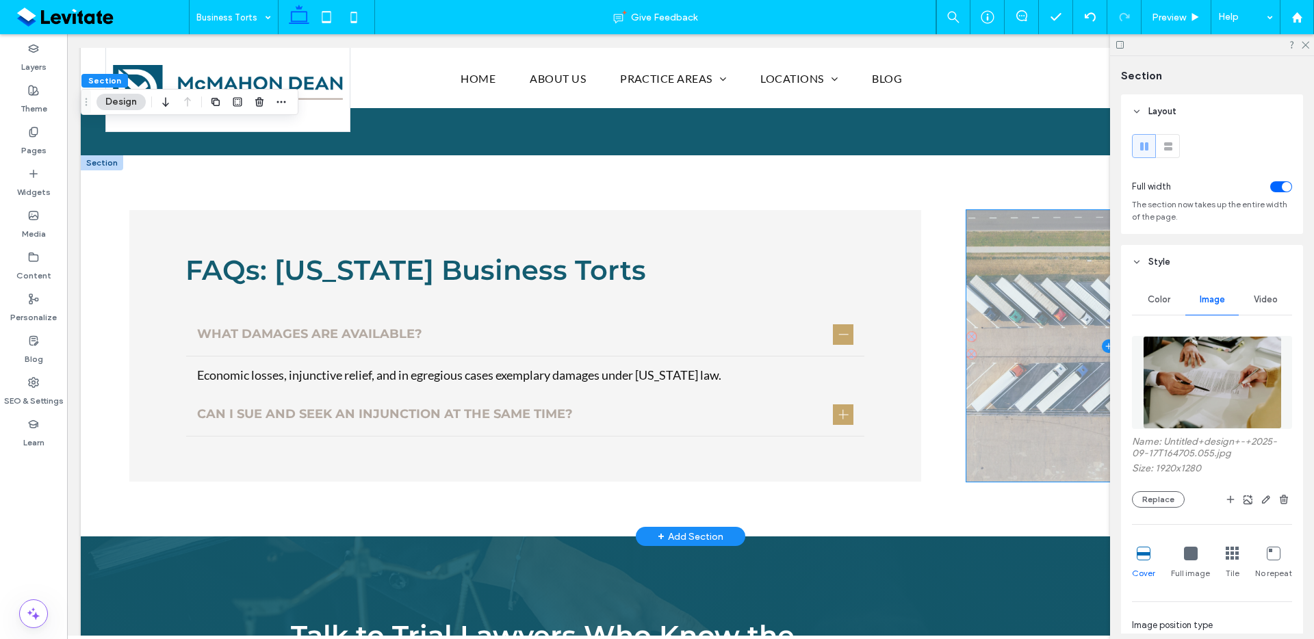
click at [1046, 355] on span at bounding box center [1108, 346] width 284 height 272
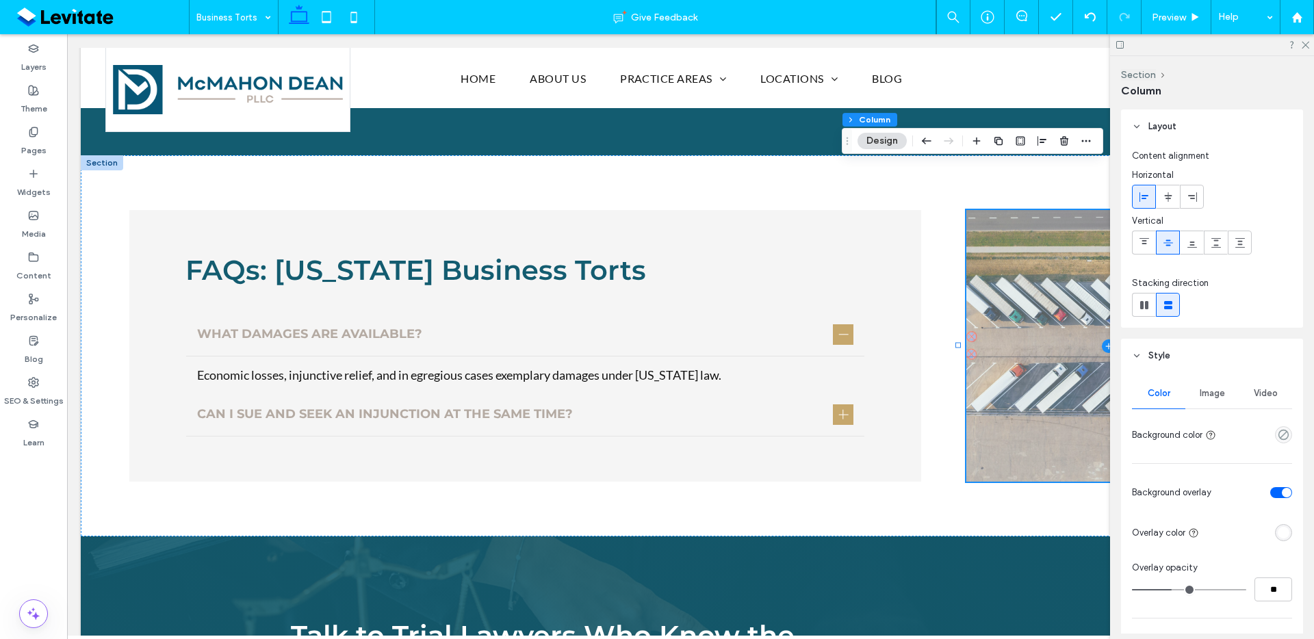
click at [1217, 398] on span "Image" at bounding box center [1212, 393] width 25 height 11
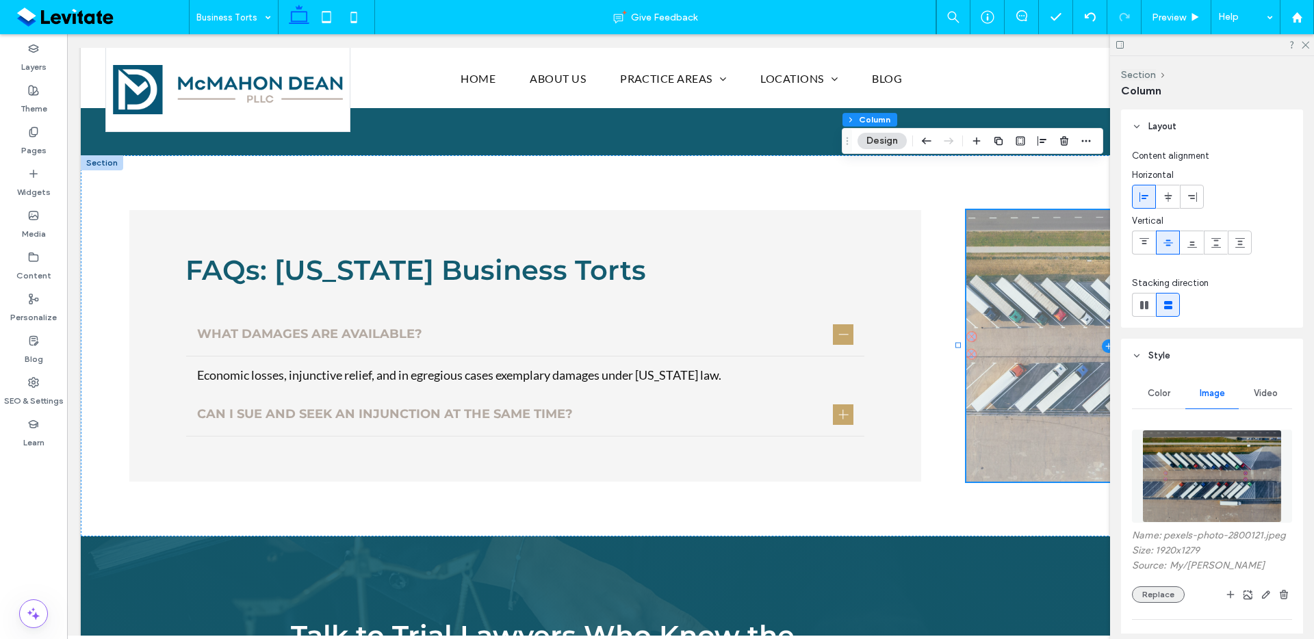
click at [1161, 600] on button "Replace" at bounding box center [1158, 595] width 53 height 16
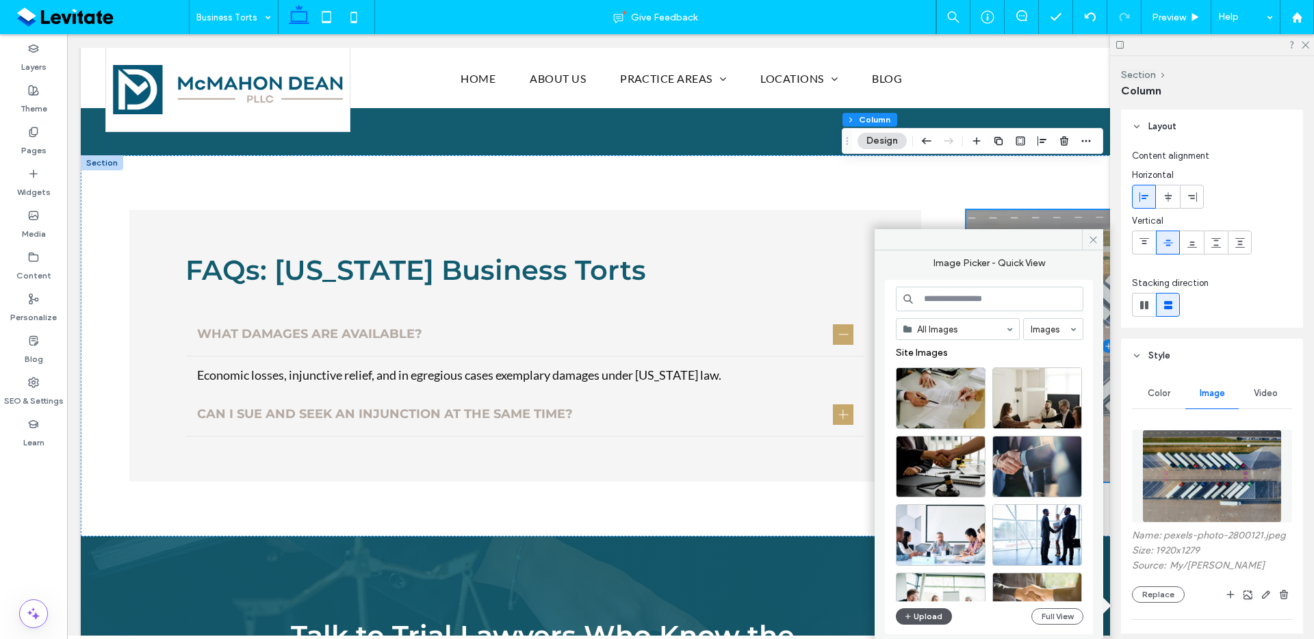
click at [931, 619] on button "Upload" at bounding box center [924, 617] width 56 height 16
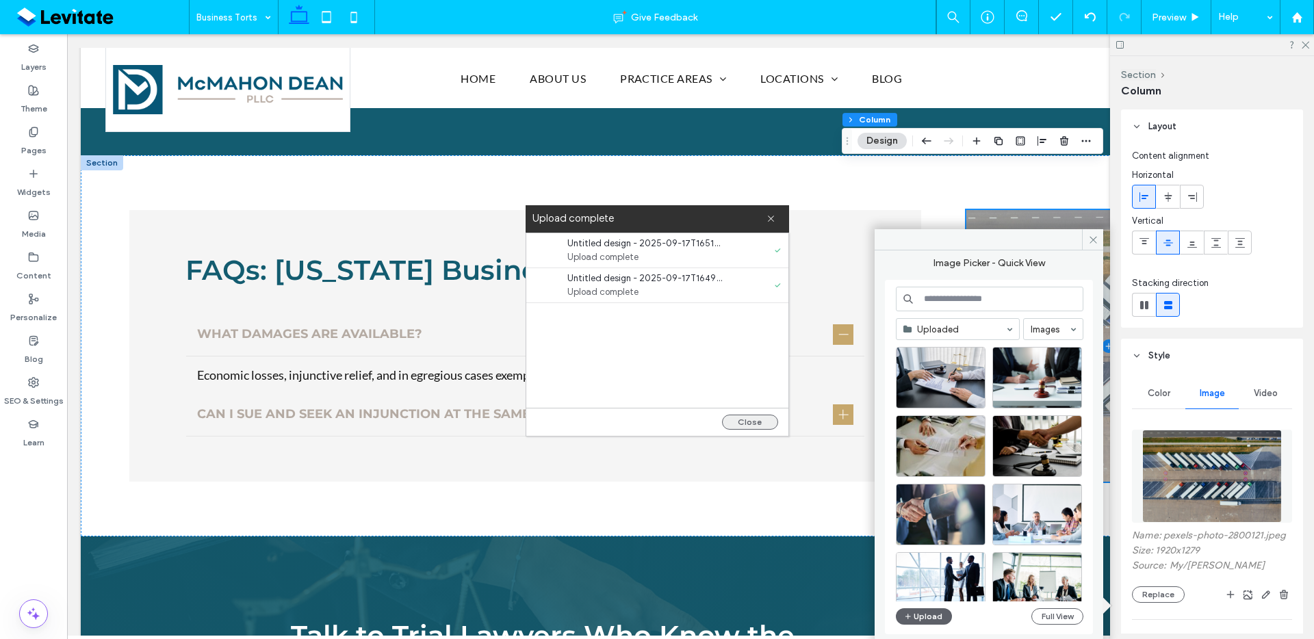
drag, startPoint x: 762, startPoint y: 425, endPoint x: 777, endPoint y: 432, distance: 16.5
click at [762, 425] on button "Close" at bounding box center [750, 422] width 56 height 15
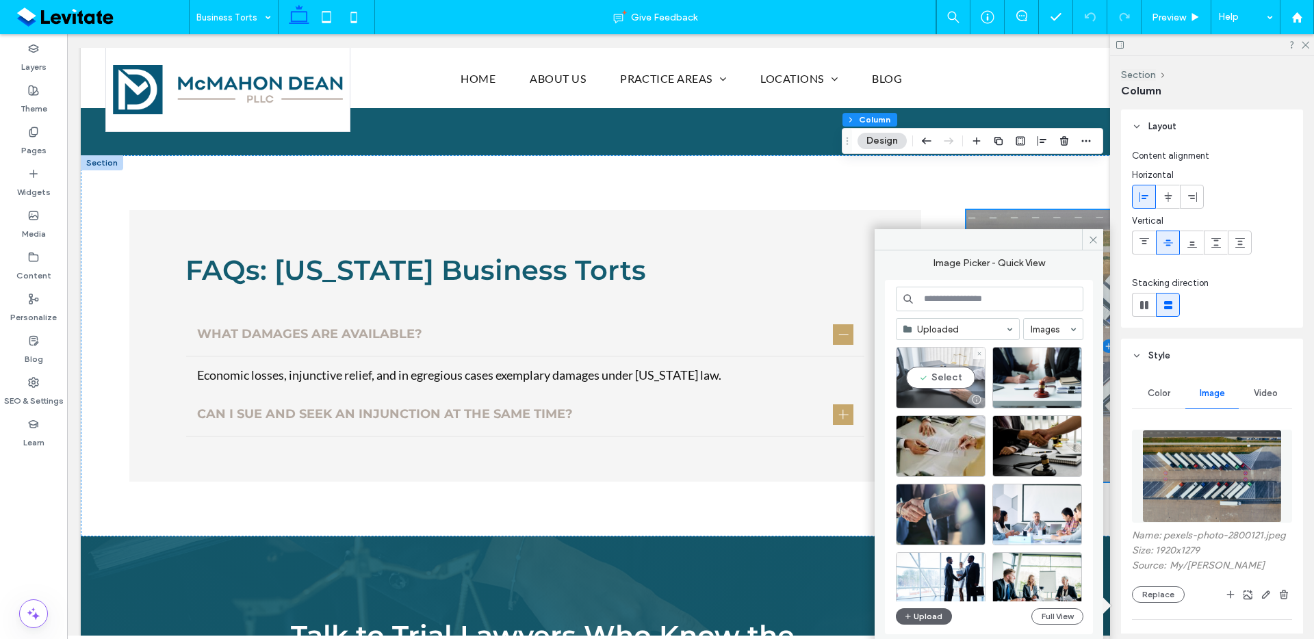
click at [949, 388] on div "Select" at bounding box center [941, 378] width 90 height 62
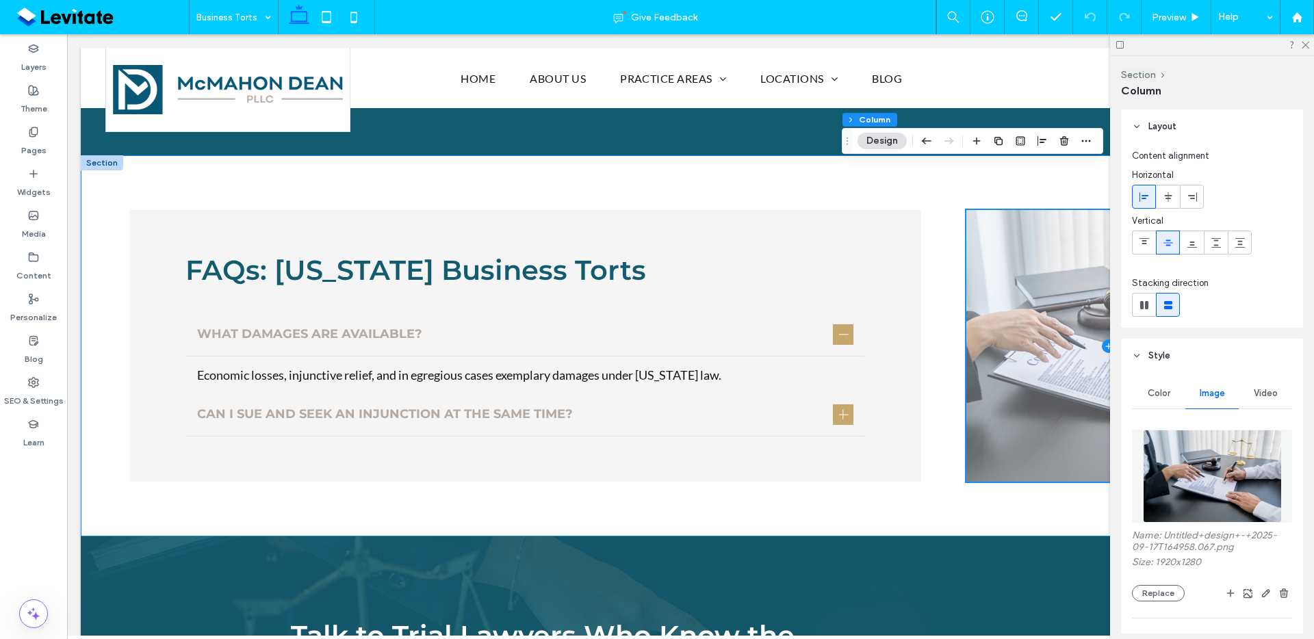
scroll to position [1276, 0]
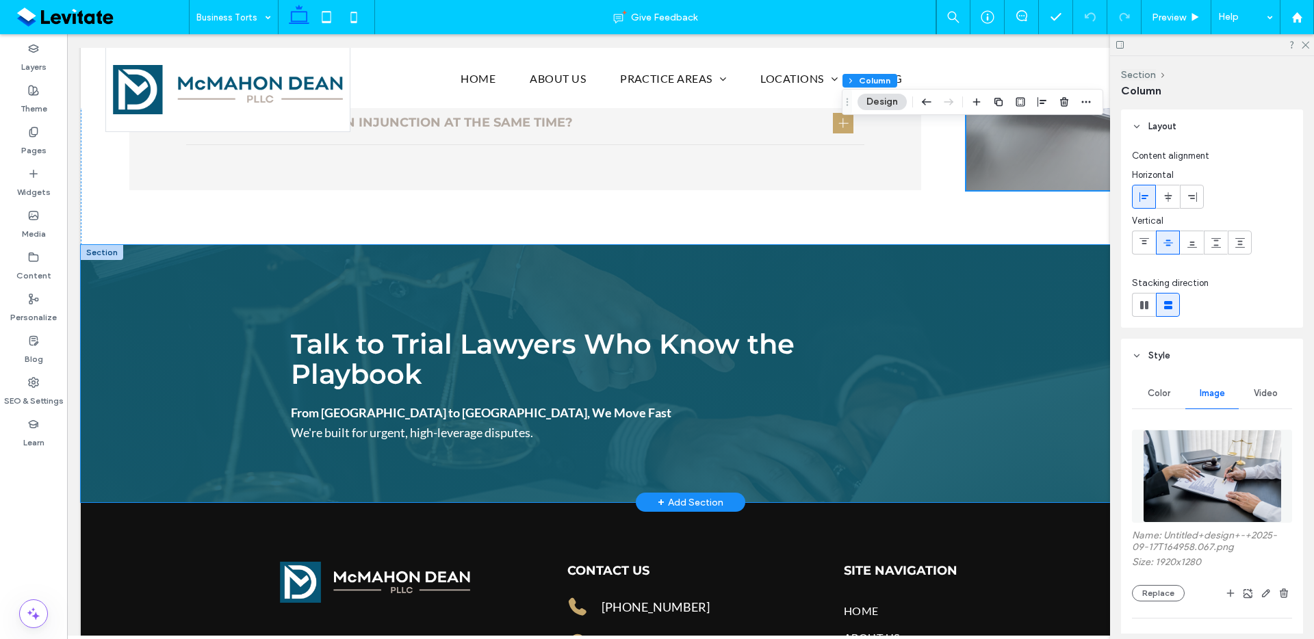
drag, startPoint x: 1026, startPoint y: 444, endPoint x: 1105, endPoint y: 441, distance: 79.4
click at [1027, 444] on div "Talk to Trial Lawyers Who Know the Playbook From Uptown to Las Colinas, We Move…" at bounding box center [690, 373] width 821 height 257
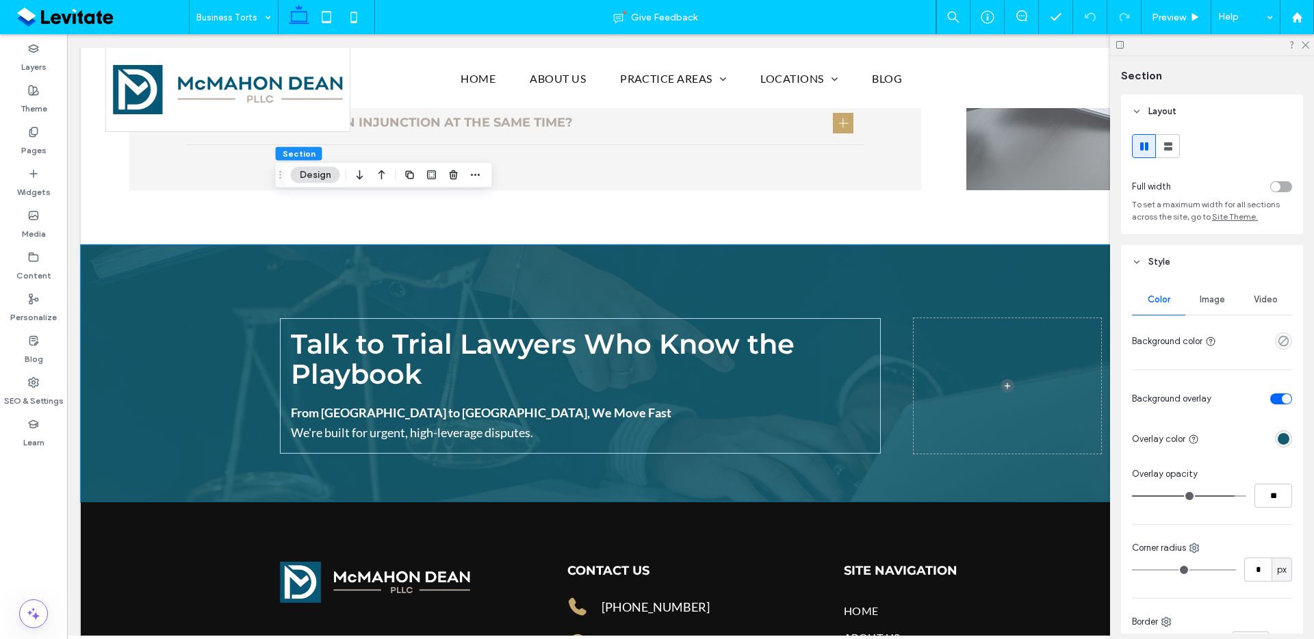
drag, startPoint x: 1204, startPoint y: 300, endPoint x: 1212, endPoint y: 327, distance: 27.7
click at [1205, 299] on span "Image" at bounding box center [1212, 299] width 25 height 11
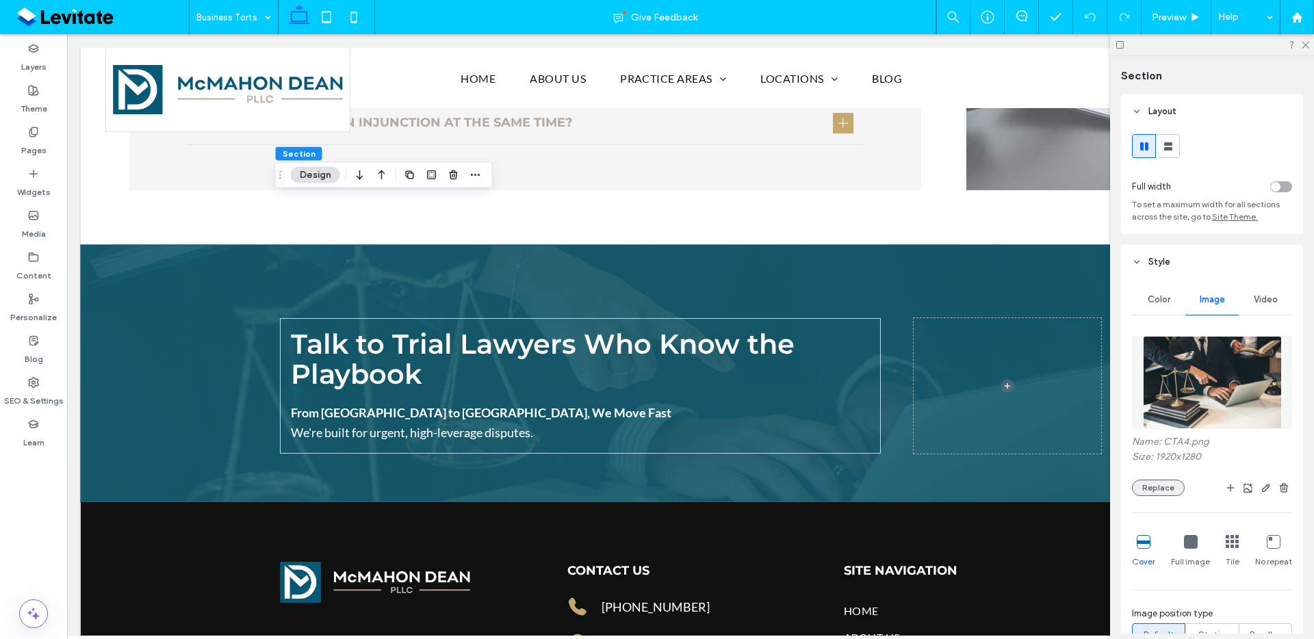
click at [1170, 487] on button "Replace" at bounding box center [1158, 488] width 53 height 16
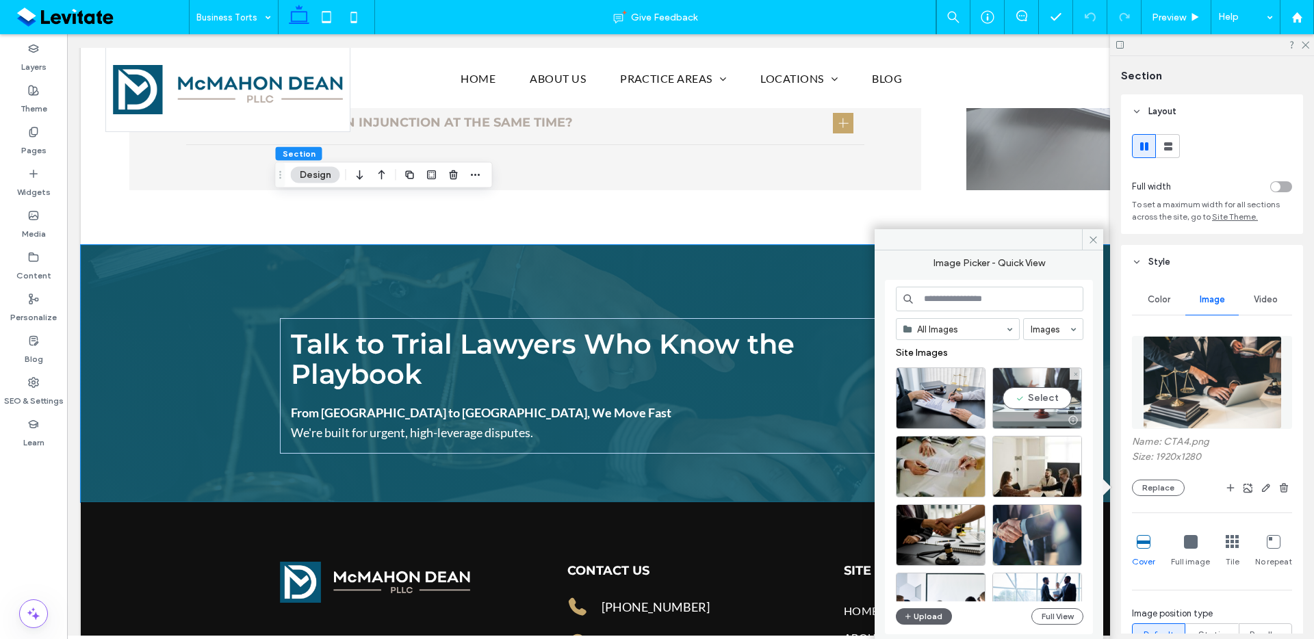
click at [1054, 398] on div "Select" at bounding box center [1038, 399] width 90 height 62
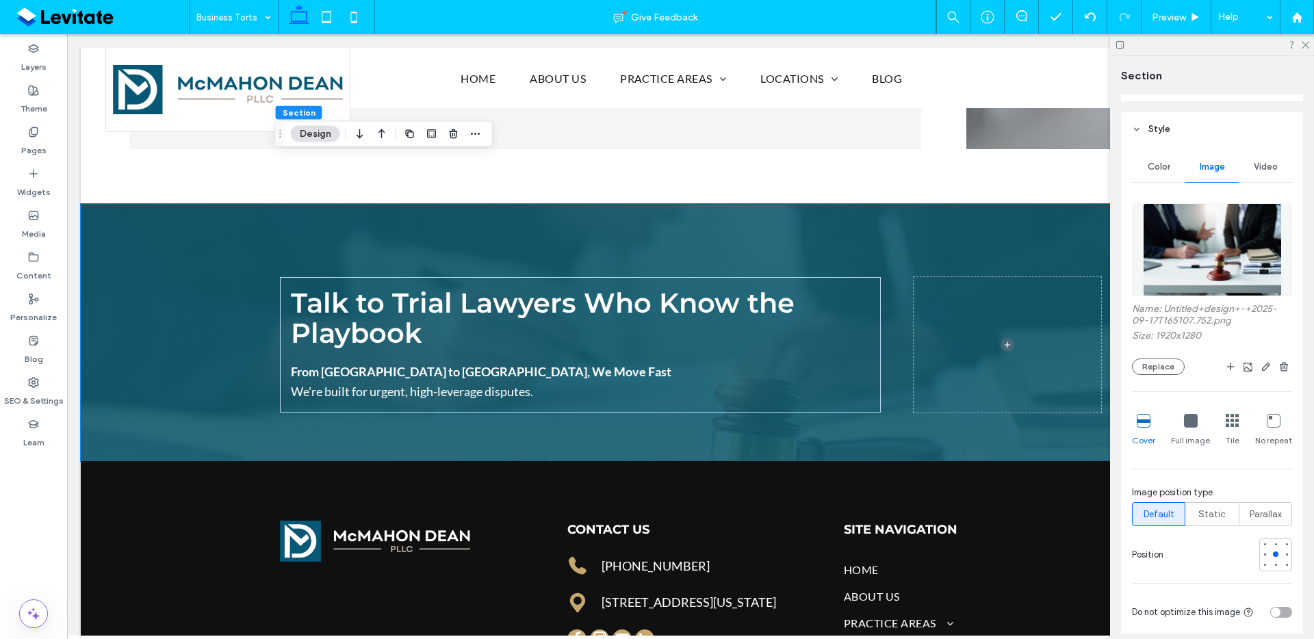
scroll to position [141, 0]
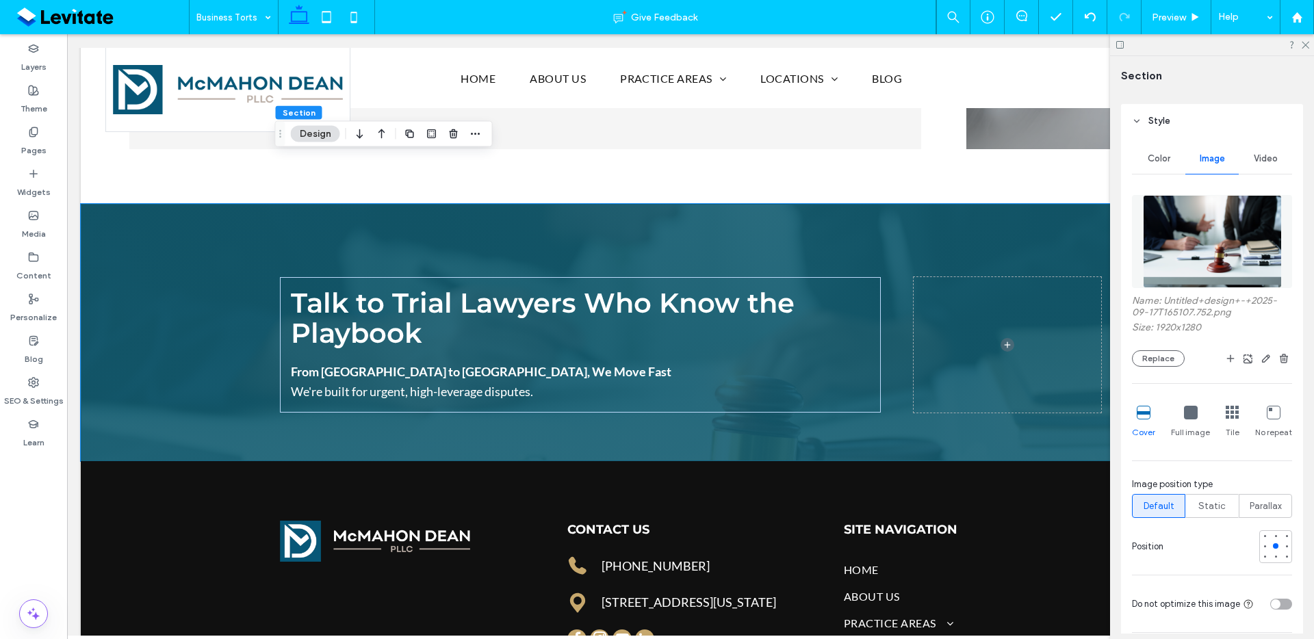
click at [1273, 554] on div at bounding box center [1275, 546] width 33 height 33
click at [1273, 556] on div at bounding box center [1275, 556] width 5 height 5
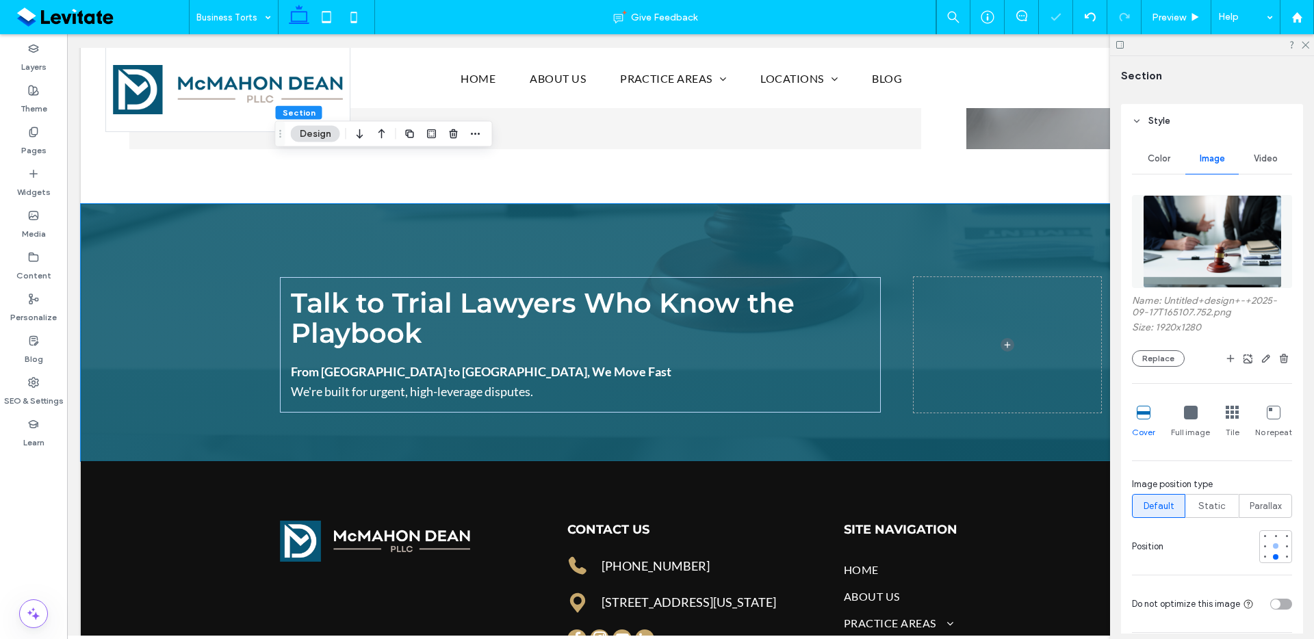
click at [1273, 546] on div at bounding box center [1275, 545] width 5 height 5
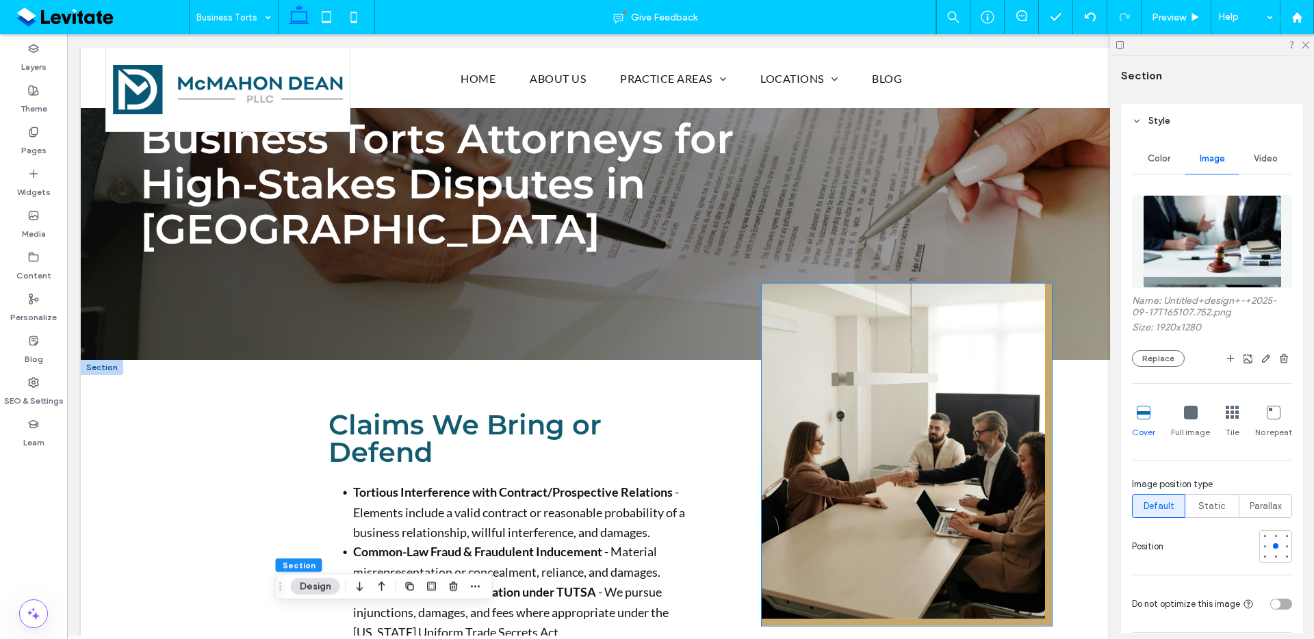
scroll to position [0, 0]
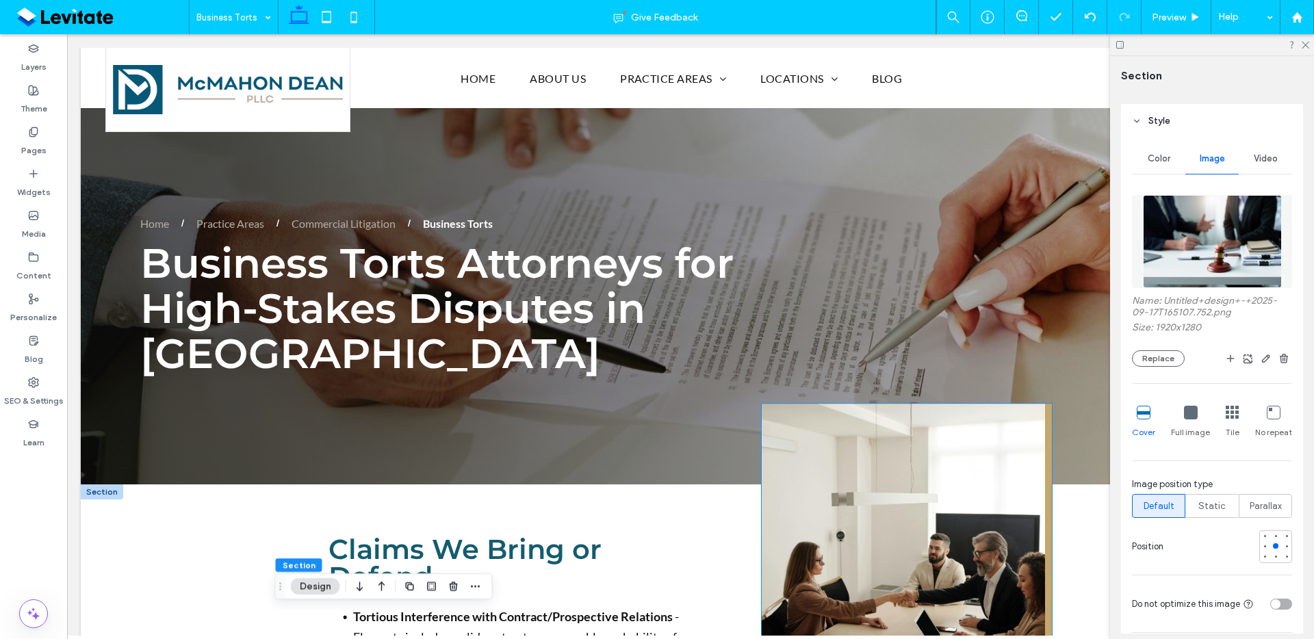
click at [932, 446] on img at bounding box center [907, 575] width 290 height 342
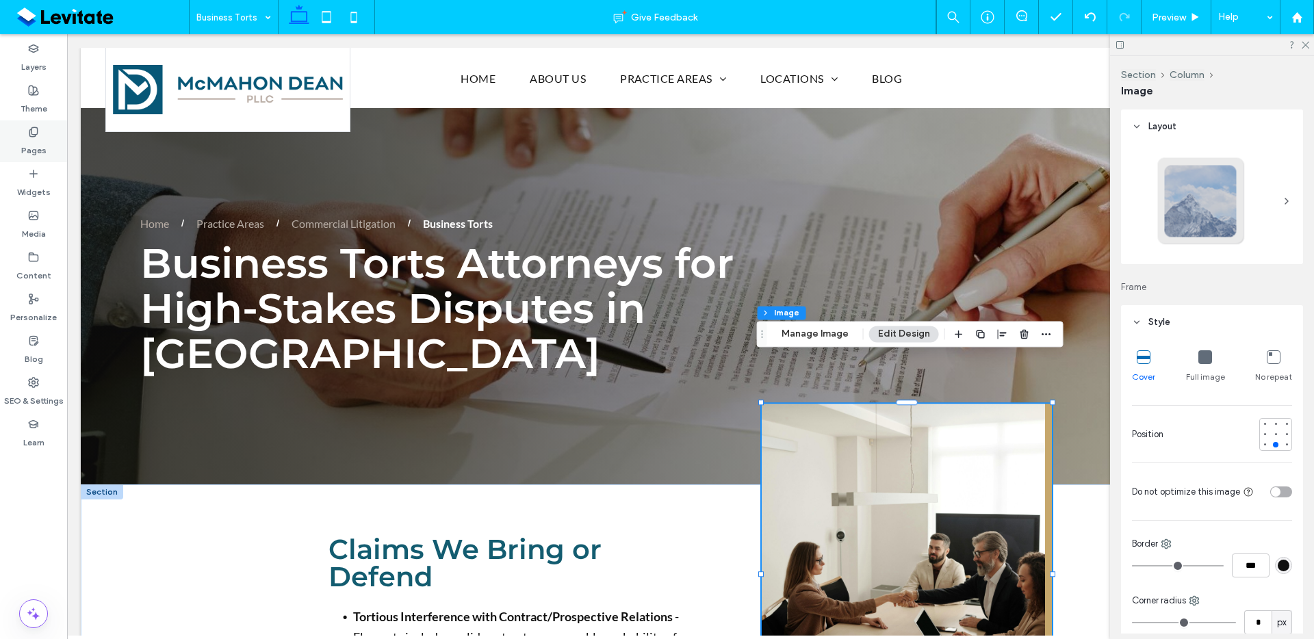
click at [16, 133] on div "Pages" at bounding box center [33, 141] width 67 height 42
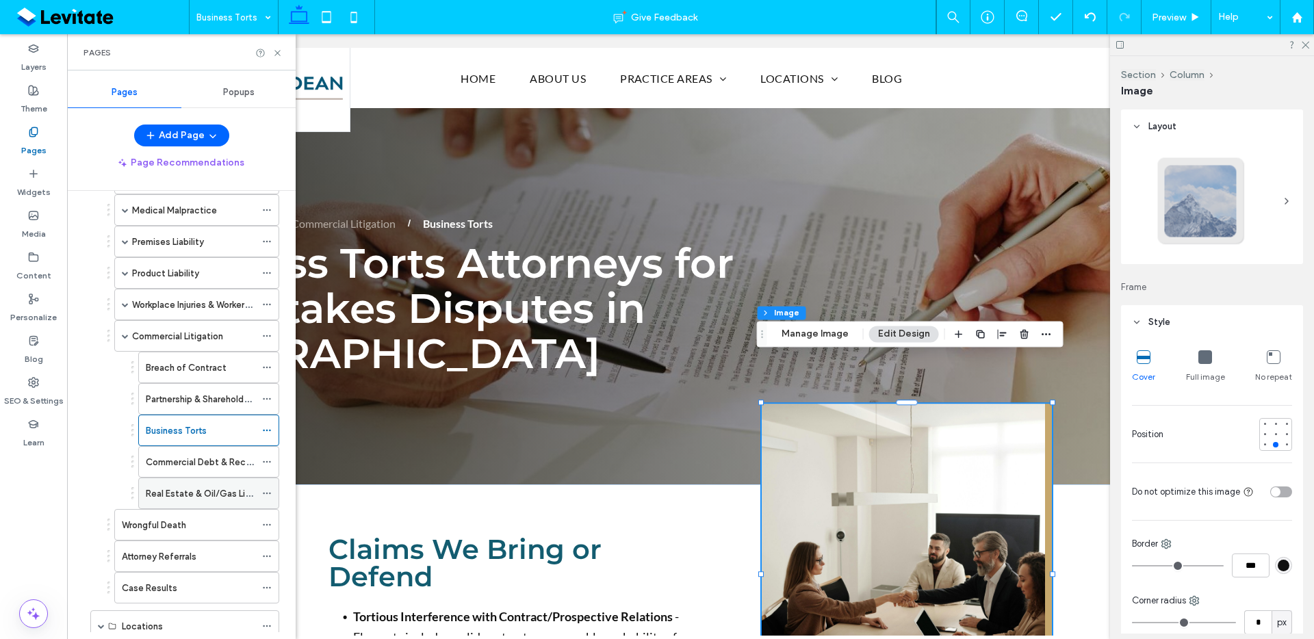
scroll to position [292, 0]
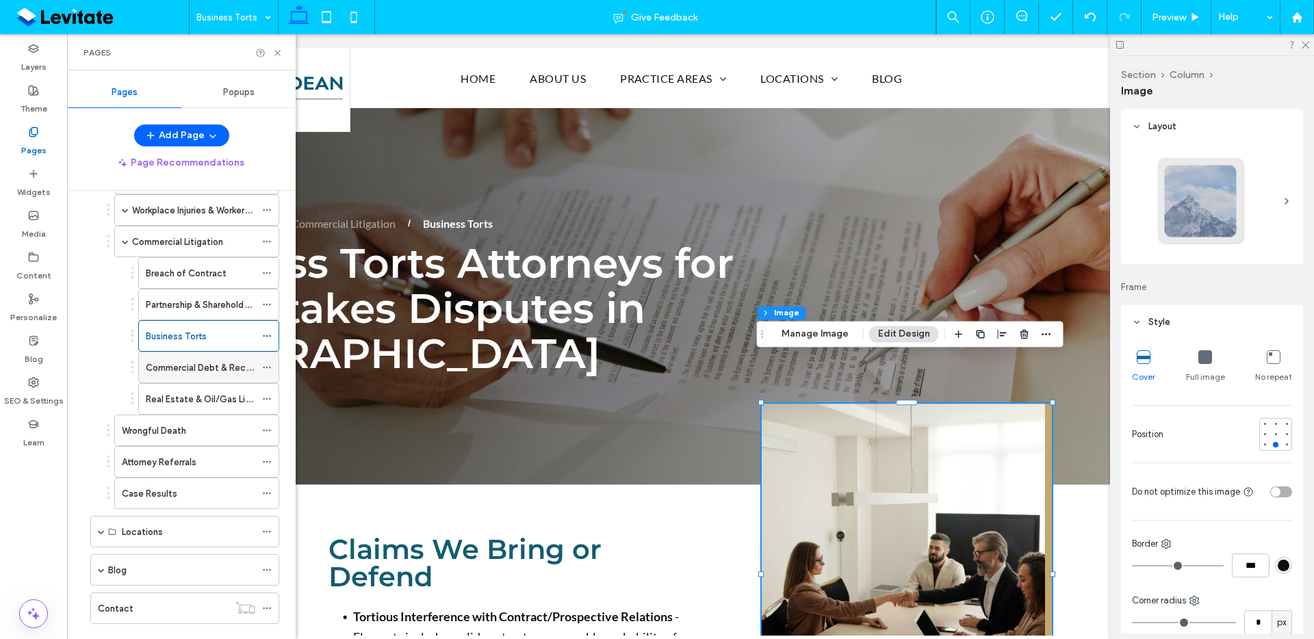
click at [227, 376] on div "Commercial Debt & Receivables" at bounding box center [201, 368] width 110 height 30
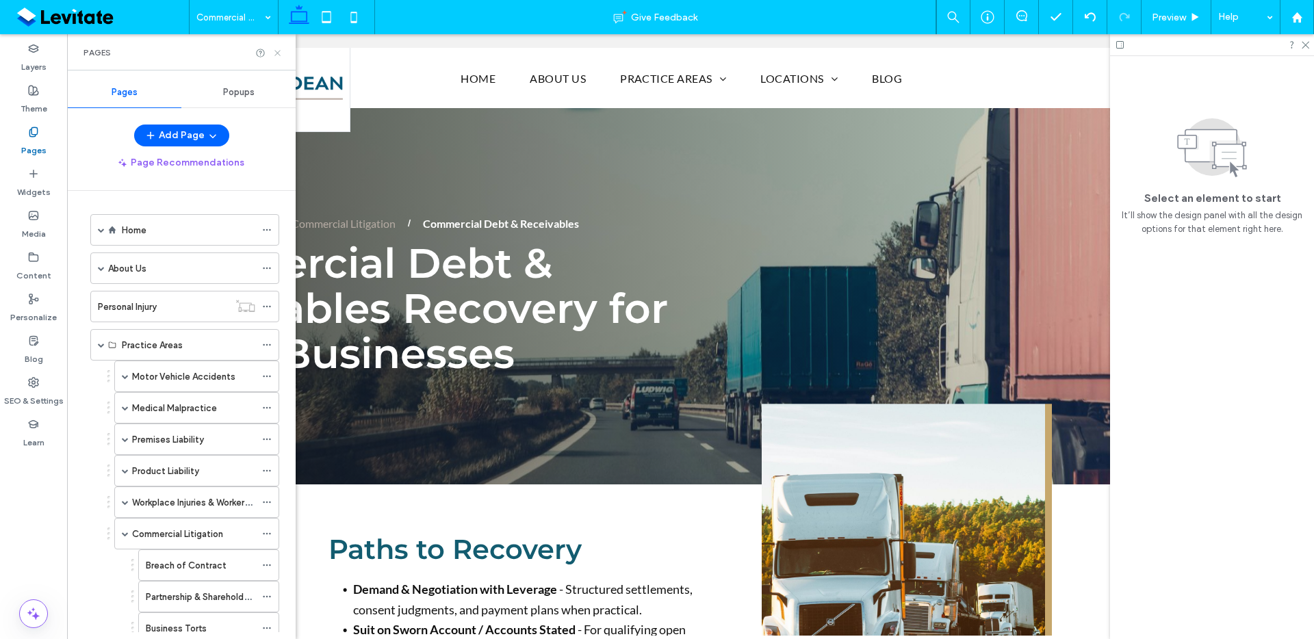
drag, startPoint x: 276, startPoint y: 49, endPoint x: 211, endPoint y: 21, distance: 70.8
click at [276, 49] on icon at bounding box center [277, 53] width 10 height 10
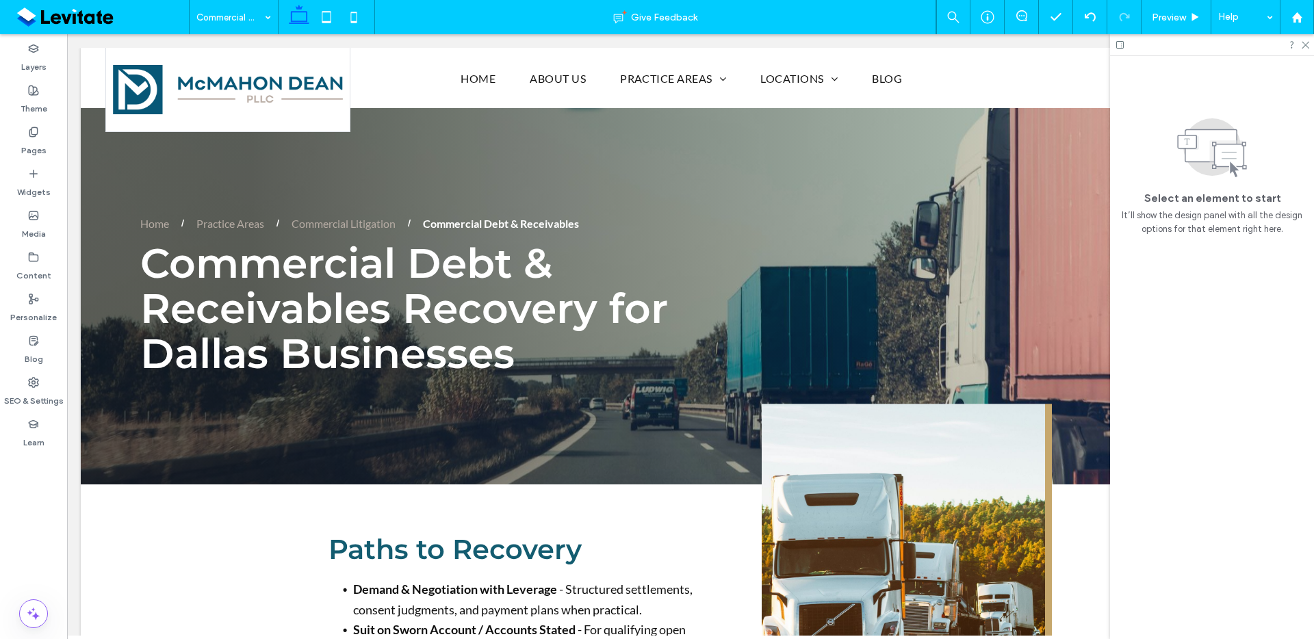
click at [1305, 49] on div at bounding box center [1212, 44] width 204 height 21
click at [1309, 47] on icon at bounding box center [1305, 44] width 9 height 9
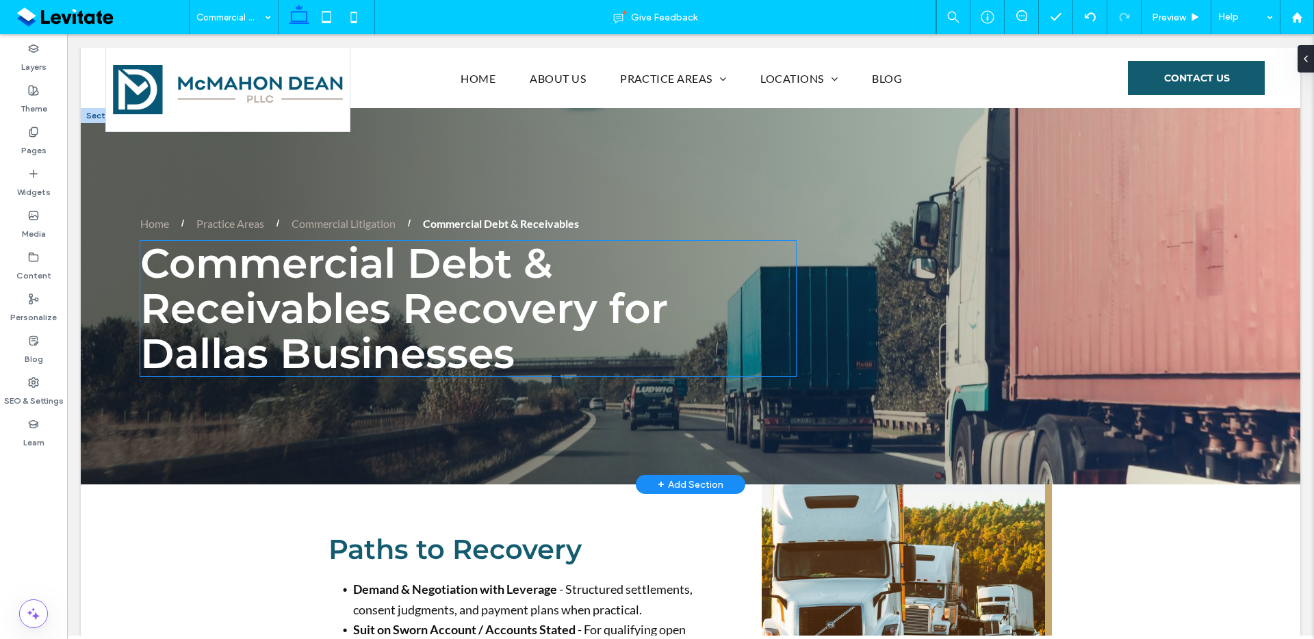
click at [371, 303] on span "Commercial Debt & Receivables Recovery for Dallas Businesses" at bounding box center [404, 308] width 528 height 140
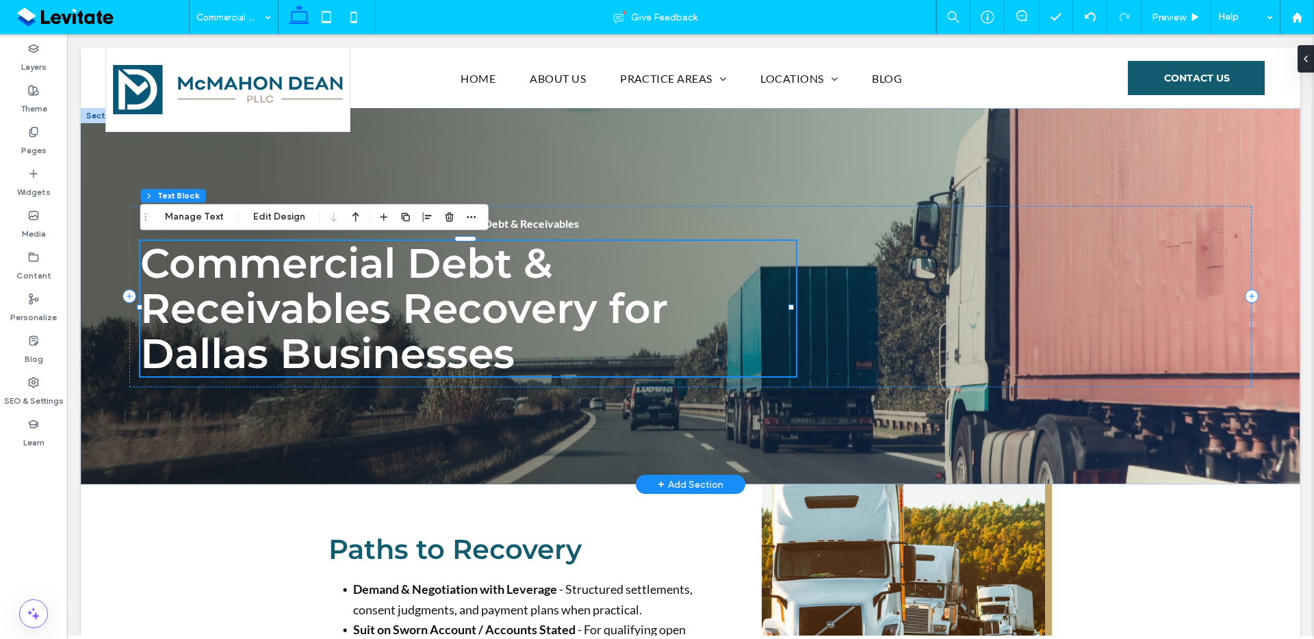
click at [371, 303] on span "Commercial Debt & Receivables Recovery for Dallas Businesses" at bounding box center [404, 308] width 528 height 140
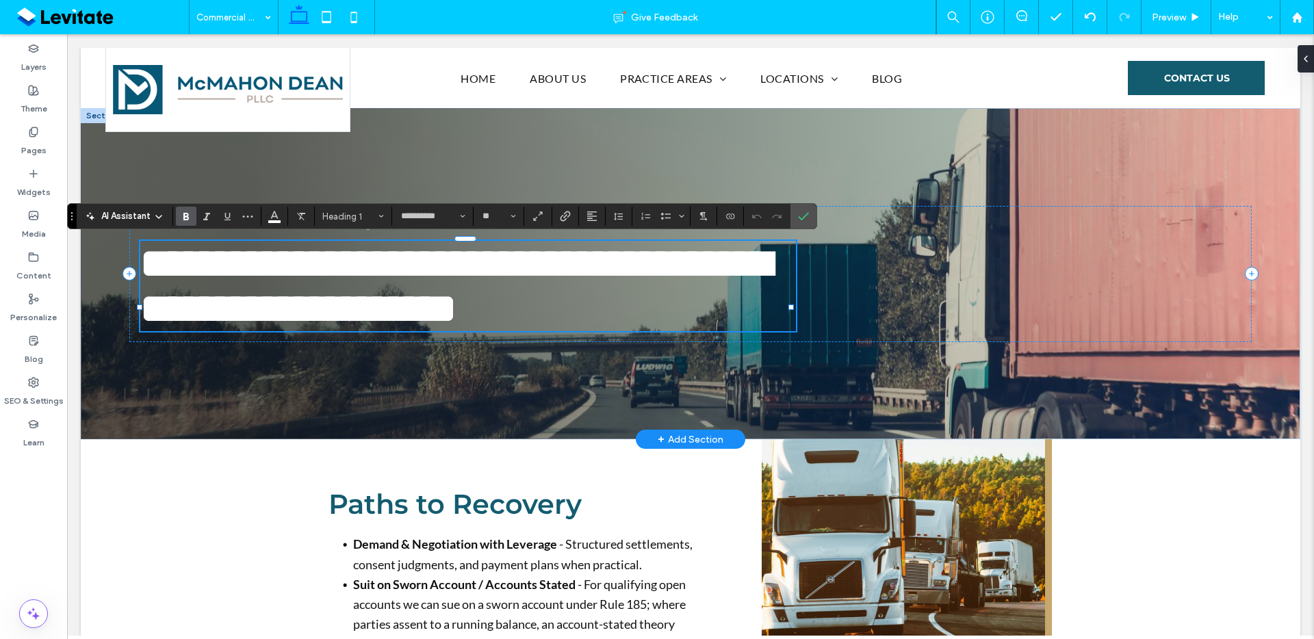
click at [355, 290] on span "**********" at bounding box center [455, 286] width 630 height 86
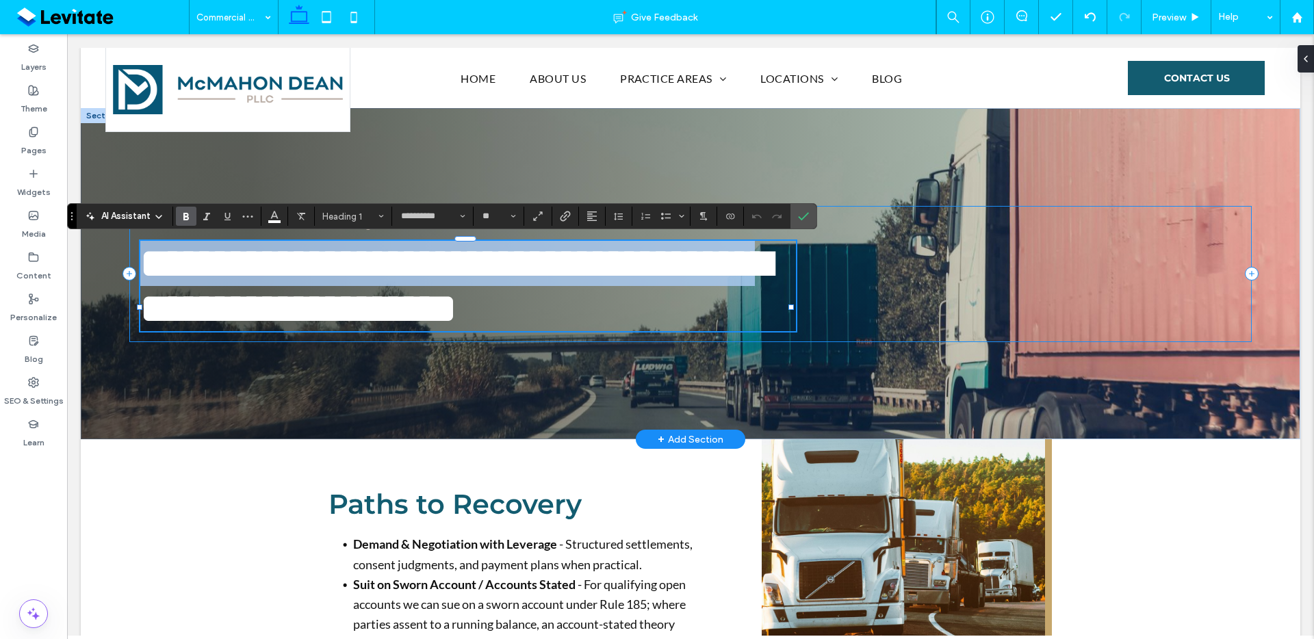
copy span "**********"
drag, startPoint x: 577, startPoint y: 310, endPoint x: 131, endPoint y: 256, distance: 449.5
click at [131, 256] on div "**********" at bounding box center [690, 274] width 1122 height 136
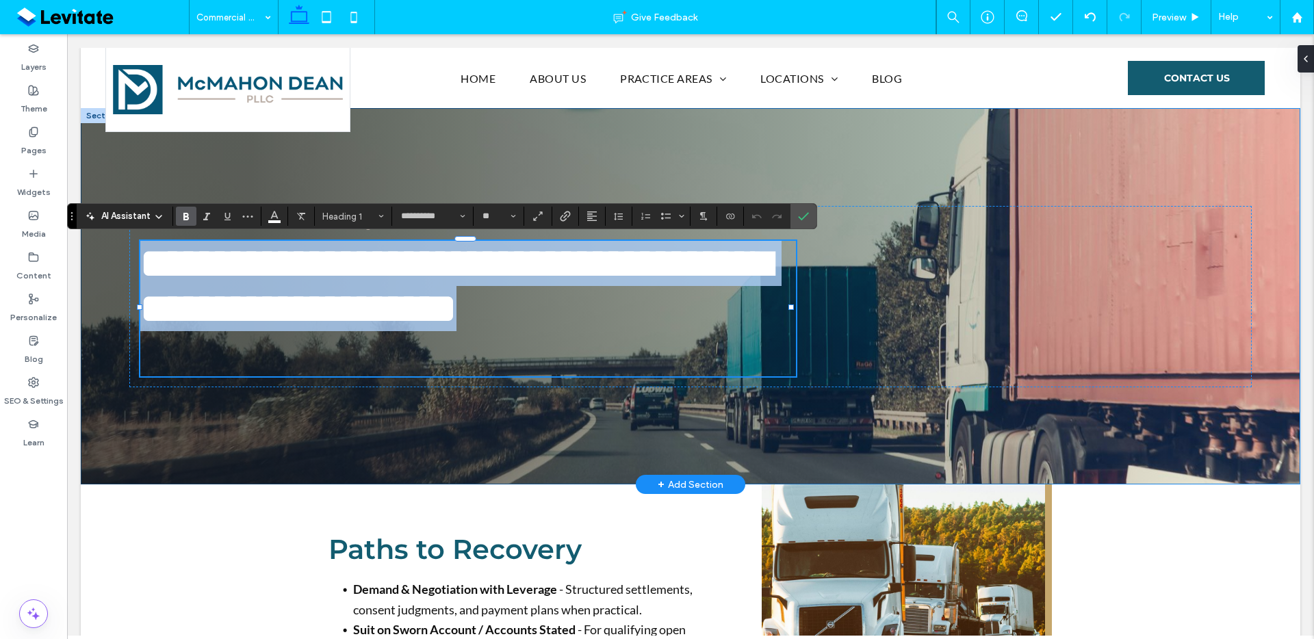
drag, startPoint x: 505, startPoint y: 356, endPoint x: 122, endPoint y: 243, distance: 399.6
click at [120, 243] on div "**********" at bounding box center [691, 296] width 1220 height 376
copy span "**********"
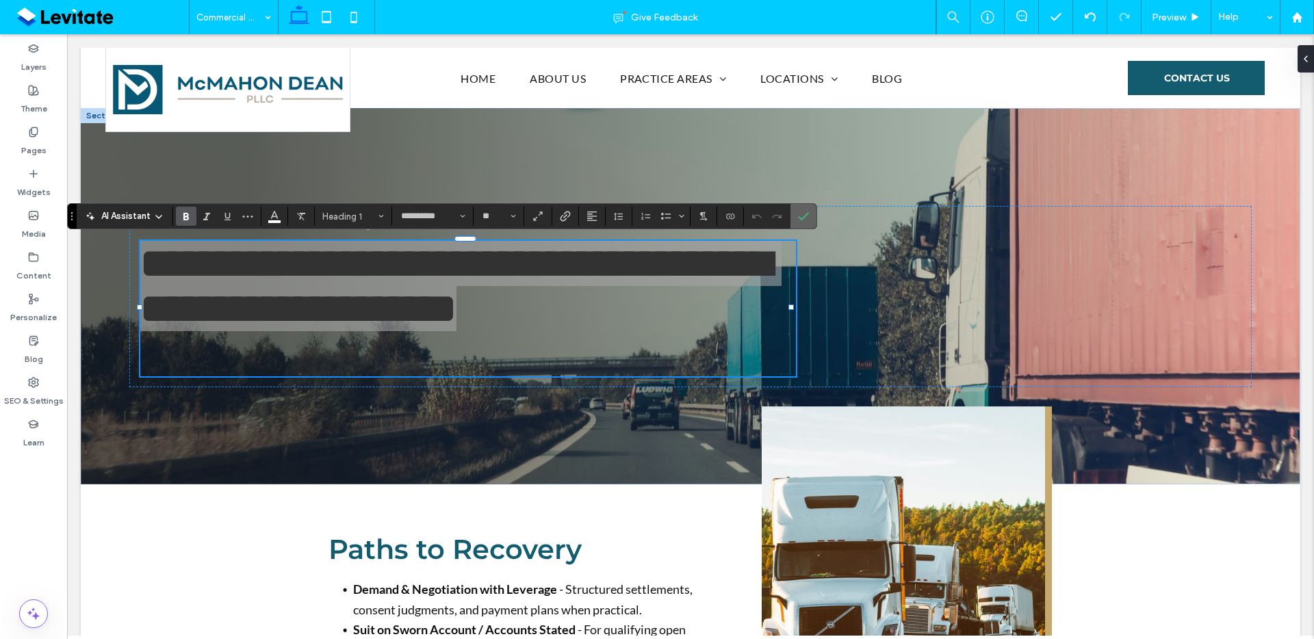
click at [810, 218] on label "Confirm" at bounding box center [803, 216] width 21 height 25
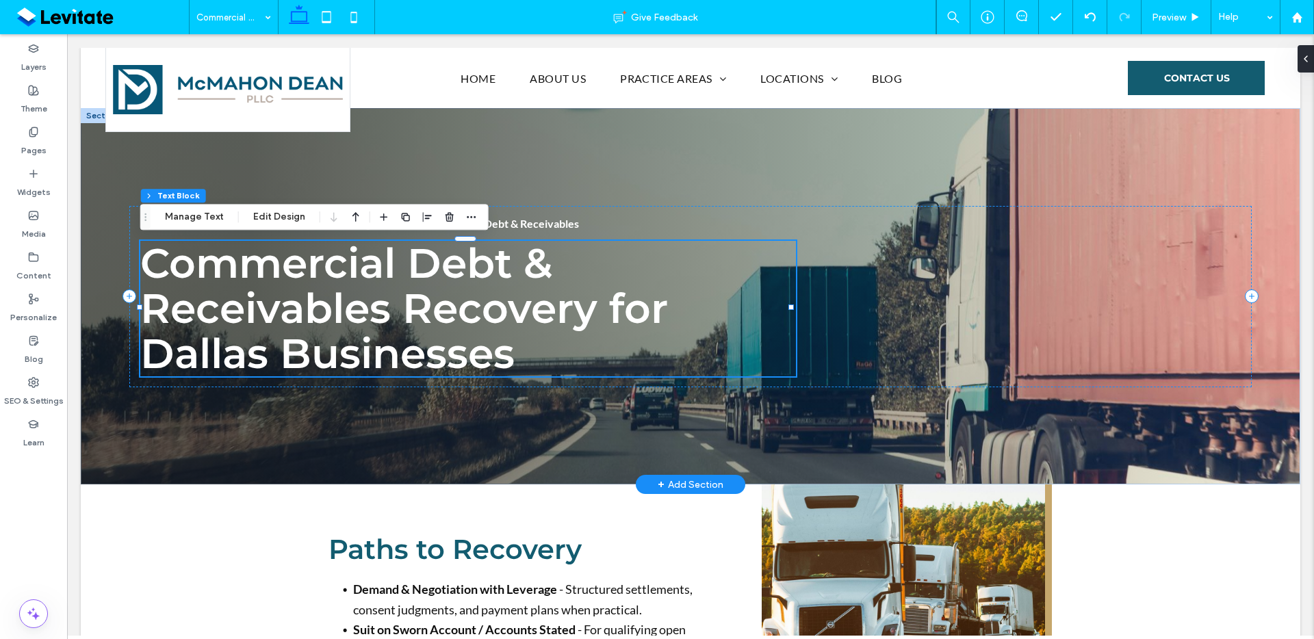
click at [553, 282] on span "Commercial Debt & Receivables Recovery for Dallas Businesses" at bounding box center [404, 308] width 528 height 140
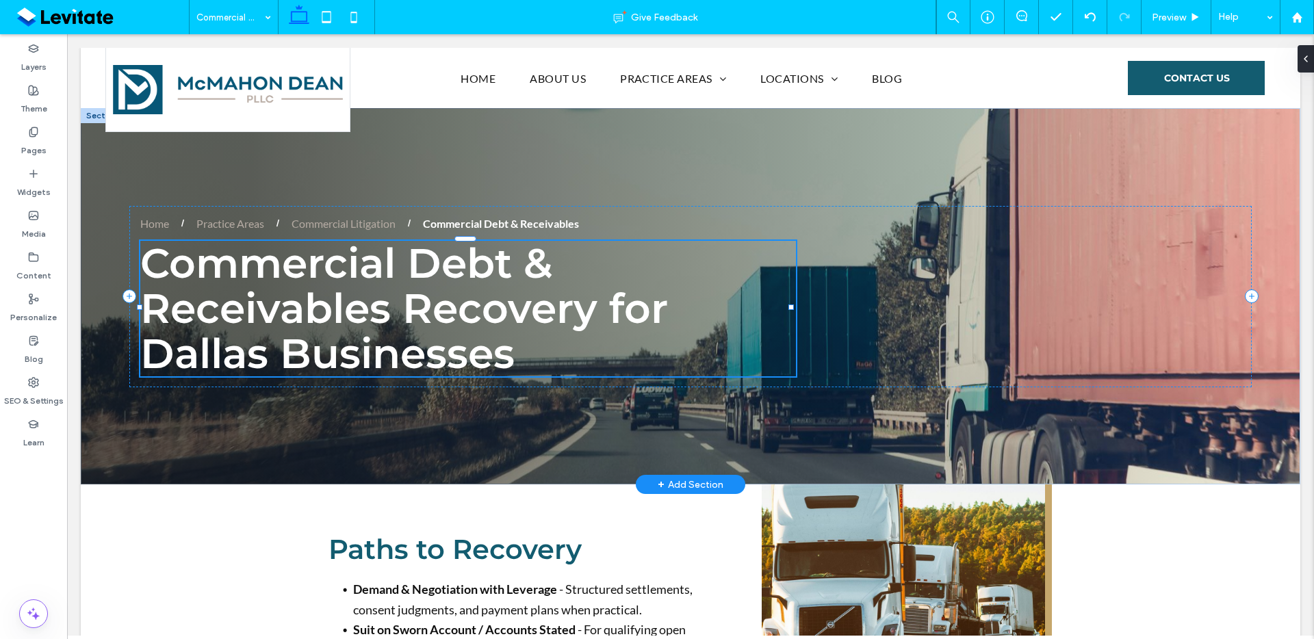
type input "**********"
type input "**"
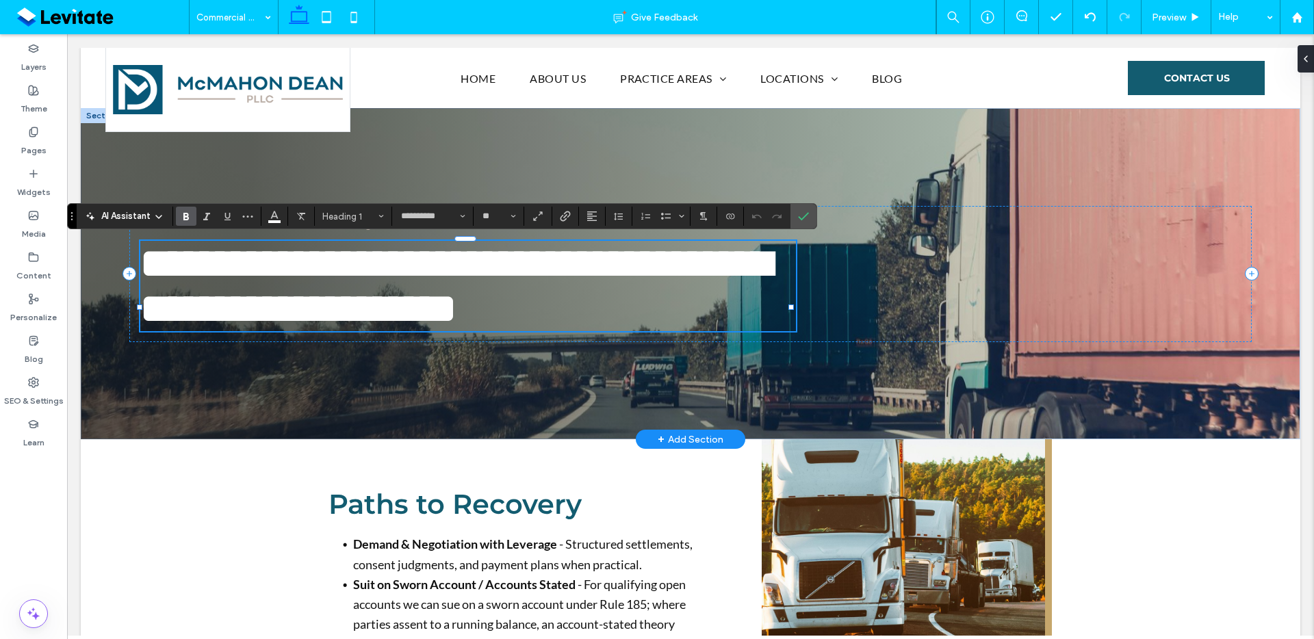
click at [538, 298] on span "**********" at bounding box center [455, 286] width 630 height 86
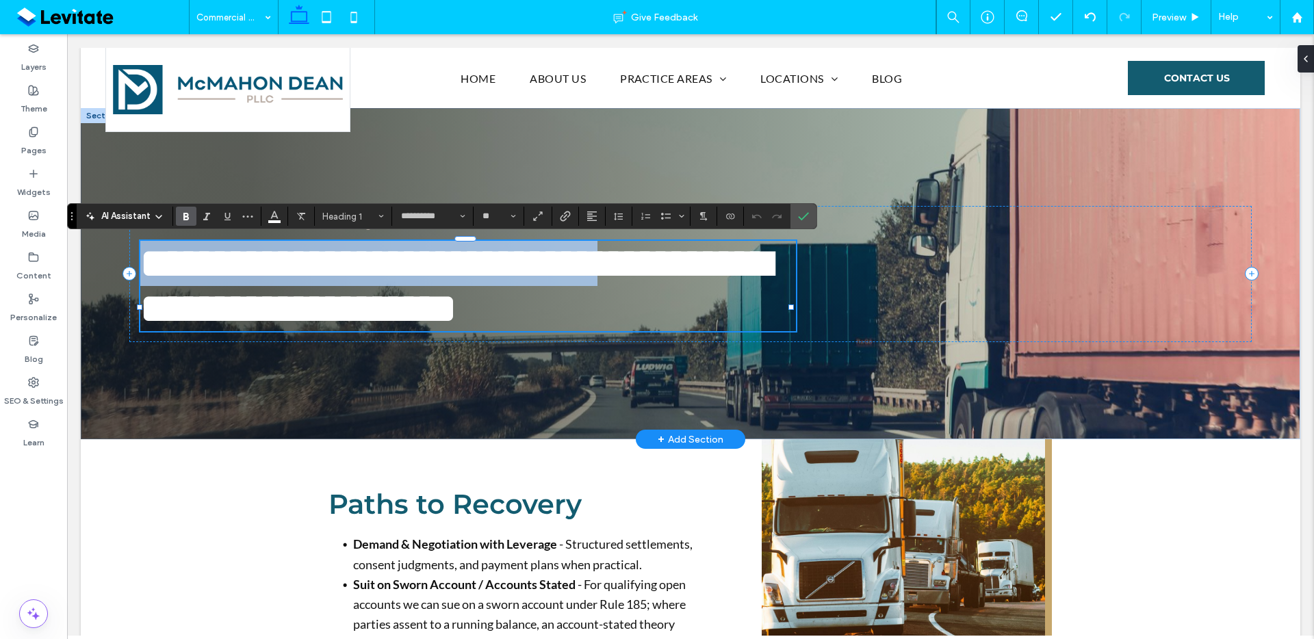
drag, startPoint x: 148, startPoint y: 277, endPoint x: 392, endPoint y: 307, distance: 246.3
click at [392, 307] on span "**********" at bounding box center [455, 286] width 630 height 86
copy span "**********"
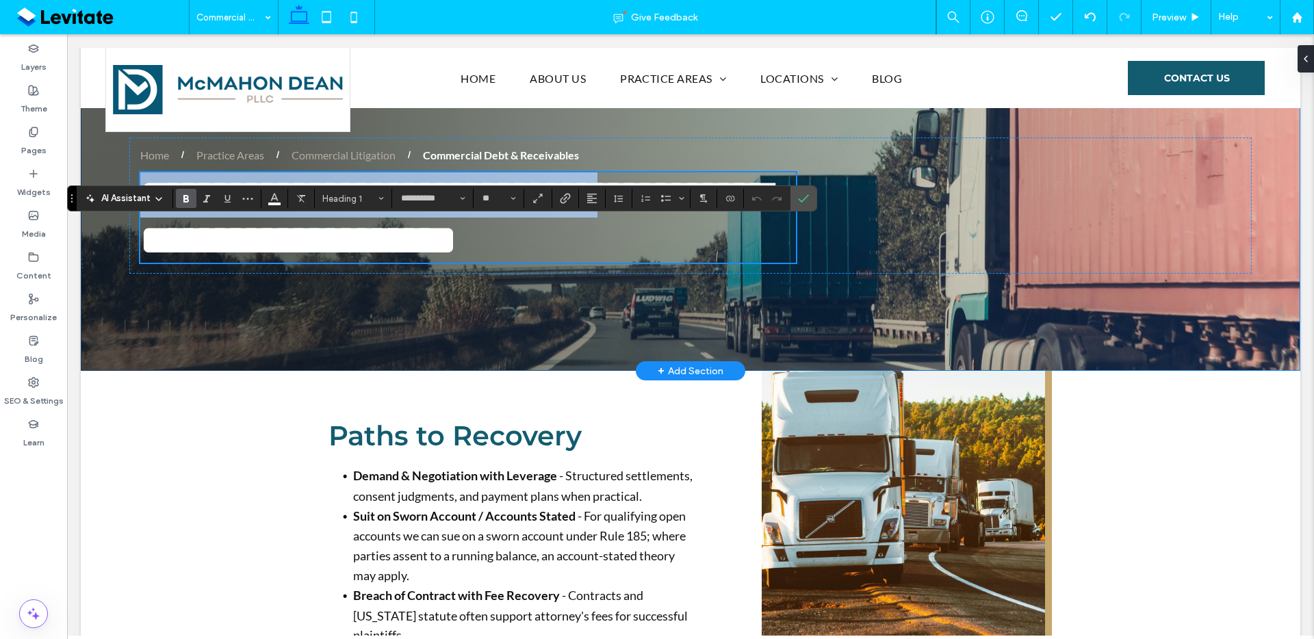
scroll to position [126, 0]
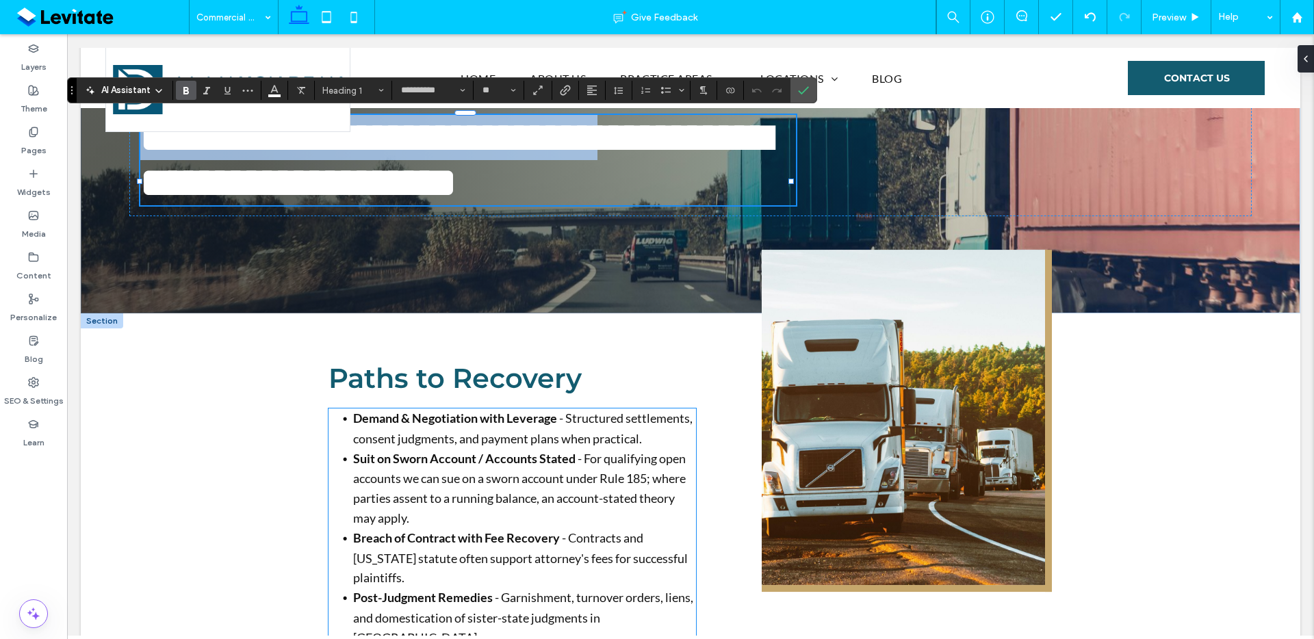
click at [481, 446] on span "- Structured settlements, consent judgments, and payment plans when practical." at bounding box center [523, 429] width 340 height 36
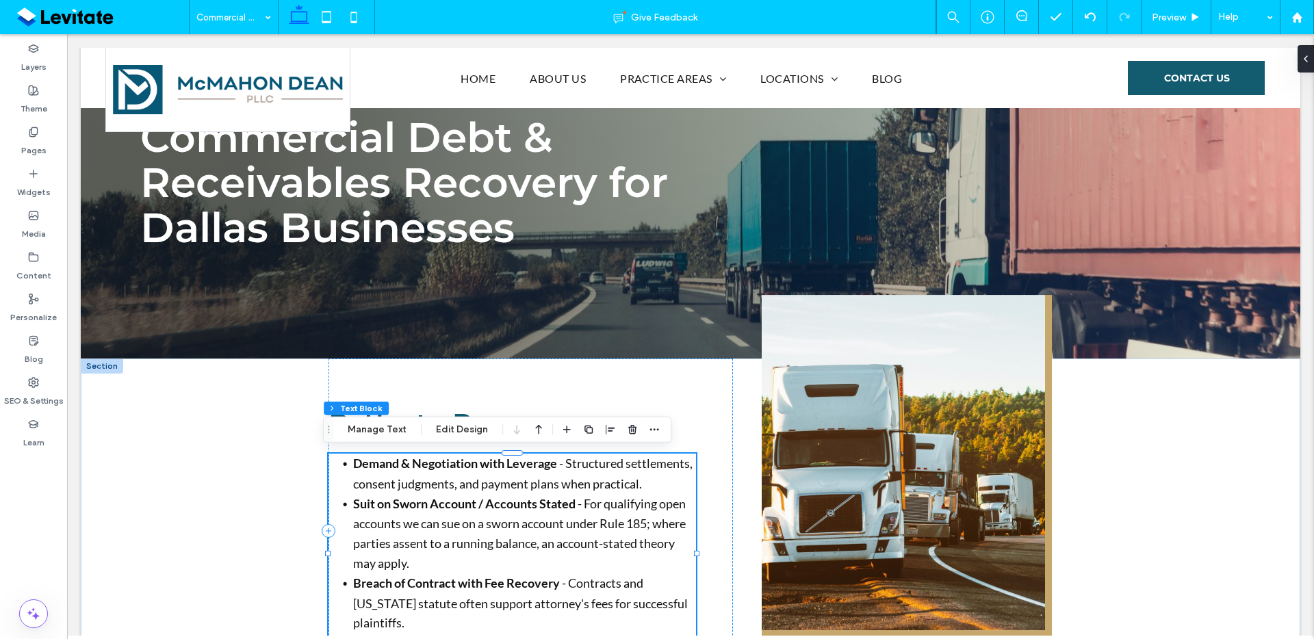
click at [481, 483] on span "- Structured settlements, consent judgments, and payment plans when practical." at bounding box center [523, 474] width 340 height 36
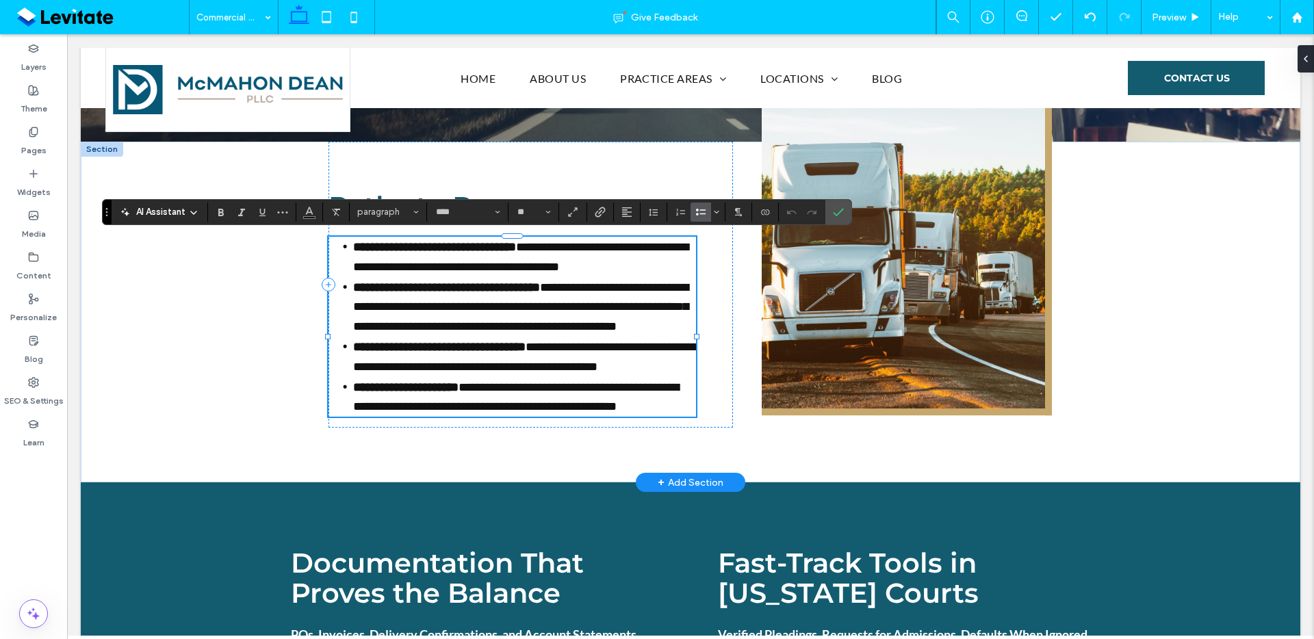
click at [558, 294] on li "**********" at bounding box center [524, 307] width 343 height 60
drag, startPoint x: 552, startPoint y: 245, endPoint x: 344, endPoint y: 246, distance: 208.1
click at [353, 246] on li "**********" at bounding box center [524, 257] width 343 height 40
copy strong "**********"
click at [915, 400] on img at bounding box center [907, 244] width 290 height 342
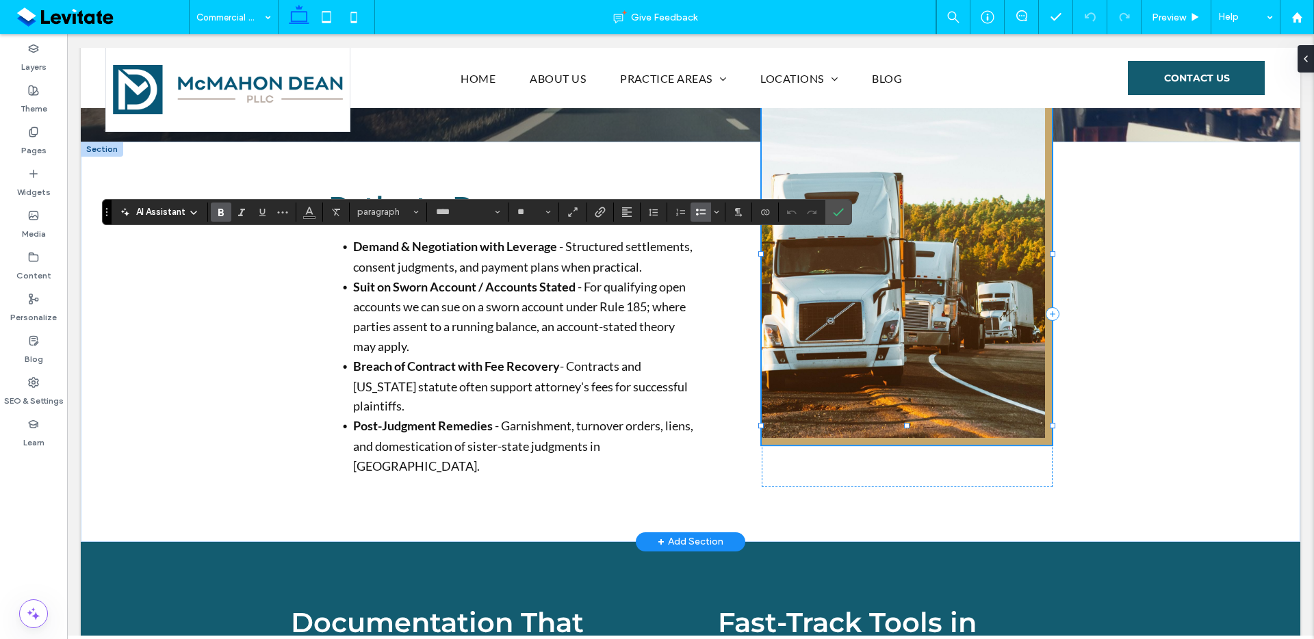
click at [915, 400] on img at bounding box center [907, 274] width 290 height 342
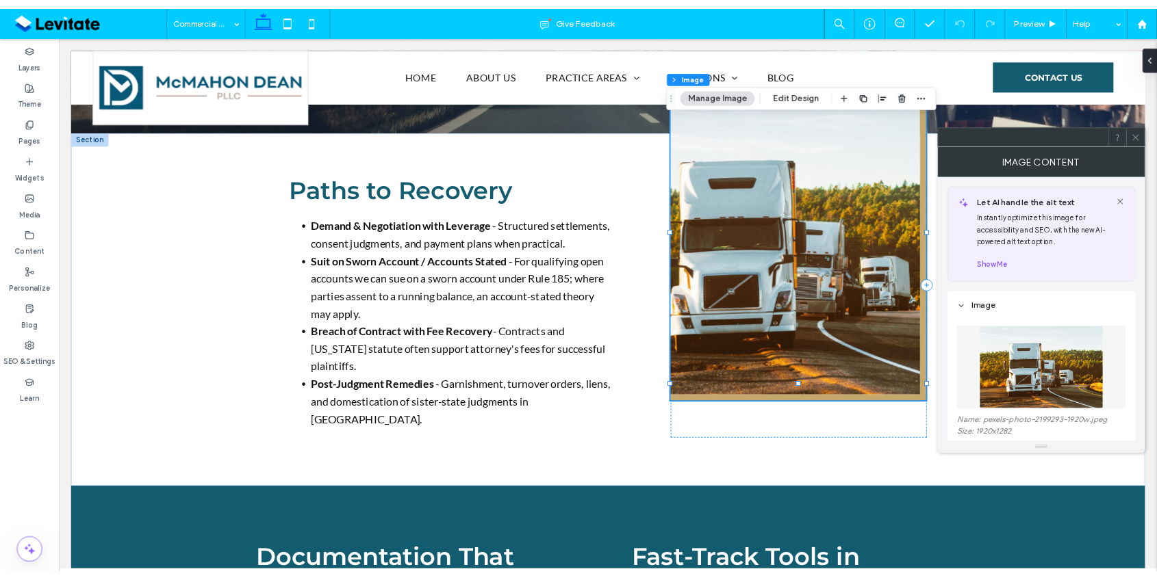
scroll to position [126, 0]
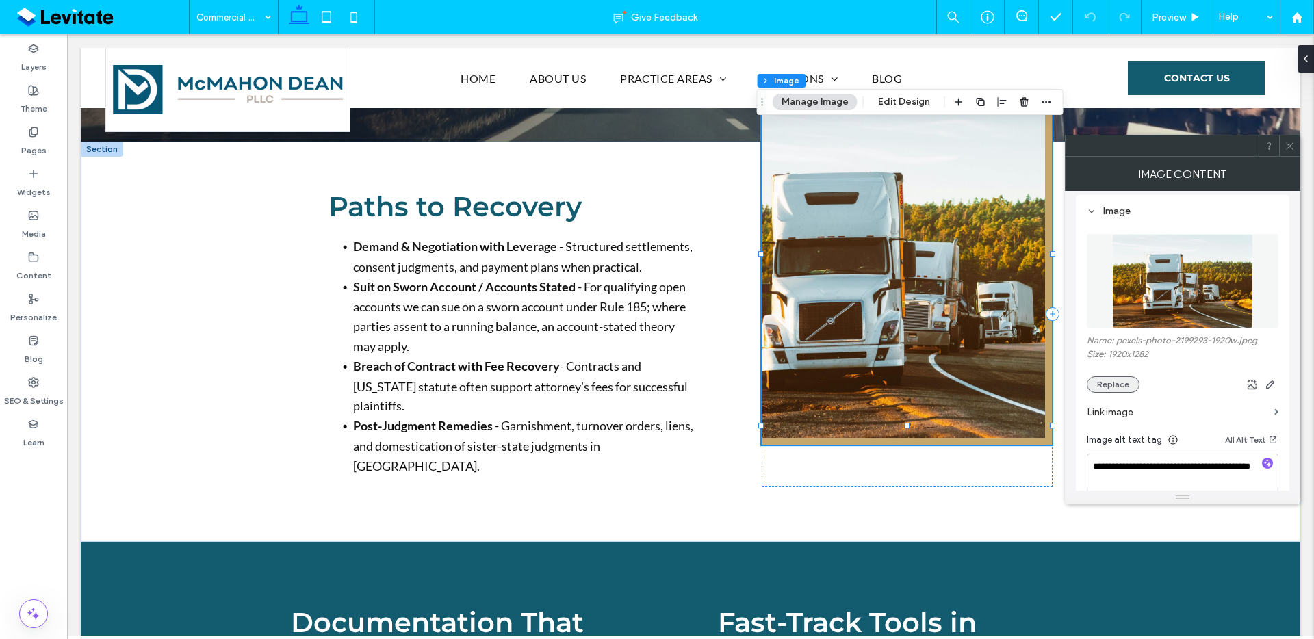
click at [1109, 391] on button "Replace" at bounding box center [1113, 384] width 53 height 16
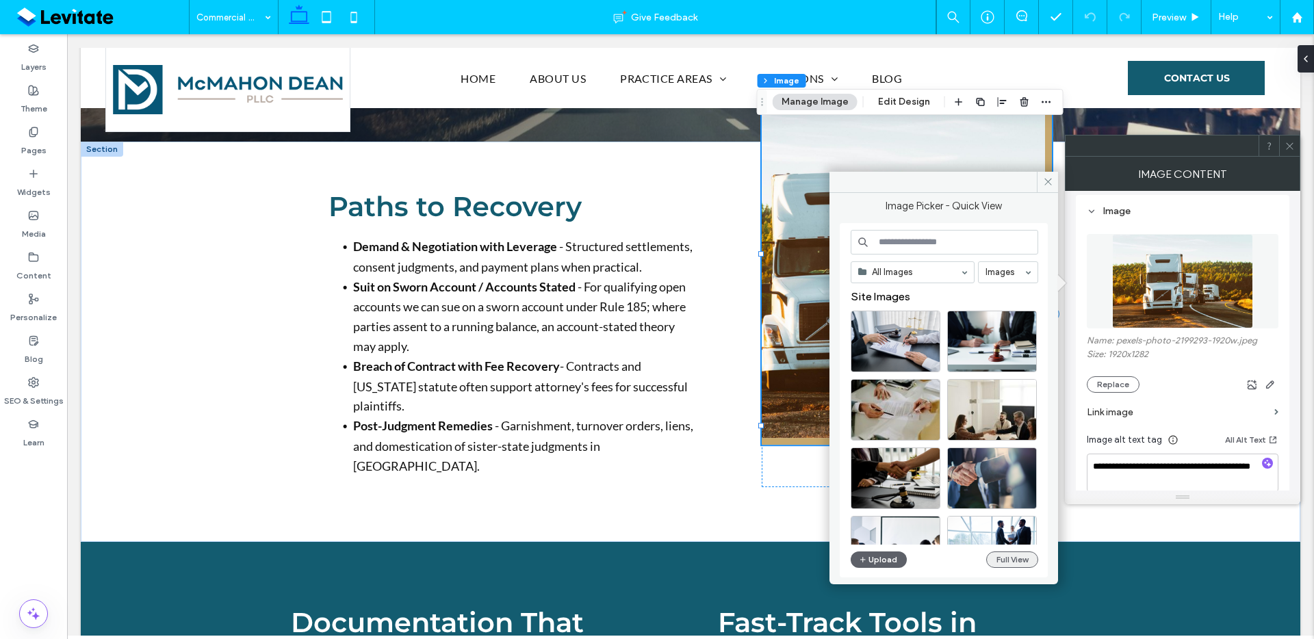
click at [1001, 564] on button "Full View" at bounding box center [1012, 560] width 52 height 16
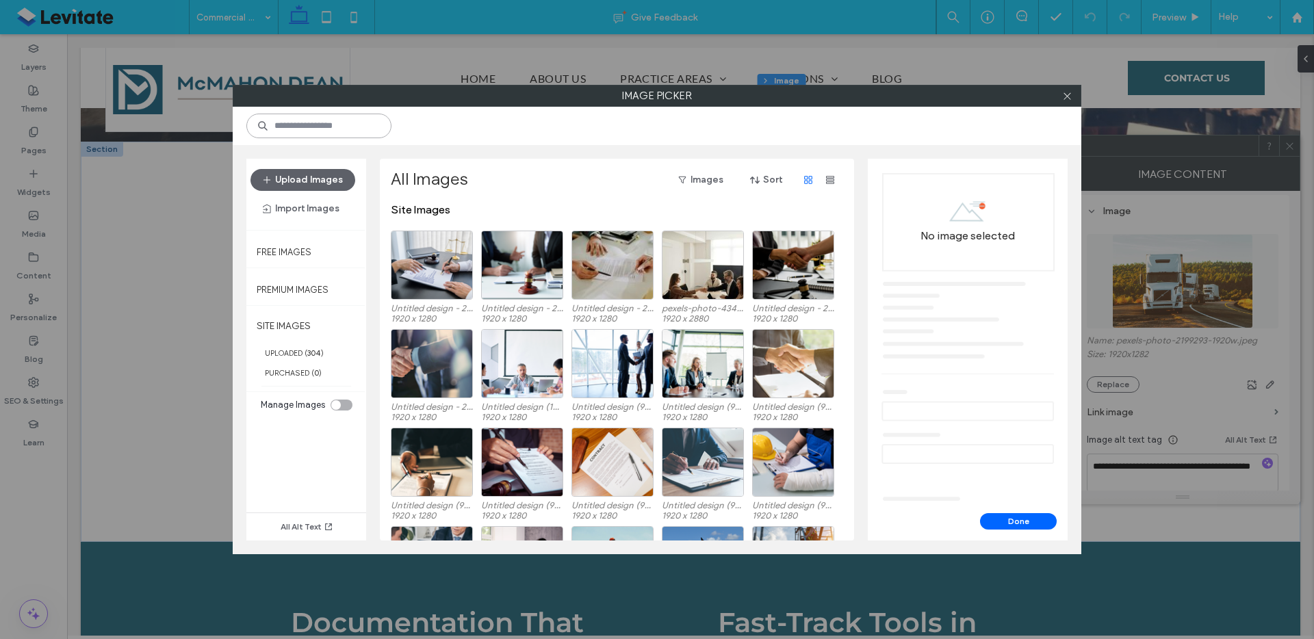
click at [329, 116] on input at bounding box center [318, 126] width 145 height 25
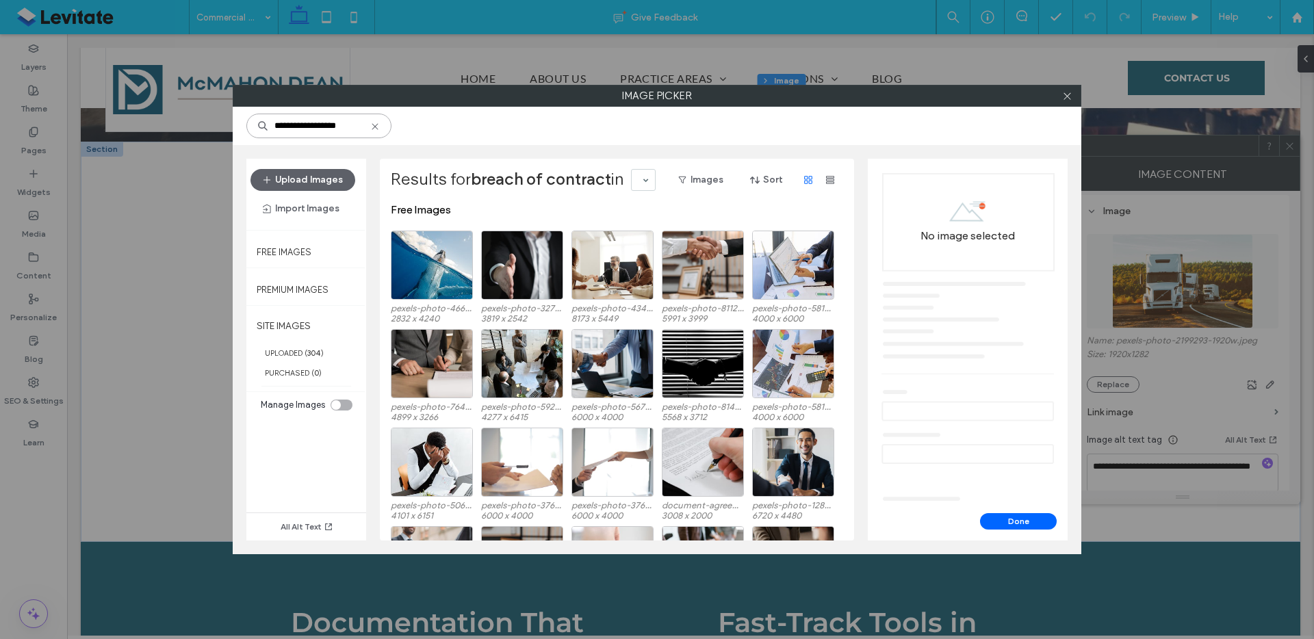
type input "**********"
click at [331, 183] on button "Upload Images" at bounding box center [303, 180] width 105 height 22
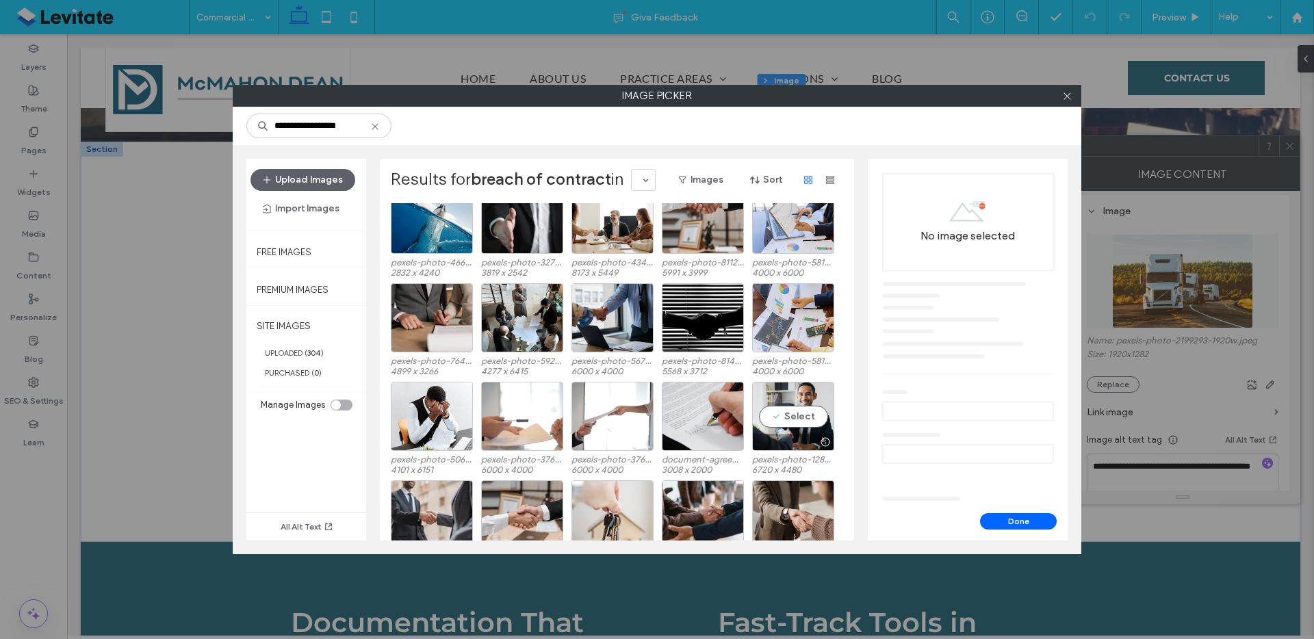
scroll to position [0, 0]
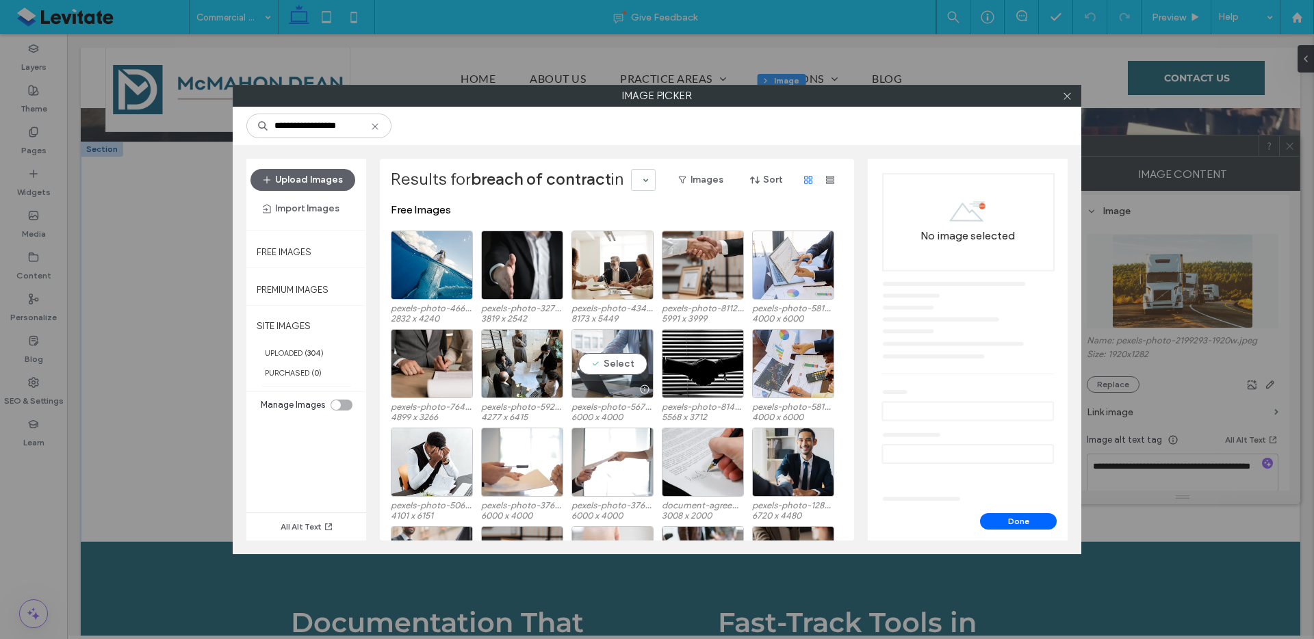
click at [650, 386] on div at bounding box center [644, 389] width 17 height 11
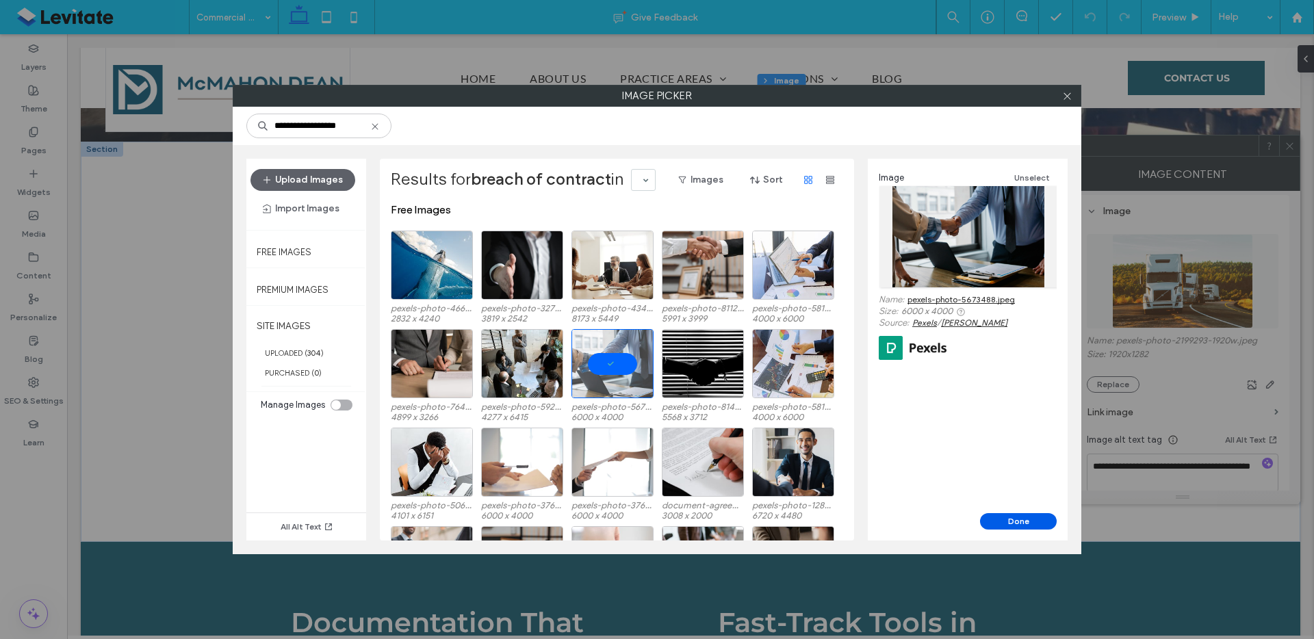
click at [1042, 513] on button "Done" at bounding box center [1018, 521] width 77 height 16
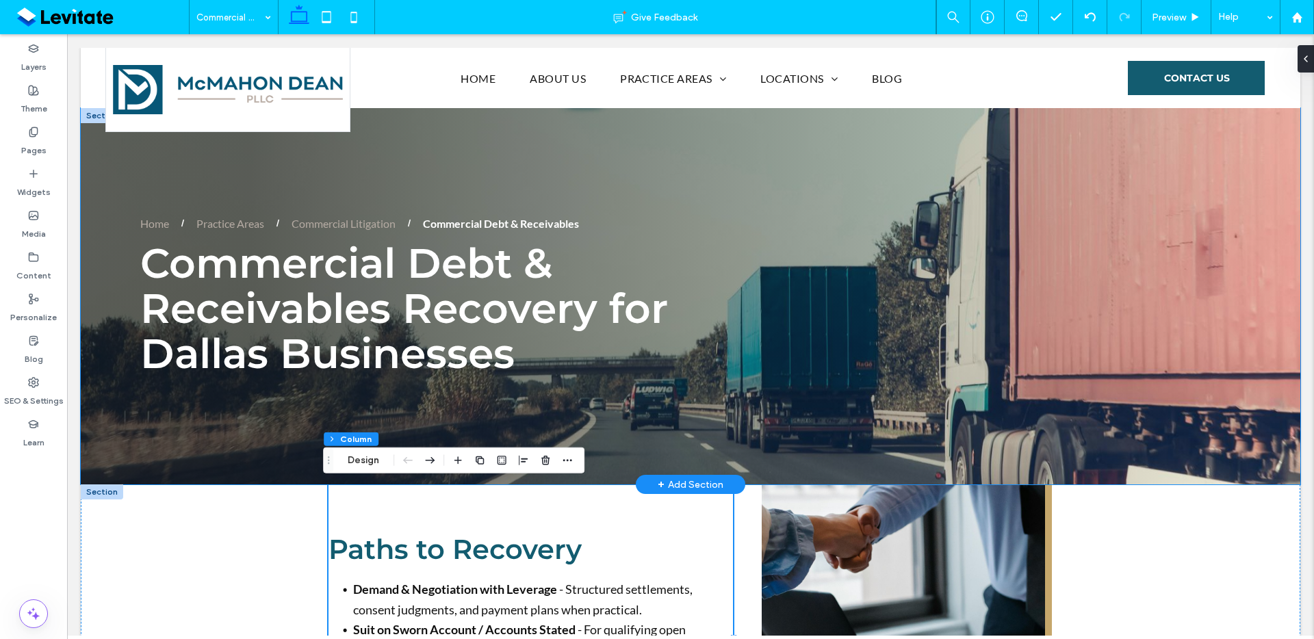
click at [163, 455] on div "Commercial Debt & Receivables Recovery for Dallas Businesses Home Practice Area…" at bounding box center [691, 296] width 1220 height 376
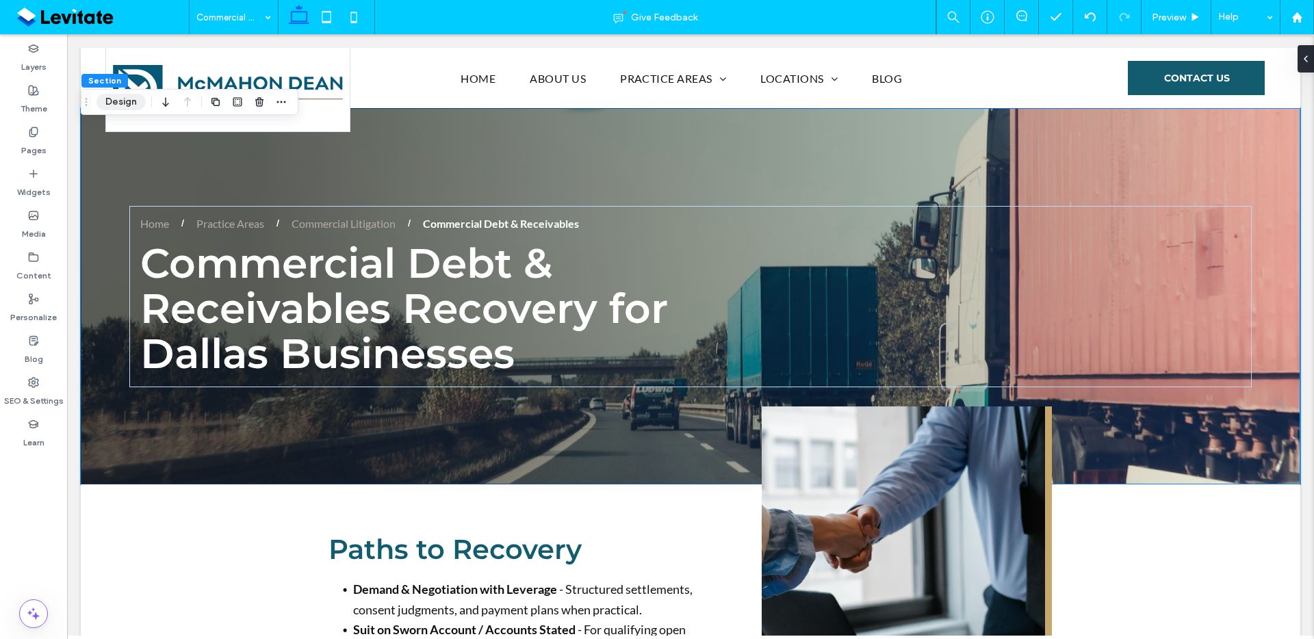
click at [113, 101] on button "Design" at bounding box center [121, 102] width 49 height 16
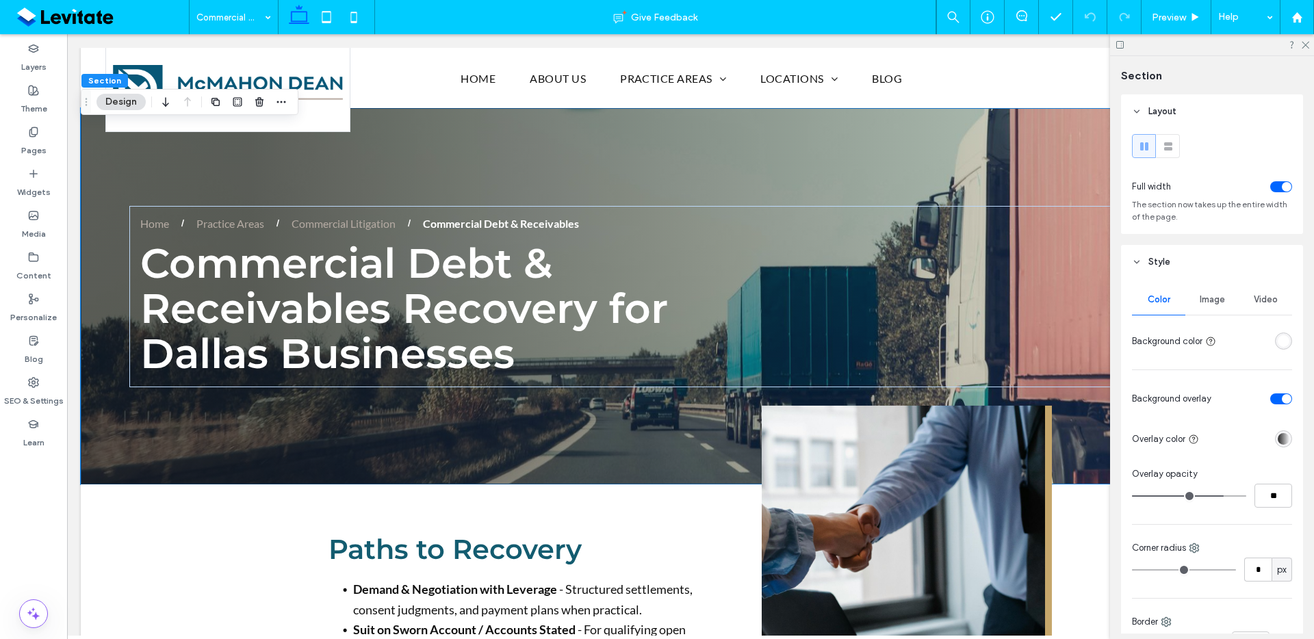
click at [1200, 296] on span "Image" at bounding box center [1212, 299] width 25 height 11
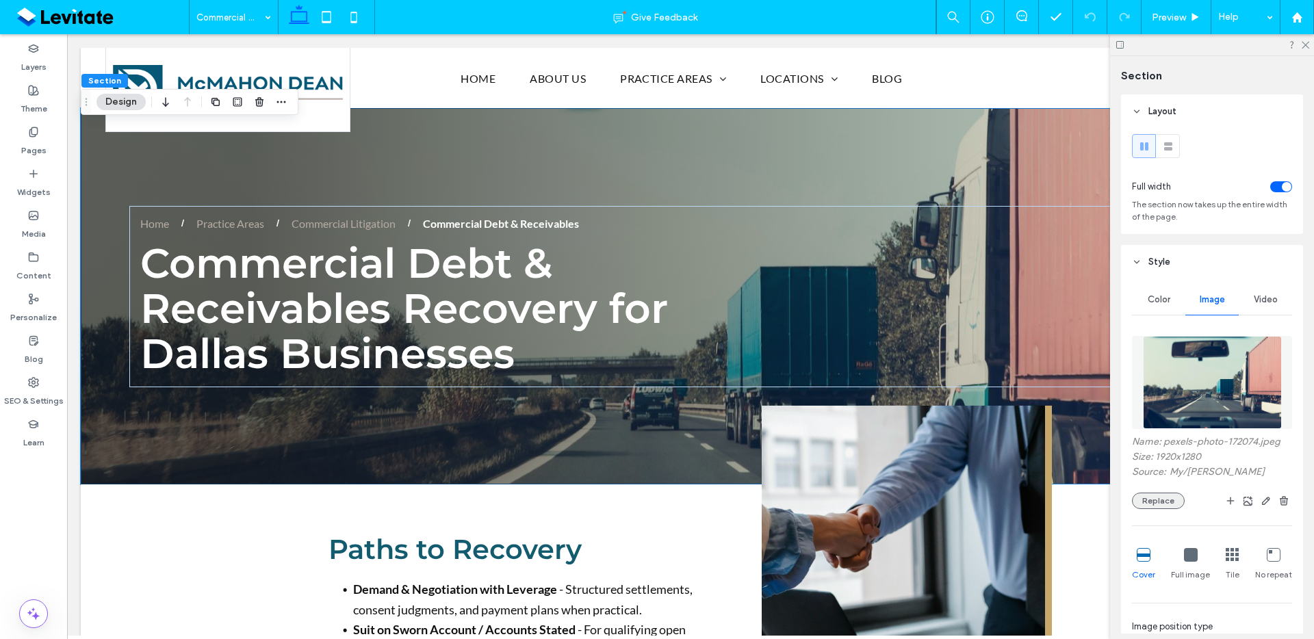
click at [1160, 501] on button "Replace" at bounding box center [1158, 501] width 53 height 16
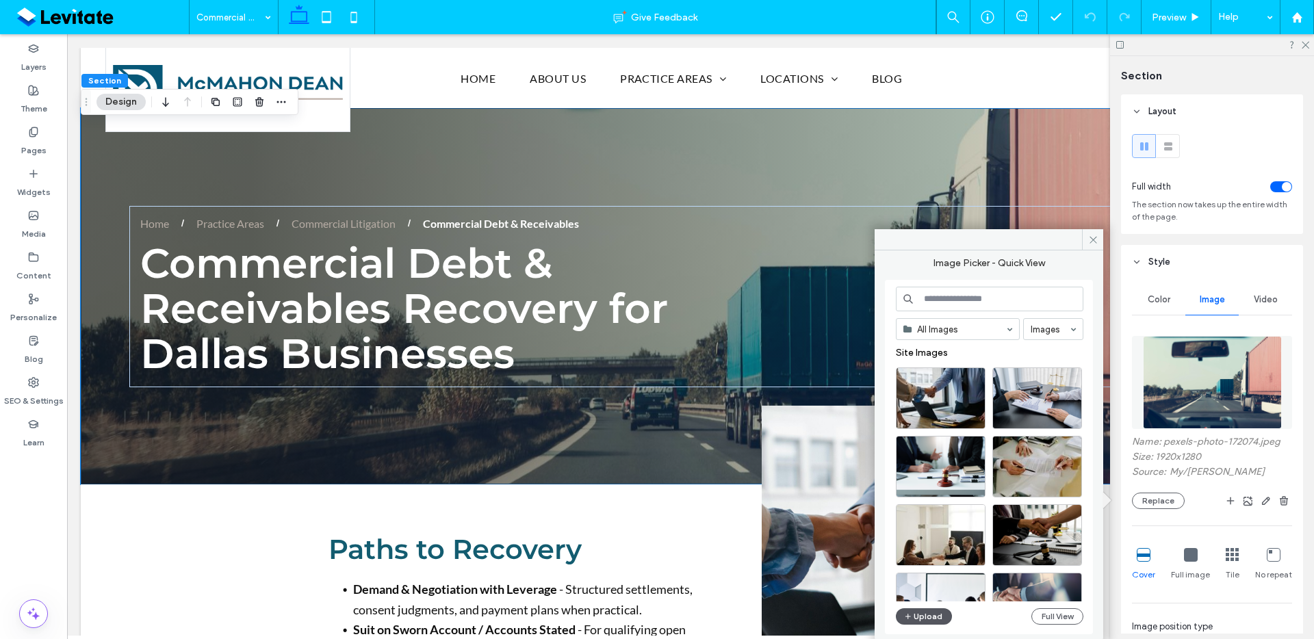
click at [932, 617] on button "Upload" at bounding box center [924, 617] width 56 height 16
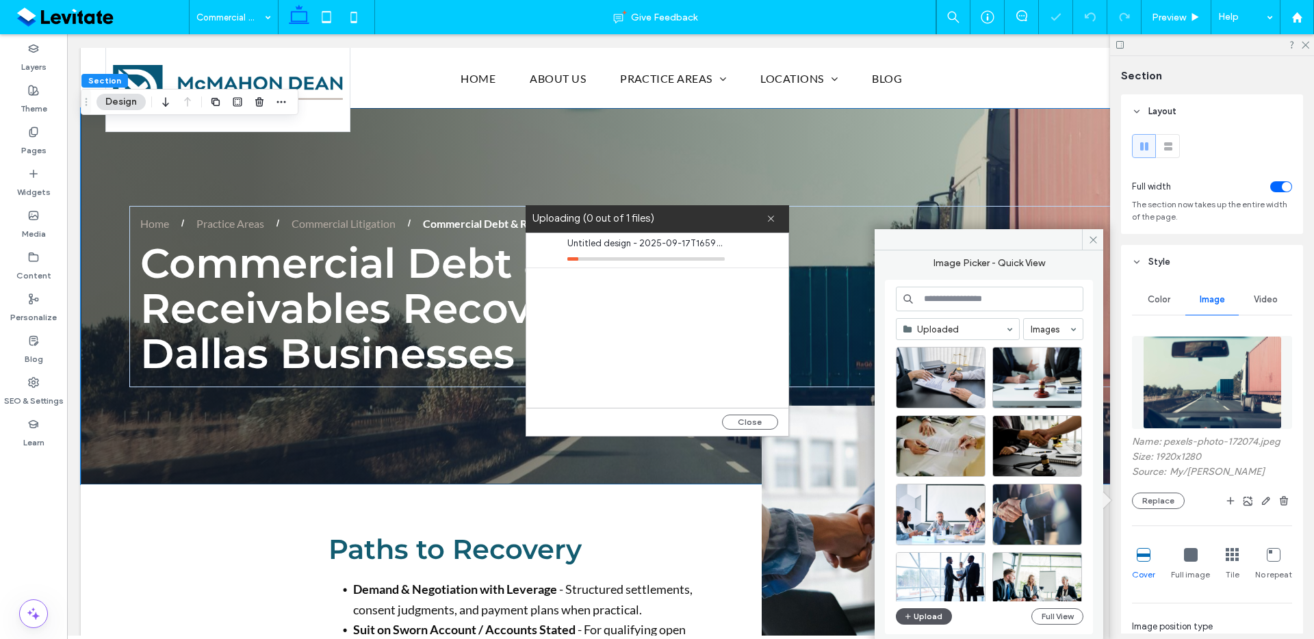
click at [912, 620] on button "Upload" at bounding box center [924, 617] width 56 height 16
click at [928, 617] on button "Upload" at bounding box center [924, 617] width 56 height 16
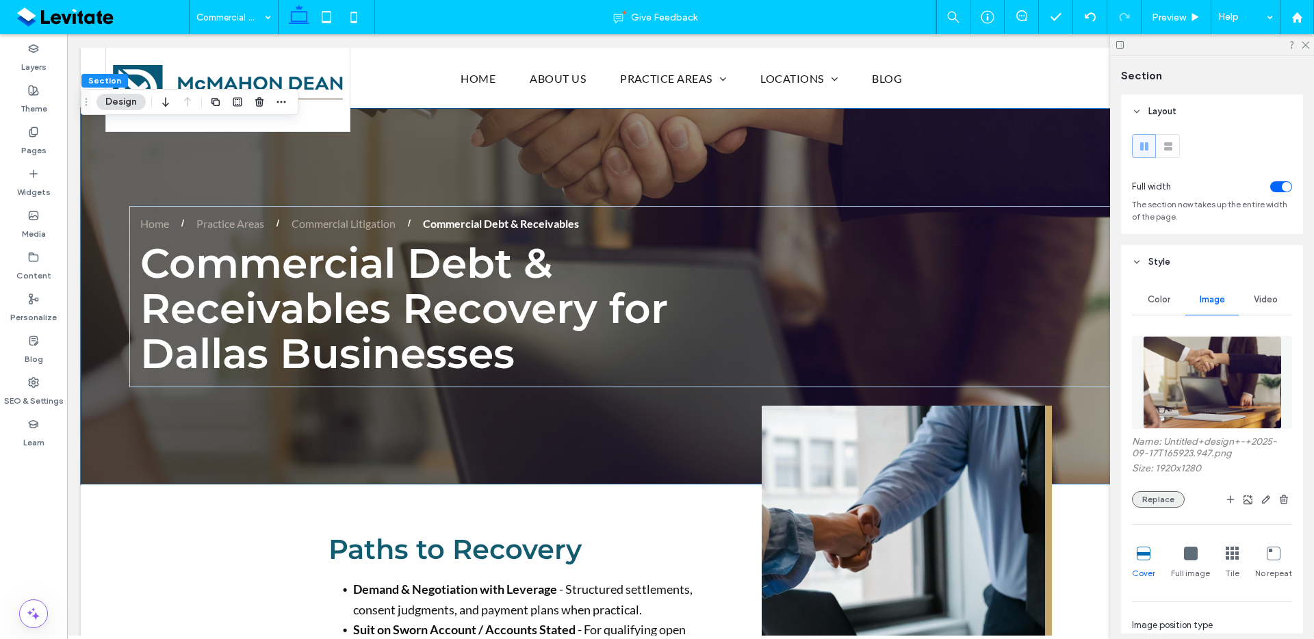
click at [1155, 501] on button "Replace" at bounding box center [1158, 499] width 53 height 16
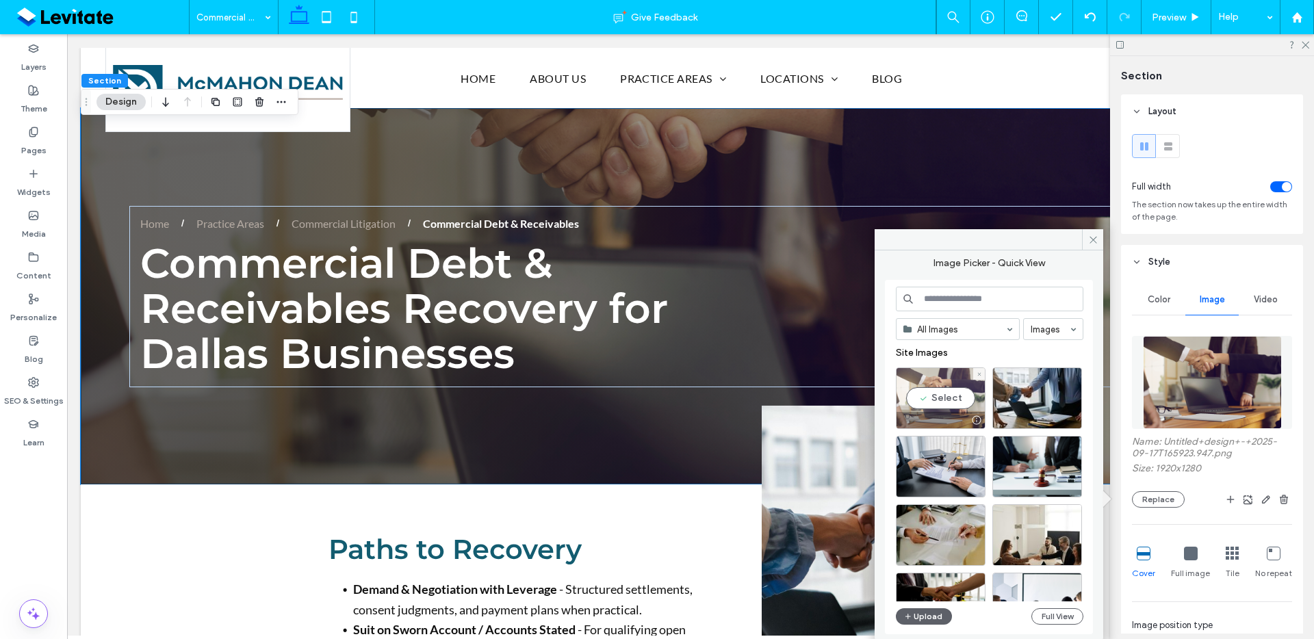
click at [945, 407] on div "Select" at bounding box center [941, 399] width 90 height 62
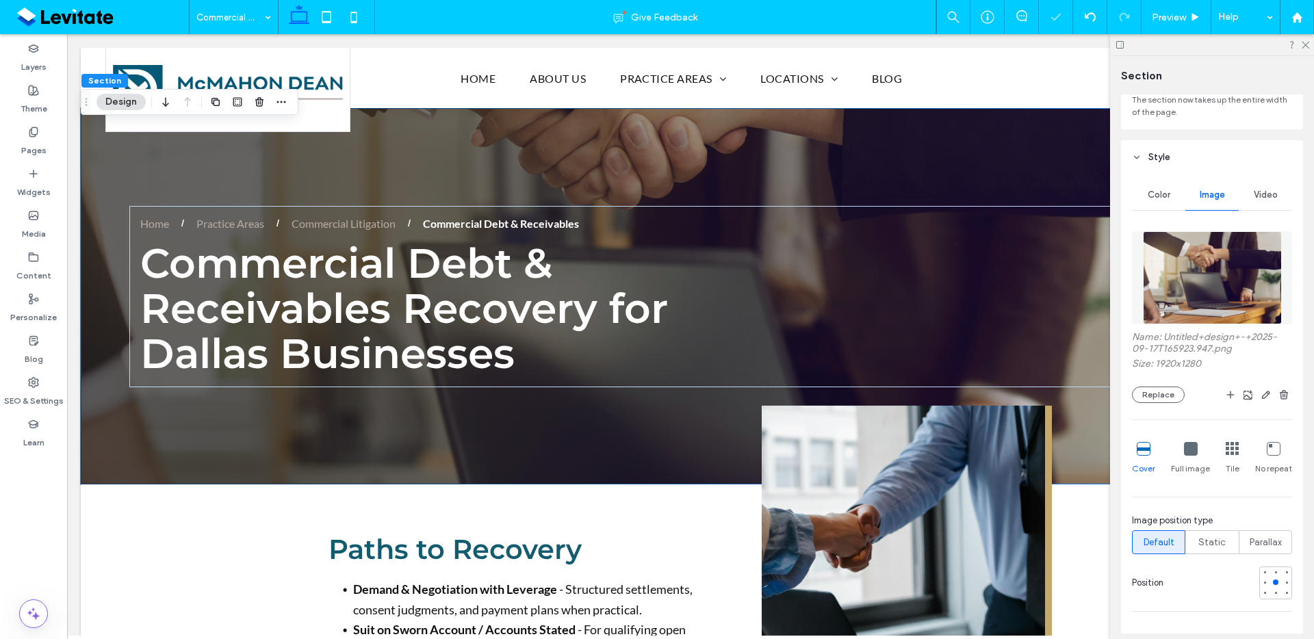
scroll to position [127, 0]
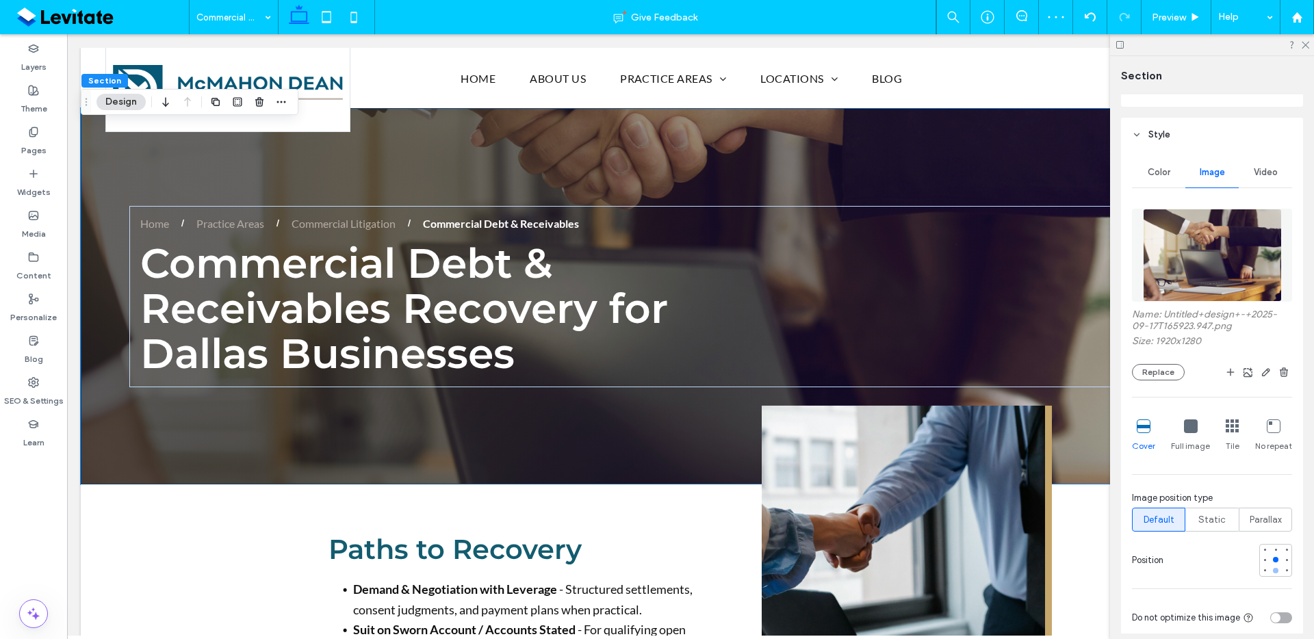
click at [1271, 572] on div at bounding box center [1276, 571] width 10 height 10
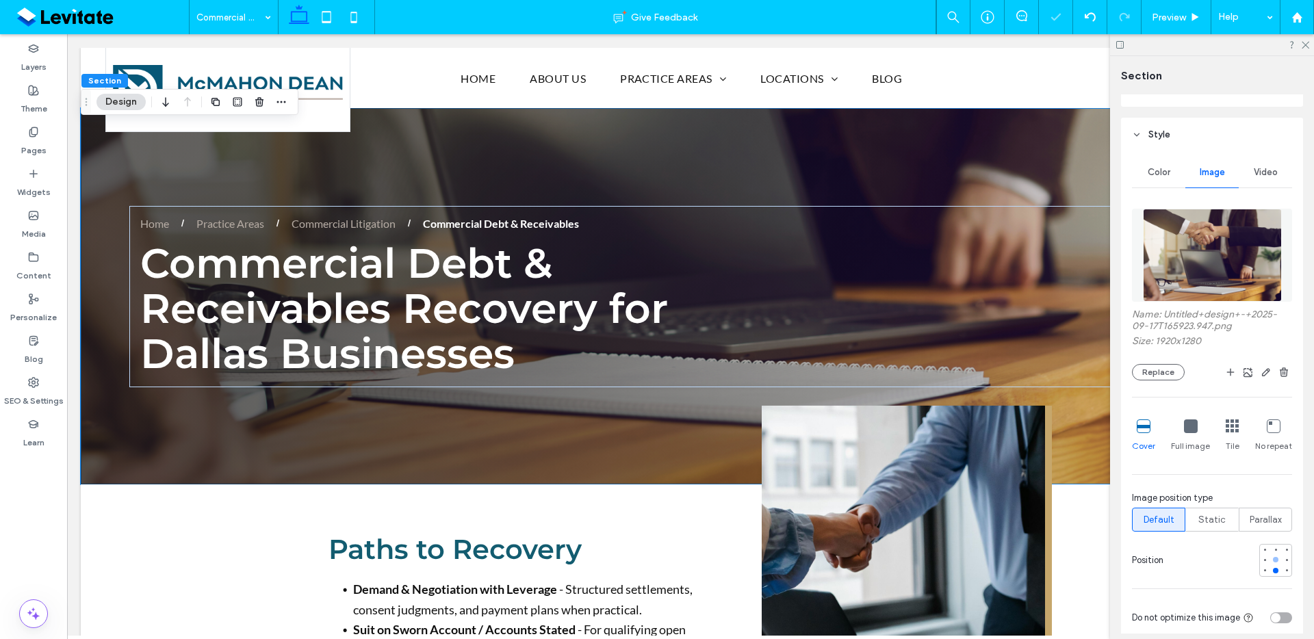
click at [1273, 560] on div at bounding box center [1275, 559] width 5 height 5
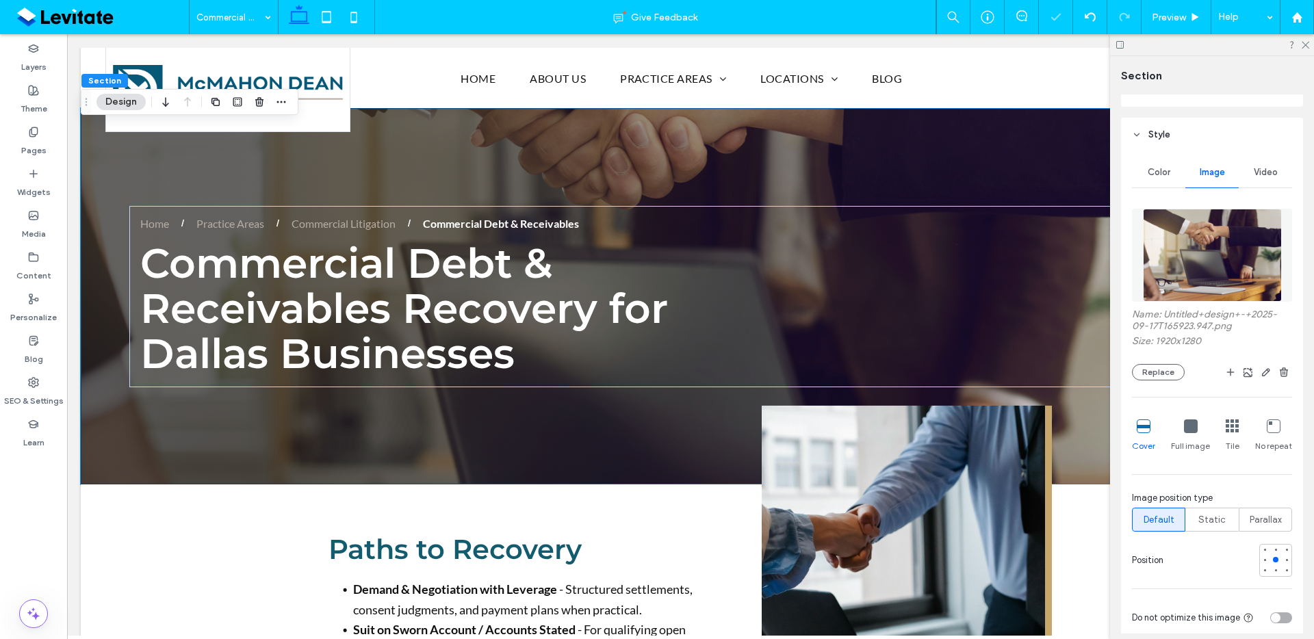
click at [1269, 541] on div "Name: Untitled+design+-+2025-09-17T165923.947.png Size: 1920x1280 Replace Cover…" at bounding box center [1212, 416] width 160 height 428
click at [1271, 553] on div at bounding box center [1276, 550] width 10 height 10
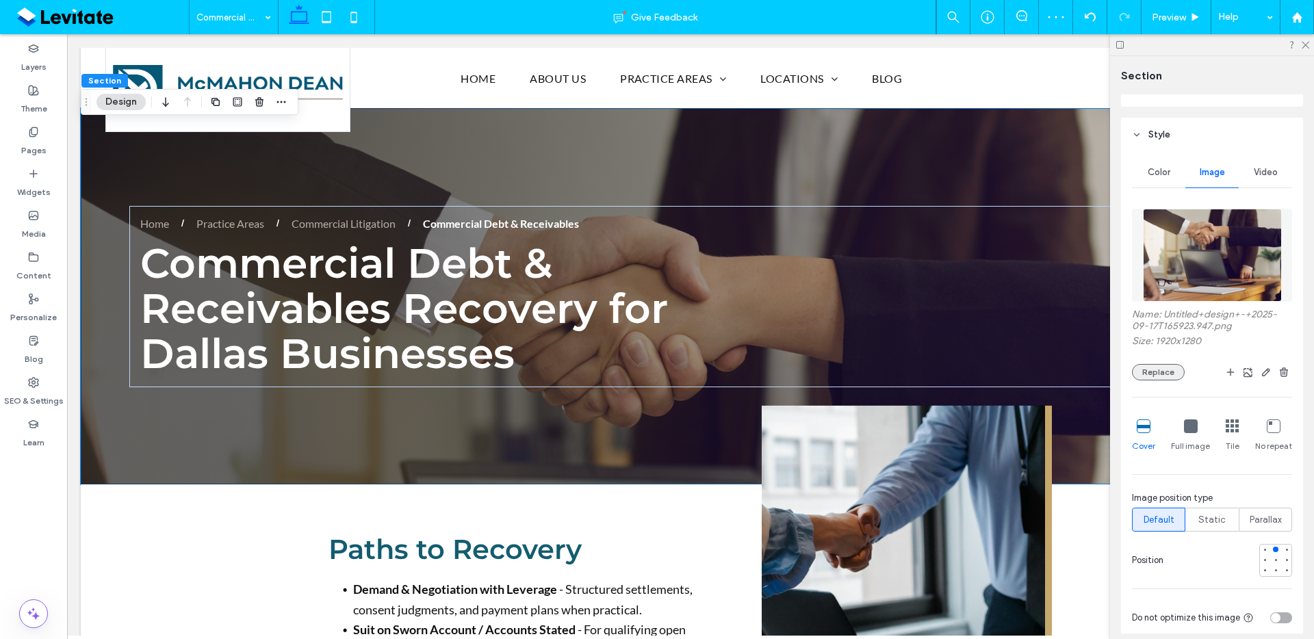
click at [1160, 372] on button "Replace" at bounding box center [1158, 372] width 53 height 16
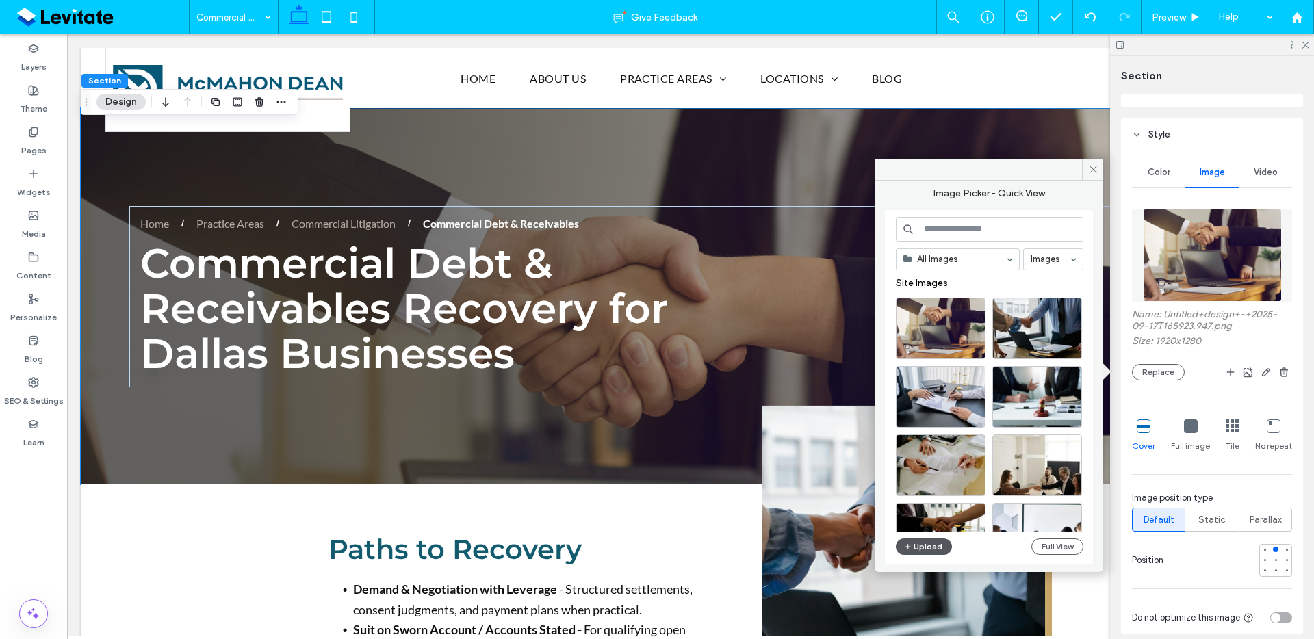
click at [934, 545] on button "Upload" at bounding box center [924, 547] width 56 height 16
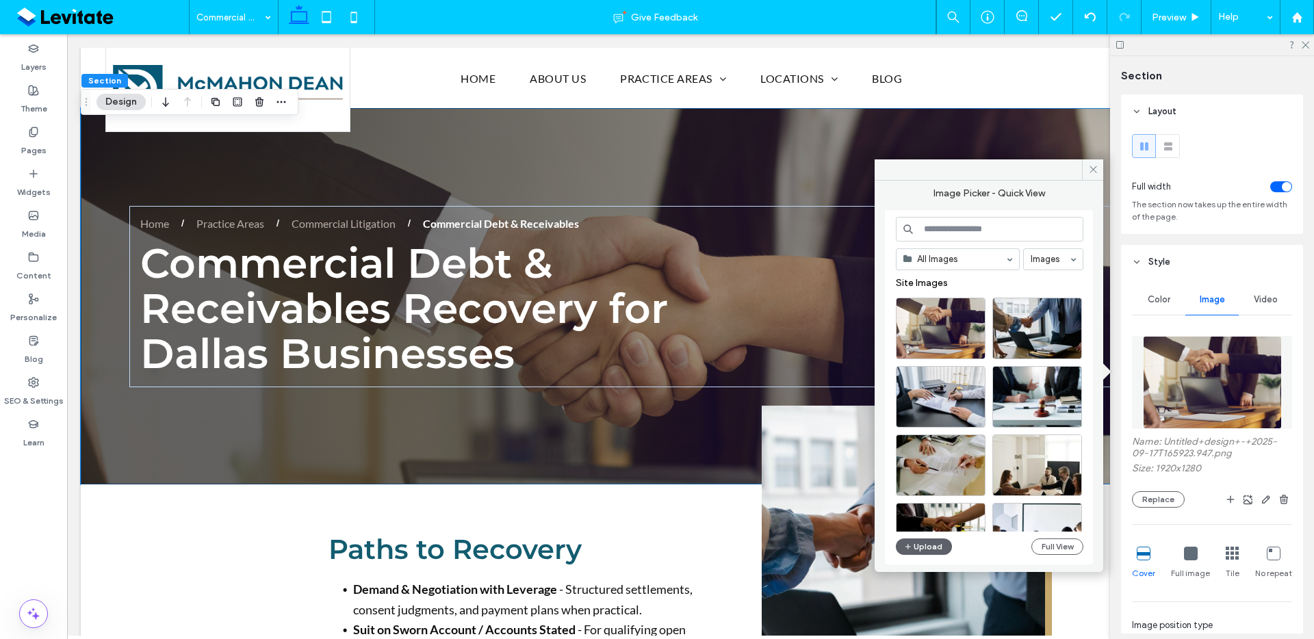
scroll to position [127, 0]
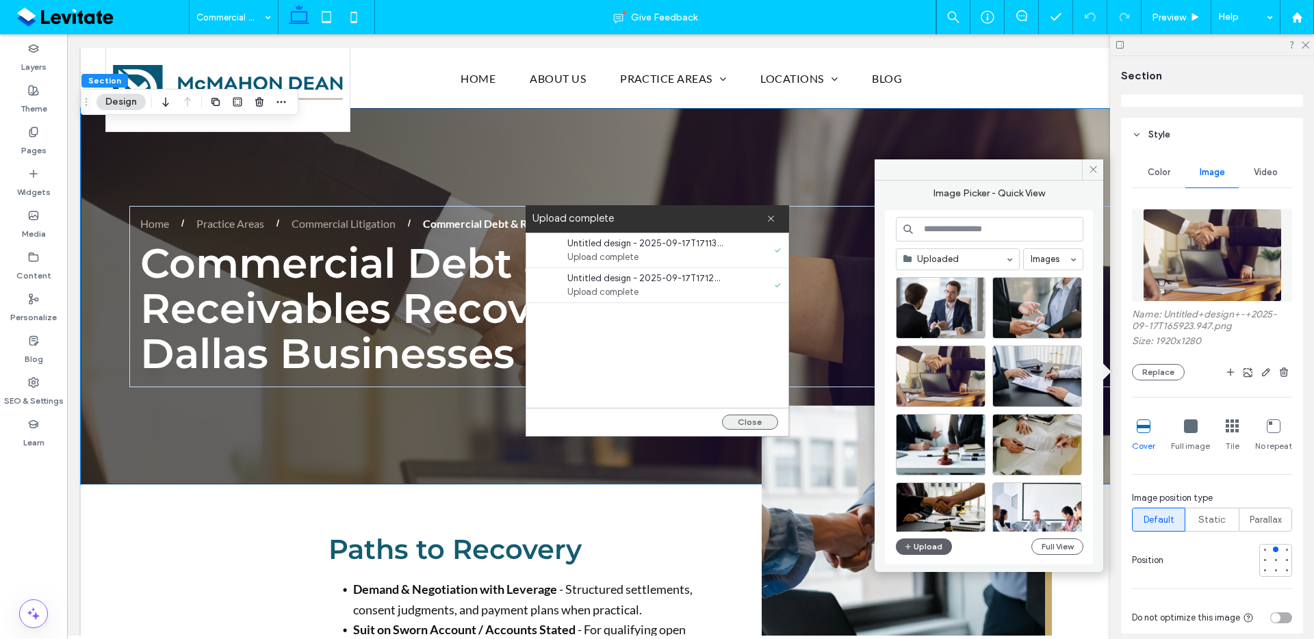
click at [764, 424] on button "Close" at bounding box center [750, 422] width 56 height 15
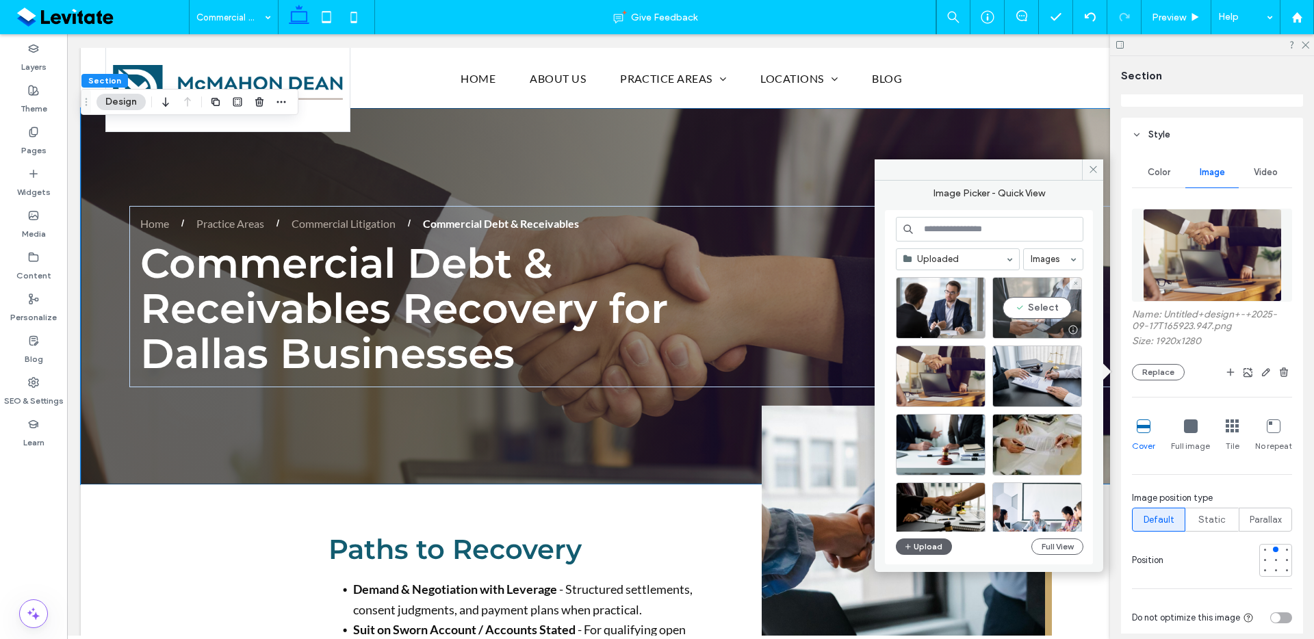
click at [1055, 310] on div "Select" at bounding box center [1038, 308] width 90 height 62
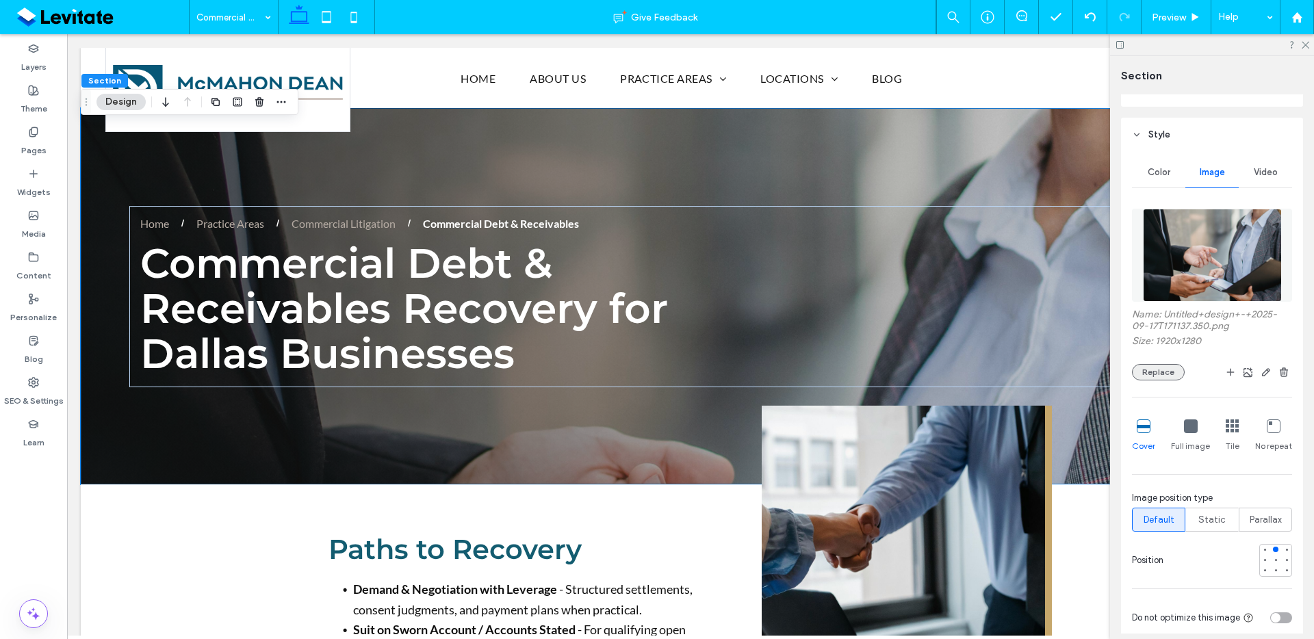
click at [1169, 376] on button "Replace" at bounding box center [1158, 372] width 53 height 16
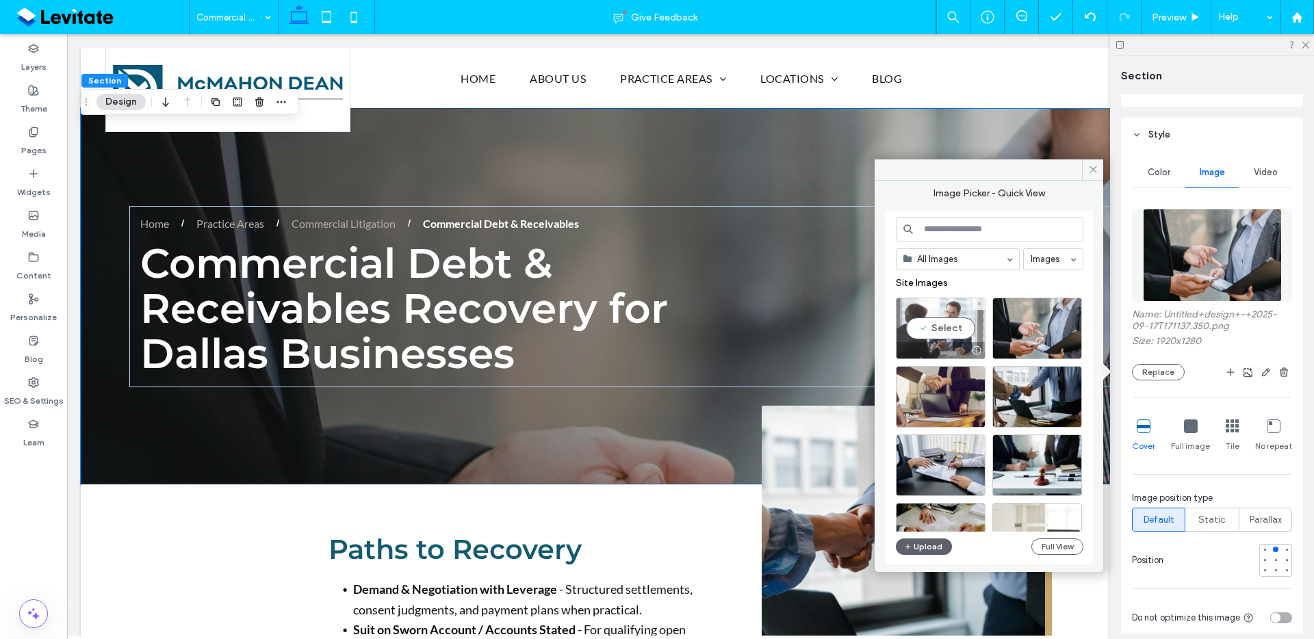
click at [953, 345] on div at bounding box center [941, 350] width 88 height 16
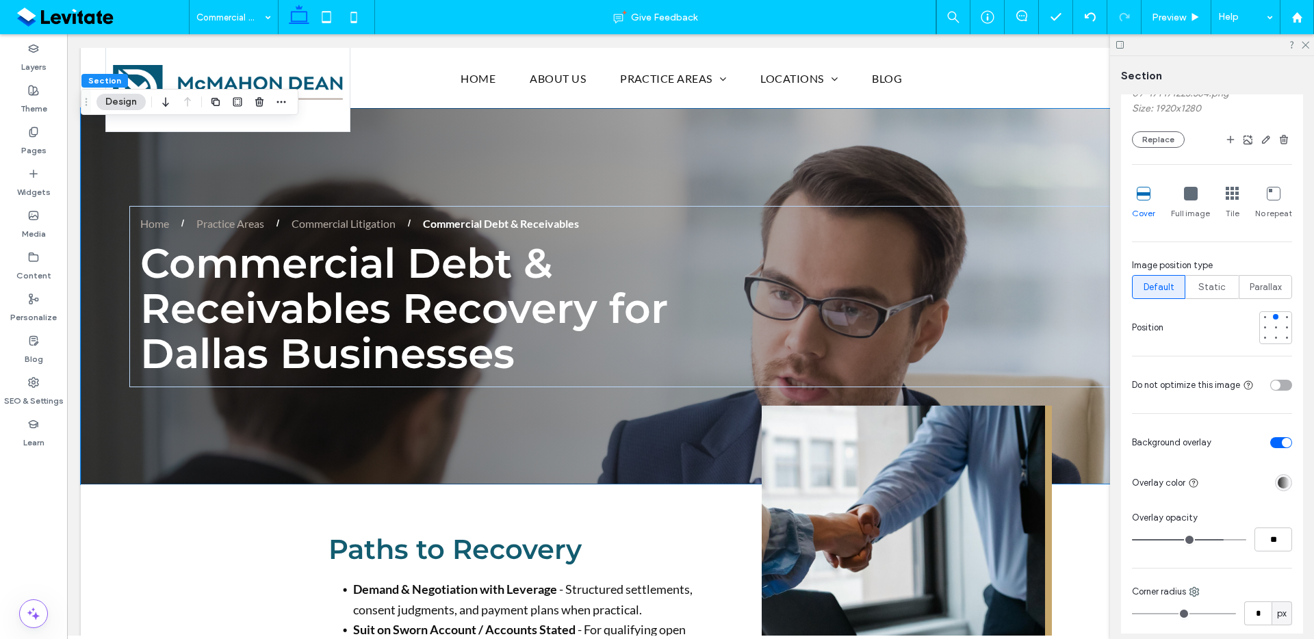
scroll to position [373, 0]
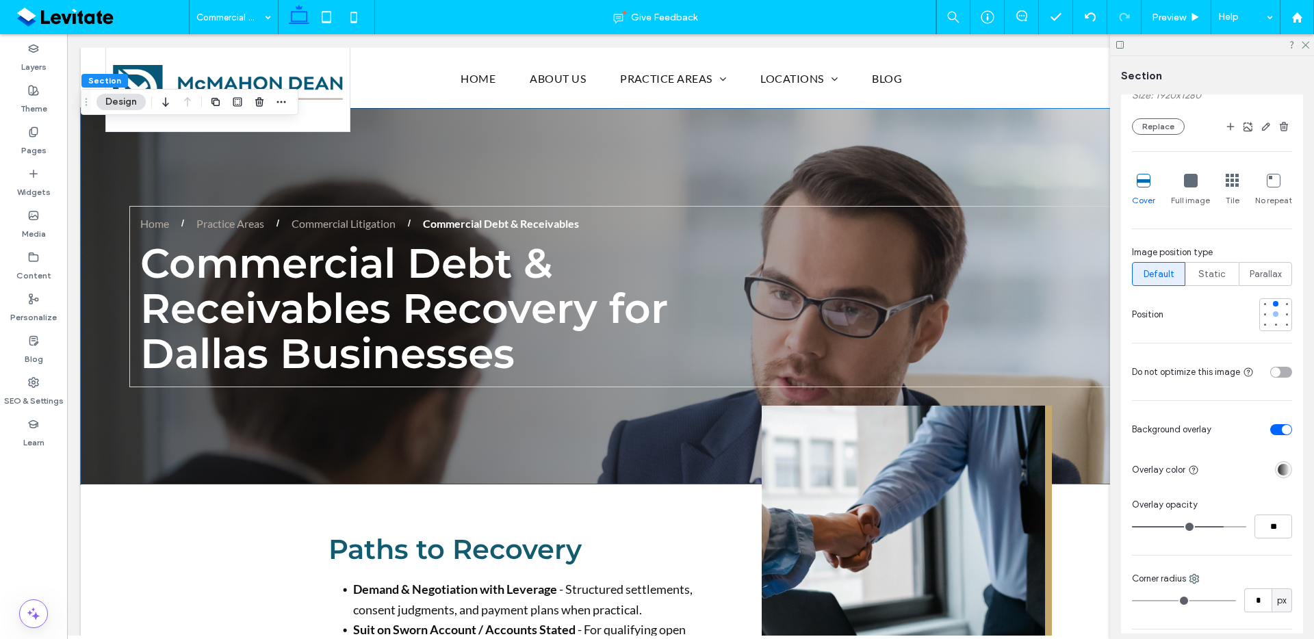
click at [1271, 316] on div at bounding box center [1276, 314] width 10 height 10
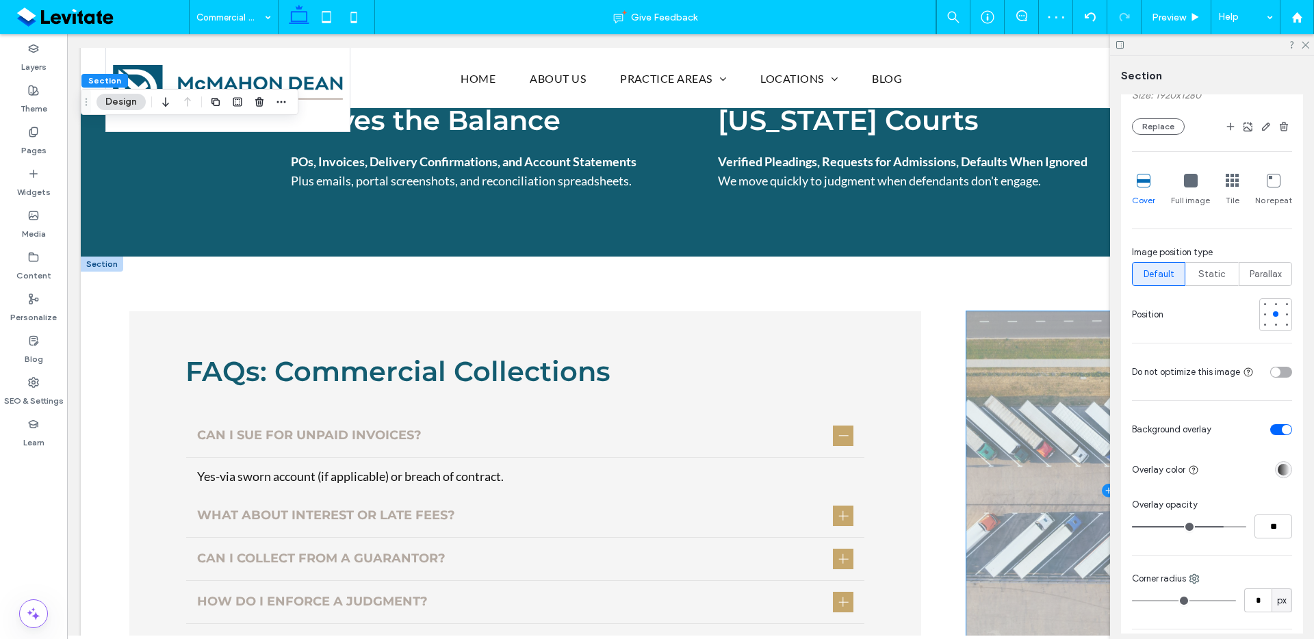
scroll to position [884, 0]
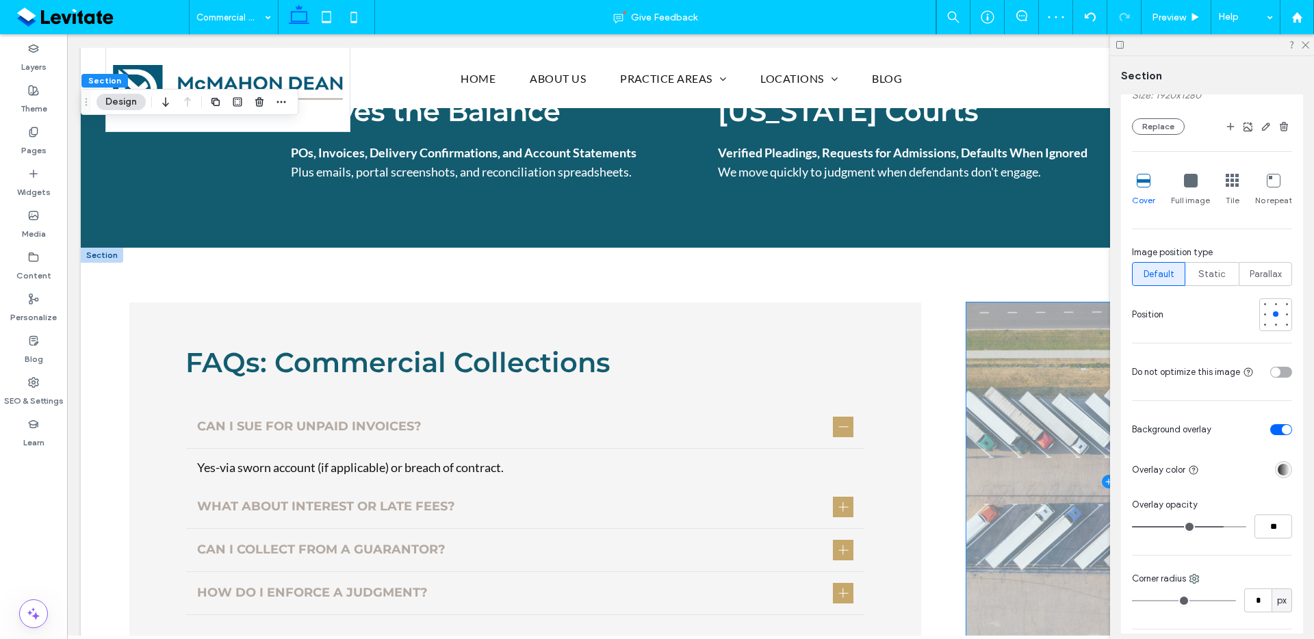
click at [1032, 404] on span at bounding box center [1108, 482] width 284 height 358
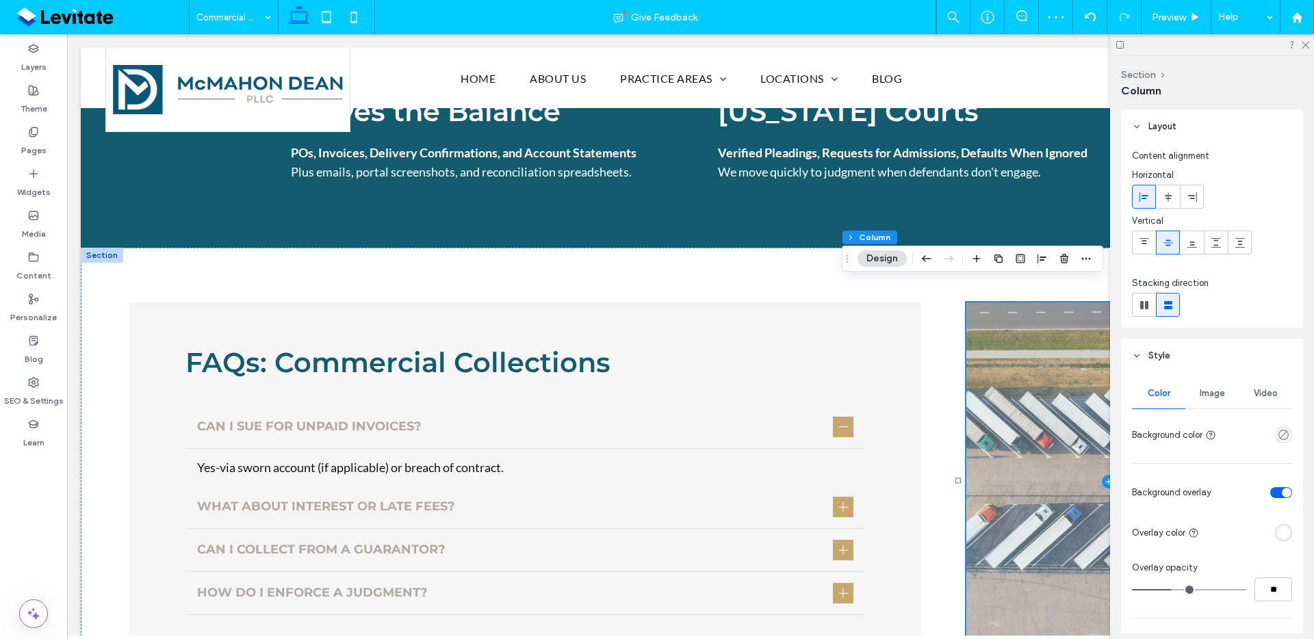
click at [1203, 391] on span "Image" at bounding box center [1212, 393] width 25 height 11
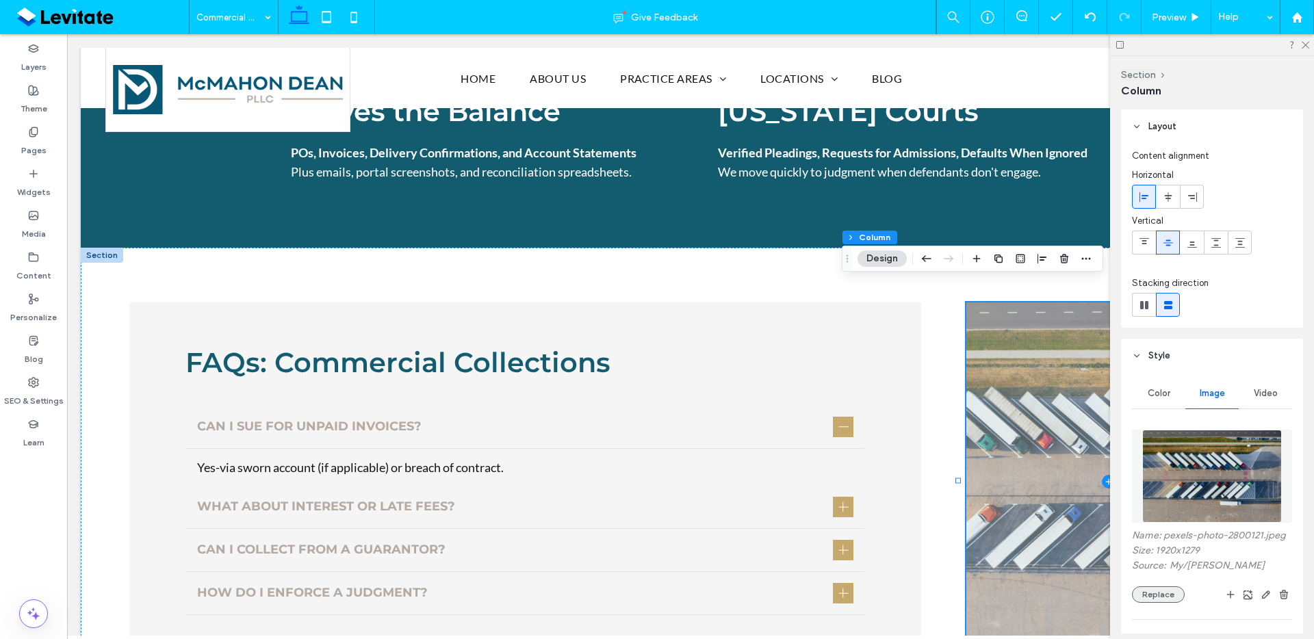
click at [1168, 600] on button "Replace" at bounding box center [1158, 595] width 53 height 16
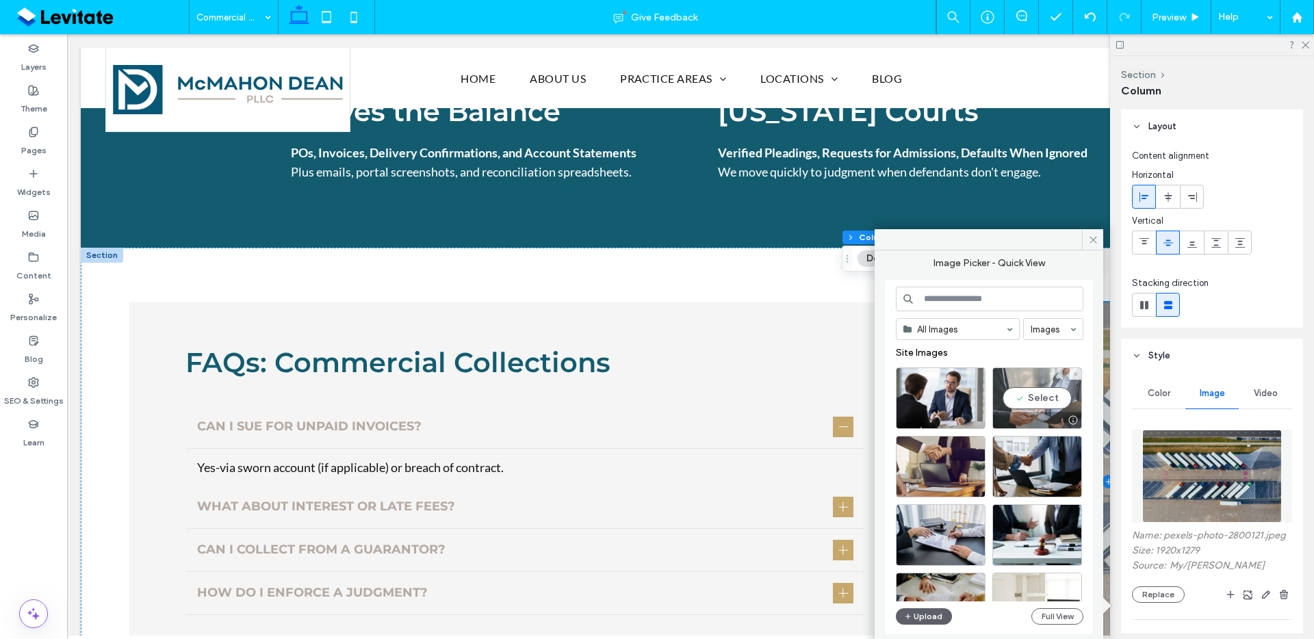
click at [1061, 396] on div "Select" at bounding box center [1038, 399] width 90 height 62
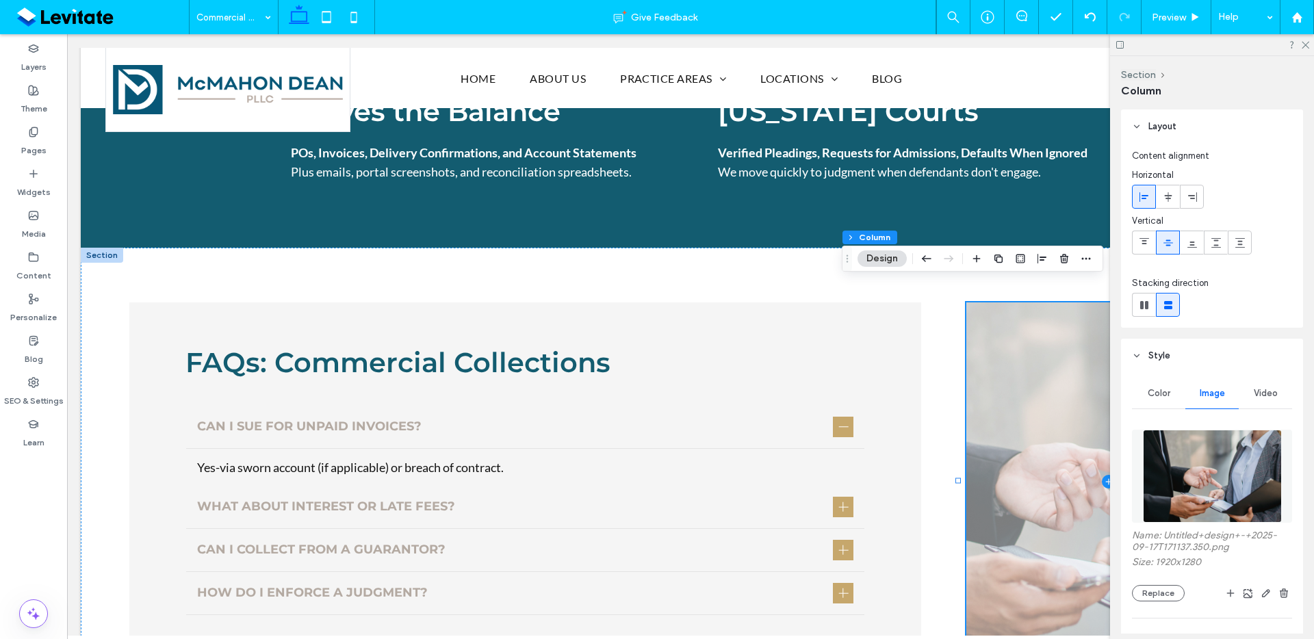
click at [1060, 562] on span at bounding box center [1108, 482] width 284 height 358
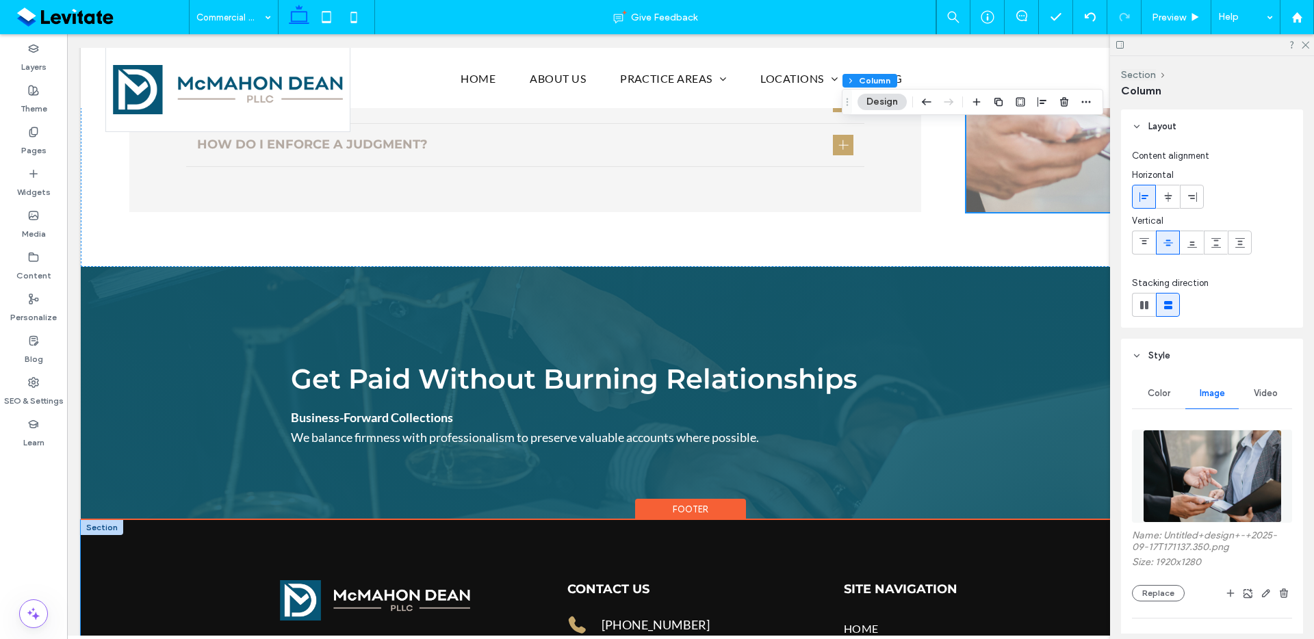
scroll to position [1341, 0]
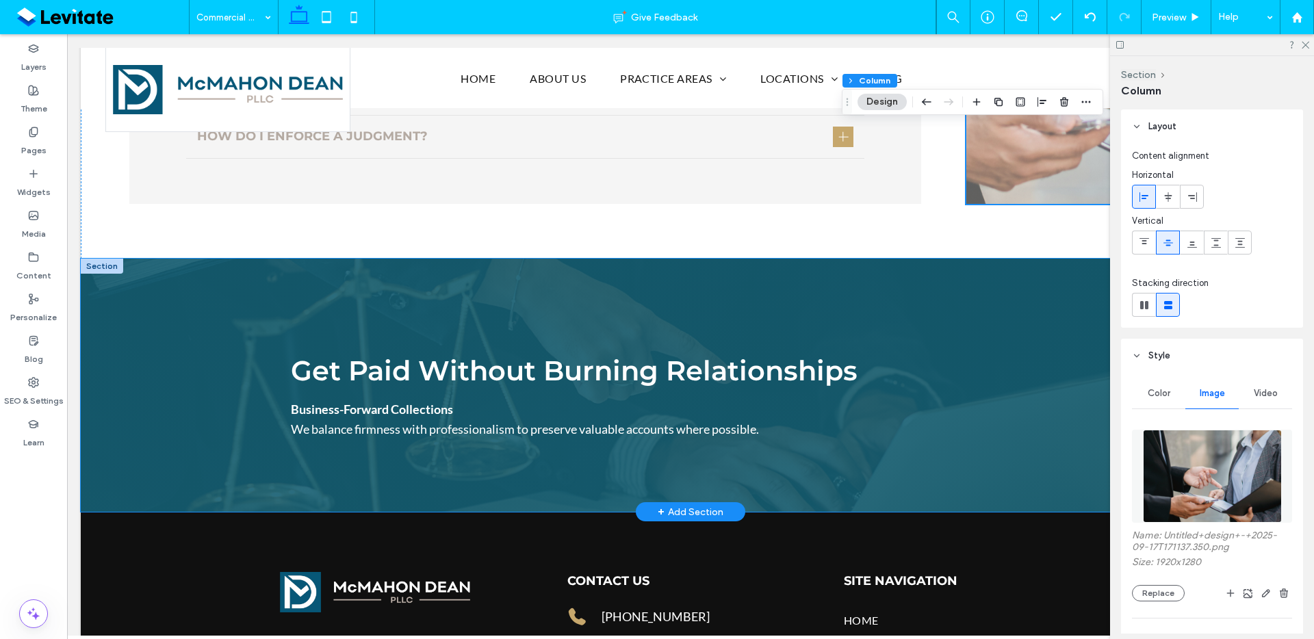
click at [986, 472] on div "Get Paid Without Burning Relationships Business-Forward Collections We balance …" at bounding box center [690, 385] width 821 height 253
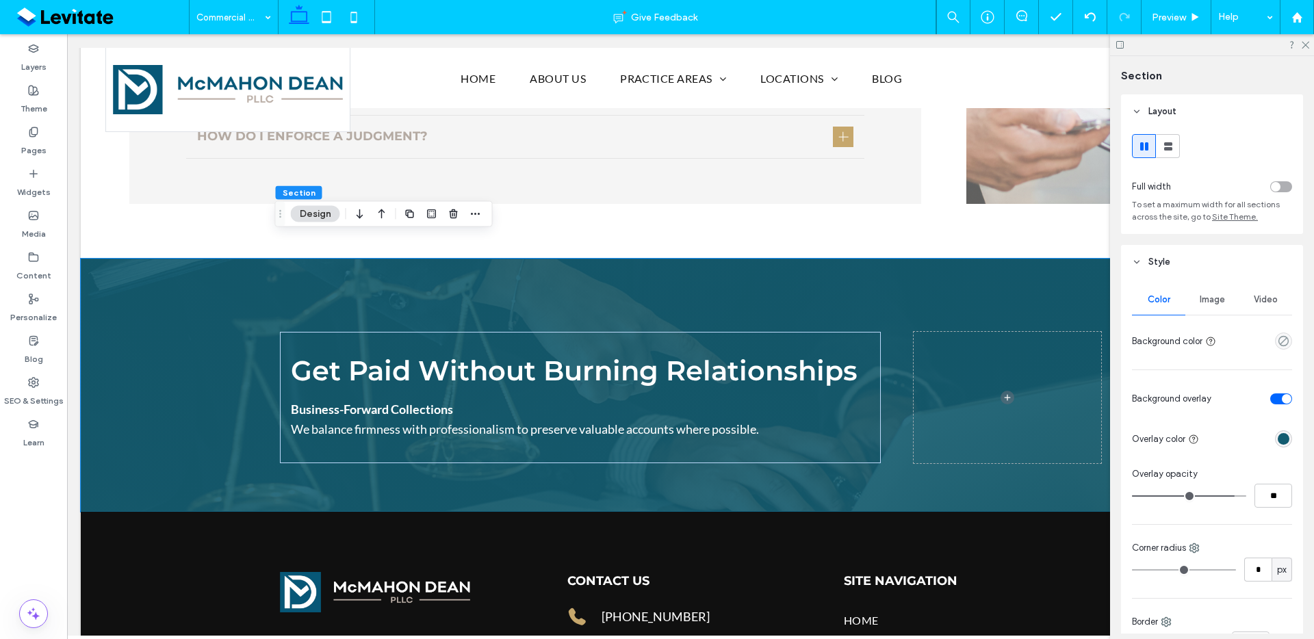
click at [1217, 304] on span "Image" at bounding box center [1212, 299] width 25 height 11
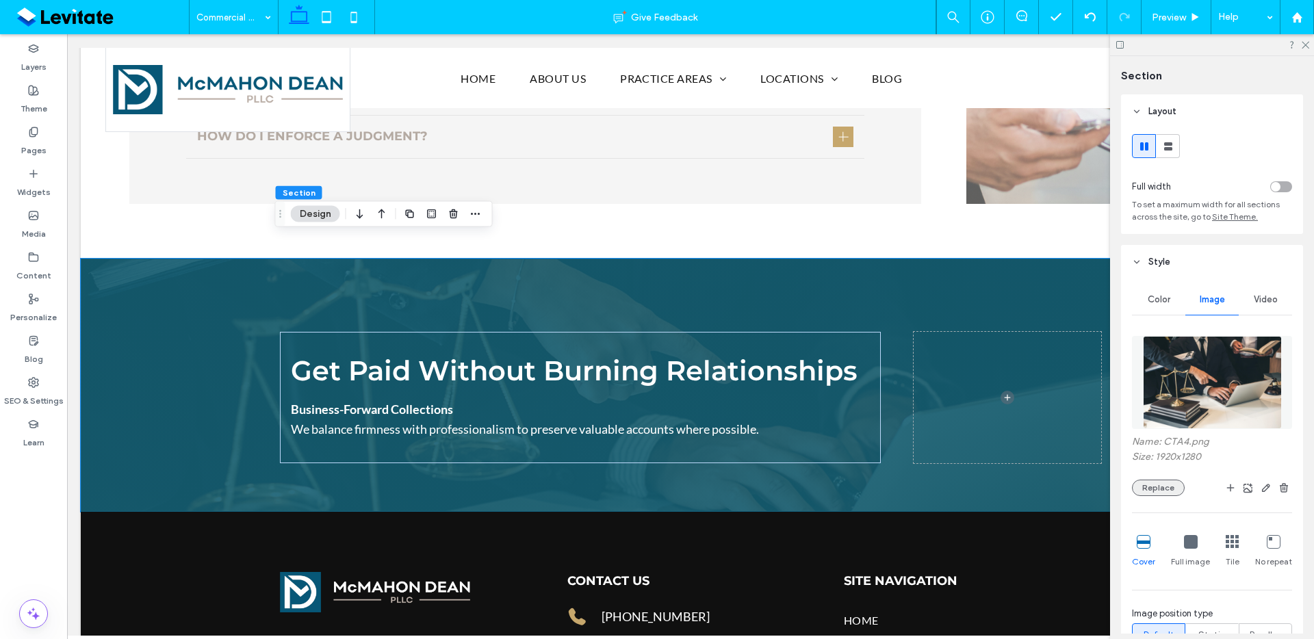
click at [1158, 490] on button "Replace" at bounding box center [1158, 488] width 53 height 16
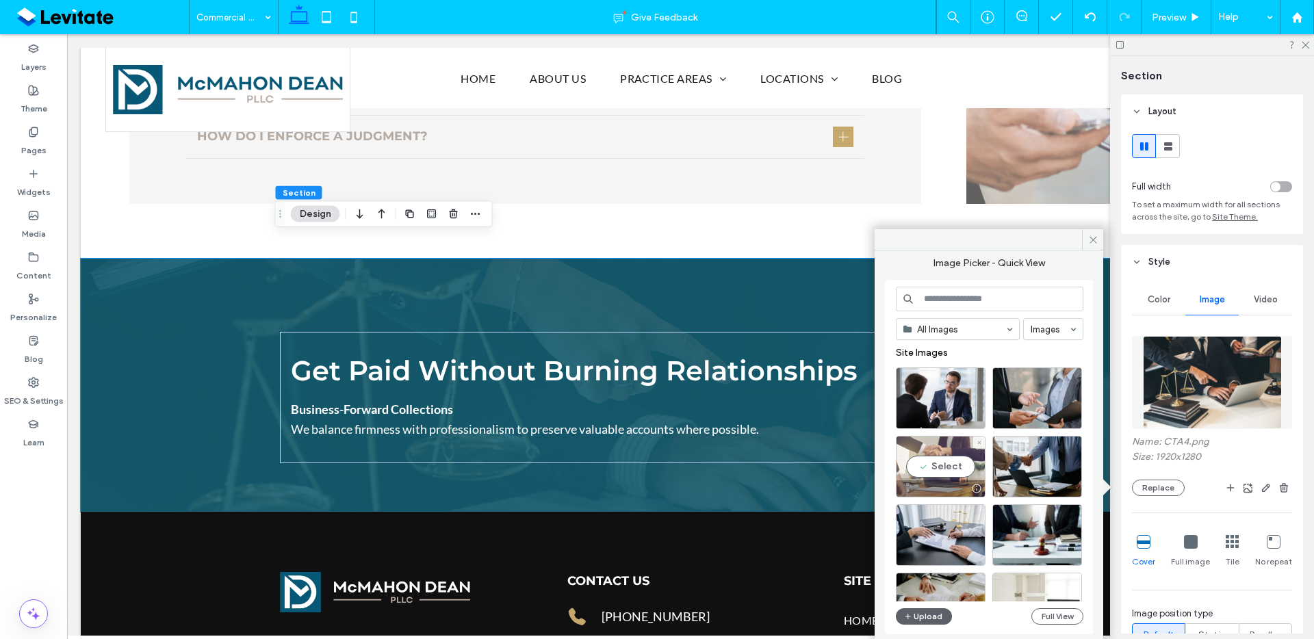
click at [943, 455] on div "Select" at bounding box center [941, 467] width 90 height 62
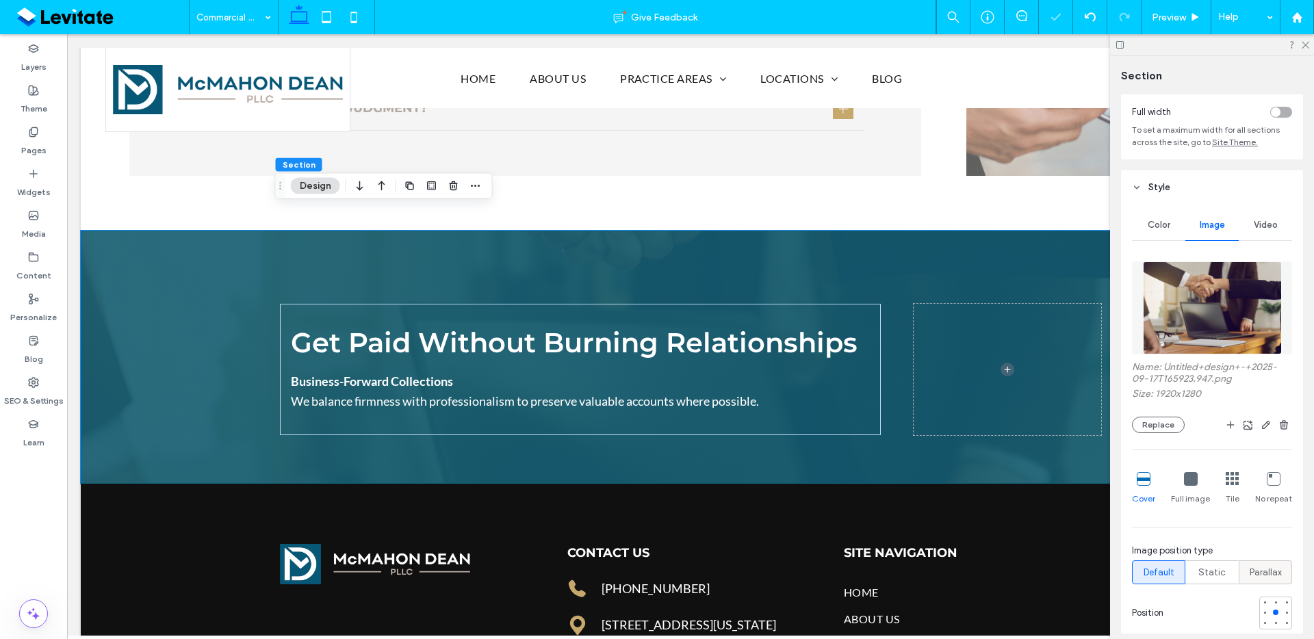
scroll to position [134, 0]
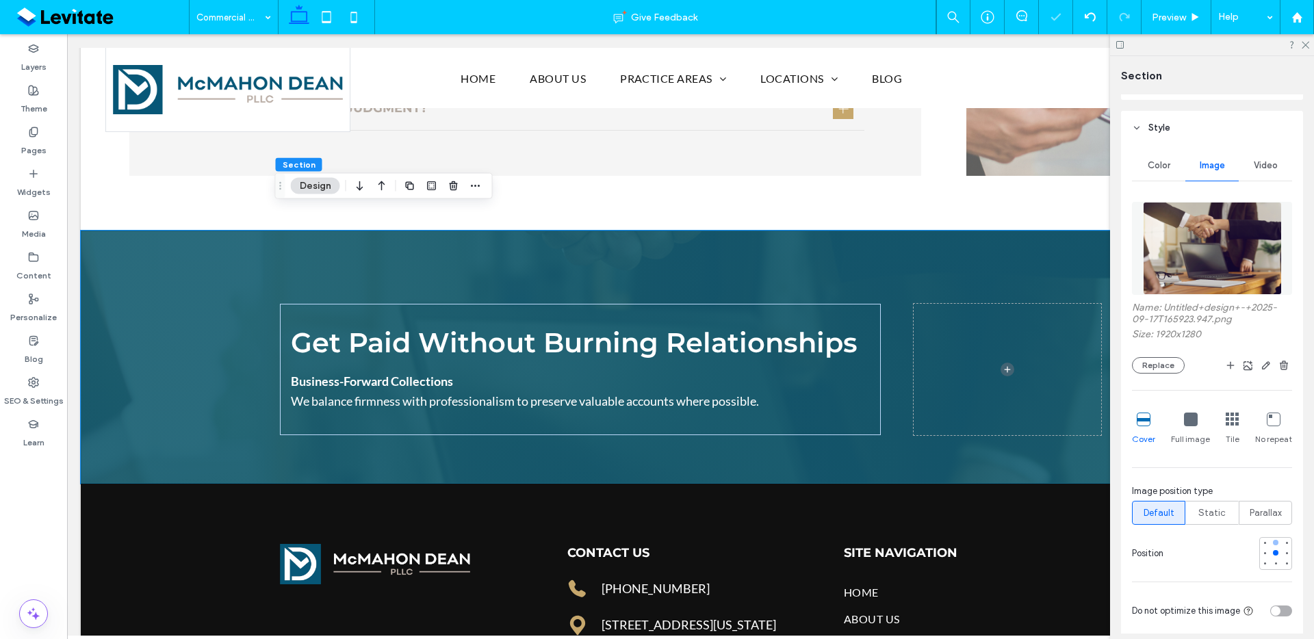
click at [1273, 542] on div at bounding box center [1275, 542] width 5 height 5
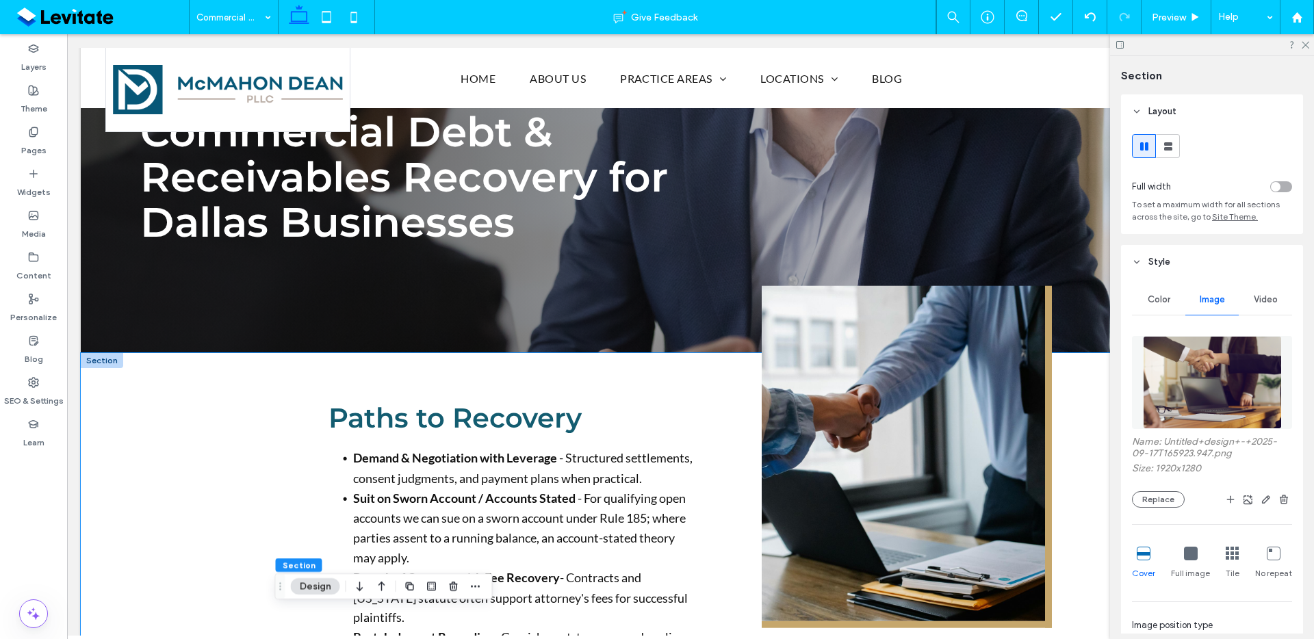
scroll to position [0, 0]
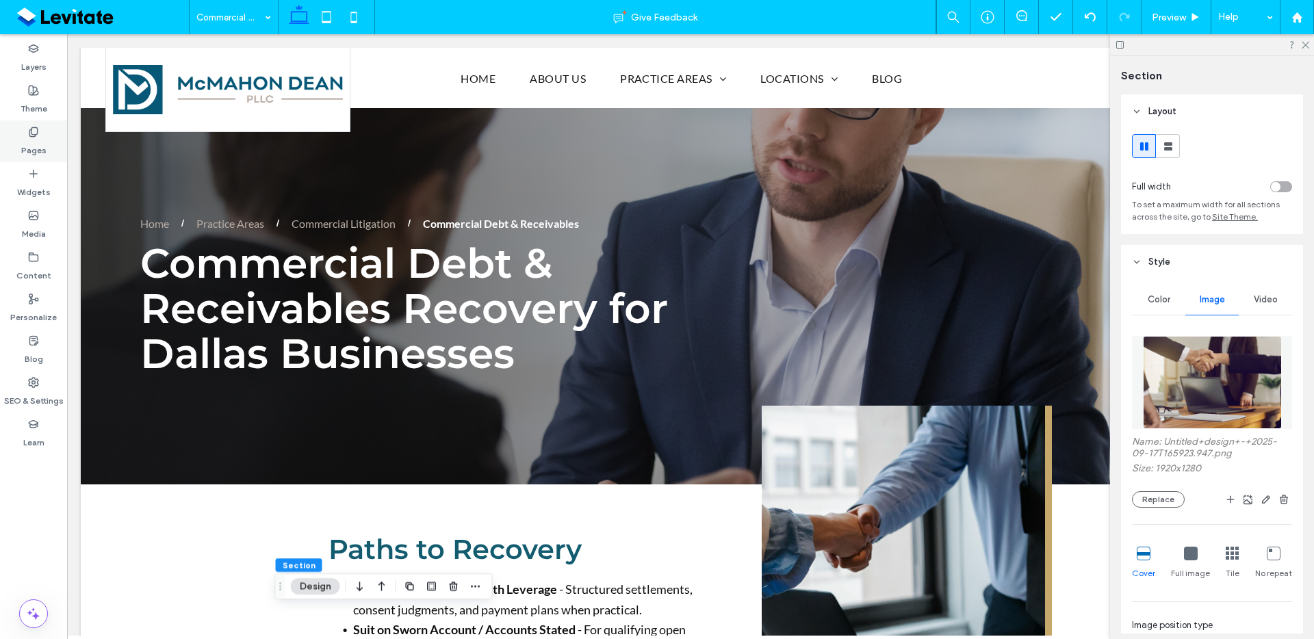
click at [52, 151] on div "Pages" at bounding box center [33, 141] width 67 height 42
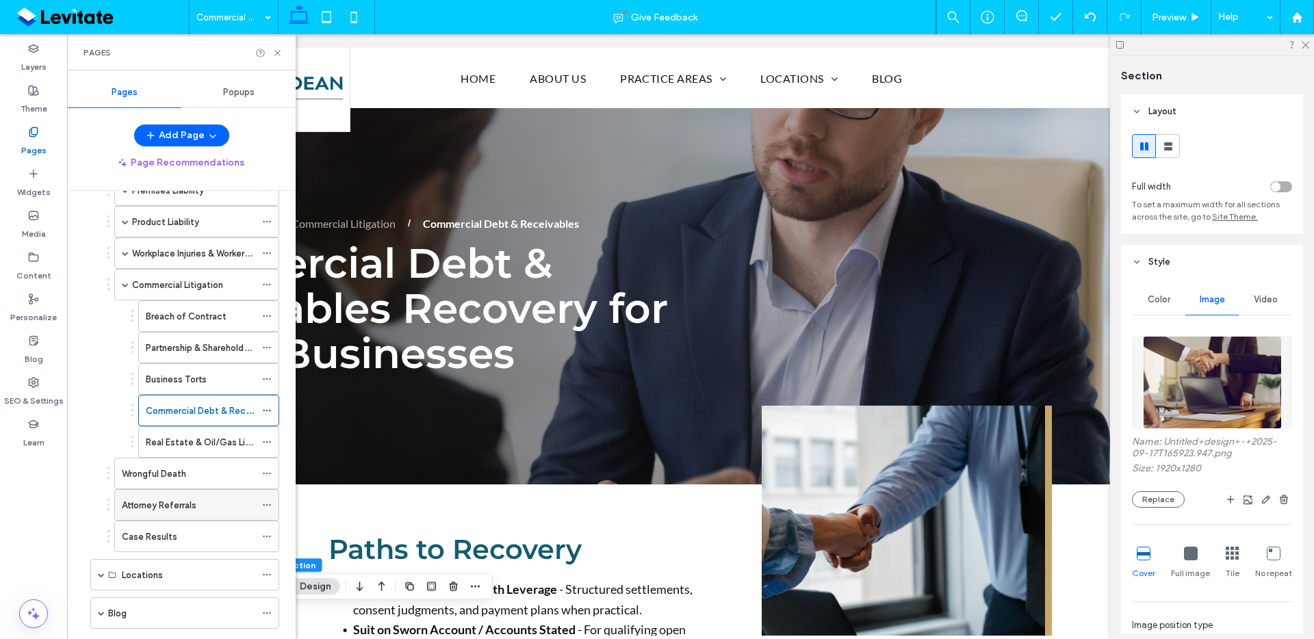
scroll to position [318, 0]
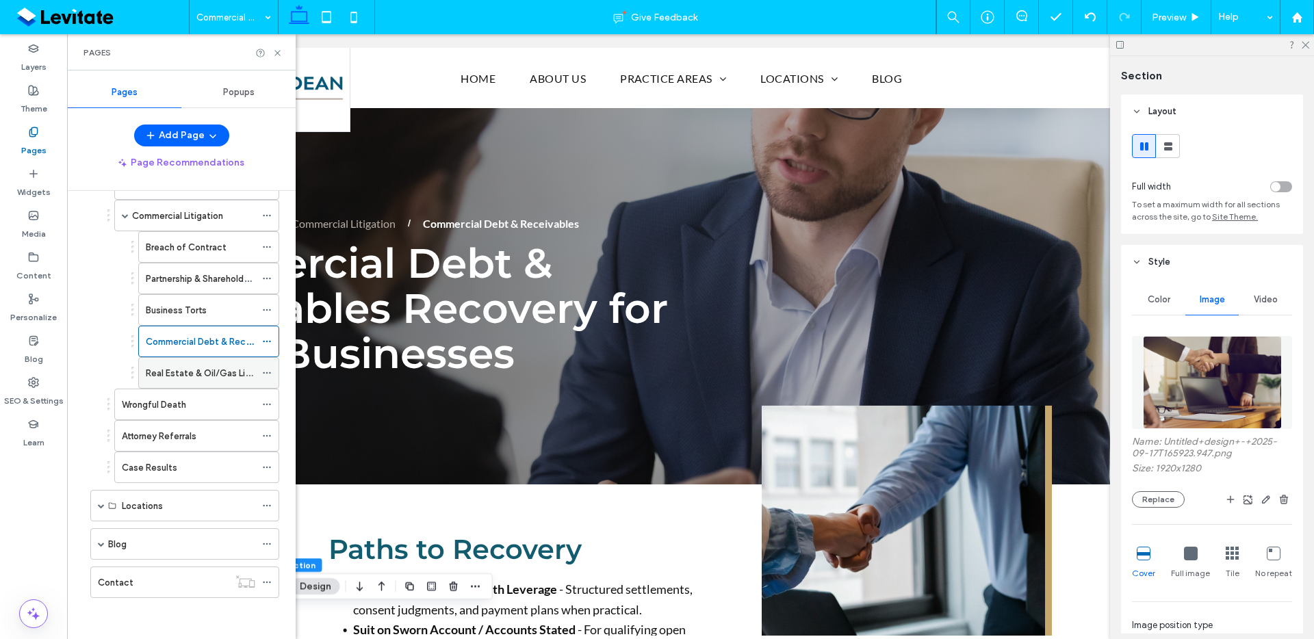
click at [227, 384] on div "Real Estate & Oil/Gas Litigation" at bounding box center [201, 373] width 110 height 30
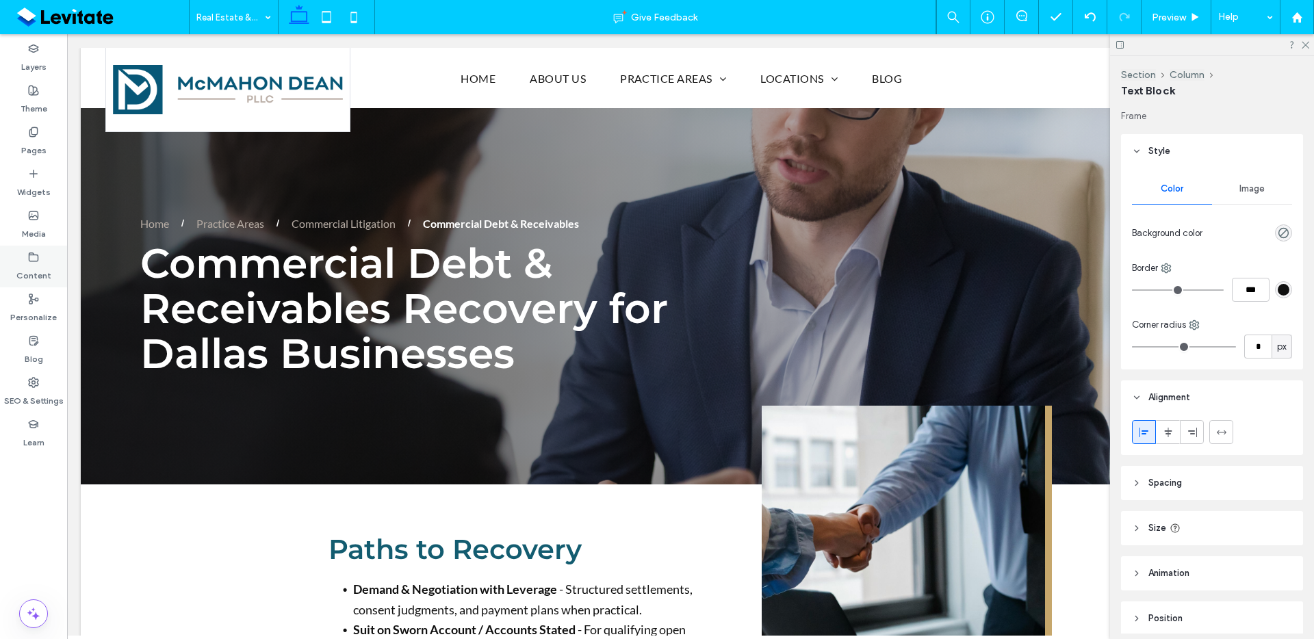
type input "****"
type input "**"
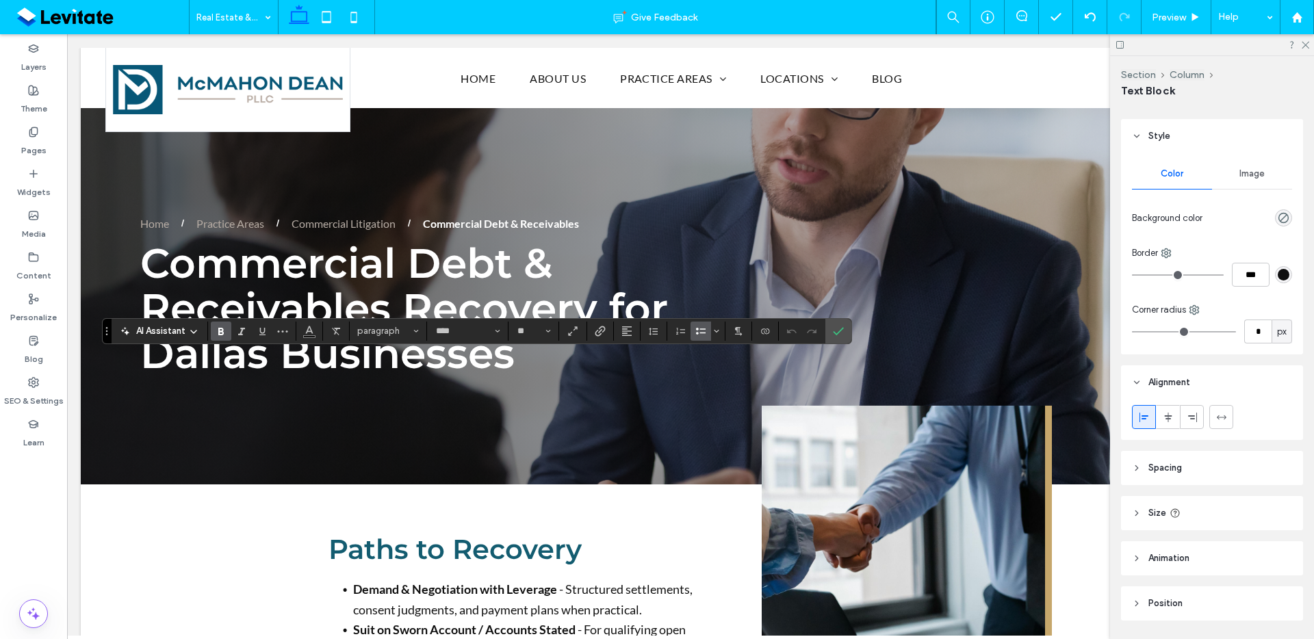
scroll to position [57, 0]
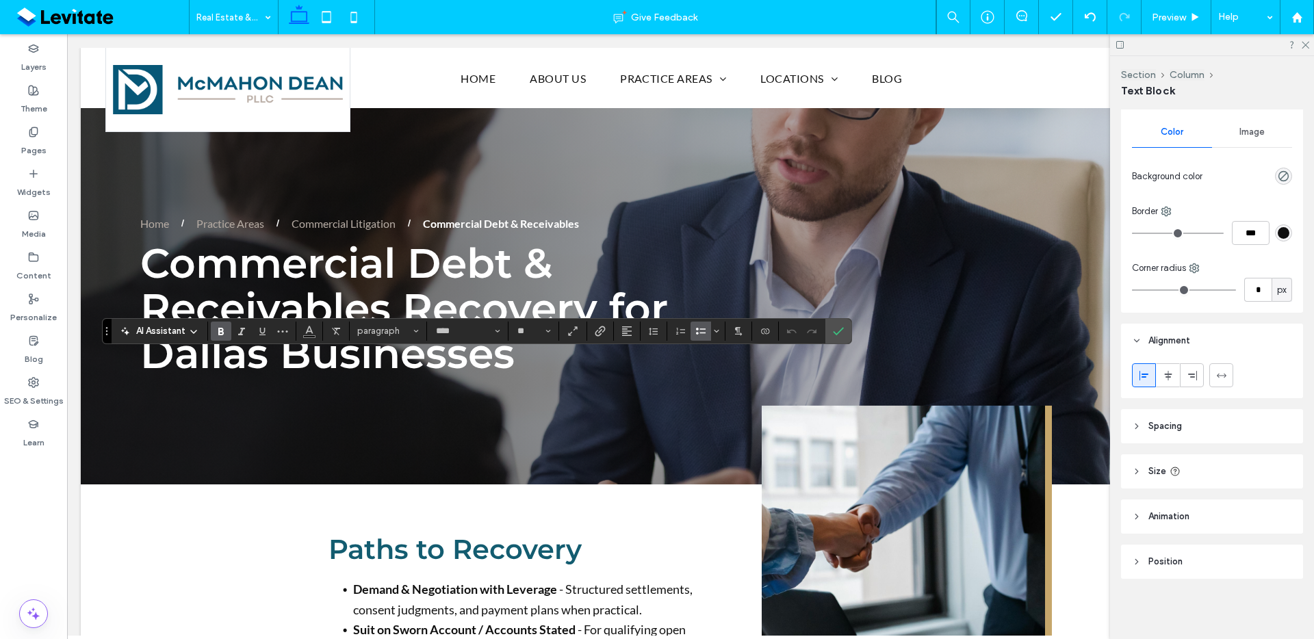
click at [1267, 136] on div "Image" at bounding box center [1252, 132] width 80 height 30
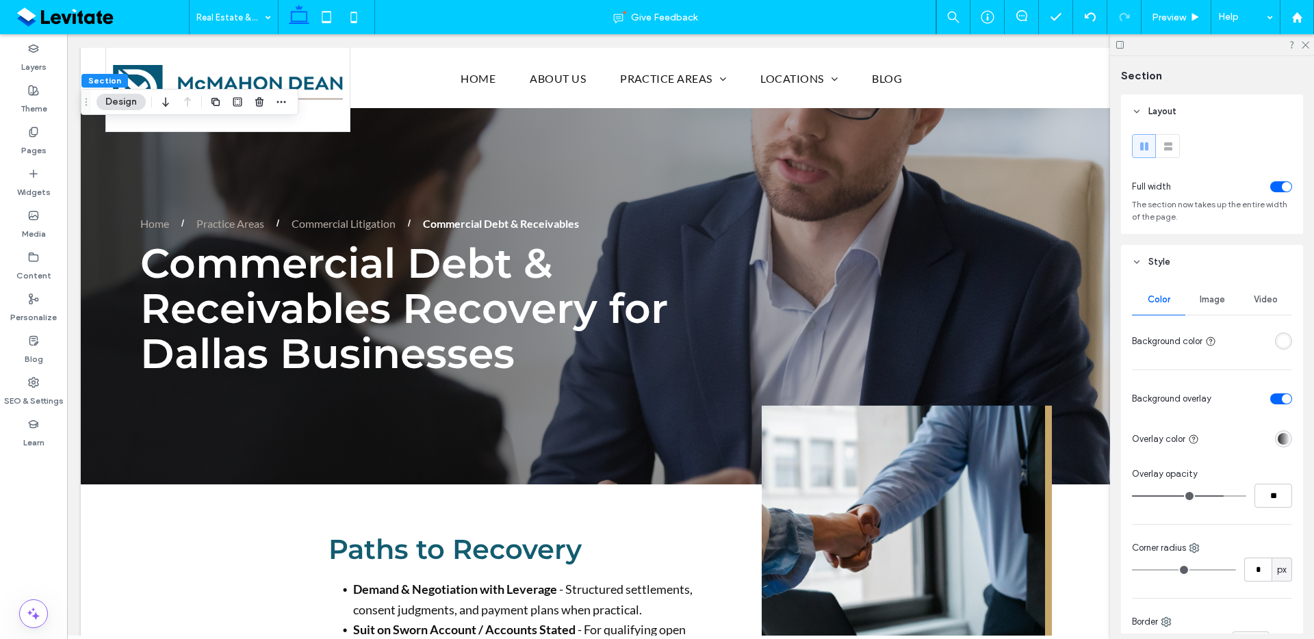
click at [1201, 298] on span "Image" at bounding box center [1212, 299] width 25 height 11
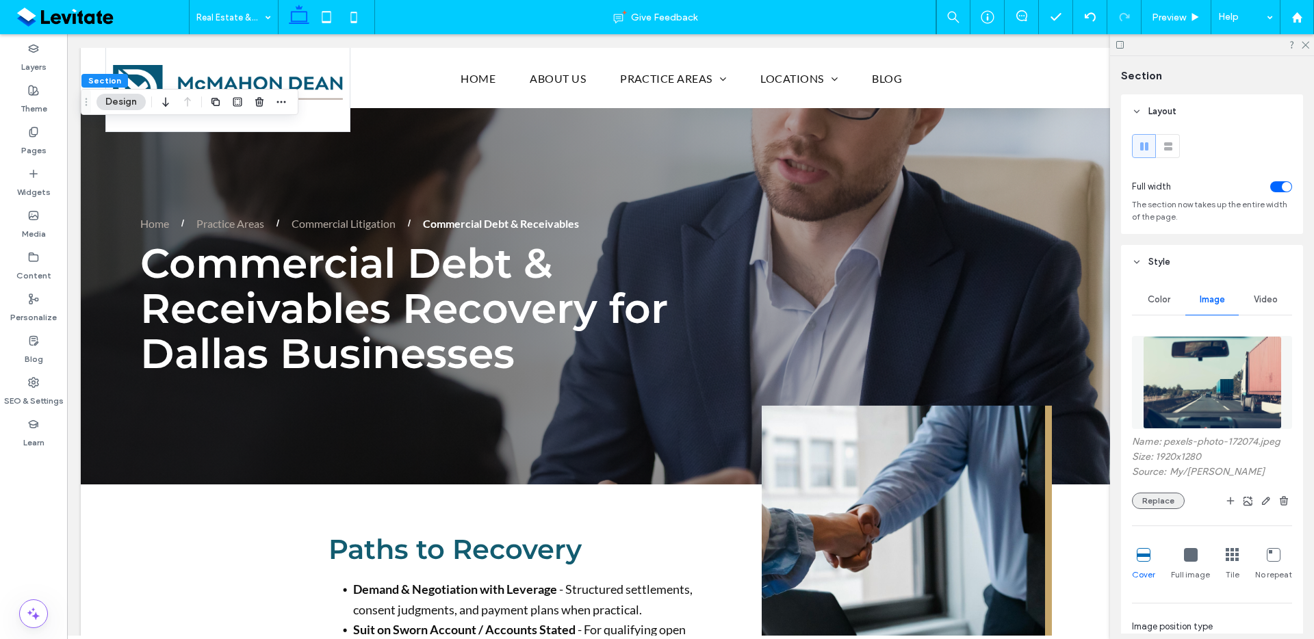
click at [1147, 497] on button "Replace" at bounding box center [1158, 501] width 53 height 16
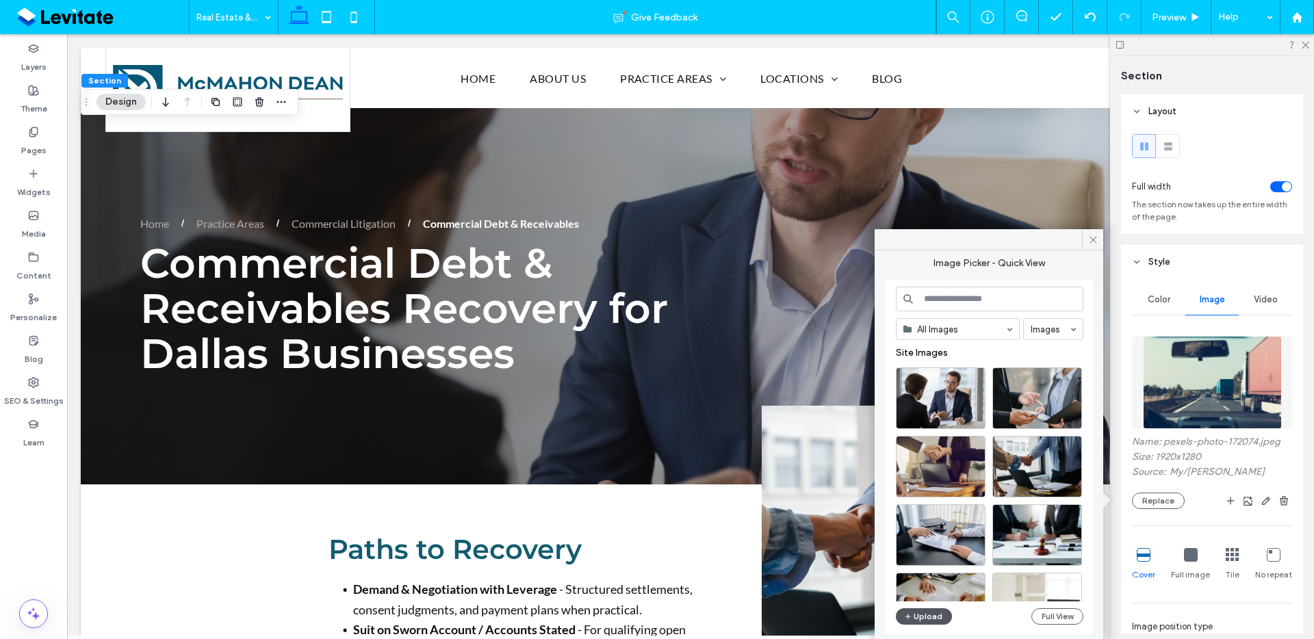
click at [946, 615] on button "Upload" at bounding box center [924, 617] width 56 height 16
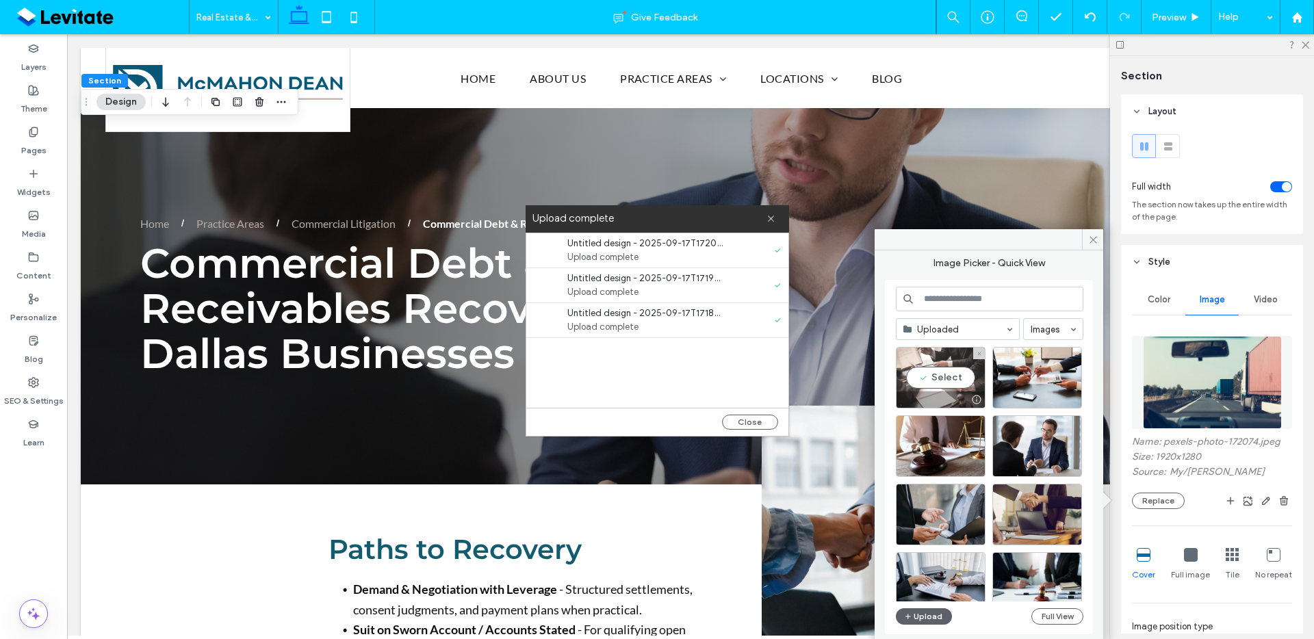
click at [943, 378] on div "Select" at bounding box center [941, 378] width 90 height 62
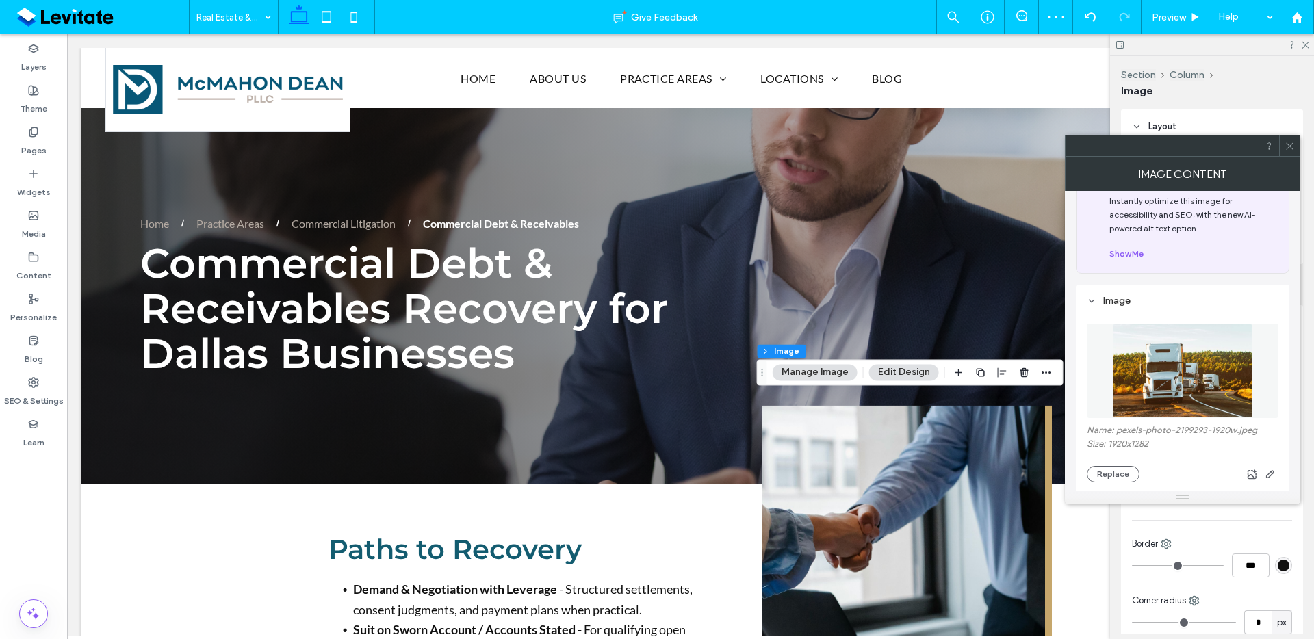
scroll to position [117, 0]
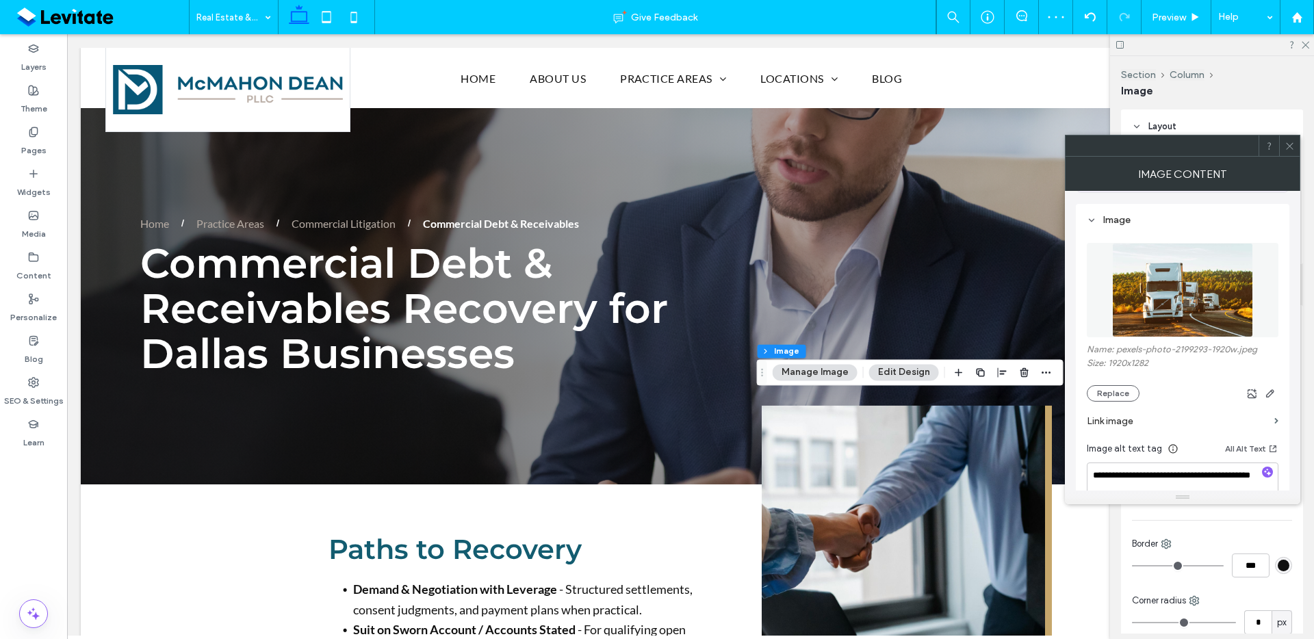
click at [1128, 404] on section "Link image" at bounding box center [1183, 421] width 192 height 39
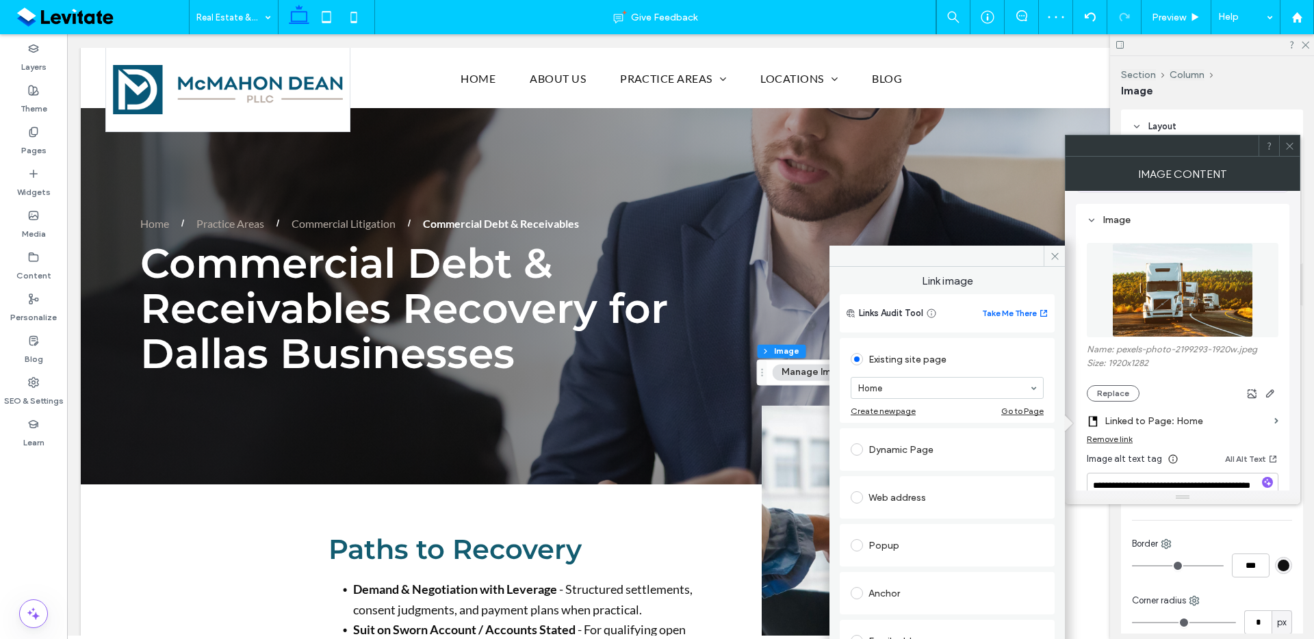
click at [1129, 444] on div "Remove link" at bounding box center [1110, 439] width 46 height 10
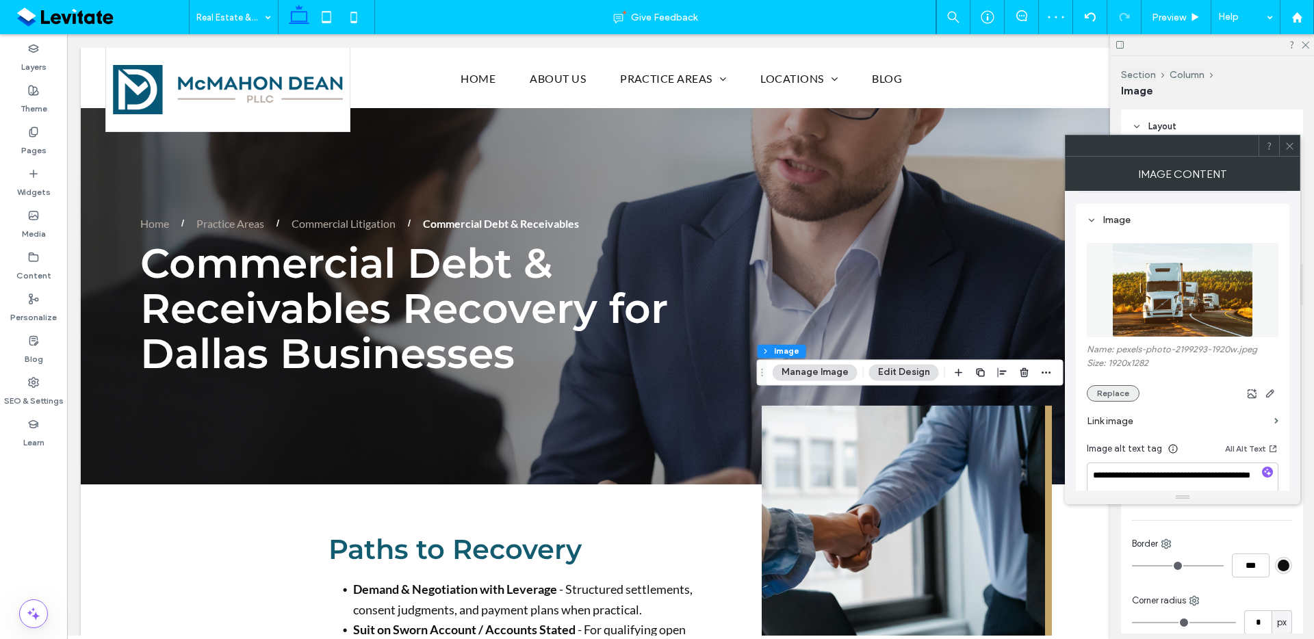
click at [1121, 395] on button "Replace" at bounding box center [1113, 393] width 53 height 16
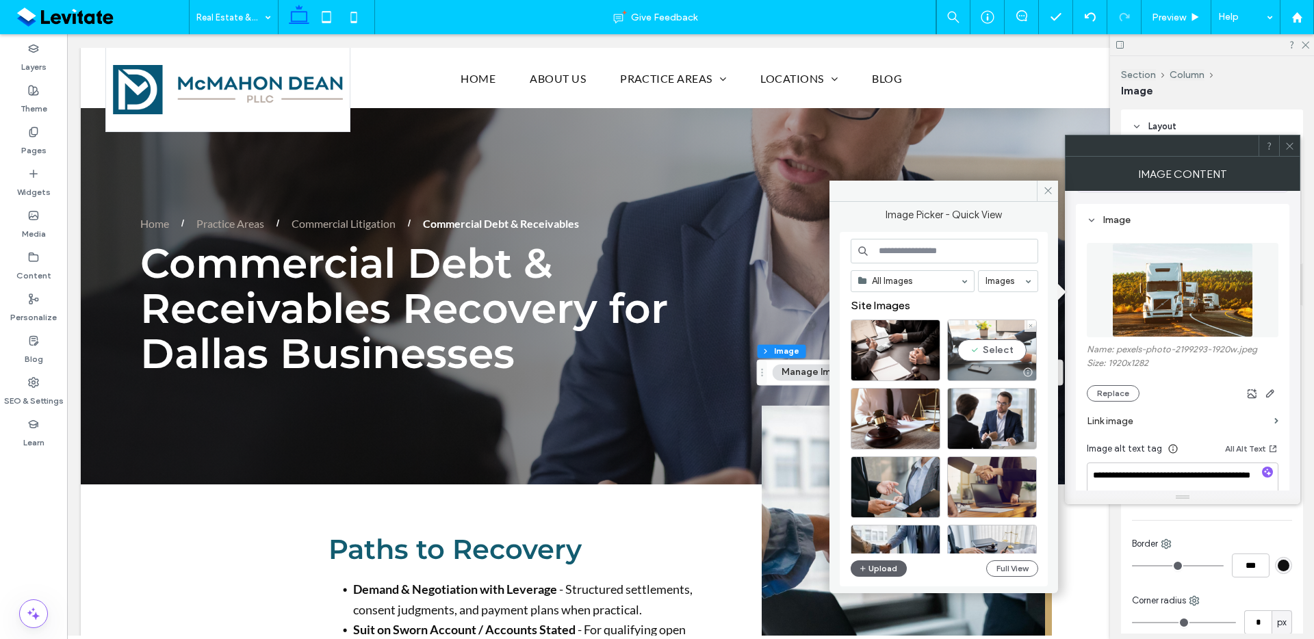
click at [993, 352] on div "Select" at bounding box center [992, 351] width 90 height 62
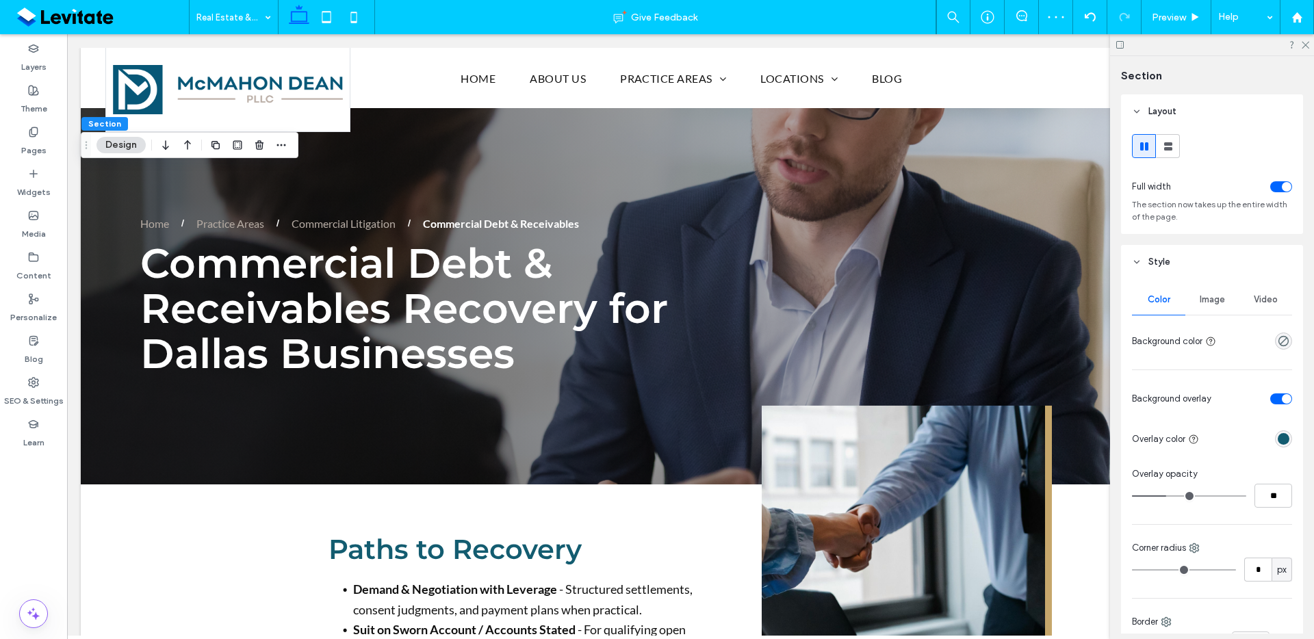
click at [1207, 301] on span "Image" at bounding box center [1212, 299] width 25 height 11
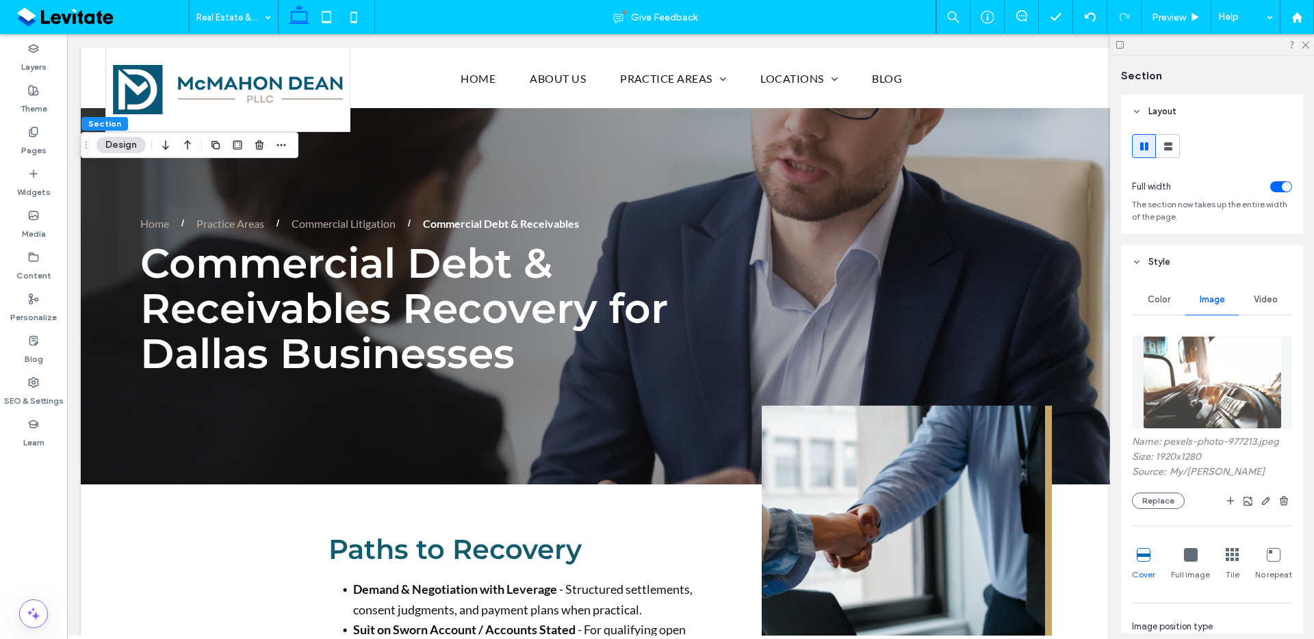
click at [1151, 490] on div "Name: pexels-photo-977213.jpeg Size: 1920x1280 Source: My / Lê Minh Replace" at bounding box center [1212, 472] width 160 height 73
click at [1151, 500] on button "Replace" at bounding box center [1158, 501] width 53 height 16
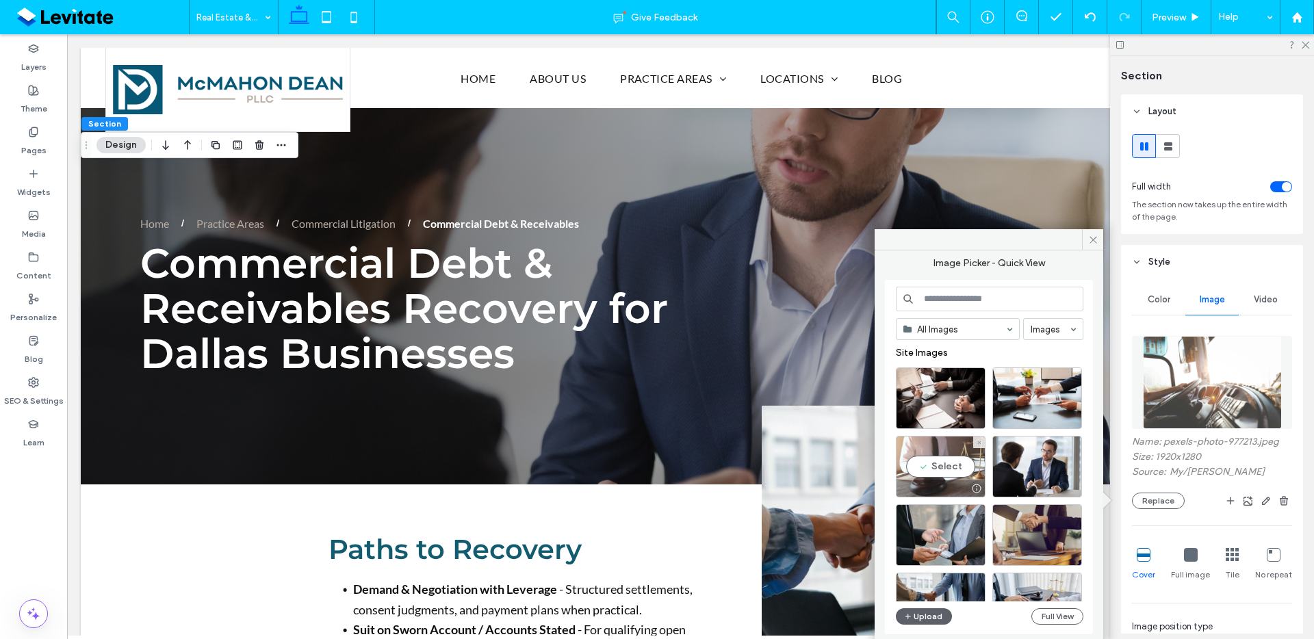
click at [958, 462] on div "Select" at bounding box center [941, 467] width 90 height 62
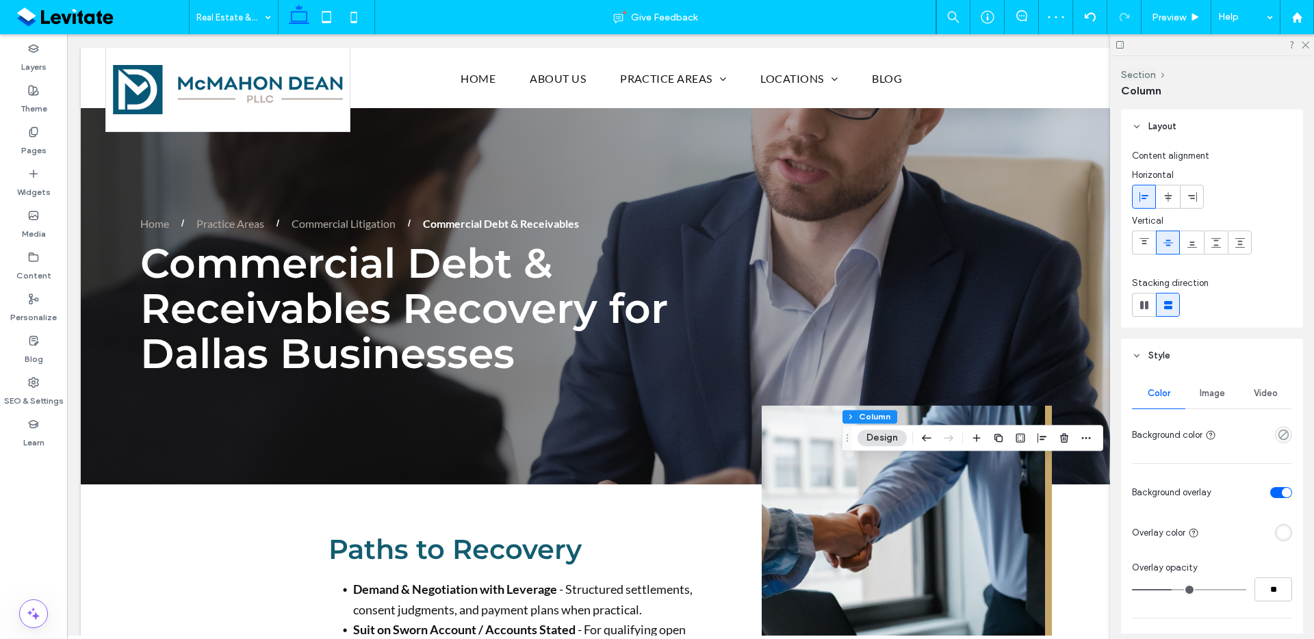
click at [1211, 404] on div "Image" at bounding box center [1212, 394] width 53 height 30
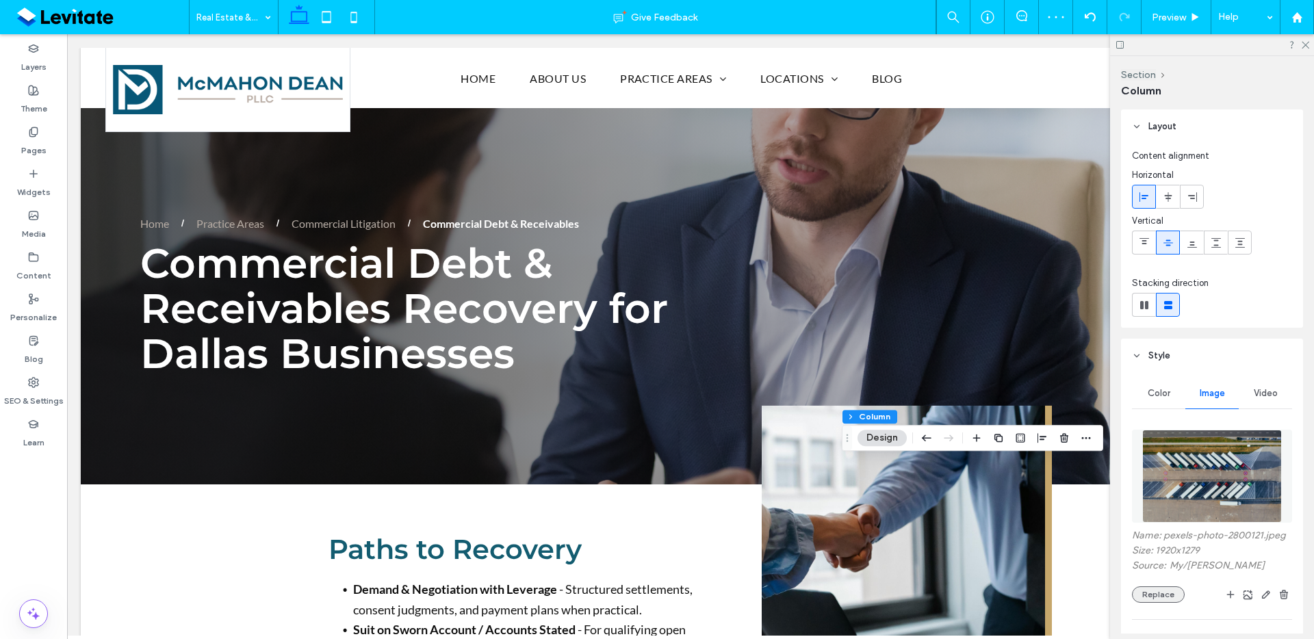
click at [1160, 603] on button "Replace" at bounding box center [1158, 595] width 53 height 16
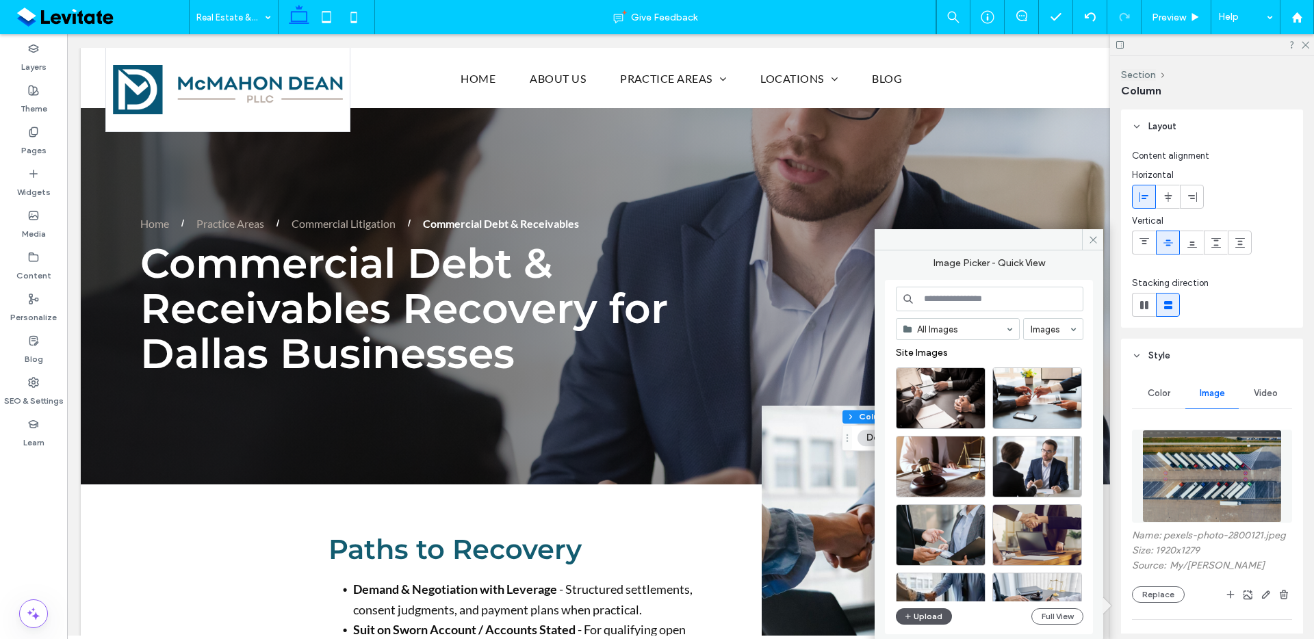
click at [942, 621] on button "Upload" at bounding box center [924, 617] width 56 height 16
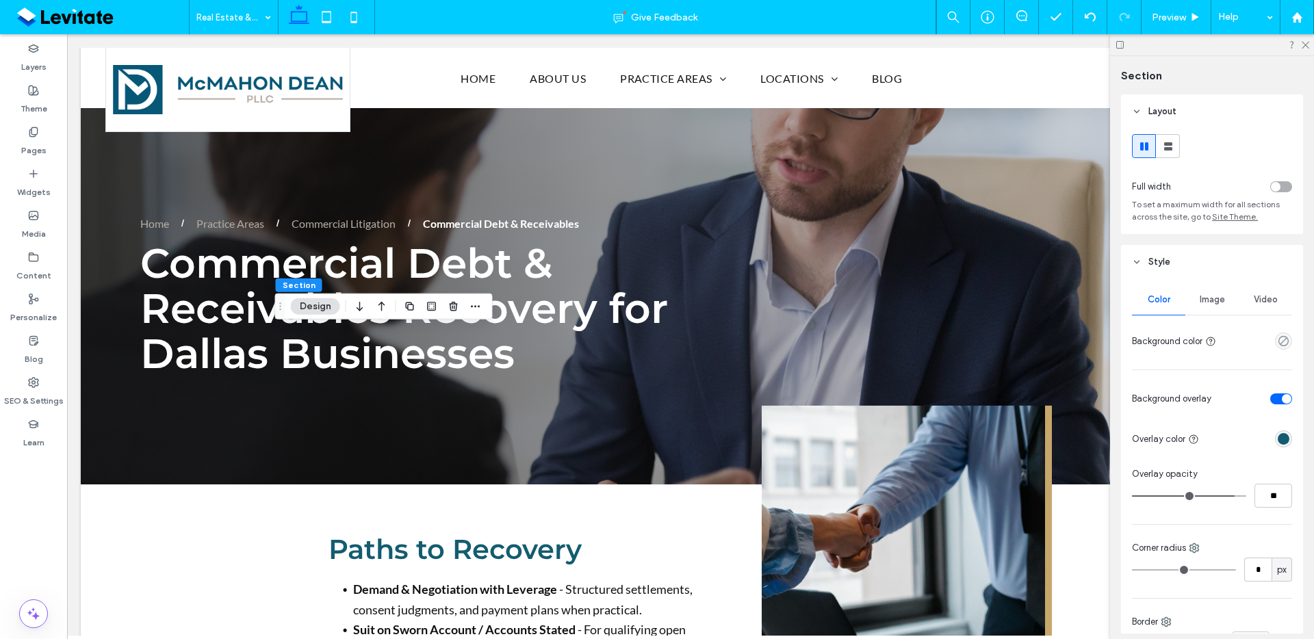
click at [1214, 301] on span "Image" at bounding box center [1212, 299] width 25 height 11
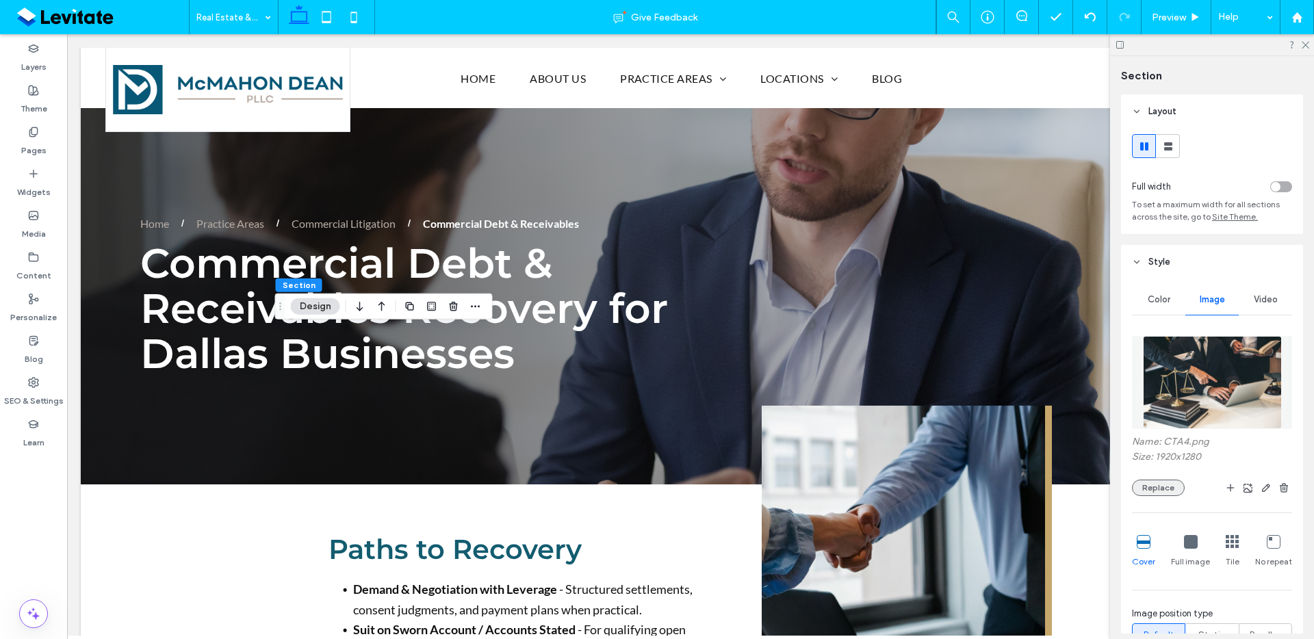
click at [1166, 490] on button "Replace" at bounding box center [1158, 488] width 53 height 16
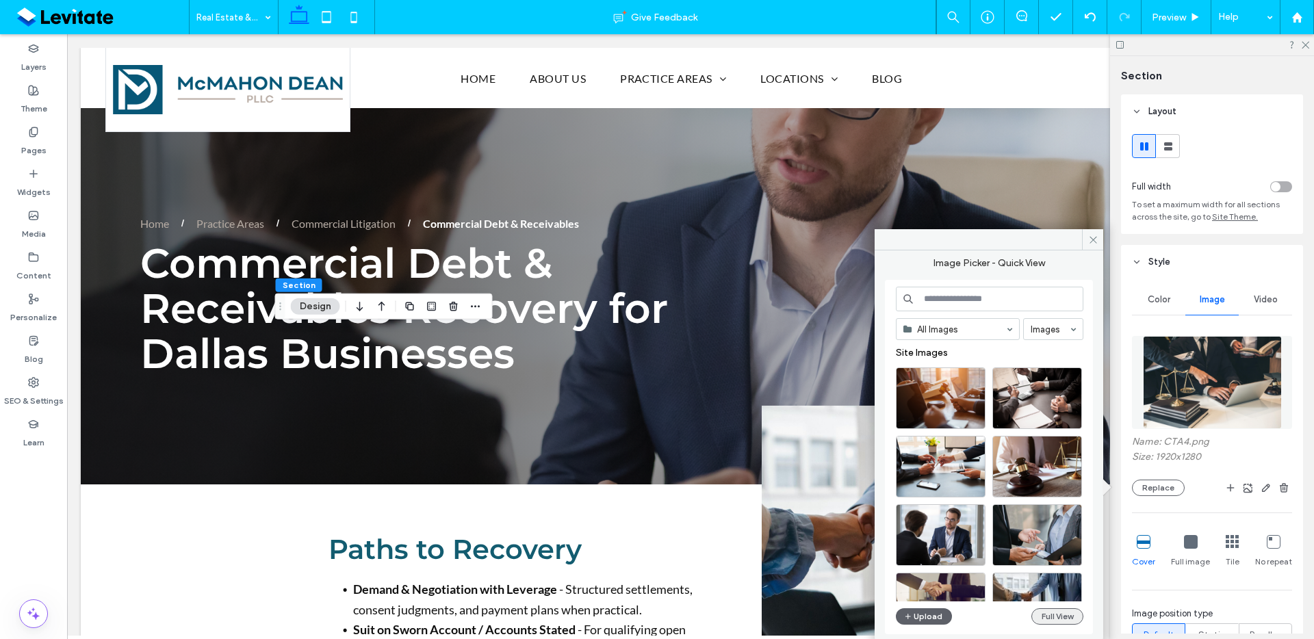
click at [1061, 619] on button "Full View" at bounding box center [1058, 617] width 52 height 16
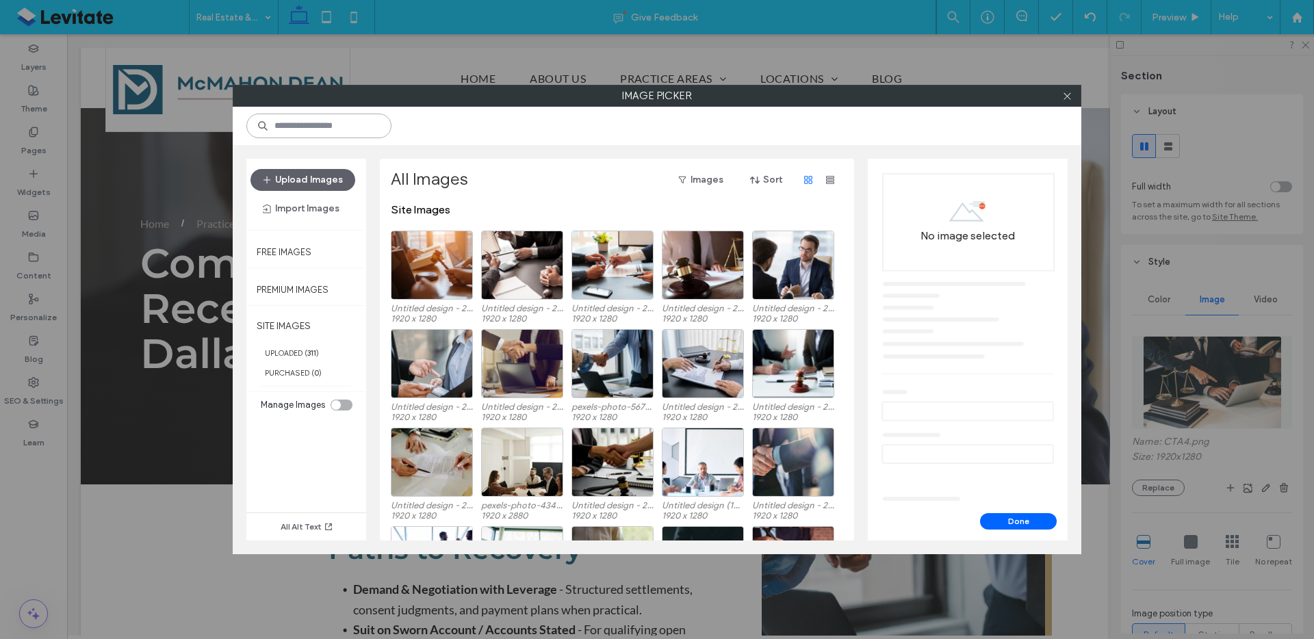
click at [320, 125] on input at bounding box center [318, 126] width 145 height 25
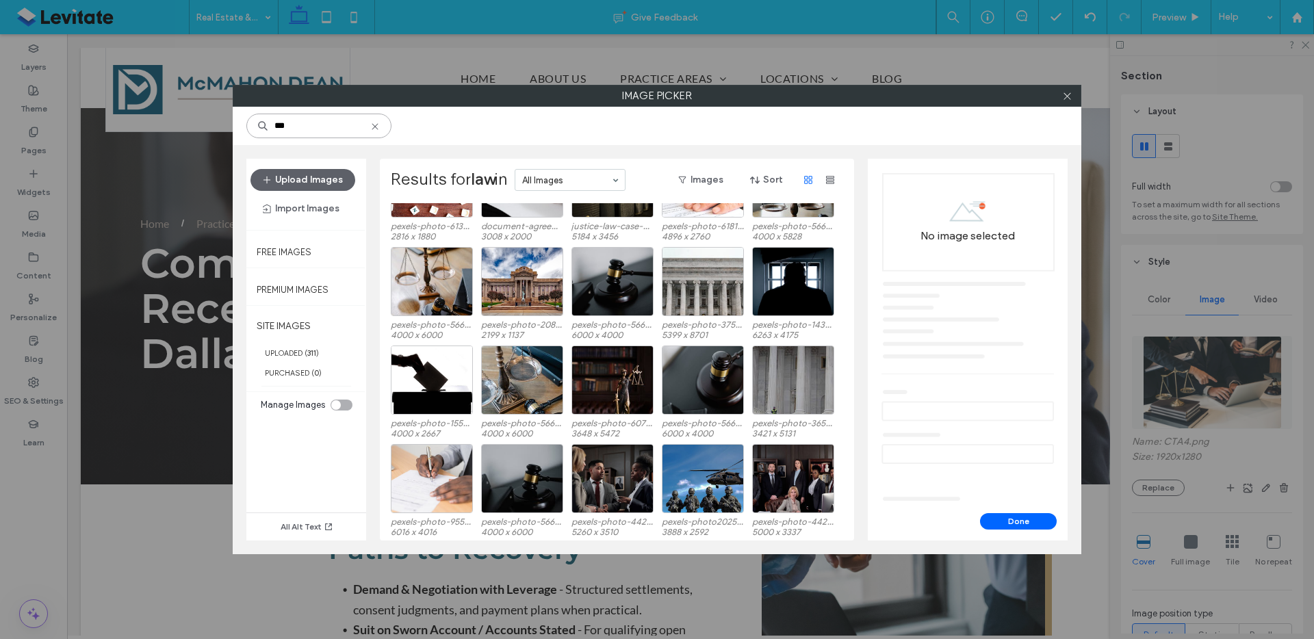
scroll to position [231, 0]
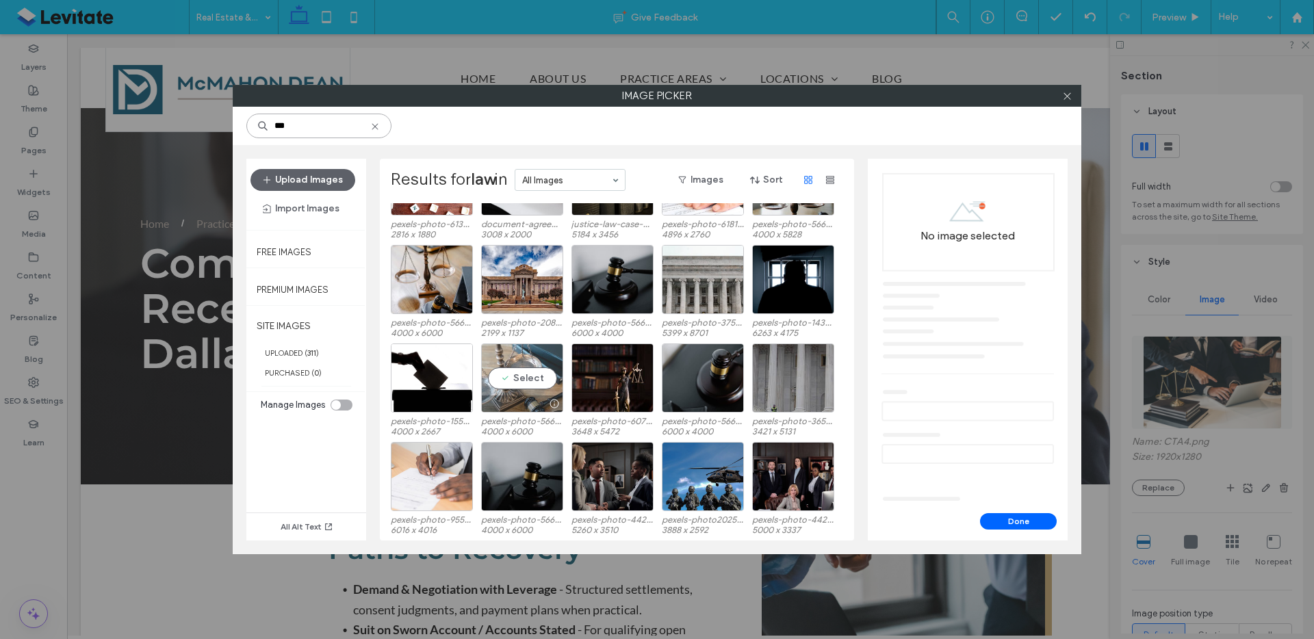
type input "***"
drag, startPoint x: 516, startPoint y: 391, endPoint x: 880, endPoint y: 435, distance: 366.9
click at [516, 391] on div "Select" at bounding box center [522, 378] width 82 height 69
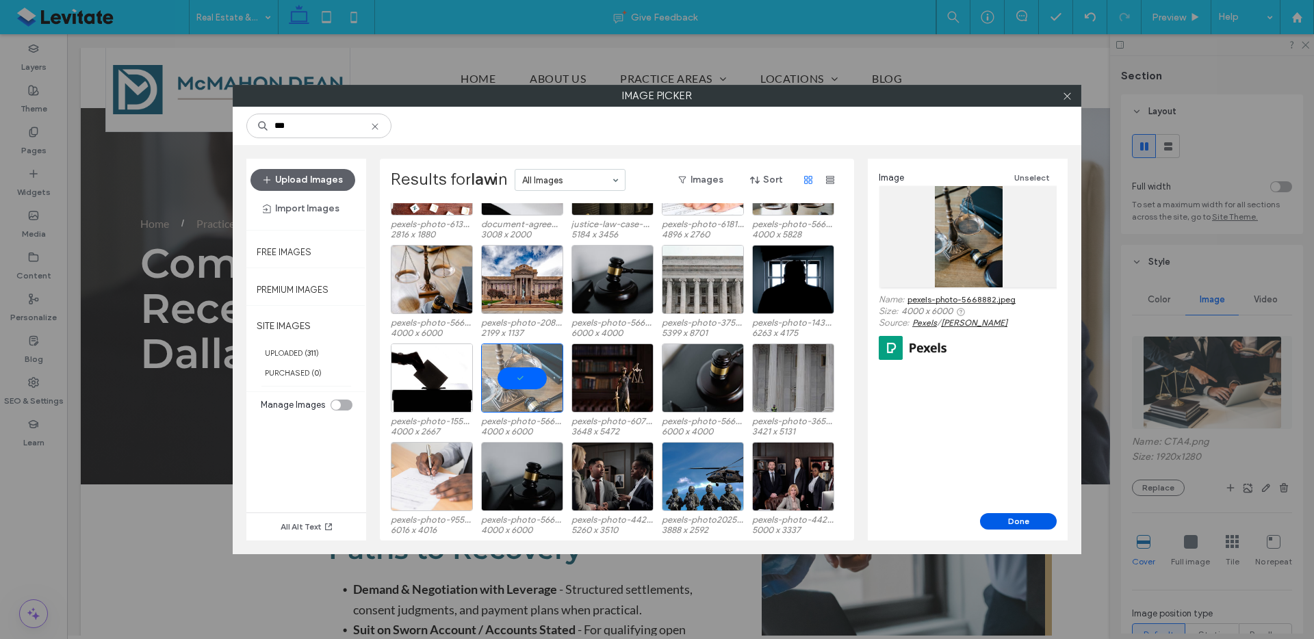
click at [1040, 519] on button "Done" at bounding box center [1018, 521] width 77 height 16
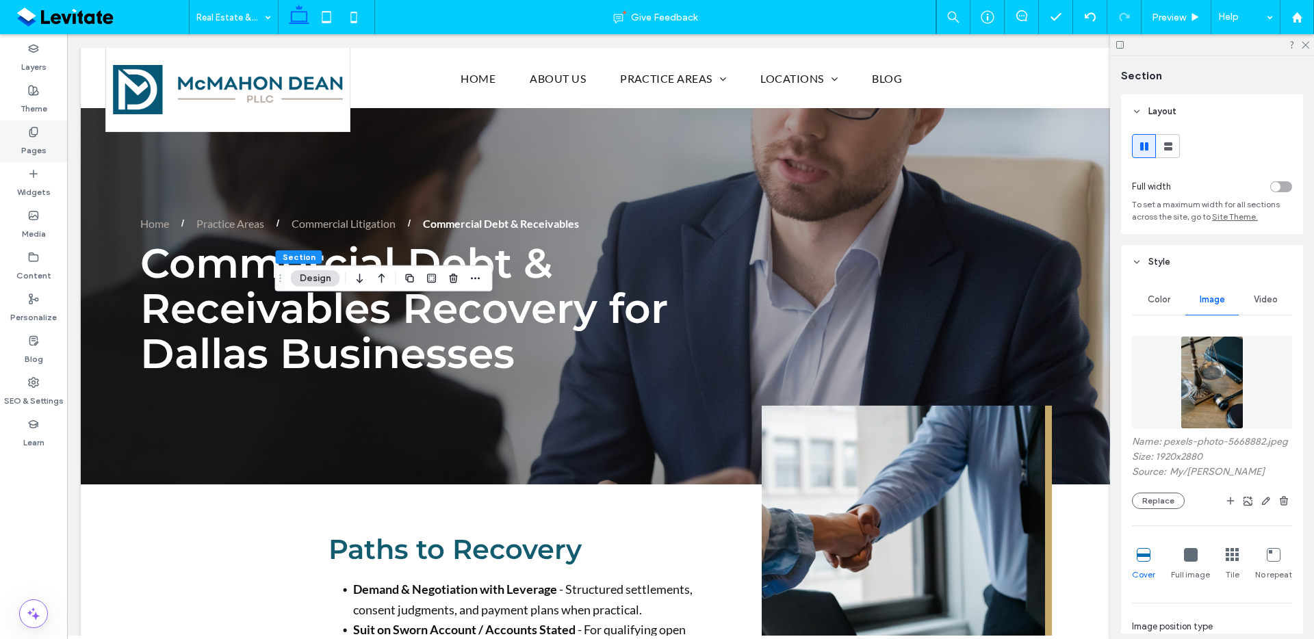
click at [39, 149] on label "Pages" at bounding box center [33, 147] width 25 height 19
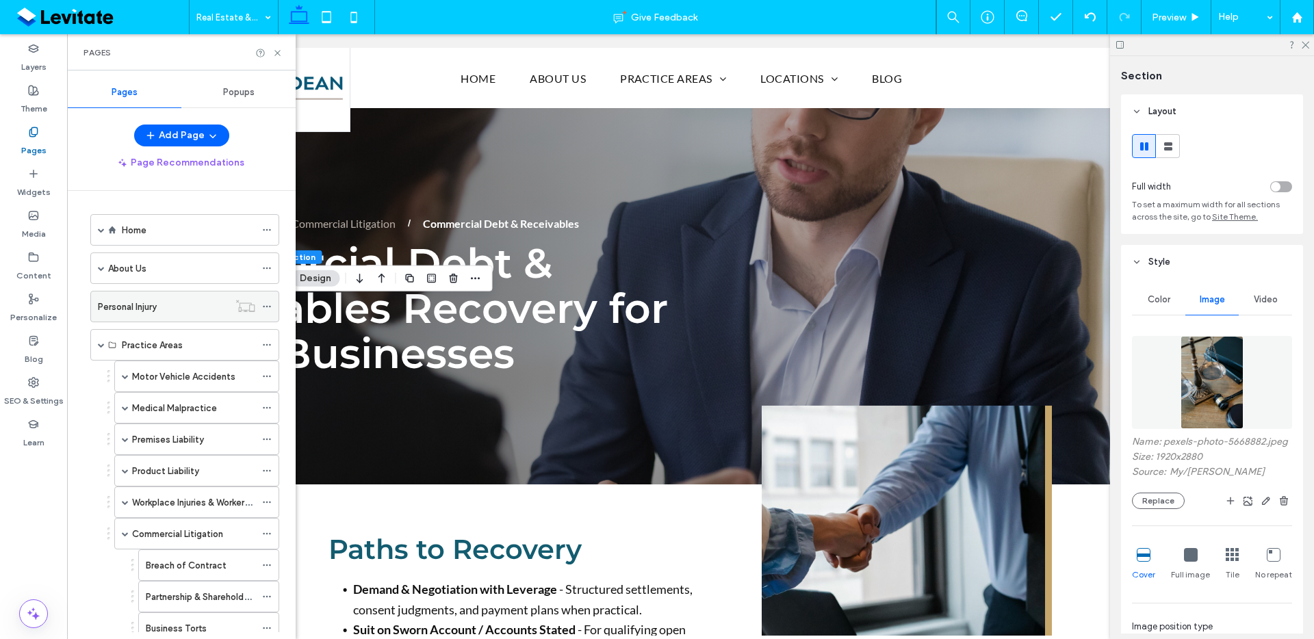
scroll to position [318, 0]
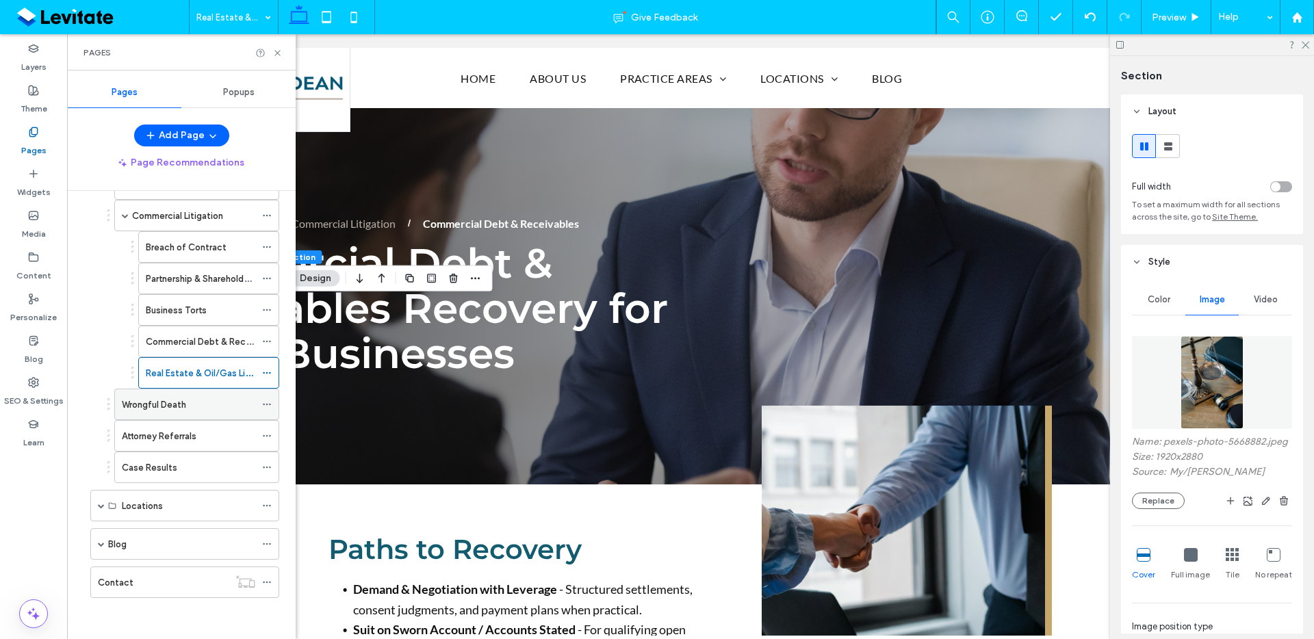
click at [199, 410] on div "Wrongful Death" at bounding box center [188, 405] width 133 height 14
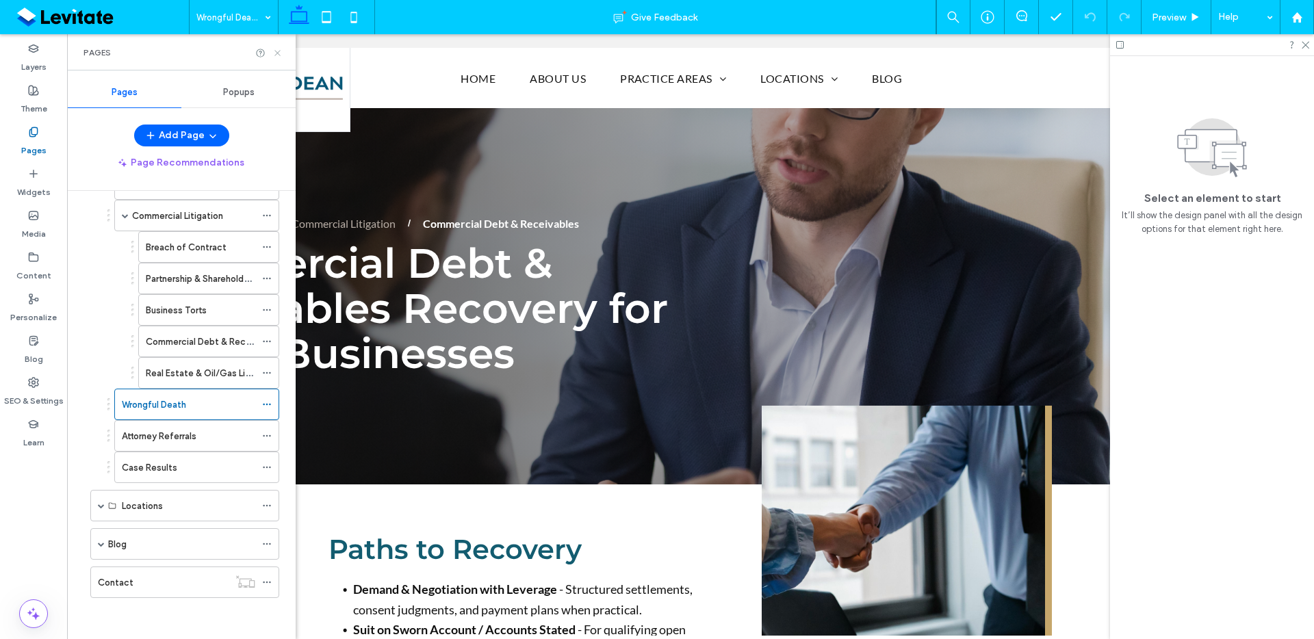
click at [281, 54] on icon at bounding box center [277, 53] width 10 height 10
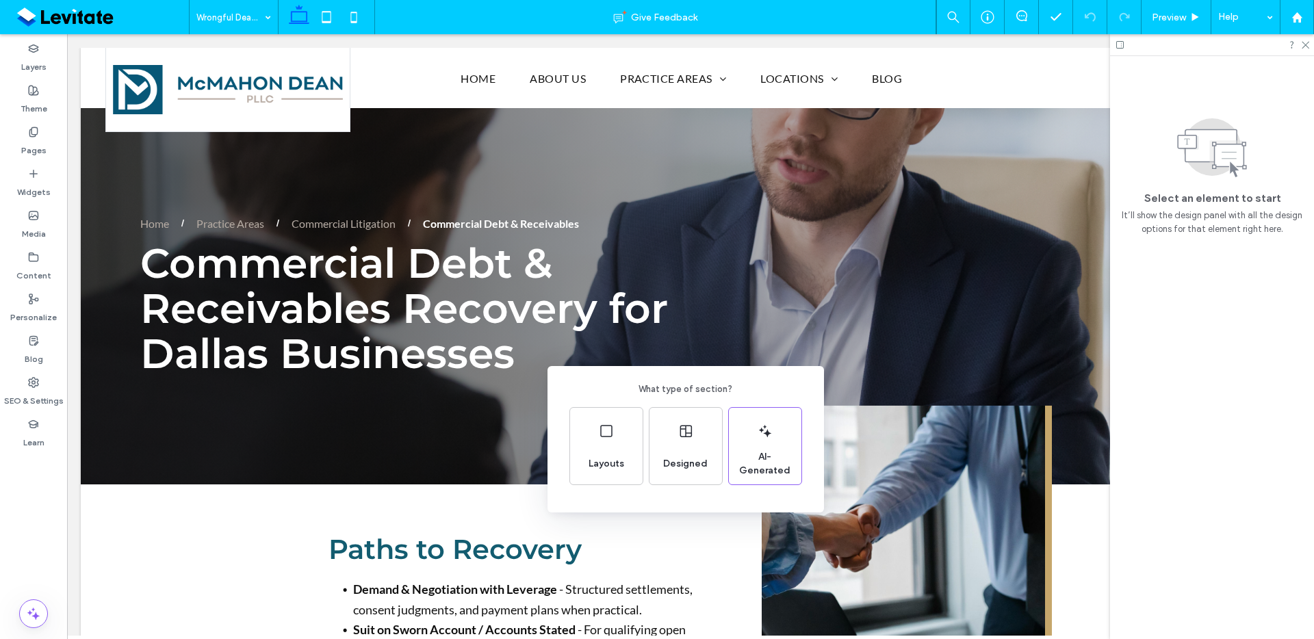
click at [929, 491] on div "What type of section? Layouts Designed AI-Generated" at bounding box center [657, 353] width 1314 height 706
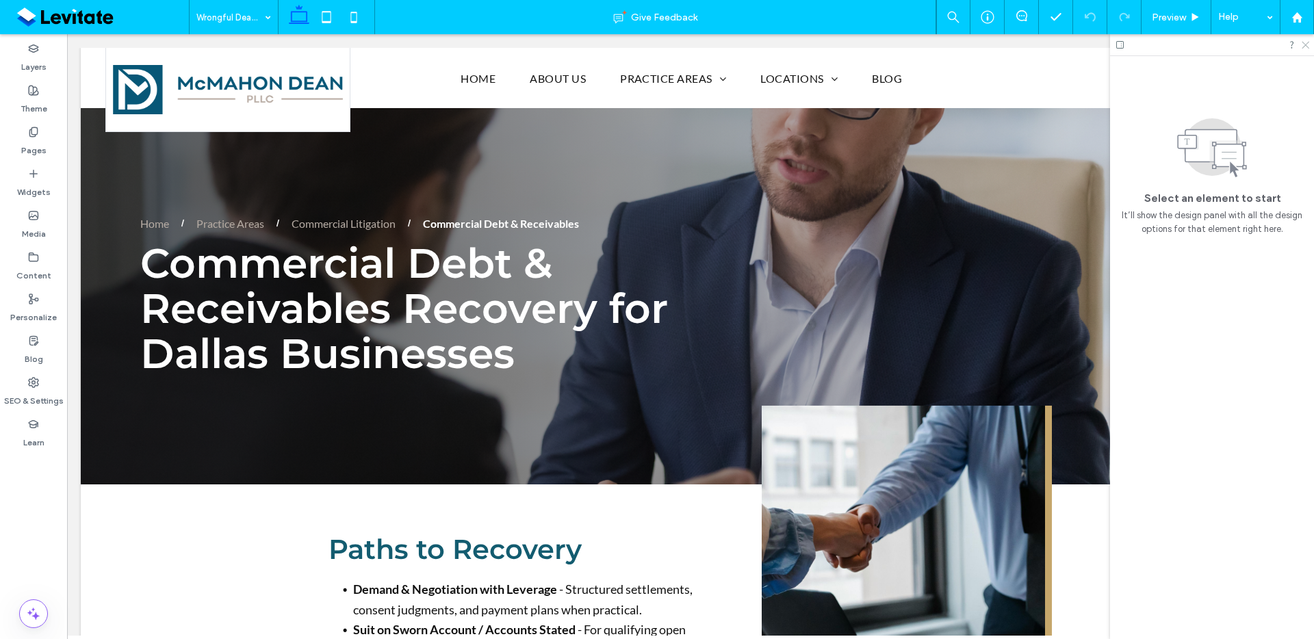
click at [1308, 48] on icon at bounding box center [1305, 44] width 9 height 9
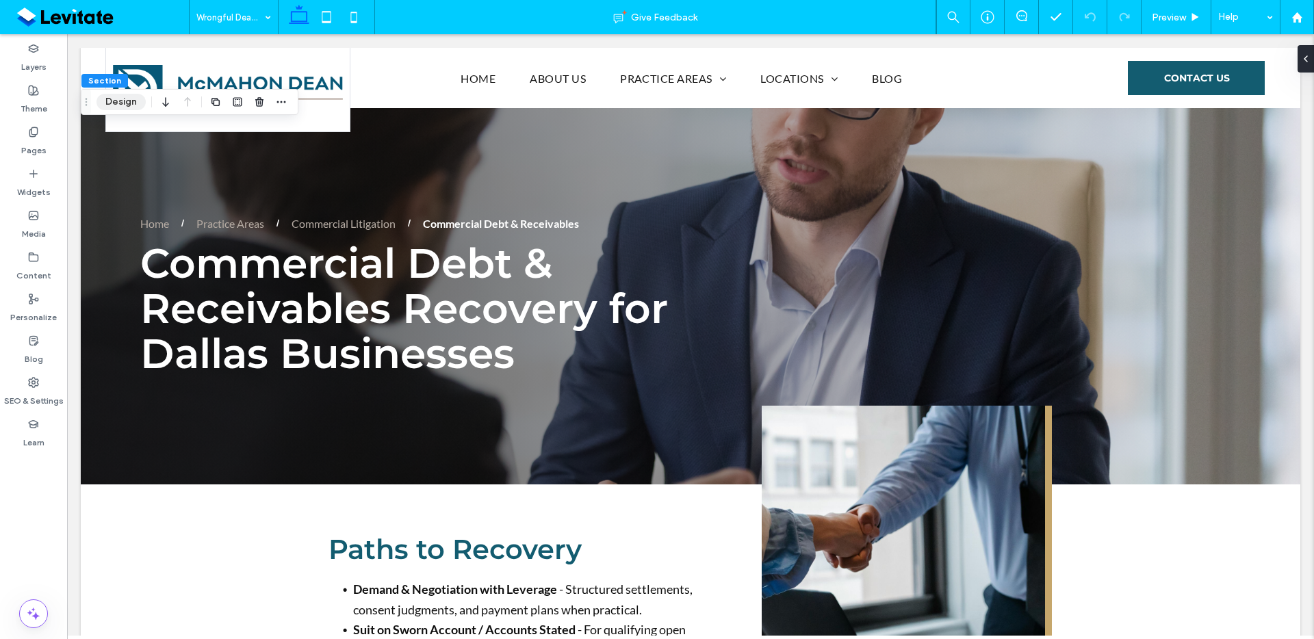
click at [107, 103] on button "Design" at bounding box center [121, 102] width 49 height 16
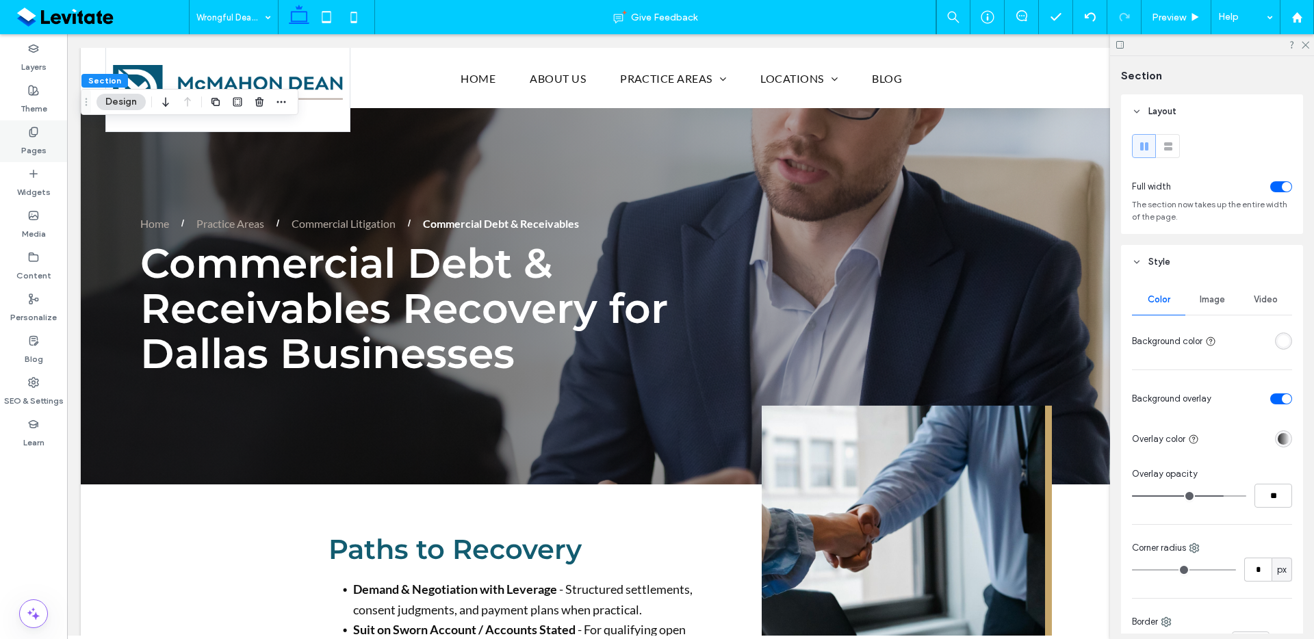
click at [33, 138] on label "Pages" at bounding box center [33, 147] width 25 height 19
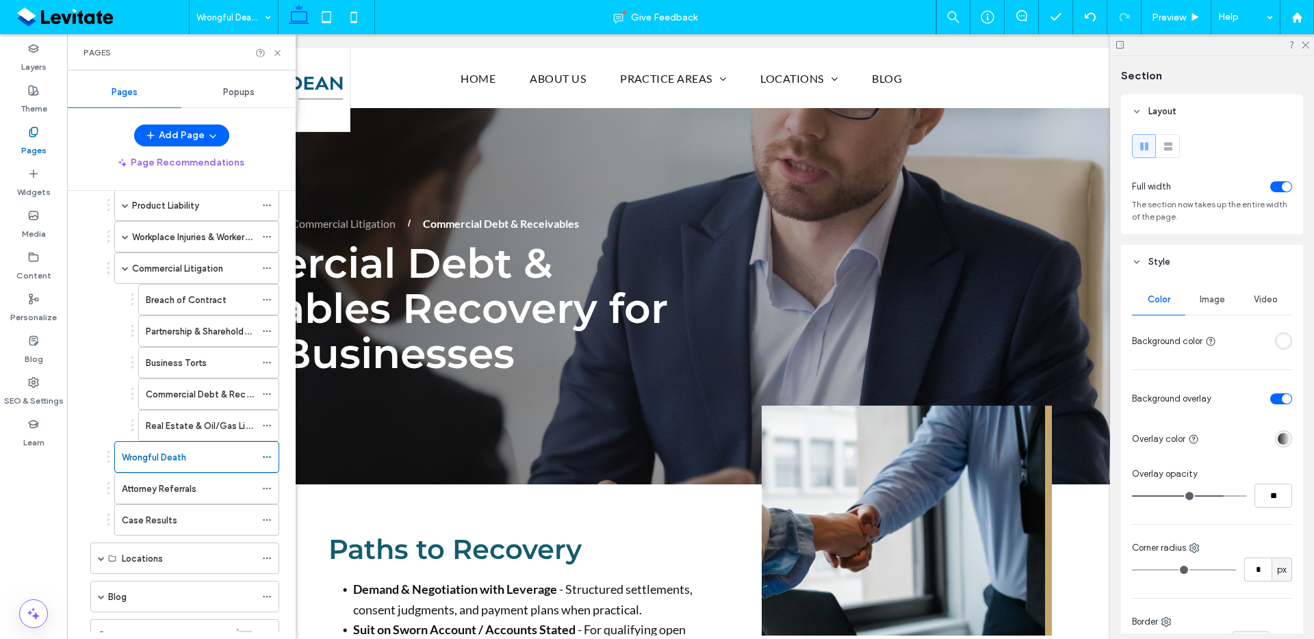
scroll to position [268, 0]
click at [1226, 293] on div "Image" at bounding box center [1212, 300] width 53 height 30
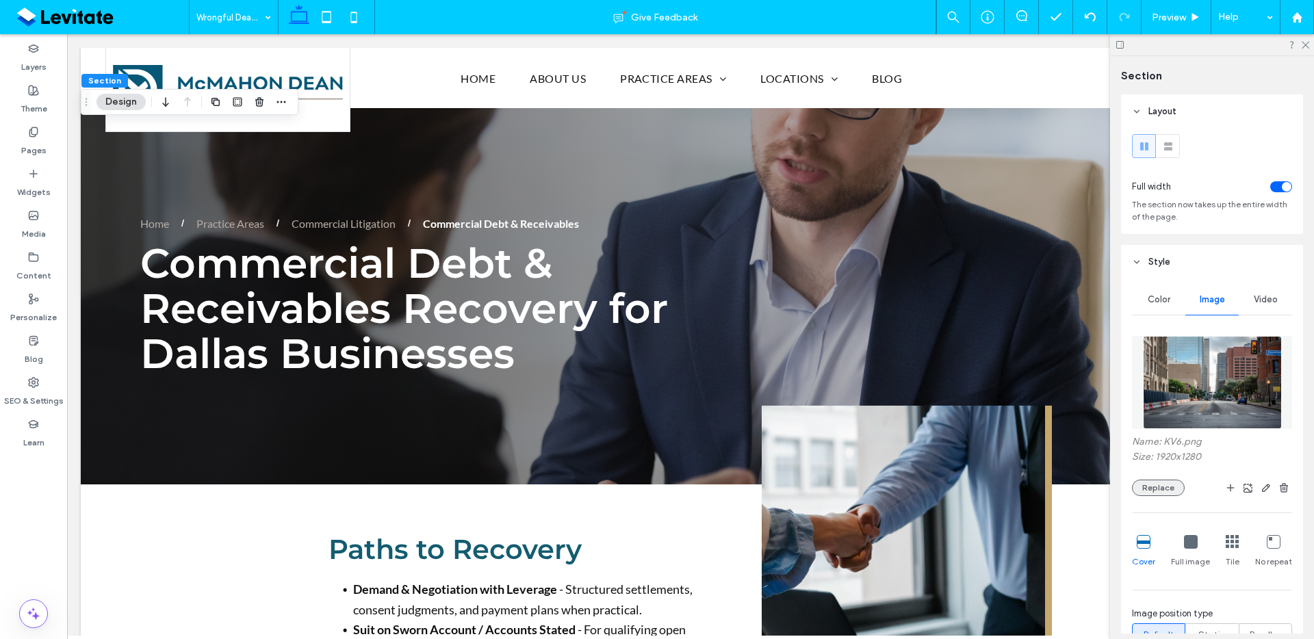
click at [1156, 480] on button "Replace" at bounding box center [1158, 488] width 53 height 16
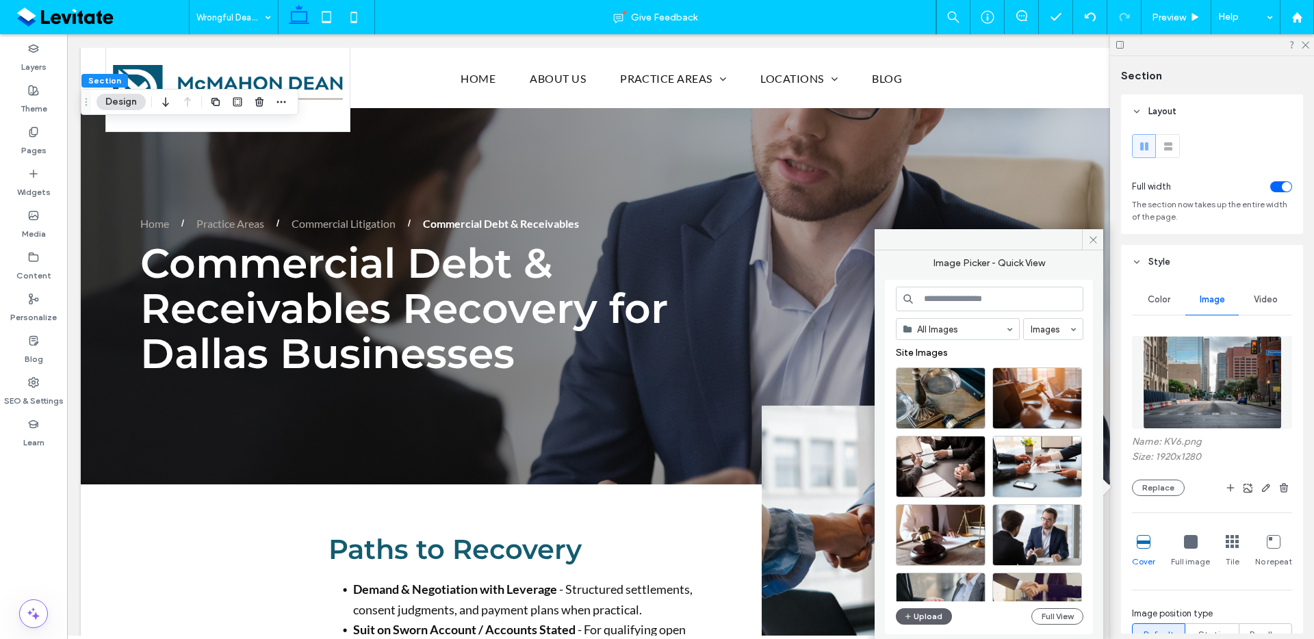
click at [1044, 307] on input at bounding box center [990, 299] width 188 height 25
type input "*****"
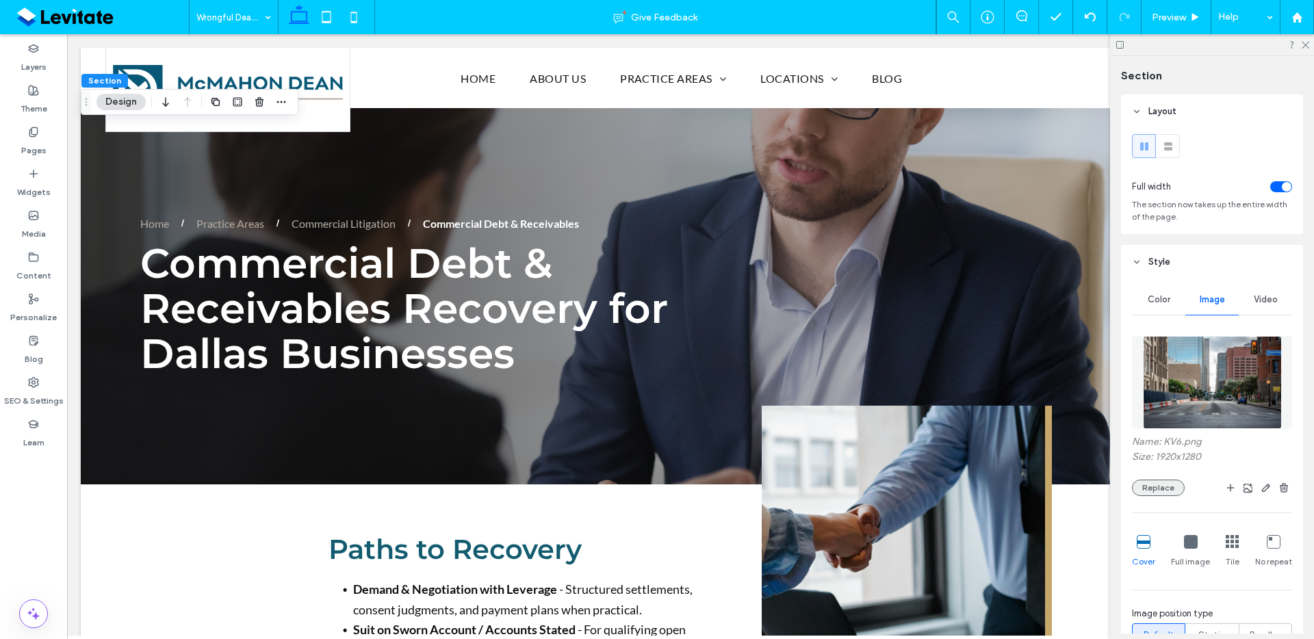
click at [1170, 485] on button "Replace" at bounding box center [1158, 488] width 53 height 16
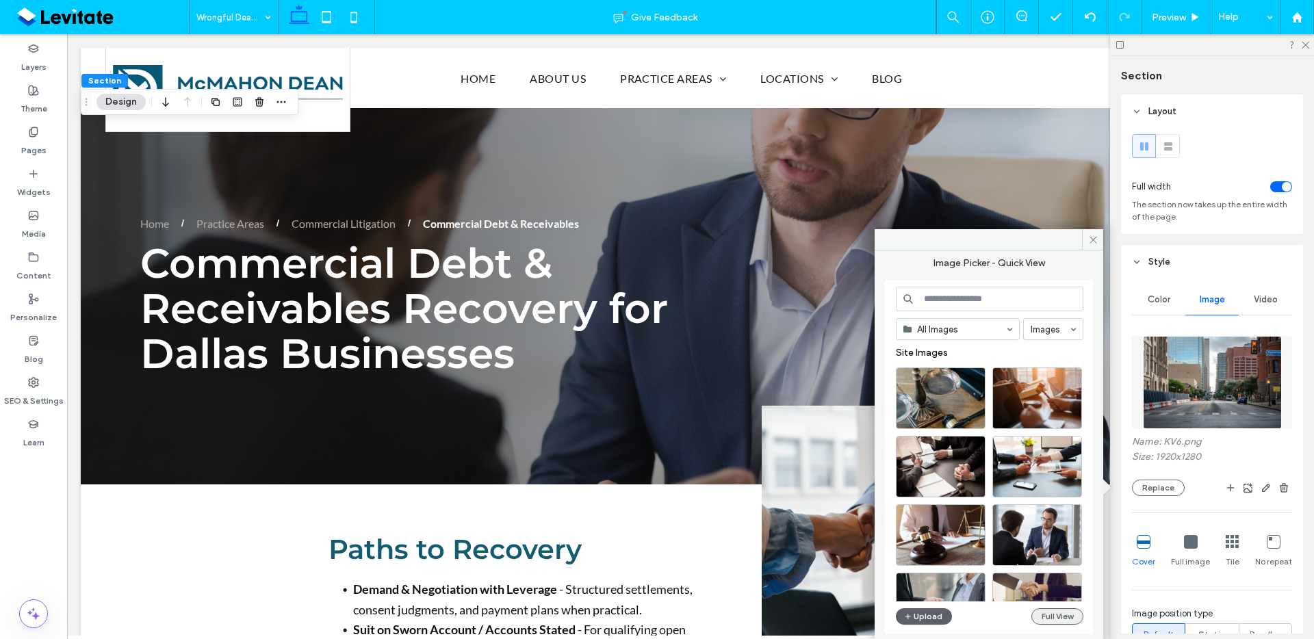
click at [1065, 619] on button "Full View" at bounding box center [1058, 617] width 52 height 16
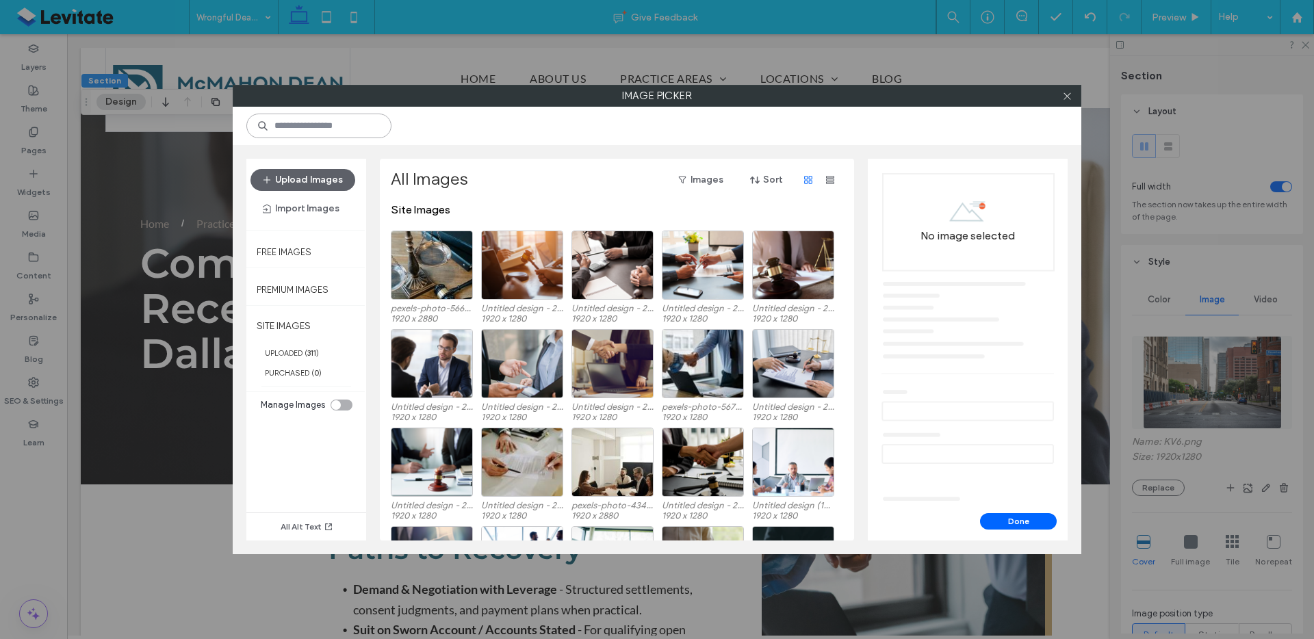
click at [349, 123] on input at bounding box center [318, 126] width 145 height 25
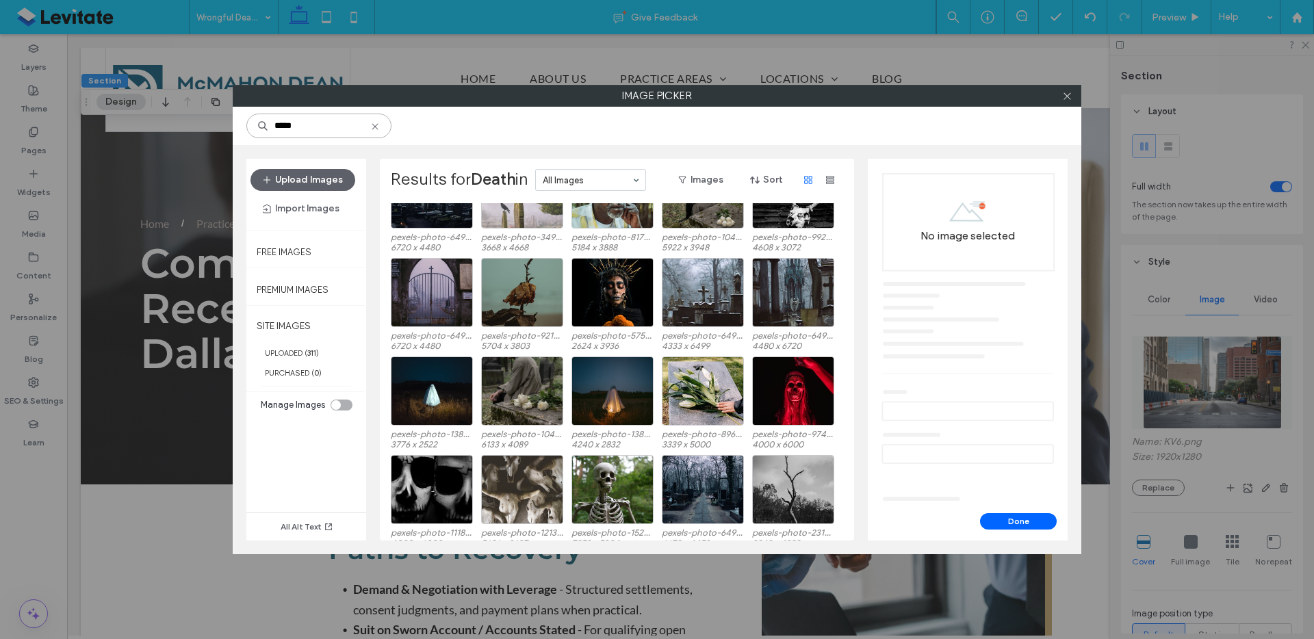
scroll to position [1056, 0]
click at [286, 133] on input "*****" at bounding box center [318, 126] width 145 height 25
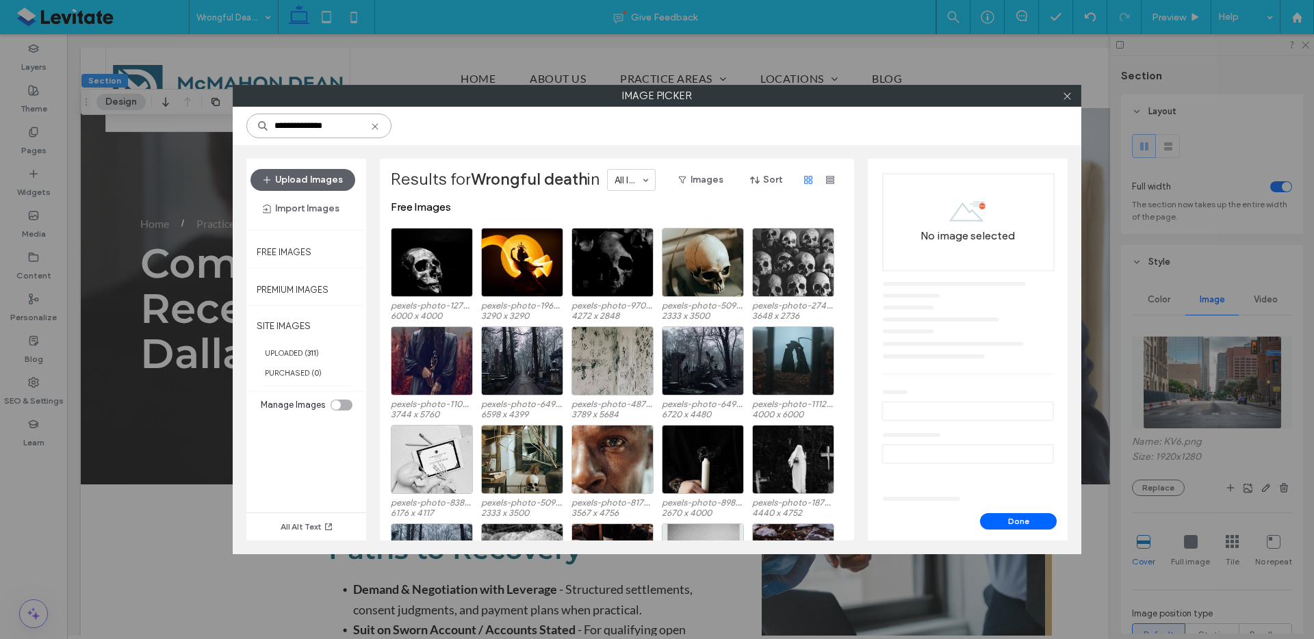
scroll to position [0, 0]
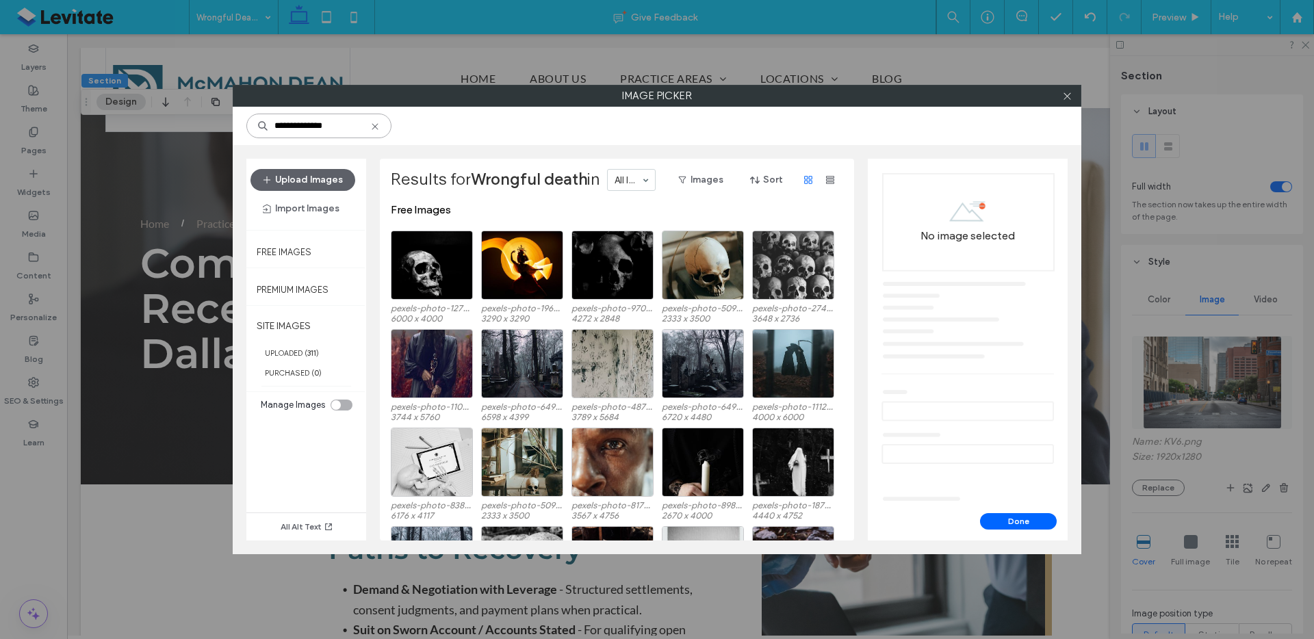
click at [324, 125] on input "**********" at bounding box center [318, 126] width 145 height 25
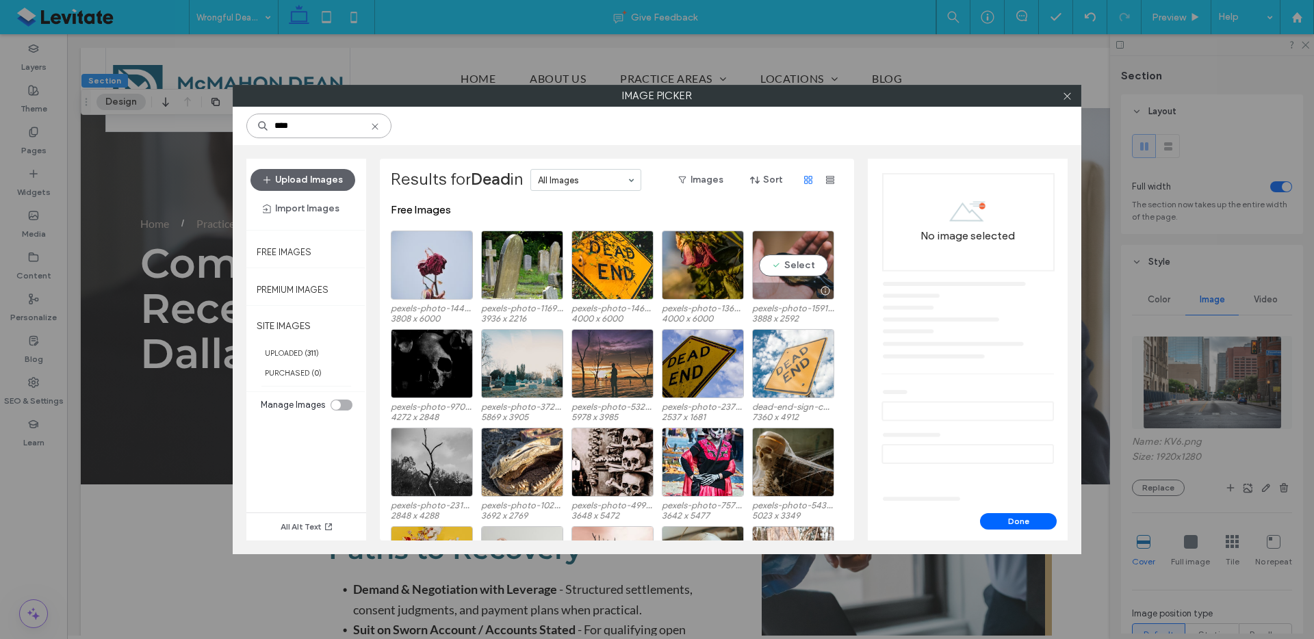
scroll to position [84, 0]
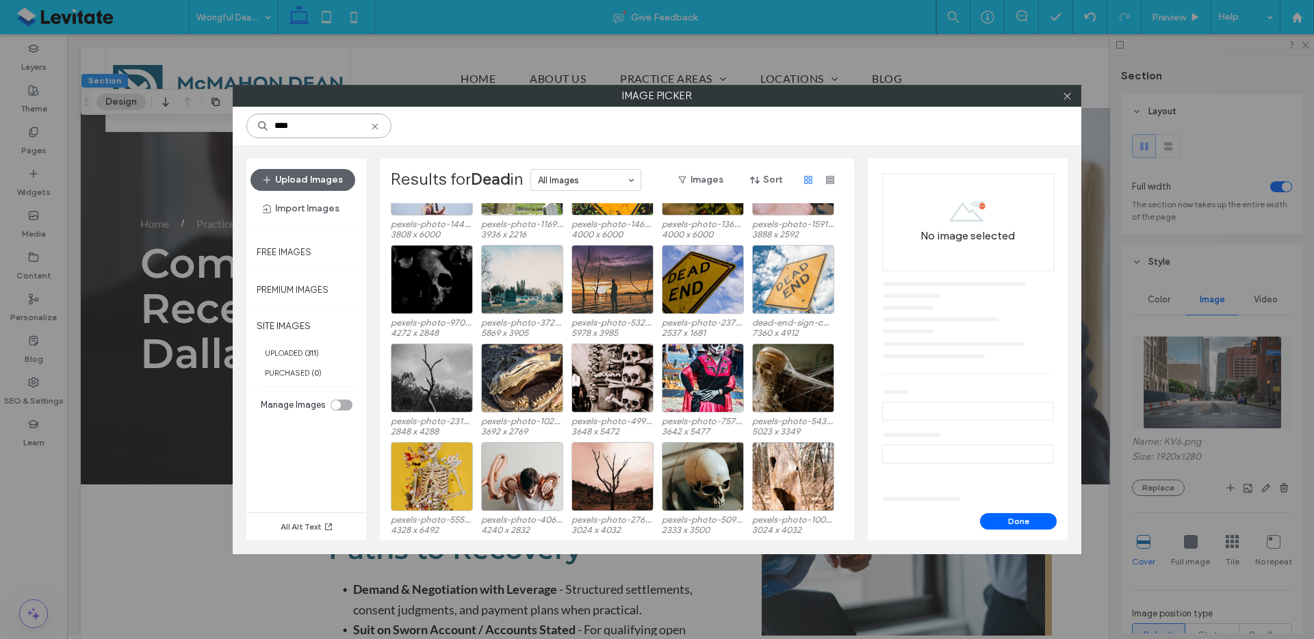
click at [342, 127] on input "****" at bounding box center [318, 126] width 145 height 25
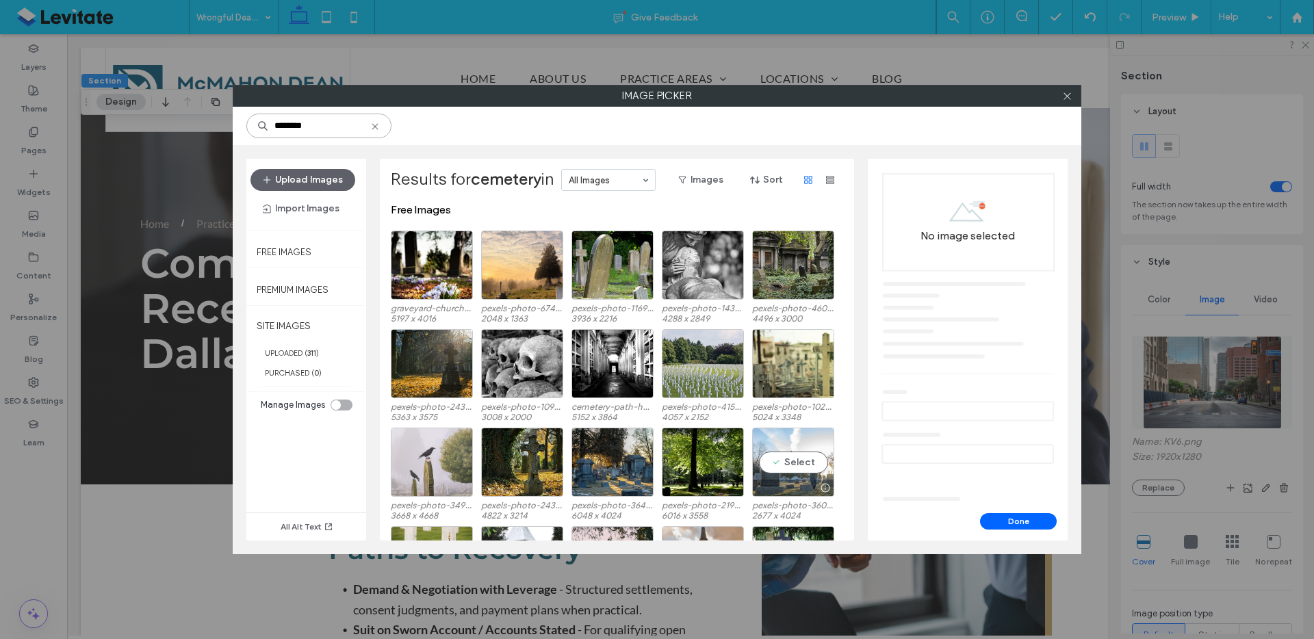
type input "********"
drag, startPoint x: 795, startPoint y: 479, endPoint x: 819, endPoint y: 485, distance: 23.9
click at [795, 480] on div at bounding box center [793, 488] width 81 height 16
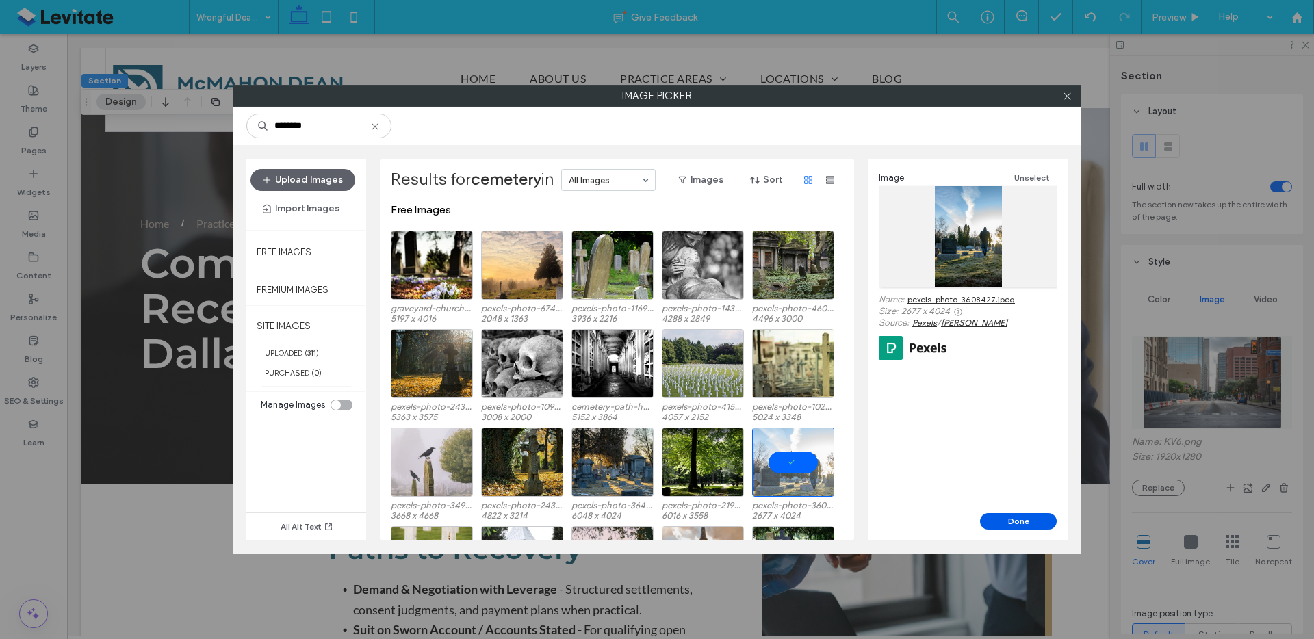
click at [1007, 520] on button "Done" at bounding box center [1018, 521] width 77 height 16
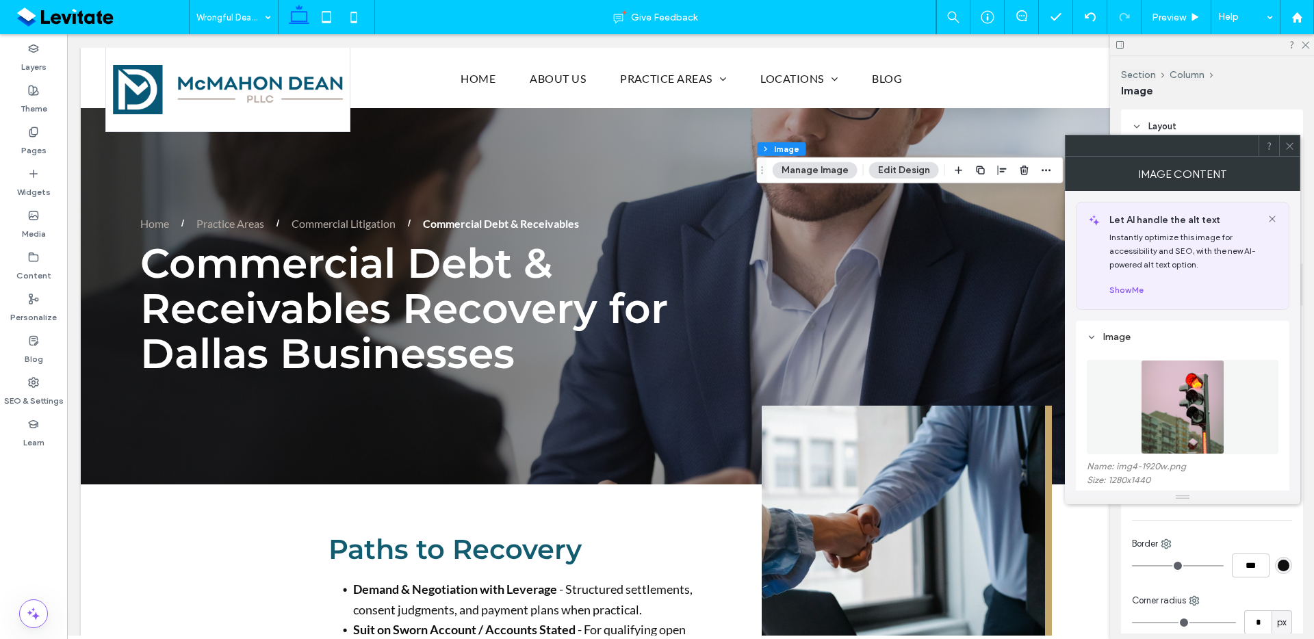
scroll to position [29, 0]
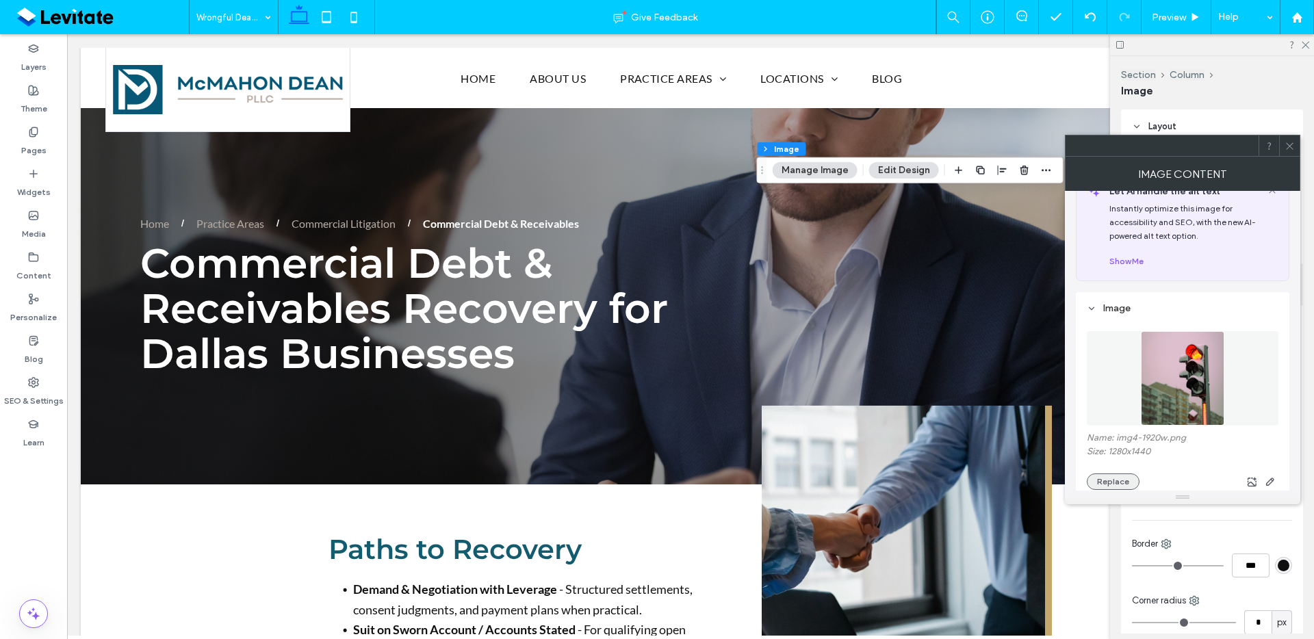
click at [1119, 478] on button "Replace" at bounding box center [1113, 482] width 53 height 16
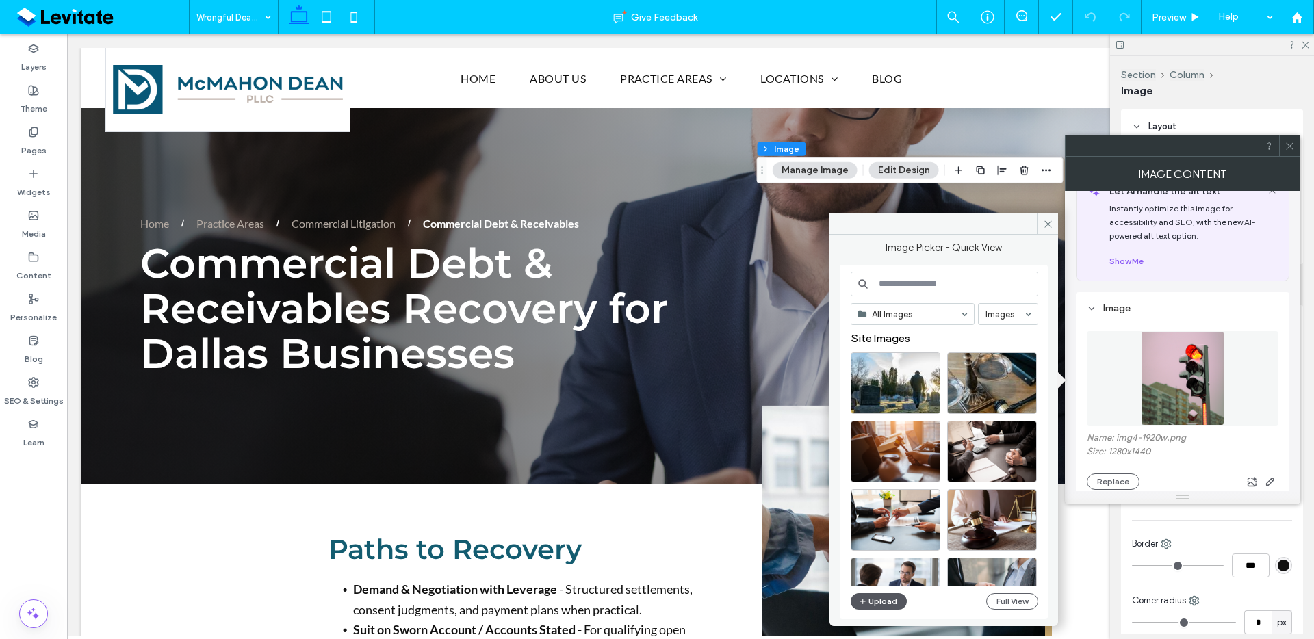
click at [883, 605] on button "Upload" at bounding box center [879, 601] width 56 height 16
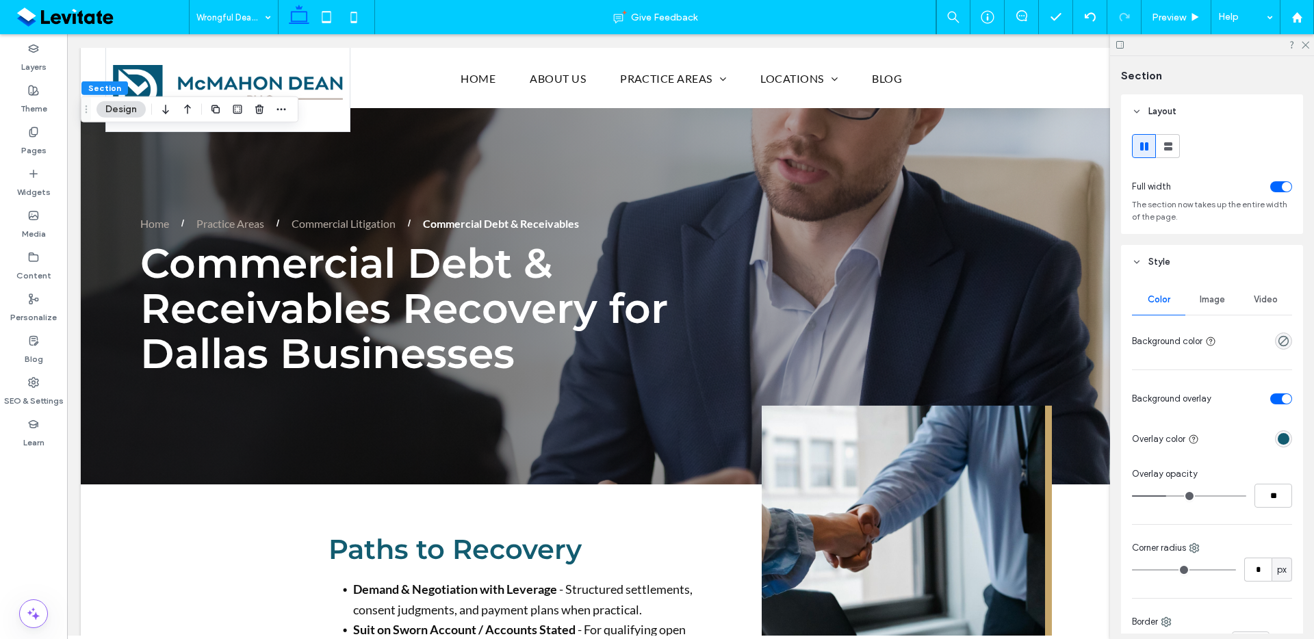
click at [1216, 300] on span "Image" at bounding box center [1212, 299] width 25 height 11
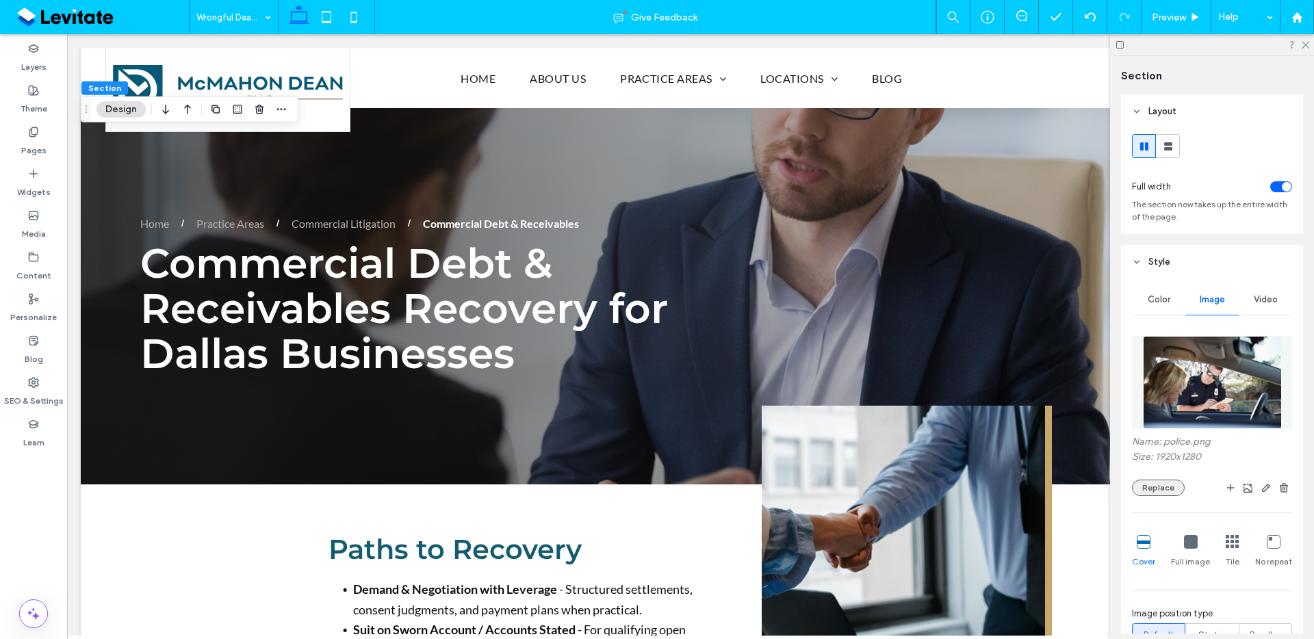
click at [1173, 494] on button "Replace" at bounding box center [1158, 488] width 53 height 16
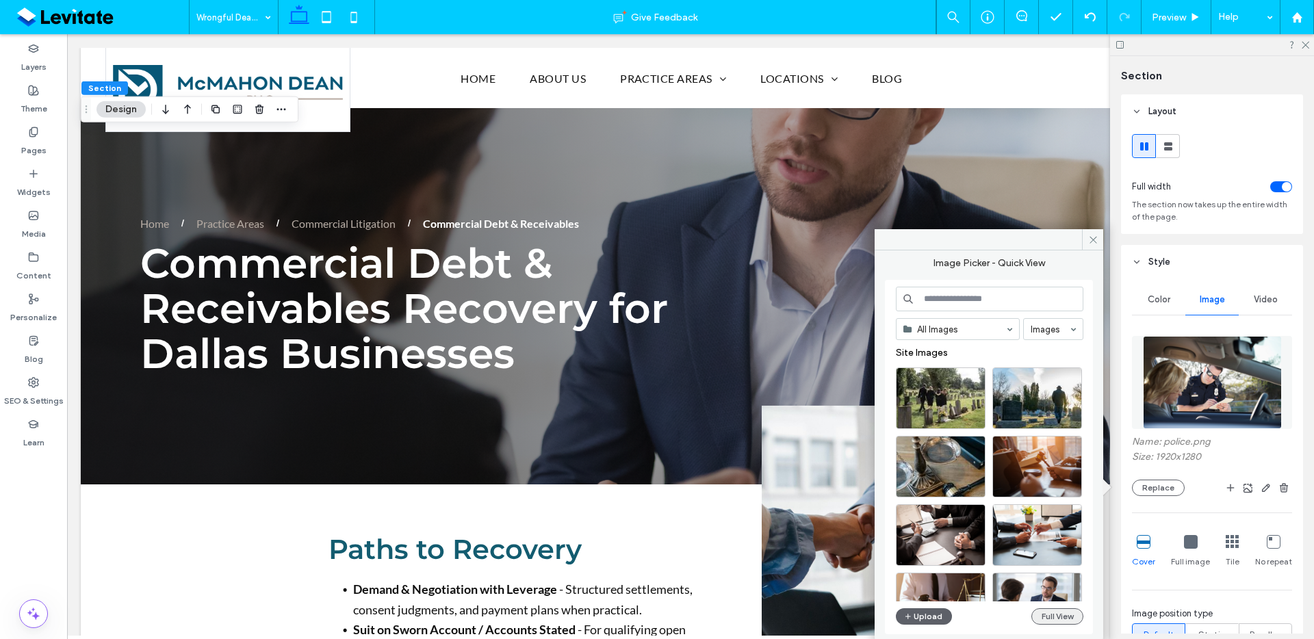
click at [1049, 618] on button "Full View" at bounding box center [1058, 617] width 52 height 16
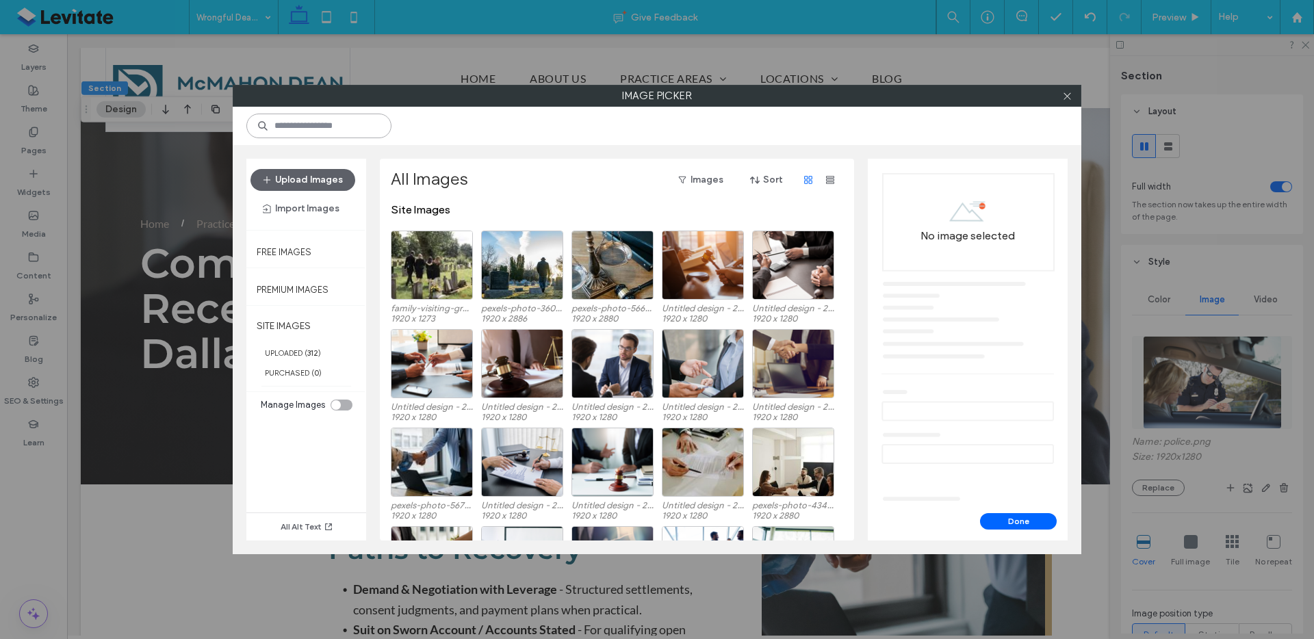
click at [340, 123] on input at bounding box center [318, 126] width 145 height 25
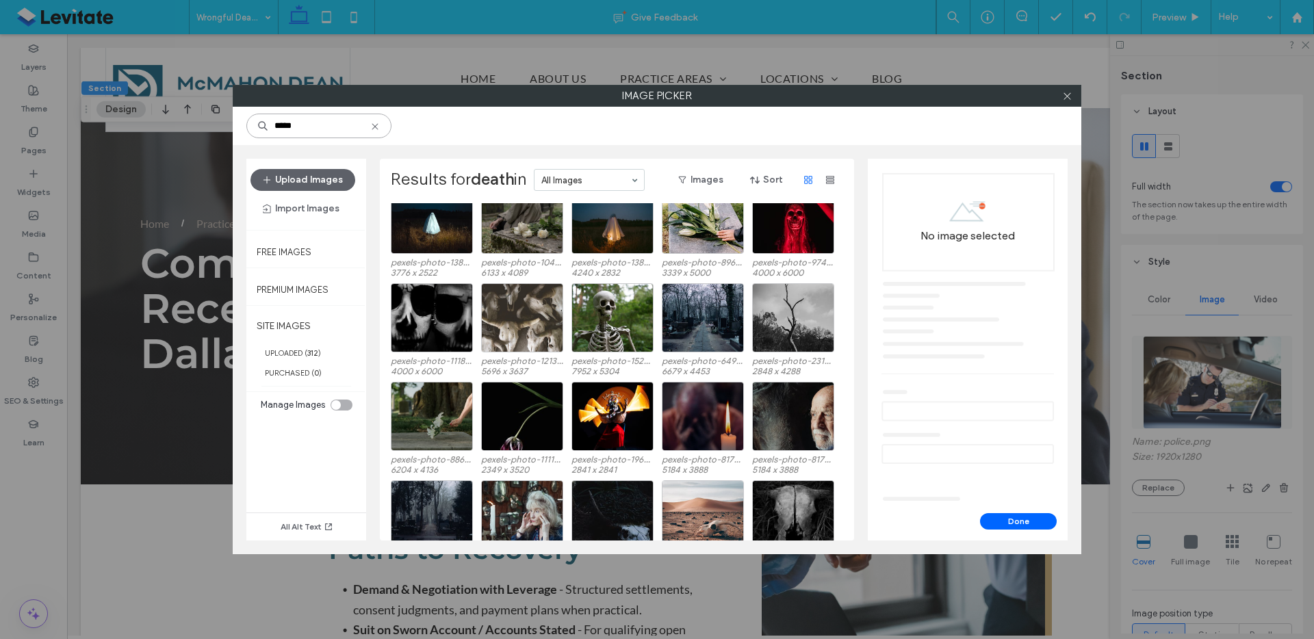
scroll to position [1099, 0]
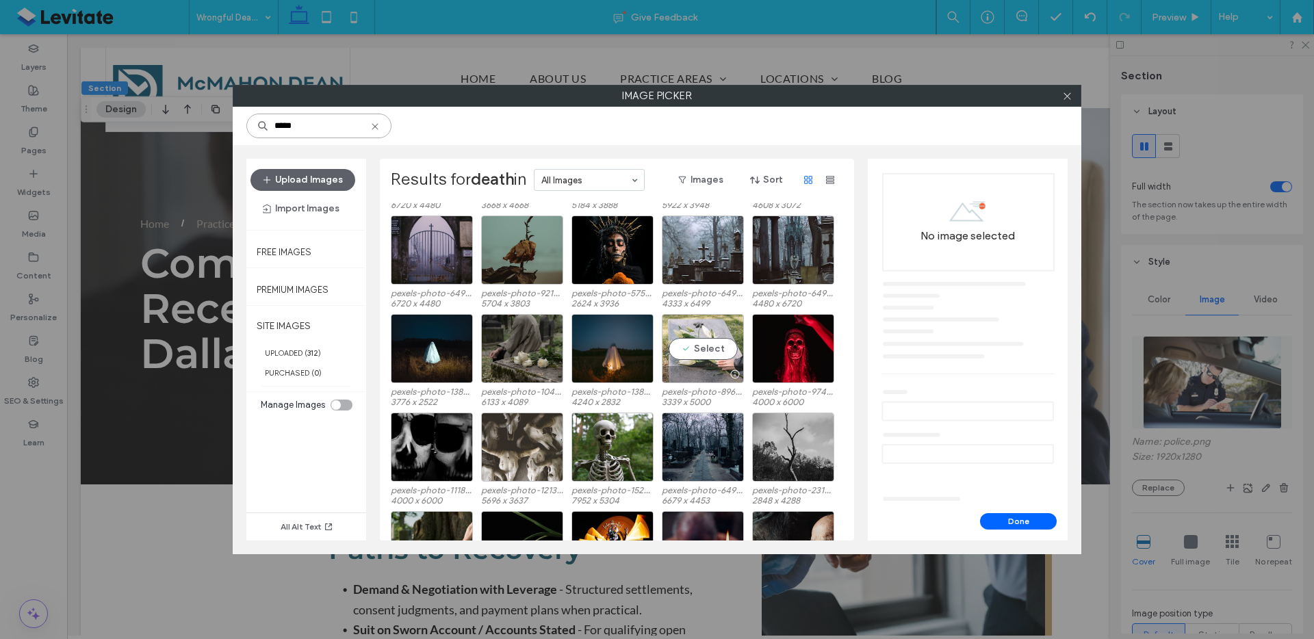
type input "*****"
click at [731, 355] on div "Select" at bounding box center [703, 348] width 82 height 69
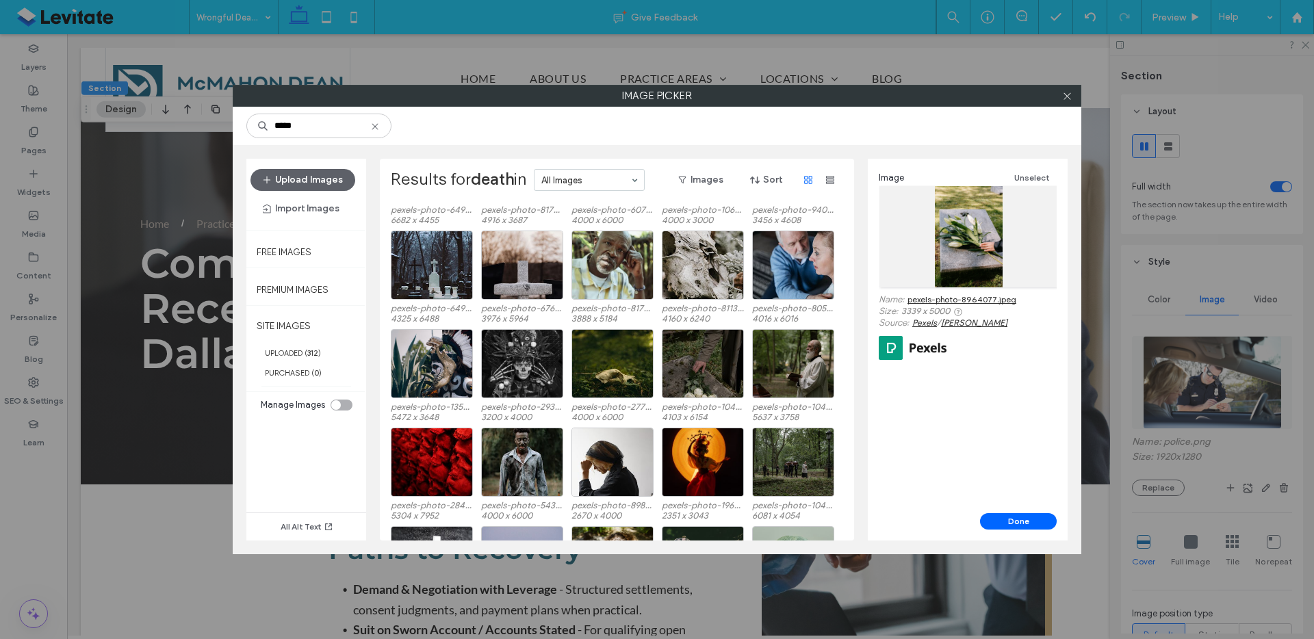
scroll to position [1578, 0]
click at [329, 179] on button "Upload Images" at bounding box center [303, 180] width 105 height 22
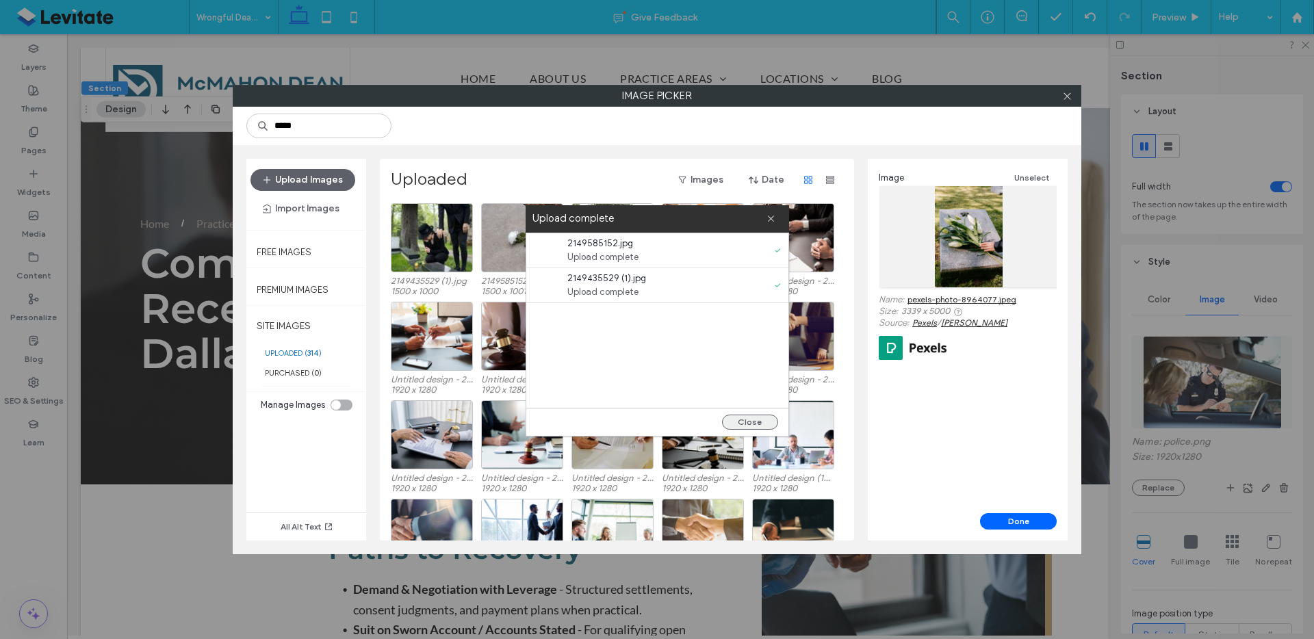
click at [743, 424] on button "Close" at bounding box center [750, 422] width 56 height 15
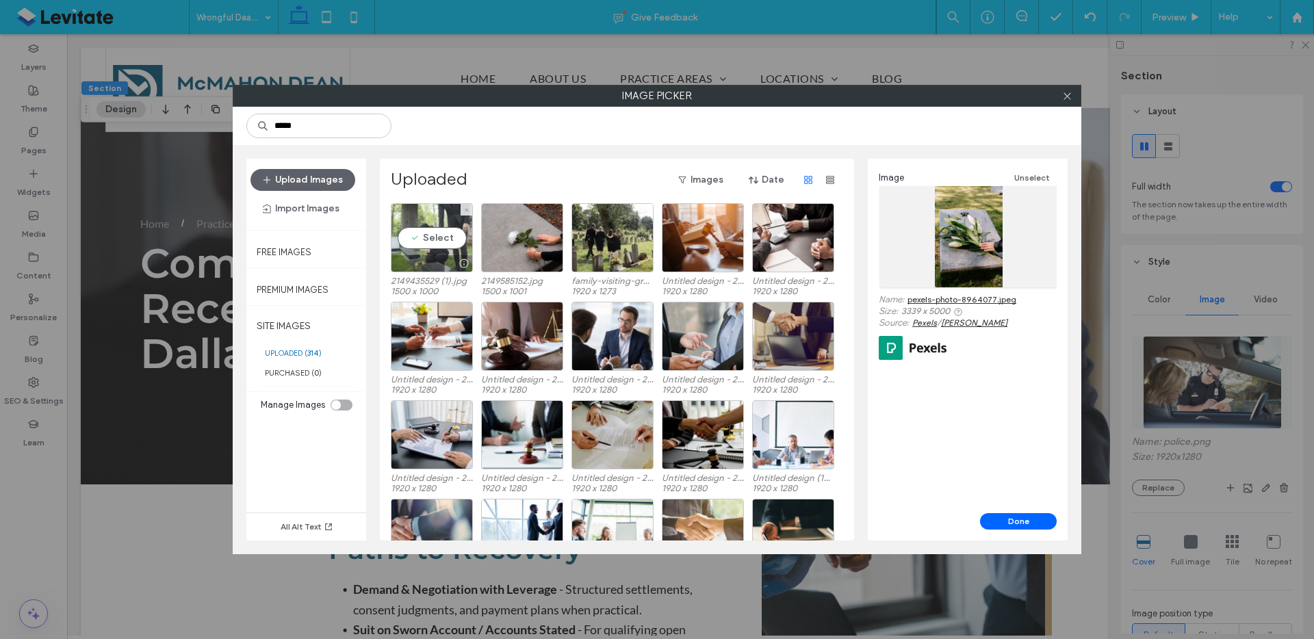
click at [445, 258] on div at bounding box center [432, 263] width 81 height 16
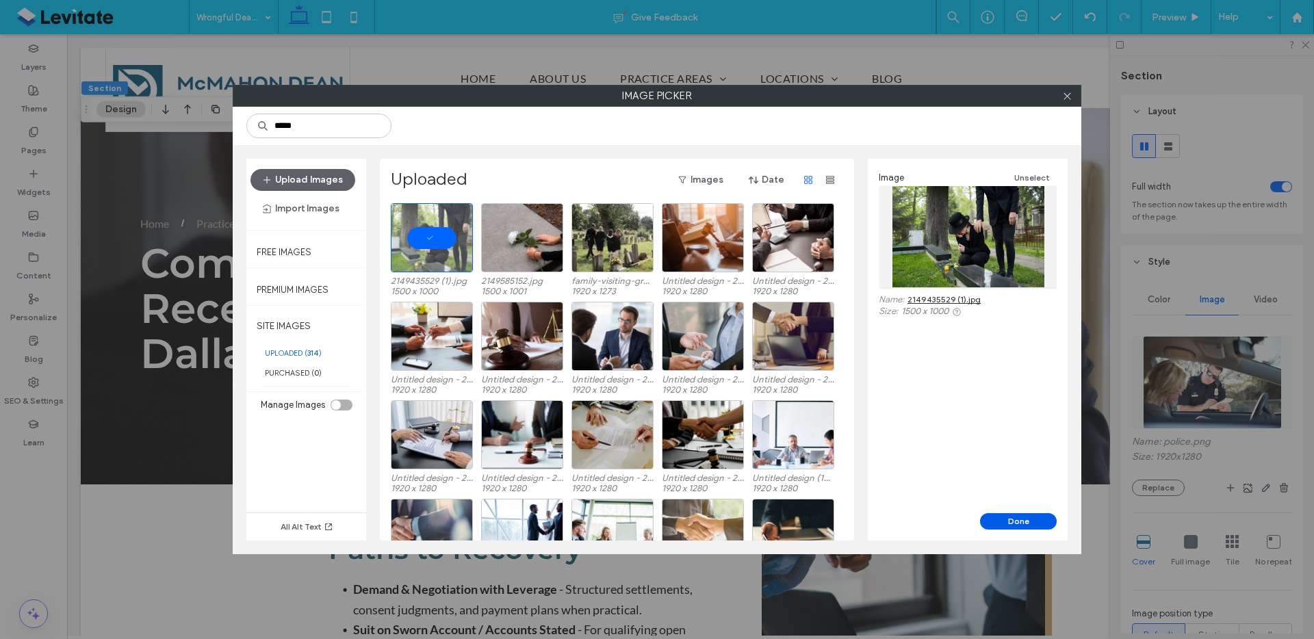
click at [1009, 524] on button "Done" at bounding box center [1018, 521] width 77 height 16
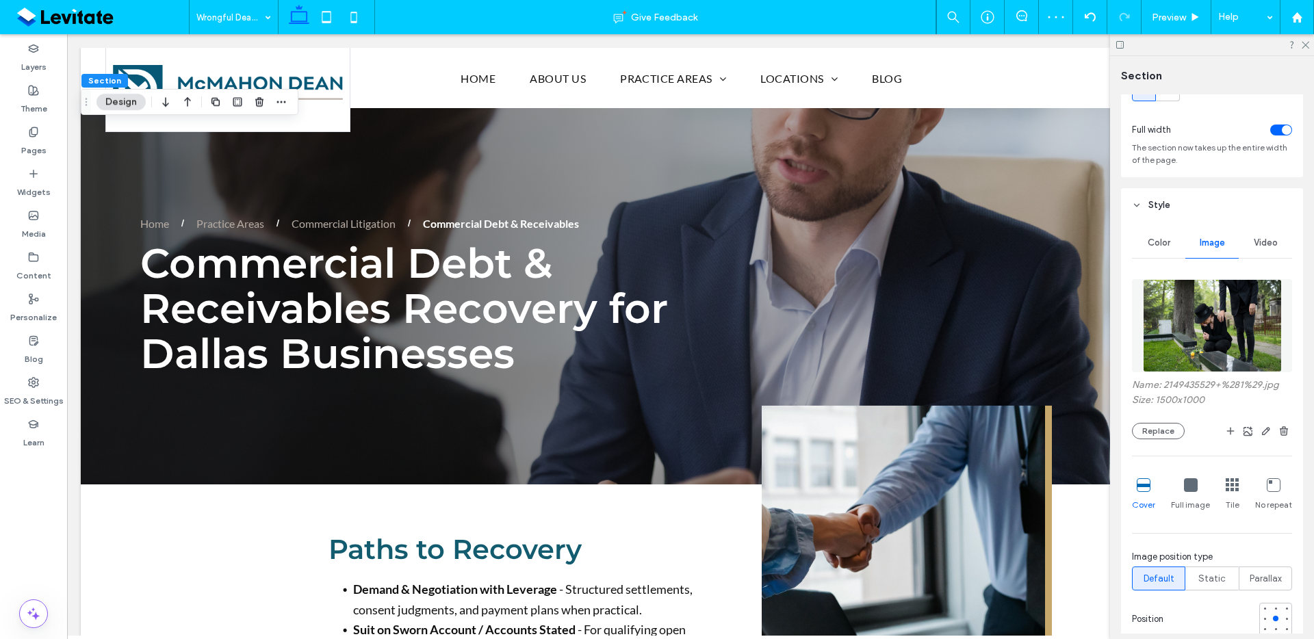
scroll to position [115, 0]
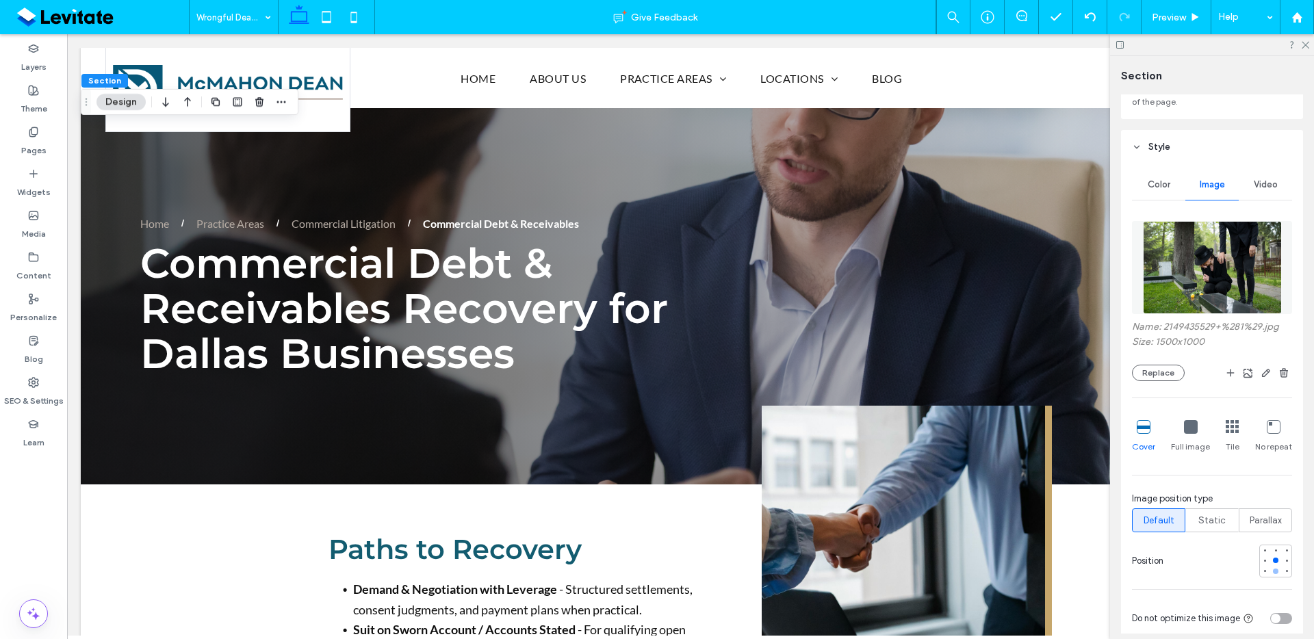
click at [1271, 567] on div at bounding box center [1276, 572] width 10 height 10
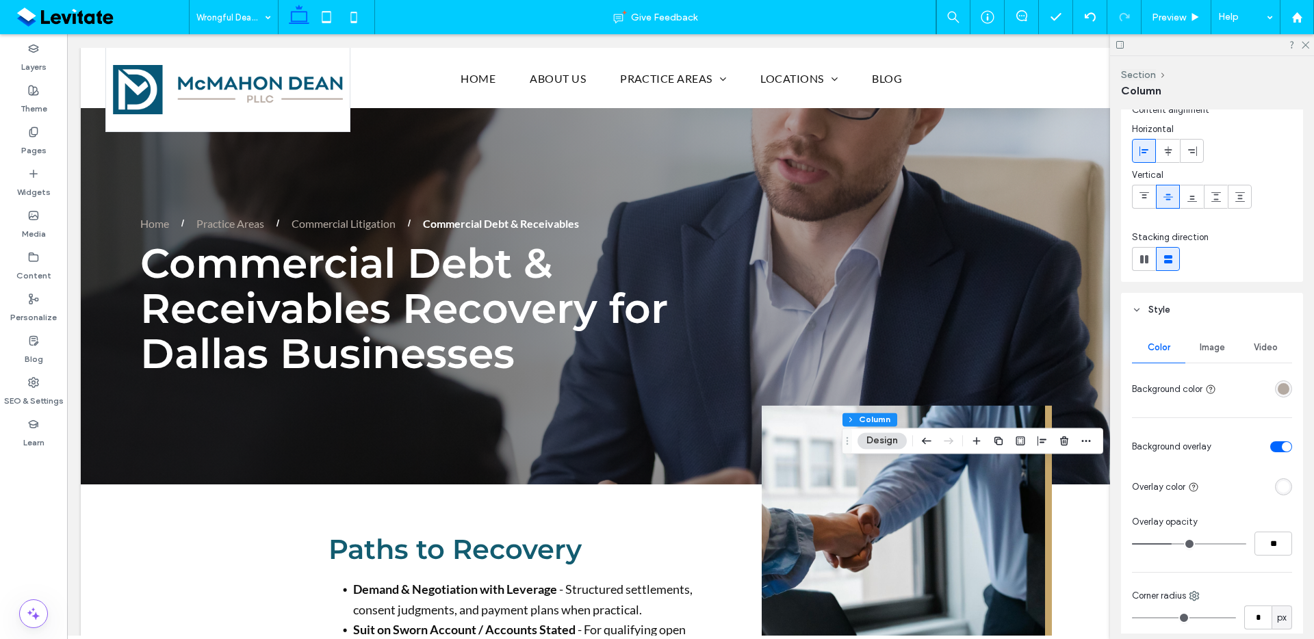
scroll to position [120, 0]
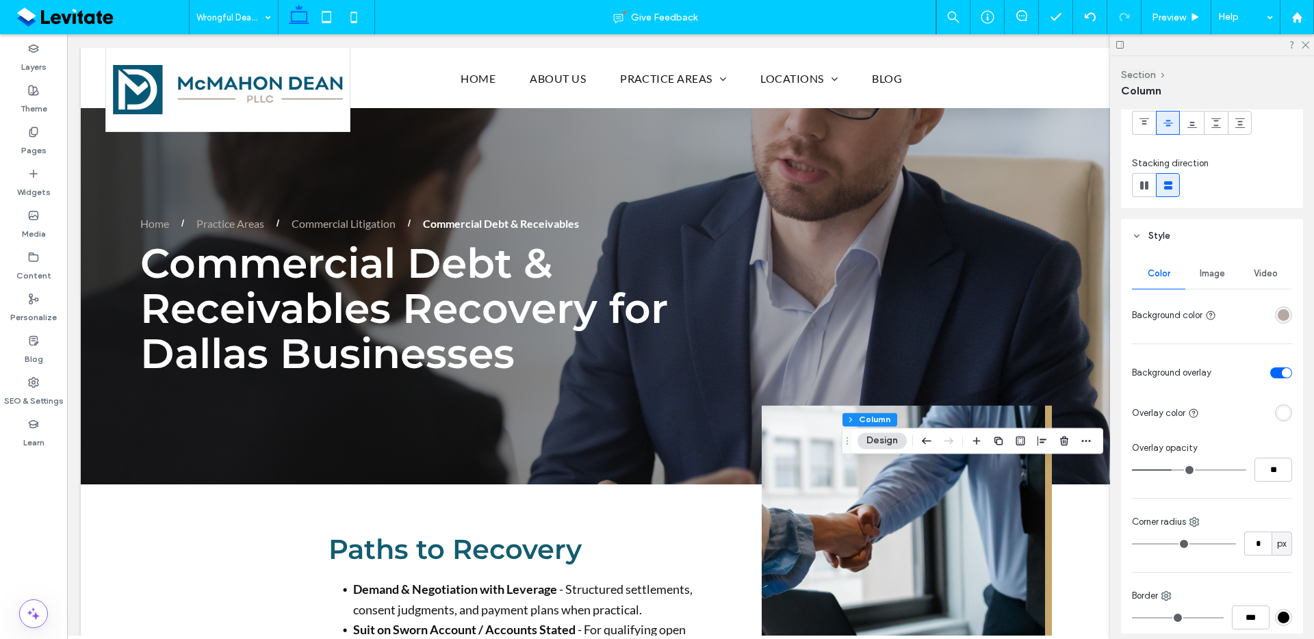
click at [1214, 274] on span "Image" at bounding box center [1212, 273] width 25 height 11
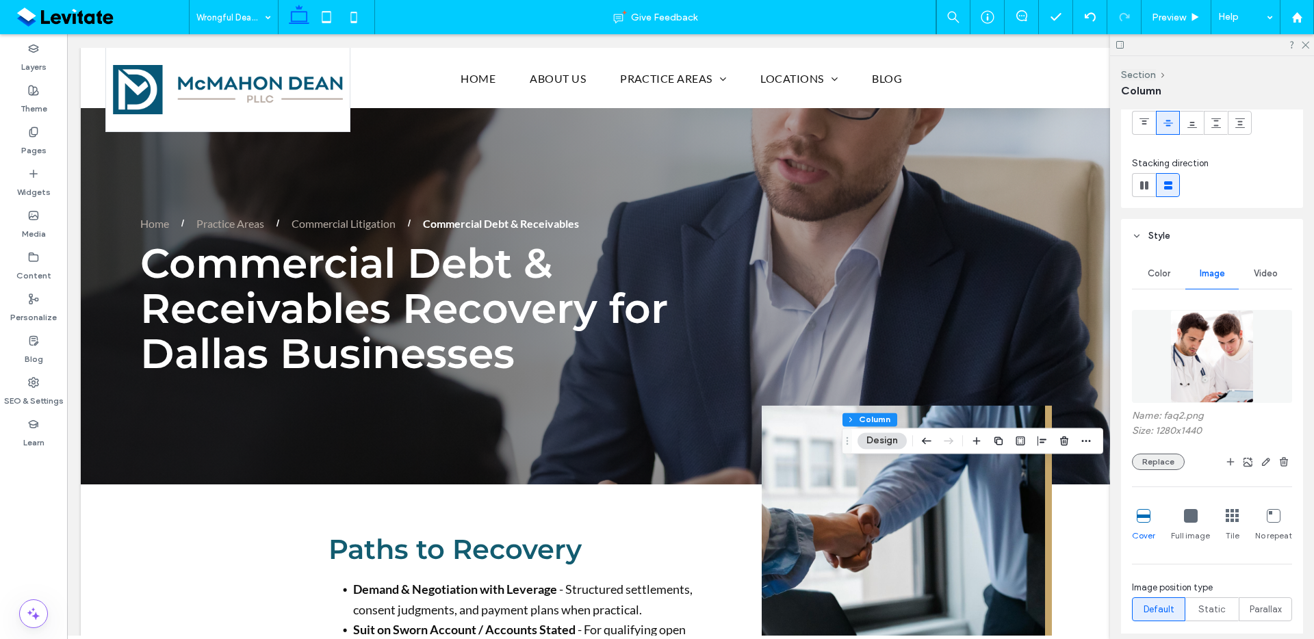
click at [1173, 465] on button "Replace" at bounding box center [1158, 462] width 53 height 16
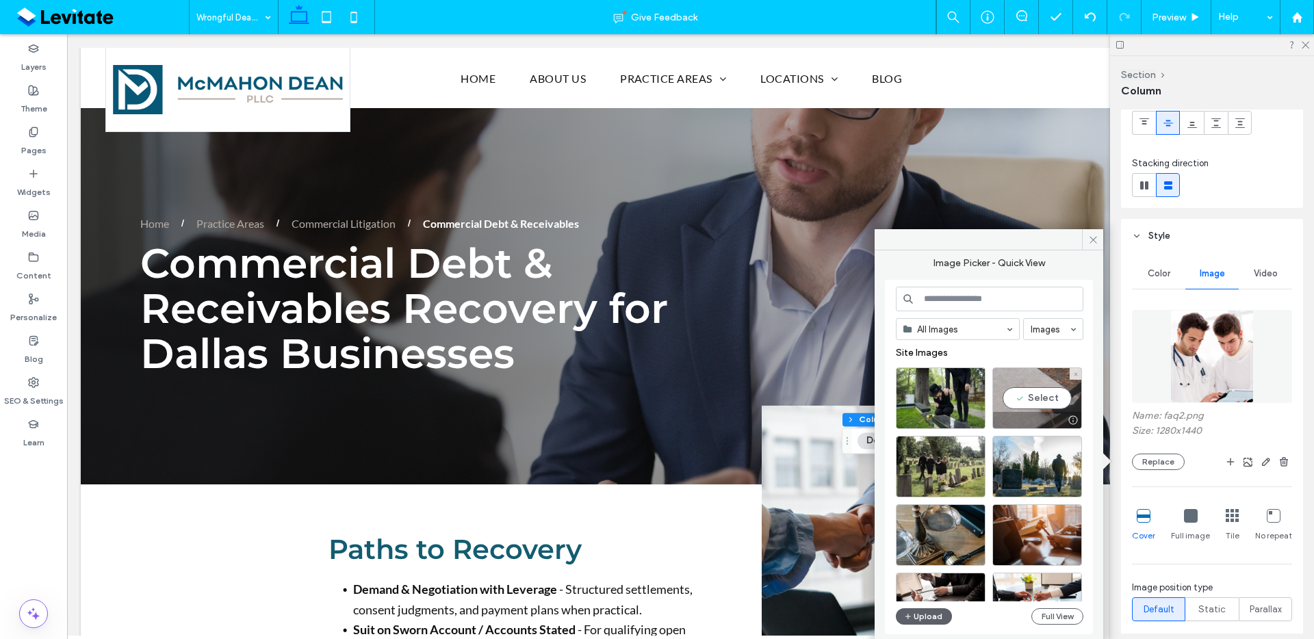
click at [1028, 408] on div "Select" at bounding box center [1038, 399] width 90 height 62
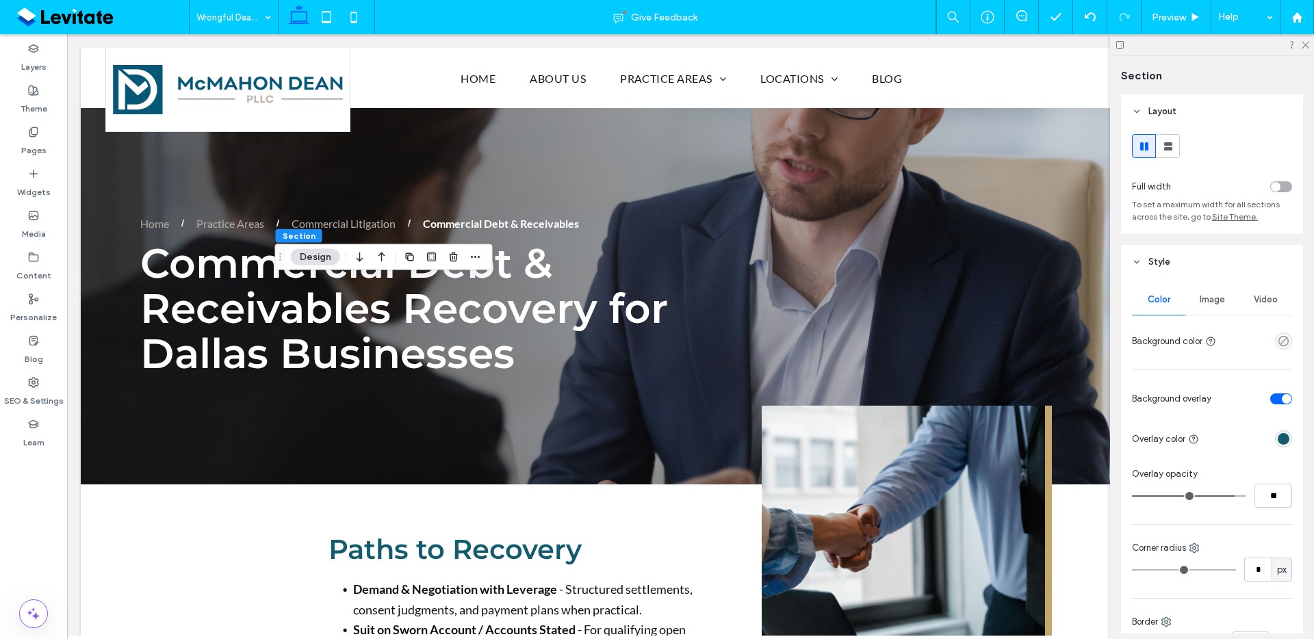
click at [1222, 298] on div "Image" at bounding box center [1212, 300] width 53 height 30
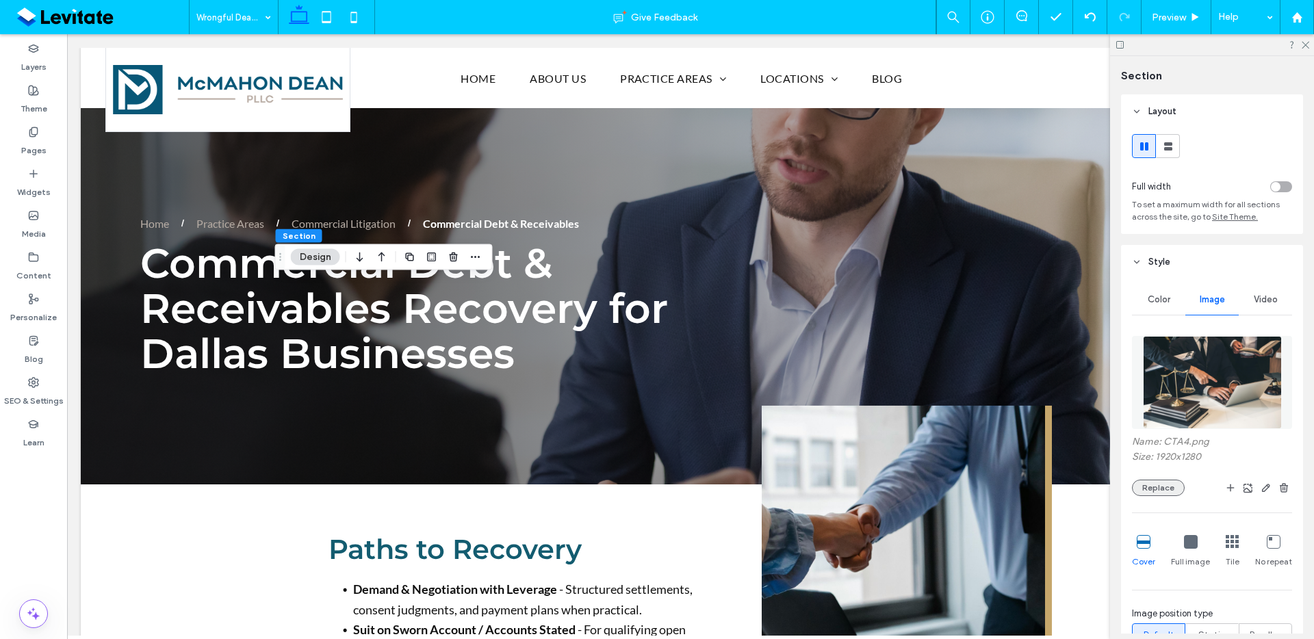
click at [1157, 492] on button "Replace" at bounding box center [1158, 488] width 53 height 16
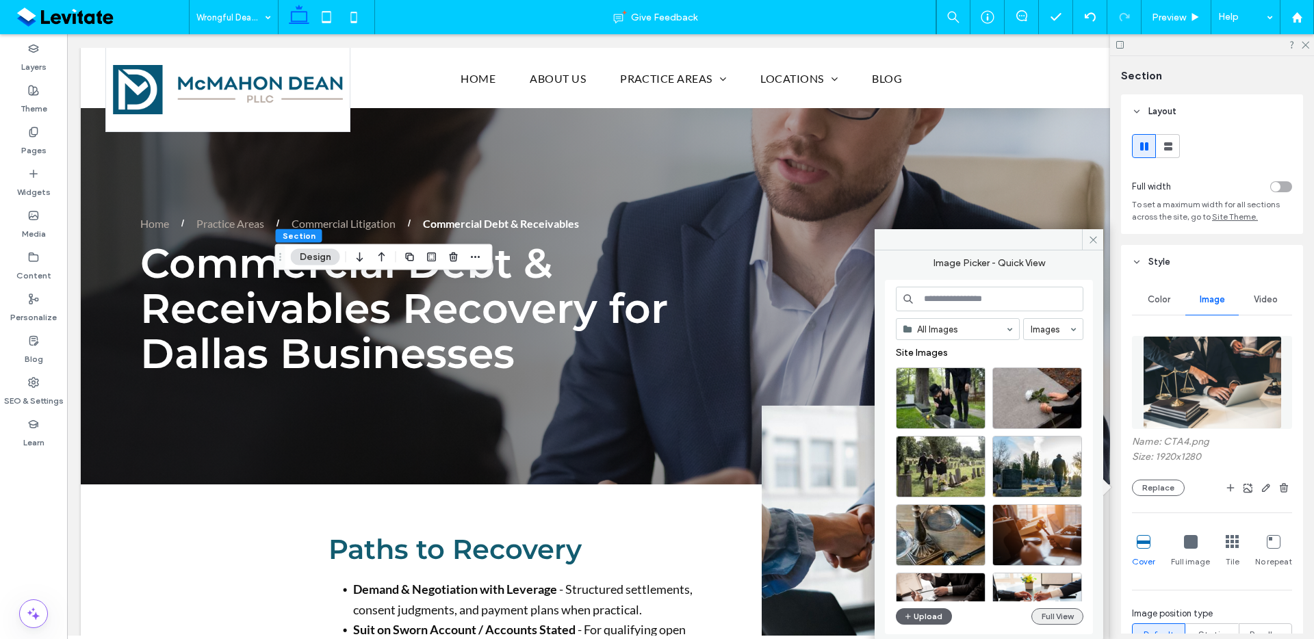
click at [1050, 617] on button "Full View" at bounding box center [1058, 617] width 52 height 16
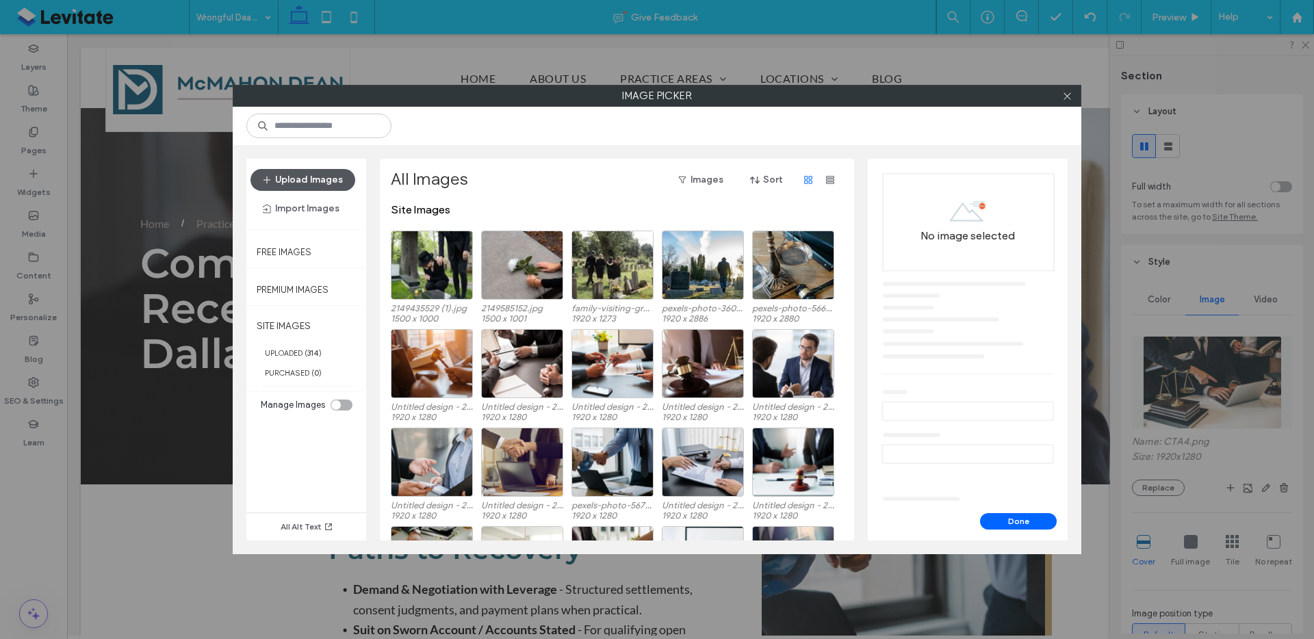
click at [322, 187] on button "Upload Images" at bounding box center [303, 180] width 105 height 22
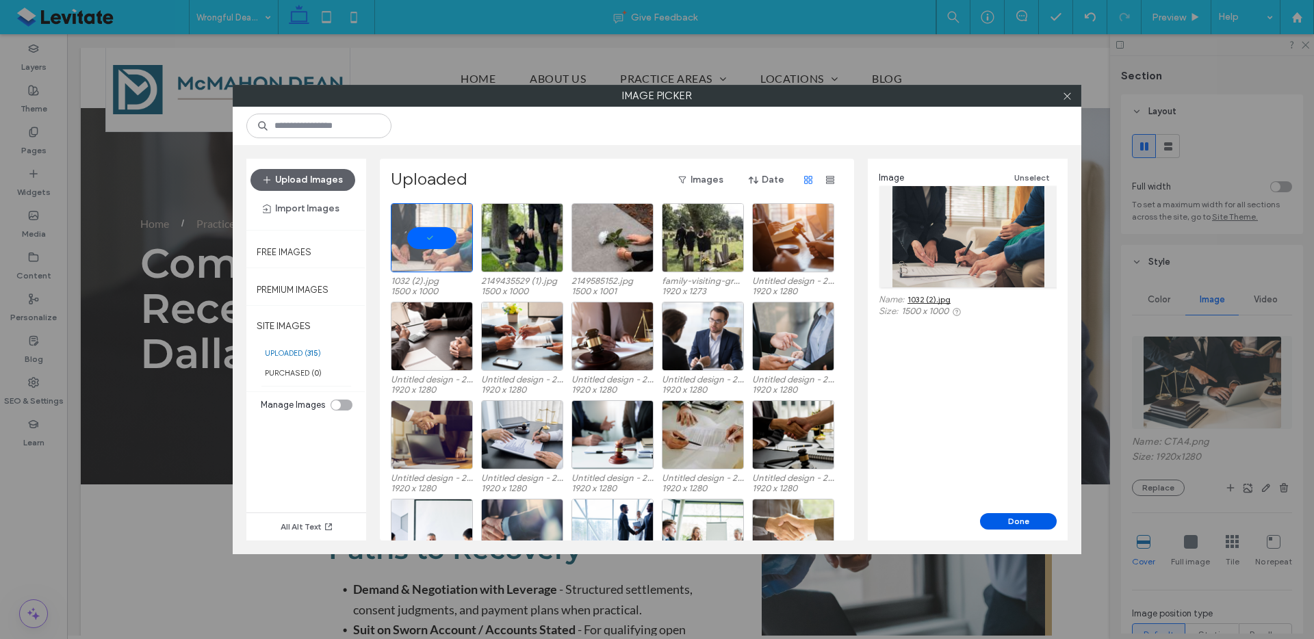
click at [1036, 520] on button "Done" at bounding box center [1018, 521] width 77 height 16
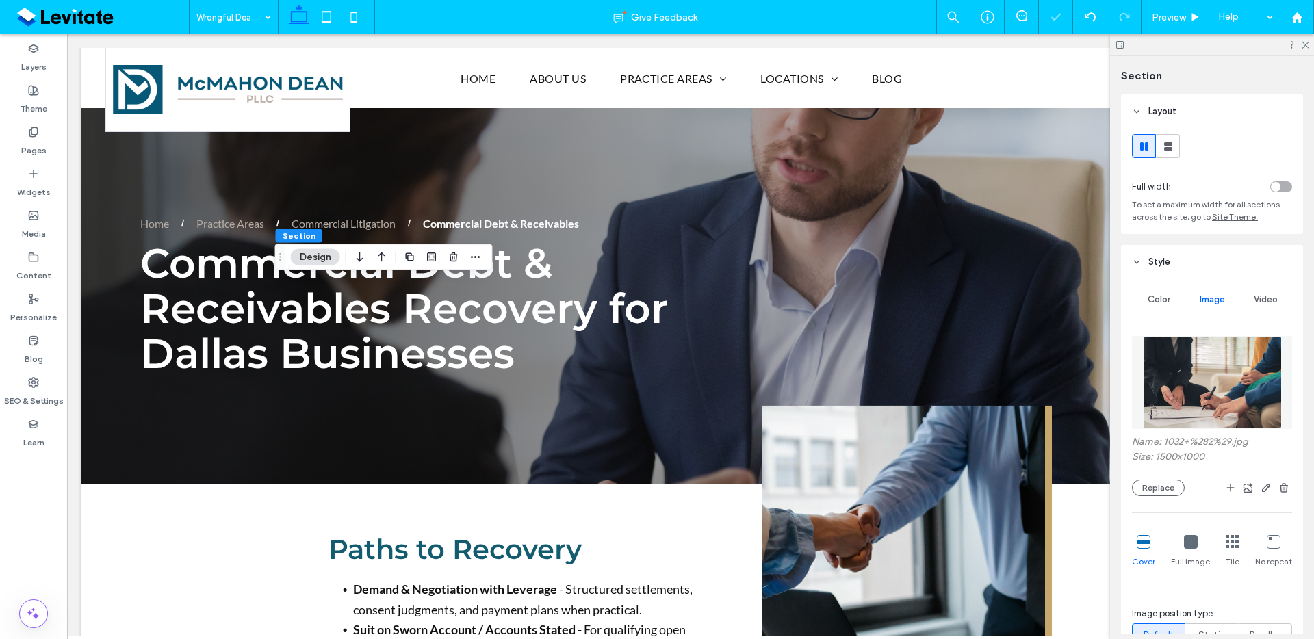
scroll to position [133, 0]
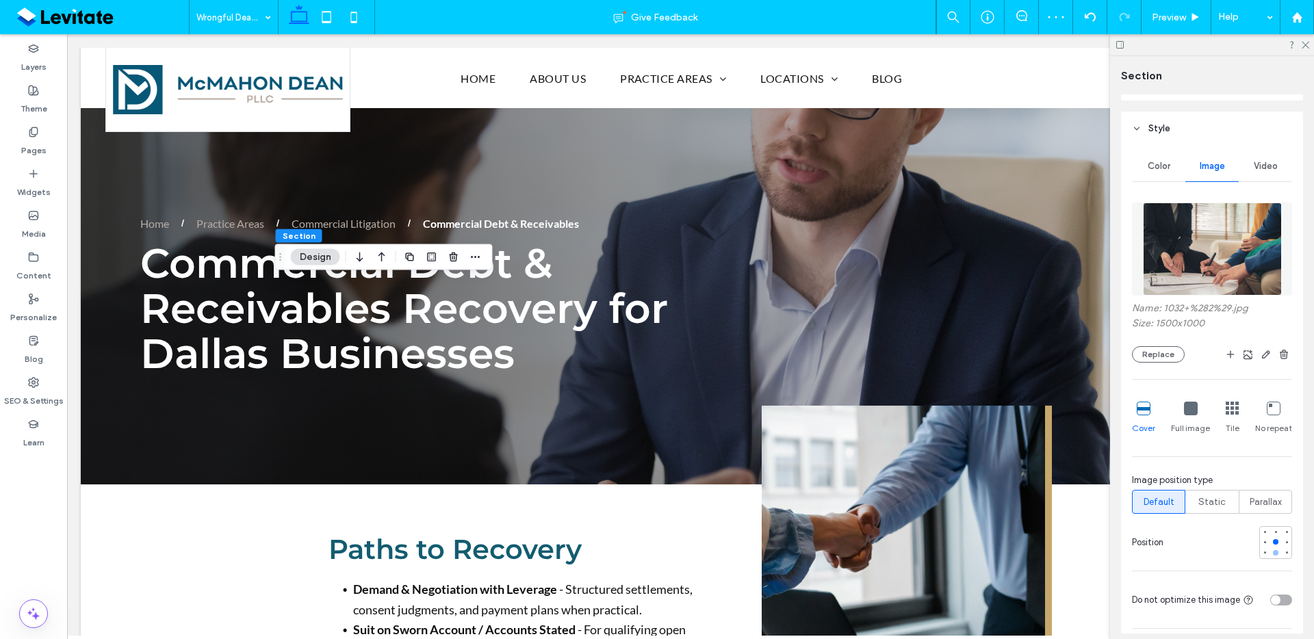
click at [1273, 550] on div at bounding box center [1275, 552] width 5 height 5
click at [34, 137] on icon at bounding box center [33, 132] width 11 height 11
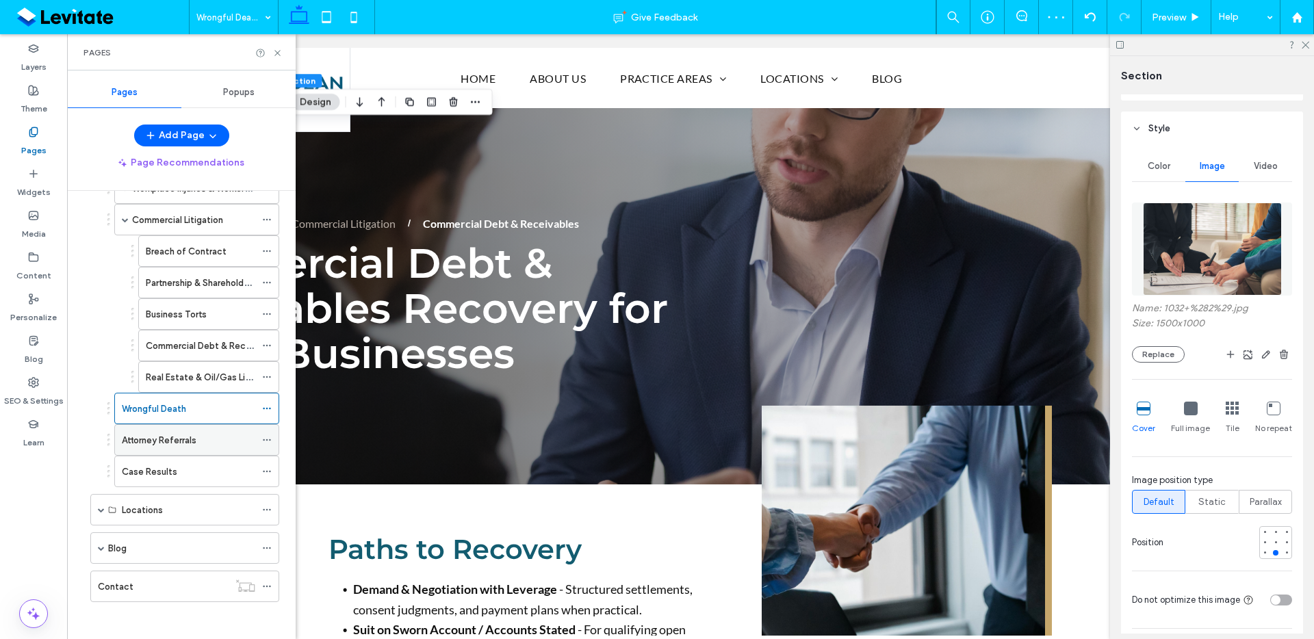
scroll to position [318, 0]
click at [236, 431] on div "Attorney Referrals" at bounding box center [188, 436] width 133 height 14
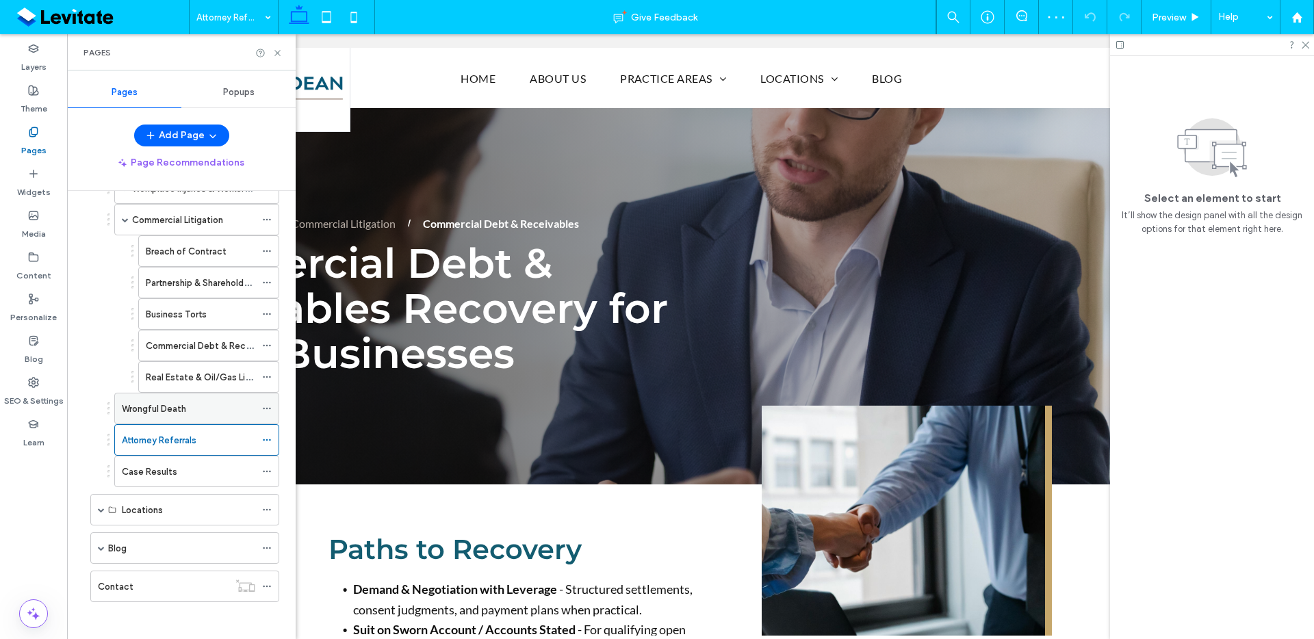
scroll to position [318, 0]
click at [274, 49] on icon at bounding box center [277, 53] width 10 height 10
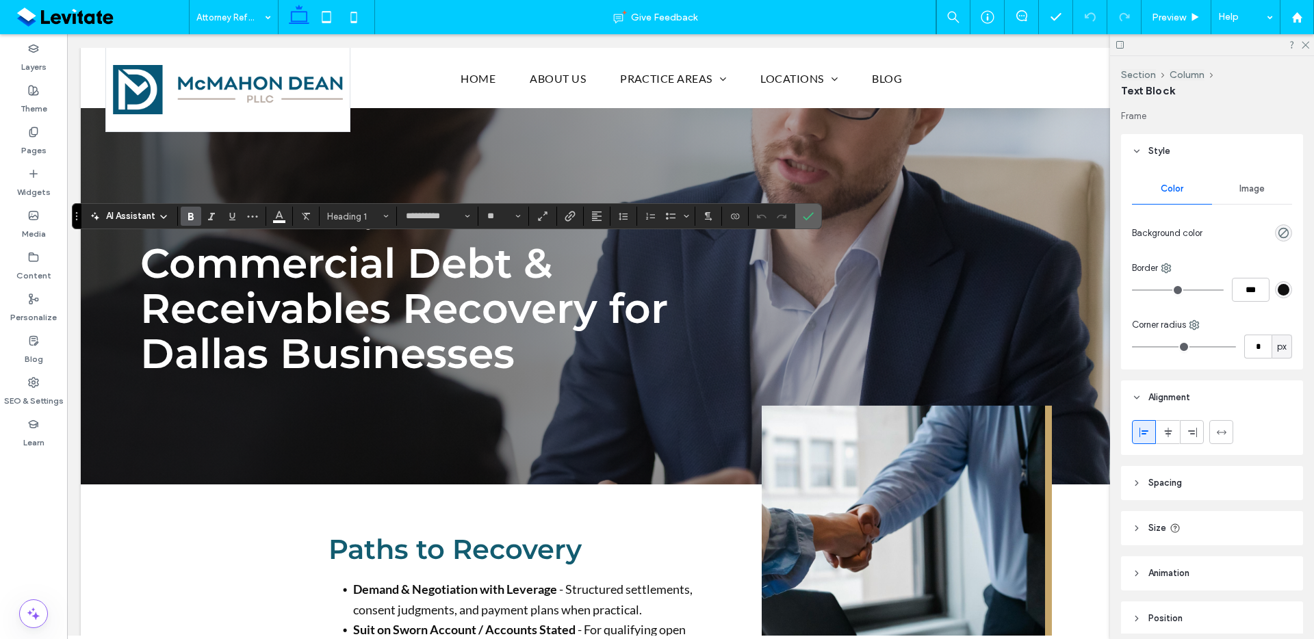
click at [812, 224] on span "Confirm" at bounding box center [808, 216] width 11 height 23
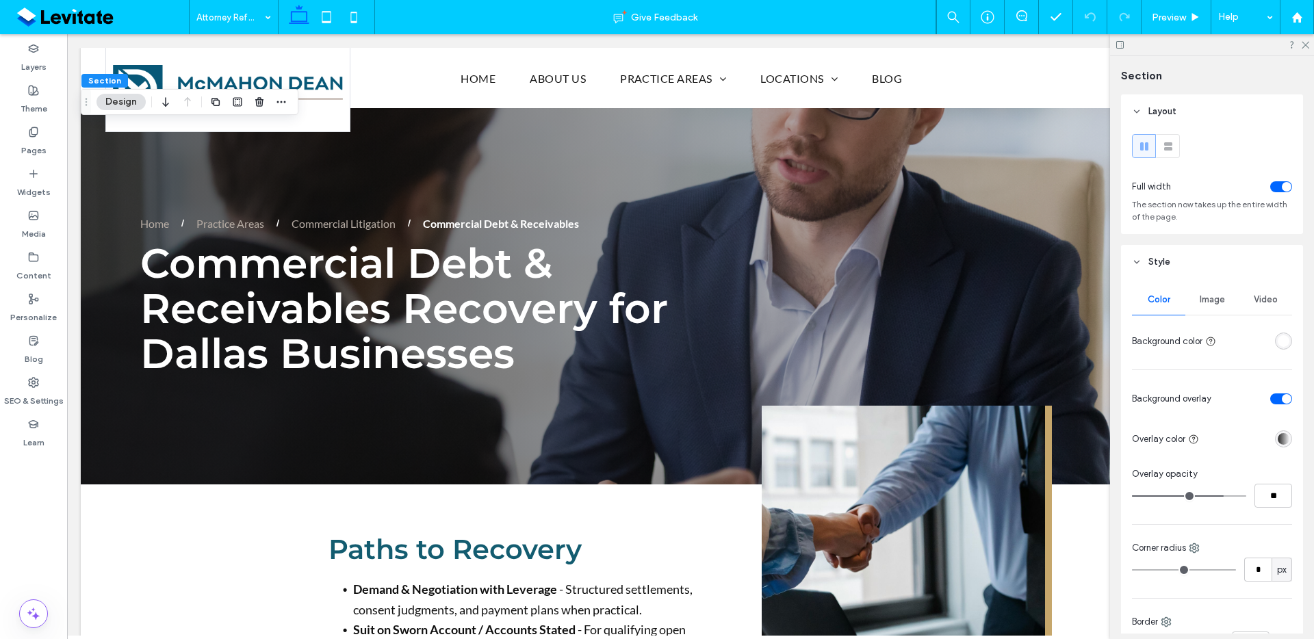
click at [1225, 305] on div "Image" at bounding box center [1212, 300] width 53 height 30
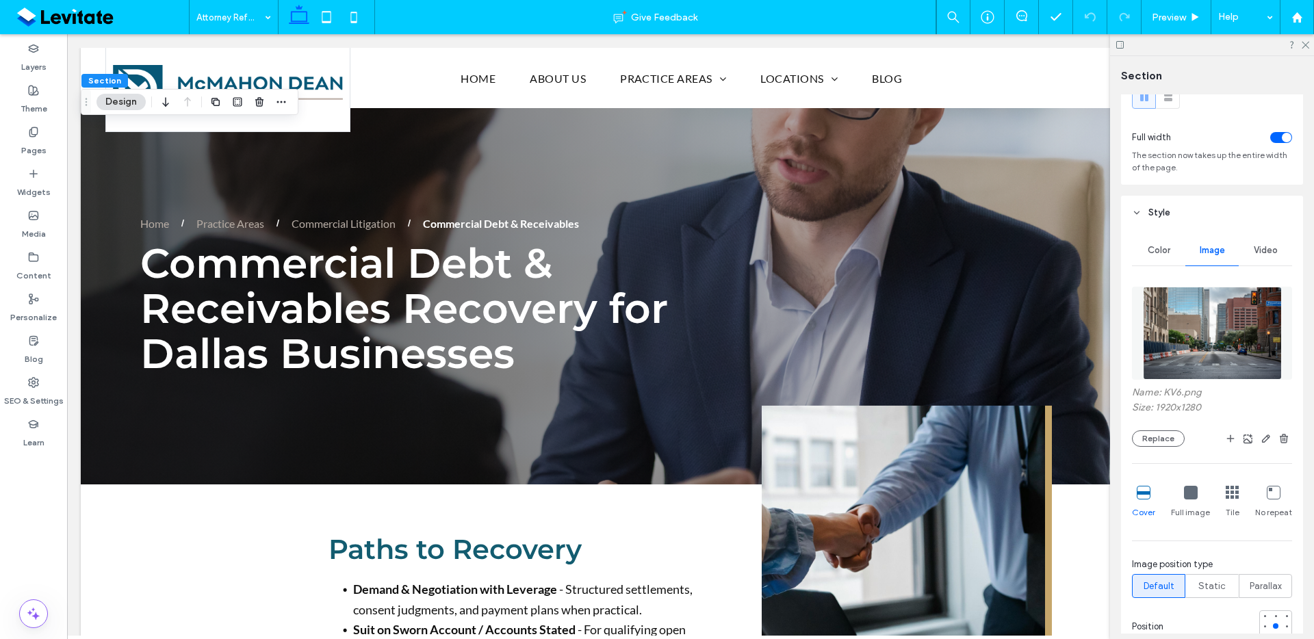
scroll to position [142, 0]
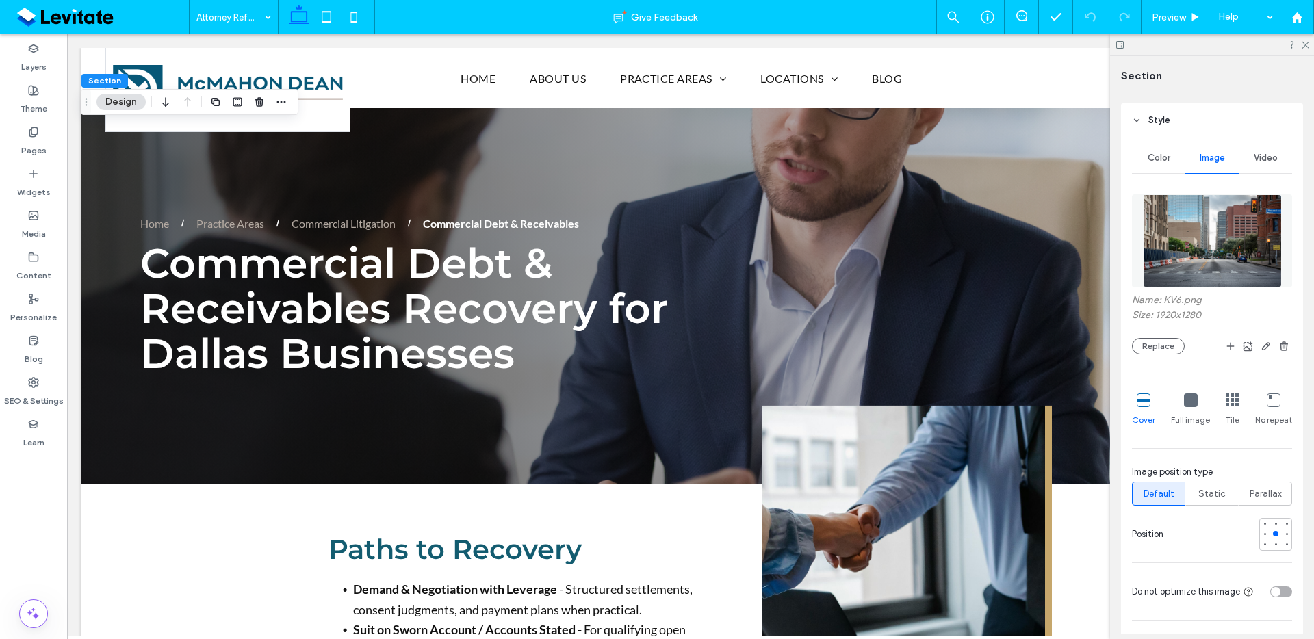
click at [1173, 358] on div "Name: KV6.png Size: 1920x1280 Replace Cover Full image Tile No repeat Image pos…" at bounding box center [1212, 396] width 160 height 416
click at [1179, 342] on button "Replace" at bounding box center [1158, 346] width 53 height 16
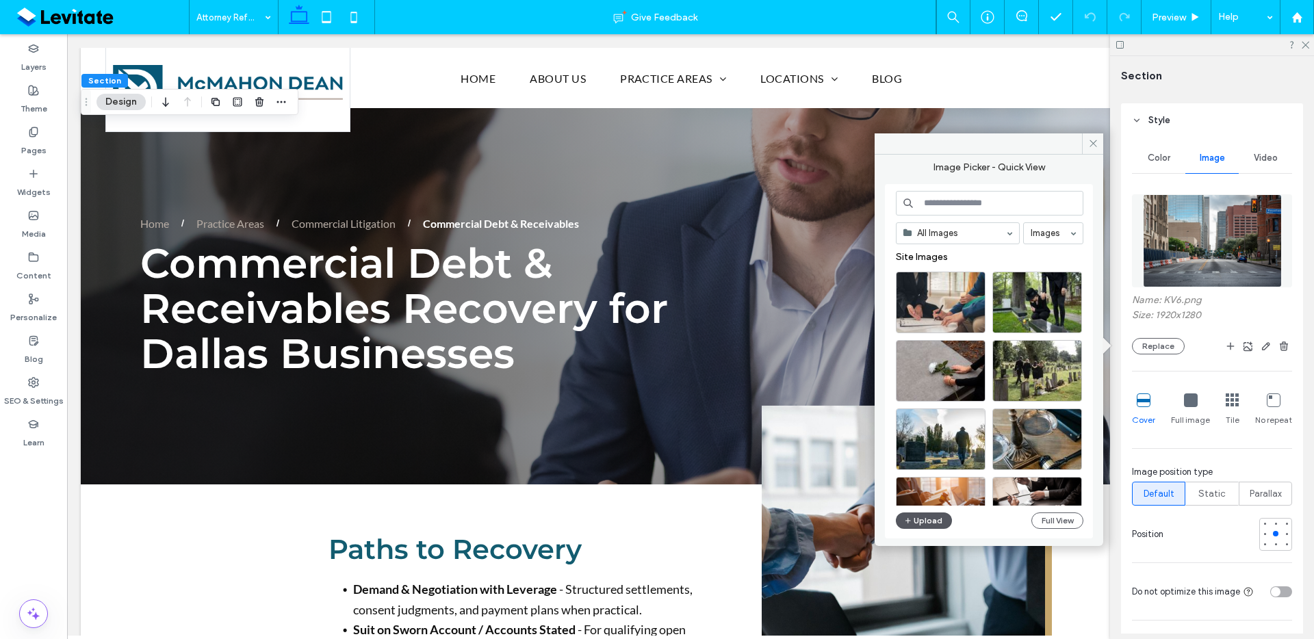
click at [936, 526] on button "Upload" at bounding box center [924, 521] width 56 height 16
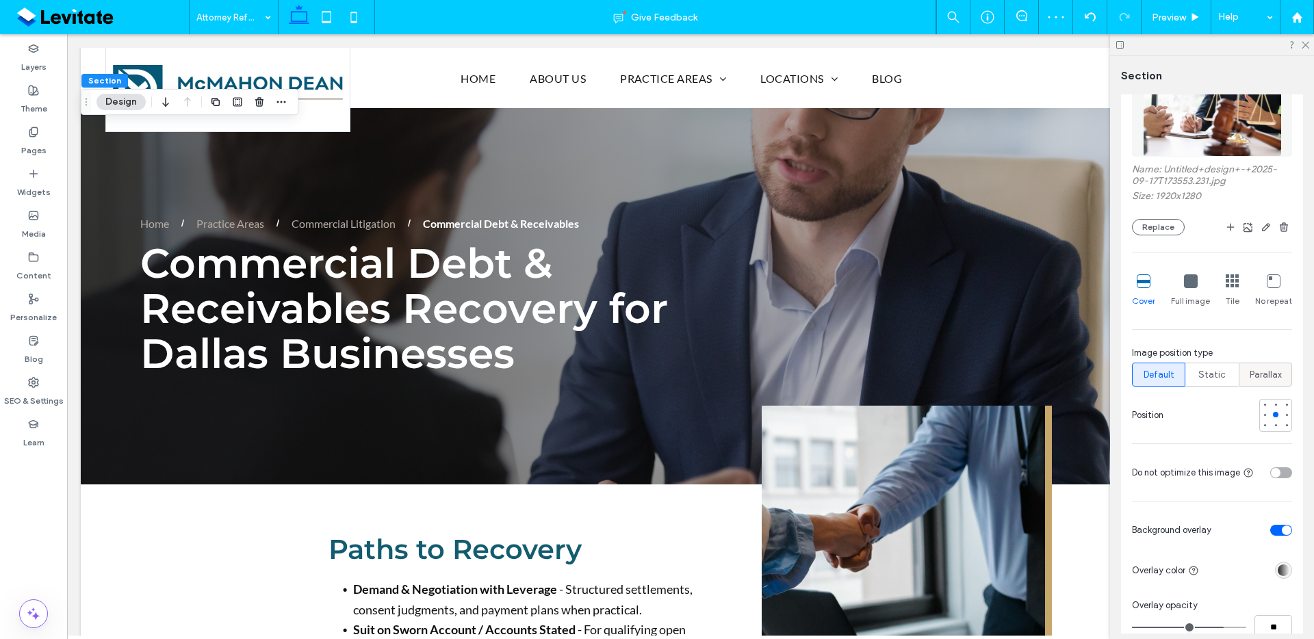
scroll to position [282, 0]
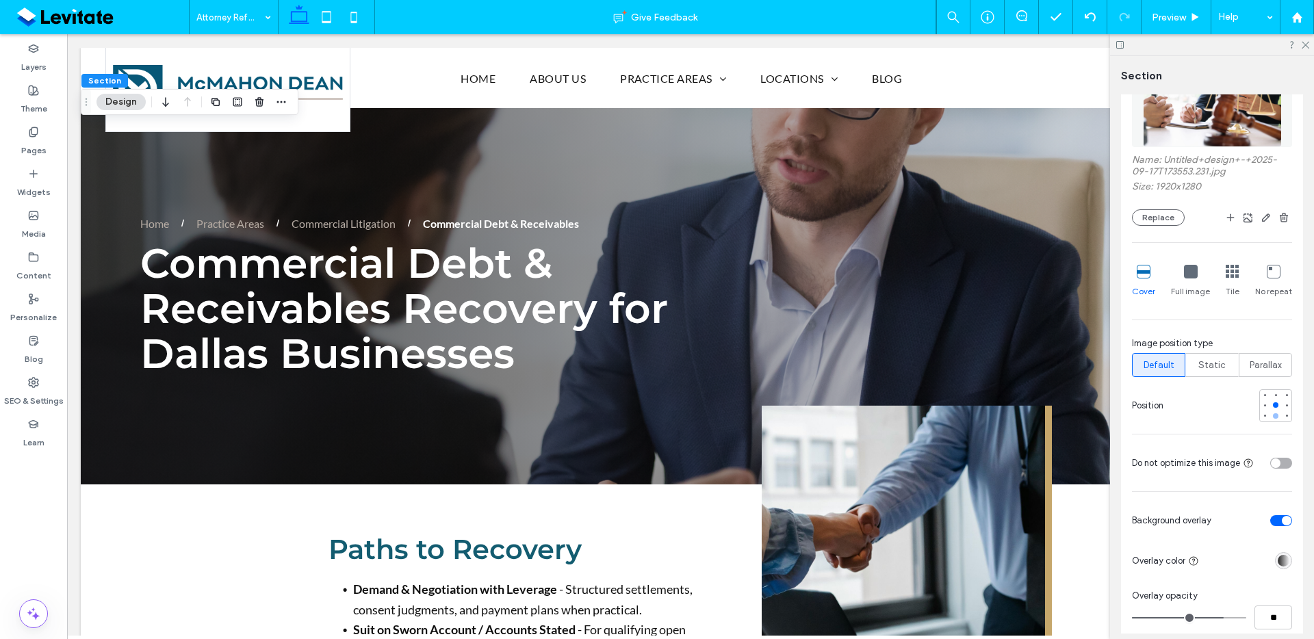
click at [1271, 414] on div at bounding box center [1276, 416] width 10 height 10
click at [1273, 403] on div at bounding box center [1275, 404] width 5 height 5
click at [1309, 42] on div at bounding box center [1212, 44] width 204 height 21
click at [1308, 44] on icon at bounding box center [1305, 44] width 9 height 9
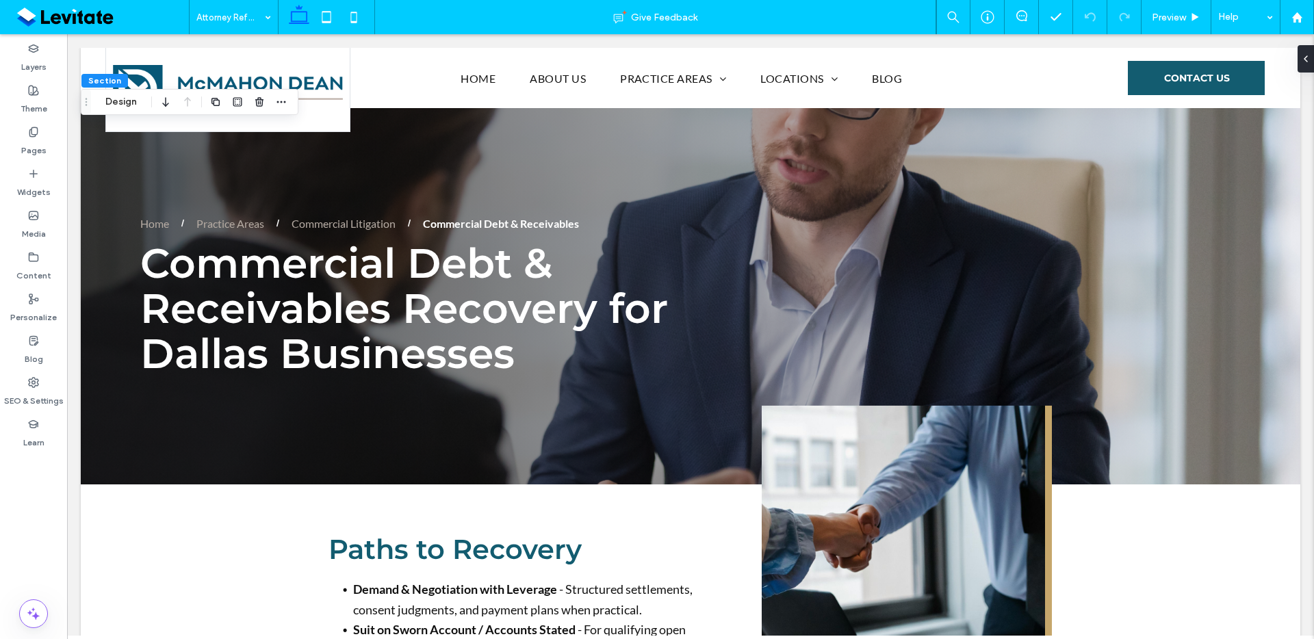
type input "***"
click at [127, 102] on button "Design" at bounding box center [121, 102] width 49 height 16
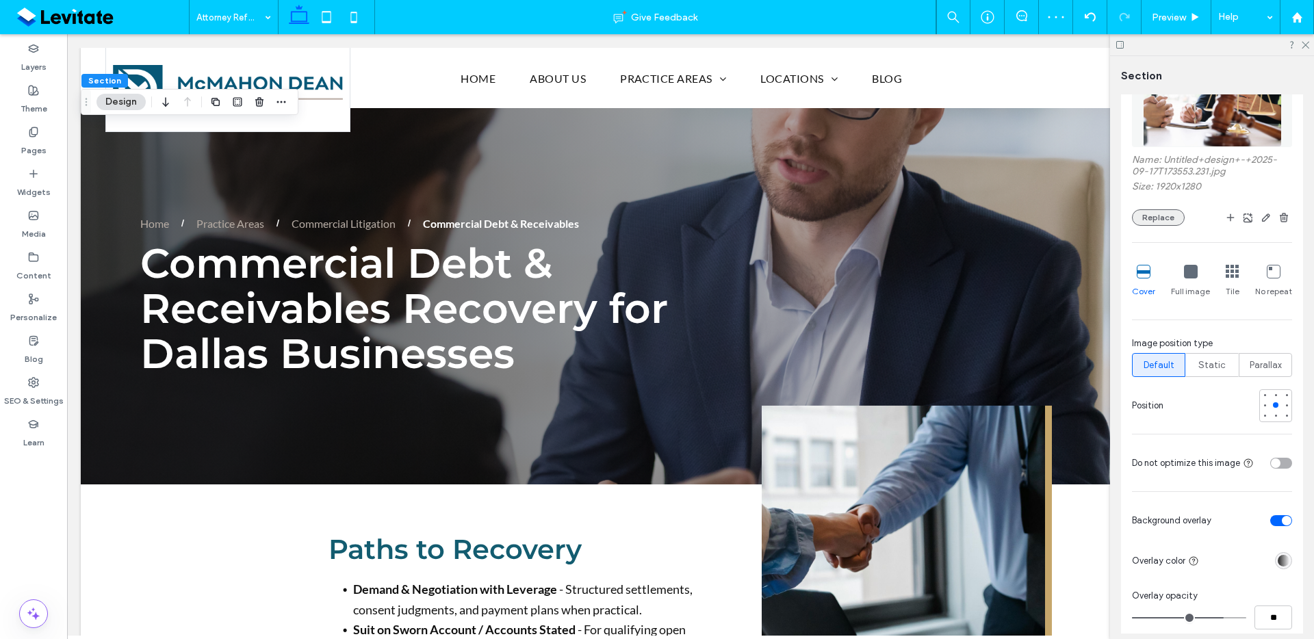
click at [1162, 218] on button "Replace" at bounding box center [1158, 217] width 53 height 16
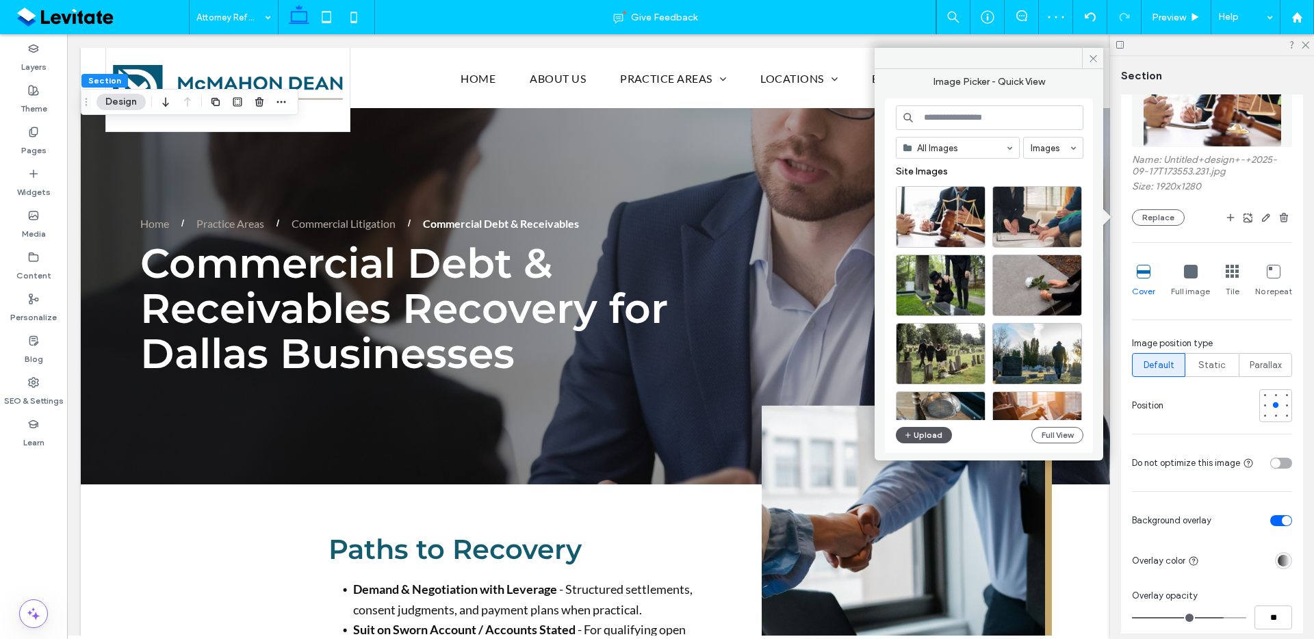
click at [927, 442] on button "Upload" at bounding box center [924, 435] width 56 height 16
click at [1169, 220] on button "Replace" at bounding box center [1158, 217] width 53 height 16
click at [940, 439] on button "Upload" at bounding box center [924, 435] width 56 height 16
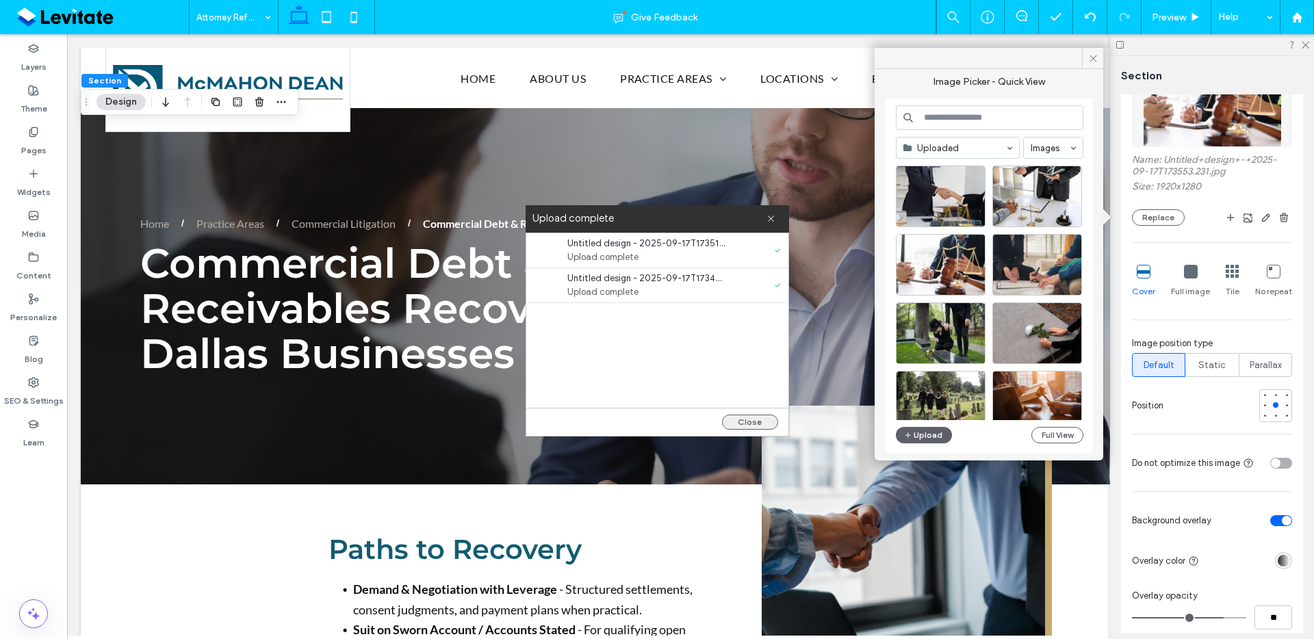
click at [761, 422] on button "Close" at bounding box center [750, 422] width 56 height 15
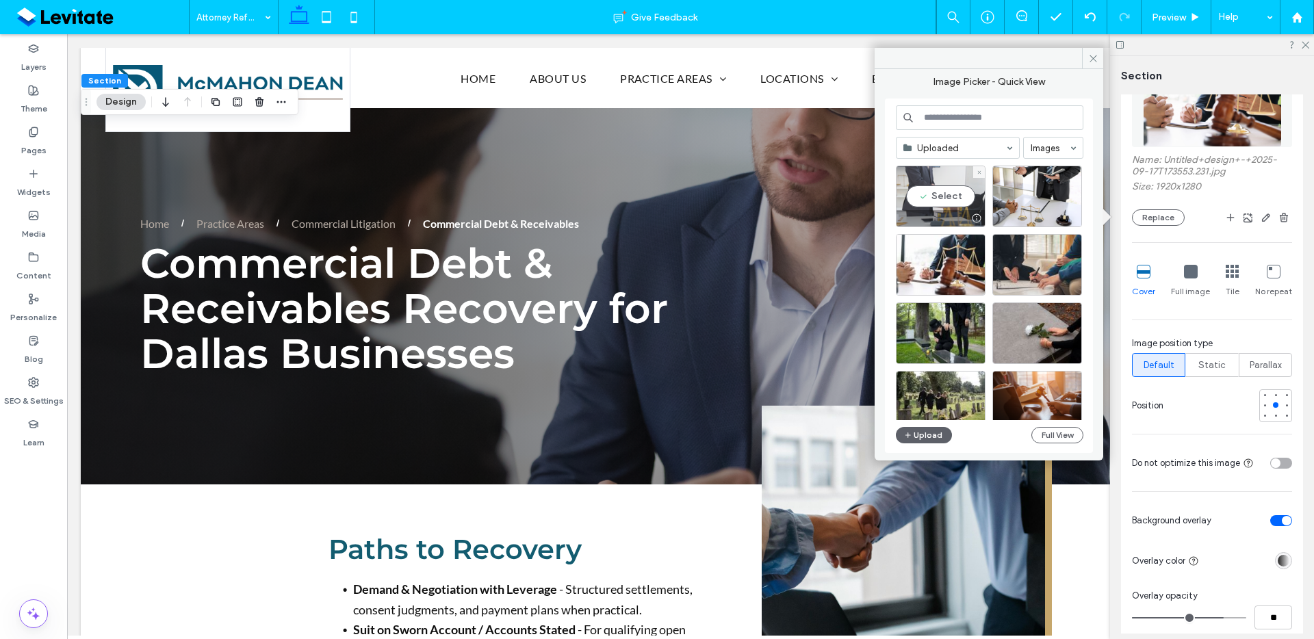
click at [943, 186] on div "Select" at bounding box center [941, 197] width 90 height 62
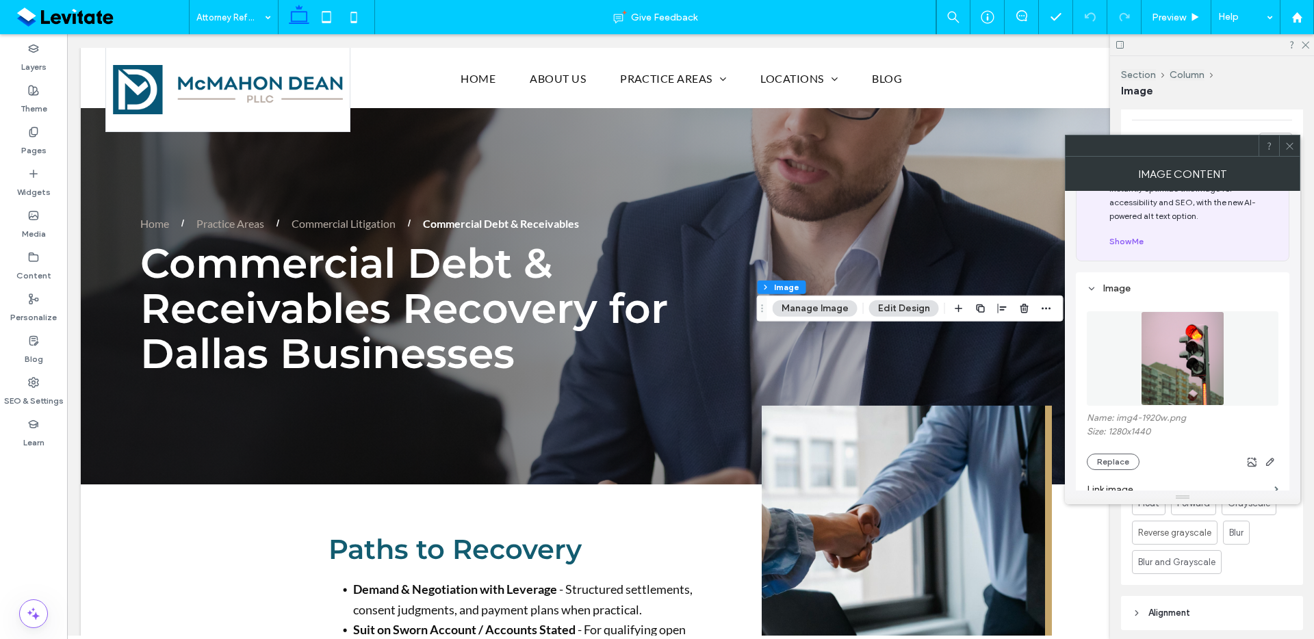
scroll to position [139, 0]
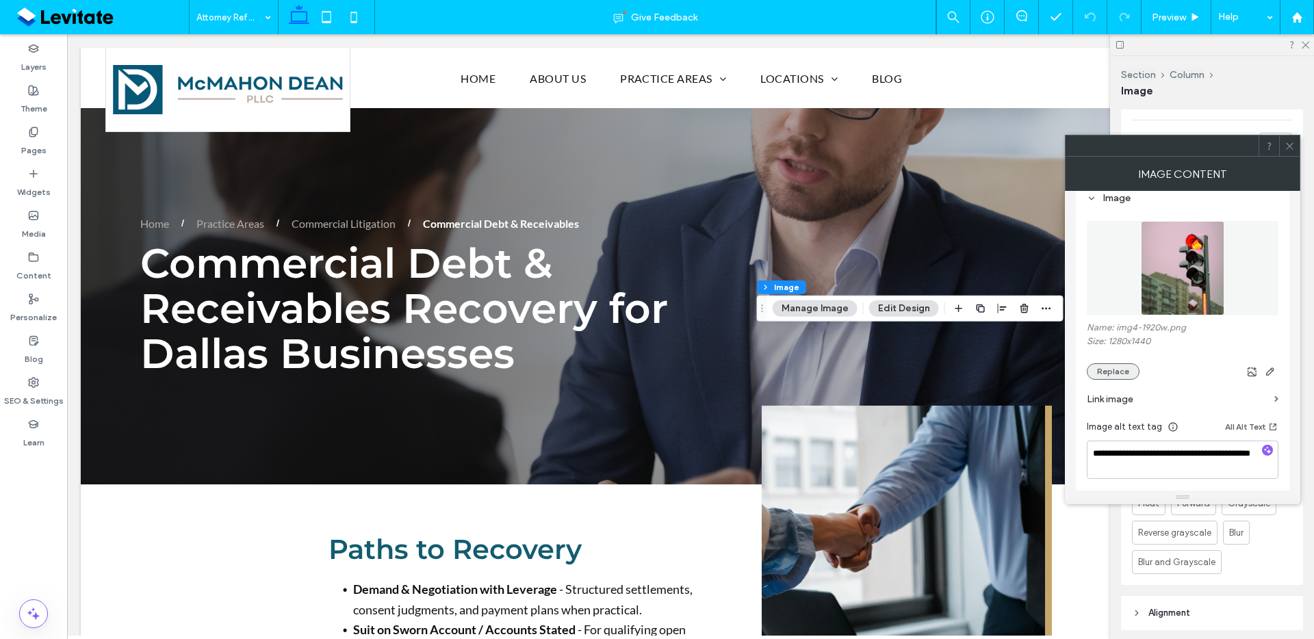
click at [1117, 364] on button "Replace" at bounding box center [1113, 371] width 53 height 16
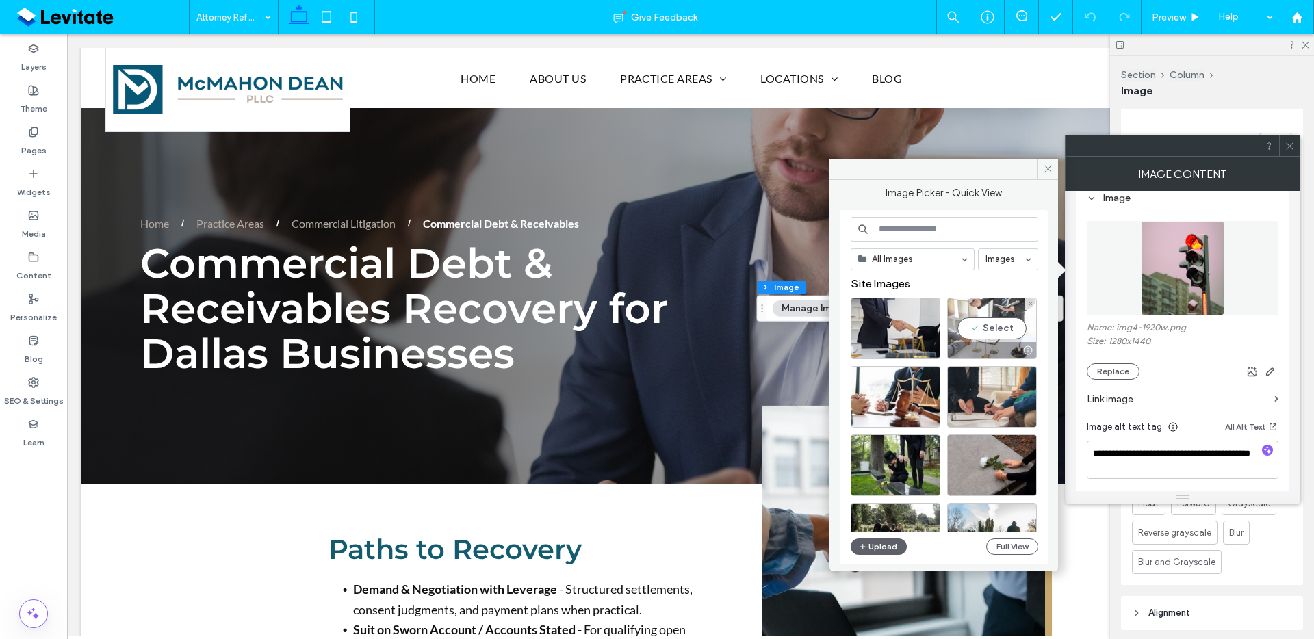
click at [1019, 345] on div at bounding box center [1027, 350] width 17 height 11
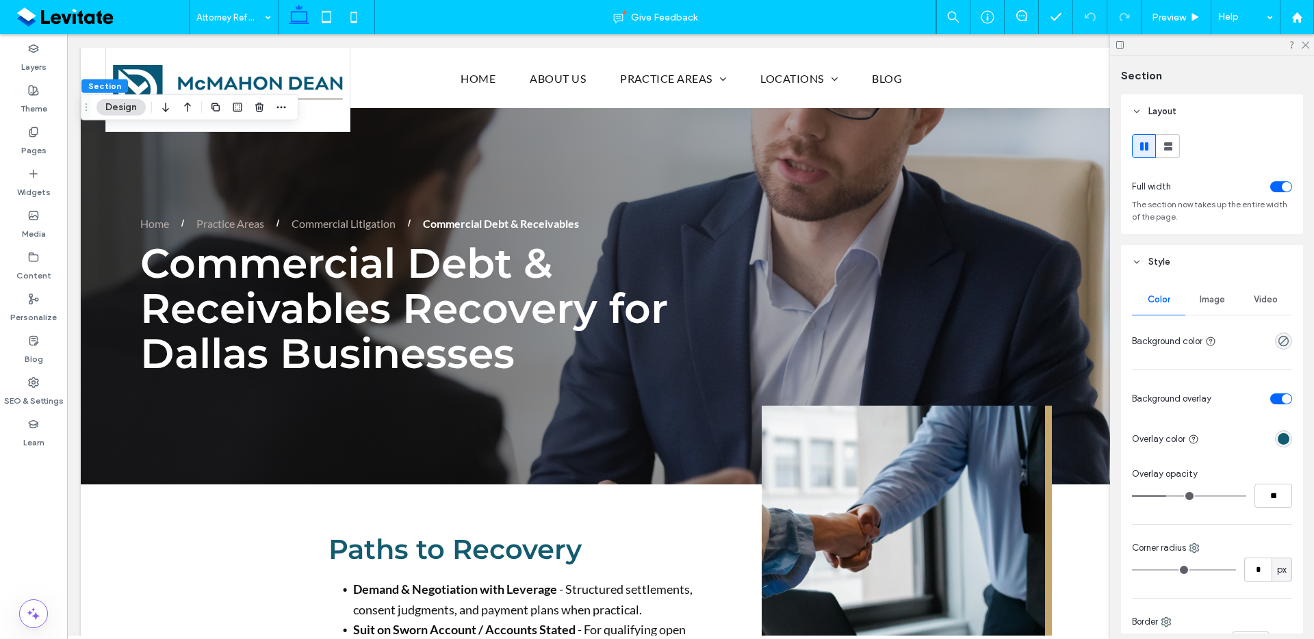
click at [1208, 310] on div "Image" at bounding box center [1212, 300] width 53 height 30
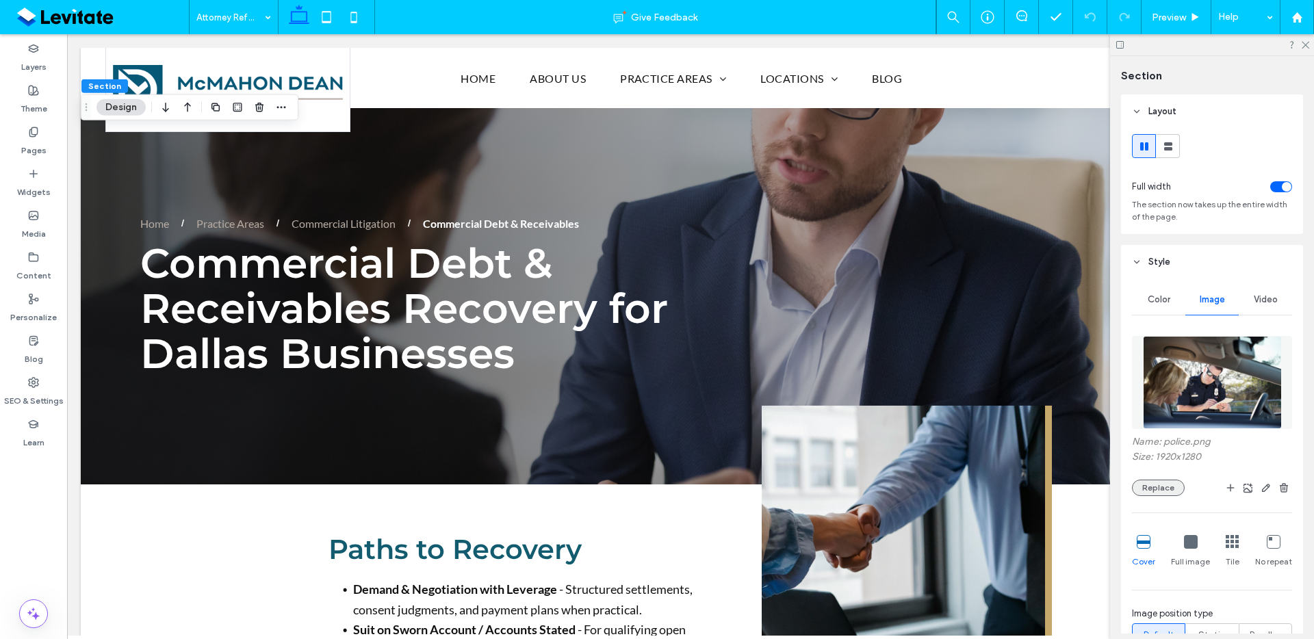
click at [1166, 495] on button "Replace" at bounding box center [1158, 488] width 53 height 16
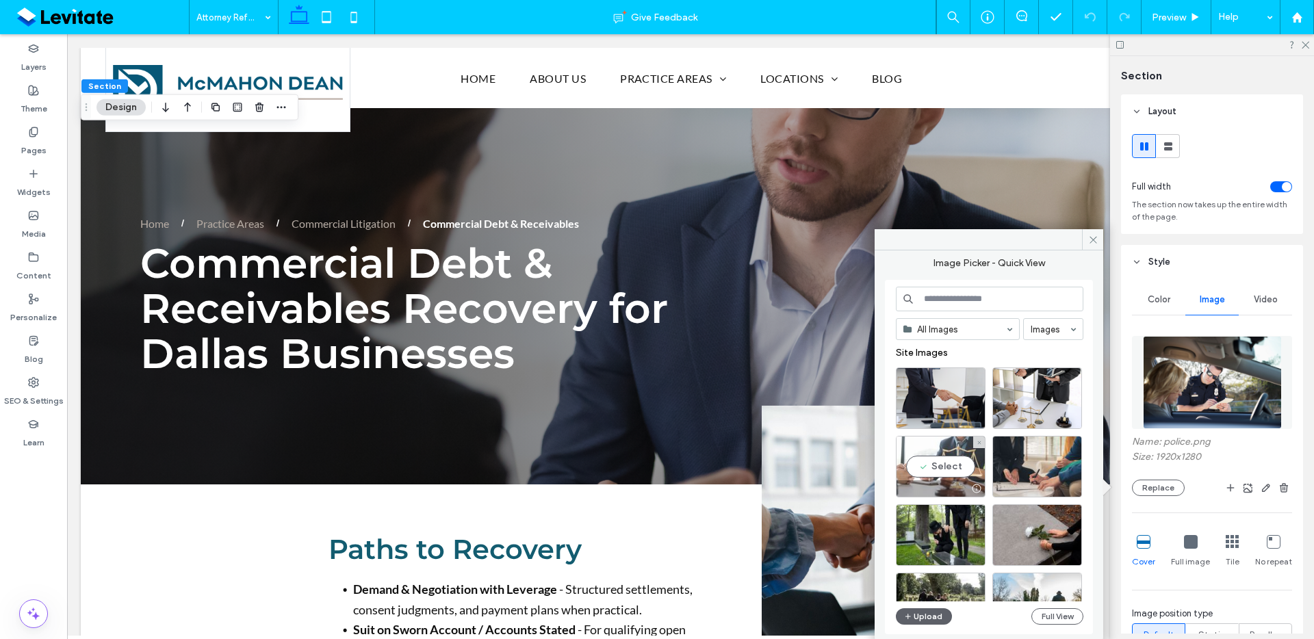
click at [940, 465] on div "Select" at bounding box center [941, 467] width 90 height 62
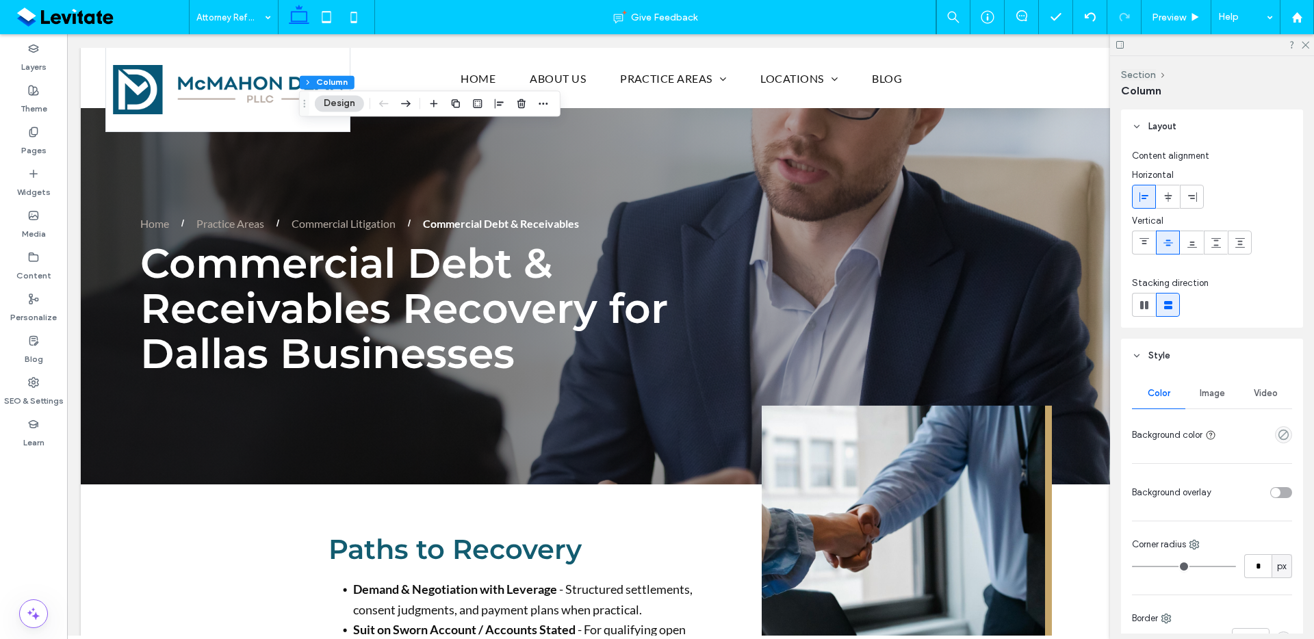
click at [1206, 399] on div "Image" at bounding box center [1212, 394] width 53 height 30
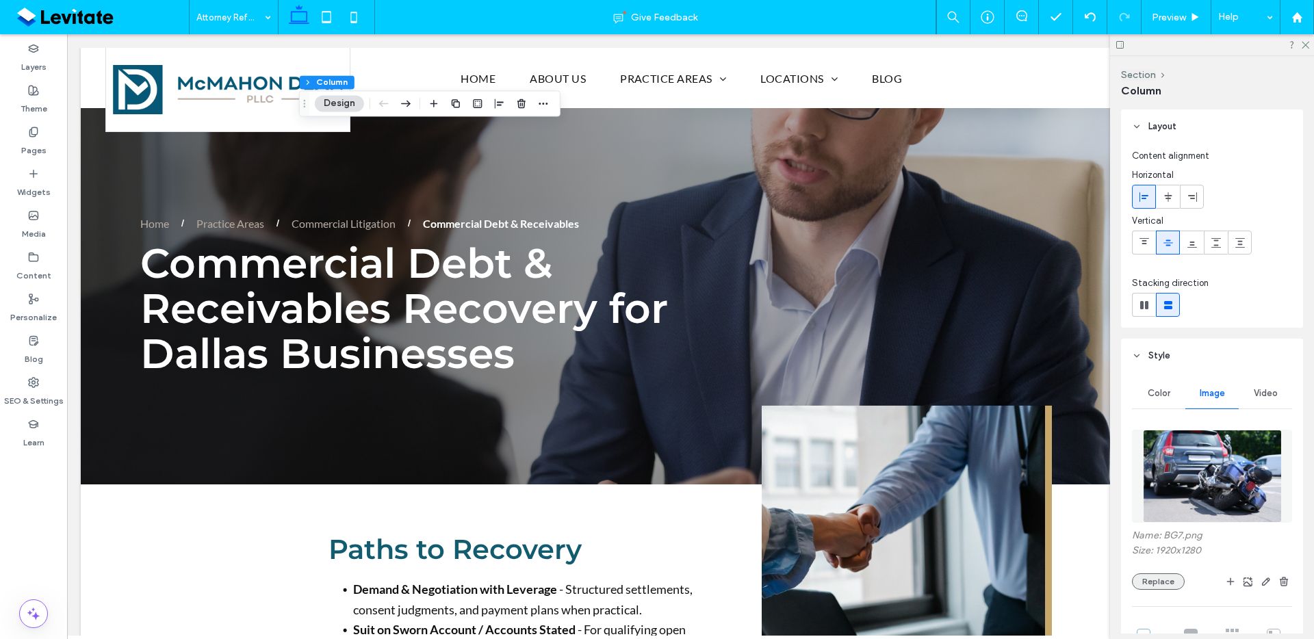
click at [1149, 581] on button "Replace" at bounding box center [1158, 582] width 53 height 16
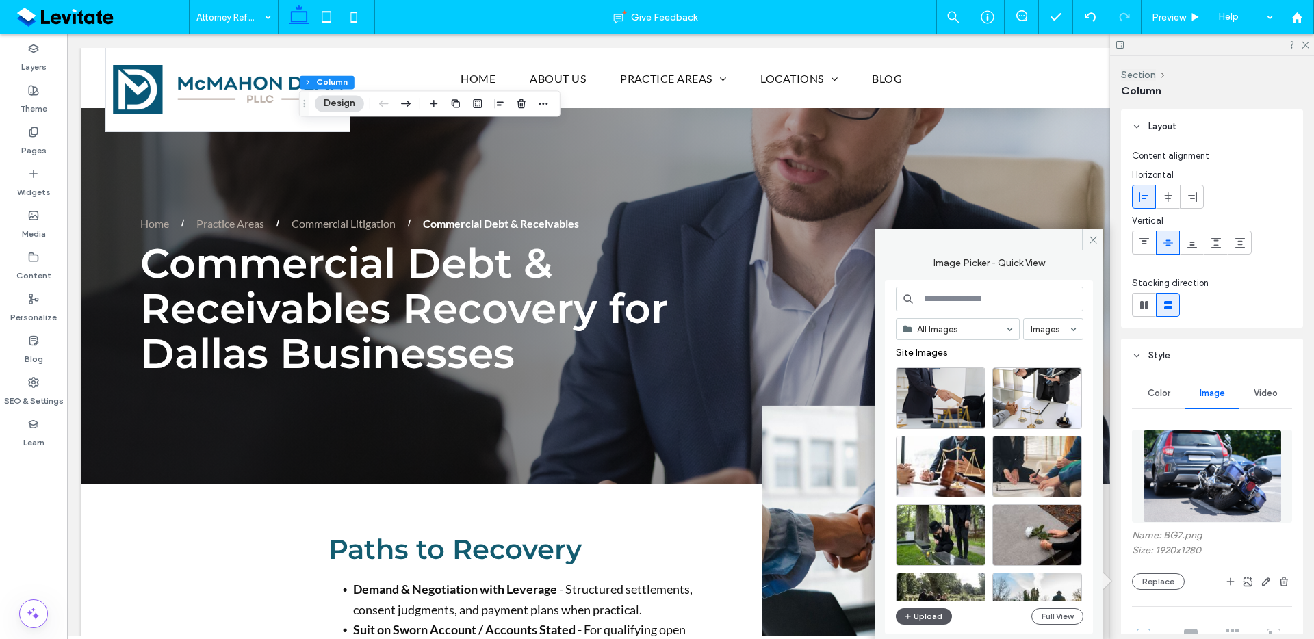
click at [908, 615] on icon "button" at bounding box center [908, 616] width 8 height 11
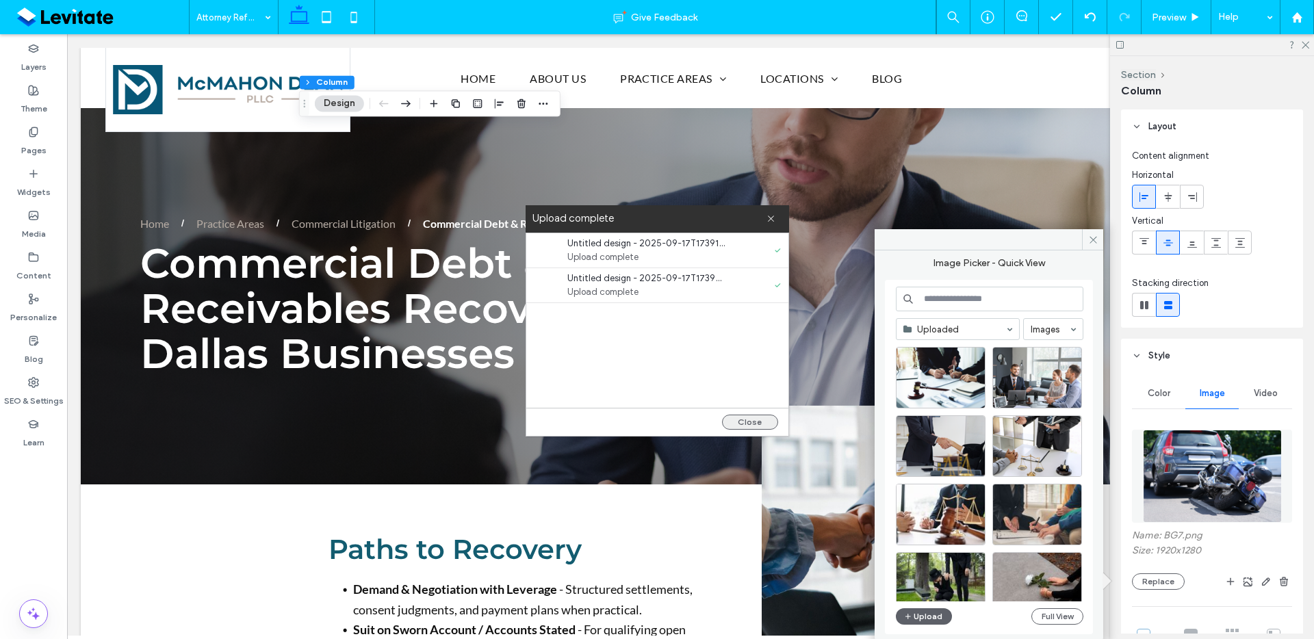
click at [750, 422] on button "Close" at bounding box center [750, 422] width 56 height 15
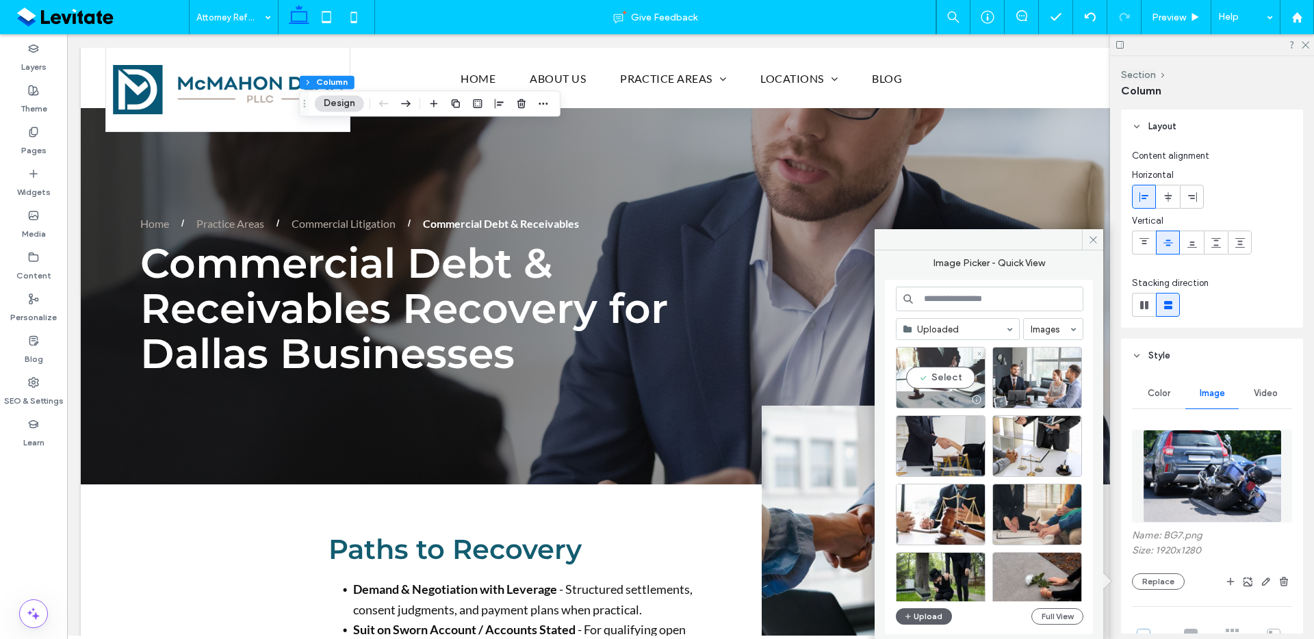
click at [926, 393] on div at bounding box center [941, 400] width 88 height 16
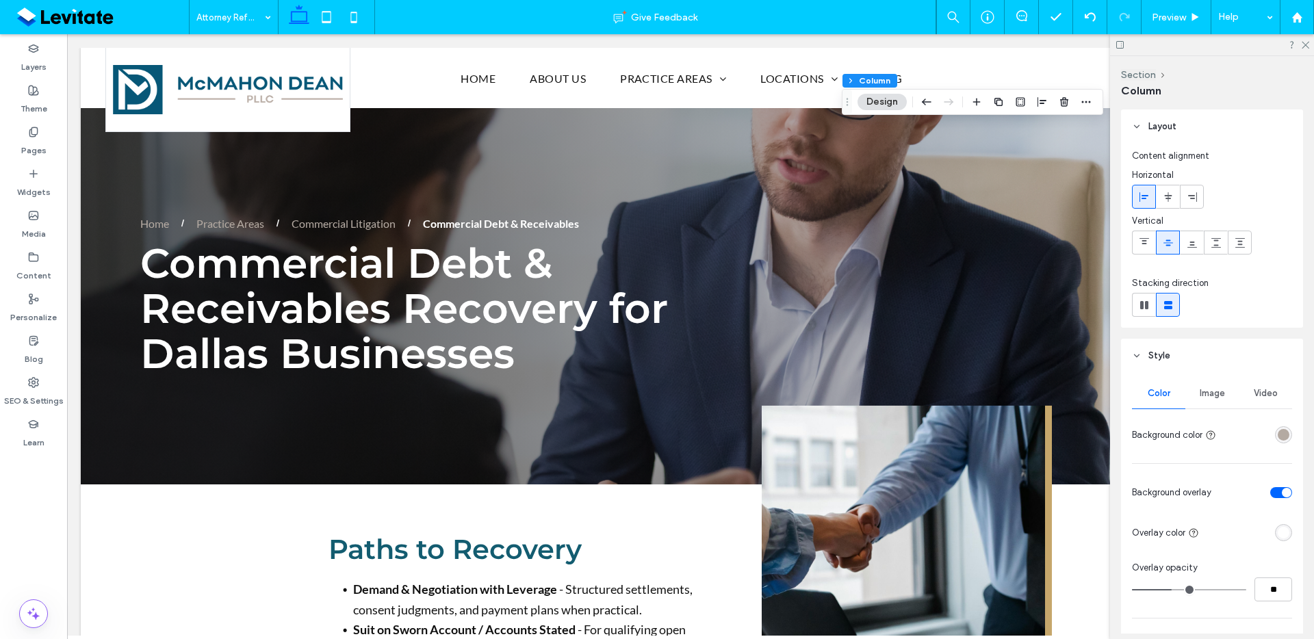
click at [1211, 392] on span "Image" at bounding box center [1212, 393] width 25 height 11
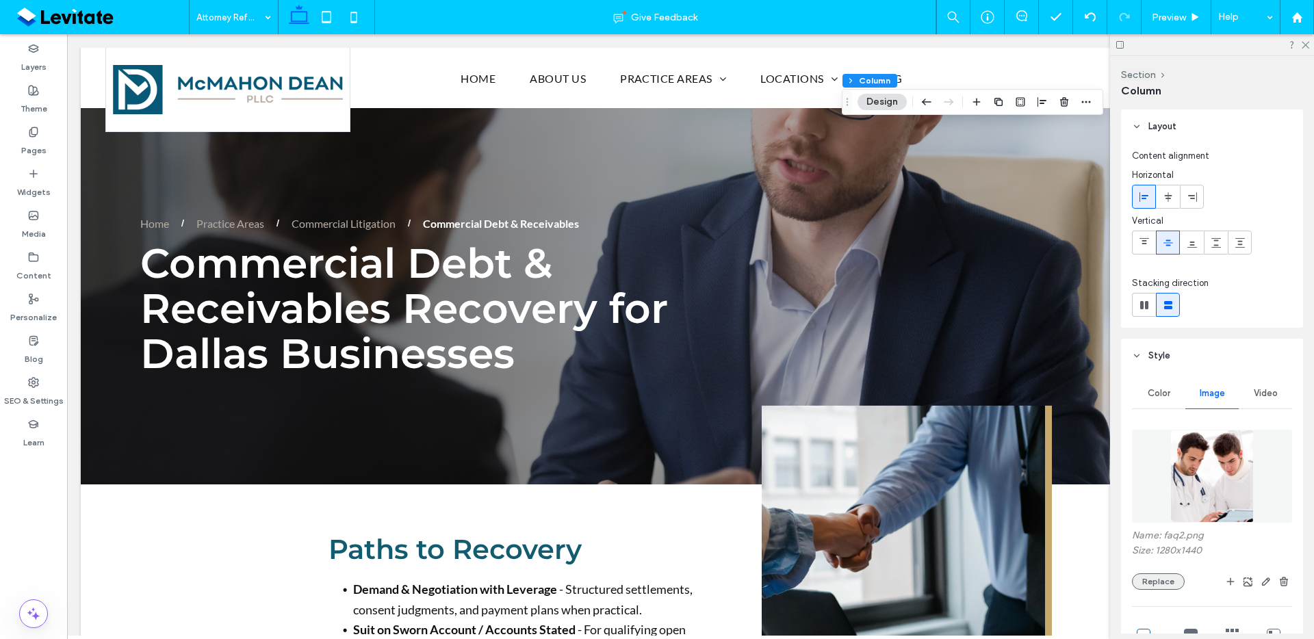
click at [1157, 581] on button "Replace" at bounding box center [1158, 582] width 53 height 16
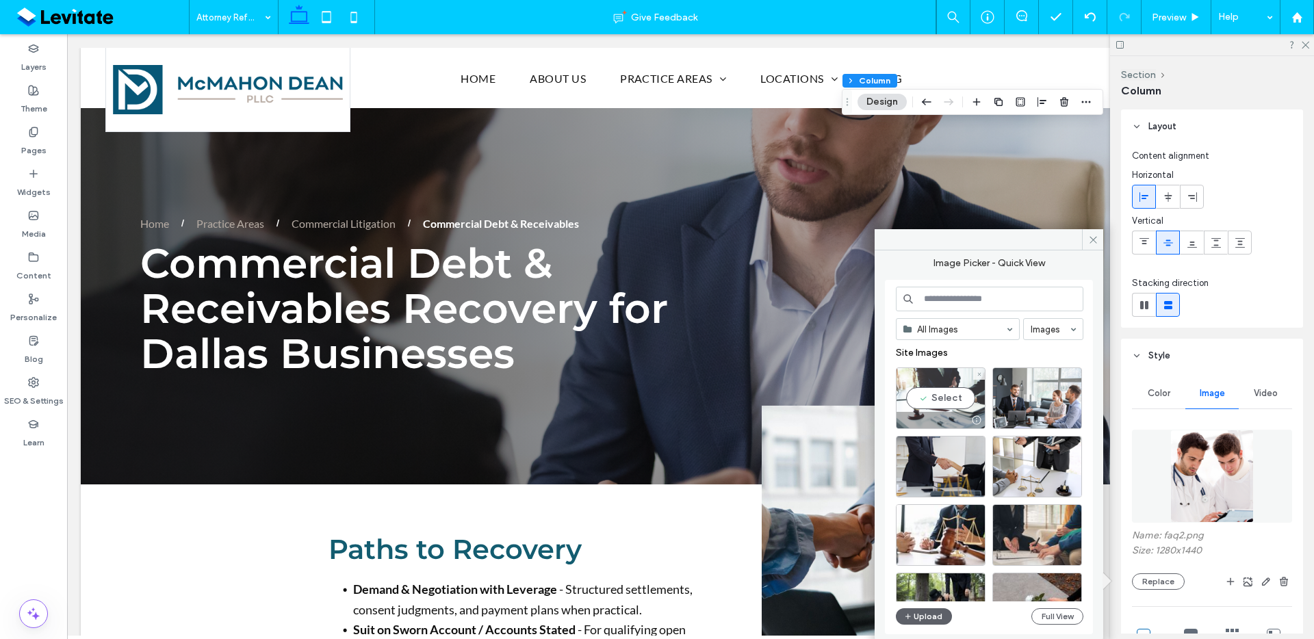
click at [944, 413] on div at bounding box center [941, 420] width 88 height 16
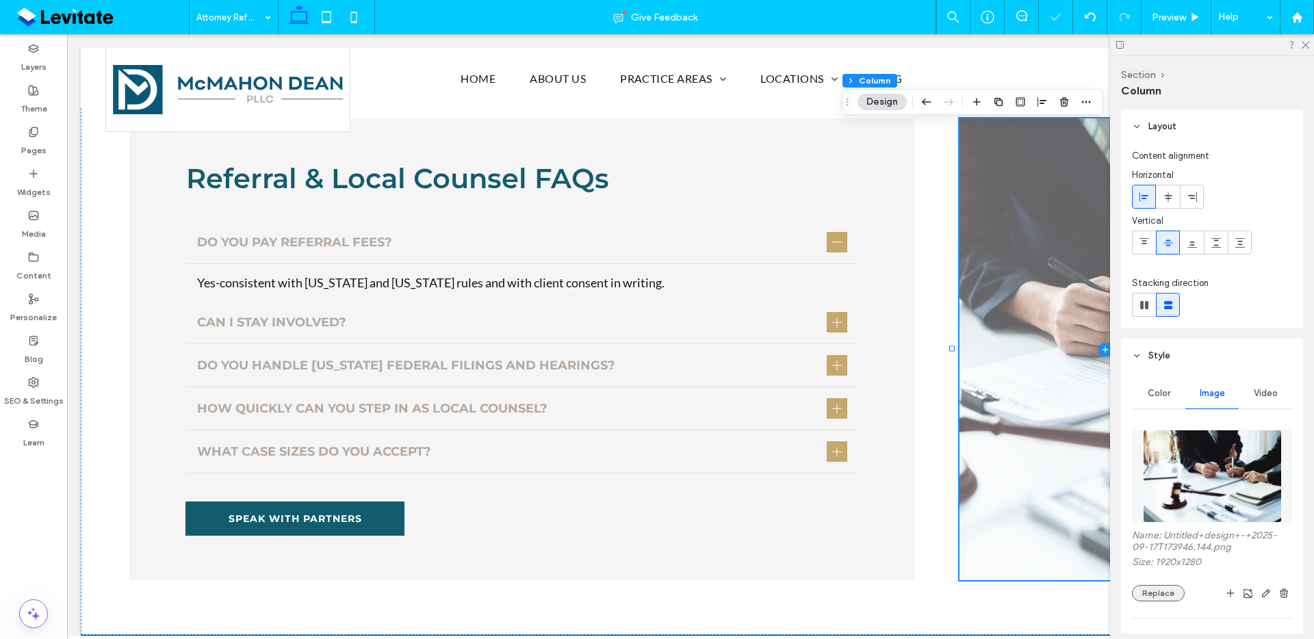
click at [1162, 595] on button "Replace" at bounding box center [1158, 593] width 53 height 16
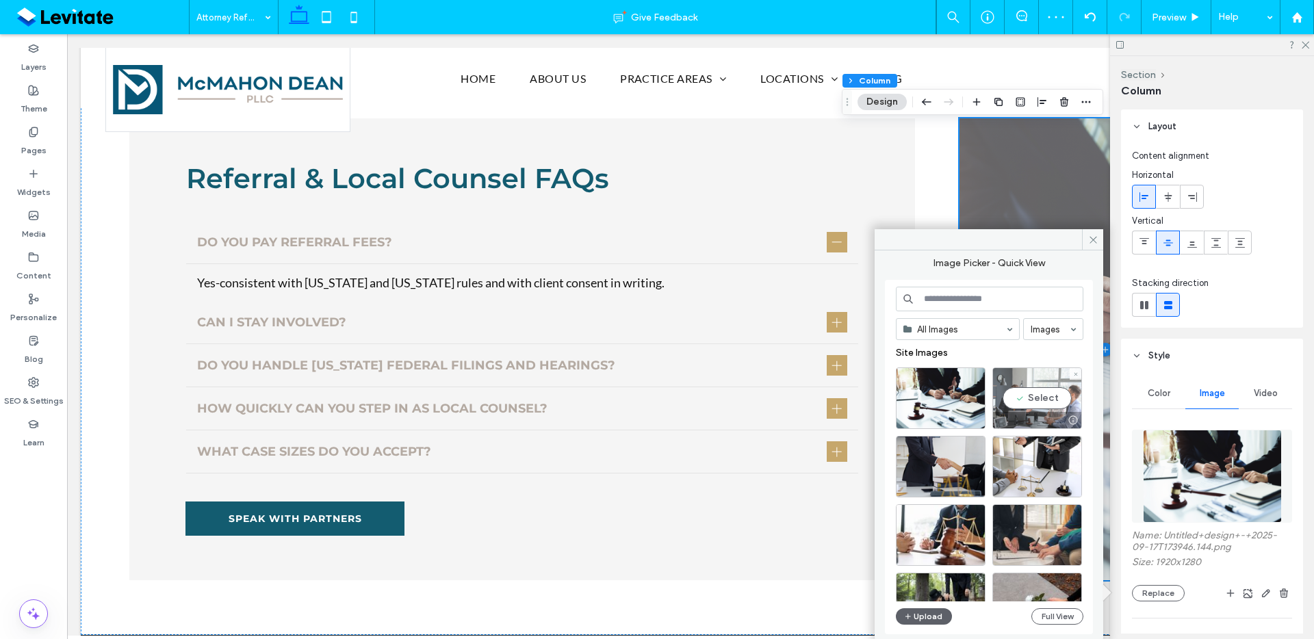
drag, startPoint x: 1044, startPoint y: 404, endPoint x: 932, endPoint y: 428, distance: 114.3
click at [1044, 404] on div "Select" at bounding box center [1038, 399] width 90 height 62
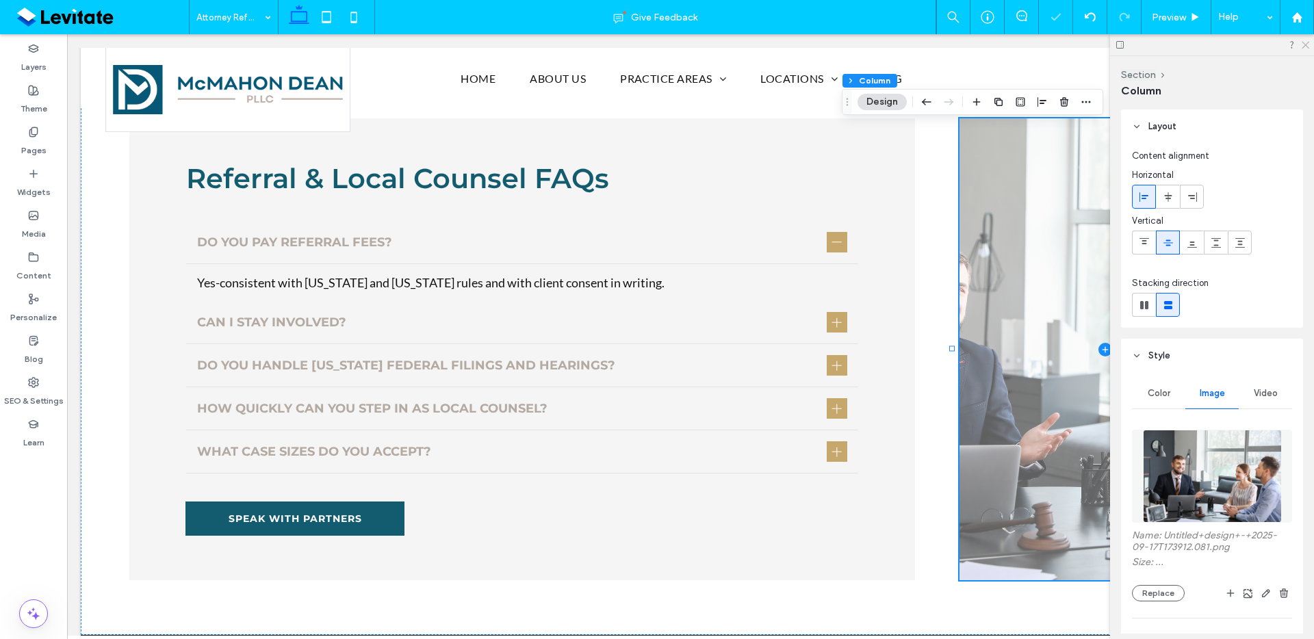
click at [1307, 43] on use at bounding box center [1306, 46] width 8 height 8
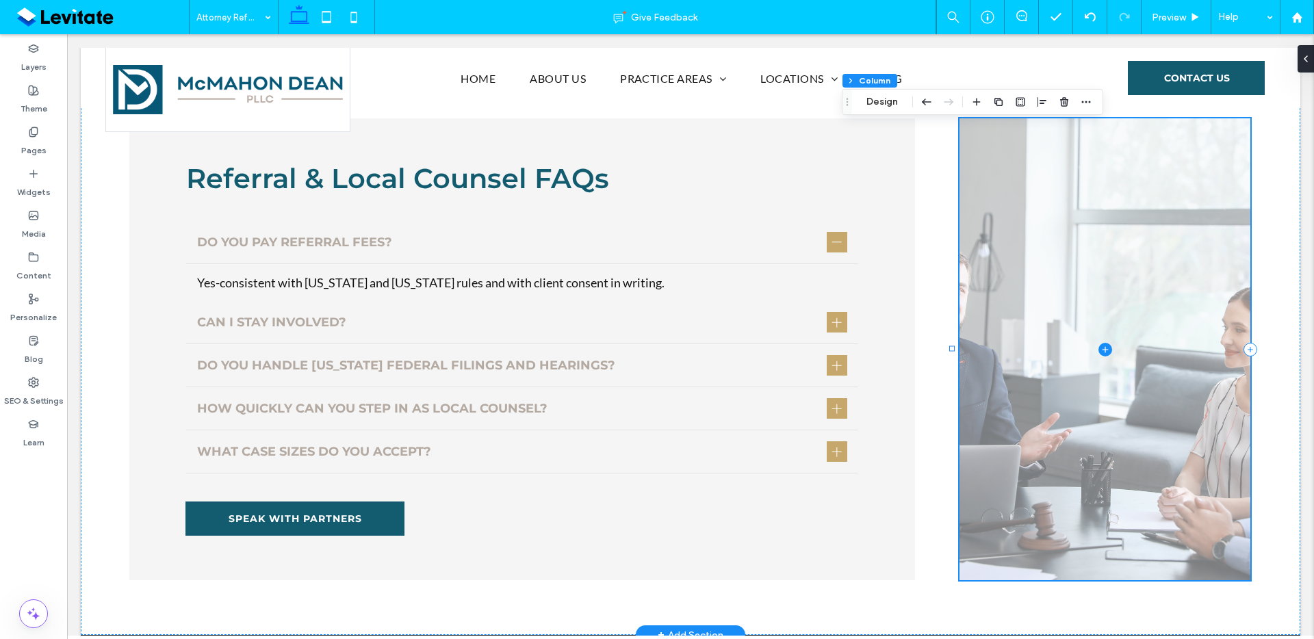
click at [1179, 220] on span at bounding box center [1105, 349] width 291 height 462
click at [1095, 204] on span at bounding box center [1105, 349] width 291 height 462
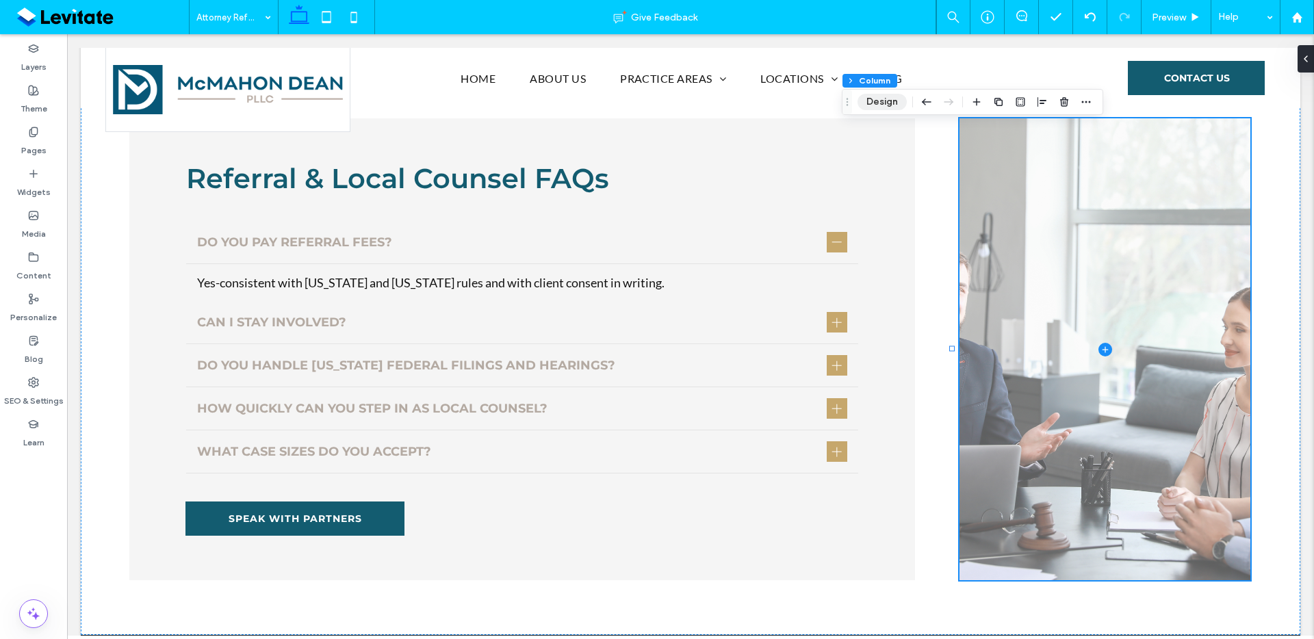
click at [888, 107] on button "Design" at bounding box center [882, 102] width 49 height 16
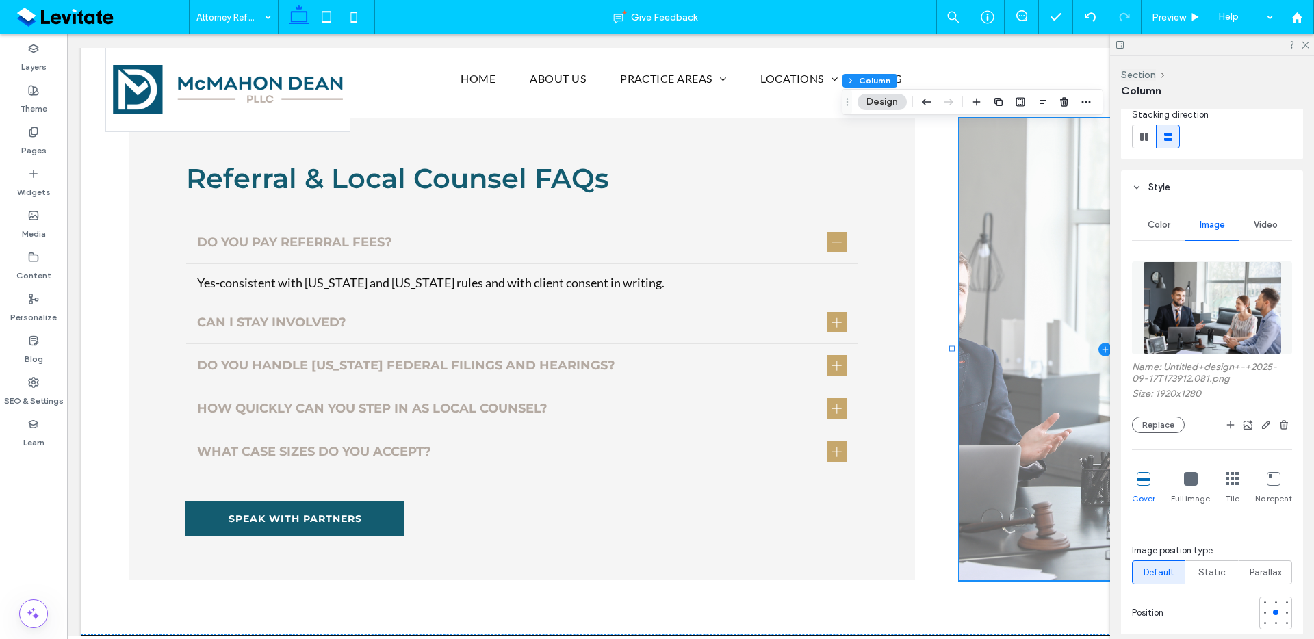
scroll to position [296, 0]
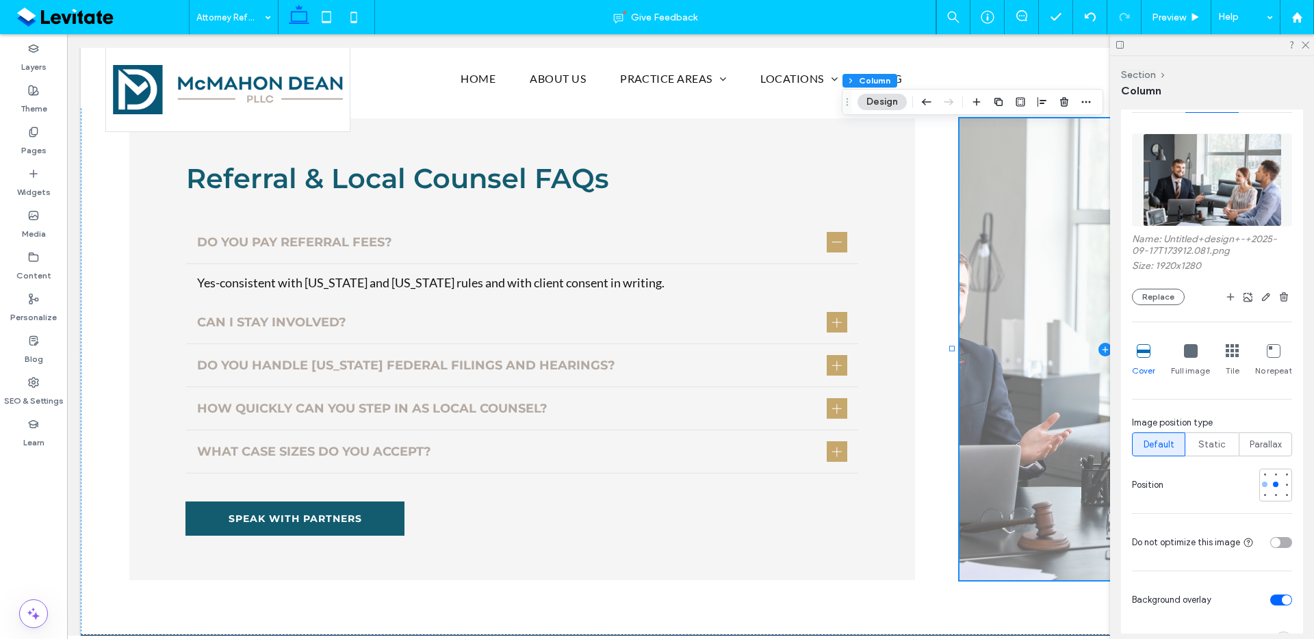
click at [1262, 485] on div at bounding box center [1264, 484] width 5 height 5
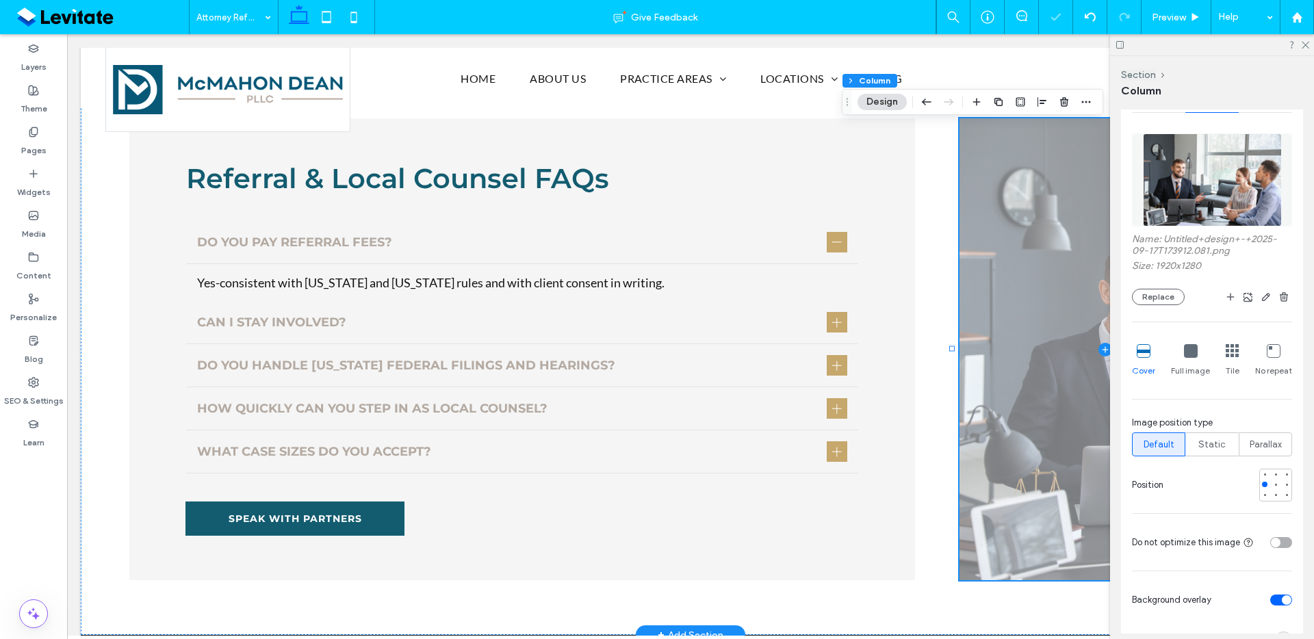
click at [1022, 448] on span at bounding box center [1105, 349] width 291 height 462
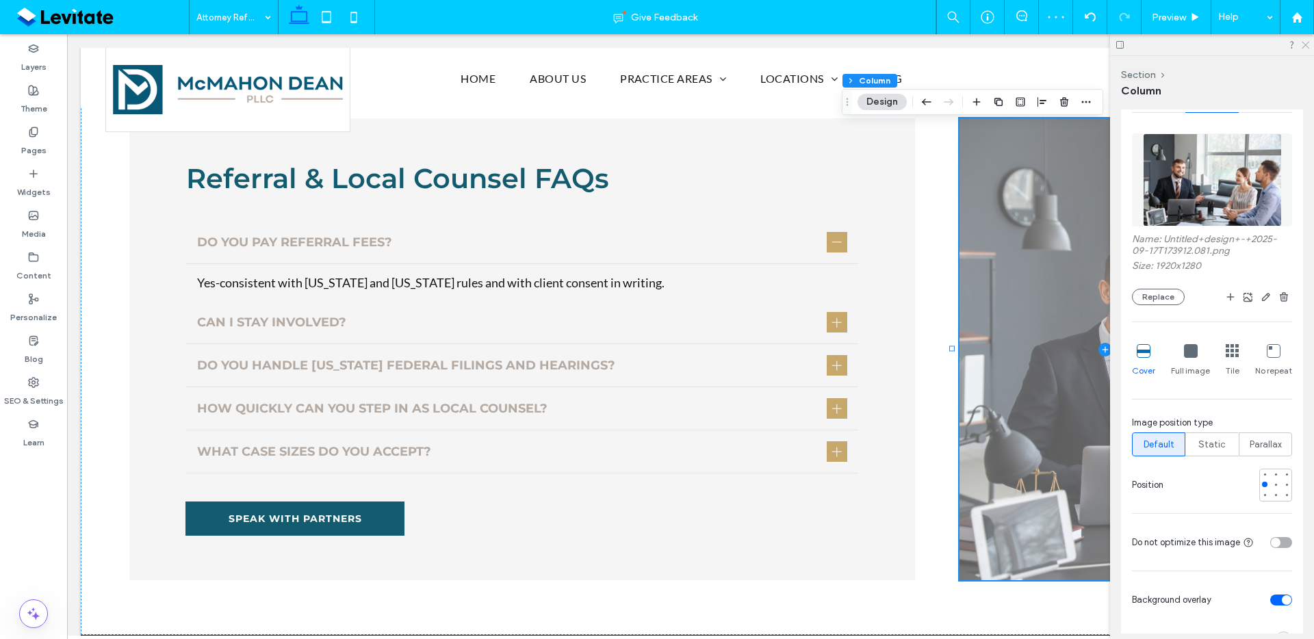
click at [1307, 42] on icon at bounding box center [1305, 44] width 9 height 9
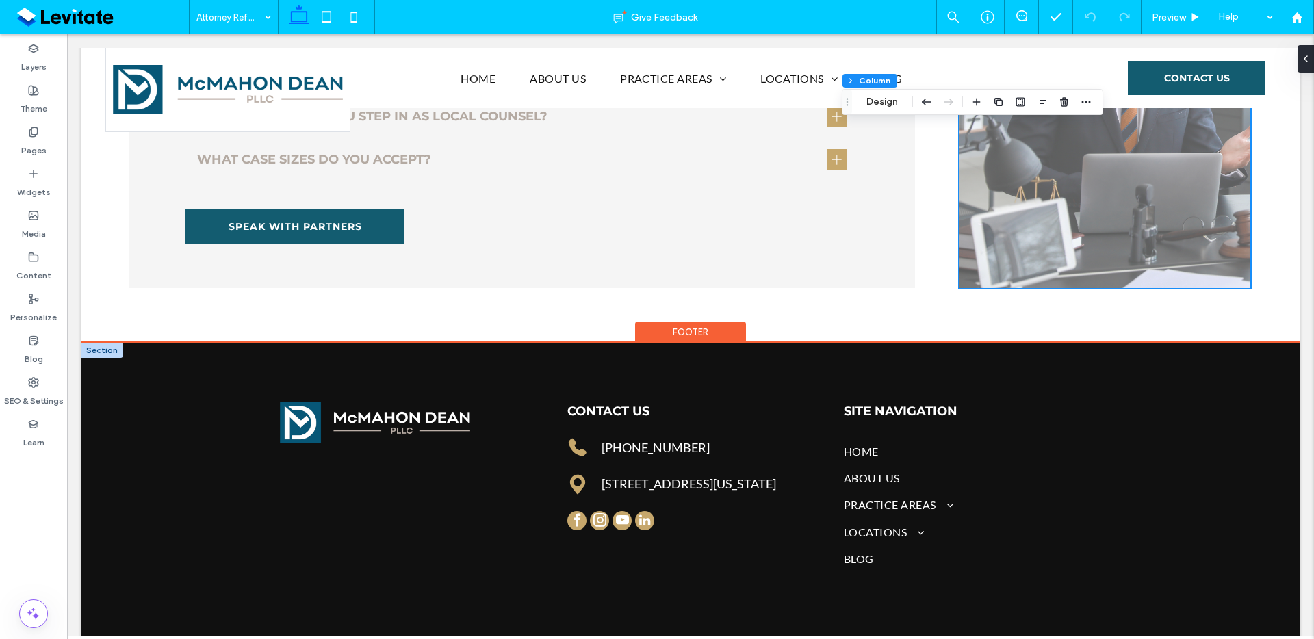
scroll to position [2617, 0]
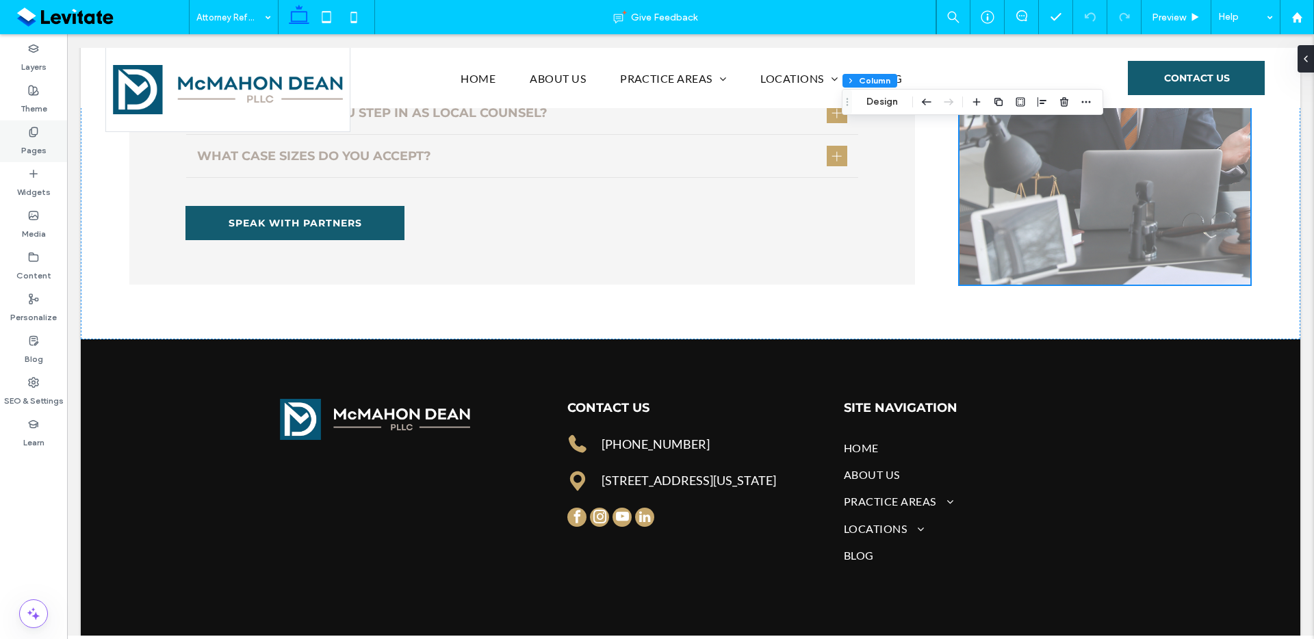
click at [18, 155] on div "Pages" at bounding box center [33, 141] width 67 height 42
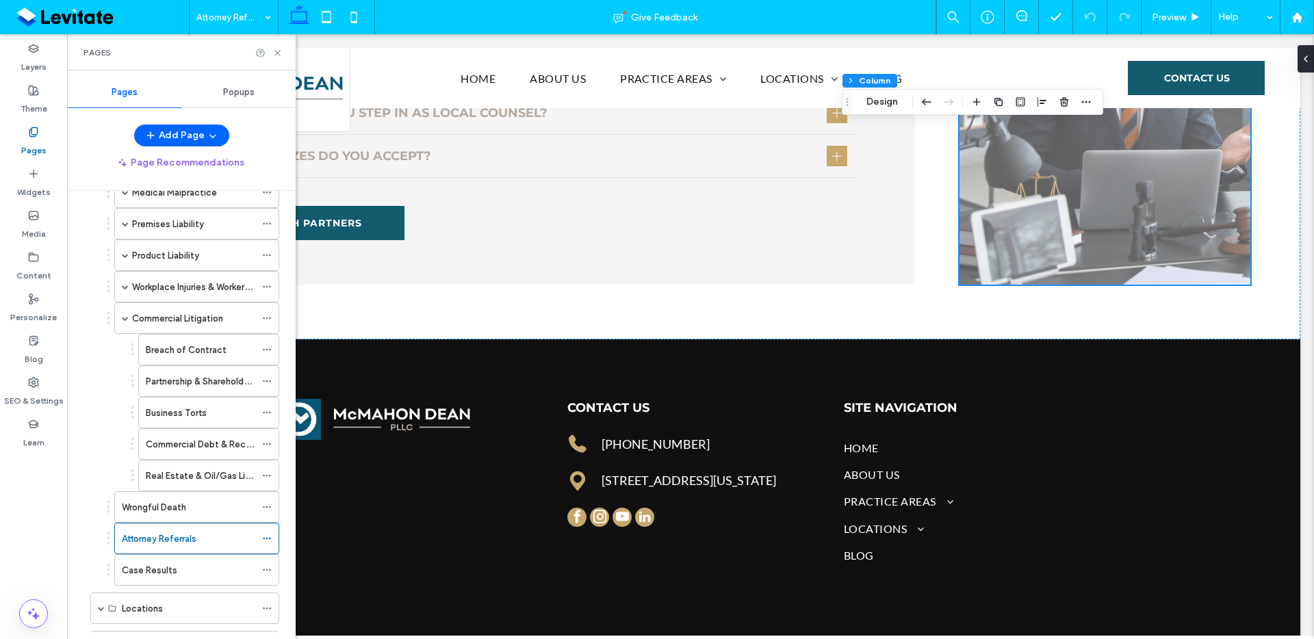
scroll to position [318, 0]
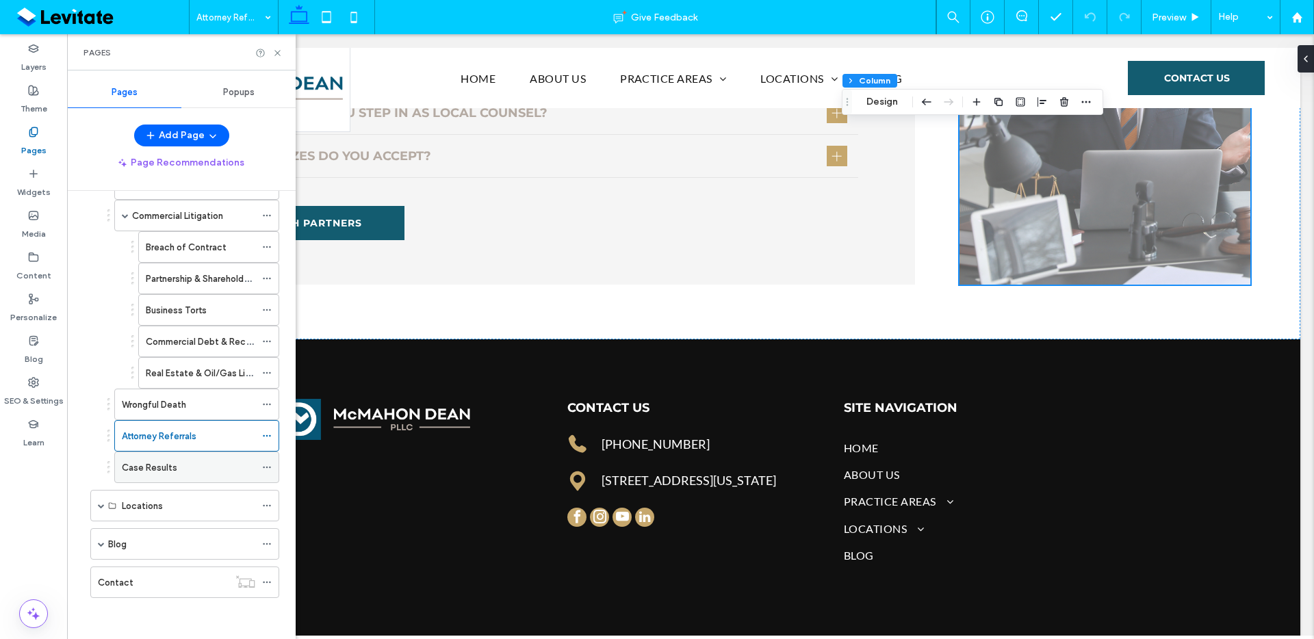
click at [196, 467] on div "Case Results" at bounding box center [188, 468] width 133 height 14
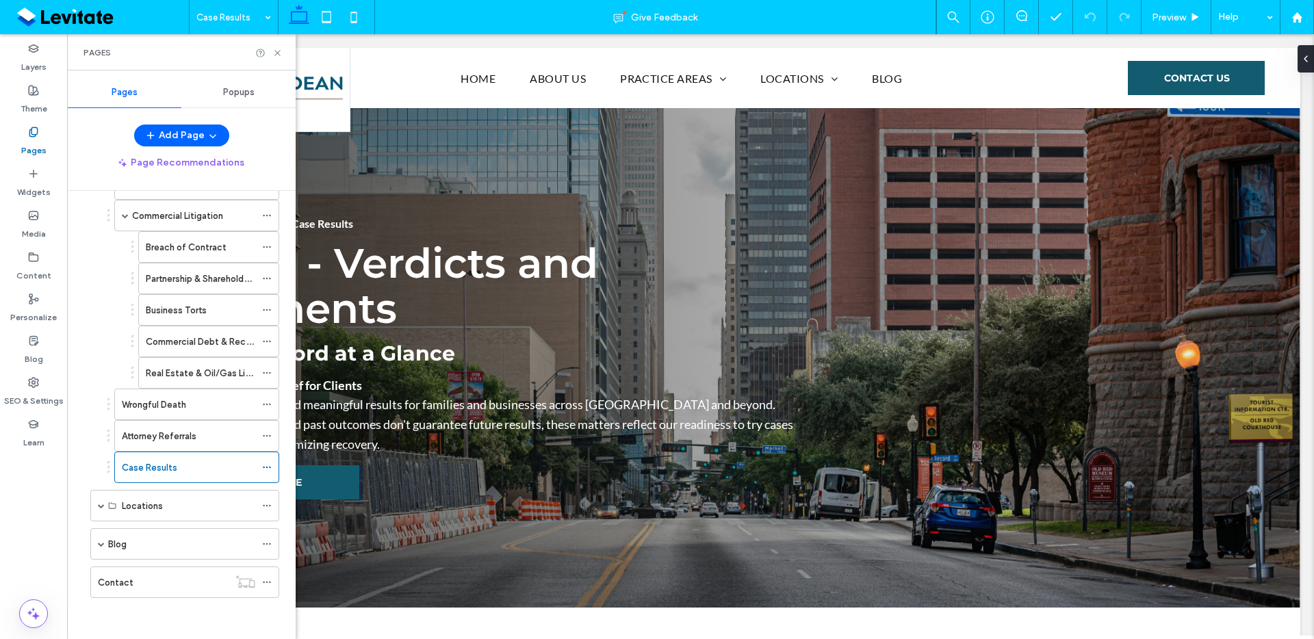
scroll to position [0, 0]
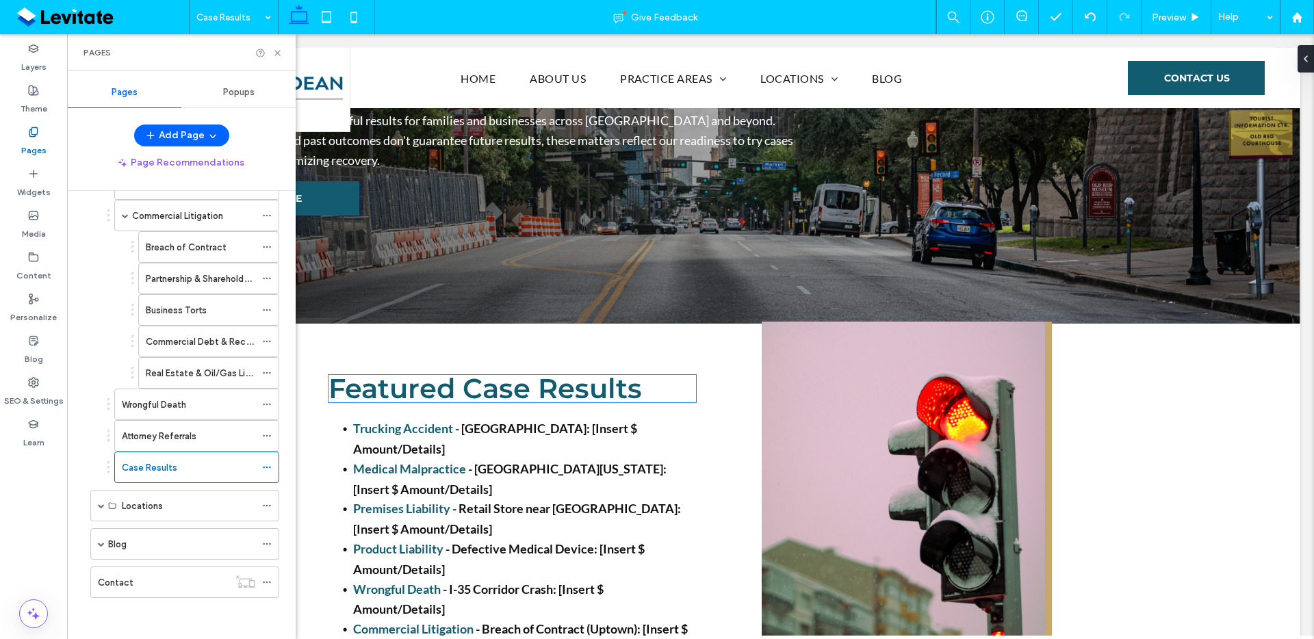
scroll to position [287, 0]
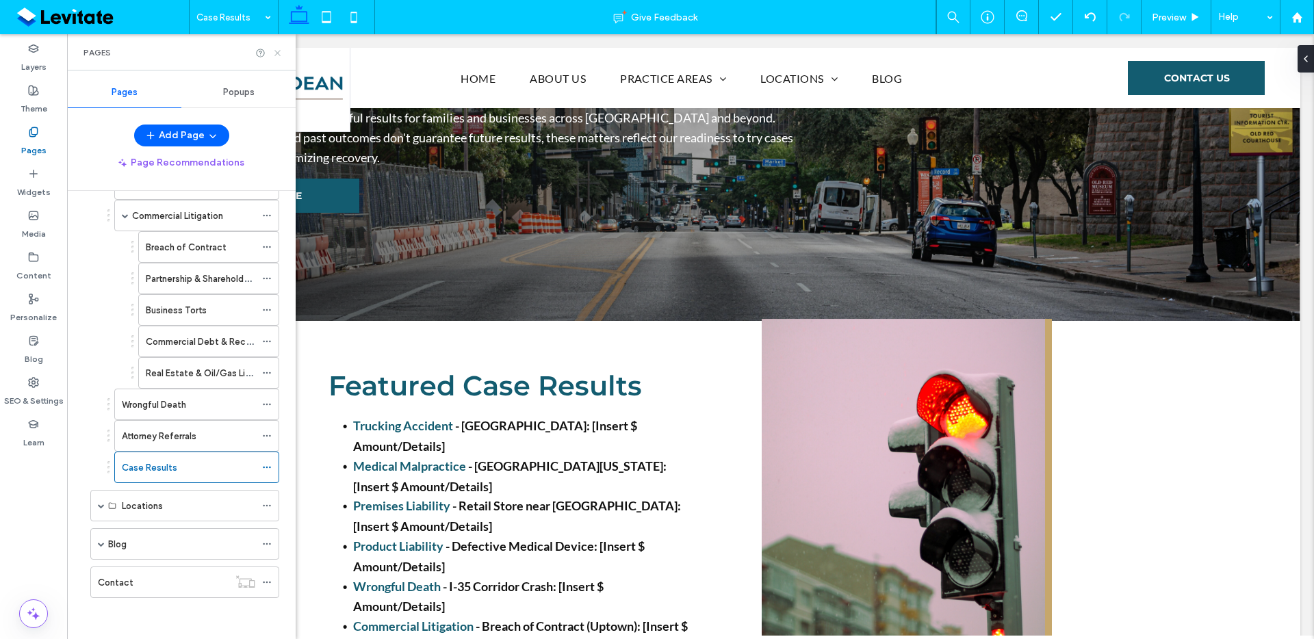
click at [273, 52] on icon at bounding box center [277, 53] width 10 height 10
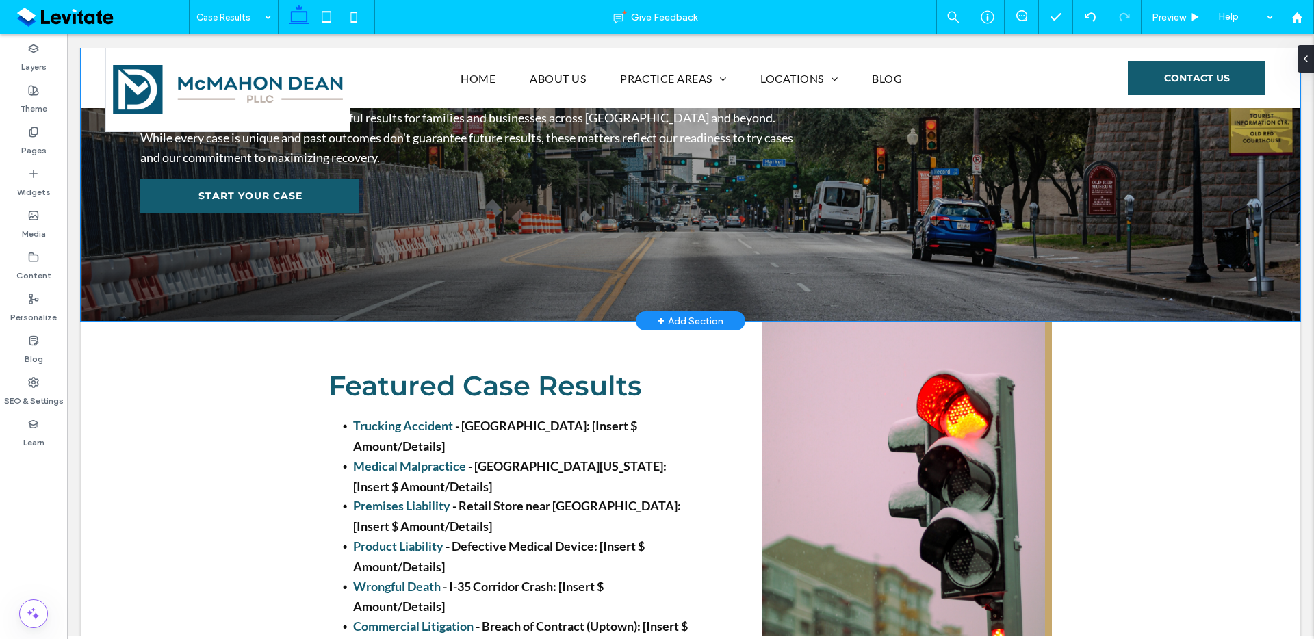
click at [600, 281] on div "Results - Verdicts and Settlements Home Practice Areas Case Results Our Track R…" at bounding box center [691, 71] width 1220 height 500
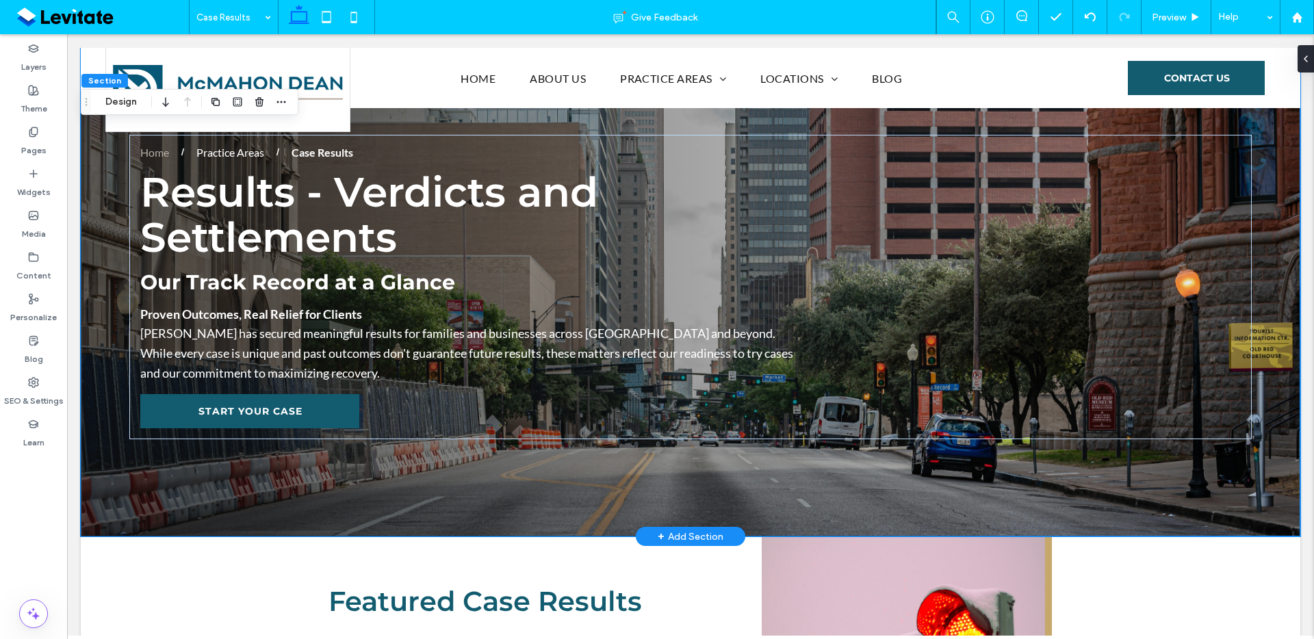
scroll to position [3, 0]
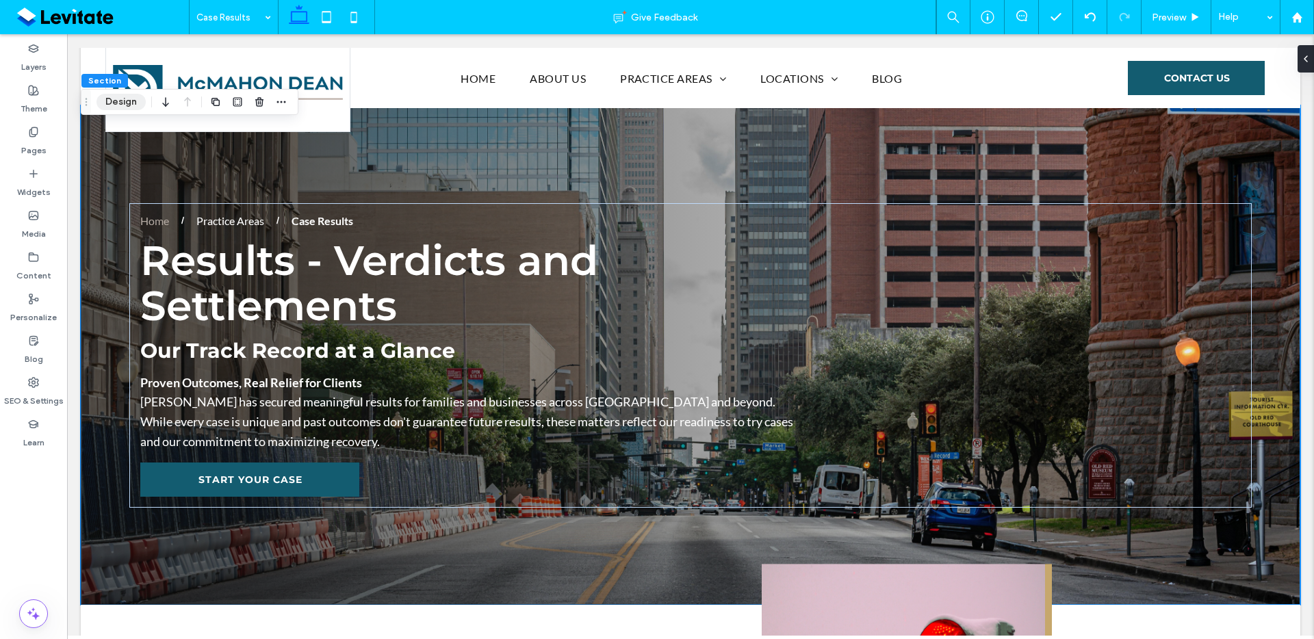
drag, startPoint x: 131, startPoint y: 104, endPoint x: 357, endPoint y: 153, distance: 230.4
click at [131, 104] on button "Design" at bounding box center [121, 102] width 49 height 16
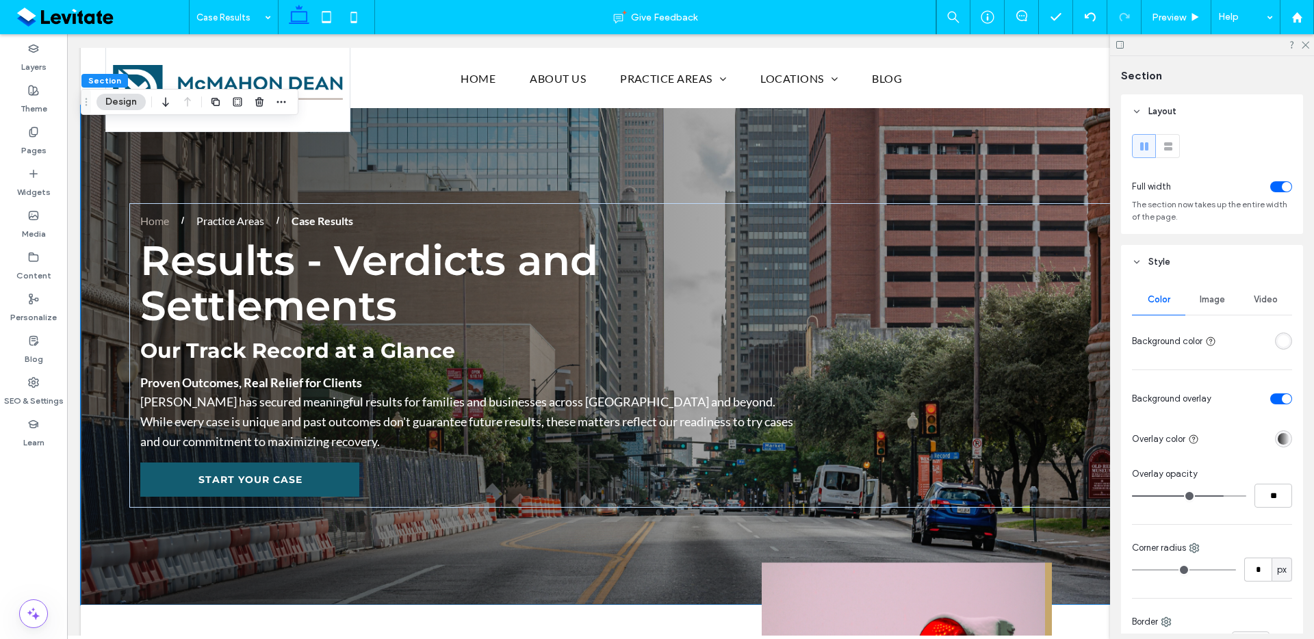
click at [1208, 307] on div "Image" at bounding box center [1212, 300] width 53 height 30
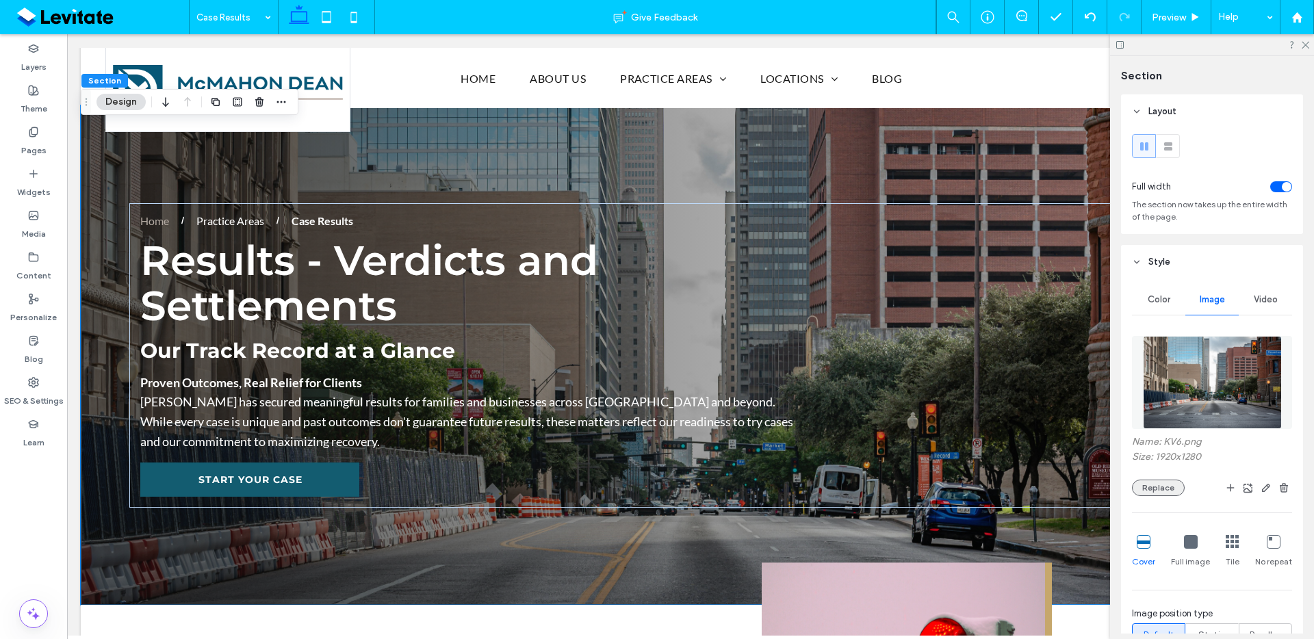
click at [1176, 485] on button "Replace" at bounding box center [1158, 488] width 53 height 16
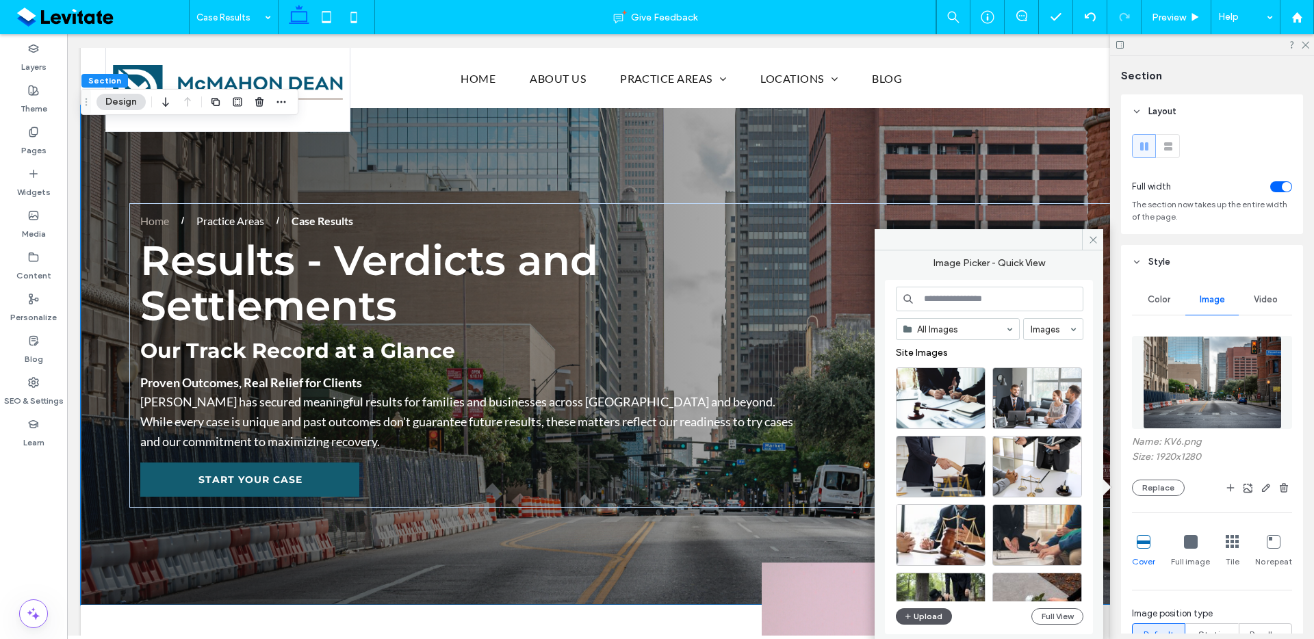
click at [934, 621] on button "Upload" at bounding box center [924, 617] width 56 height 16
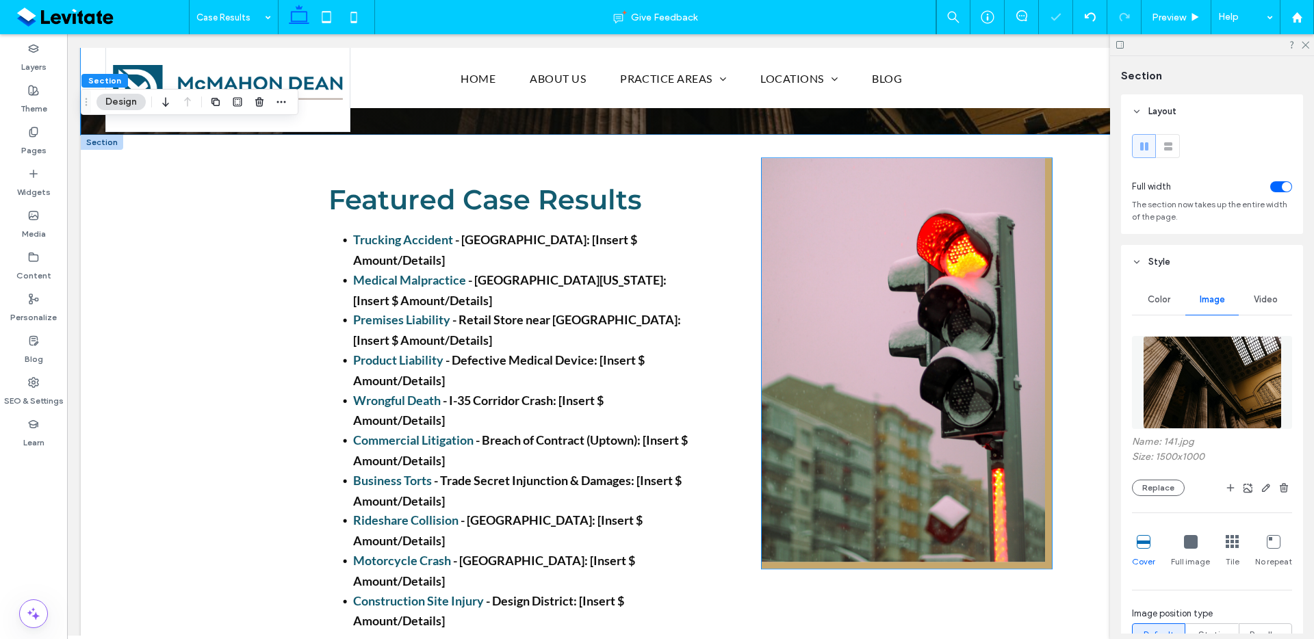
scroll to position [476, 0]
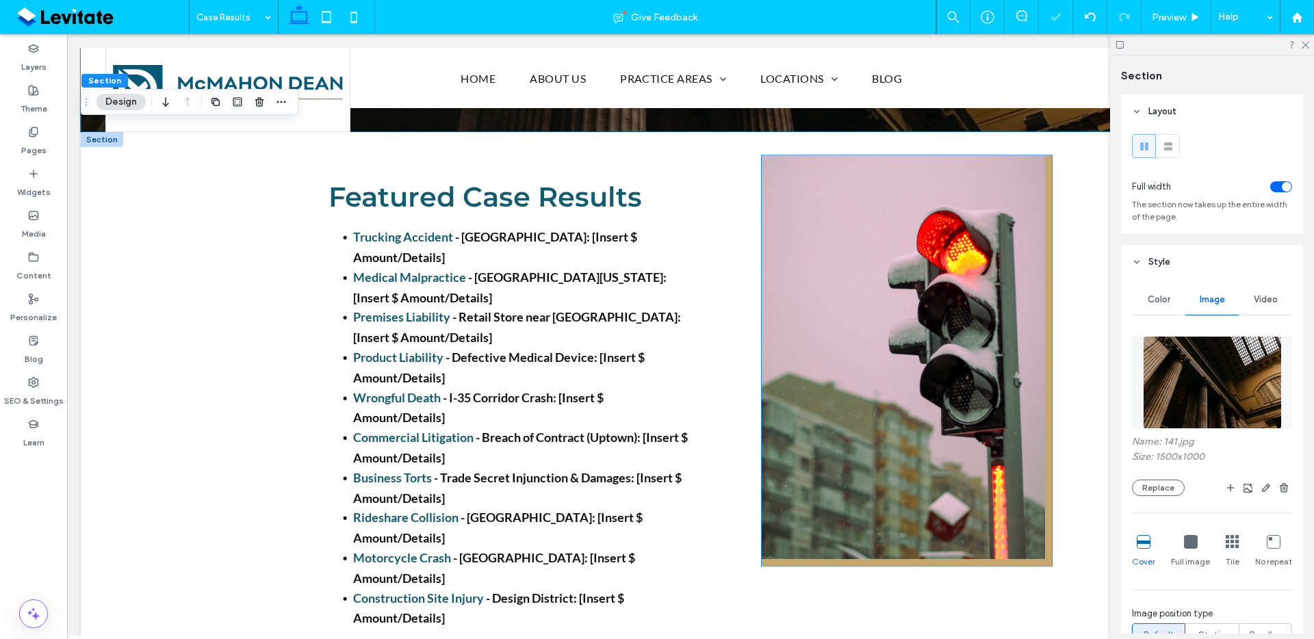
click at [871, 482] on img at bounding box center [907, 360] width 290 height 411
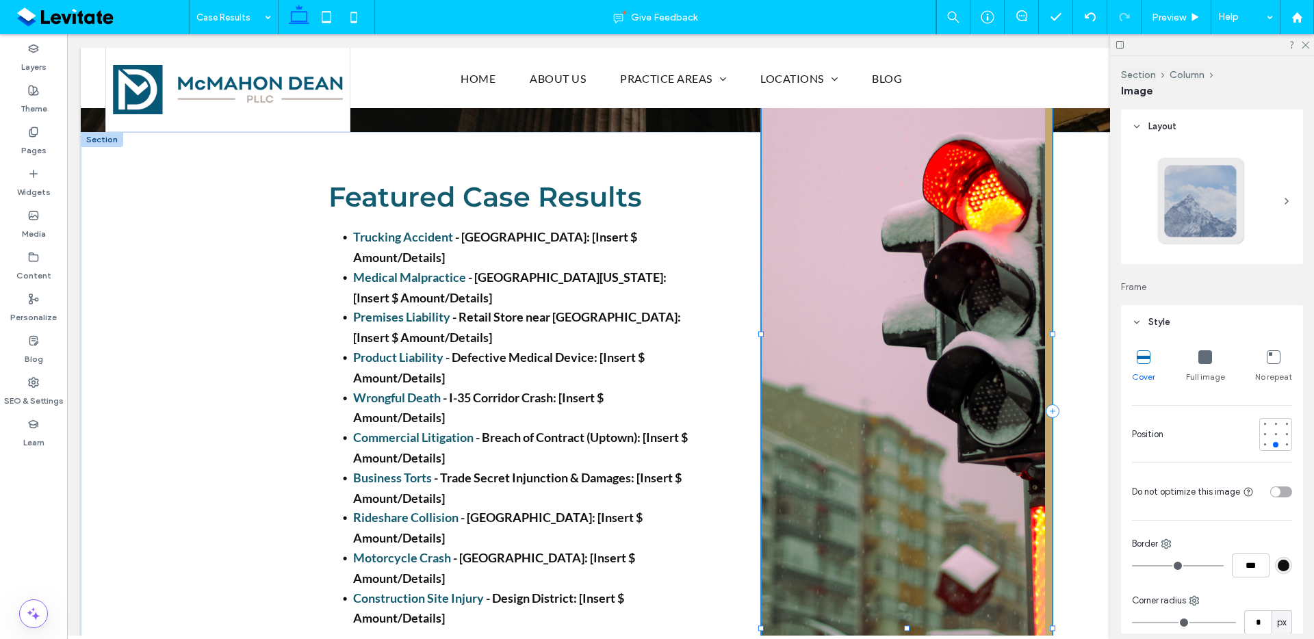
drag, startPoint x: 899, startPoint y: 544, endPoint x: 952, endPoint y: 660, distance: 127.1
type input "***"
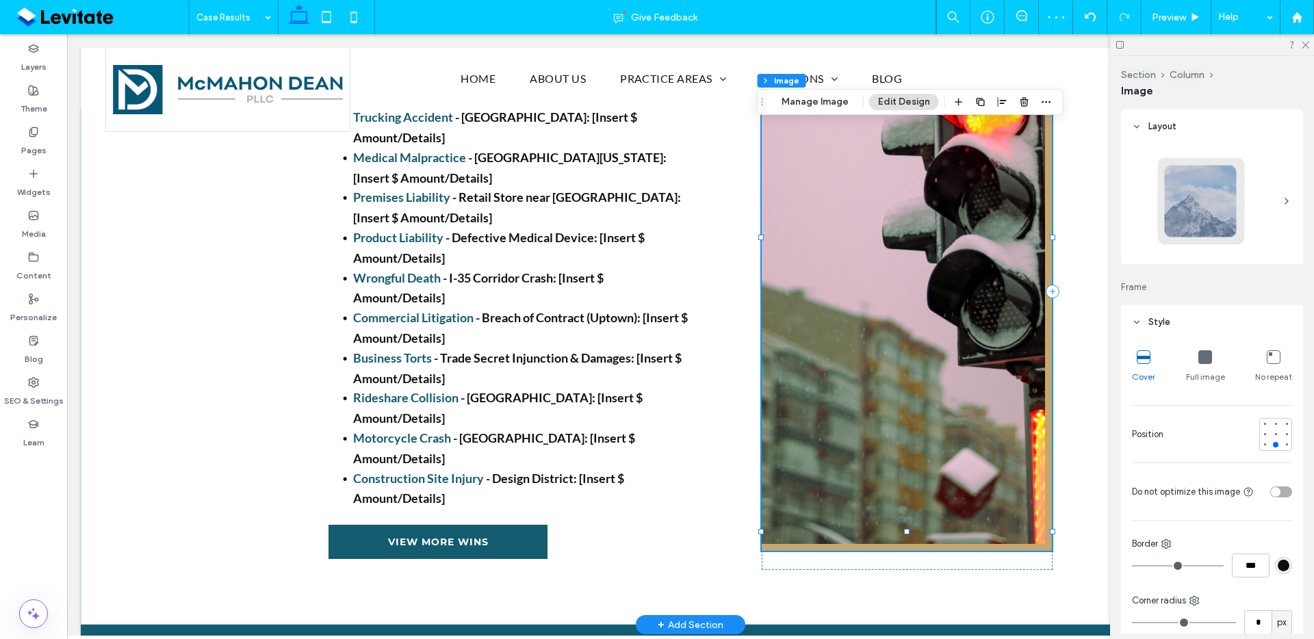
scroll to position [598, 0]
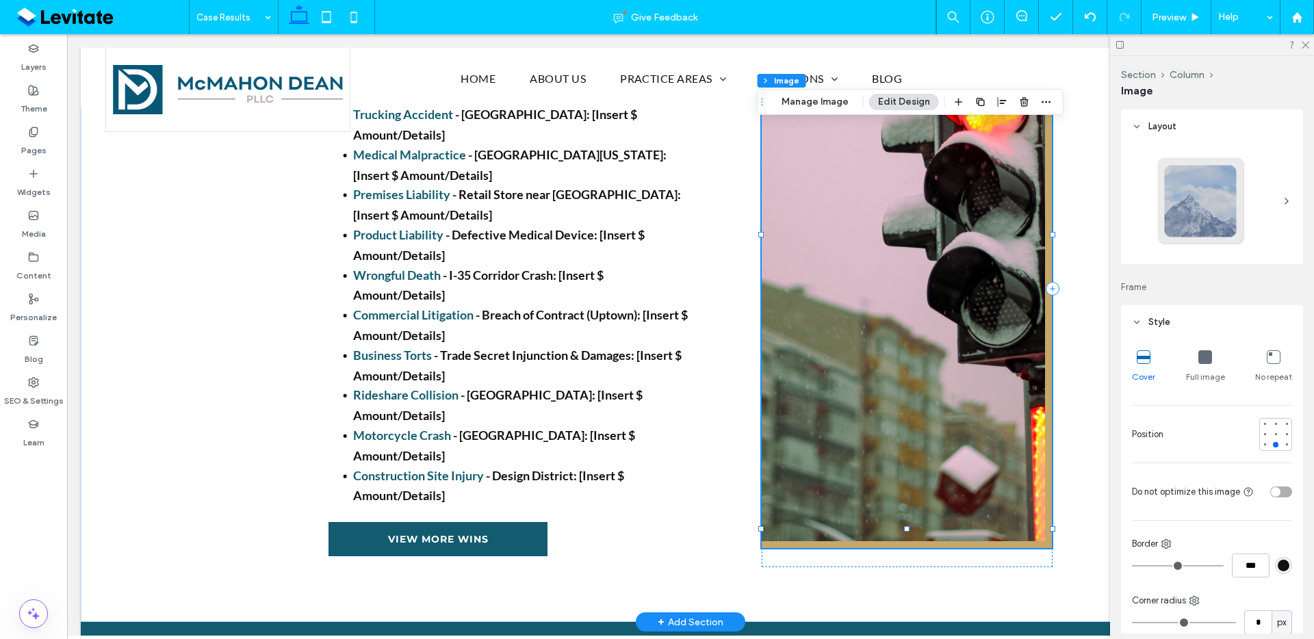
click at [884, 385] on img at bounding box center [907, 254] width 290 height 587
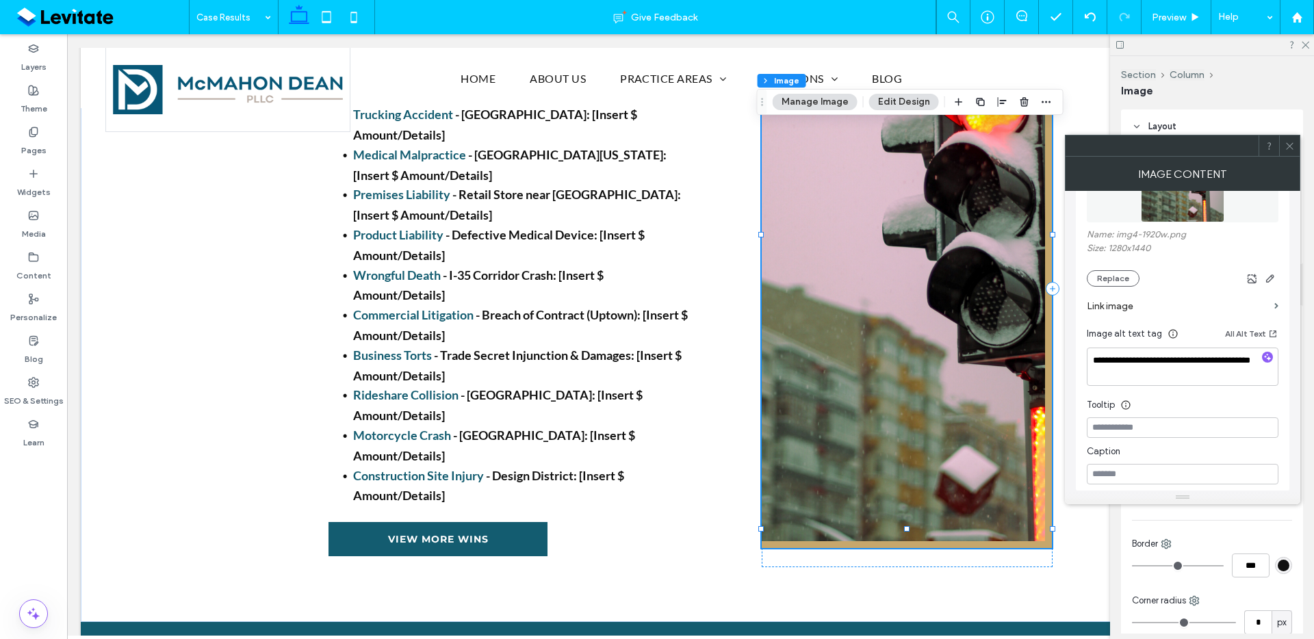
scroll to position [235, 0]
click at [1113, 274] on button "Replace" at bounding box center [1113, 276] width 53 height 16
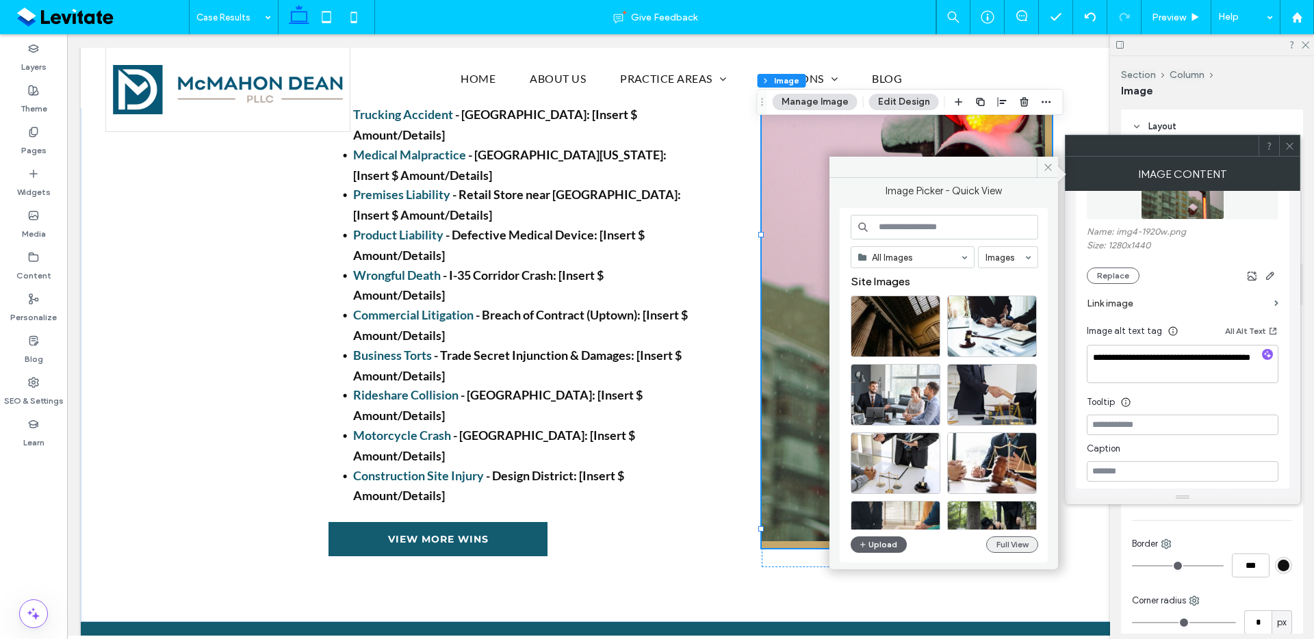
click at [1017, 546] on button "Full View" at bounding box center [1012, 545] width 52 height 16
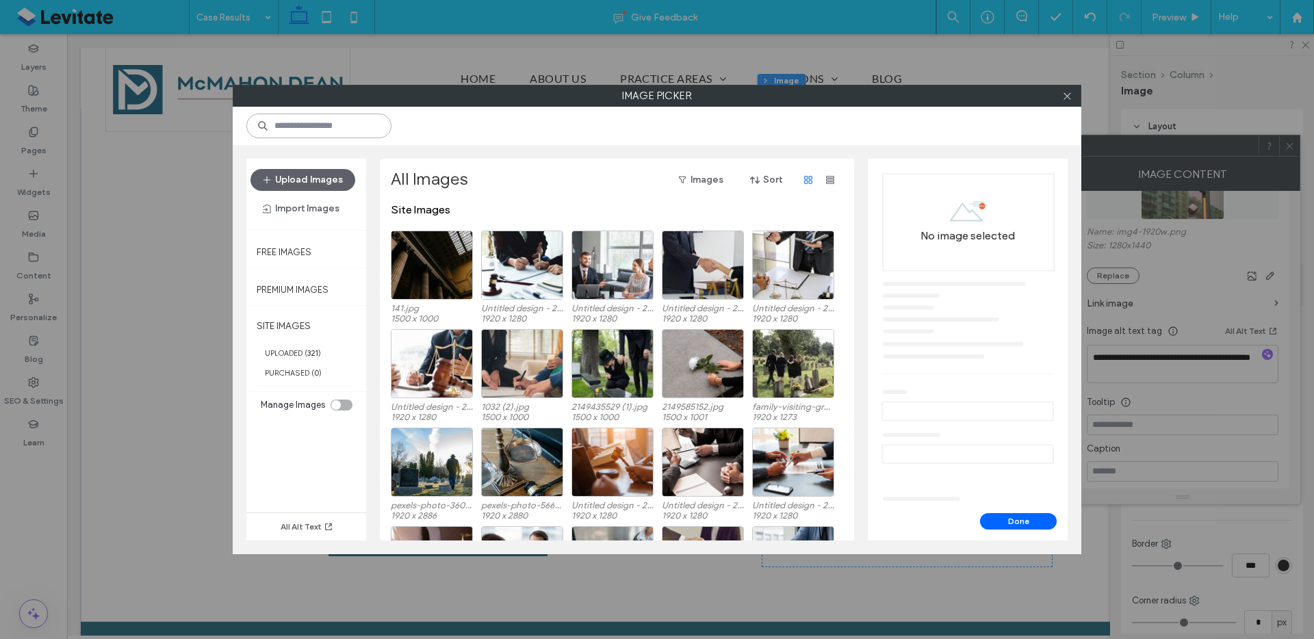
click at [329, 128] on input at bounding box center [318, 126] width 145 height 25
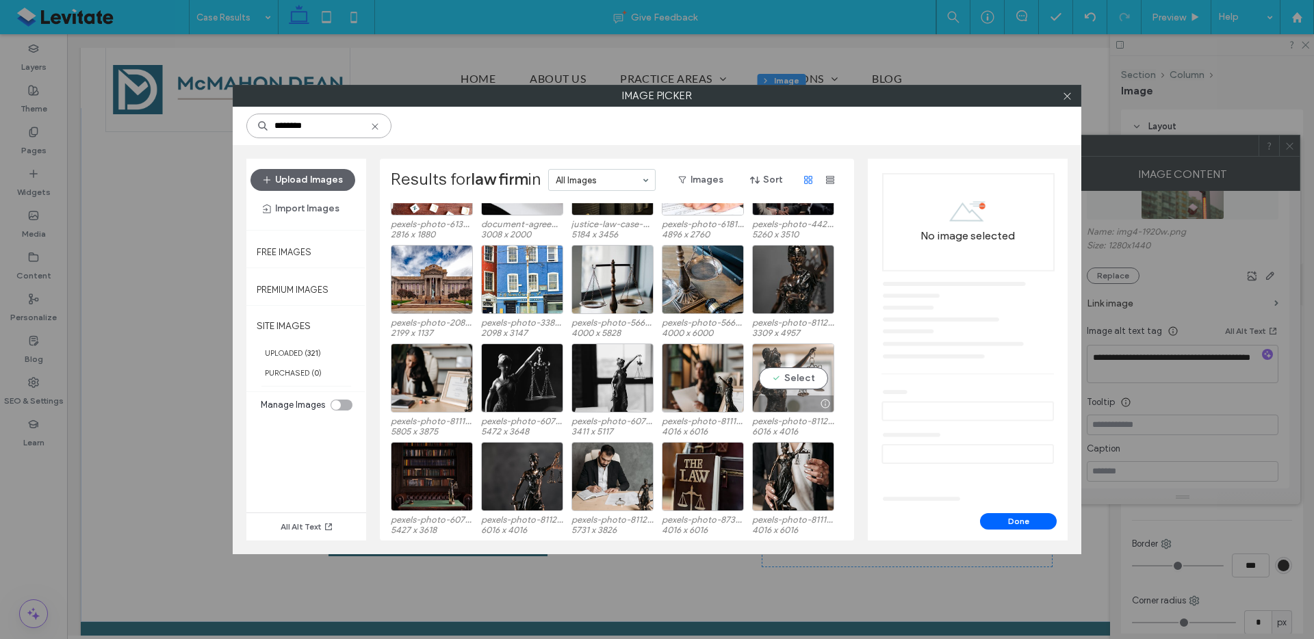
scroll to position [81, 0]
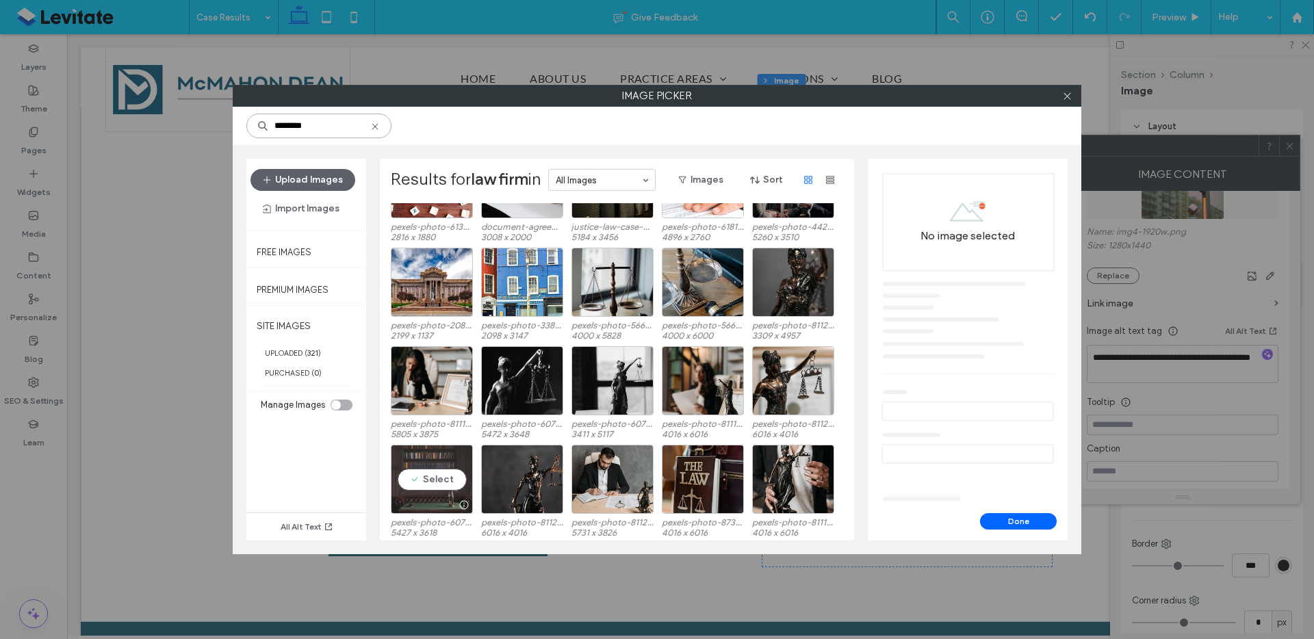
type input "********"
click at [448, 480] on div "Select" at bounding box center [432, 479] width 82 height 69
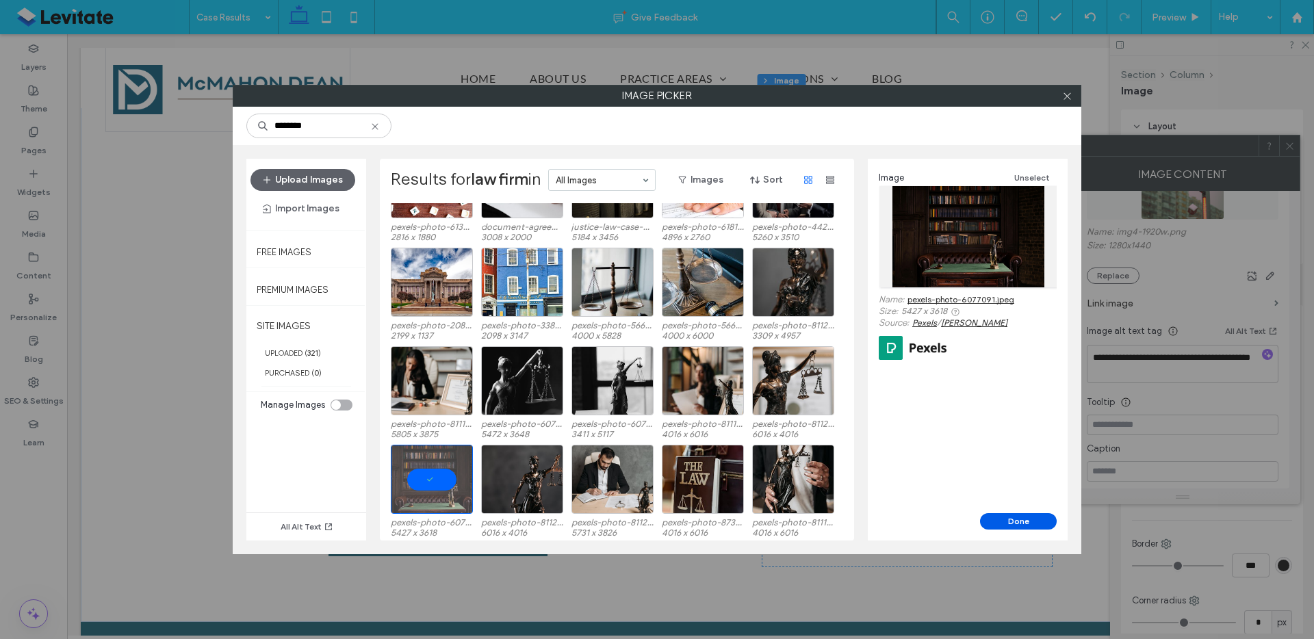
click at [1021, 518] on button "Done" at bounding box center [1018, 521] width 77 height 16
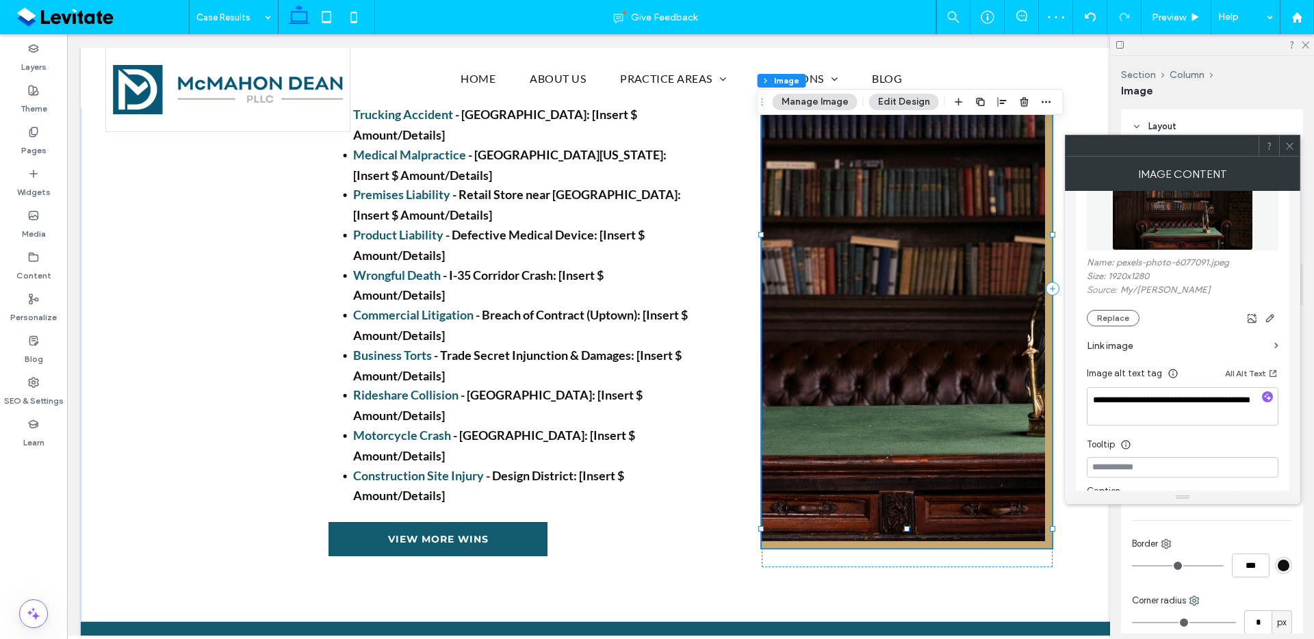
scroll to position [0, 0]
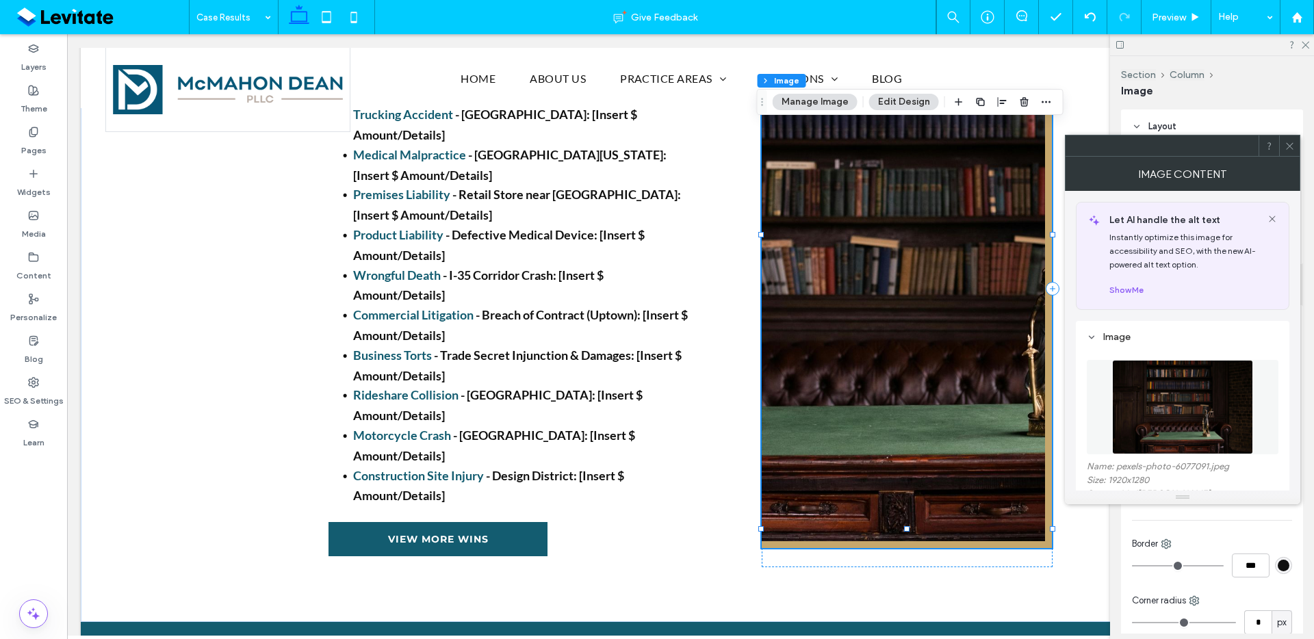
click at [1296, 150] on div at bounding box center [1289, 146] width 21 height 21
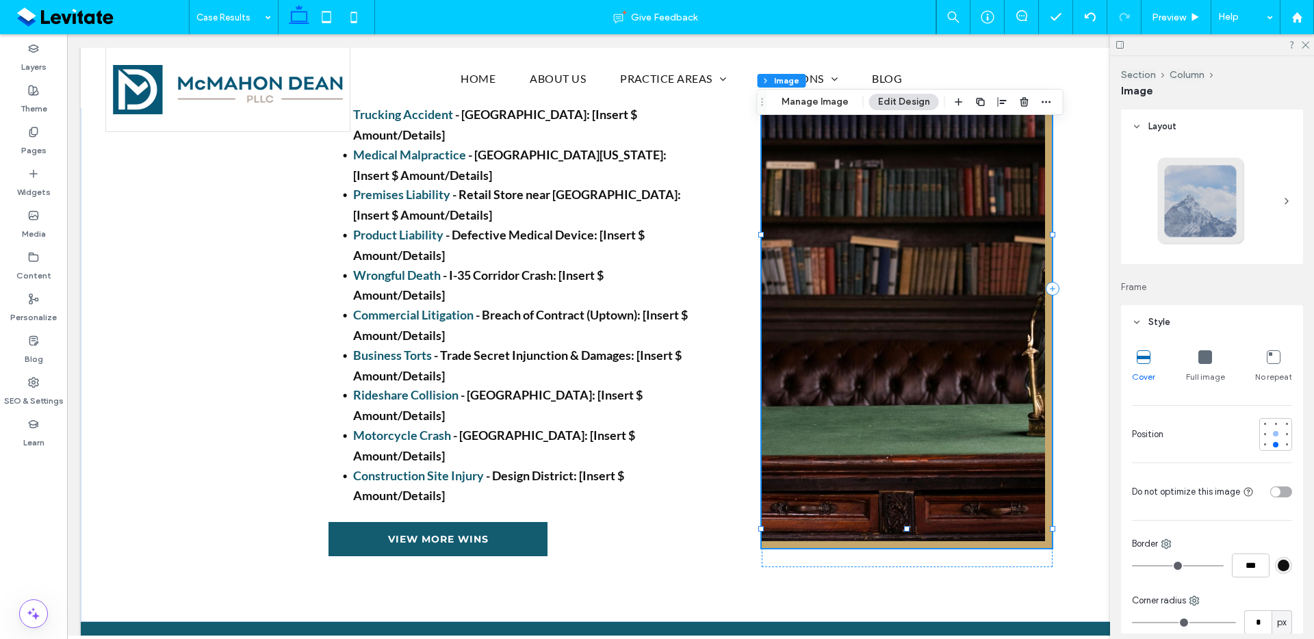
click at [1272, 431] on div at bounding box center [1276, 434] width 10 height 10
click at [1272, 434] on div at bounding box center [1276, 434] width 10 height 10
click at [1273, 433] on div at bounding box center [1275, 433] width 5 height 5
click at [1273, 432] on div at bounding box center [1275, 433] width 5 height 5
click at [1271, 428] on div at bounding box center [1276, 424] width 10 height 10
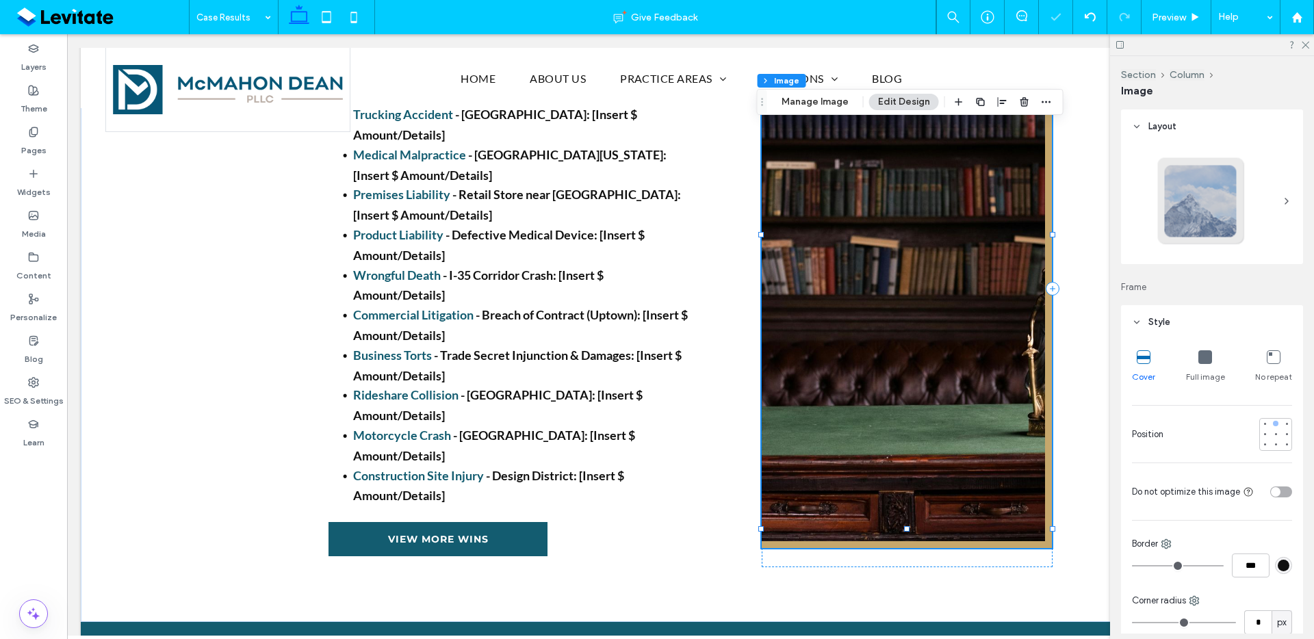
click at [1273, 426] on div at bounding box center [1275, 423] width 5 height 5
click at [919, 418] on img at bounding box center [907, 254] width 290 height 587
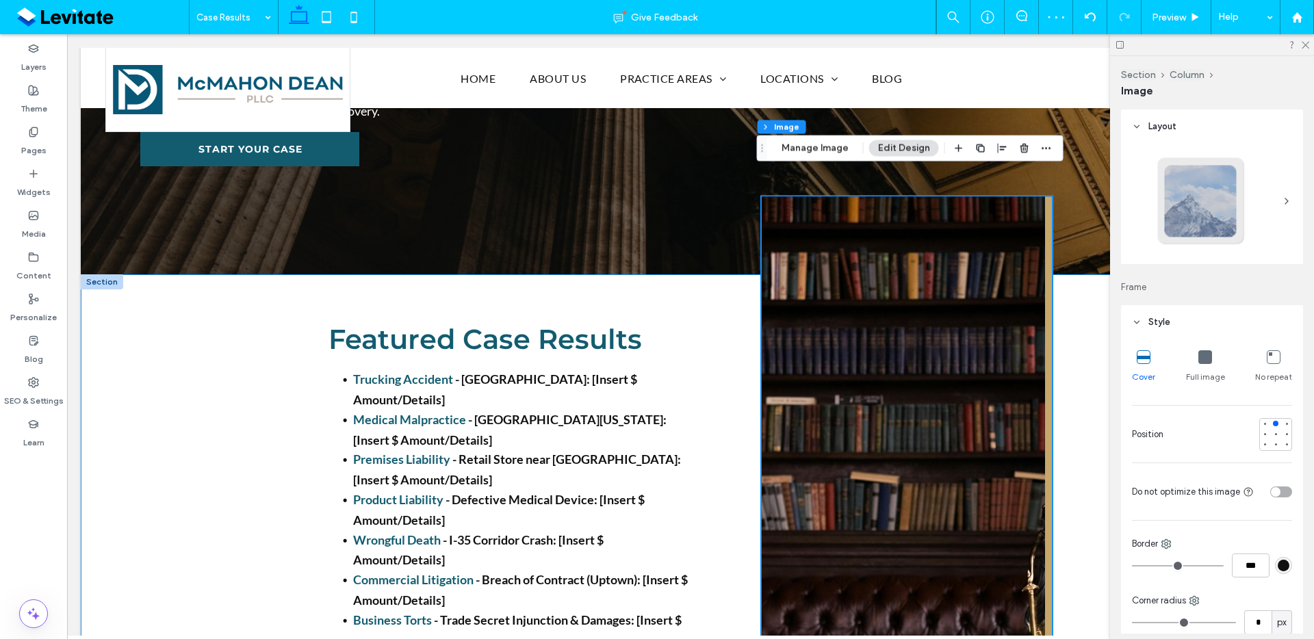
scroll to position [459, 0]
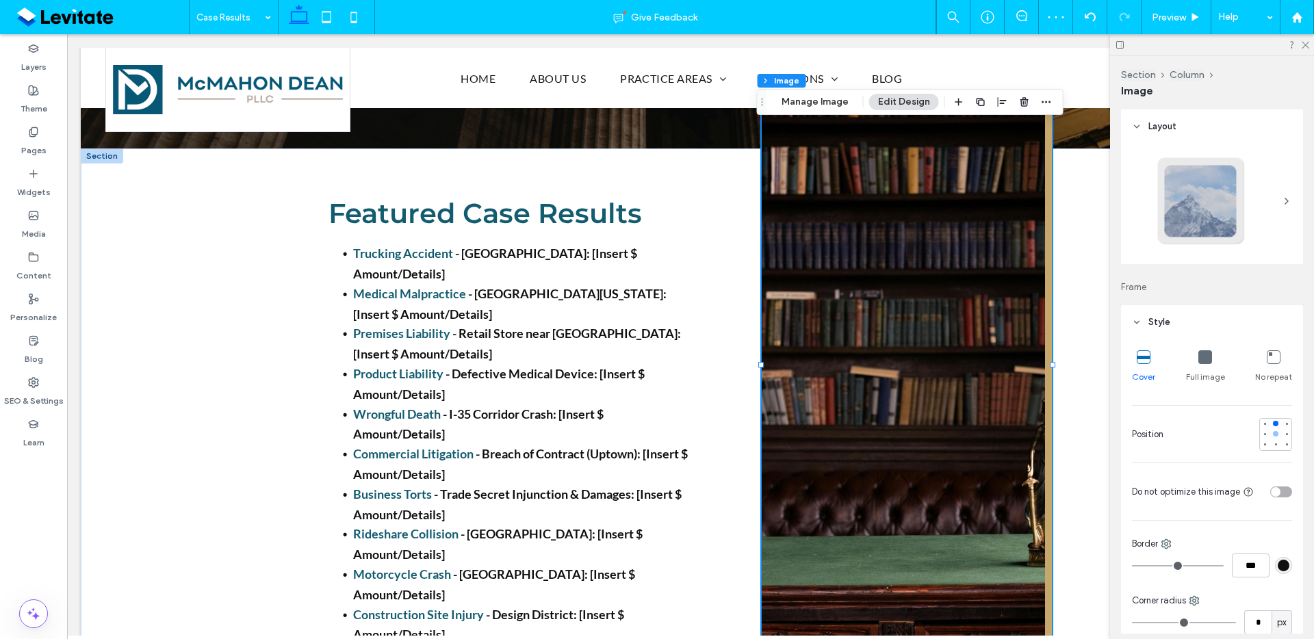
click at [1273, 433] on div at bounding box center [1275, 433] width 5 height 5
click at [1273, 445] on div at bounding box center [1275, 444] width 5 height 5
click at [1284, 434] on div at bounding box center [1286, 433] width 5 height 5
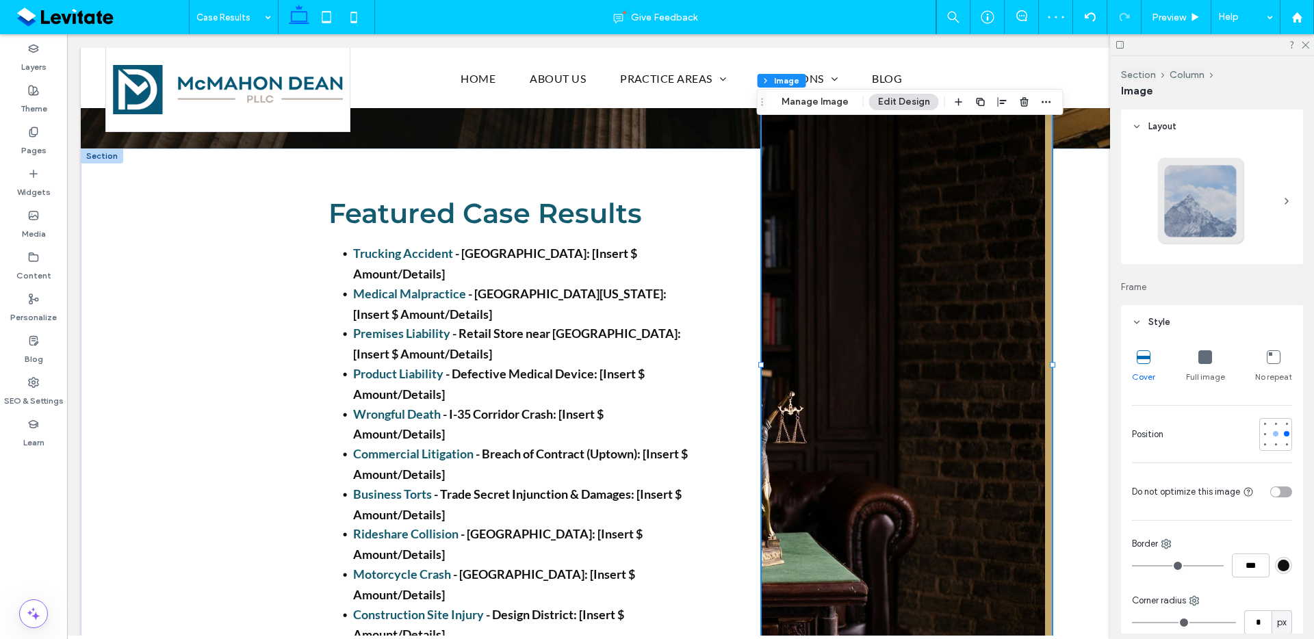
click at [1271, 436] on div at bounding box center [1276, 434] width 10 height 10
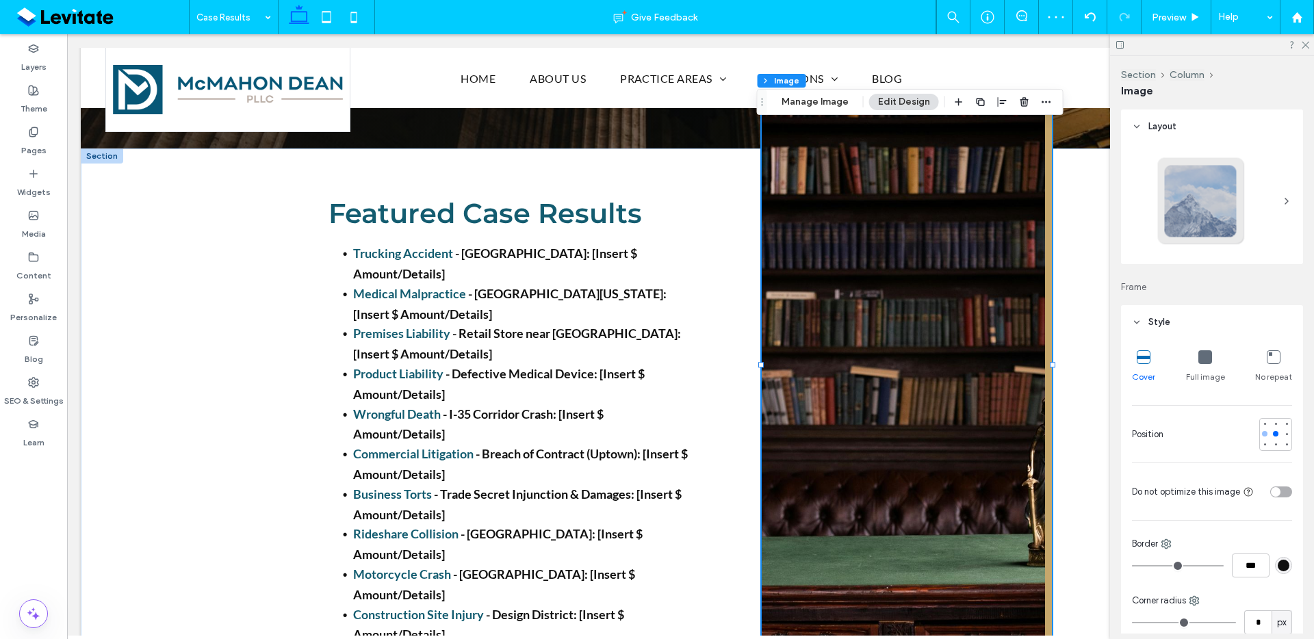
click at [1262, 433] on div at bounding box center [1264, 433] width 5 height 5
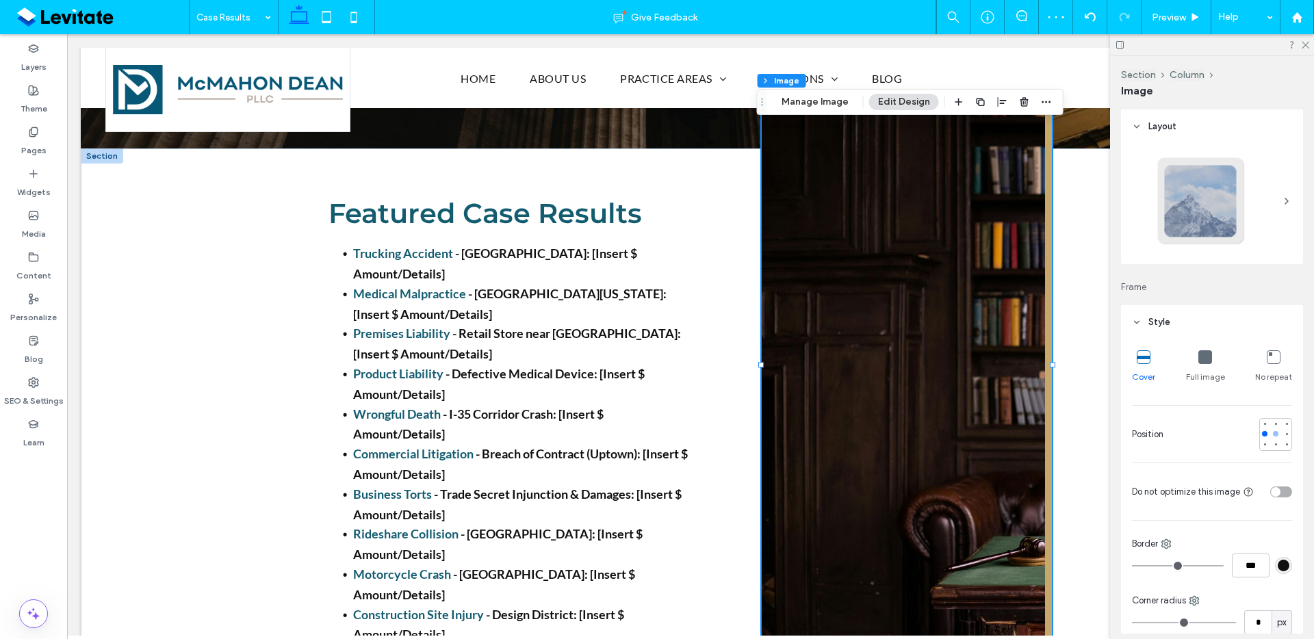
click at [1273, 432] on div at bounding box center [1275, 433] width 5 height 5
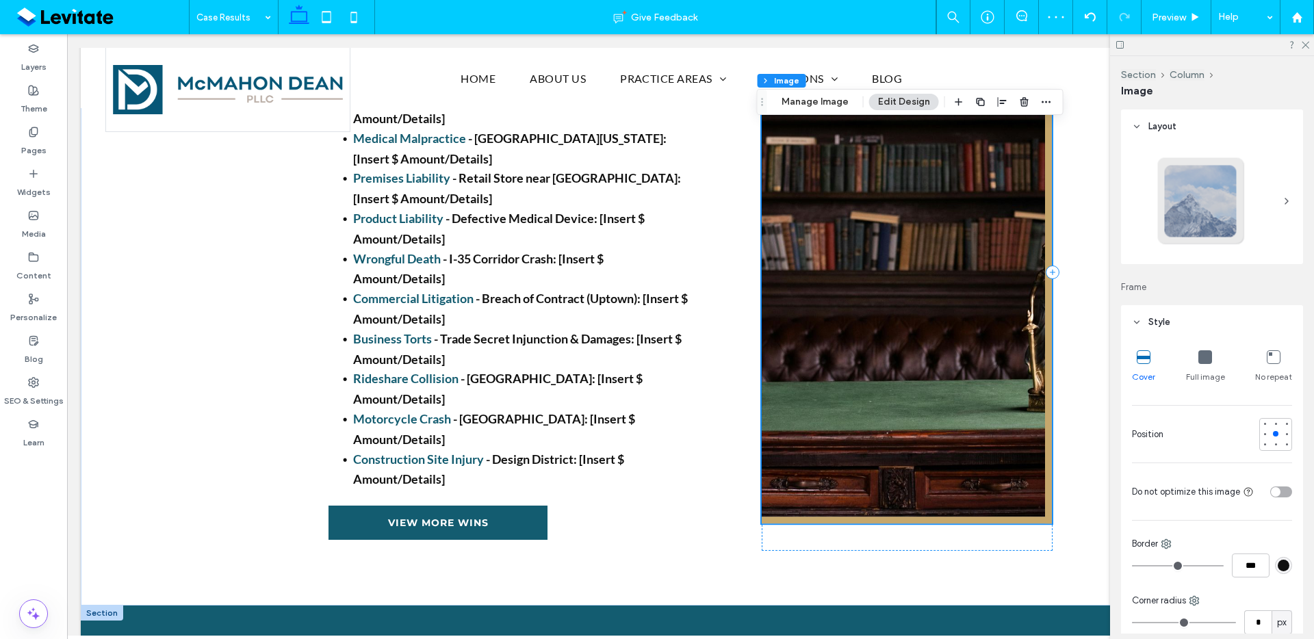
scroll to position [760, 0]
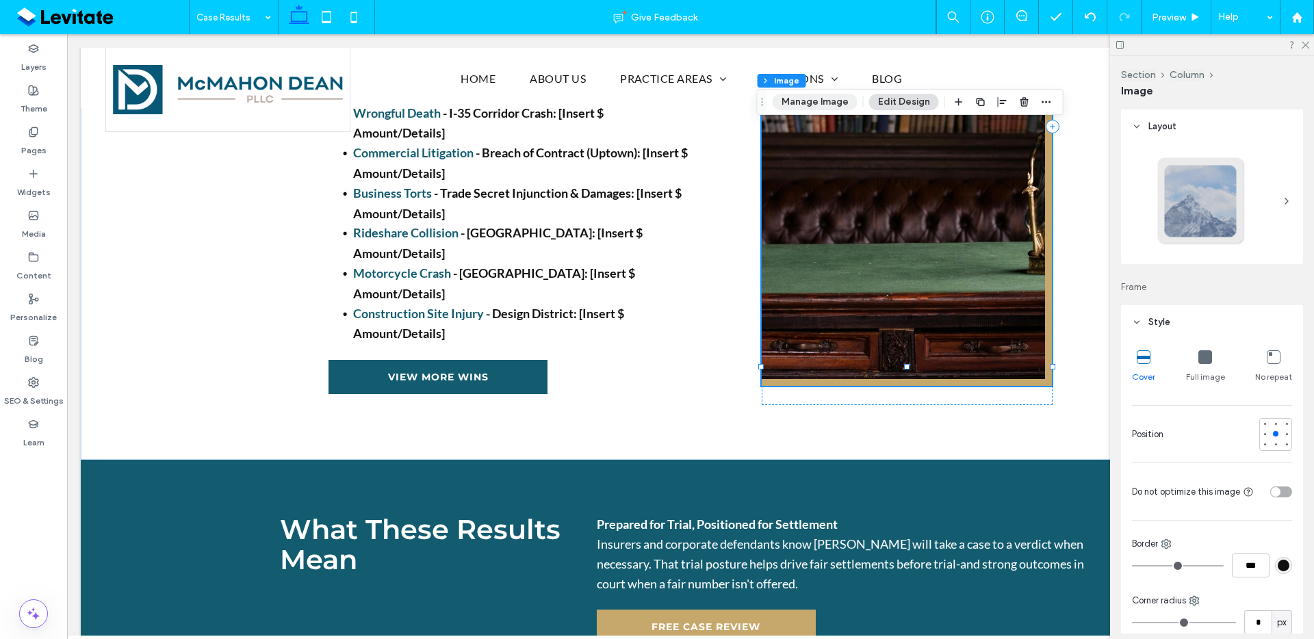
click at [834, 97] on button "Manage Image" at bounding box center [815, 102] width 85 height 16
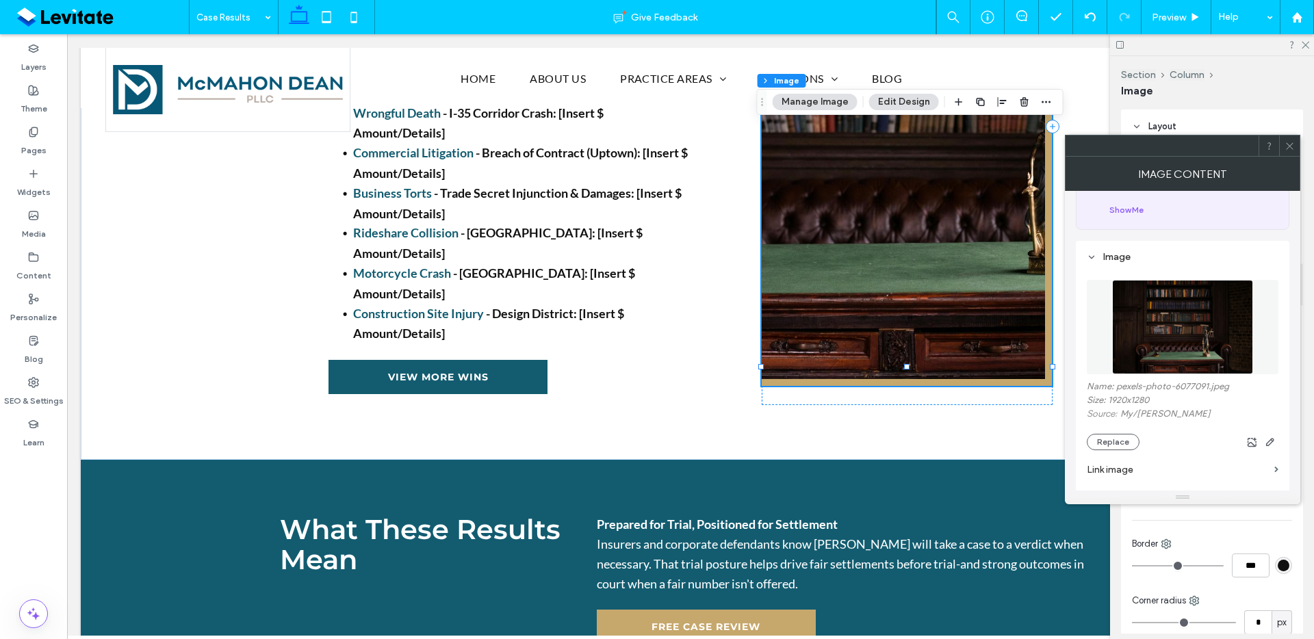
scroll to position [140, 0]
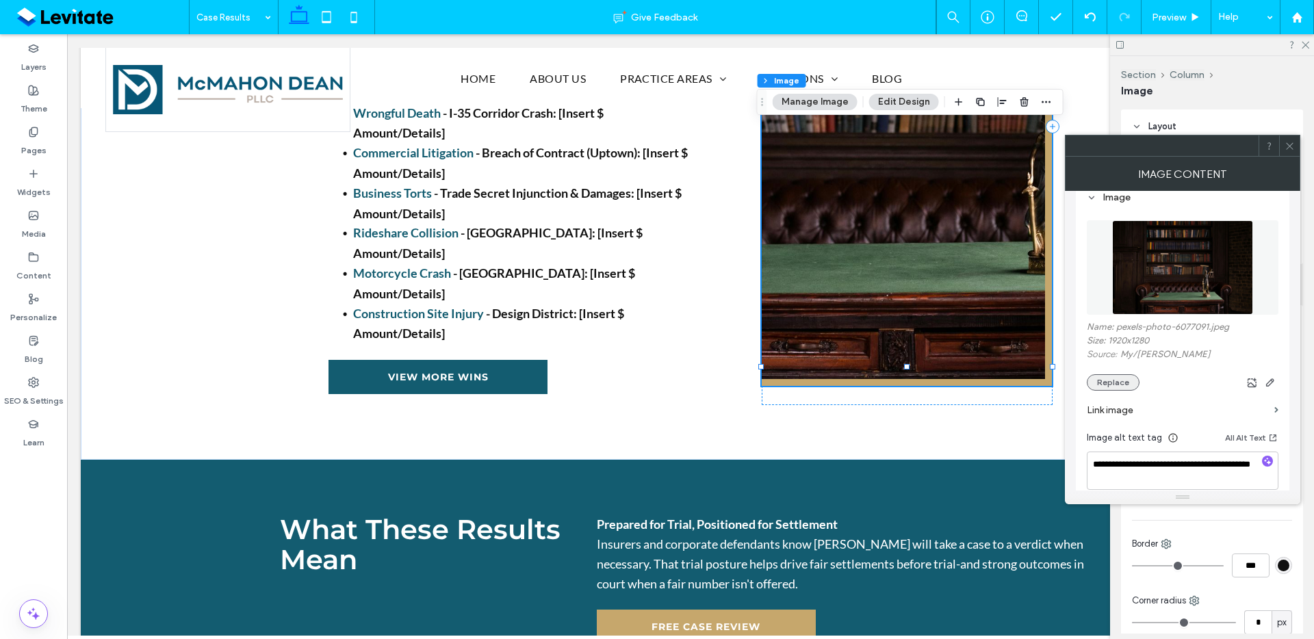
click at [1123, 380] on button "Replace" at bounding box center [1113, 382] width 53 height 16
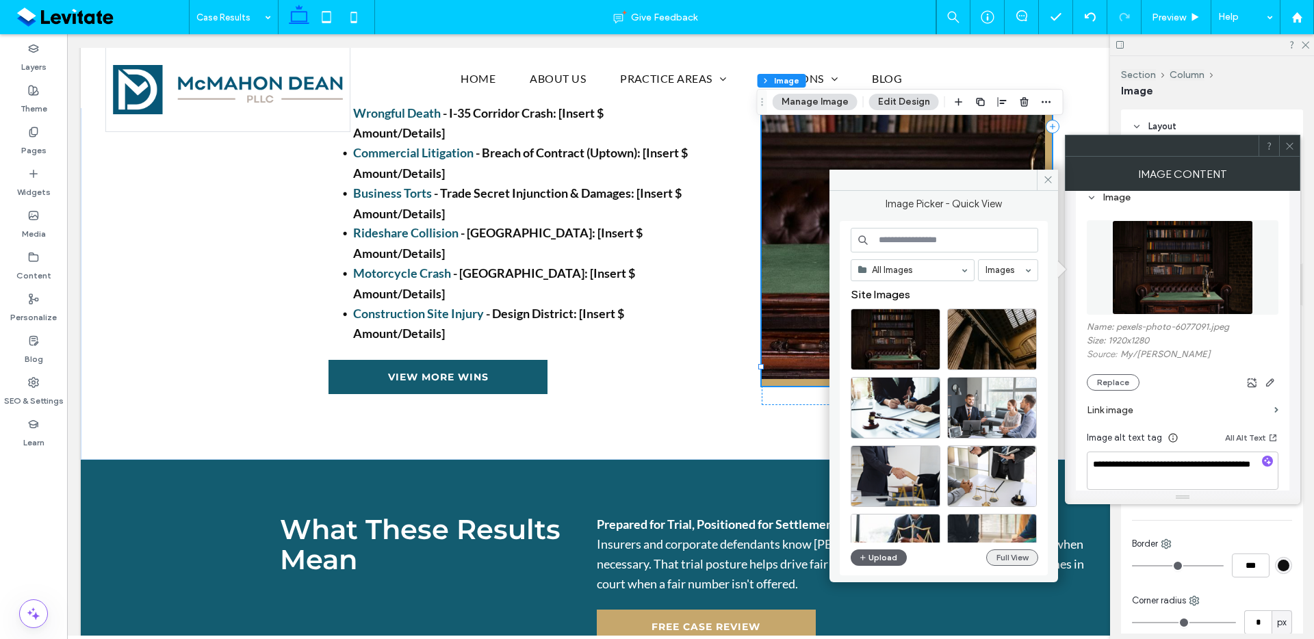
click at [1025, 552] on button "Full View" at bounding box center [1012, 558] width 52 height 16
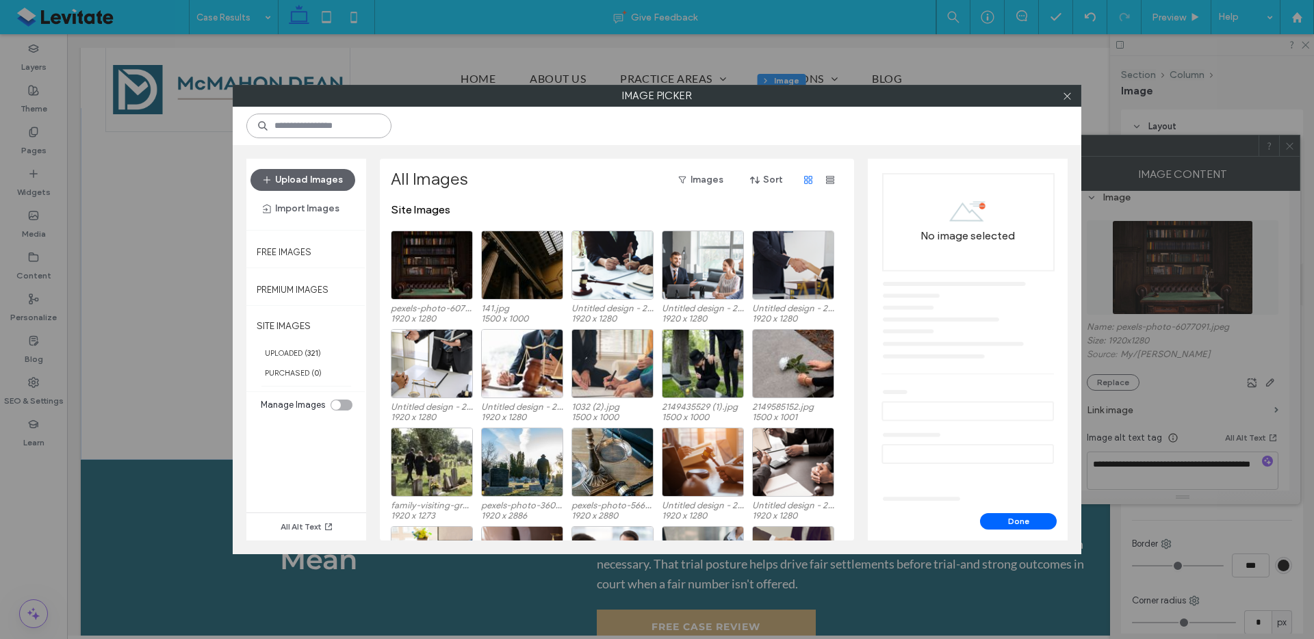
click at [350, 123] on input at bounding box center [318, 126] width 145 height 25
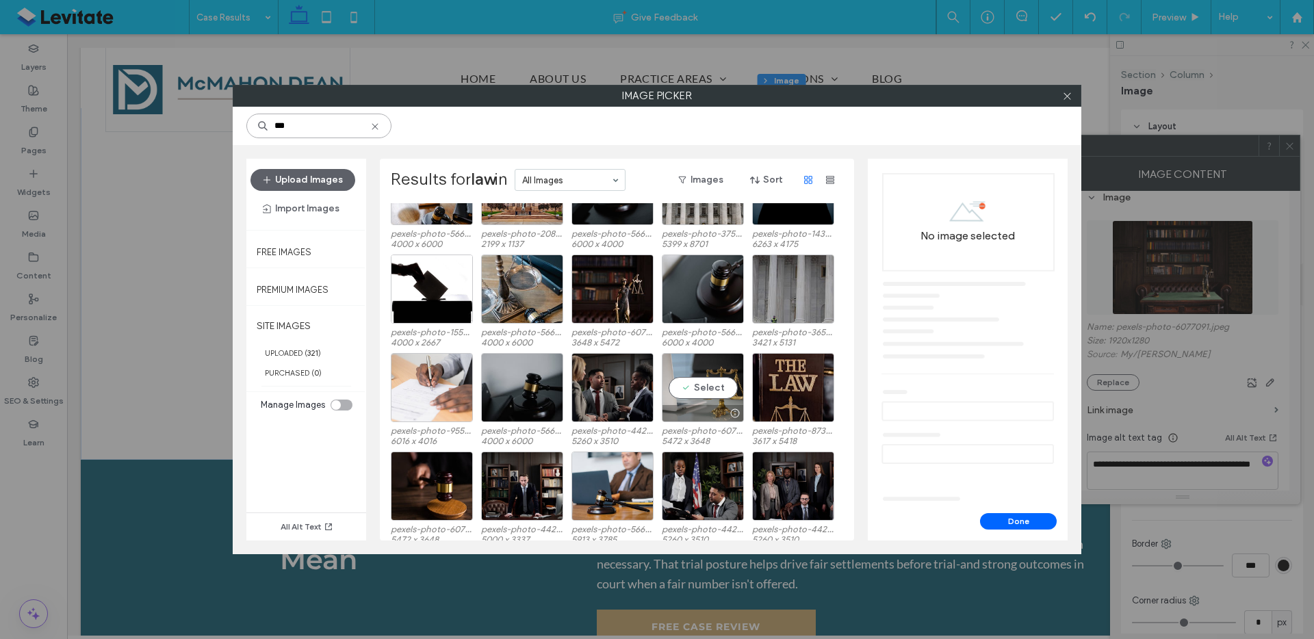
scroll to position [486, 0]
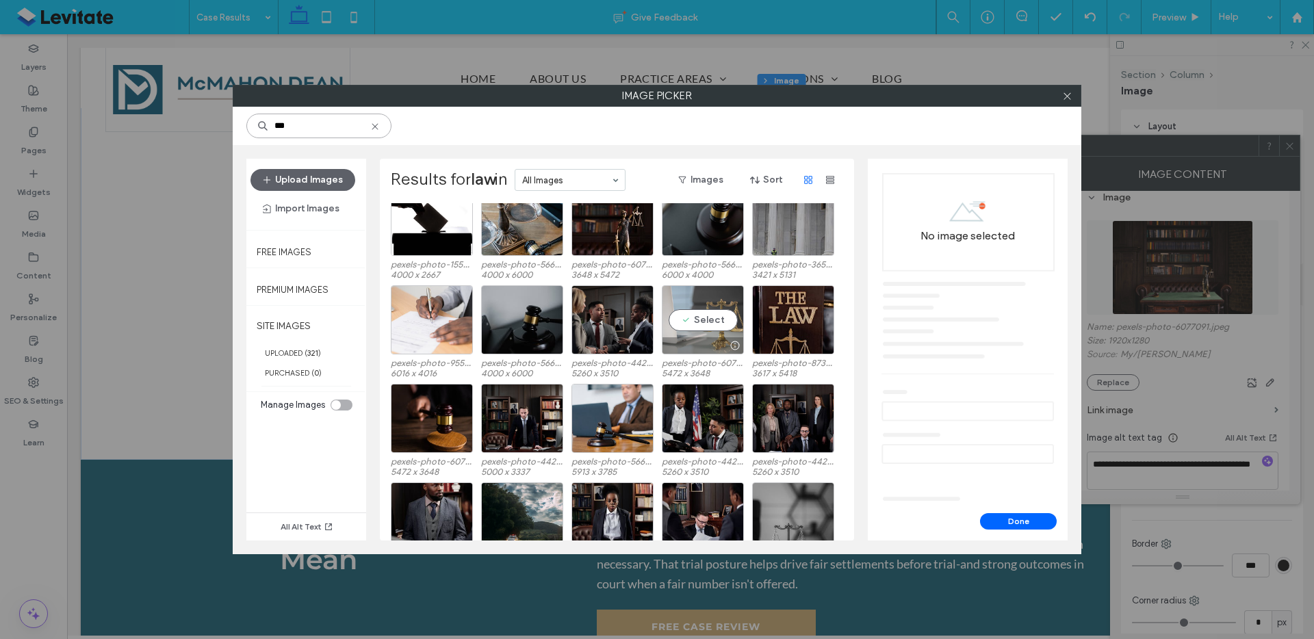
type input "***"
click at [700, 329] on div "Select" at bounding box center [703, 319] width 82 height 69
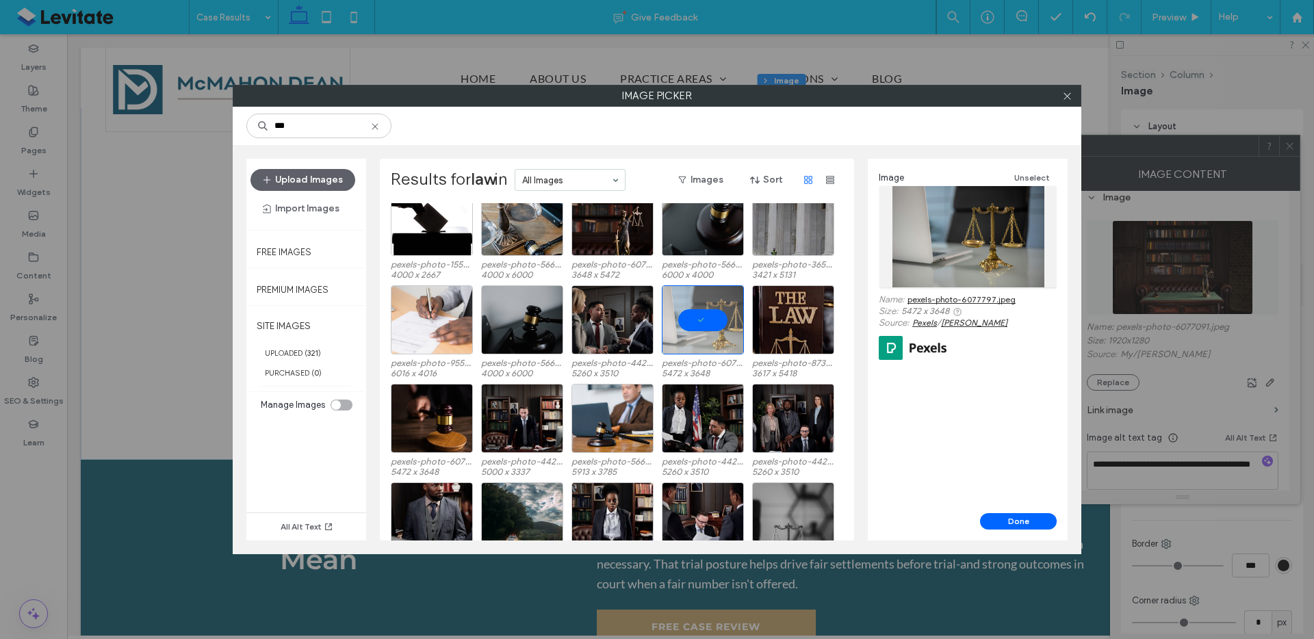
click at [970, 494] on div "Image Unselect Name: pexels-photo-6077797.jpeg Size: 5472 x 3648 Source: Pexels…" at bounding box center [968, 336] width 200 height 355
click at [1003, 524] on button "Done" at bounding box center [1018, 521] width 77 height 16
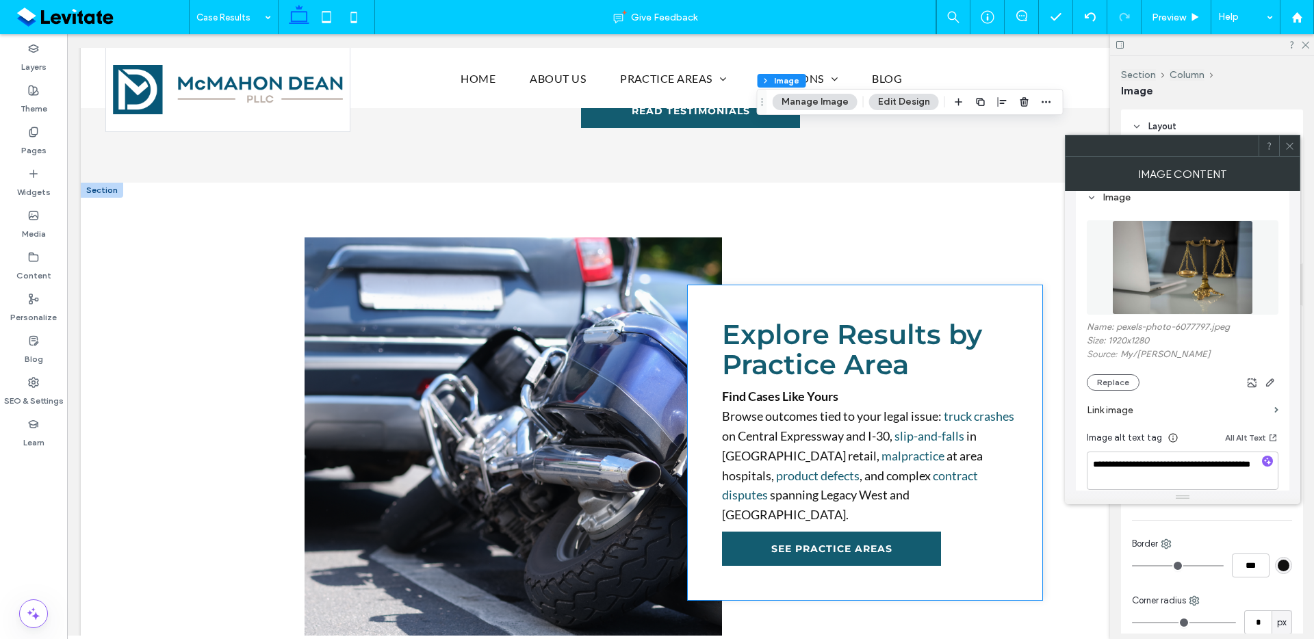
scroll to position [1665, 0]
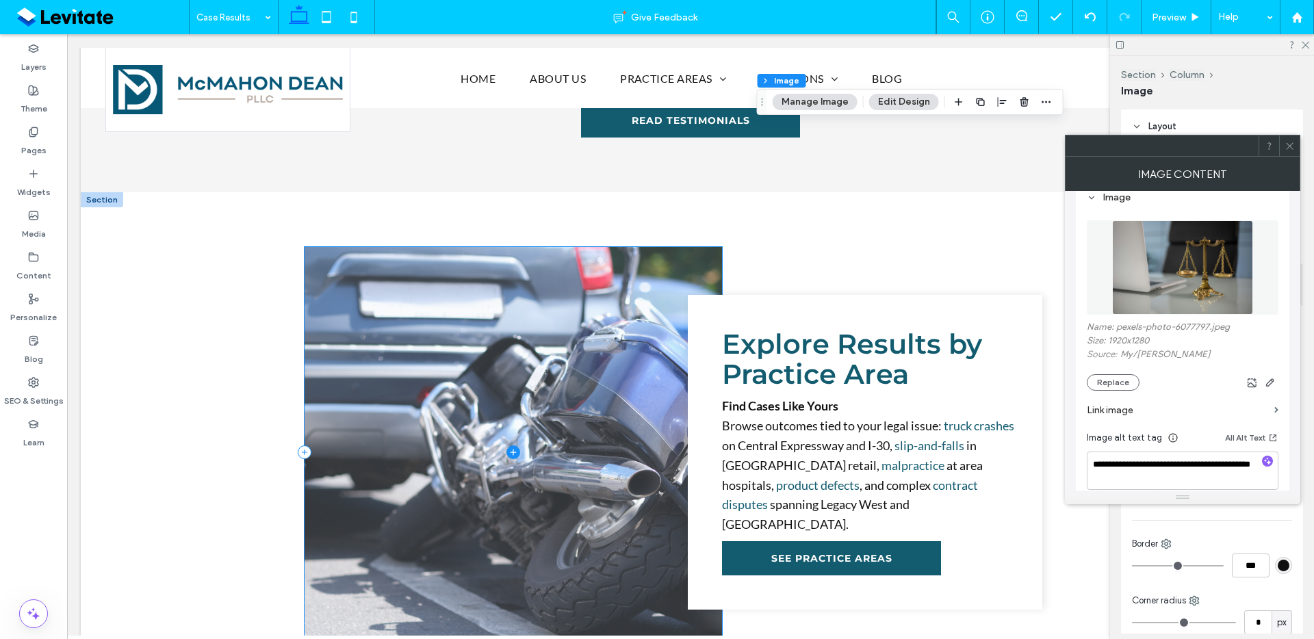
click at [632, 488] on span at bounding box center [514, 452] width 418 height 411
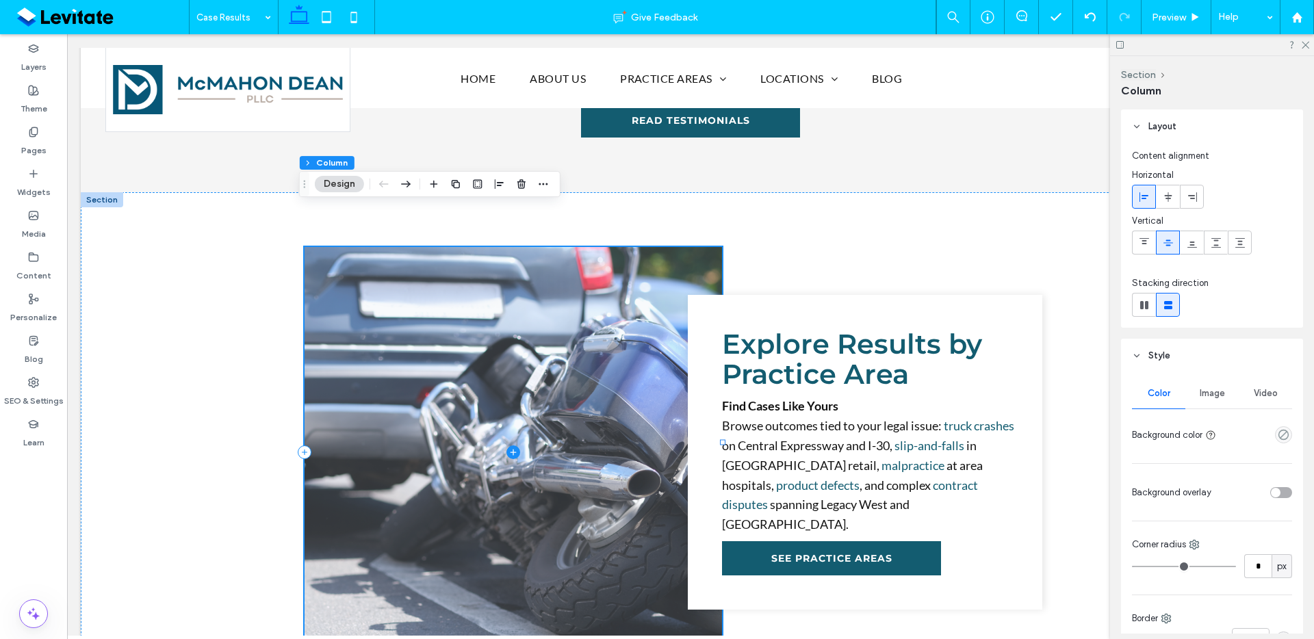
click at [611, 312] on span at bounding box center [514, 452] width 418 height 411
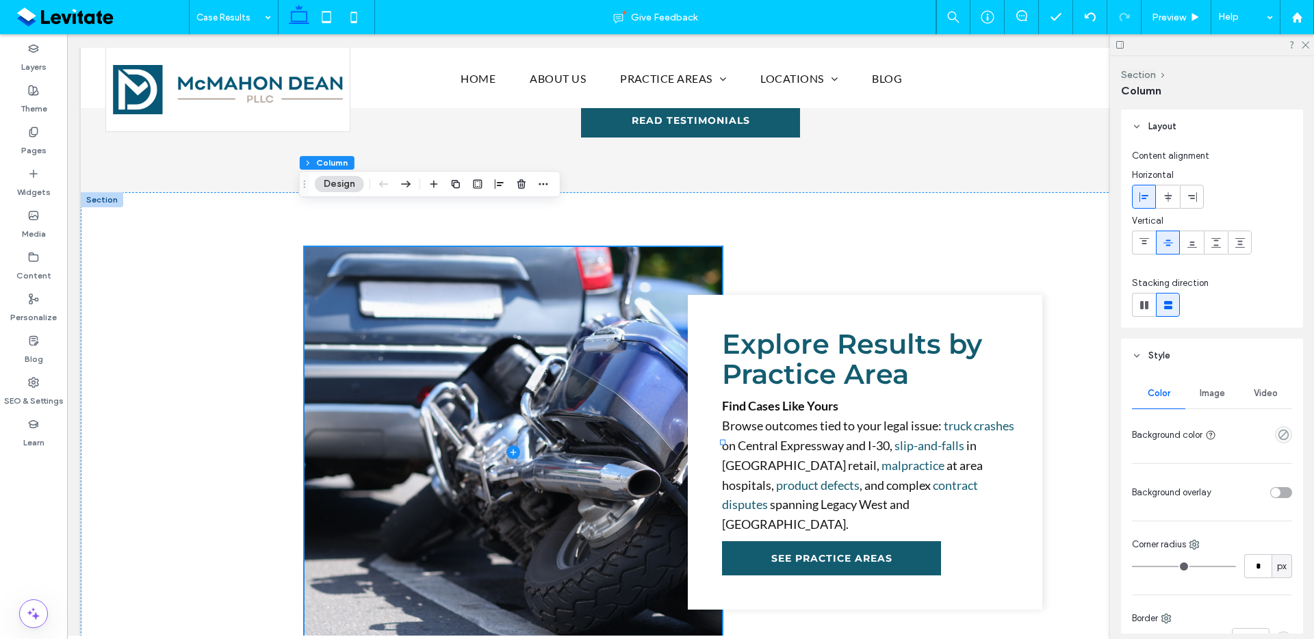
click at [1218, 396] on span "Image" at bounding box center [1212, 393] width 25 height 11
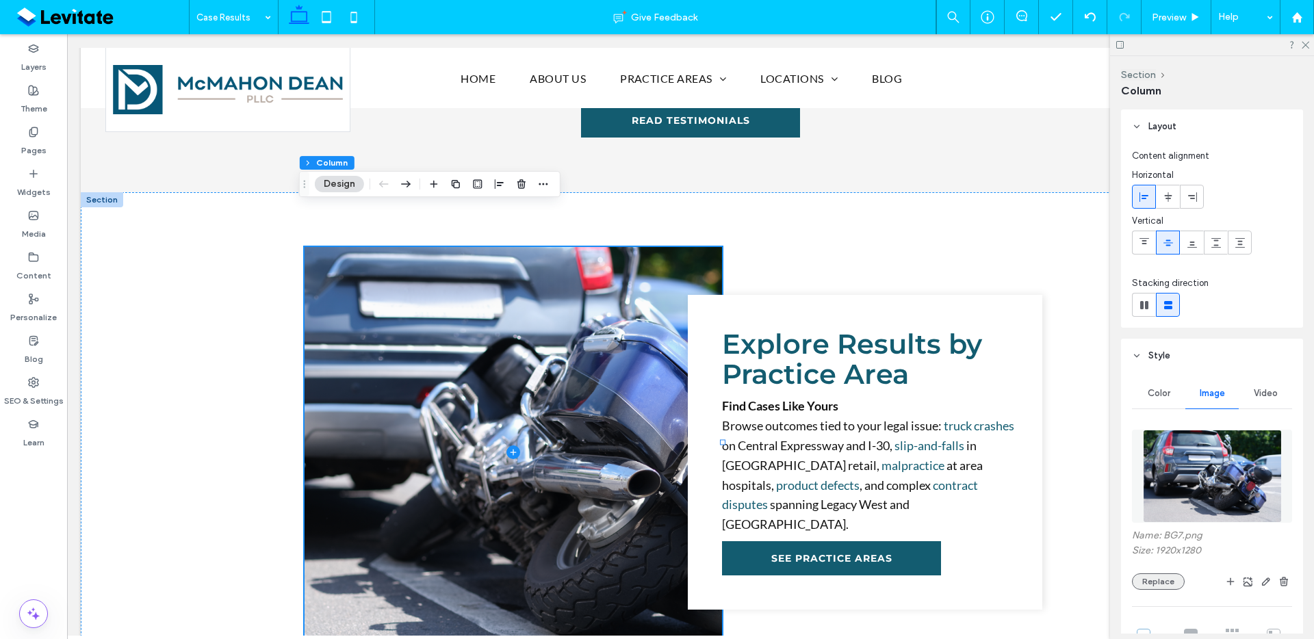
click at [1175, 584] on button "Replace" at bounding box center [1158, 582] width 53 height 16
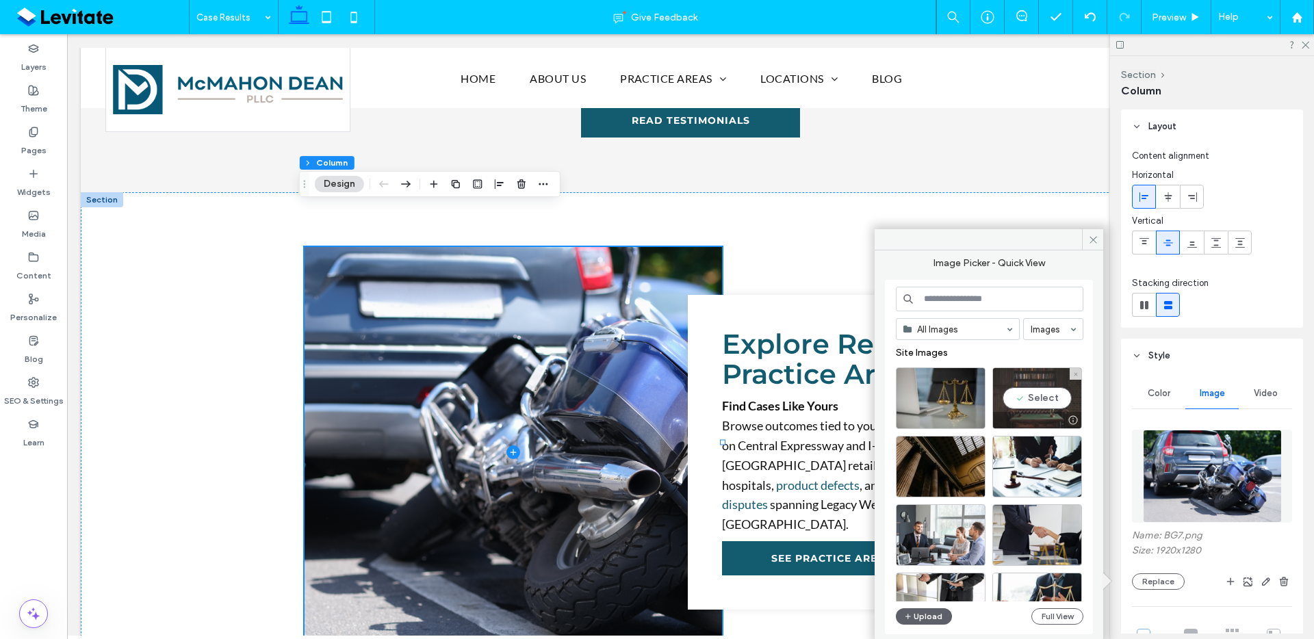
click at [1047, 415] on div at bounding box center [1037, 420] width 88 height 16
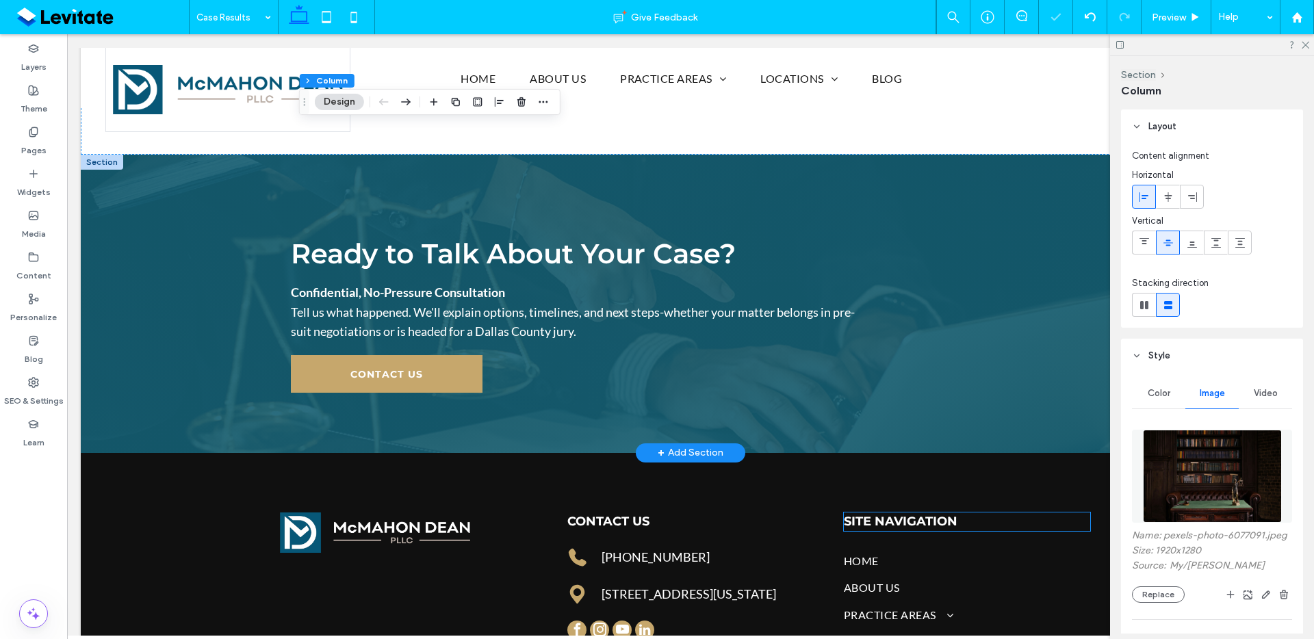
scroll to position [2231, 0]
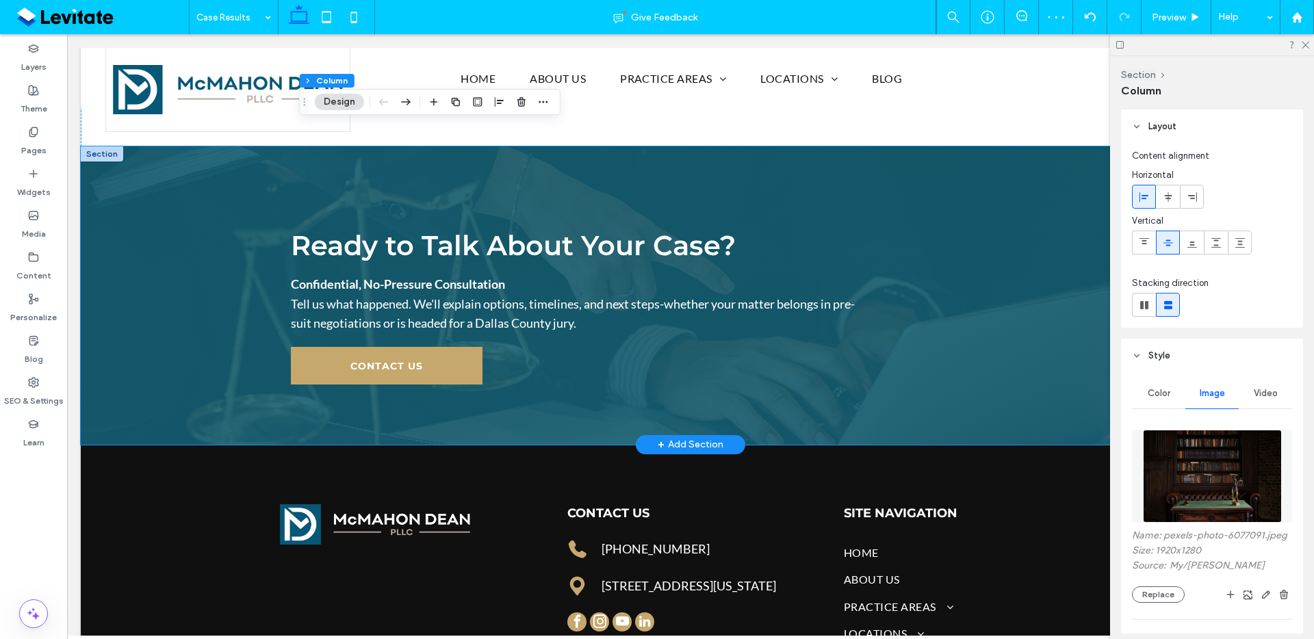
click at [999, 366] on div "Ready to Talk About Your Case? Confidential, No-Pressure Consultation Tell us w…" at bounding box center [690, 295] width 821 height 298
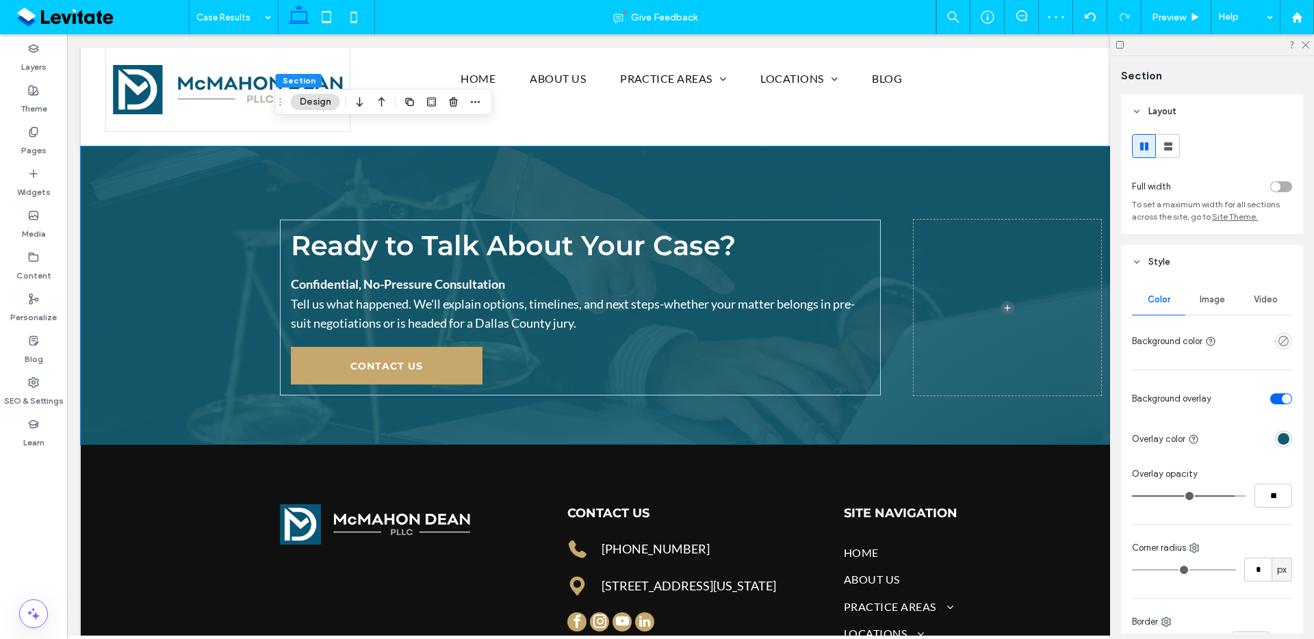
click at [1239, 305] on div "Video" at bounding box center [1265, 300] width 53 height 30
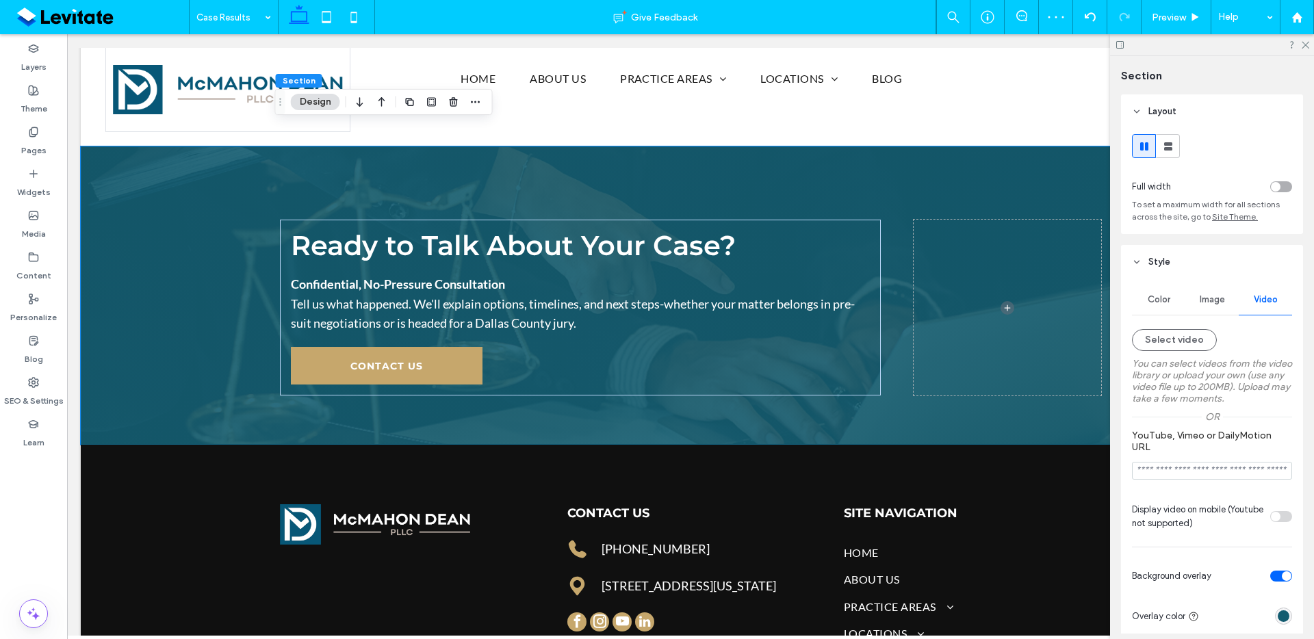
click at [1221, 309] on div "Image" at bounding box center [1212, 300] width 53 height 30
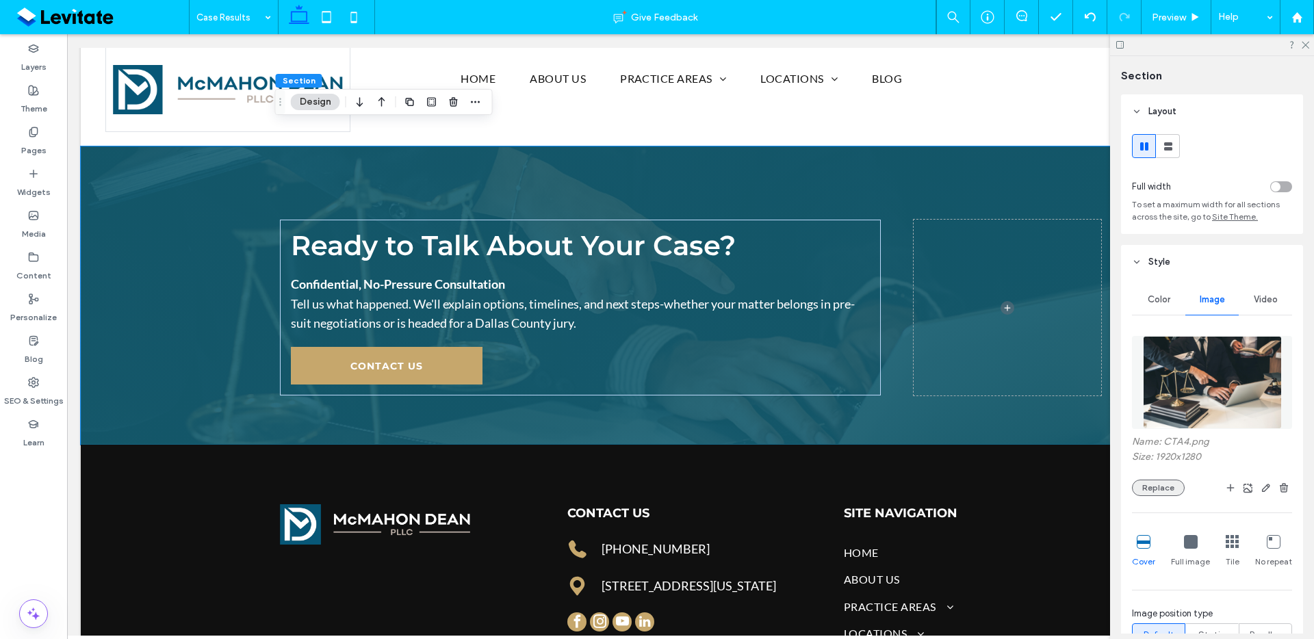
click at [1159, 487] on button "Replace" at bounding box center [1158, 488] width 53 height 16
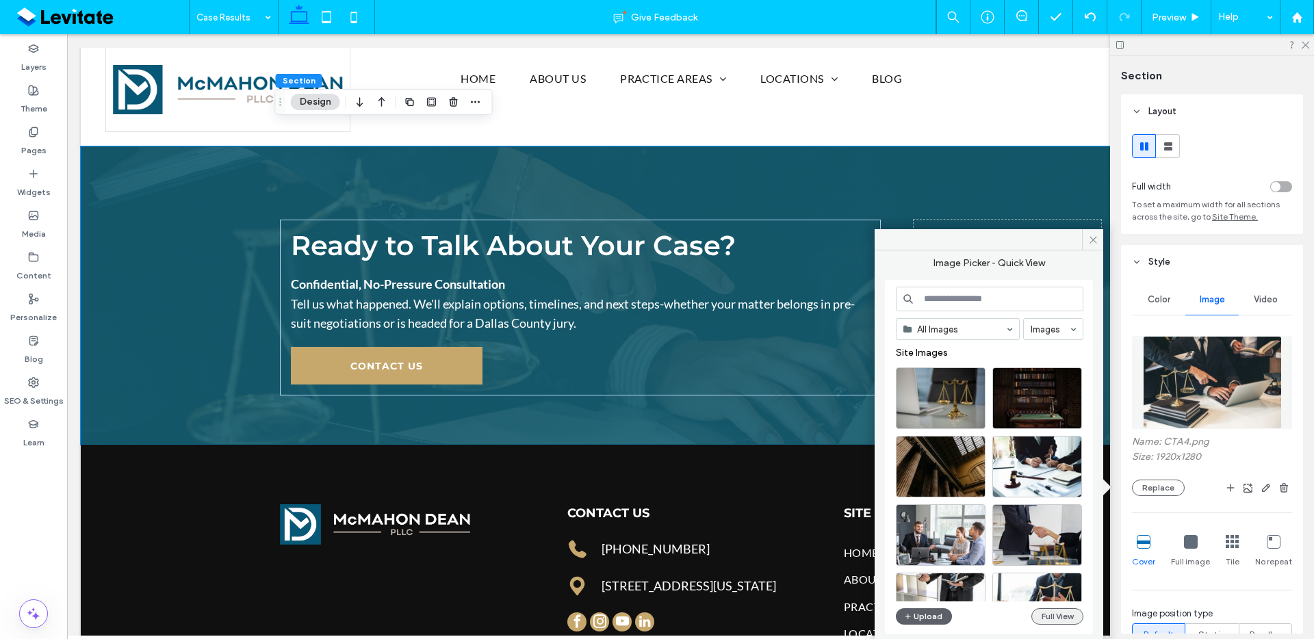
click at [1069, 623] on button "Full View" at bounding box center [1058, 617] width 52 height 16
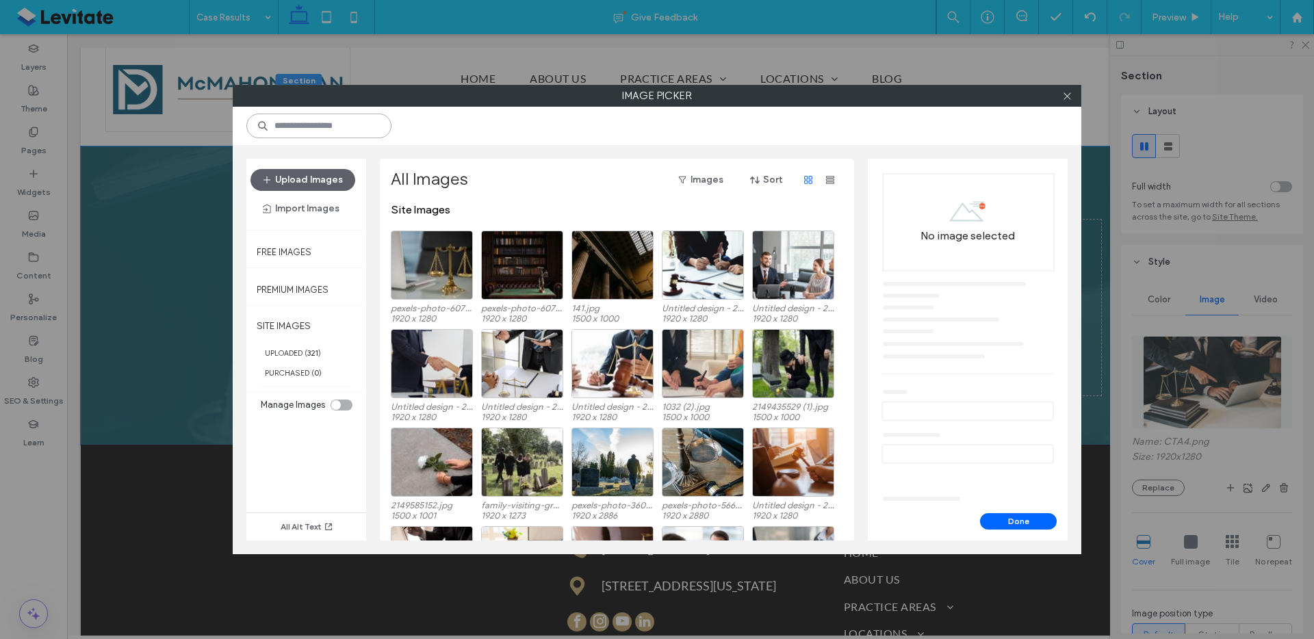
click at [344, 121] on input at bounding box center [318, 126] width 145 height 25
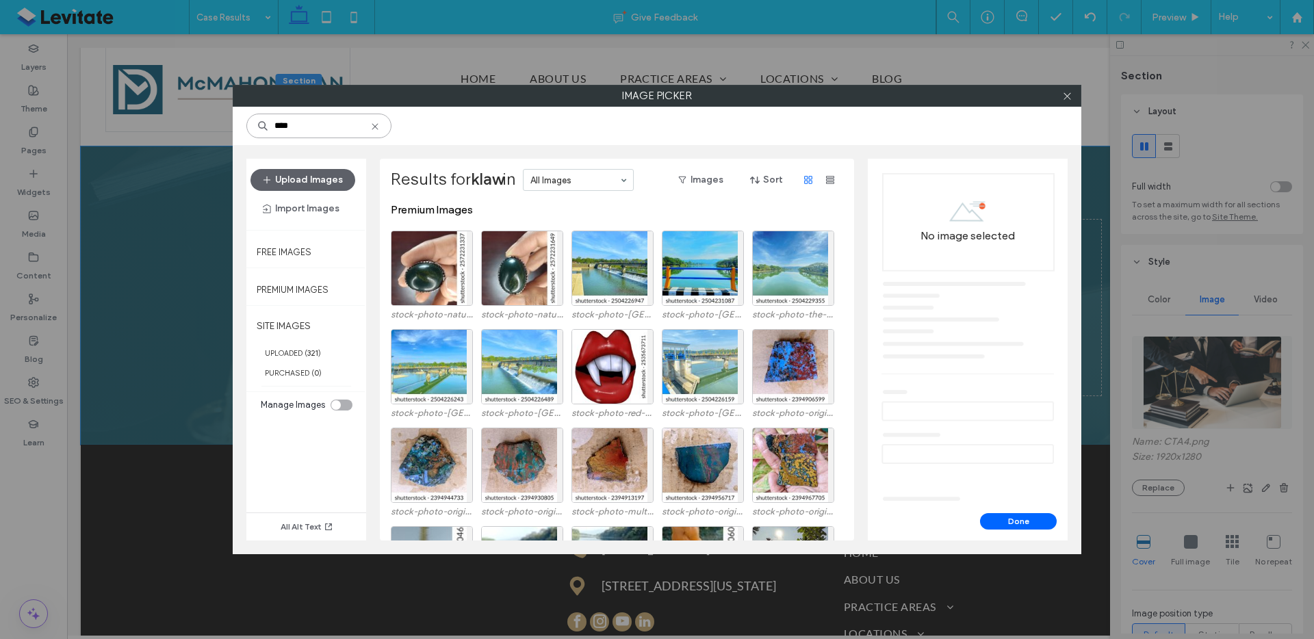
click at [280, 129] on input "****" at bounding box center [318, 126] width 145 height 25
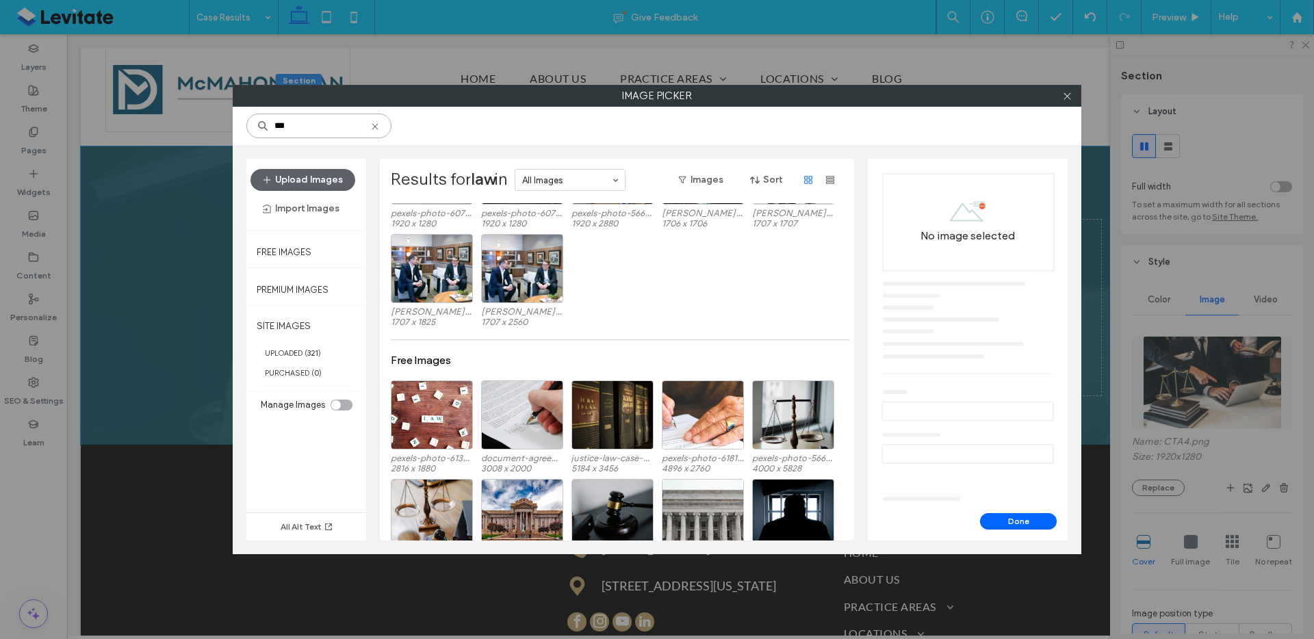
scroll to position [231, 0]
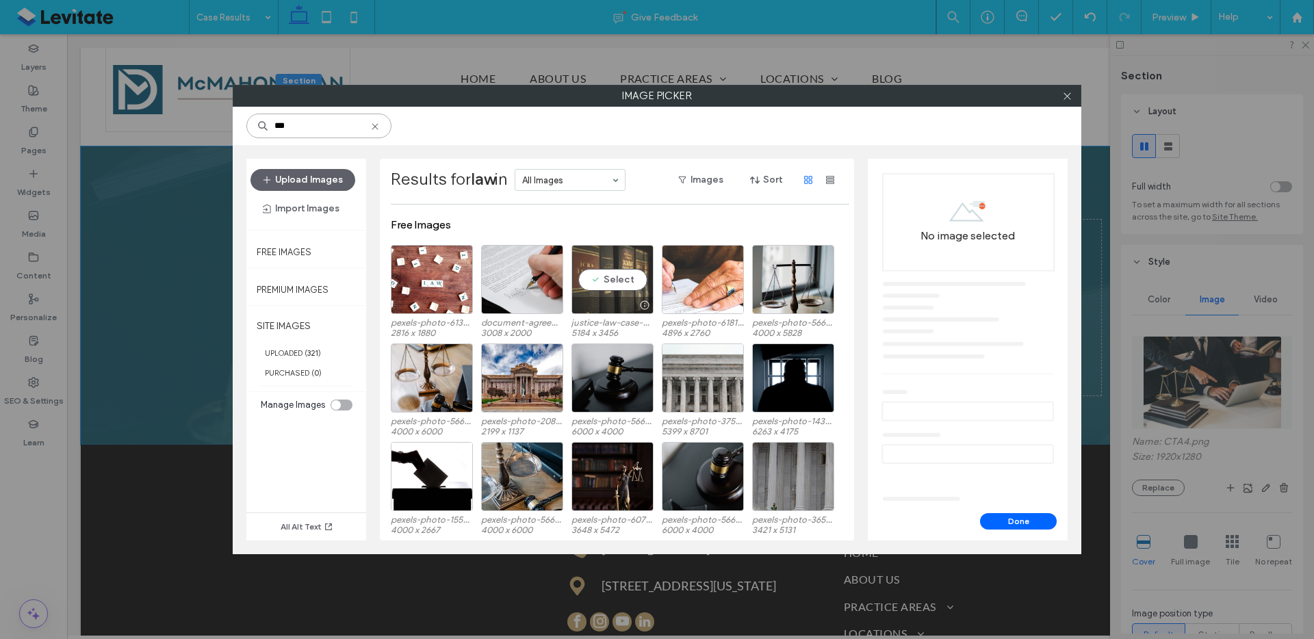
type input "***"
click at [598, 270] on div "Select" at bounding box center [613, 279] width 82 height 69
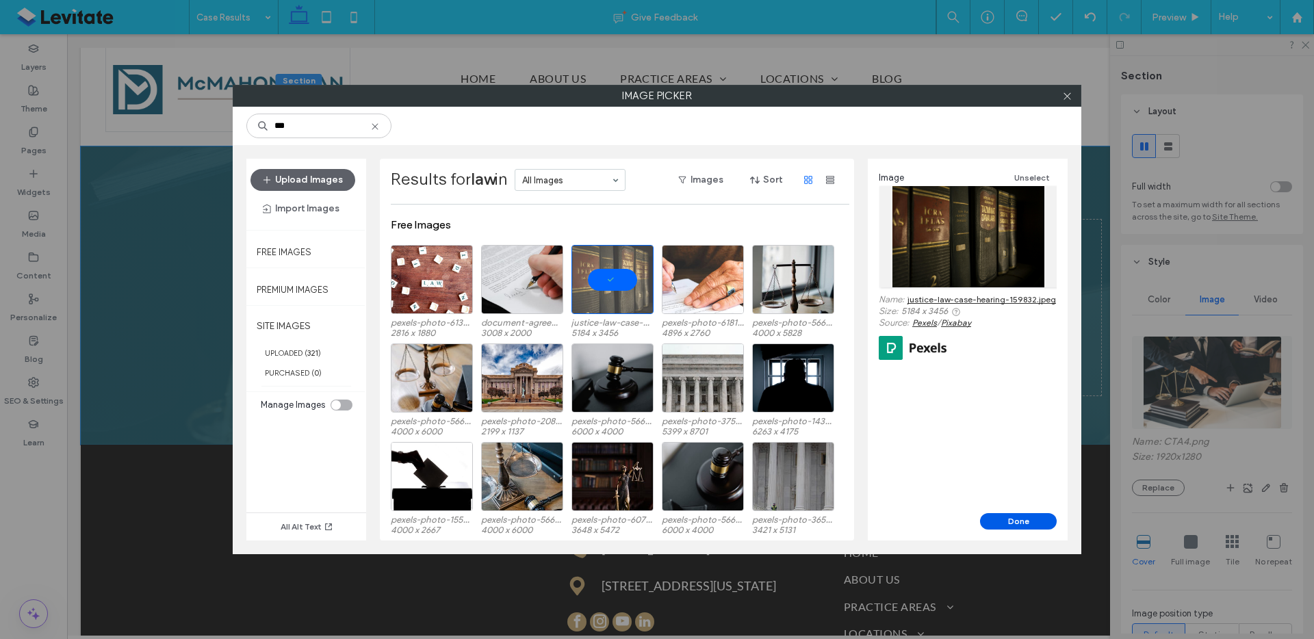
click at [1047, 520] on button "Done" at bounding box center [1018, 521] width 77 height 16
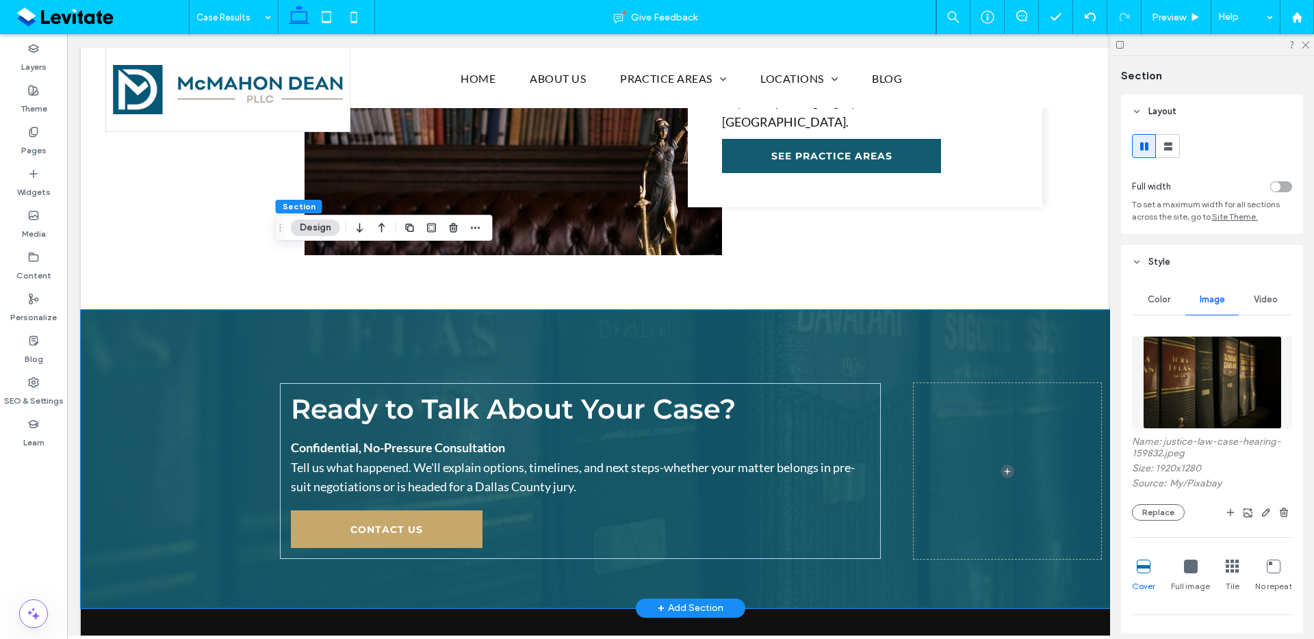
scroll to position [2067, 0]
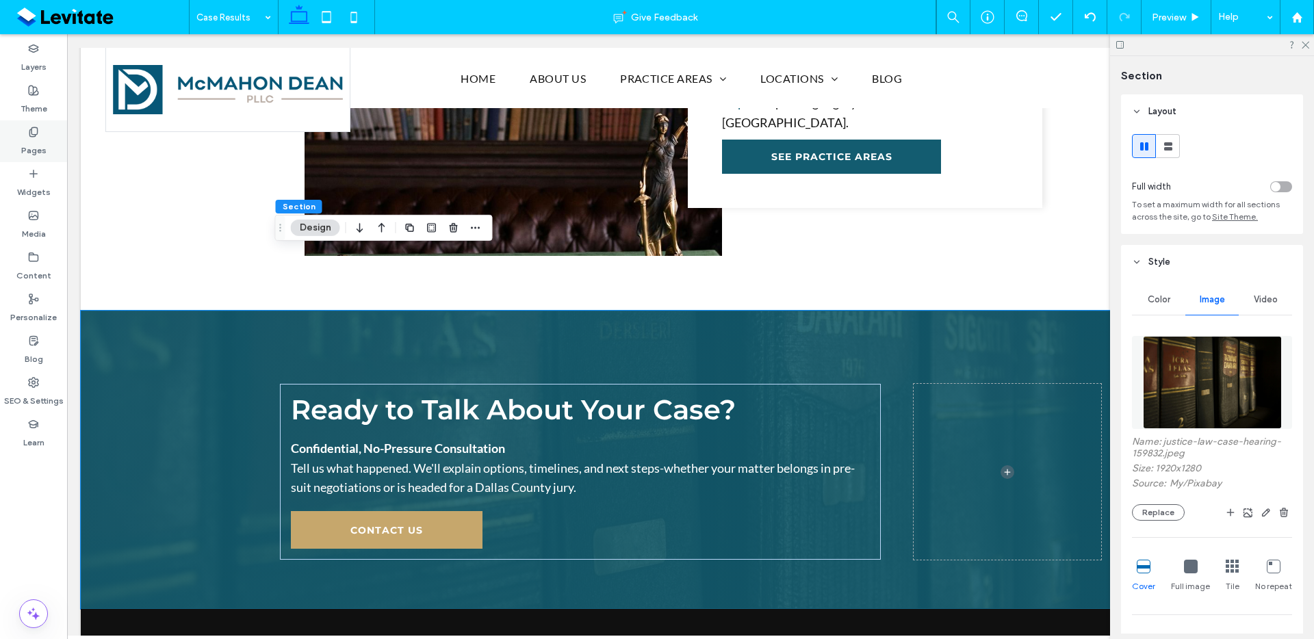
click at [21, 158] on div "Pages" at bounding box center [33, 141] width 67 height 42
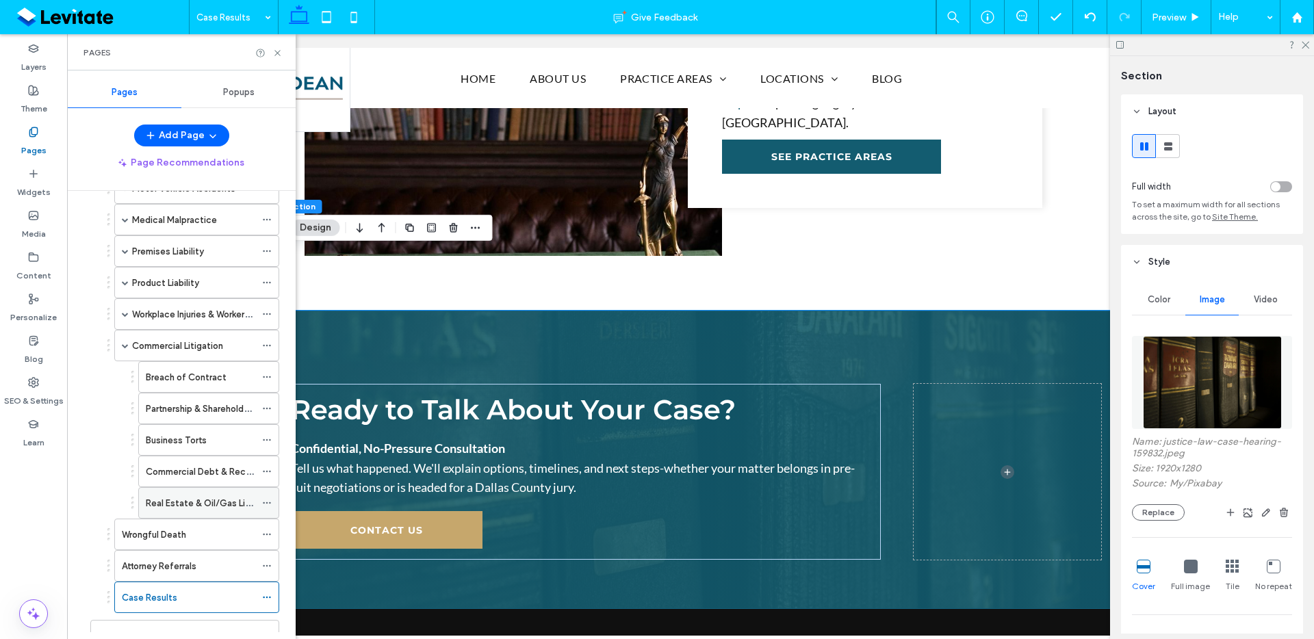
scroll to position [318, 0]
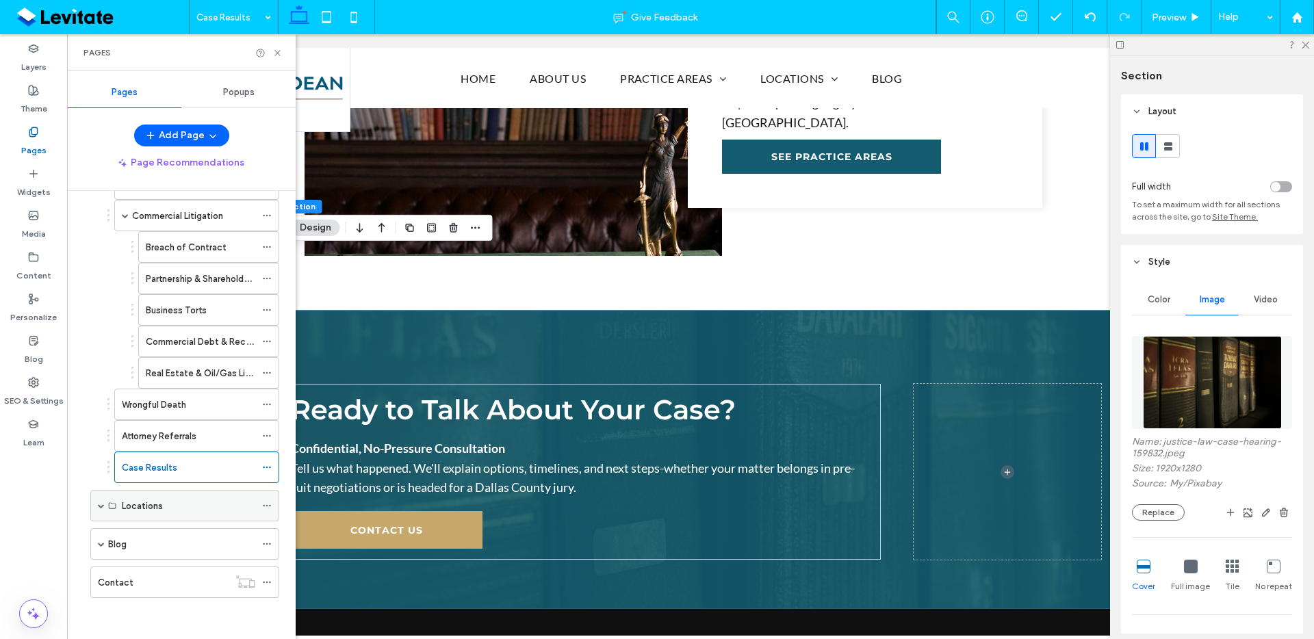
click at [158, 521] on div "Locations" at bounding box center [184, 505] width 189 height 31
click at [97, 505] on div "Locations" at bounding box center [184, 505] width 189 height 31
click at [99, 505] on span at bounding box center [101, 505] width 7 height 7
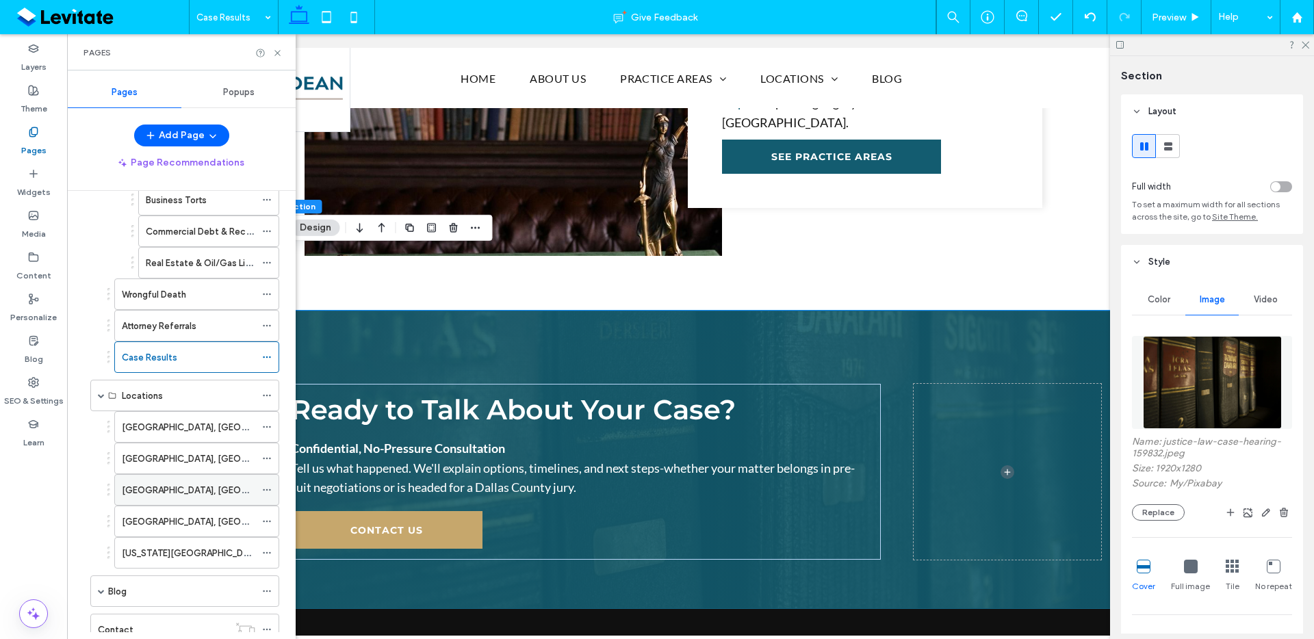
scroll to position [441, 0]
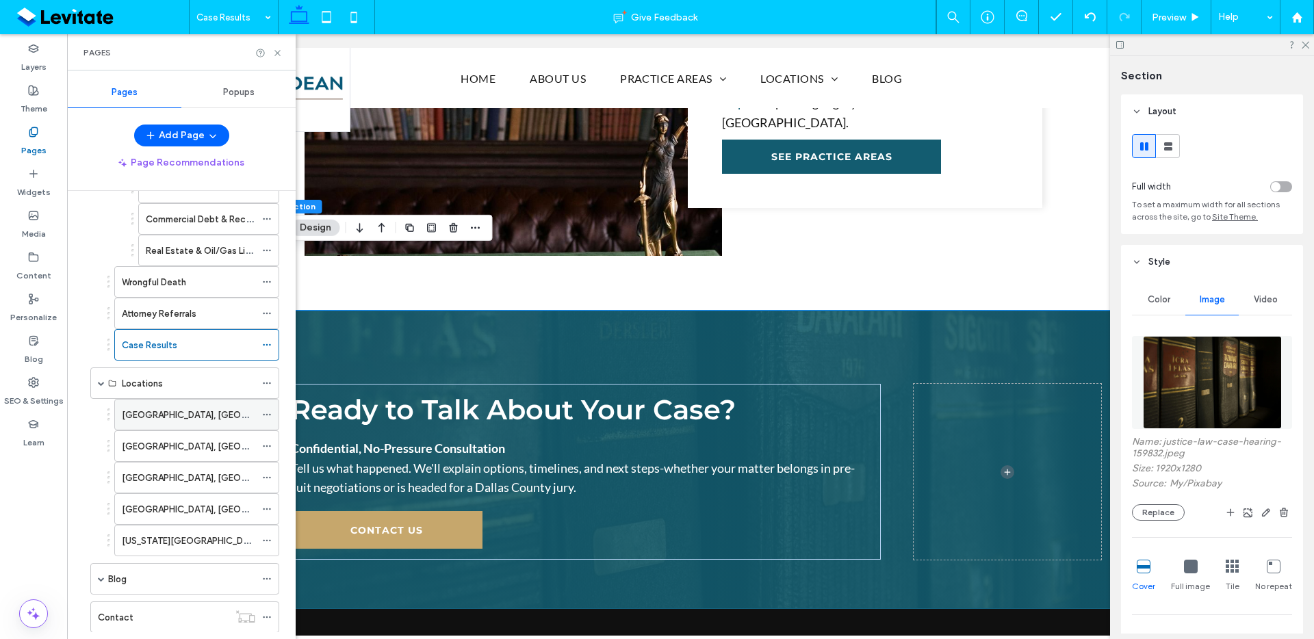
click at [220, 417] on div "[GEOGRAPHIC_DATA], [GEOGRAPHIC_DATA]" at bounding box center [188, 415] width 133 height 14
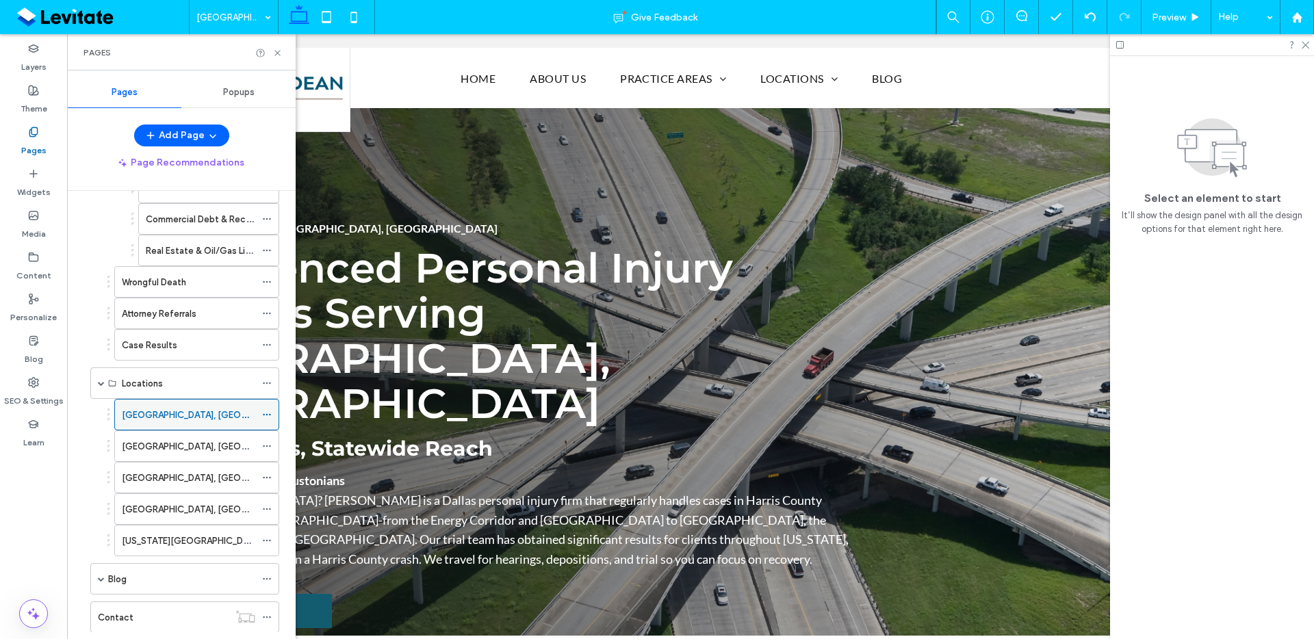
scroll to position [0, 0]
click at [1308, 51] on div at bounding box center [1212, 44] width 204 height 21
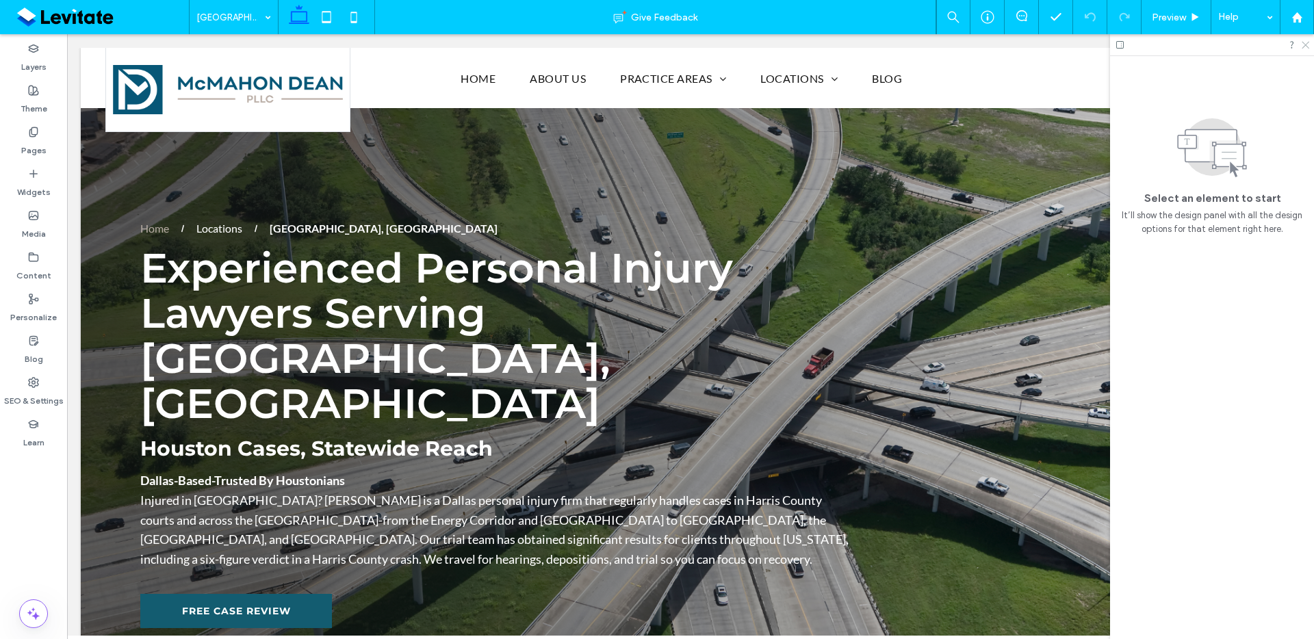
click at [1303, 47] on icon at bounding box center [1305, 44] width 9 height 9
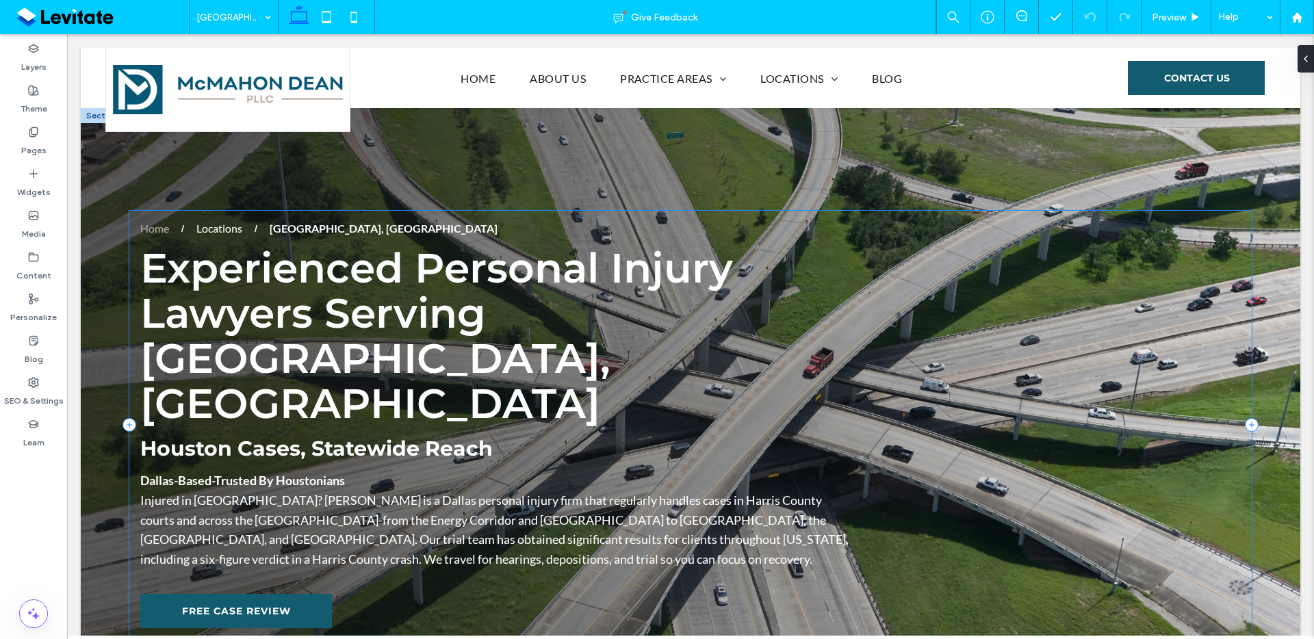
scroll to position [30, 0]
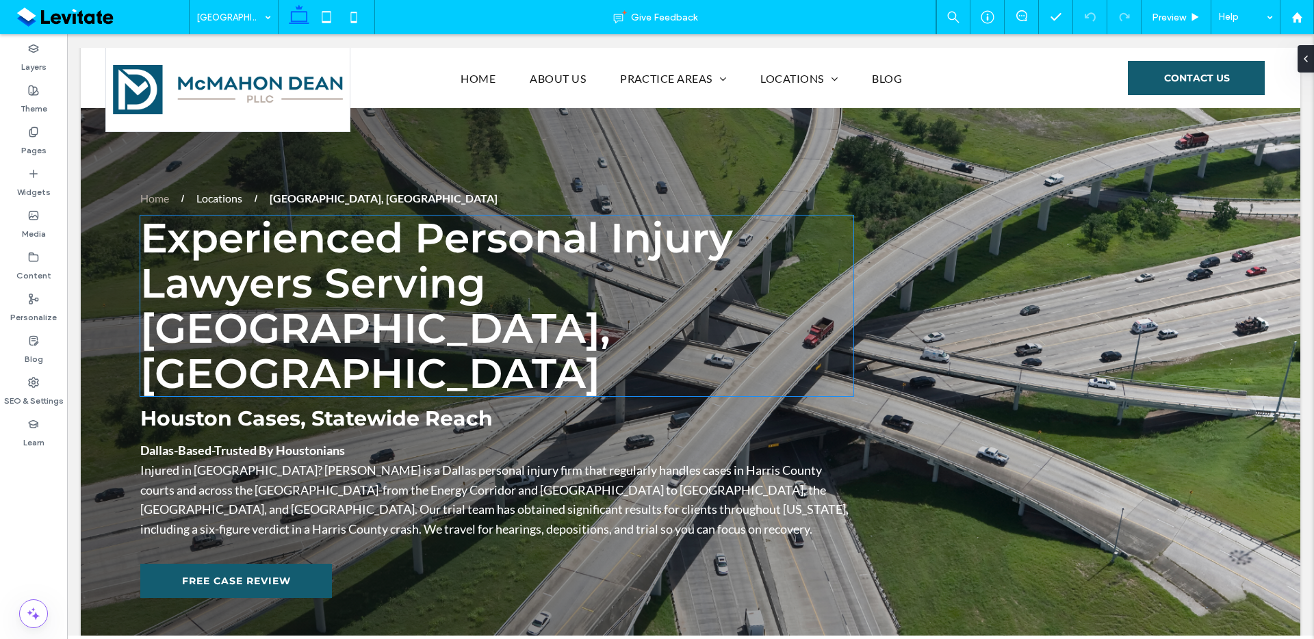
click at [640, 255] on span "Experienced Personal Injury Lawyers Serving [GEOGRAPHIC_DATA], [GEOGRAPHIC_DATA]" at bounding box center [436, 305] width 593 height 185
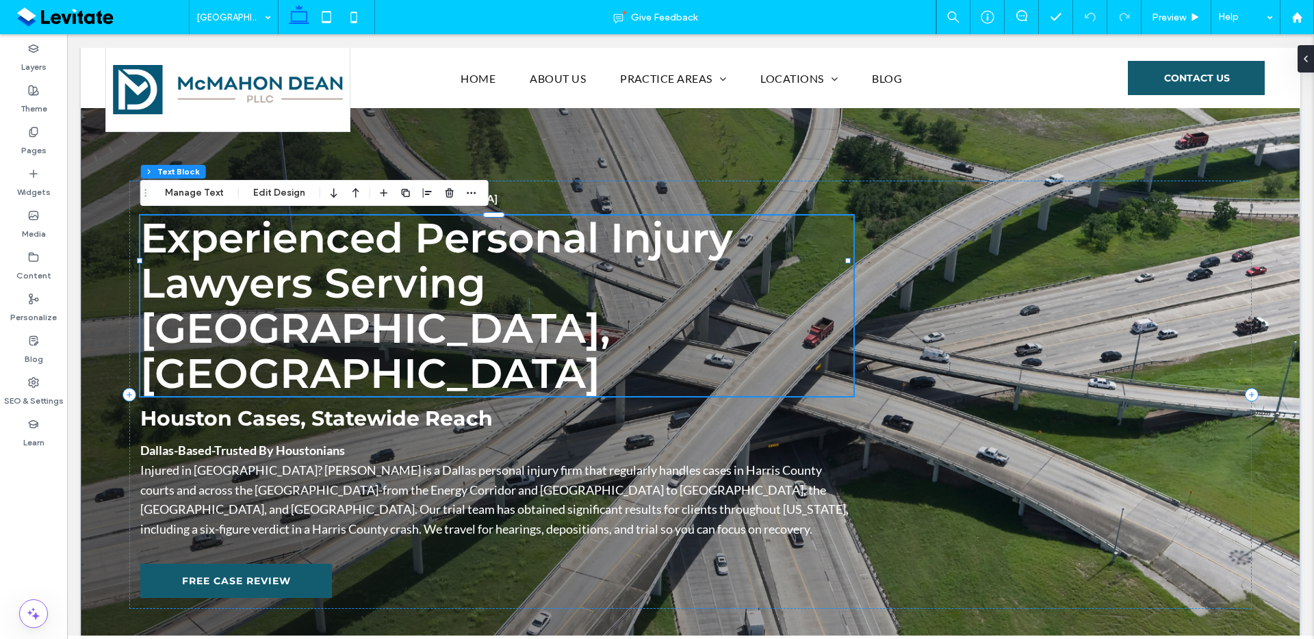
click at [640, 255] on span "Experienced Personal Injury Lawyers Serving [GEOGRAPHIC_DATA], [GEOGRAPHIC_DATA]" at bounding box center [436, 305] width 593 height 185
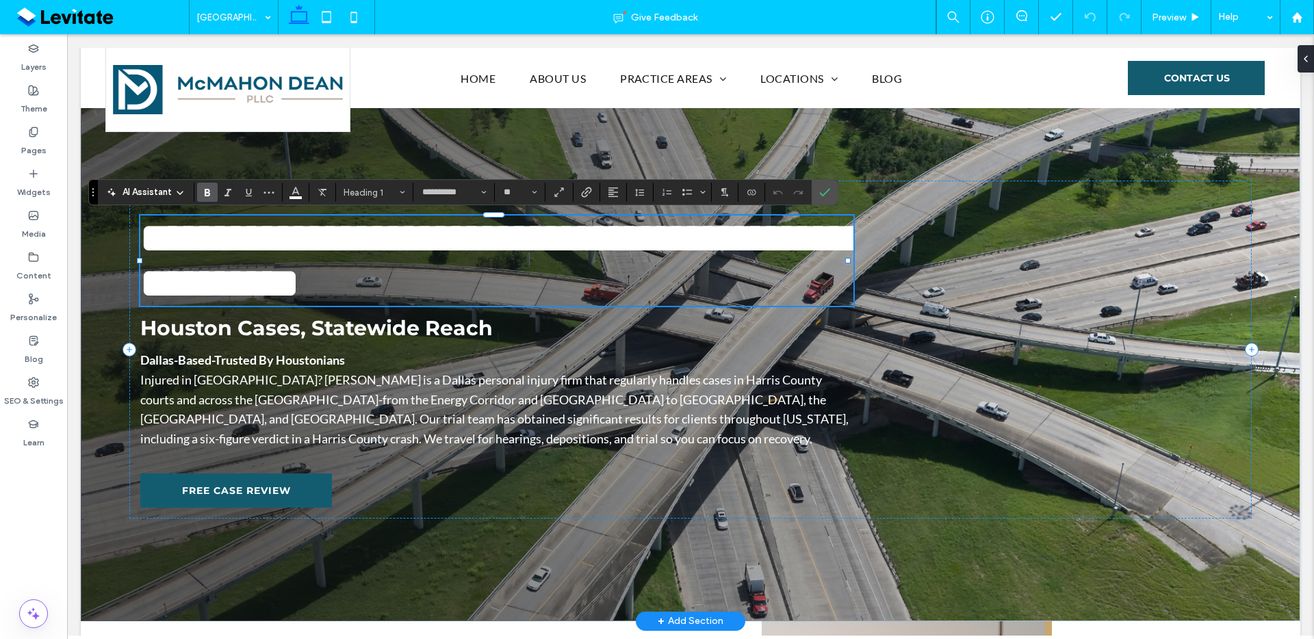
click at [606, 296] on span "**********" at bounding box center [494, 261] width 709 height 86
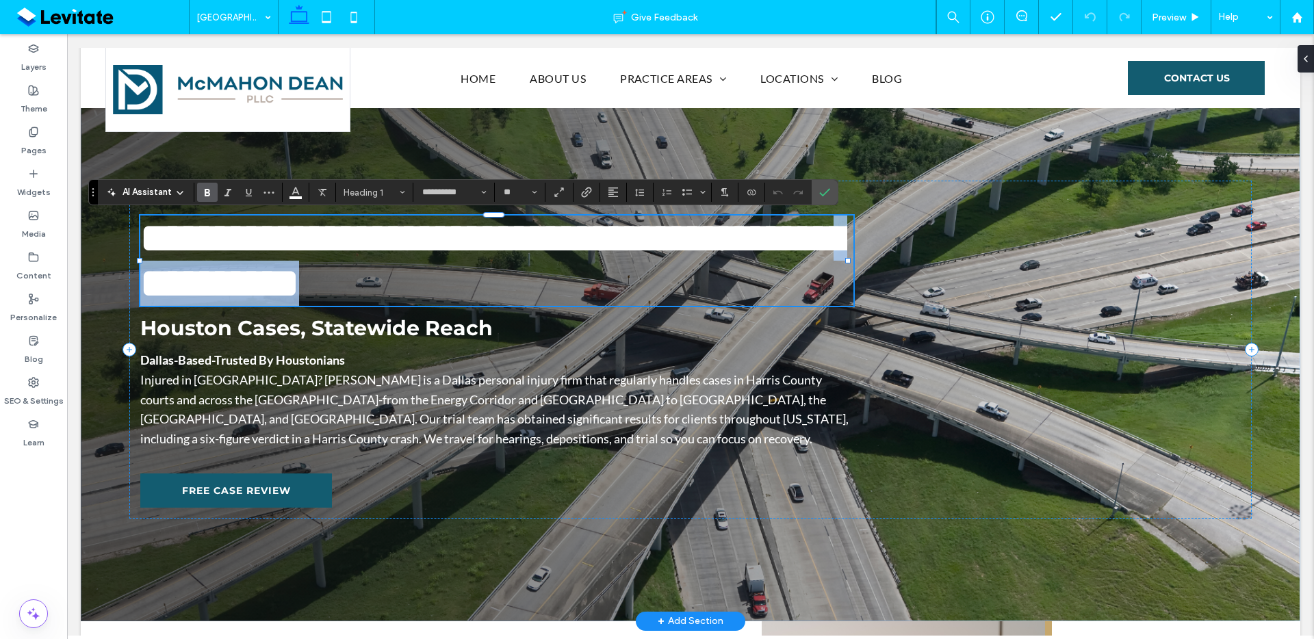
drag, startPoint x: 503, startPoint y: 290, endPoint x: 764, endPoint y: 281, distance: 260.9
click at [763, 281] on h1 "**********" at bounding box center [493, 261] width 707 height 90
copy span "**********"
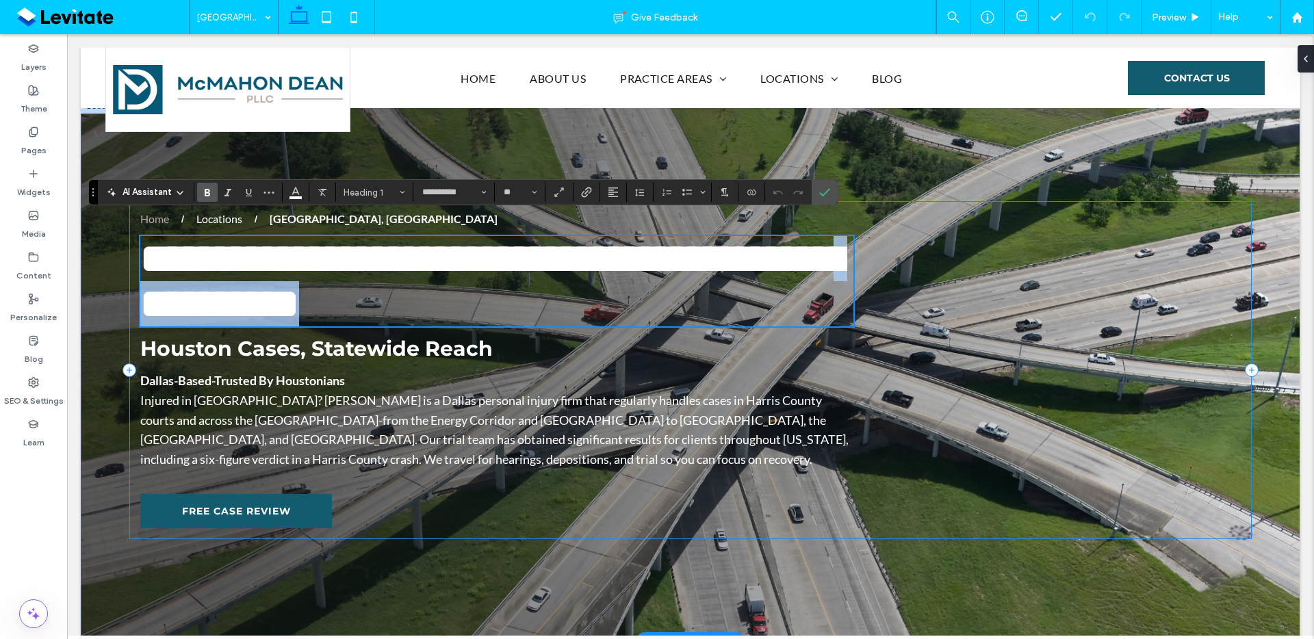
scroll to position [0, 0]
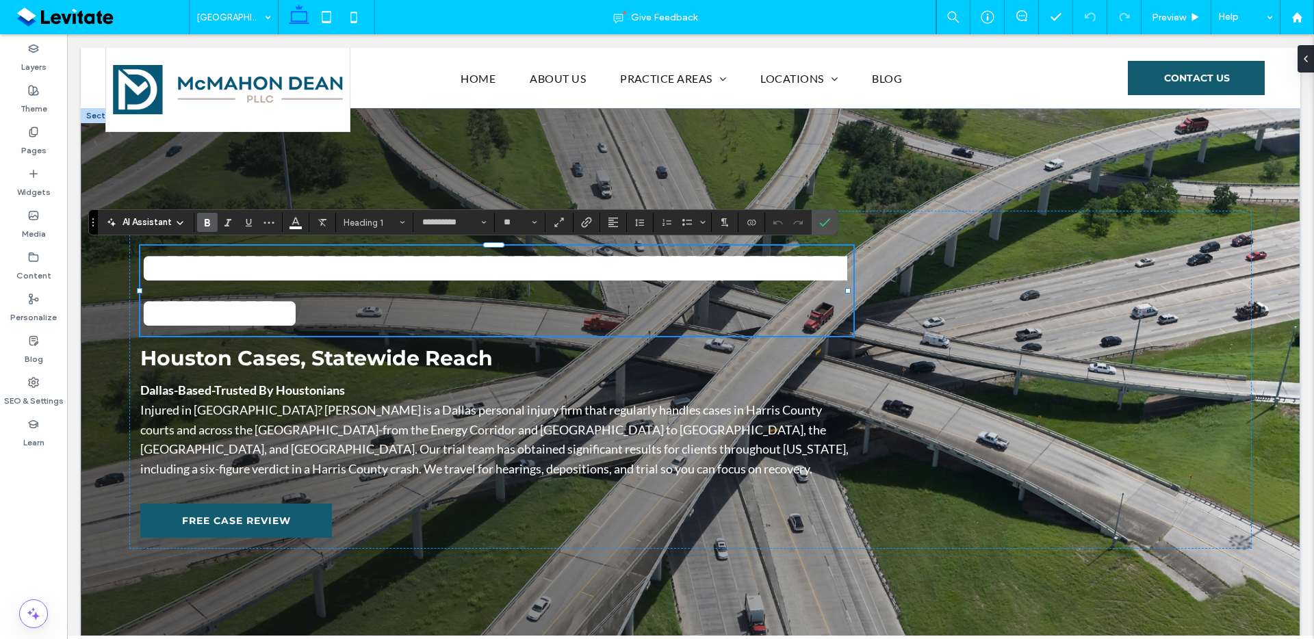
click at [91, 114] on div at bounding box center [102, 115] width 42 height 15
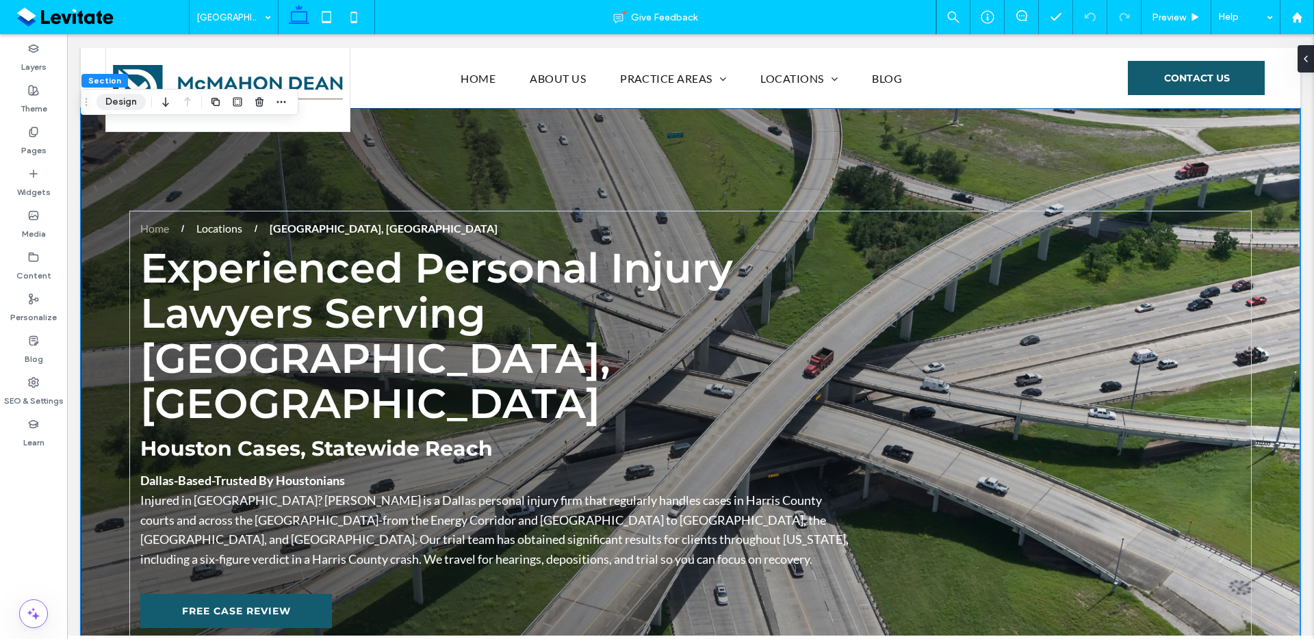
click at [103, 106] on button "Design" at bounding box center [121, 102] width 49 height 16
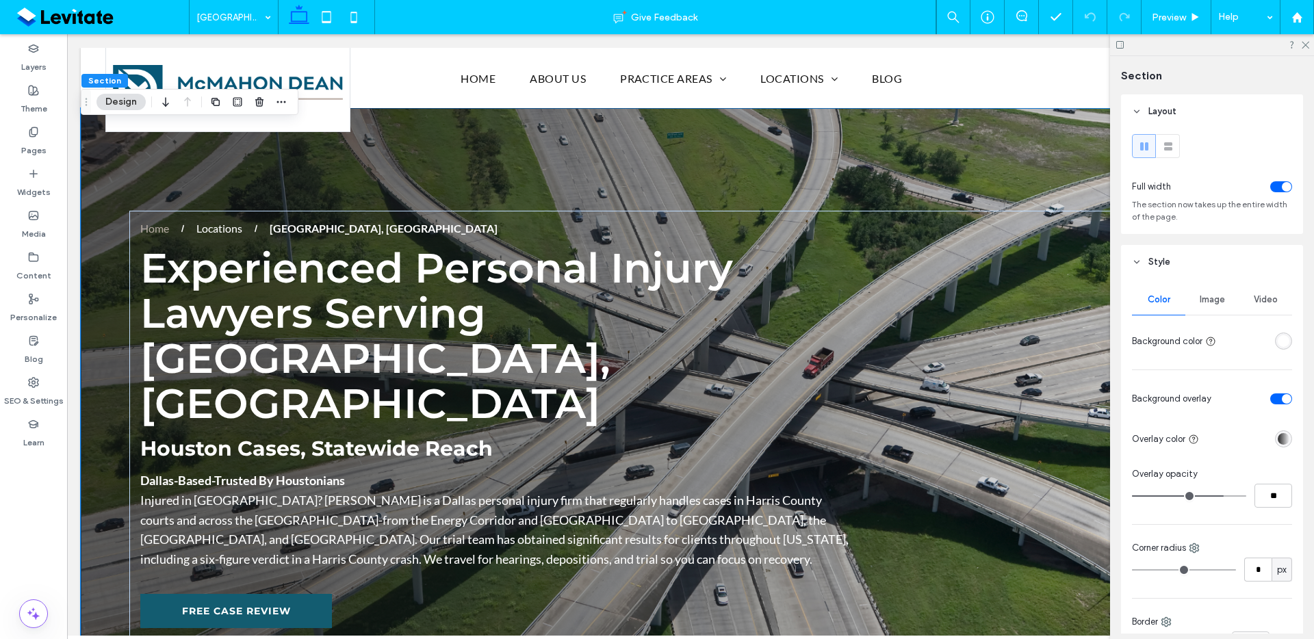
click at [1203, 307] on div "Image" at bounding box center [1212, 300] width 53 height 30
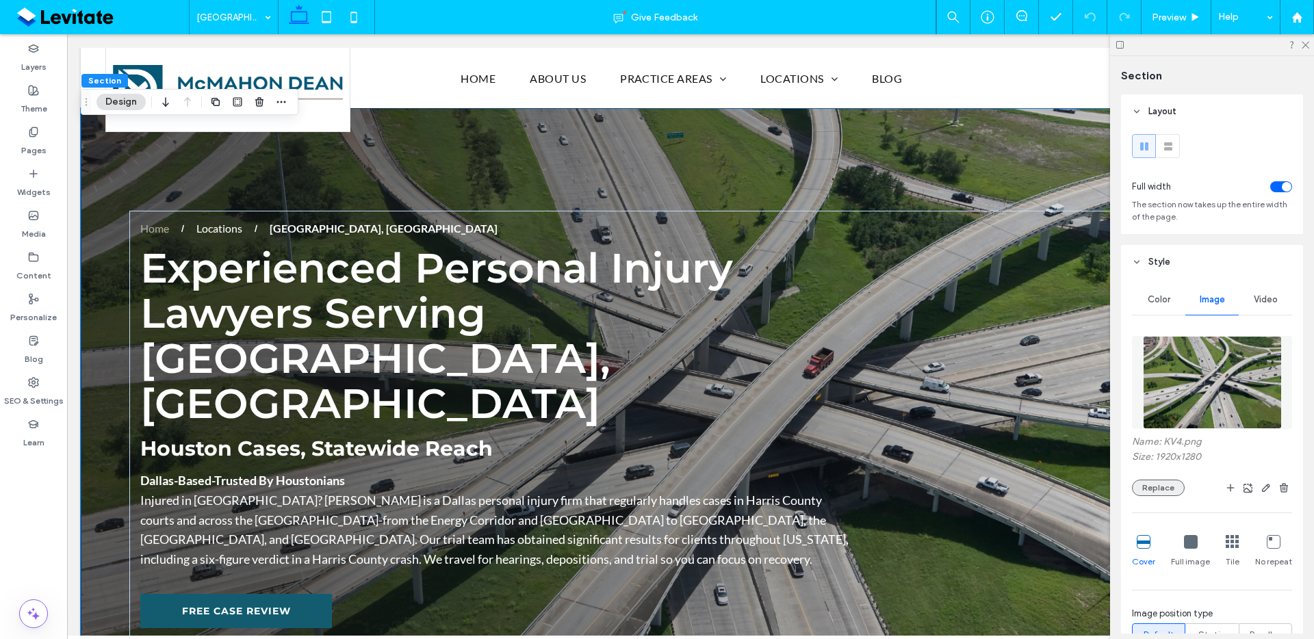
click at [1153, 491] on button "Replace" at bounding box center [1158, 488] width 53 height 16
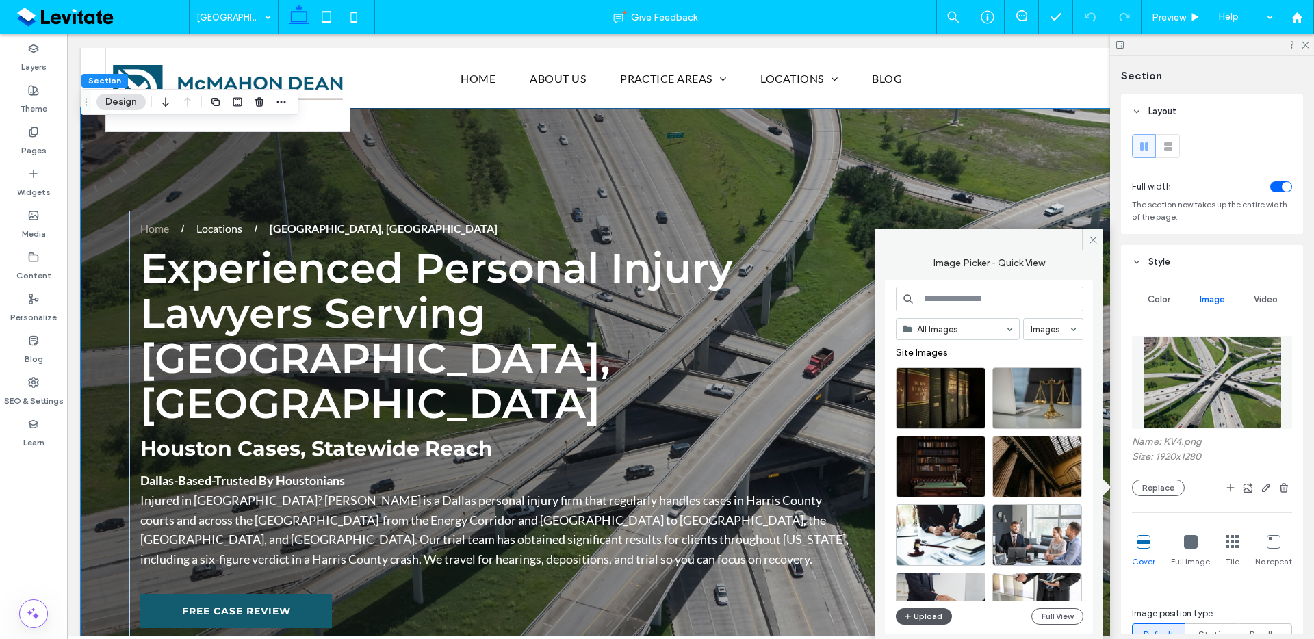
click at [923, 620] on button "Upload" at bounding box center [924, 617] width 56 height 16
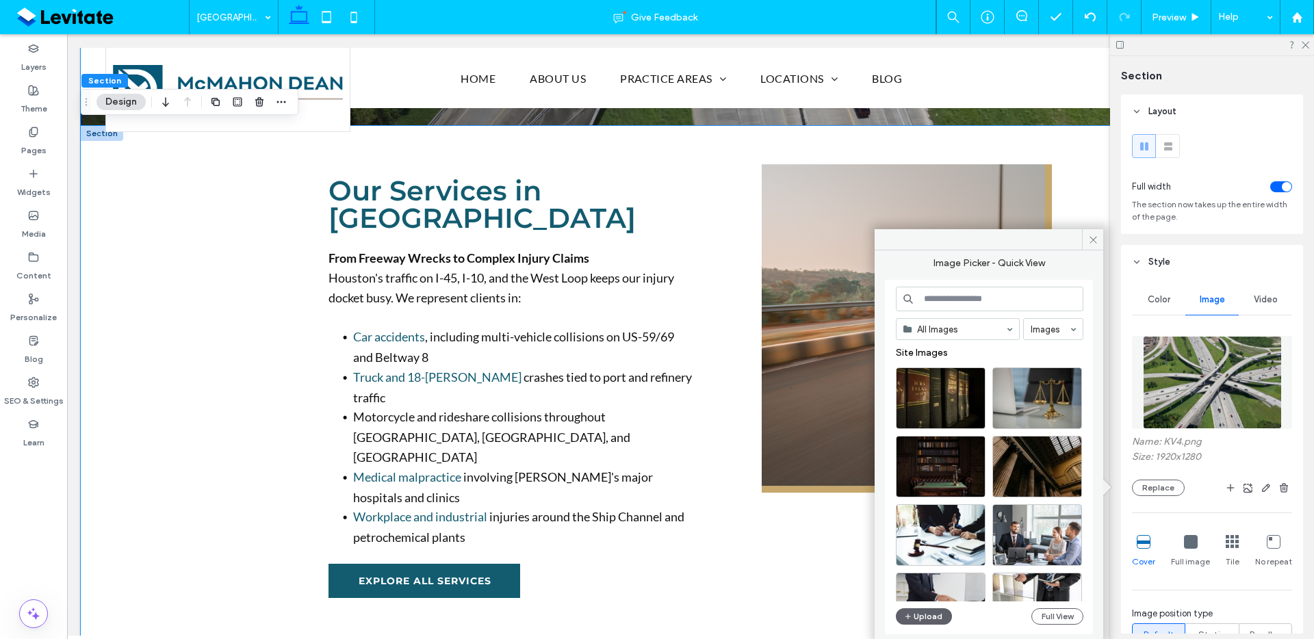
scroll to position [617, 0]
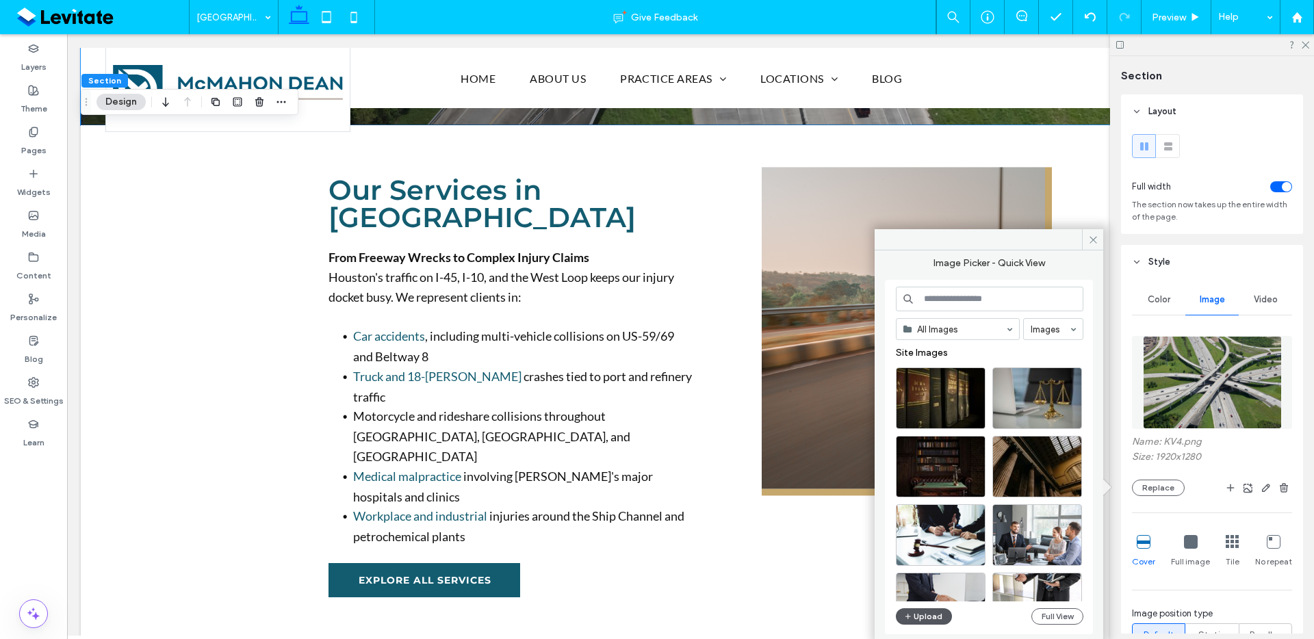
click at [938, 617] on button "Upload" at bounding box center [924, 617] width 56 height 16
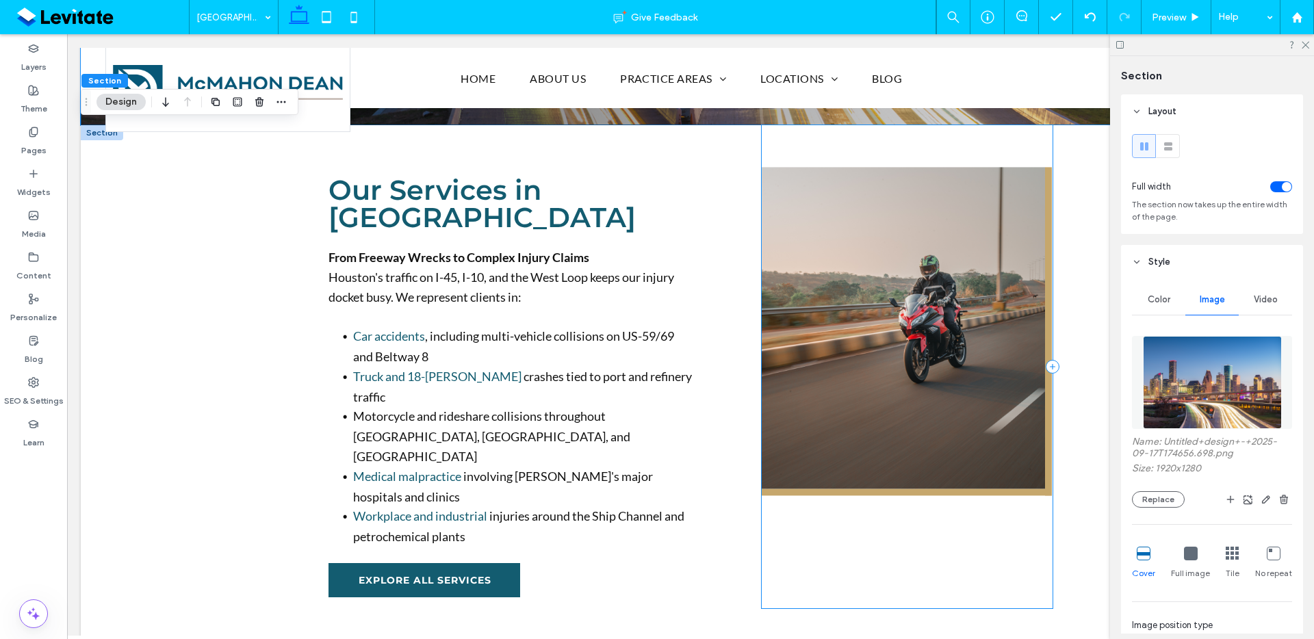
click at [992, 362] on img at bounding box center [907, 331] width 290 height 329
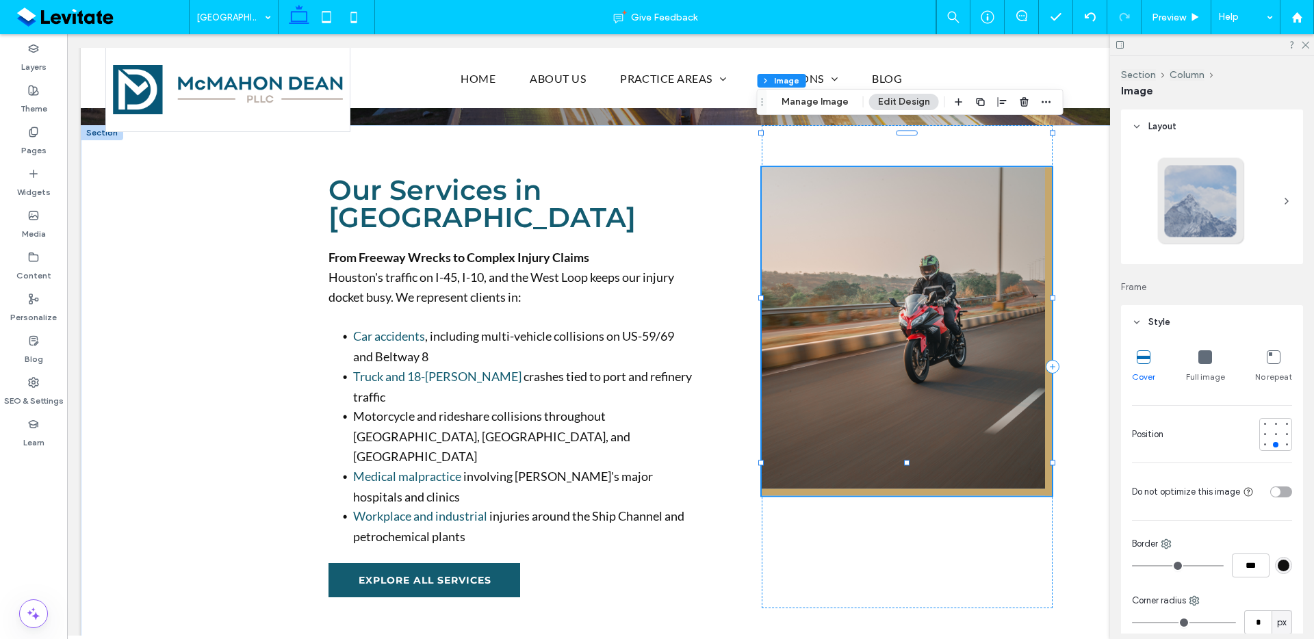
click at [990, 290] on img at bounding box center [907, 331] width 290 height 329
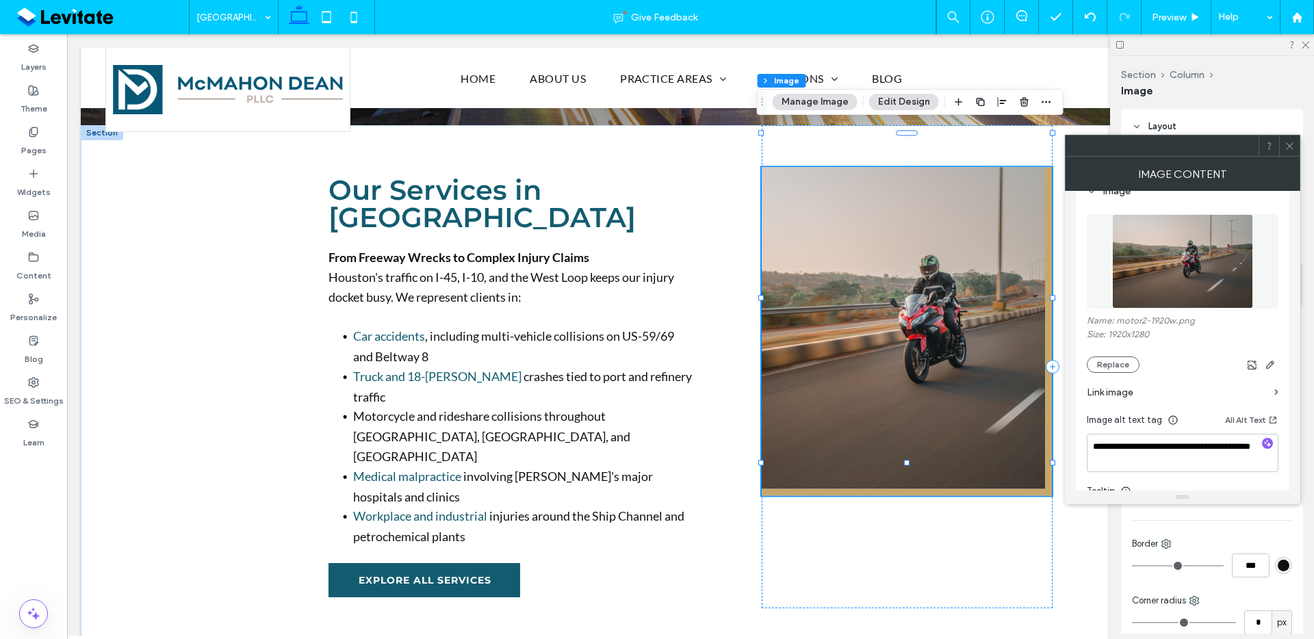
scroll to position [292, 0]
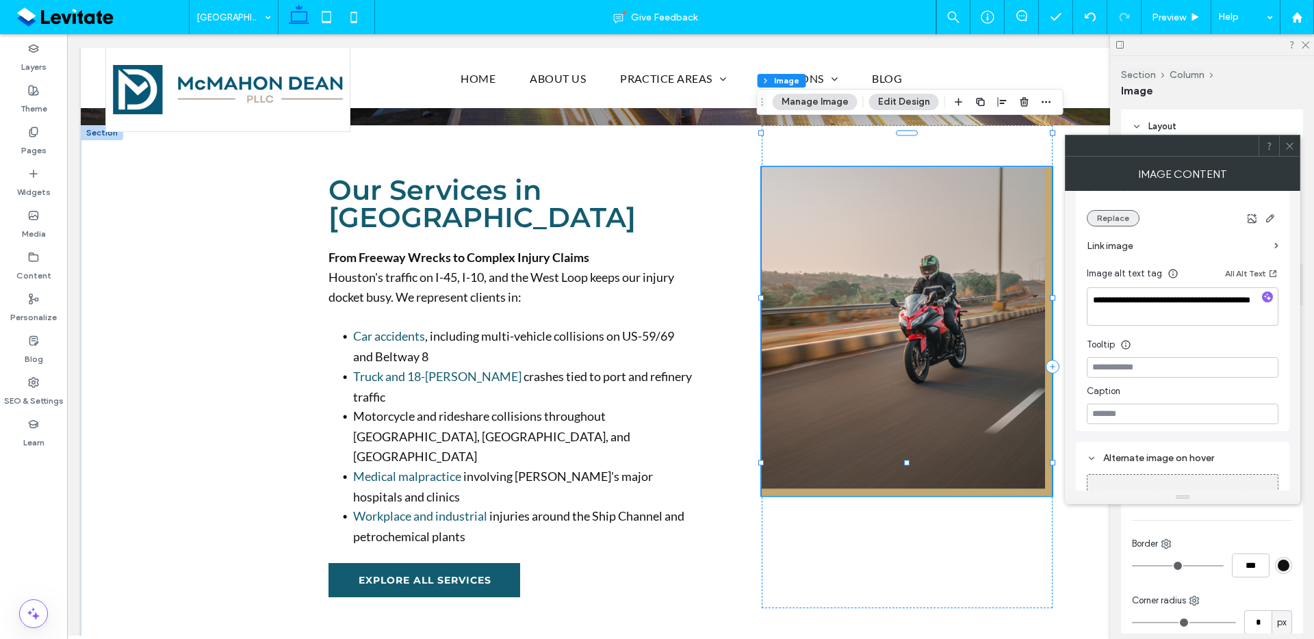
click at [1128, 214] on button "Replace" at bounding box center [1113, 218] width 53 height 16
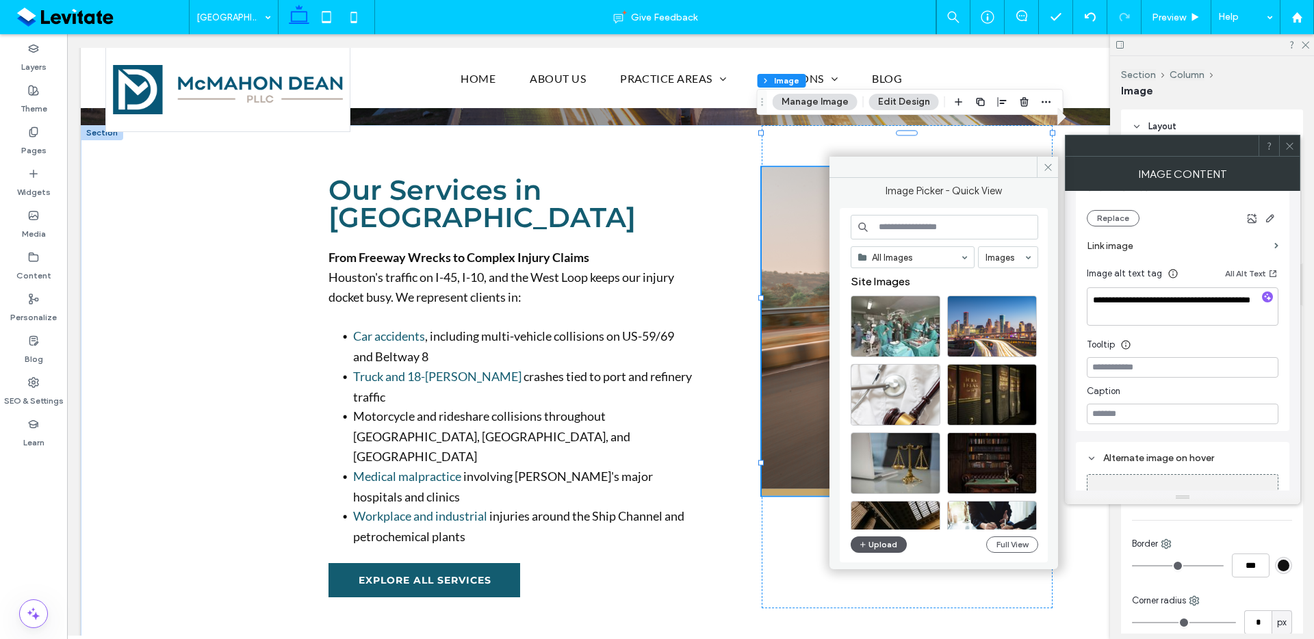
click at [870, 544] on button "Upload" at bounding box center [879, 545] width 56 height 16
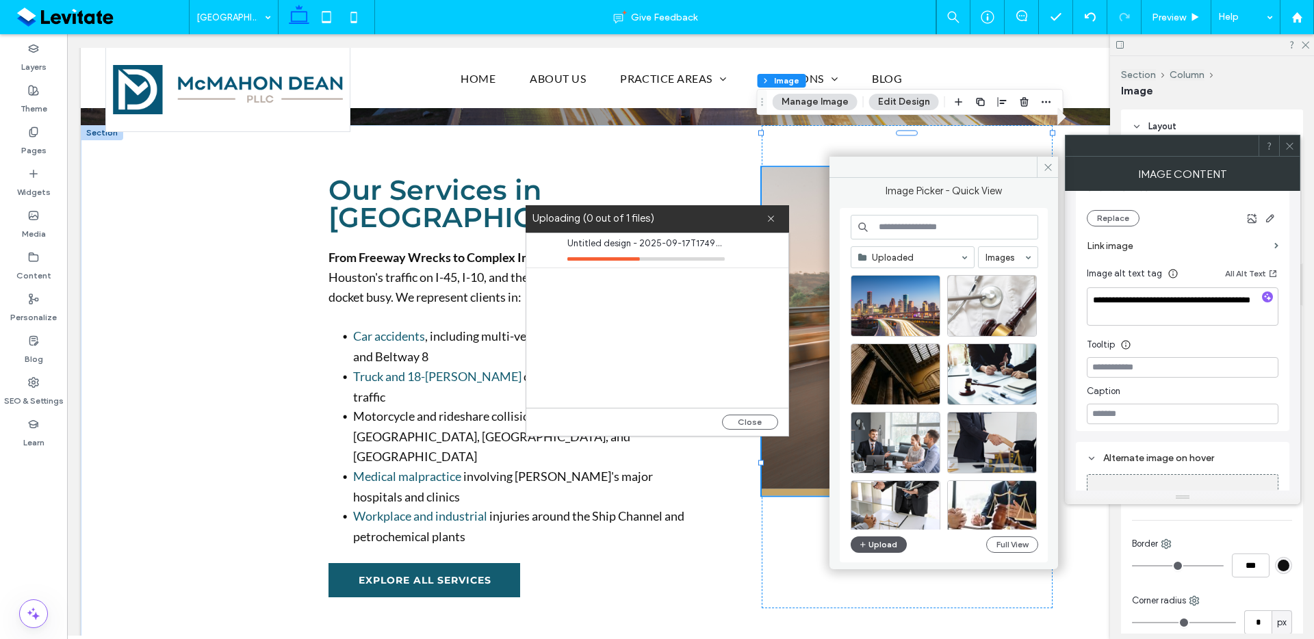
click at [891, 546] on button "Upload" at bounding box center [879, 545] width 56 height 16
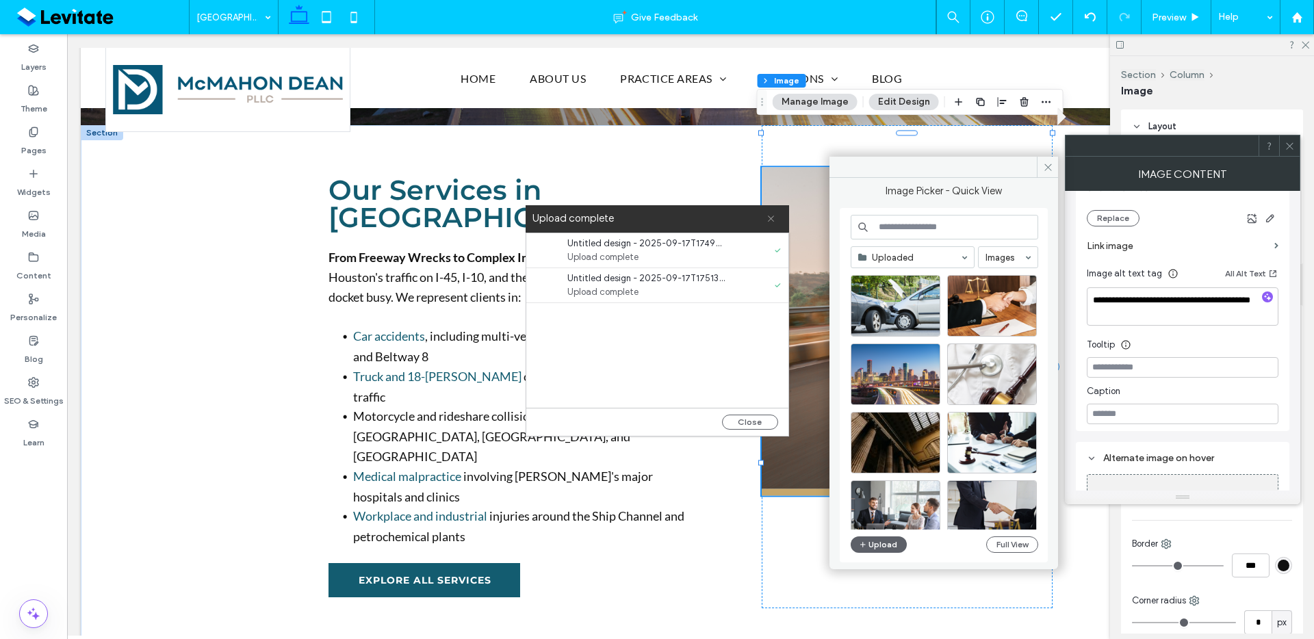
click at [769, 225] on span at bounding box center [771, 218] width 9 height 27
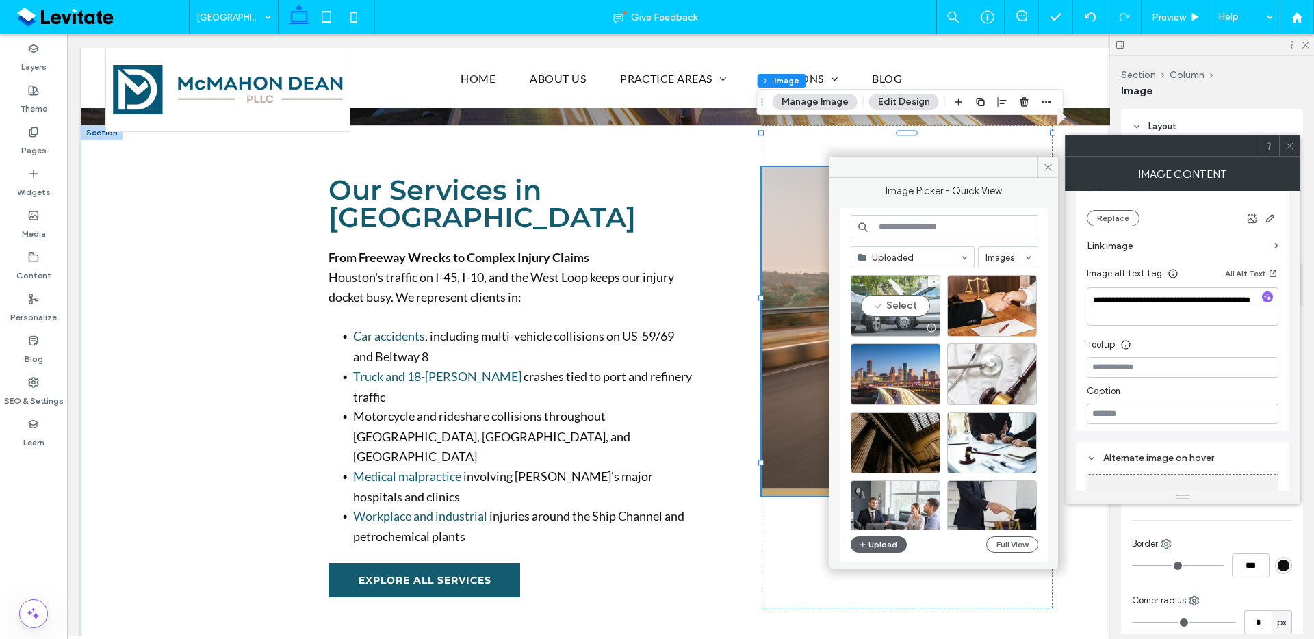
click at [906, 314] on div "Select" at bounding box center [896, 306] width 90 height 62
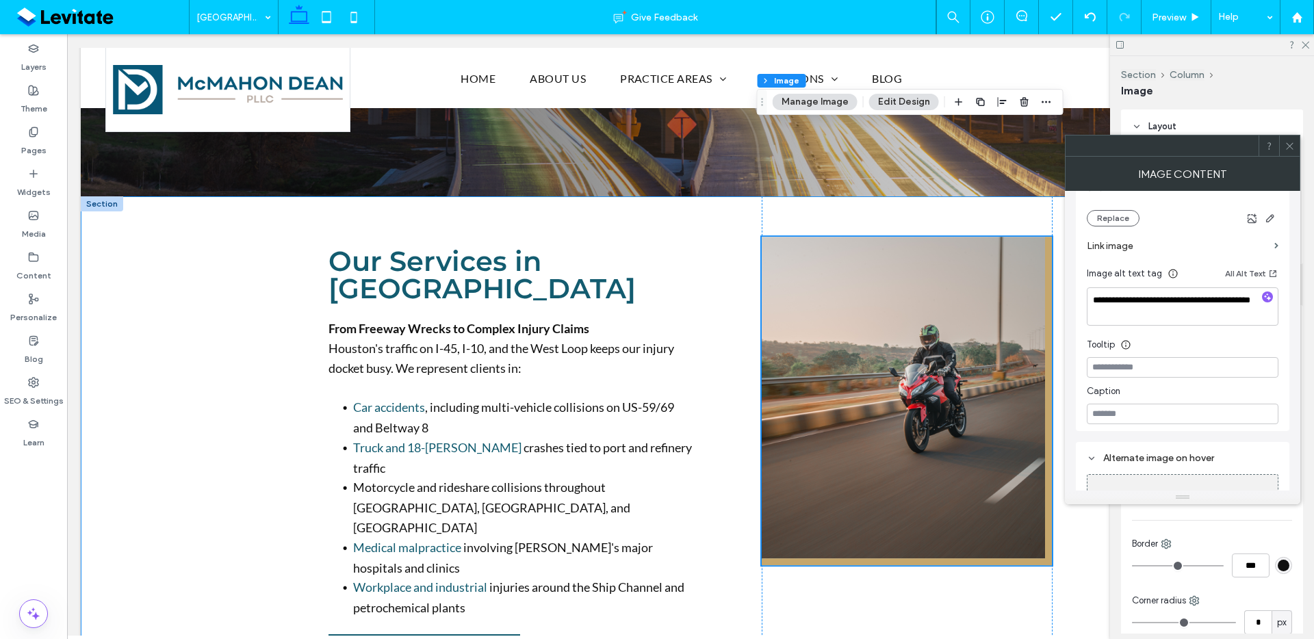
scroll to position [539, 0]
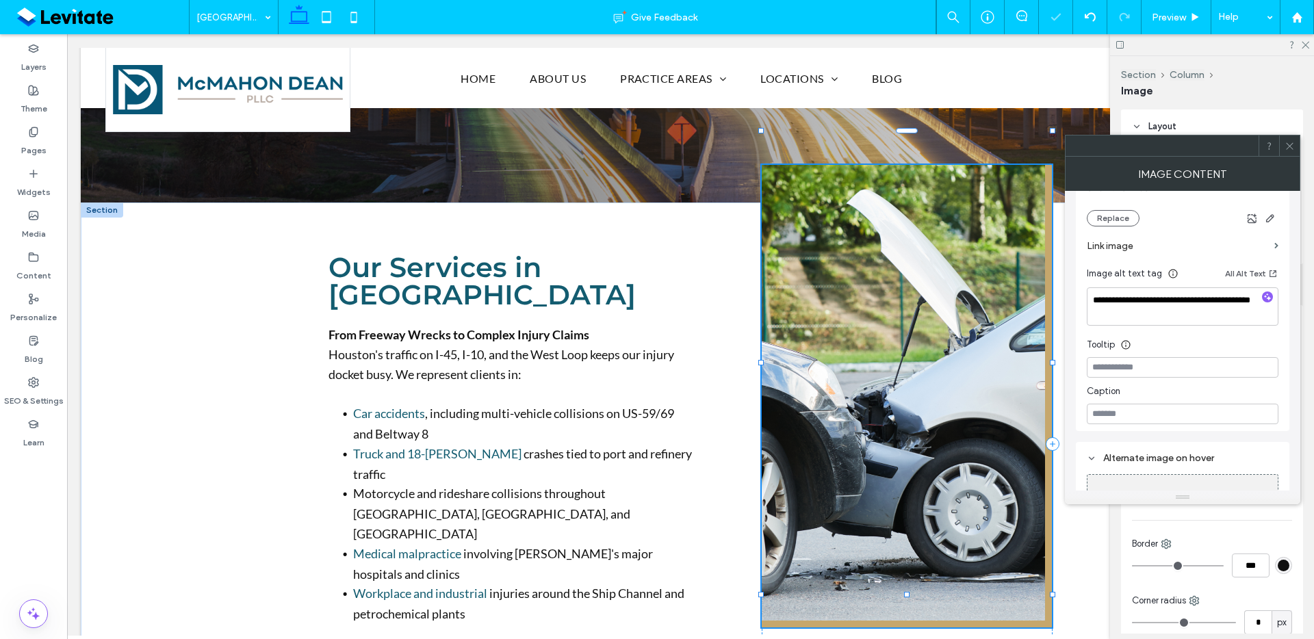
drag, startPoint x: 901, startPoint y: 444, endPoint x: 910, endPoint y: 511, distance: 67.7
click at [910, 511] on div "Our Services in [GEOGRAPHIC_DATA] From Freeway Wrecks to Complex Injury Claims …" at bounding box center [690, 472] width 821 height 538
type input "***"
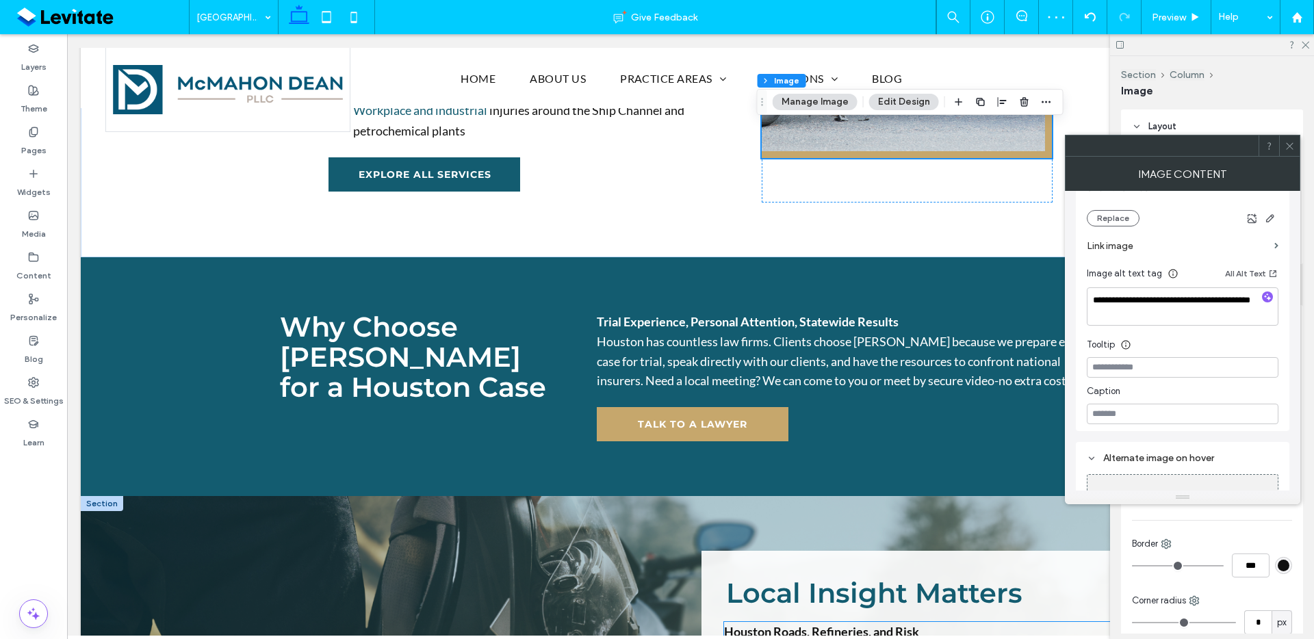
scroll to position [1092, 0]
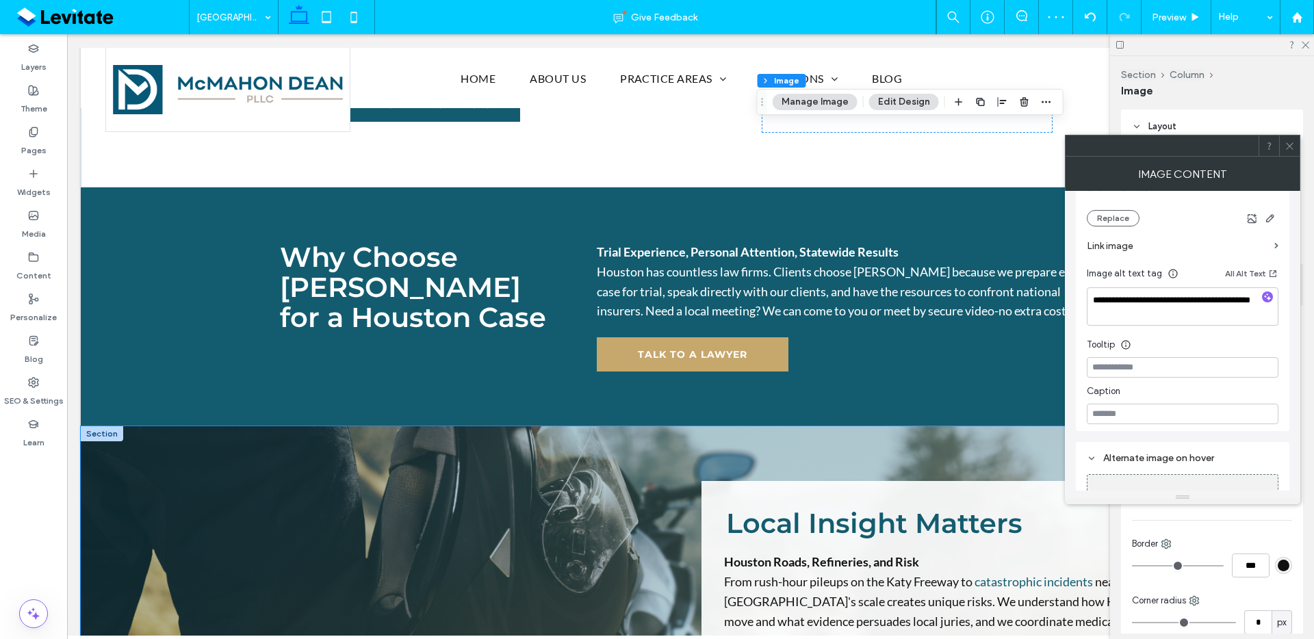
click at [766, 426] on div "Local Insight Matters [GEOGRAPHIC_DATA], Refineries, and Risk From rush-hour pi…" at bounding box center [691, 603] width 1220 height 355
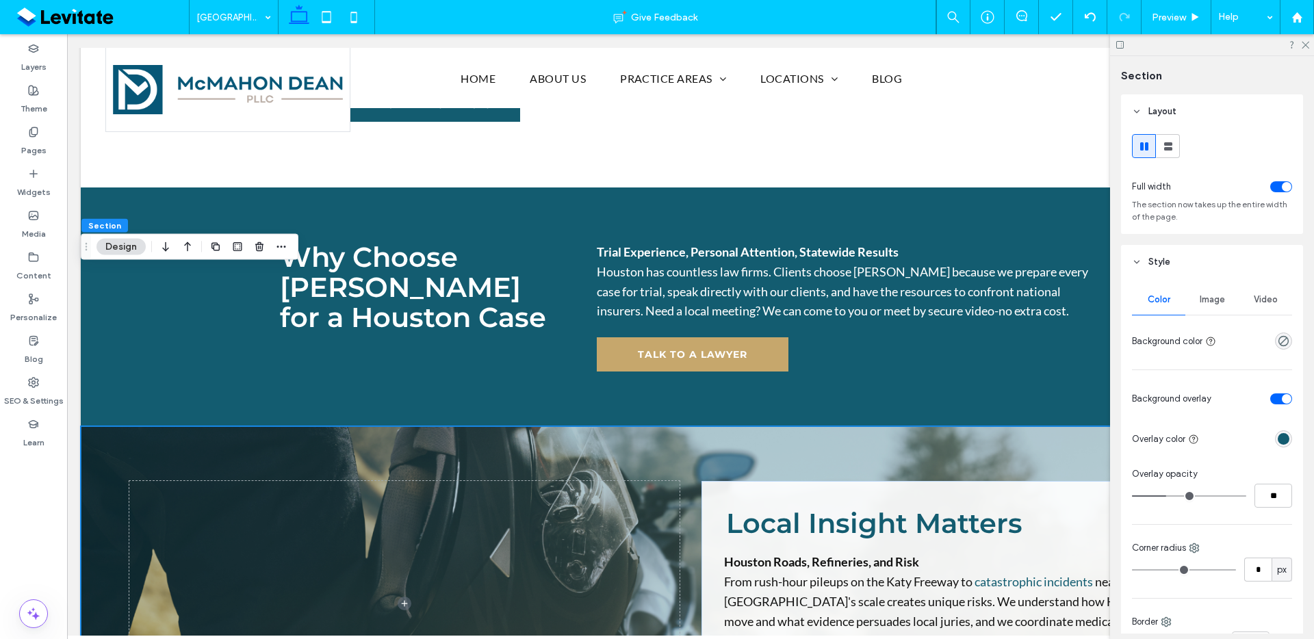
click at [1212, 311] on div "Image" at bounding box center [1212, 300] width 53 height 30
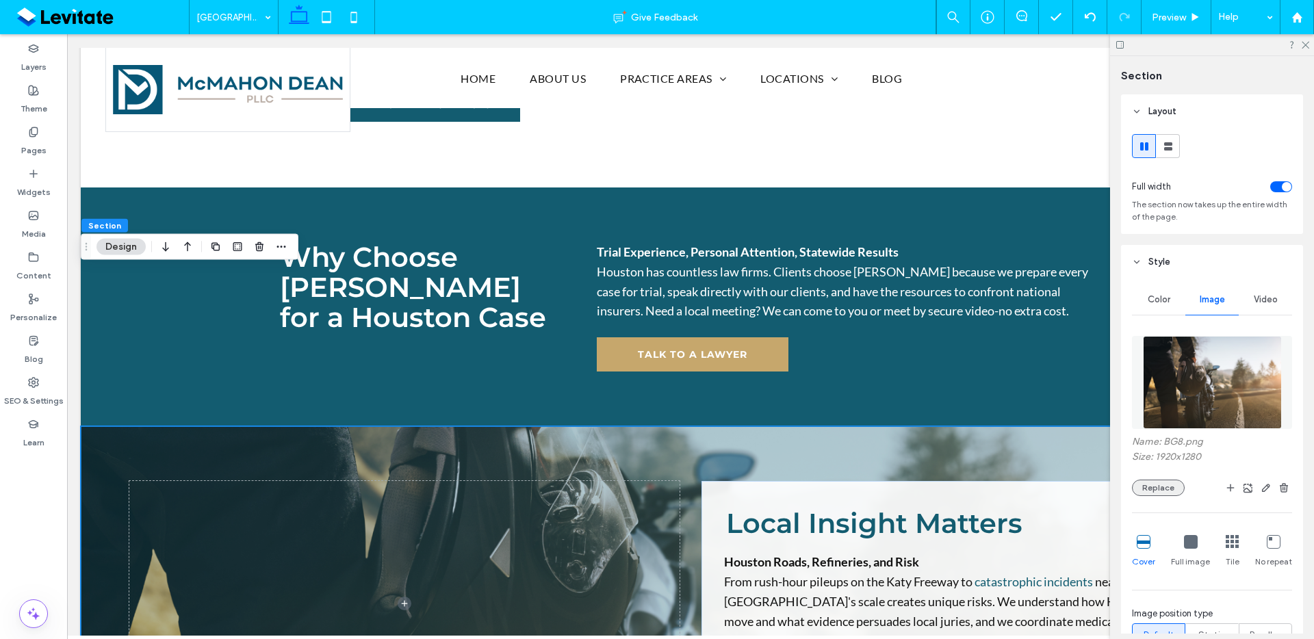
click at [1157, 490] on button "Replace" at bounding box center [1158, 488] width 53 height 16
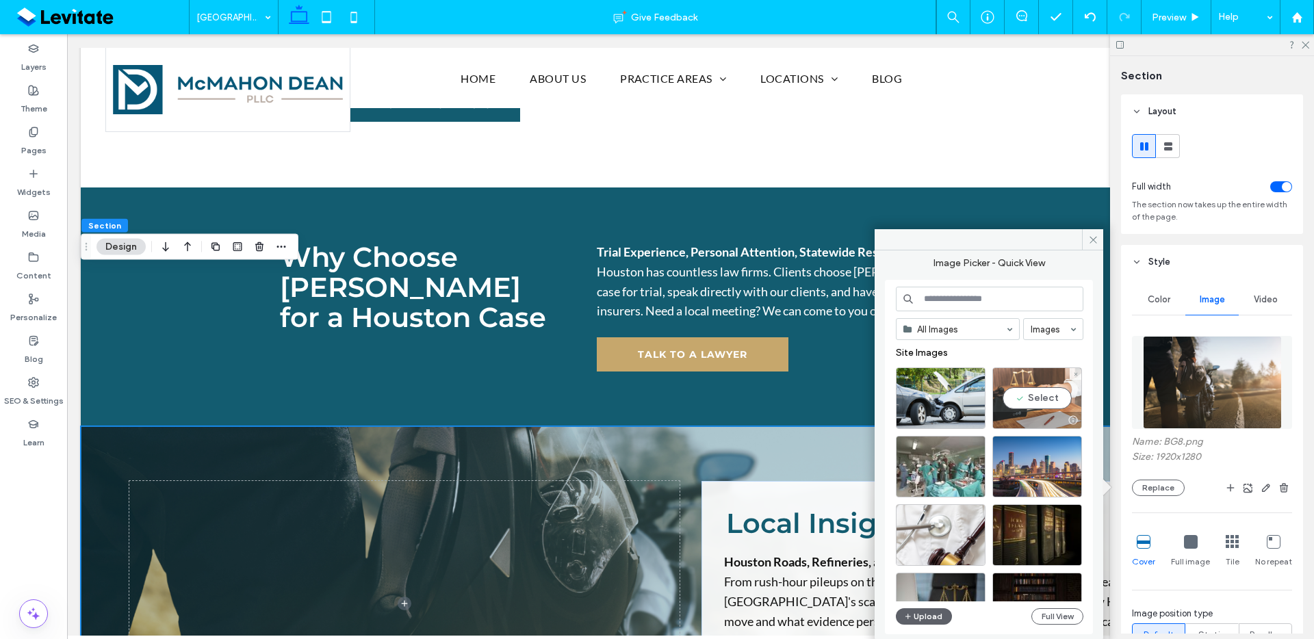
click at [1051, 421] on div at bounding box center [1037, 420] width 88 height 16
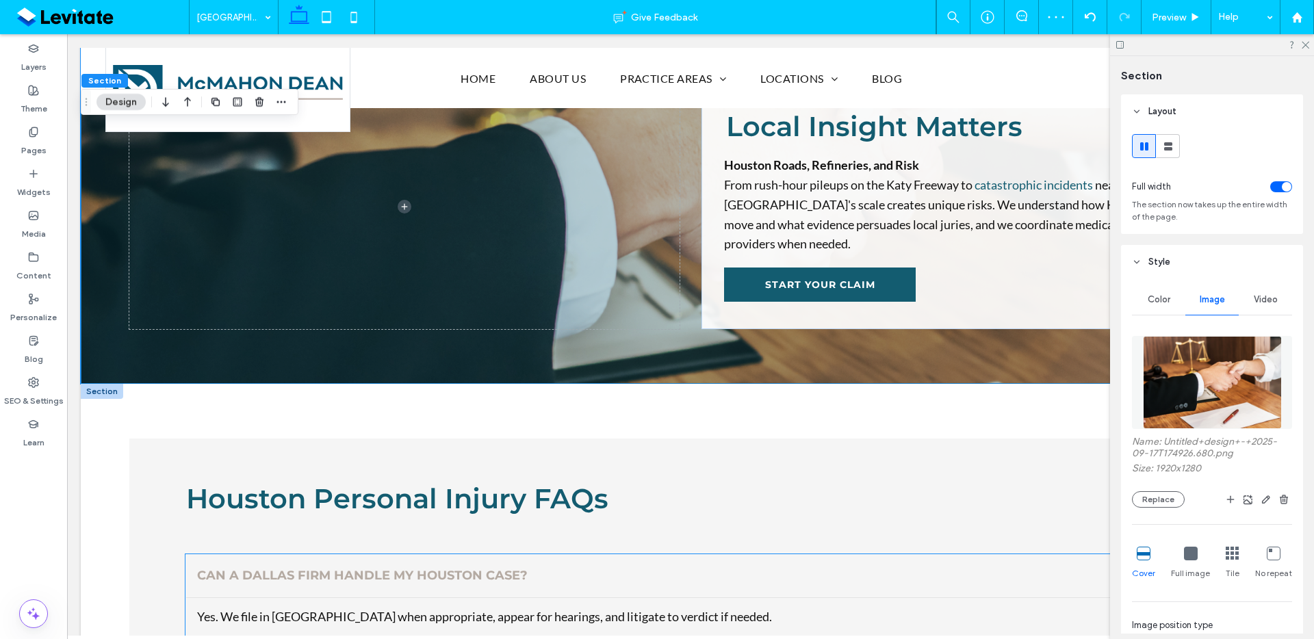
scroll to position [1520, 0]
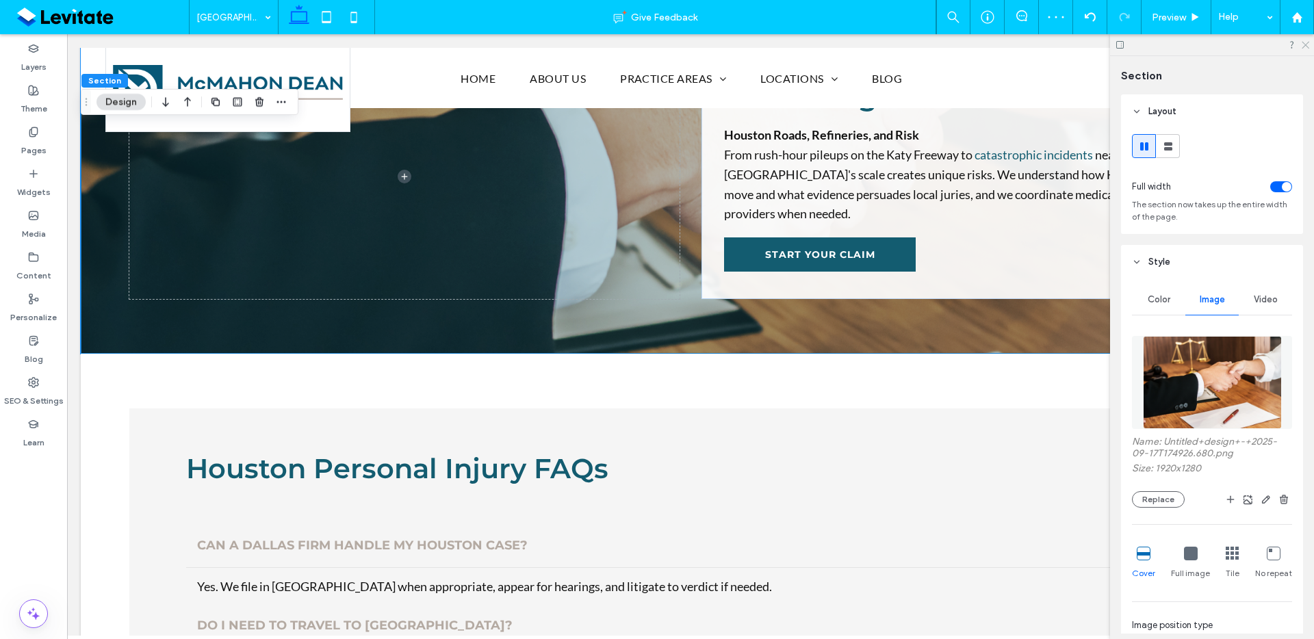
click at [1303, 47] on icon at bounding box center [1305, 44] width 9 height 9
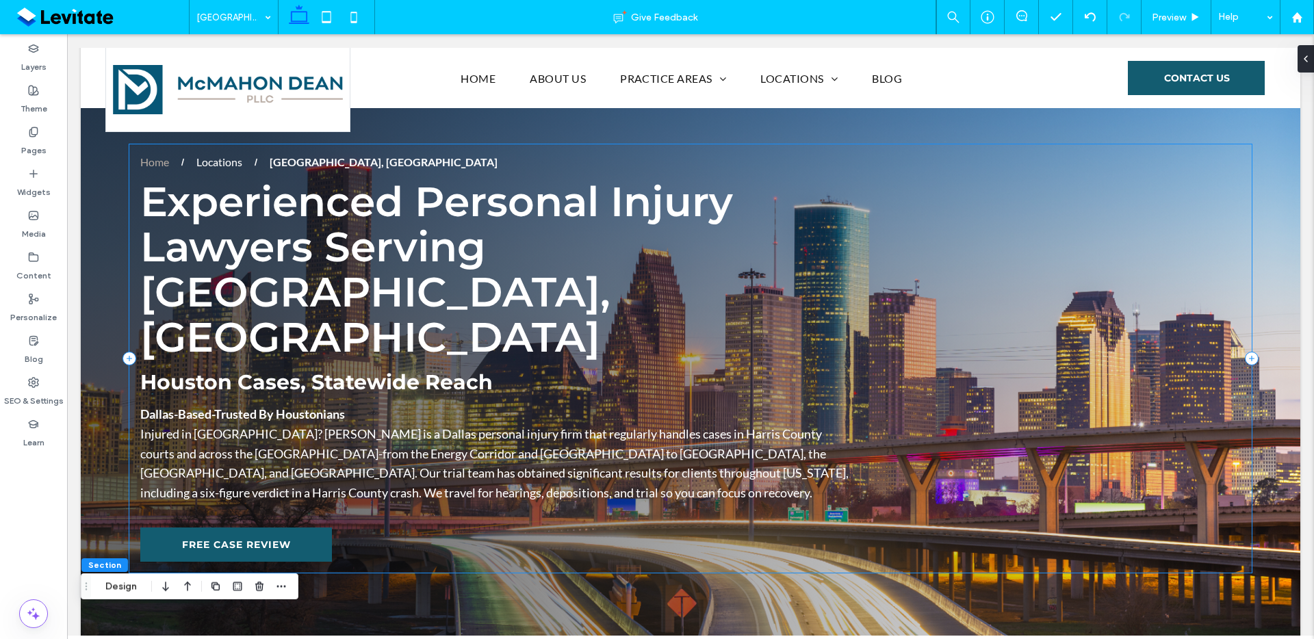
scroll to position [0, 0]
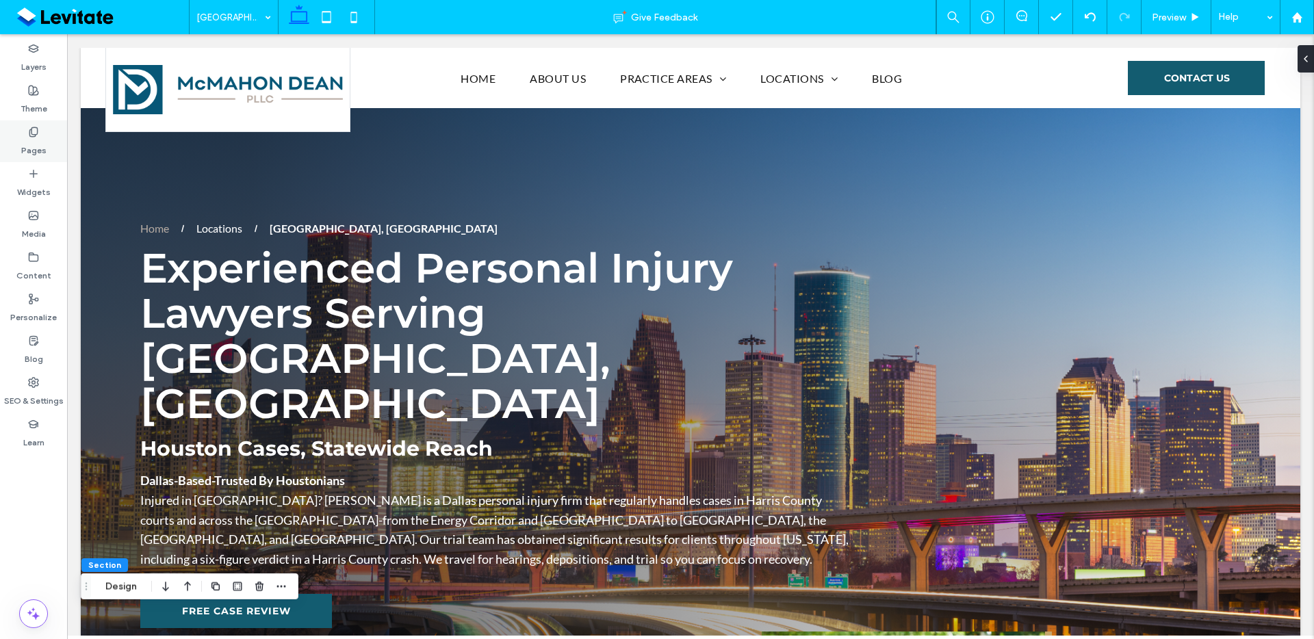
click at [37, 146] on label "Pages" at bounding box center [33, 147] width 25 height 19
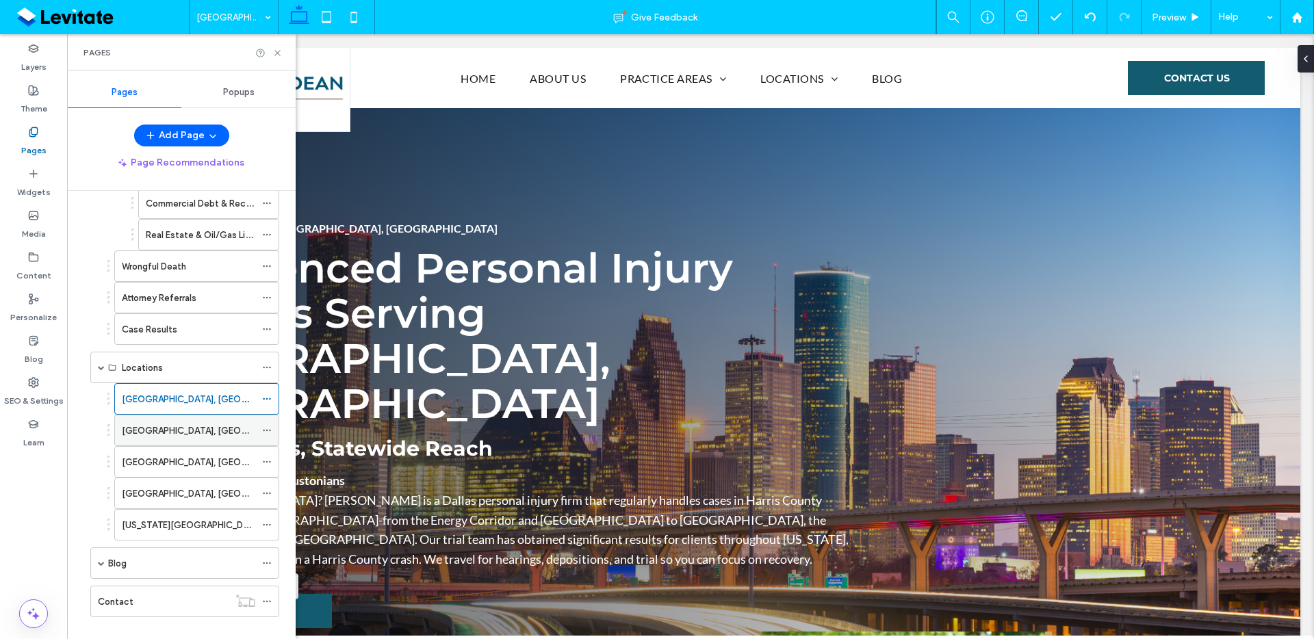
scroll to position [476, 0]
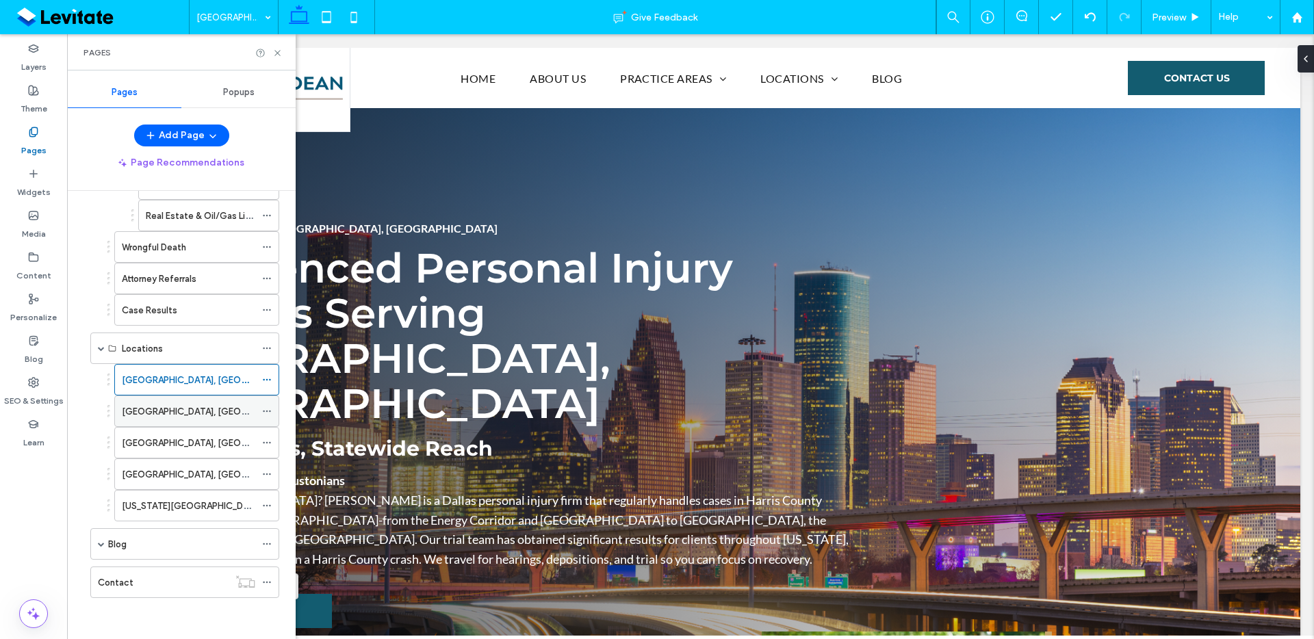
click at [225, 406] on div "[GEOGRAPHIC_DATA], [GEOGRAPHIC_DATA]" at bounding box center [188, 412] width 133 height 14
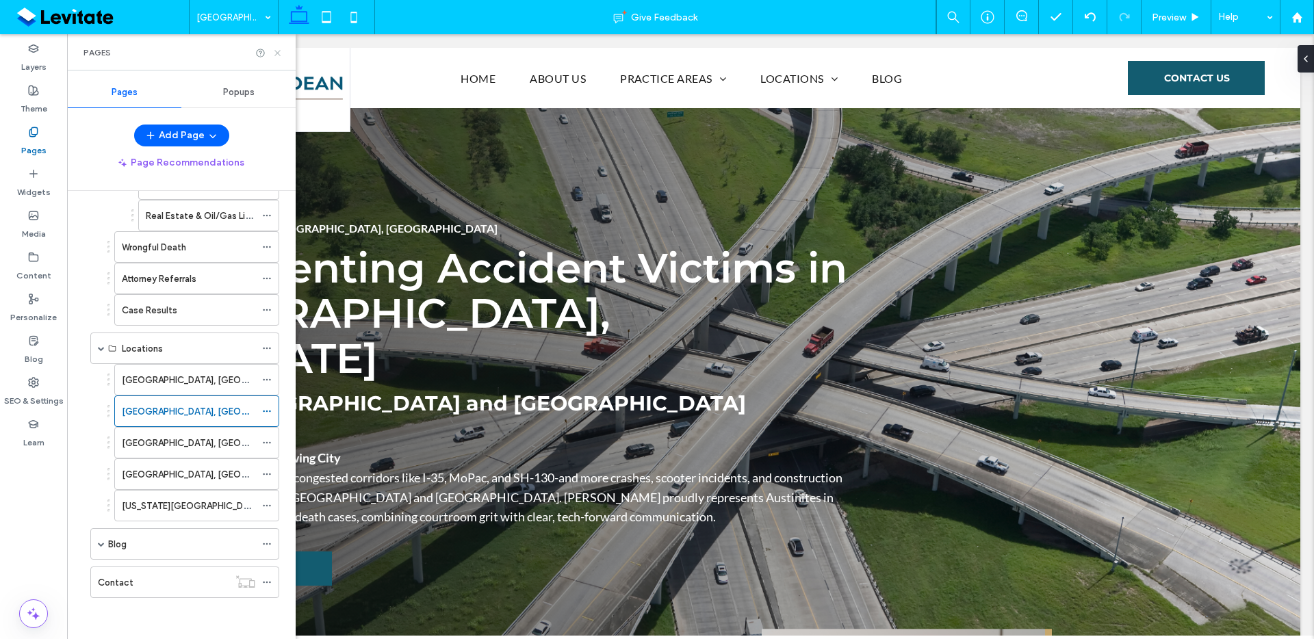
drag, startPoint x: 278, startPoint y: 55, endPoint x: 207, endPoint y: 25, distance: 77.3
click at [278, 55] on icon at bounding box center [277, 53] width 10 height 10
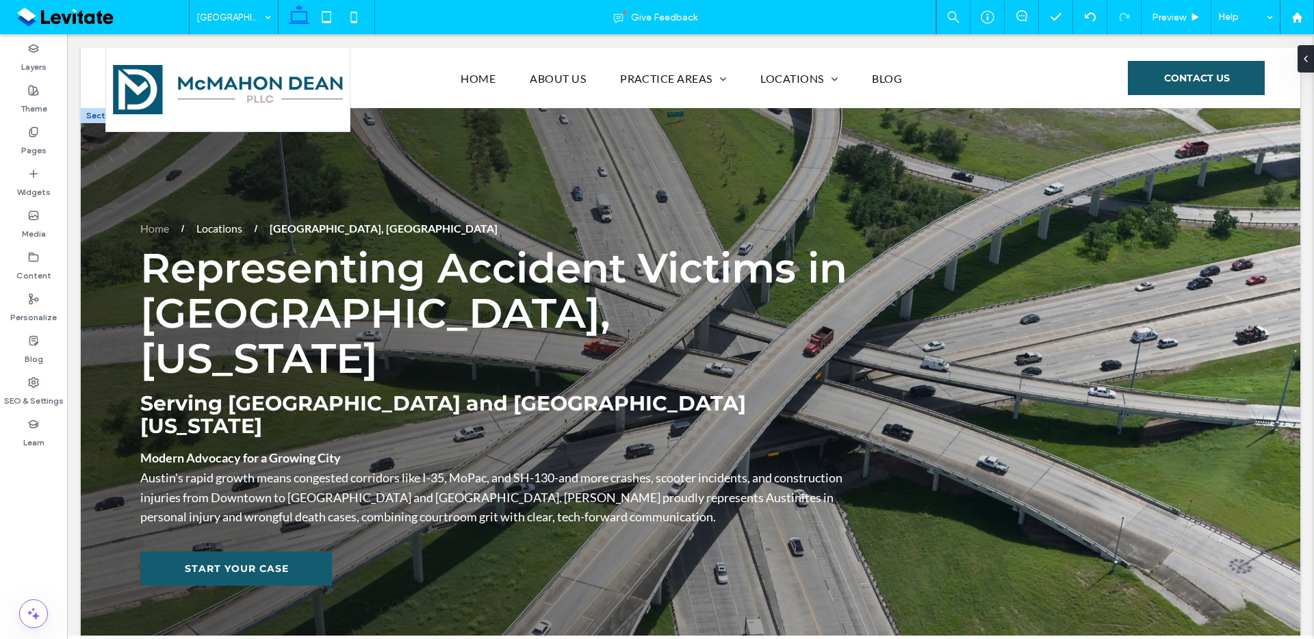
click at [96, 117] on div at bounding box center [102, 115] width 42 height 15
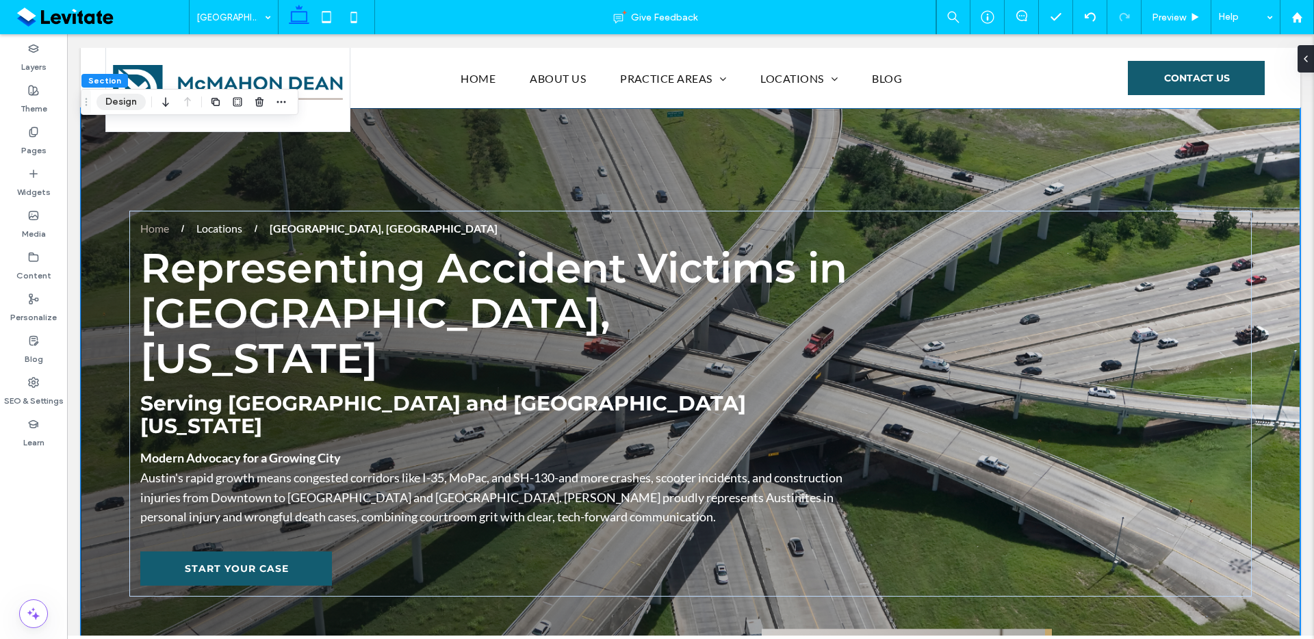
drag, startPoint x: 118, startPoint y: 103, endPoint x: 352, endPoint y: 145, distance: 237.2
click at [118, 103] on button "Design" at bounding box center [121, 102] width 49 height 16
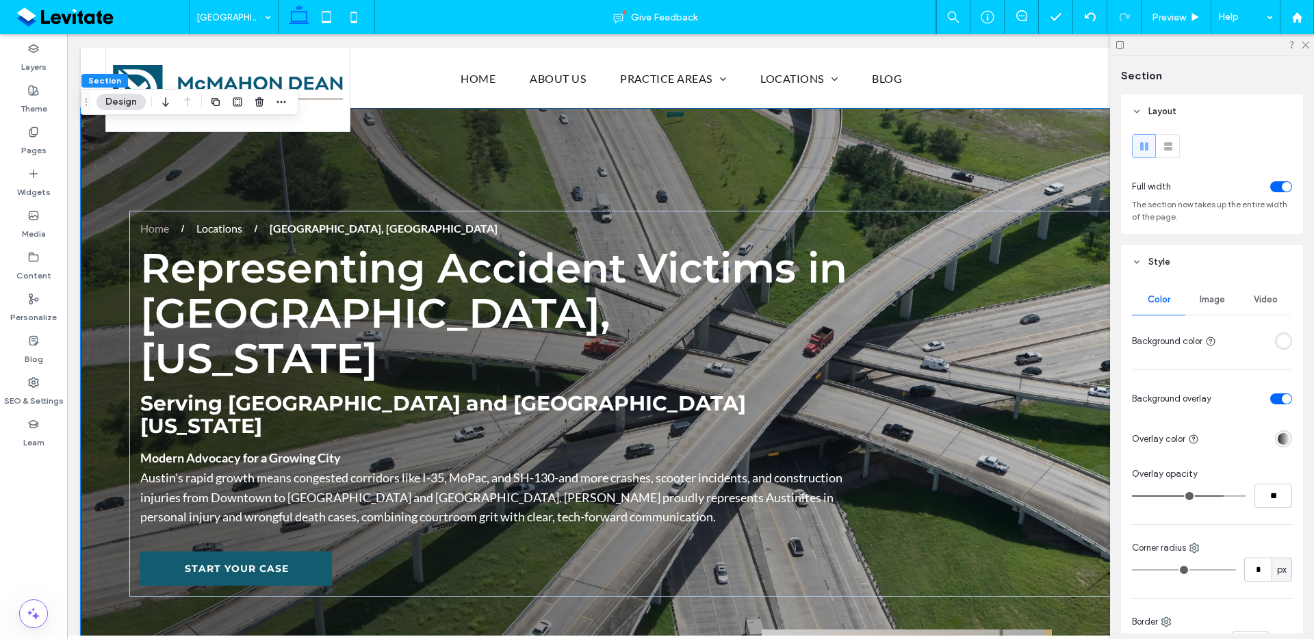
click at [1220, 300] on span "Image" at bounding box center [1212, 299] width 25 height 11
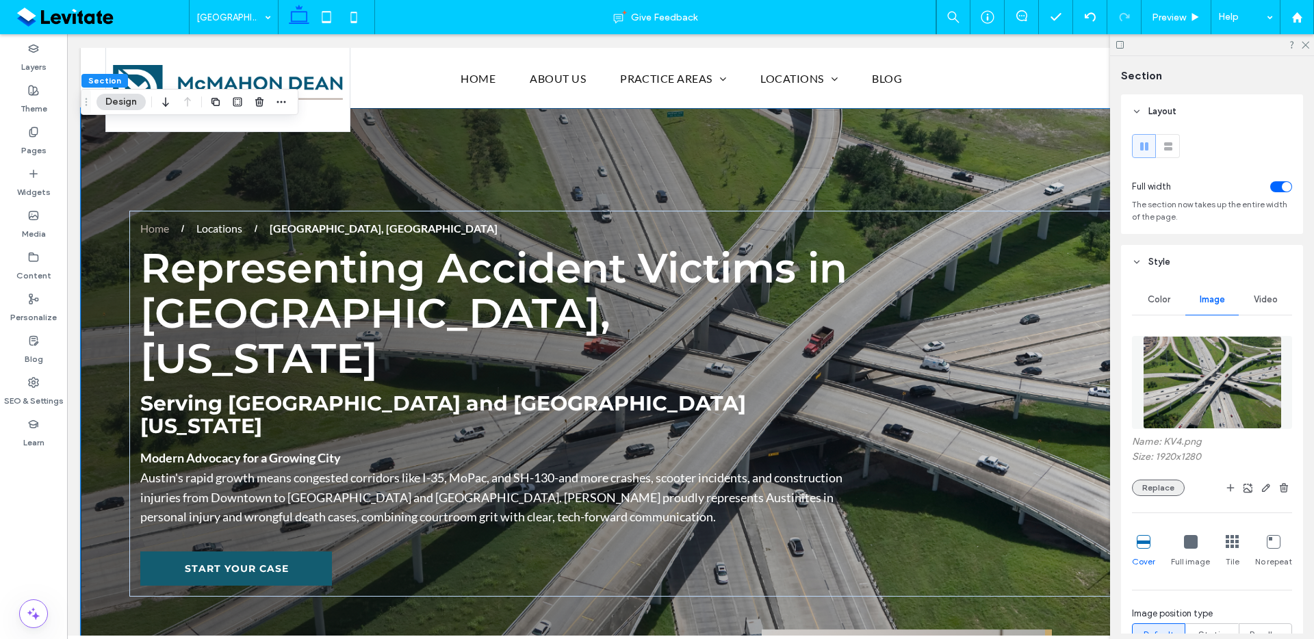
click at [1165, 483] on button "Replace" at bounding box center [1158, 488] width 53 height 16
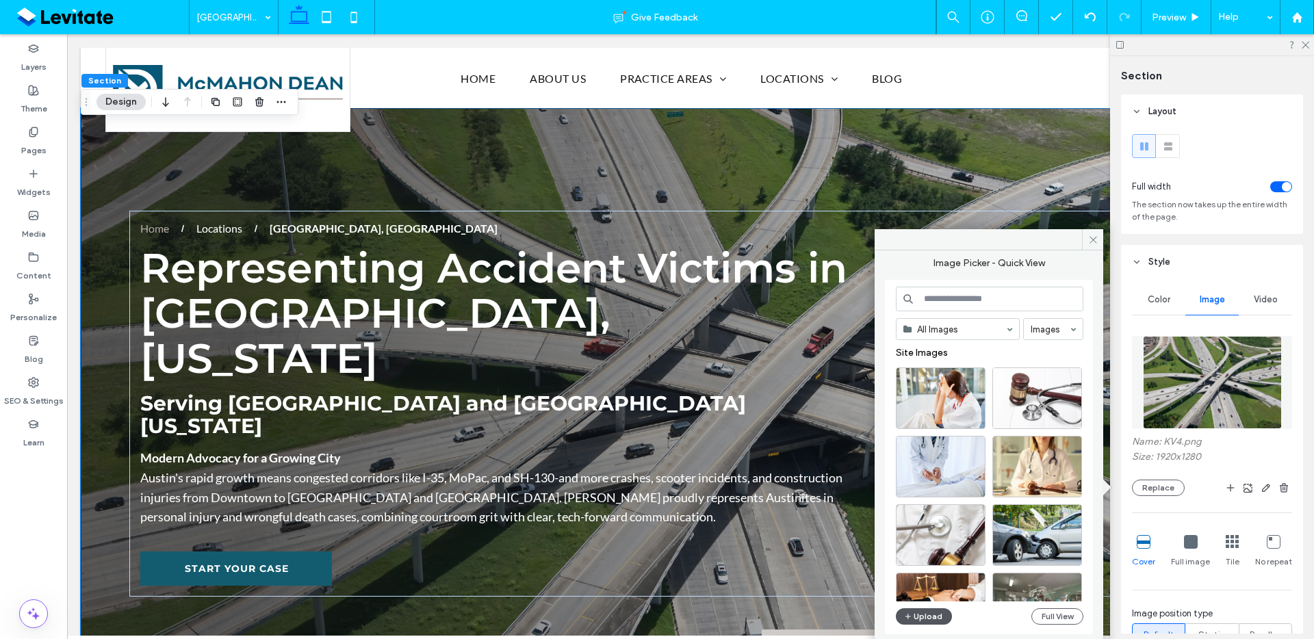
click at [928, 619] on button "Upload" at bounding box center [924, 617] width 56 height 16
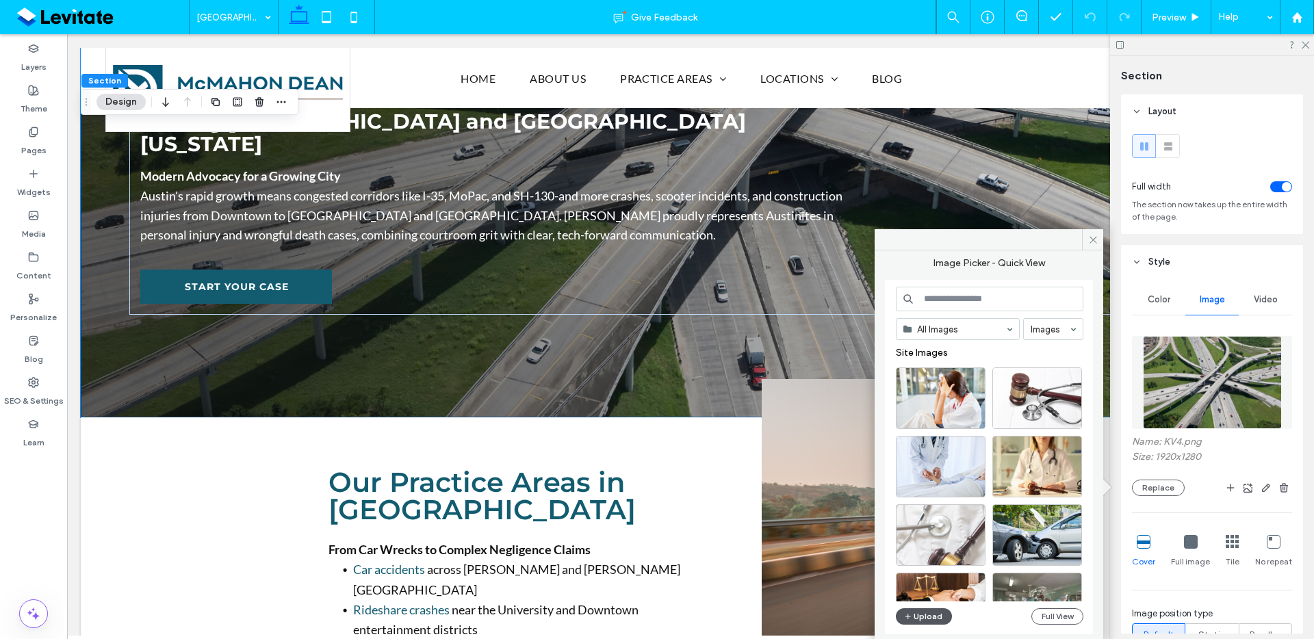
click at [929, 619] on button "Upload" at bounding box center [924, 617] width 56 height 16
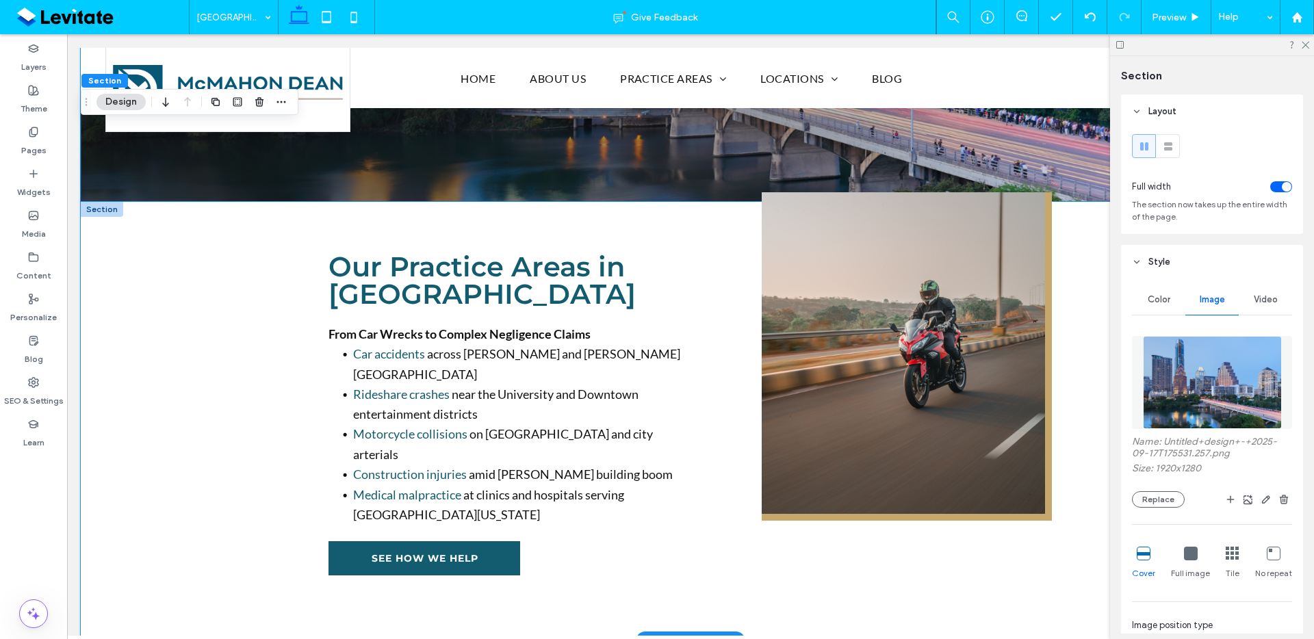
scroll to position [541, 0]
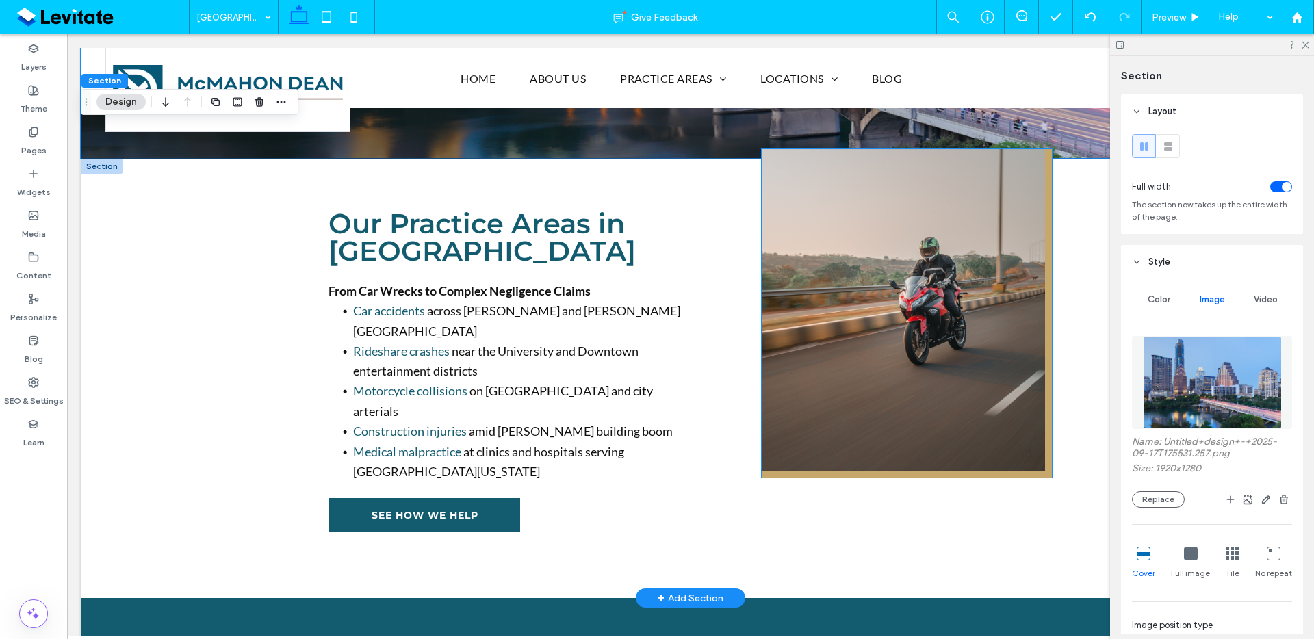
click at [893, 352] on img at bounding box center [907, 313] width 290 height 329
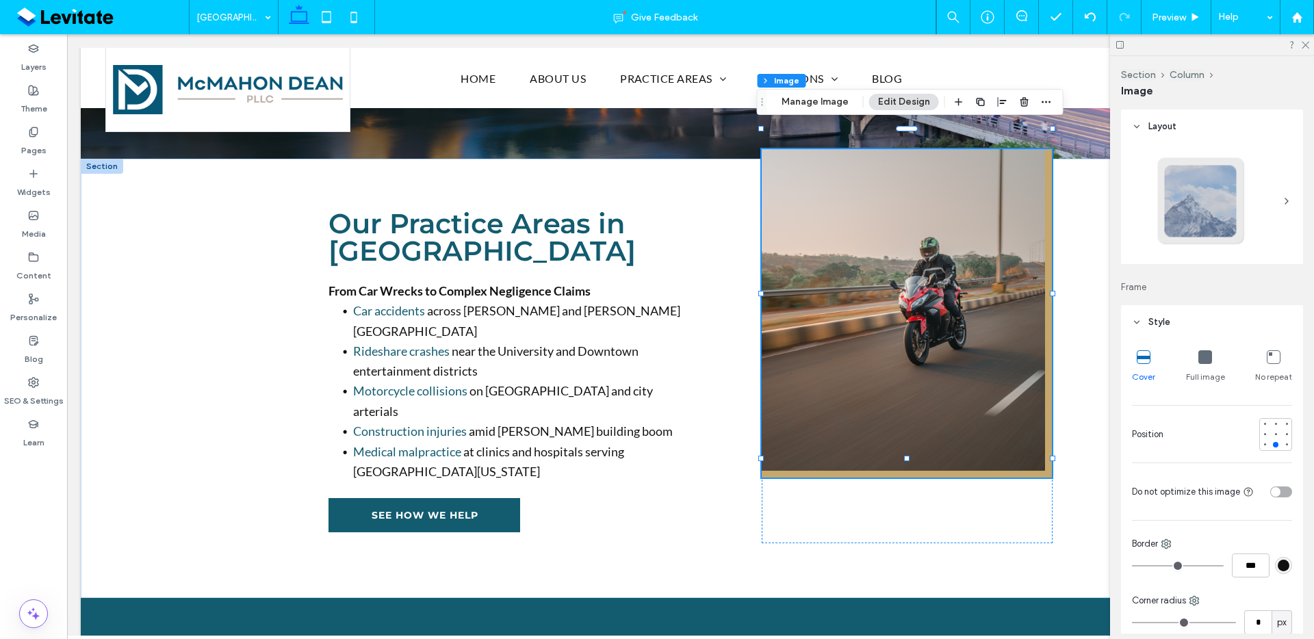
scroll to position [271, 0]
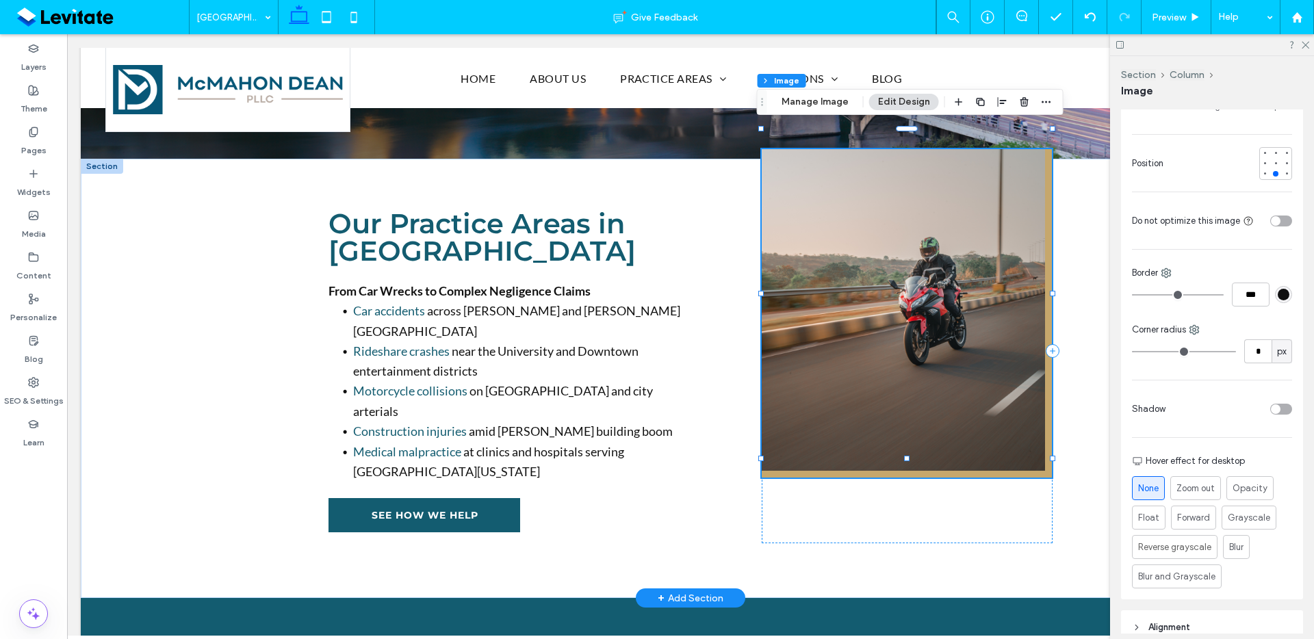
click at [955, 331] on img at bounding box center [907, 313] width 290 height 329
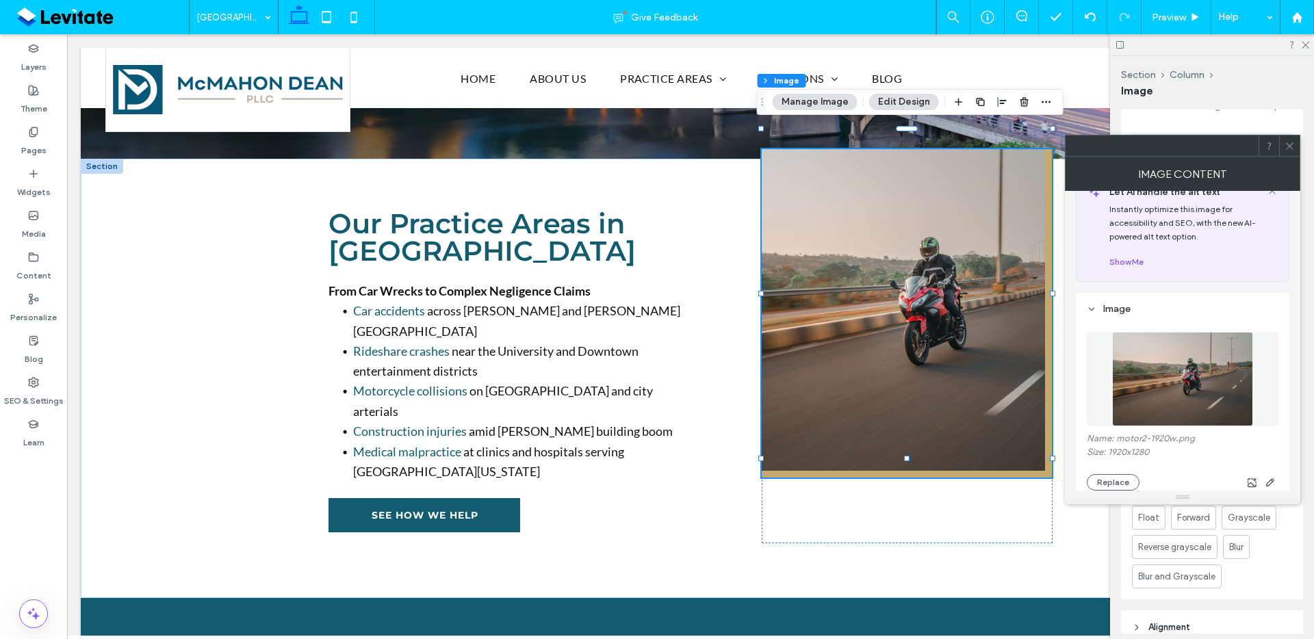
scroll to position [30, 0]
click at [1098, 476] on button "Replace" at bounding box center [1113, 480] width 53 height 16
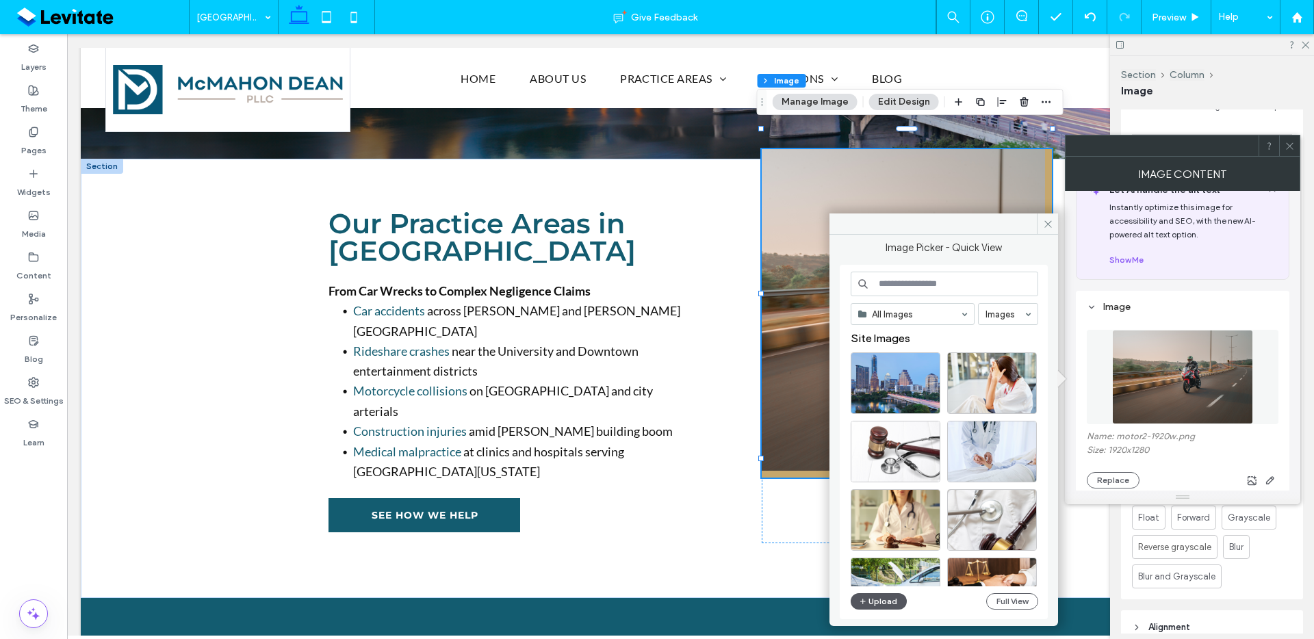
click at [875, 604] on button "Upload" at bounding box center [879, 601] width 56 height 16
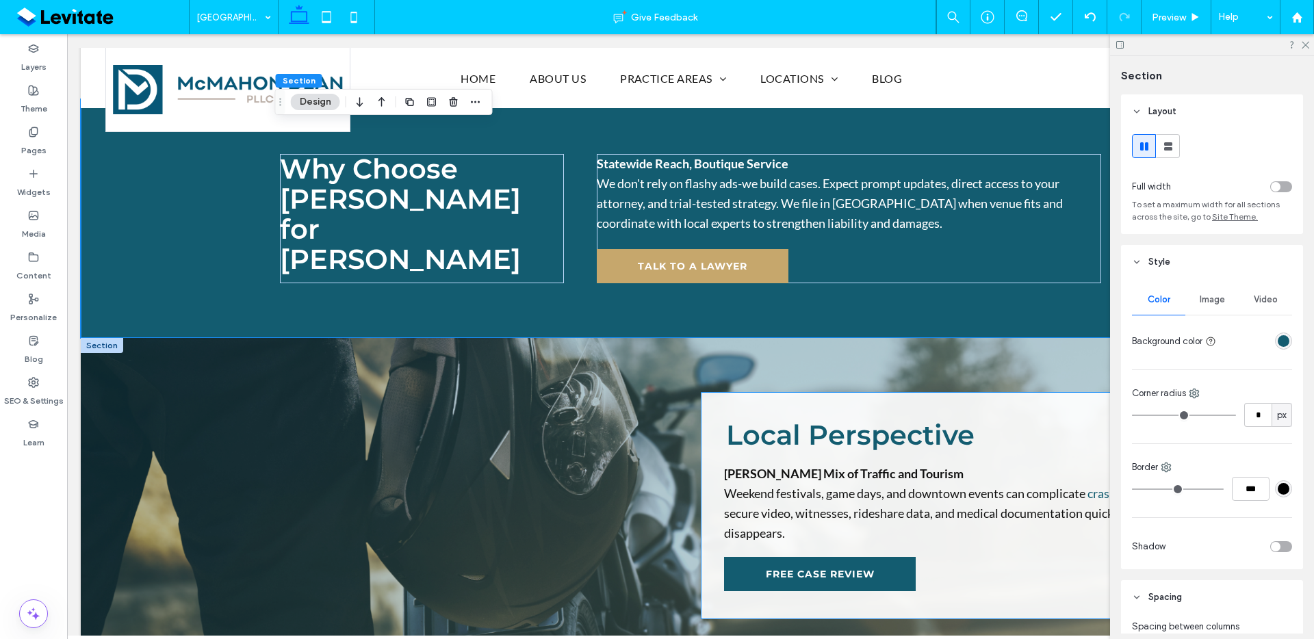
scroll to position [1073, 0]
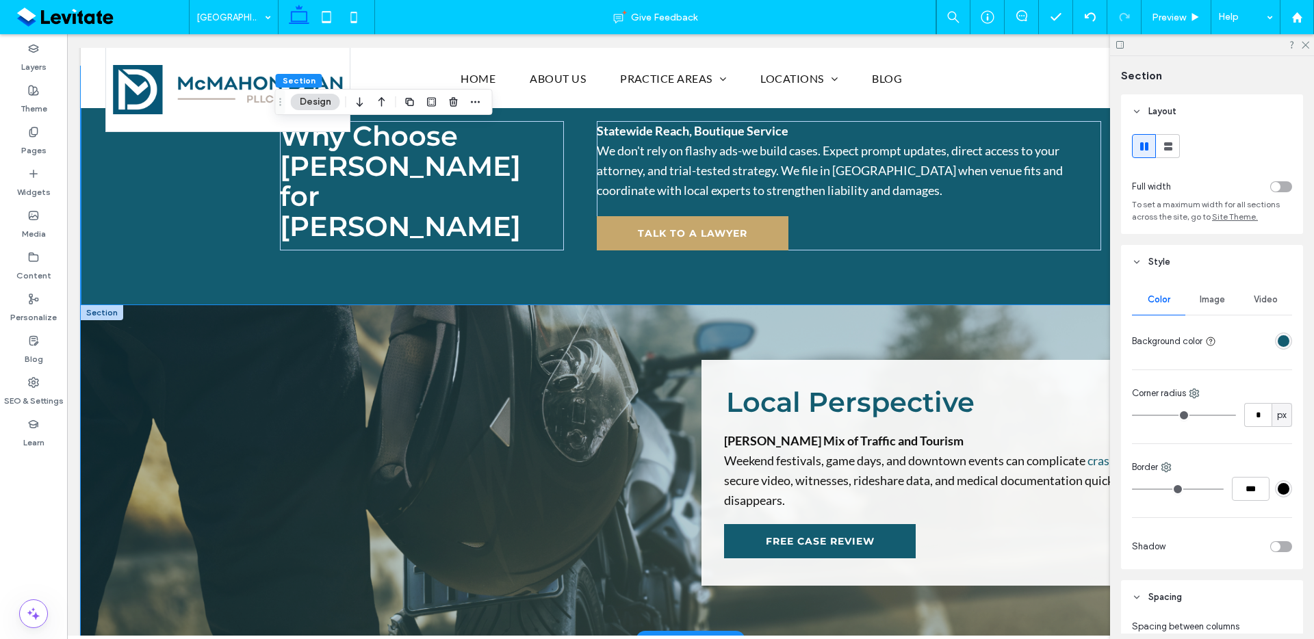
click at [930, 305] on div "Local Perspective [PERSON_NAME] Mix of Traffic and Tourism Weekend festivals, g…" at bounding box center [691, 472] width 1220 height 335
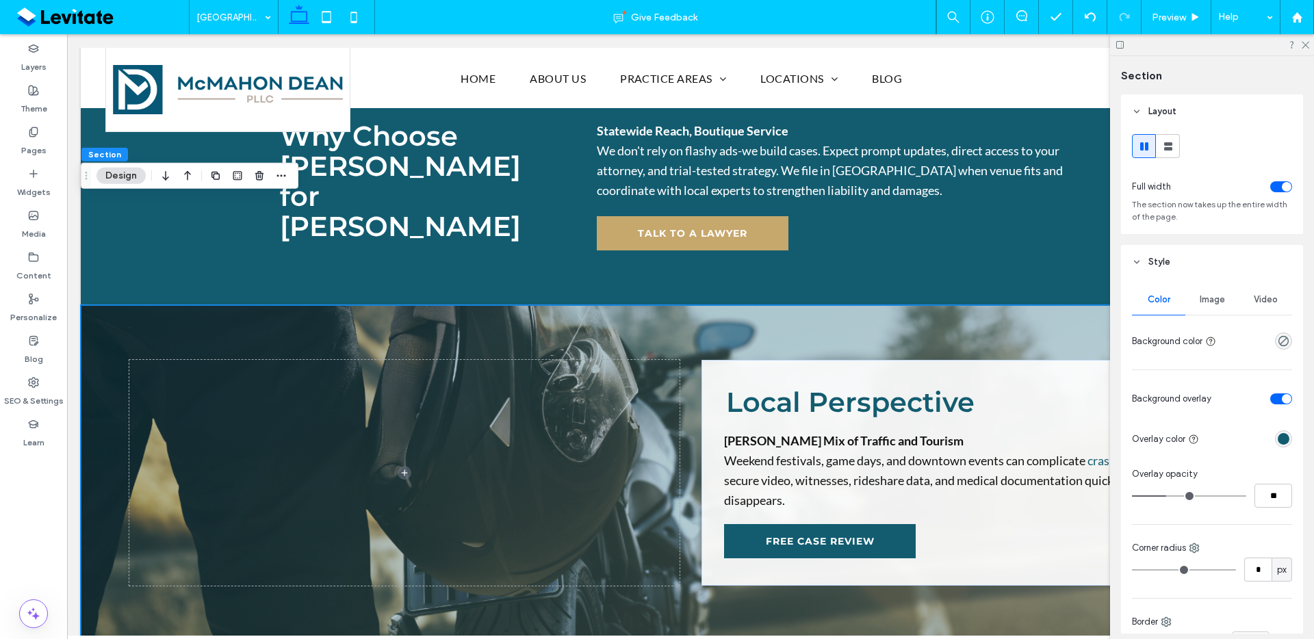
click at [1204, 303] on span "Image" at bounding box center [1212, 299] width 25 height 11
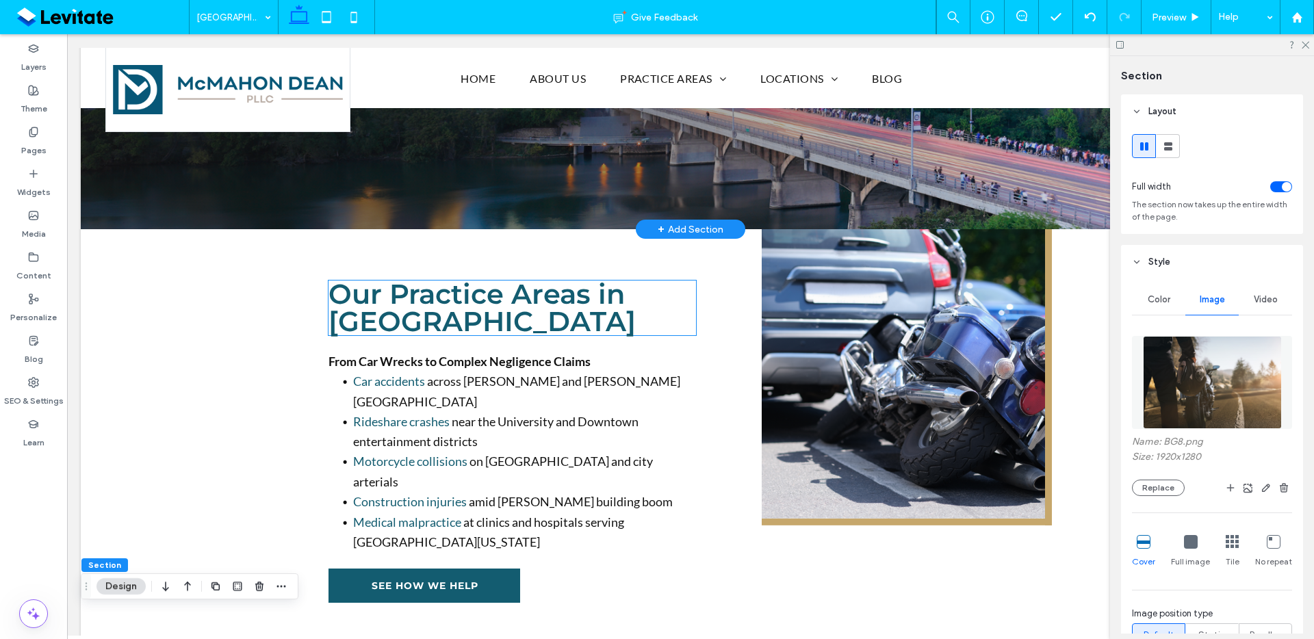
scroll to position [483, 0]
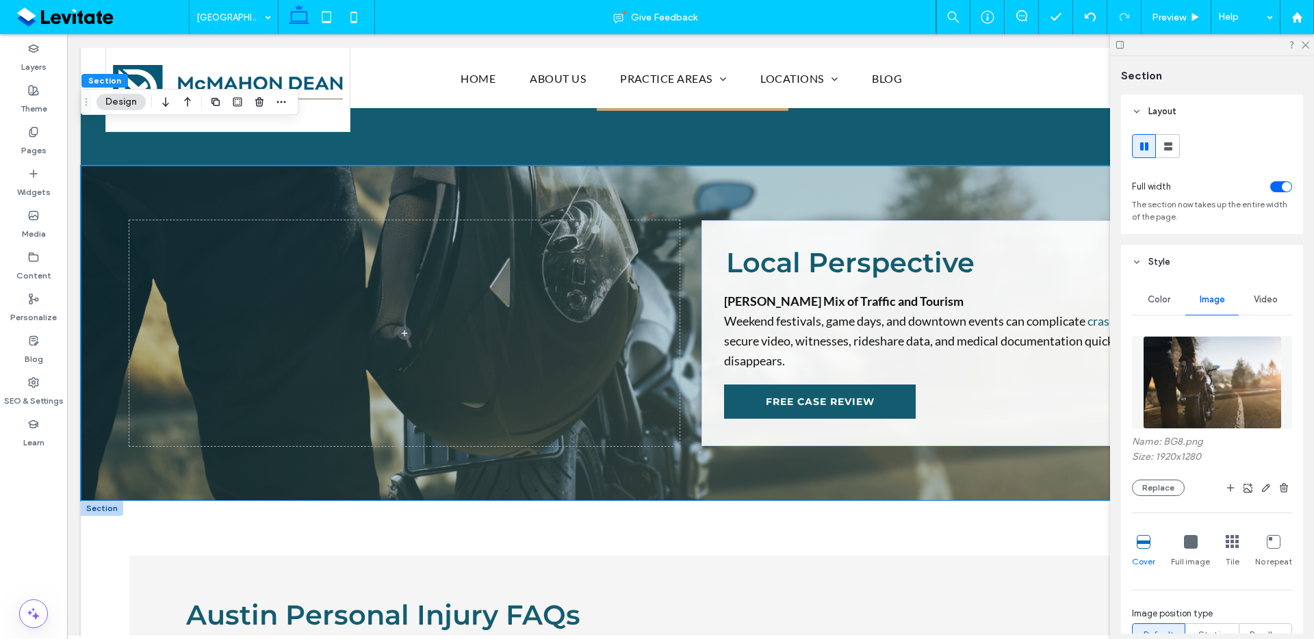
scroll to position [1527, 0]
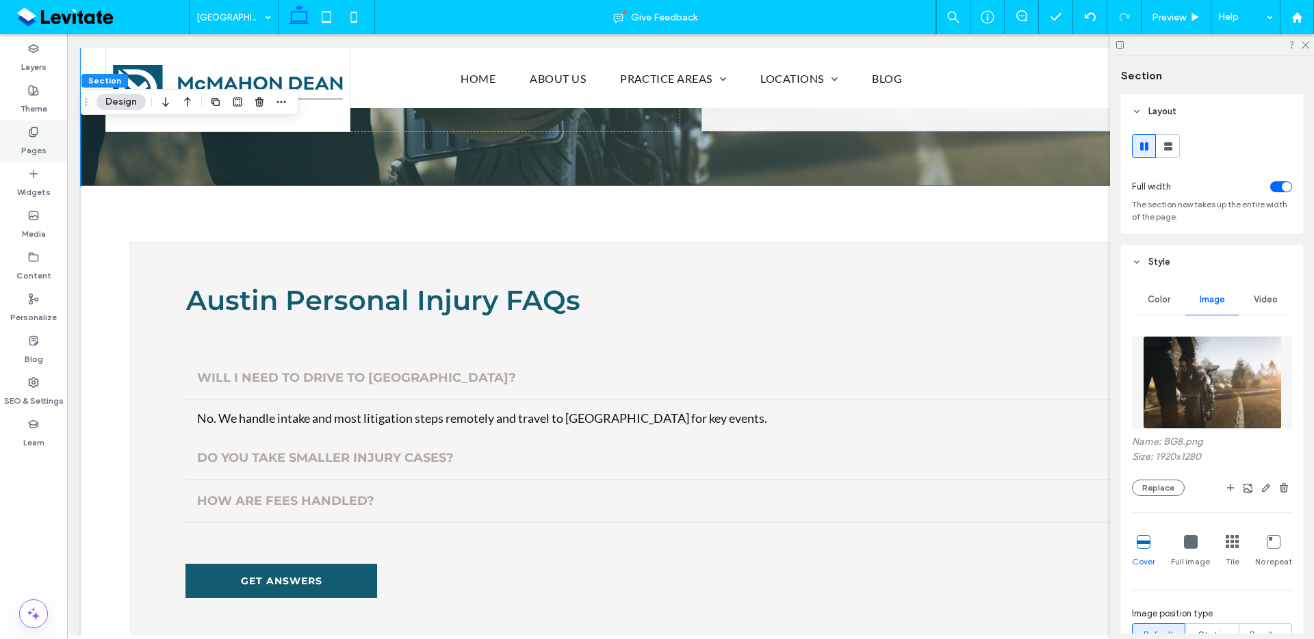
click at [21, 153] on label "Pages" at bounding box center [33, 147] width 25 height 19
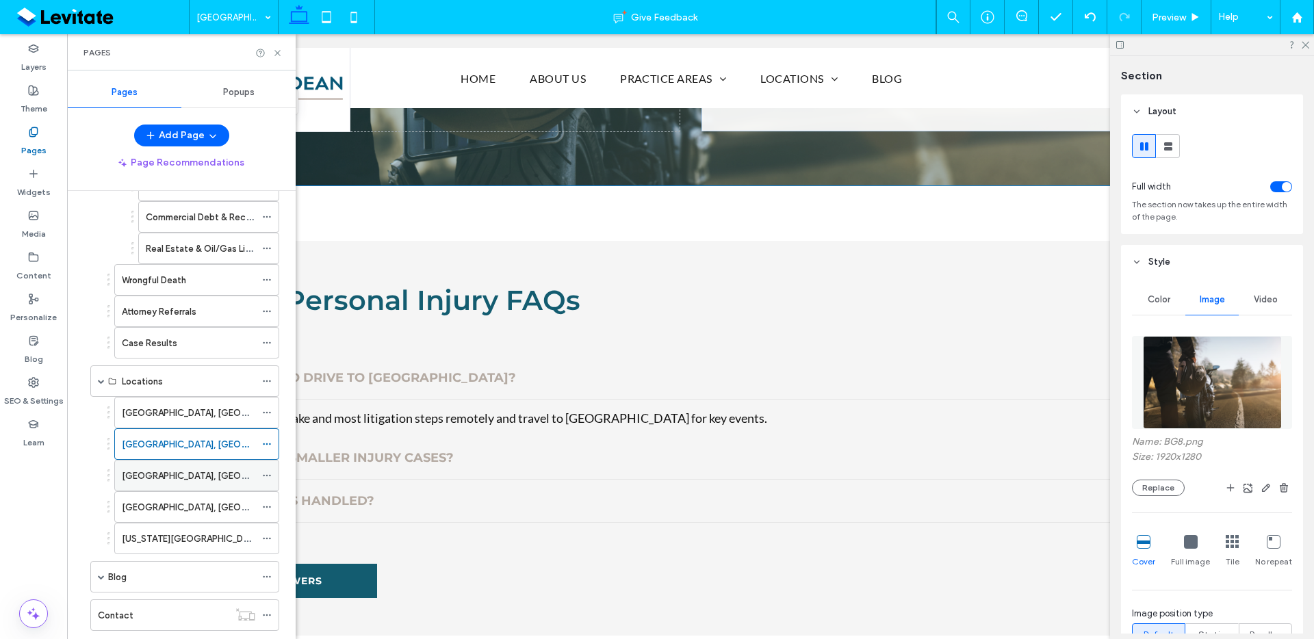
scroll to position [444, 0]
click at [198, 474] on div "[GEOGRAPHIC_DATA], [GEOGRAPHIC_DATA]" at bounding box center [188, 475] width 133 height 14
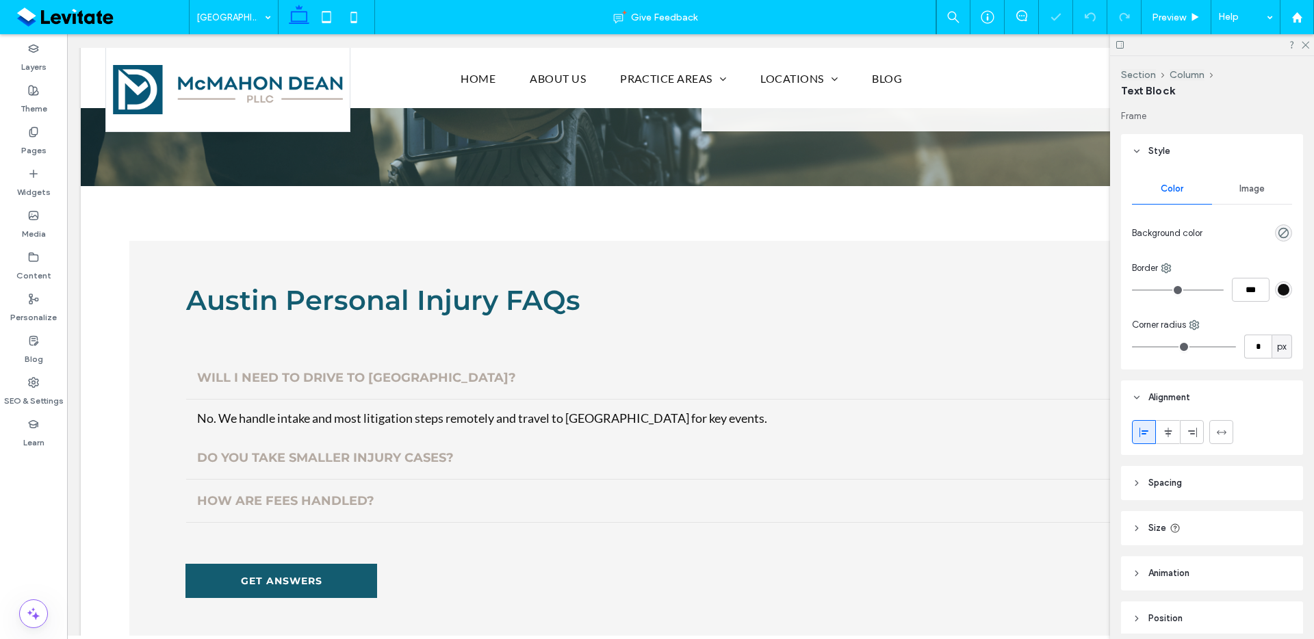
type input "**********"
type input "**"
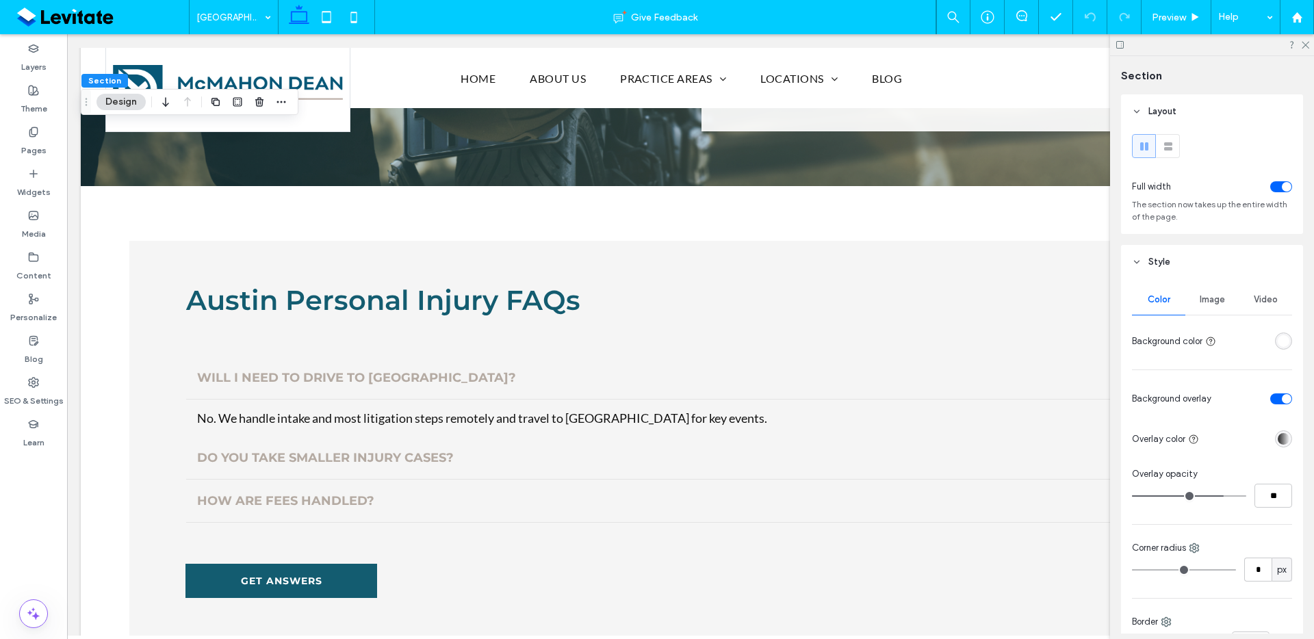
click at [1208, 303] on span "Image" at bounding box center [1212, 299] width 25 height 11
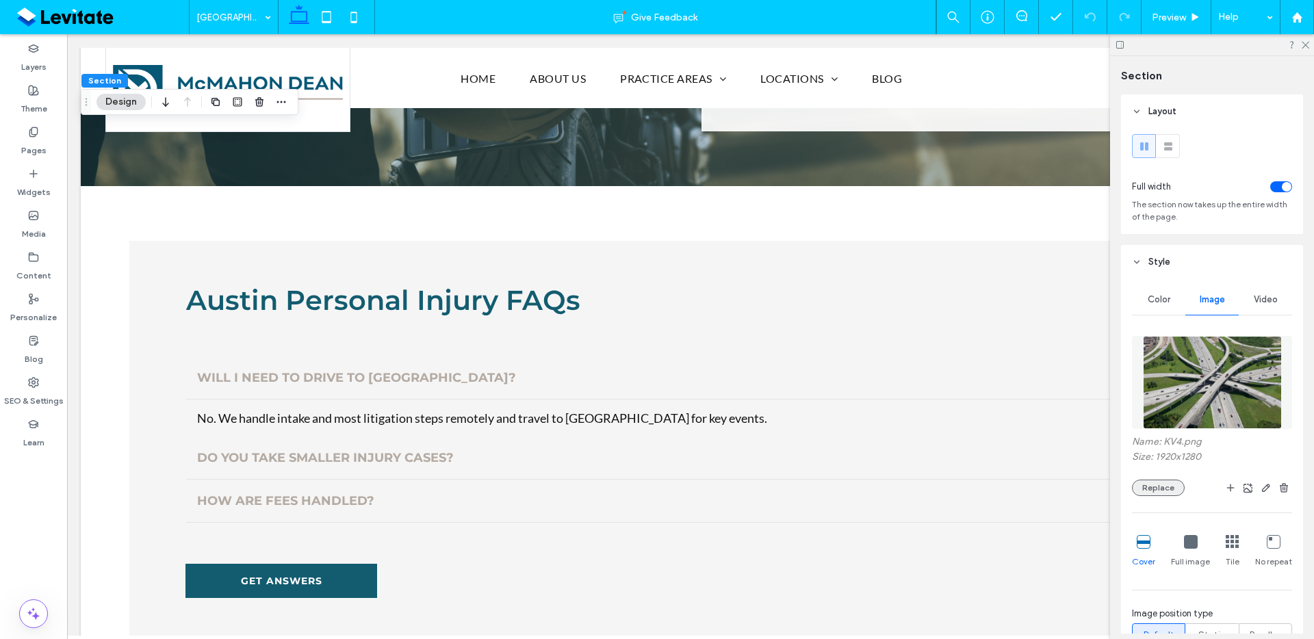
click at [1155, 493] on button "Replace" at bounding box center [1158, 488] width 53 height 16
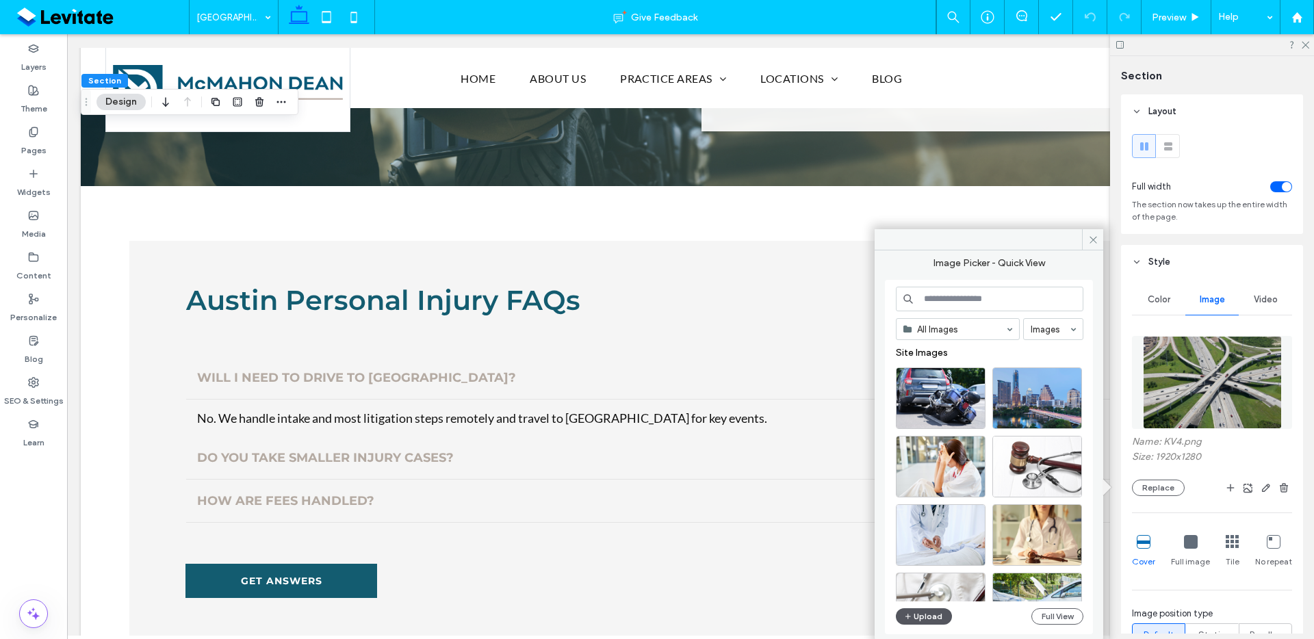
click at [934, 614] on button "Upload" at bounding box center [924, 617] width 56 height 16
click at [925, 613] on button "Upload" at bounding box center [924, 617] width 56 height 16
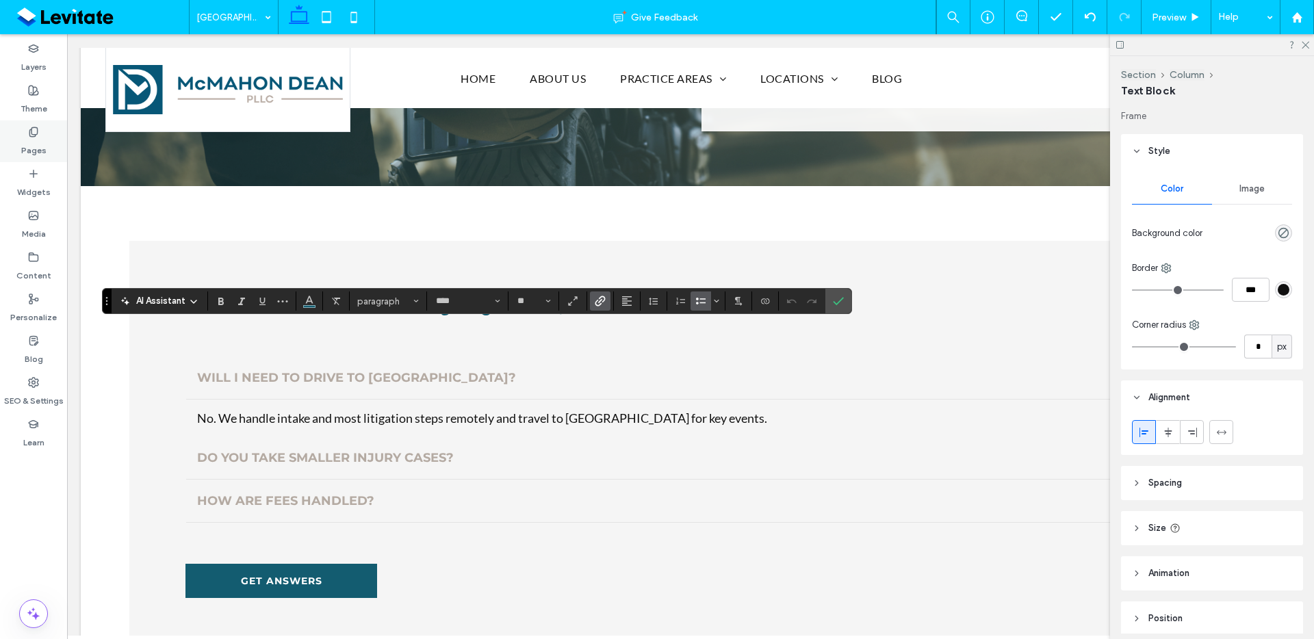
click at [36, 137] on icon at bounding box center [33, 132] width 11 height 11
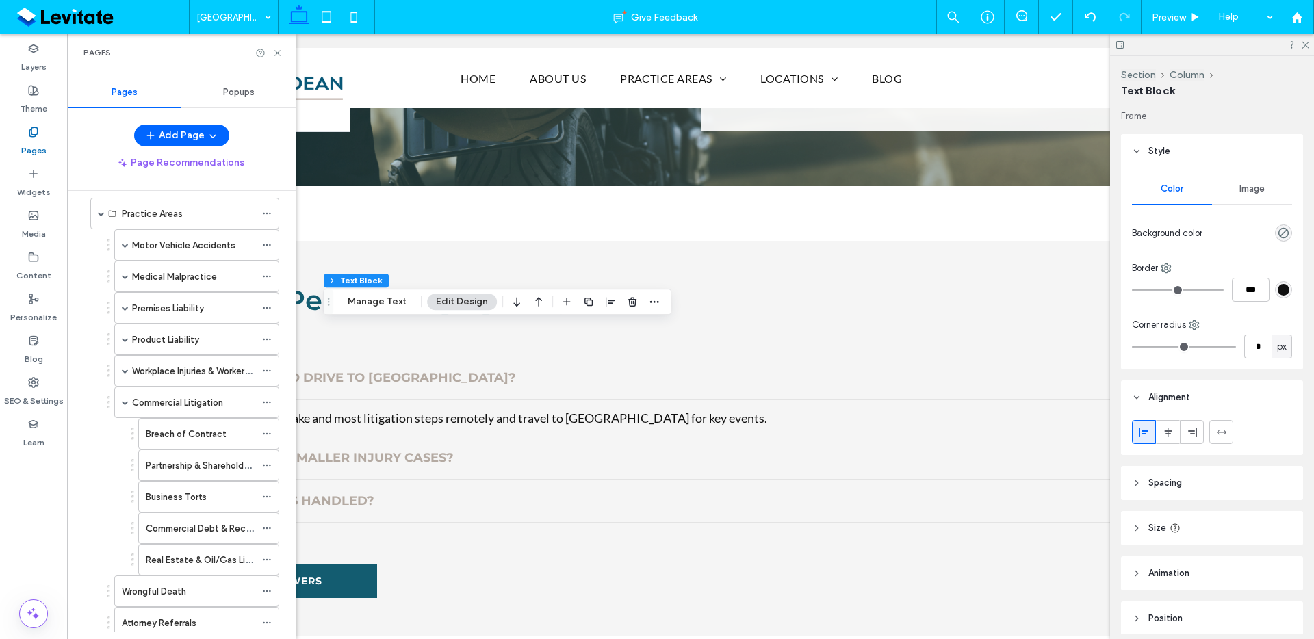
scroll to position [476, 0]
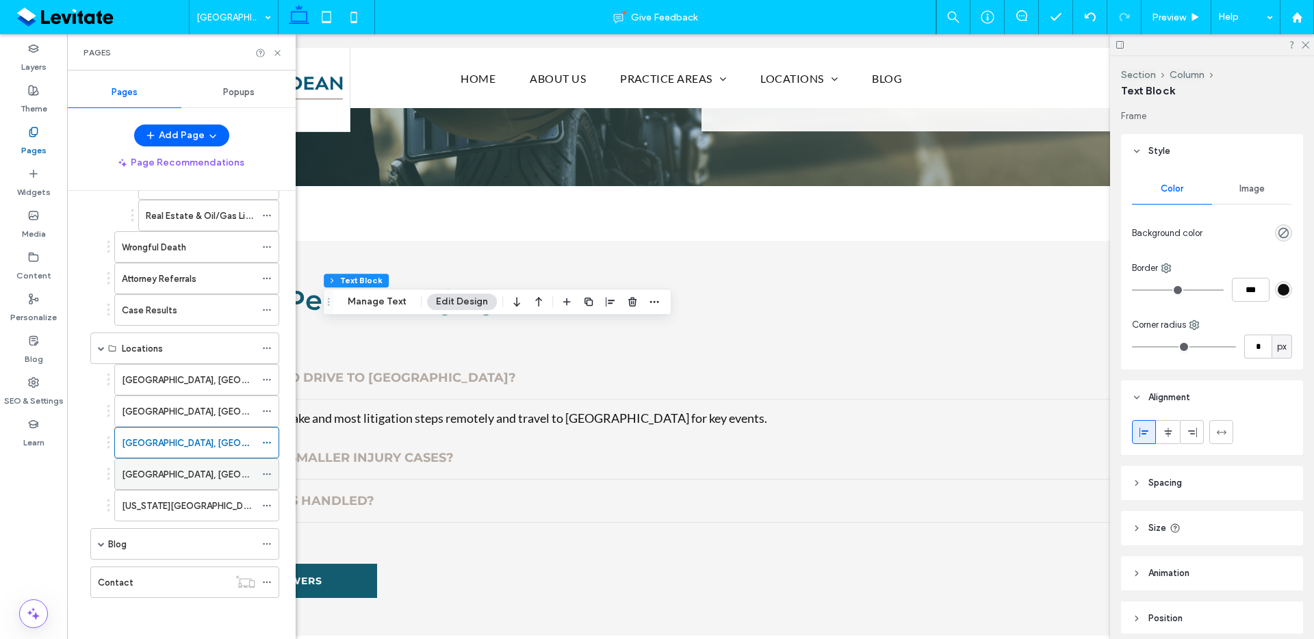
click at [213, 478] on div "[GEOGRAPHIC_DATA], [GEOGRAPHIC_DATA]" at bounding box center [188, 475] width 133 height 14
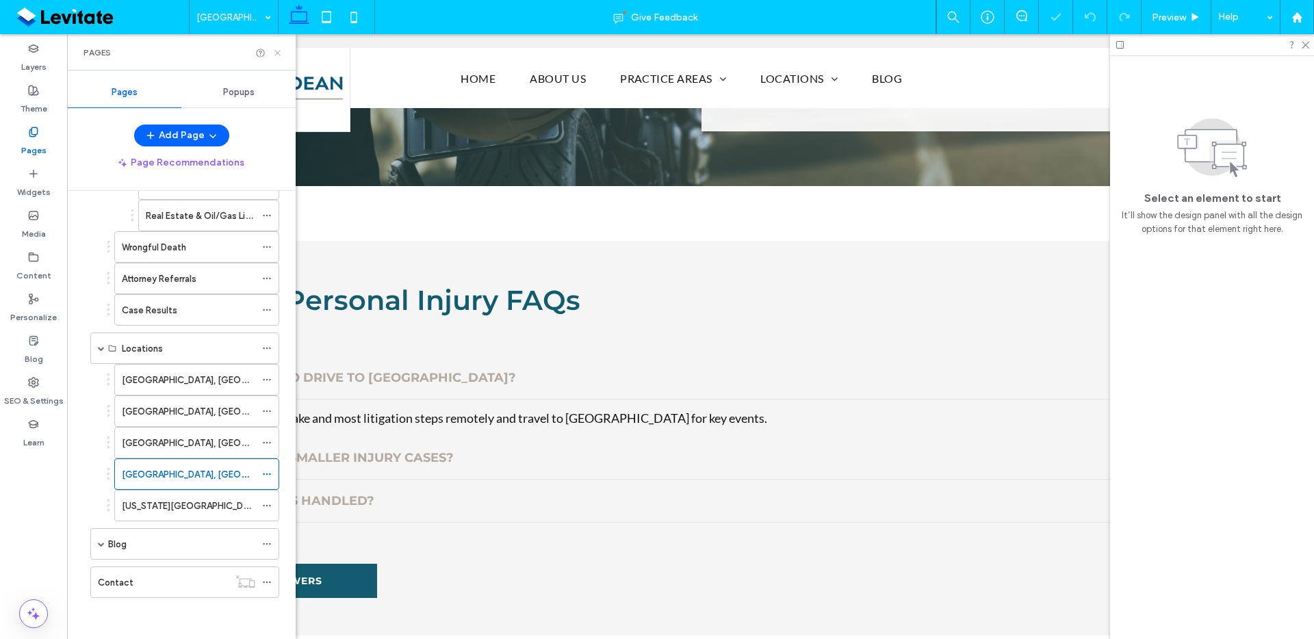
click at [280, 53] on icon at bounding box center [277, 53] width 10 height 10
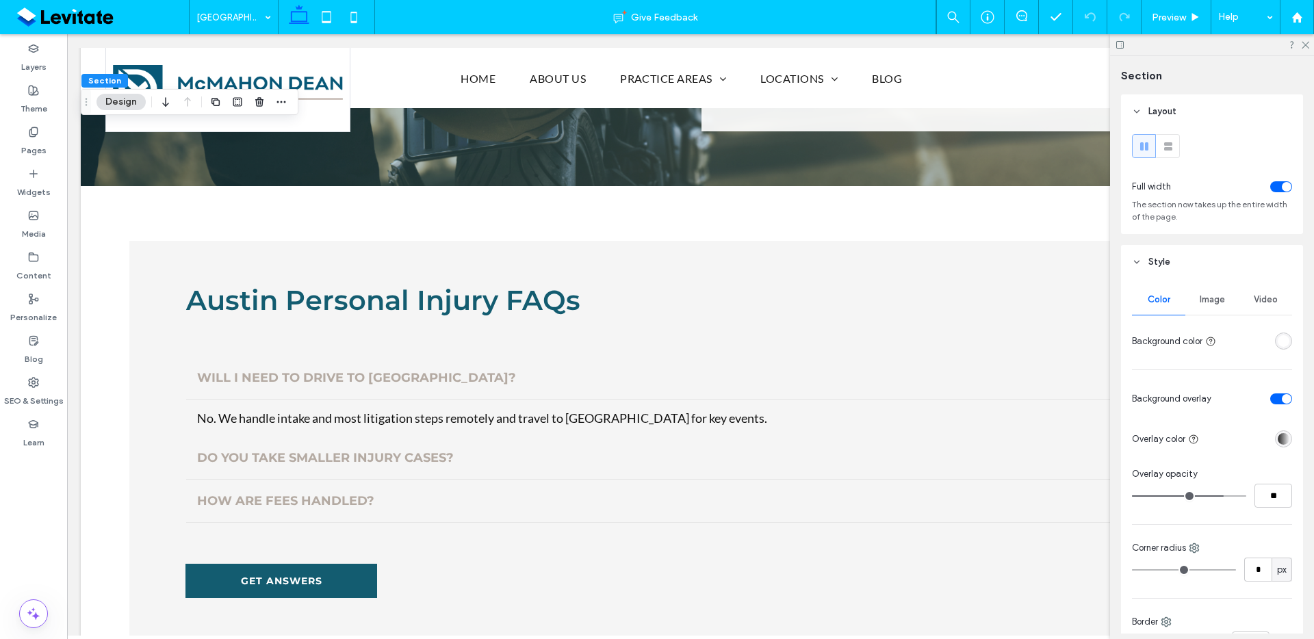
click at [1211, 287] on div "Image" at bounding box center [1212, 300] width 53 height 30
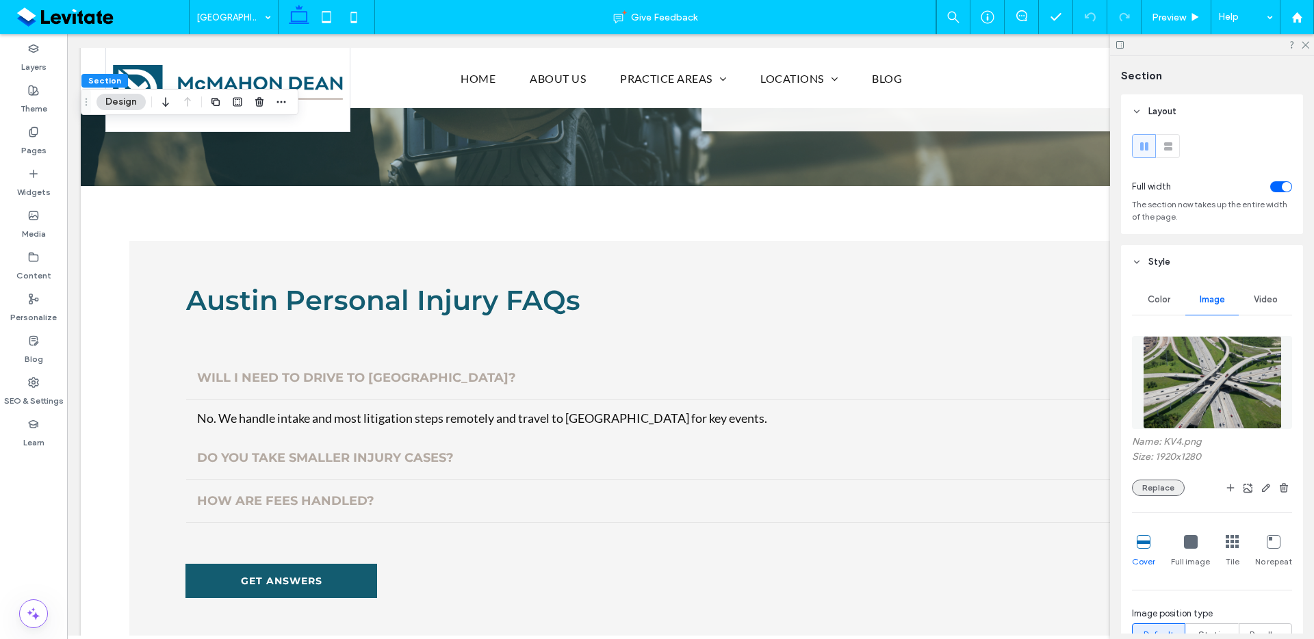
click at [1160, 488] on button "Replace" at bounding box center [1158, 488] width 53 height 16
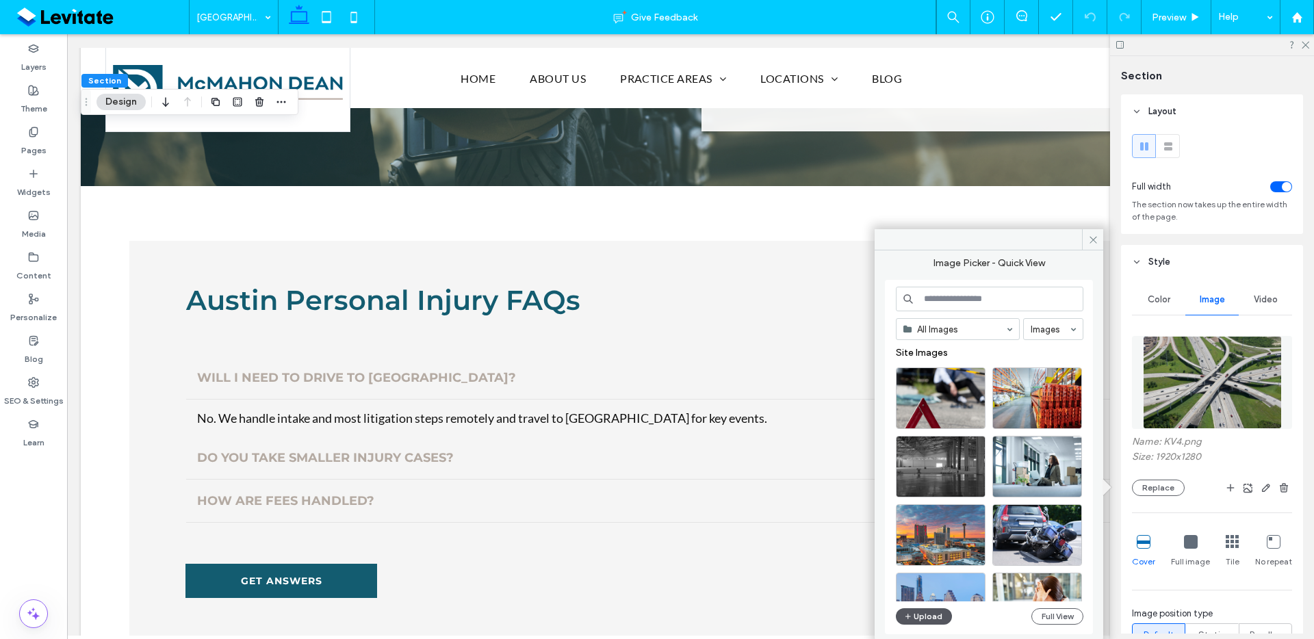
click at [938, 619] on button "Upload" at bounding box center [924, 617] width 56 height 16
click at [919, 612] on button "Upload" at bounding box center [924, 617] width 56 height 16
click at [928, 615] on button "Upload" at bounding box center [924, 617] width 56 height 16
click at [908, 618] on icon "button" at bounding box center [908, 616] width 8 height 11
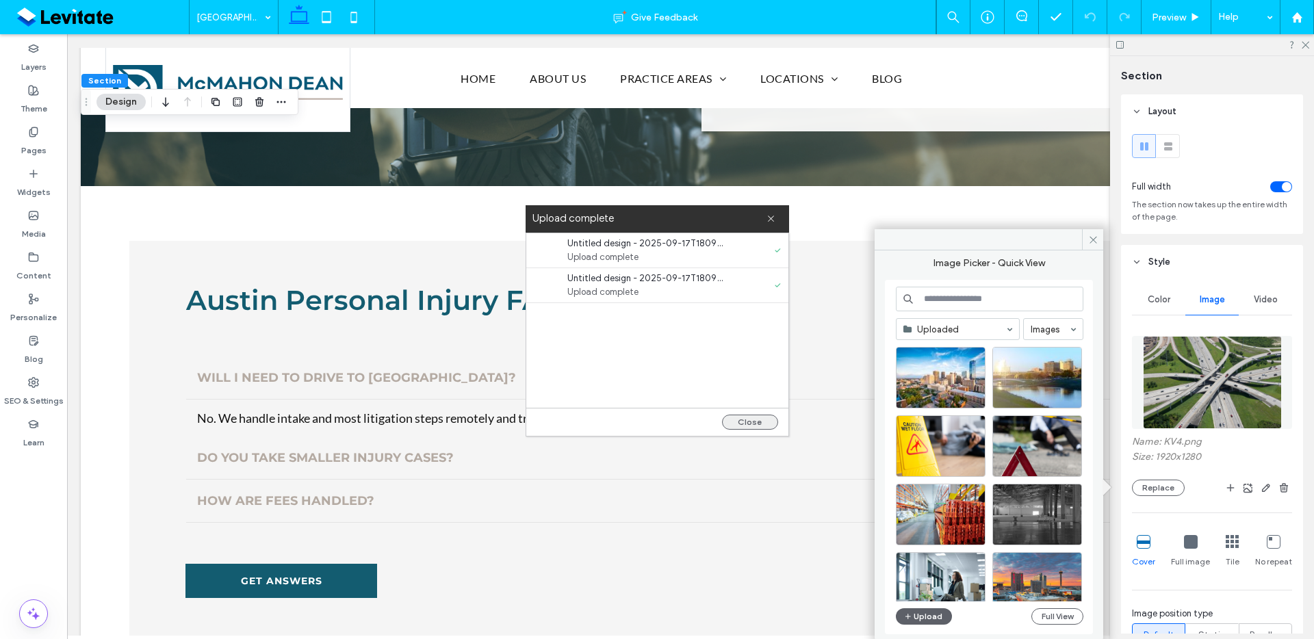
click at [764, 415] on button "Close" at bounding box center [750, 422] width 56 height 15
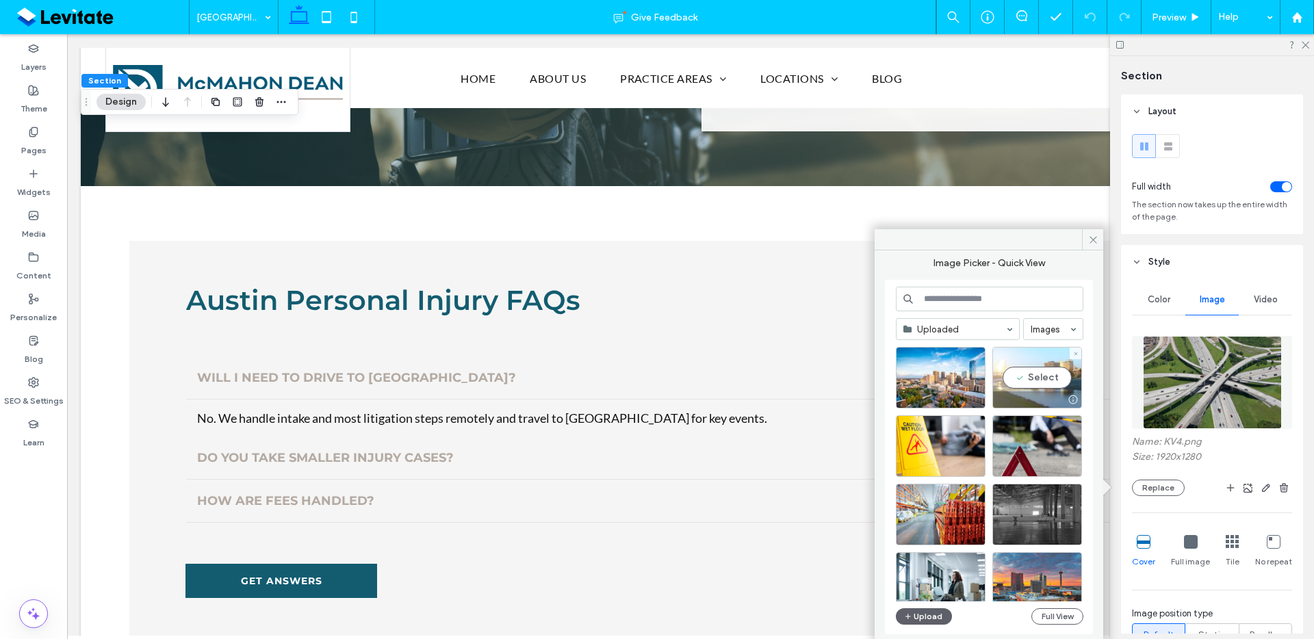
click at [1049, 382] on div "Select" at bounding box center [1038, 378] width 90 height 62
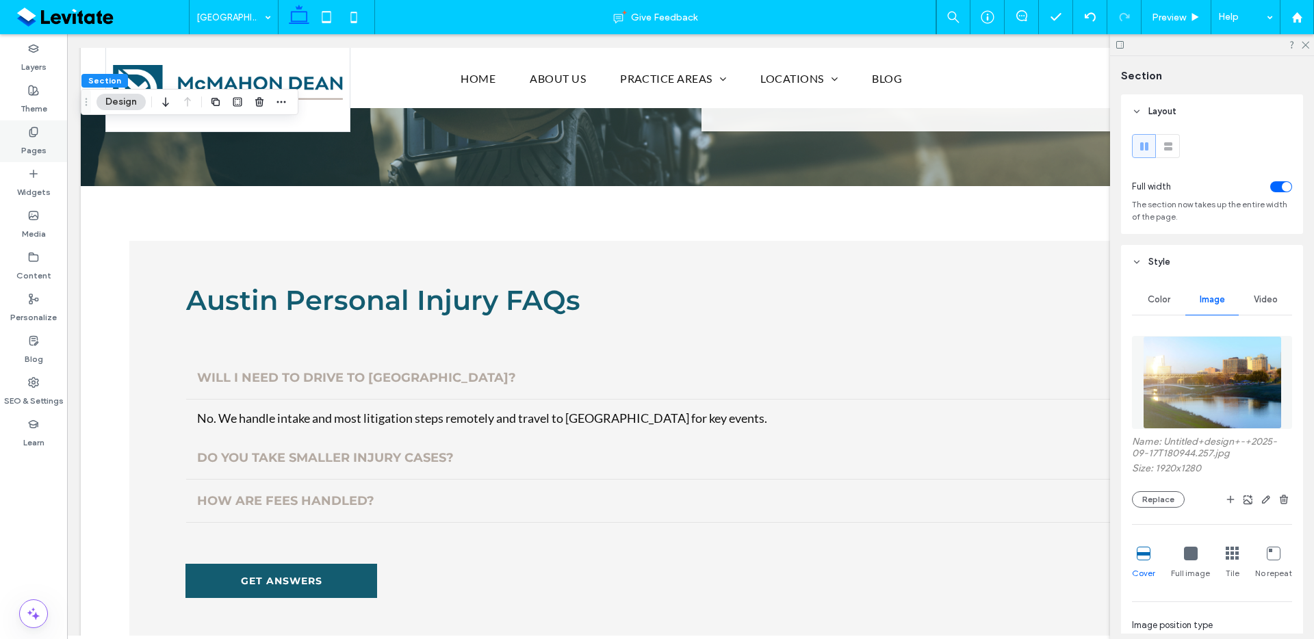
click at [25, 136] on div "Pages" at bounding box center [33, 141] width 67 height 42
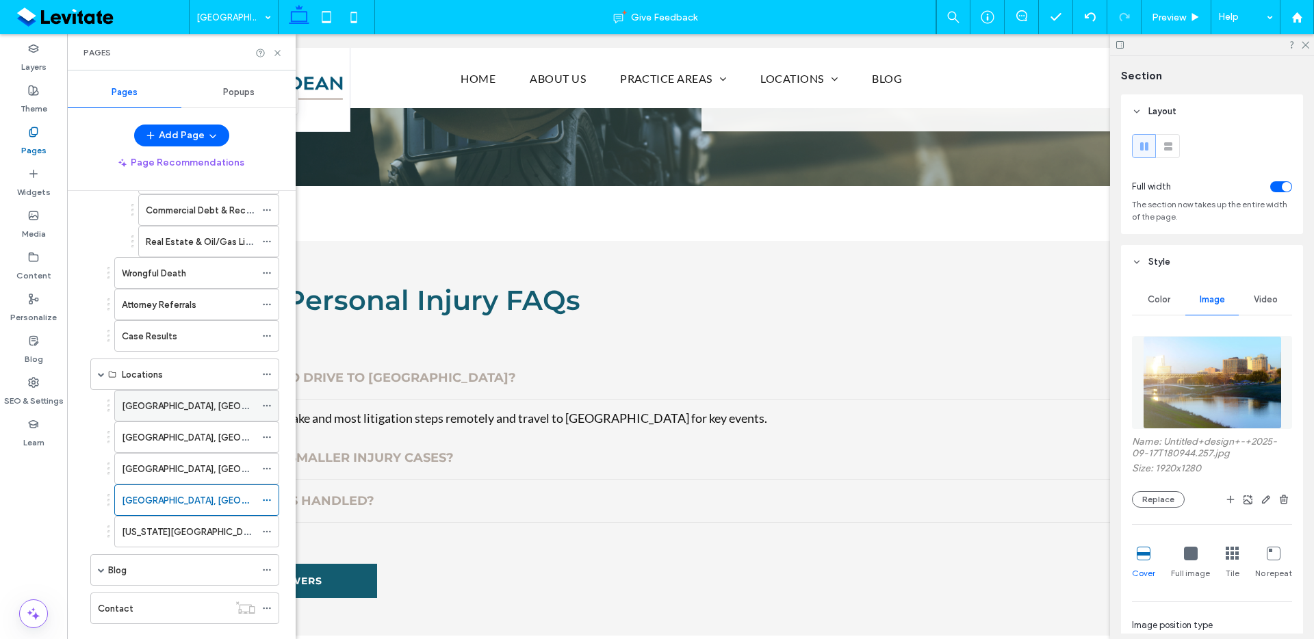
scroll to position [452, 0]
click at [190, 520] on div "[US_STATE][GEOGRAPHIC_DATA], [GEOGRAPHIC_DATA]" at bounding box center [188, 529] width 133 height 30
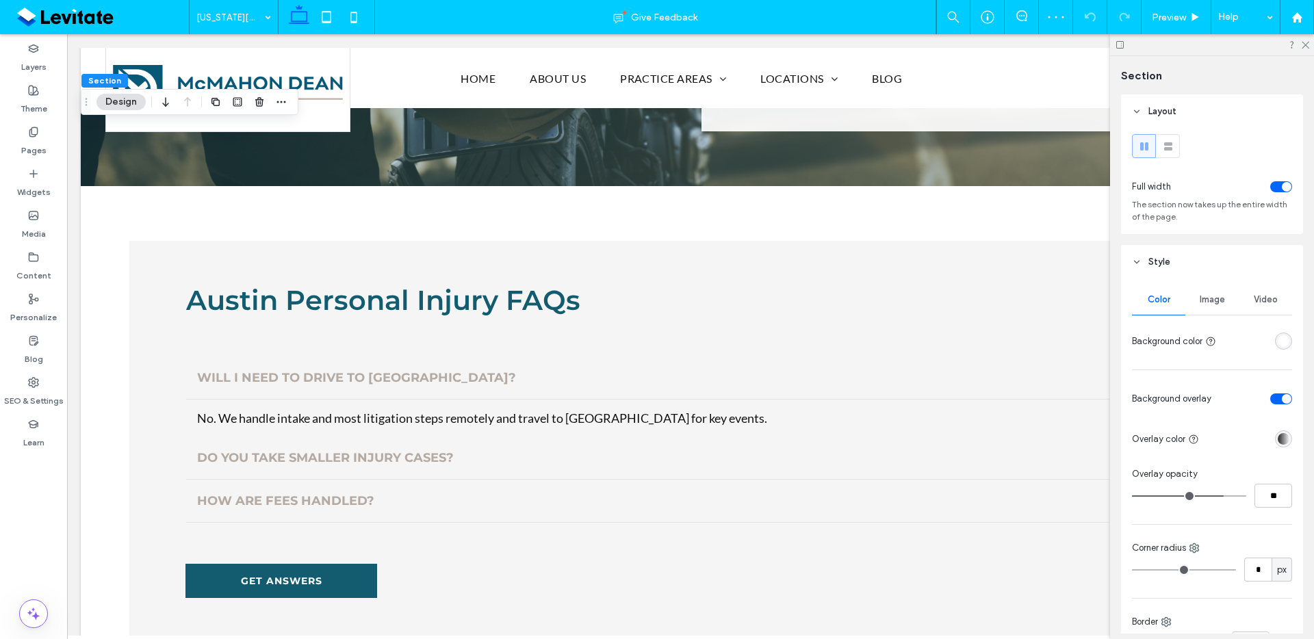
click at [1228, 308] on div "Image" at bounding box center [1212, 300] width 53 height 30
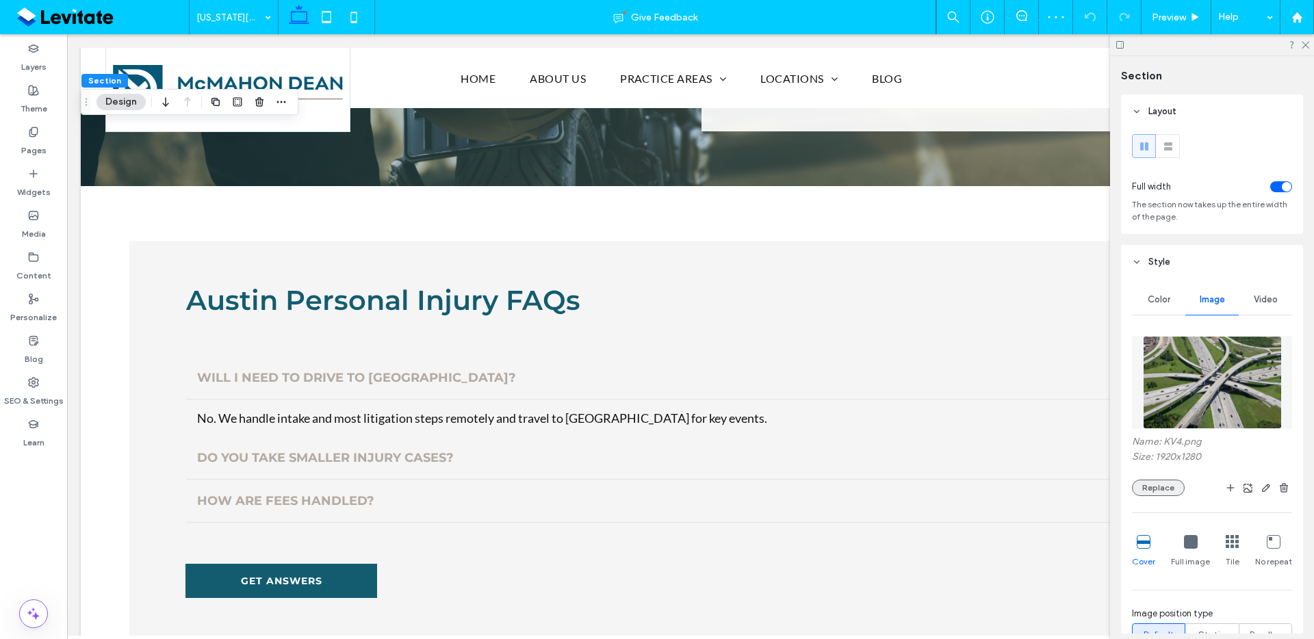
click at [1143, 485] on button "Replace" at bounding box center [1158, 488] width 53 height 16
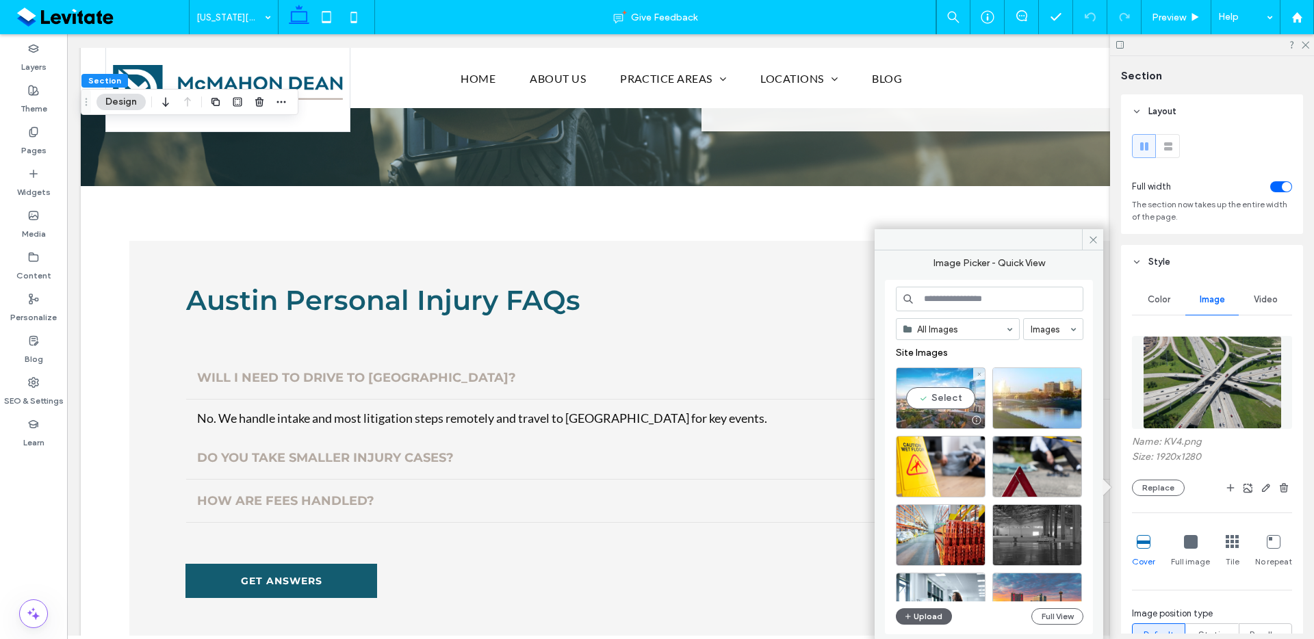
click at [953, 409] on div "Select" at bounding box center [941, 399] width 90 height 62
